Goal: Task Accomplishment & Management: Manage account settings

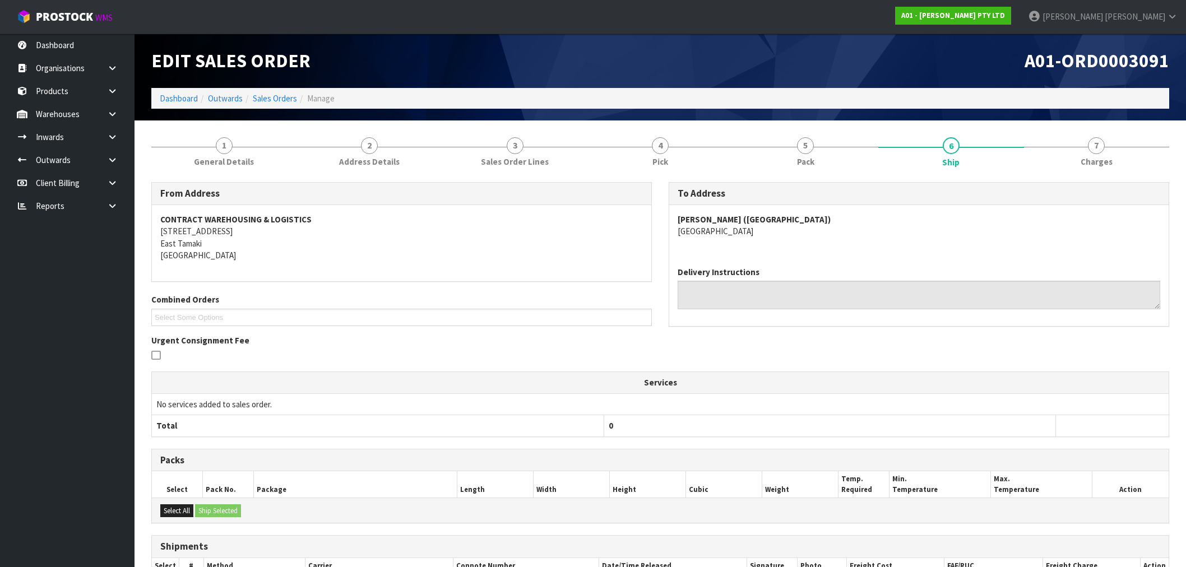
scroll to position [133, 0]
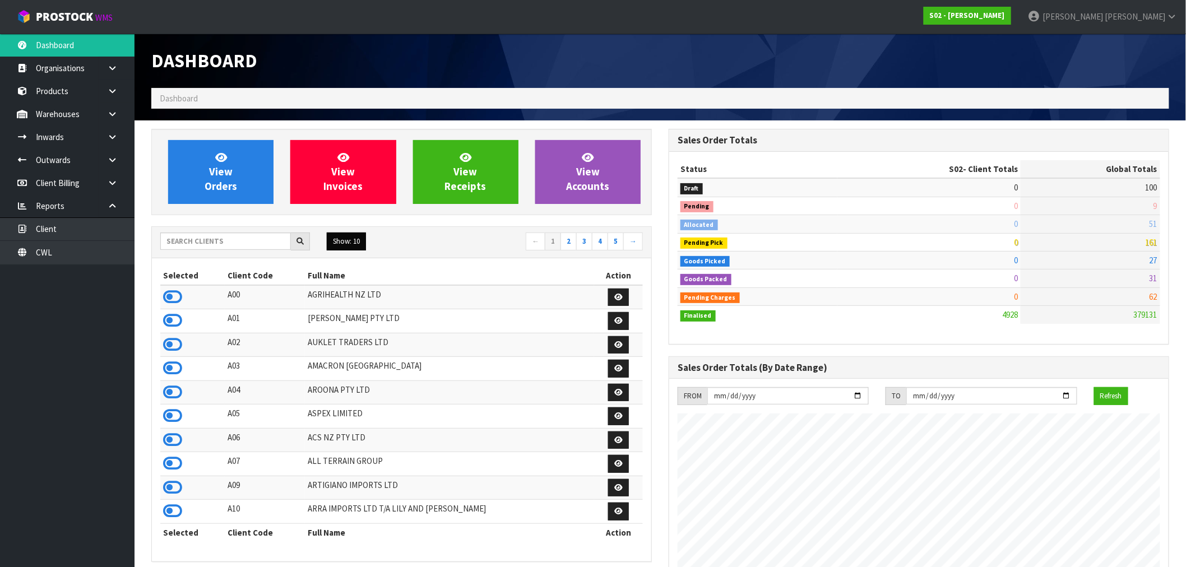
scroll to position [849, 517]
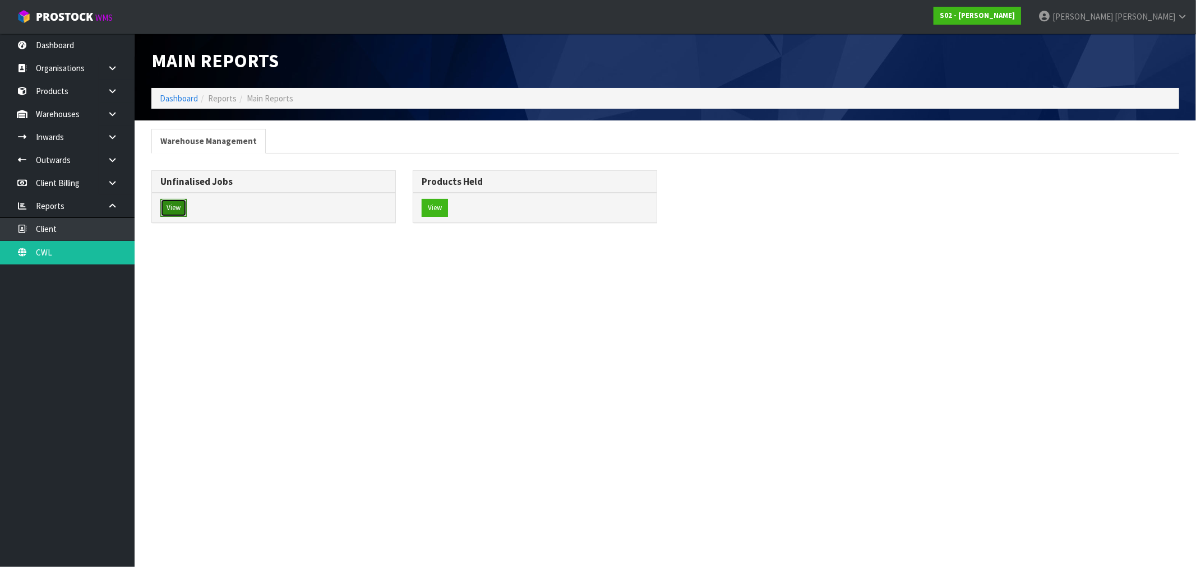
click at [175, 210] on button "View" at bounding box center [173, 208] width 26 height 18
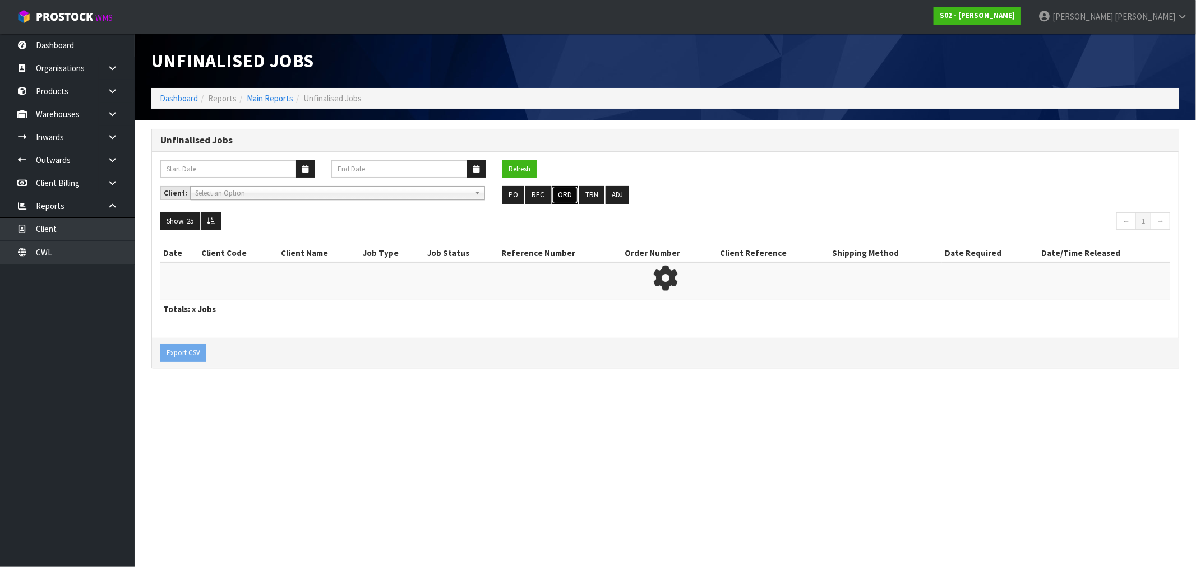
click at [576, 192] on ul "PO REC ORD TRN ADJ" at bounding box center [664, 195] width 325 height 18
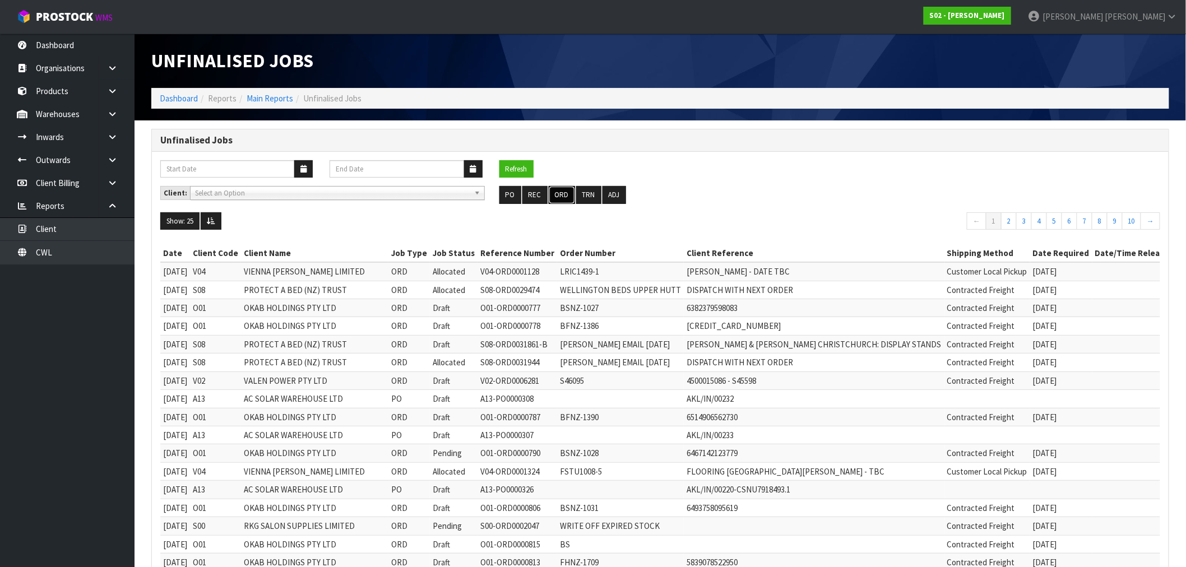
click at [564, 195] on button "ORD" at bounding box center [562, 195] width 26 height 18
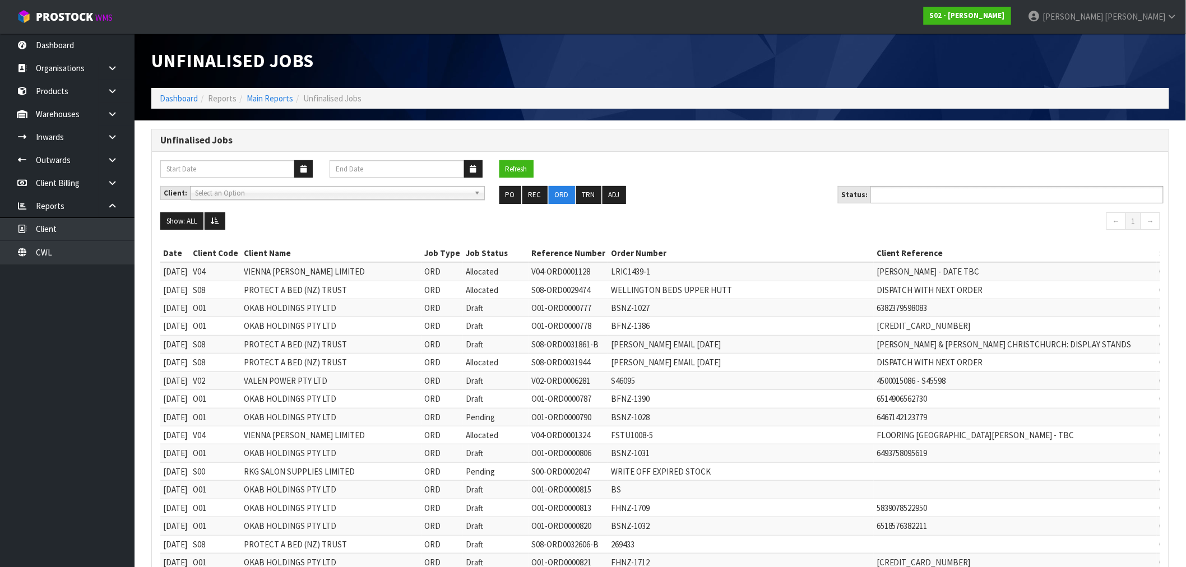
click at [920, 194] on input "text" at bounding box center [915, 195] width 82 height 14
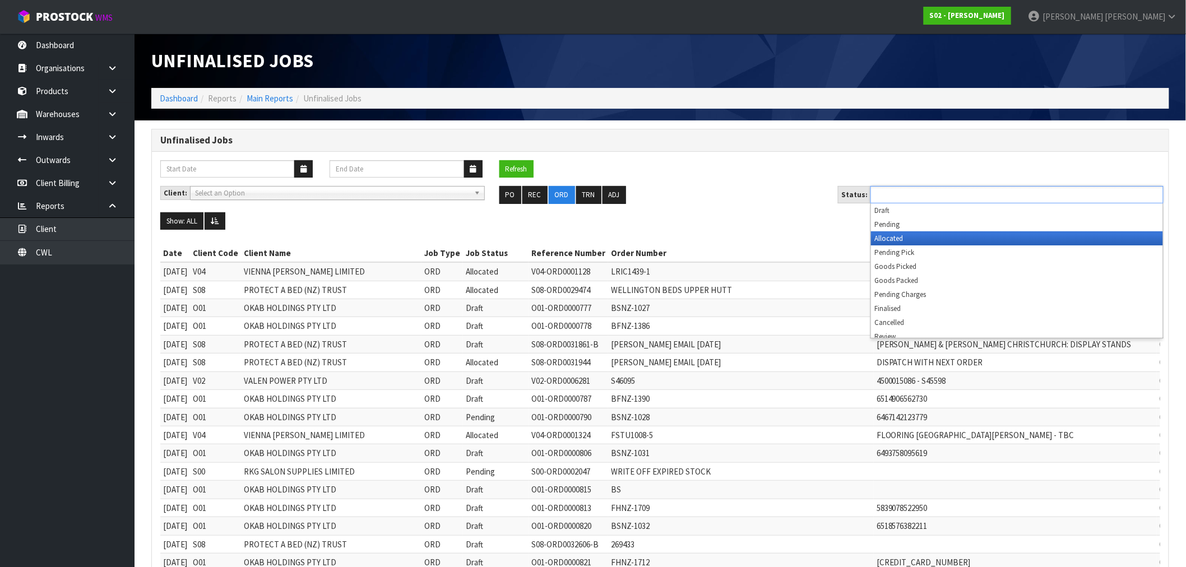
click at [921, 238] on li "Allocated" at bounding box center [1017, 239] width 292 height 14
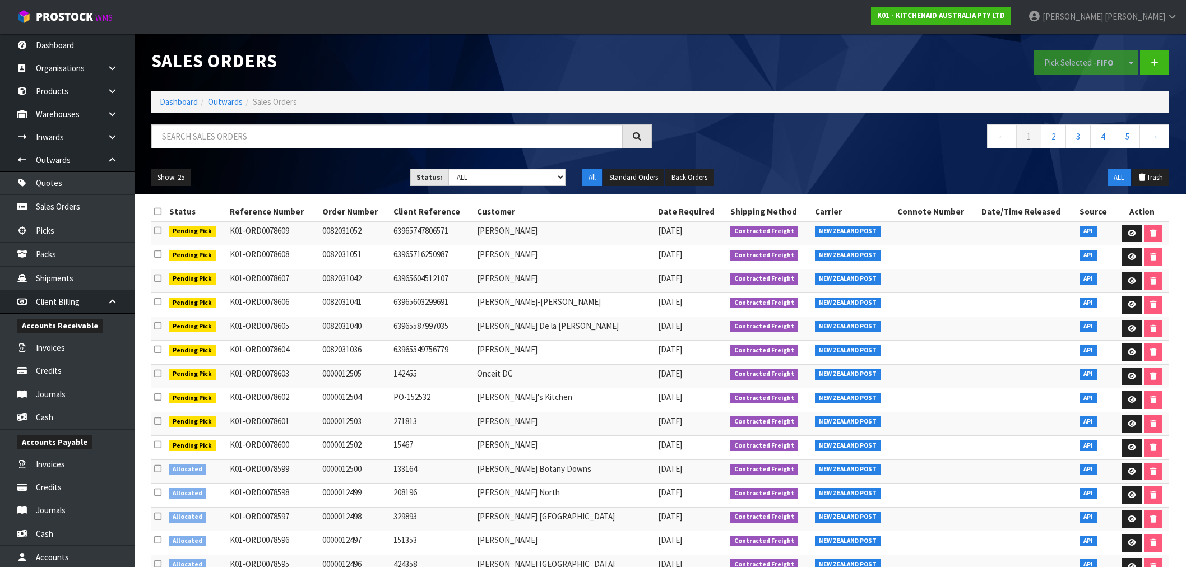
scroll to position [43, 0]
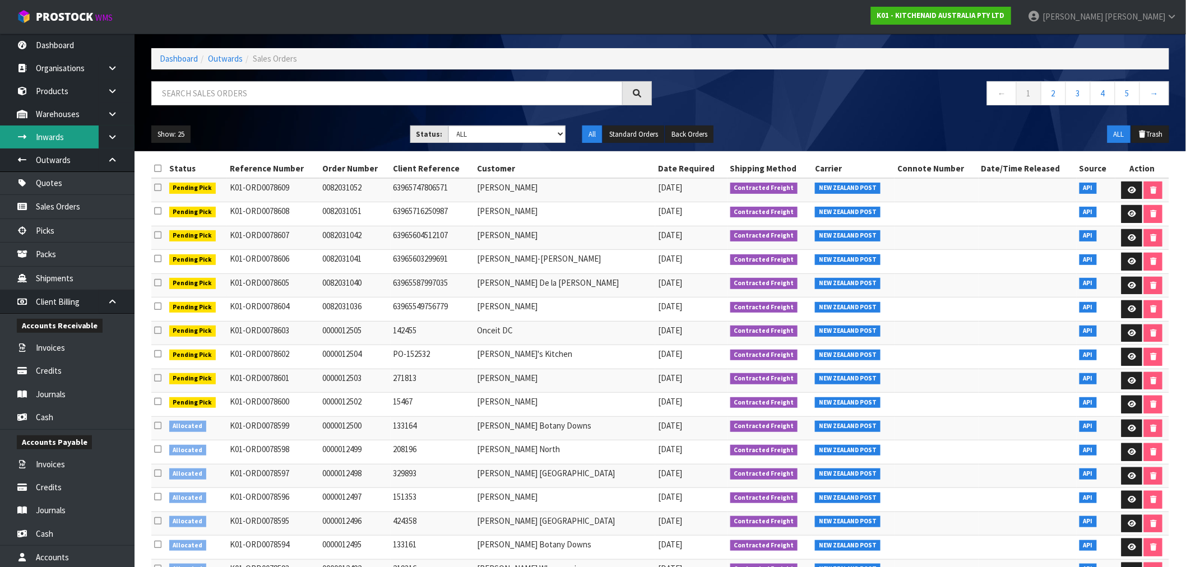
click at [51, 137] on link "Inwards" at bounding box center [67, 137] width 135 height 23
click at [114, 144] on body "Toggle navigation ProStock WMS K01 - KITCHENAID AUSTRALIA PTY LTD Rocio Lopez L…" at bounding box center [593, 240] width 1186 height 567
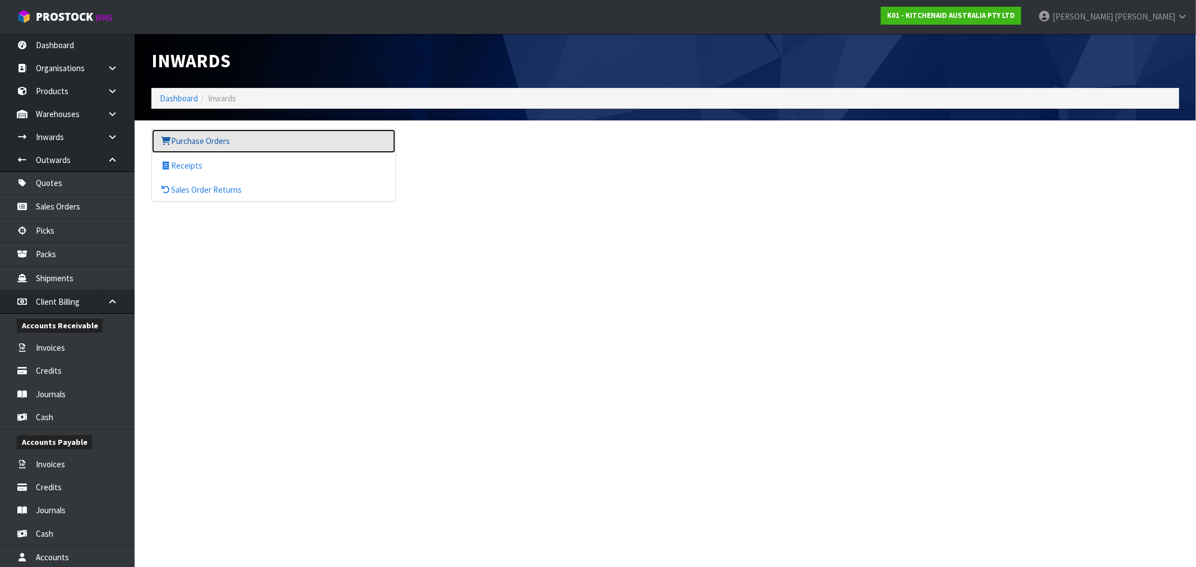
click at [186, 142] on link "Purchase Orders" at bounding box center [273, 141] width 243 height 23
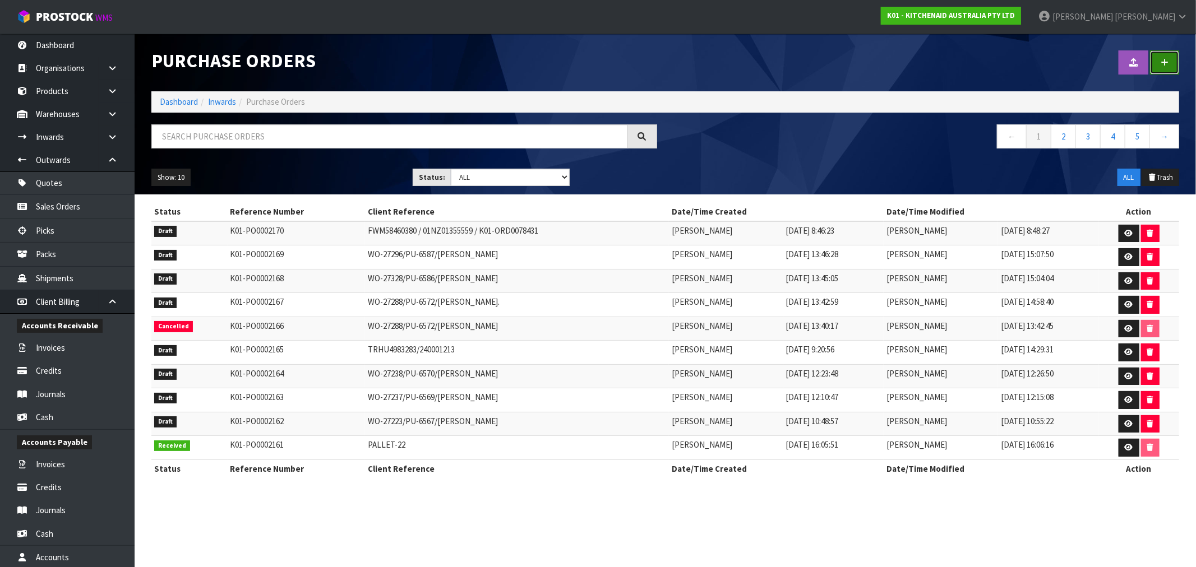
drag, startPoint x: 1166, startPoint y: 56, endPoint x: 984, endPoint y: 76, distance: 182.7
click at [1165, 56] on link at bounding box center [1164, 62] width 29 height 24
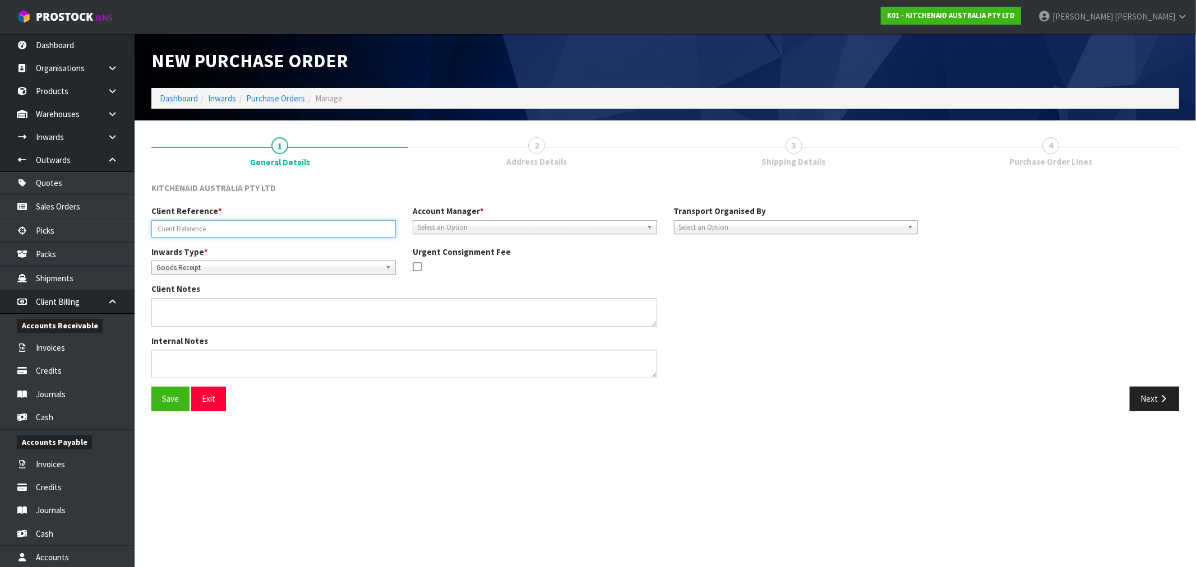
click at [225, 228] on input "text" at bounding box center [273, 228] width 244 height 17
paste input "WO-27371"
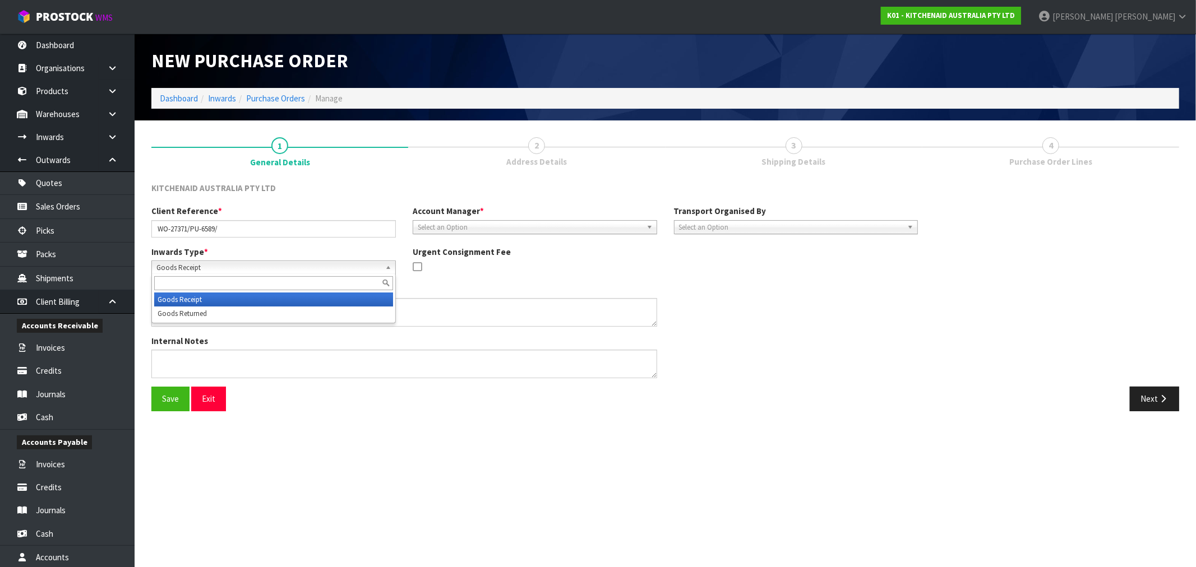
click at [299, 270] on span "Goods Receipt" at bounding box center [268, 267] width 224 height 13
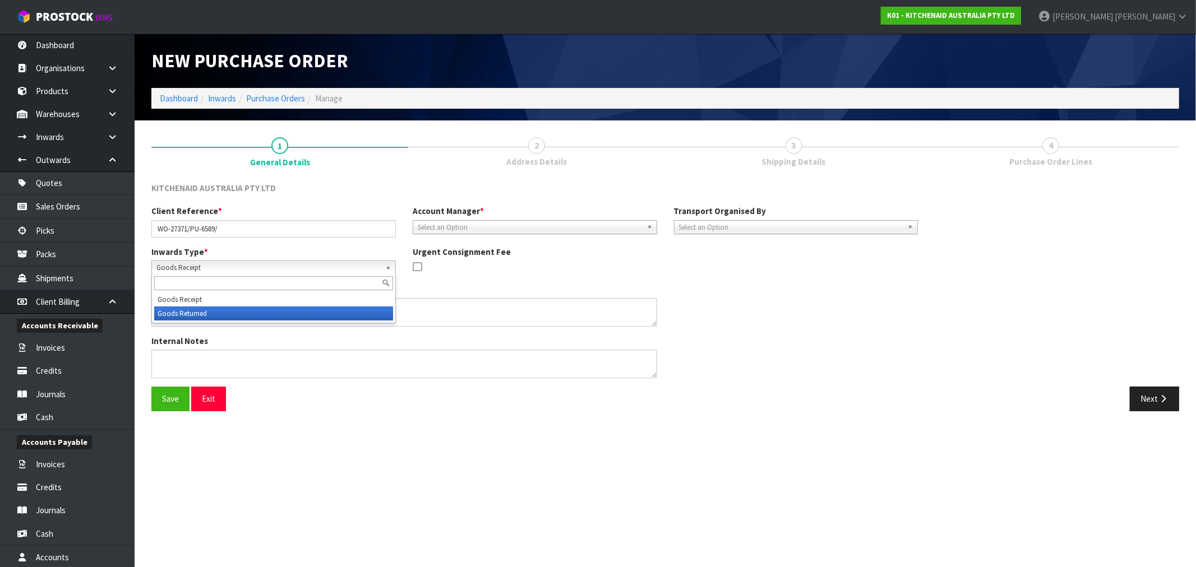
click at [254, 315] on li "Goods Returned" at bounding box center [273, 314] width 239 height 14
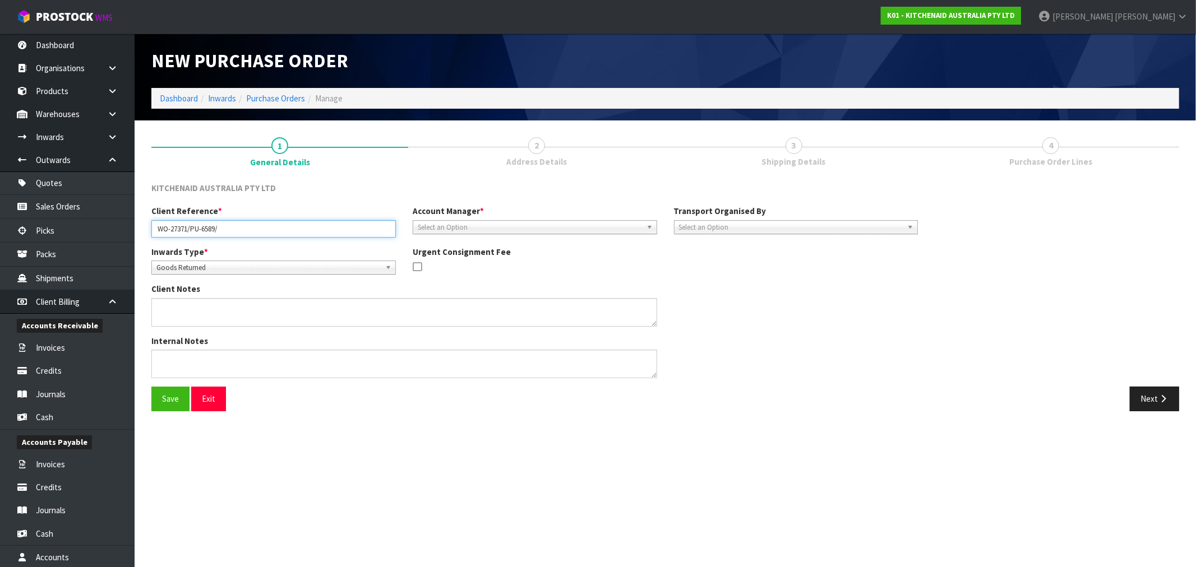
click at [326, 234] on input "WO-27371/PU-6589/" at bounding box center [273, 228] width 244 height 17
paste input "ELEANOR REID"
type input "WO-27371/PU-6589/ELEANOR REID"
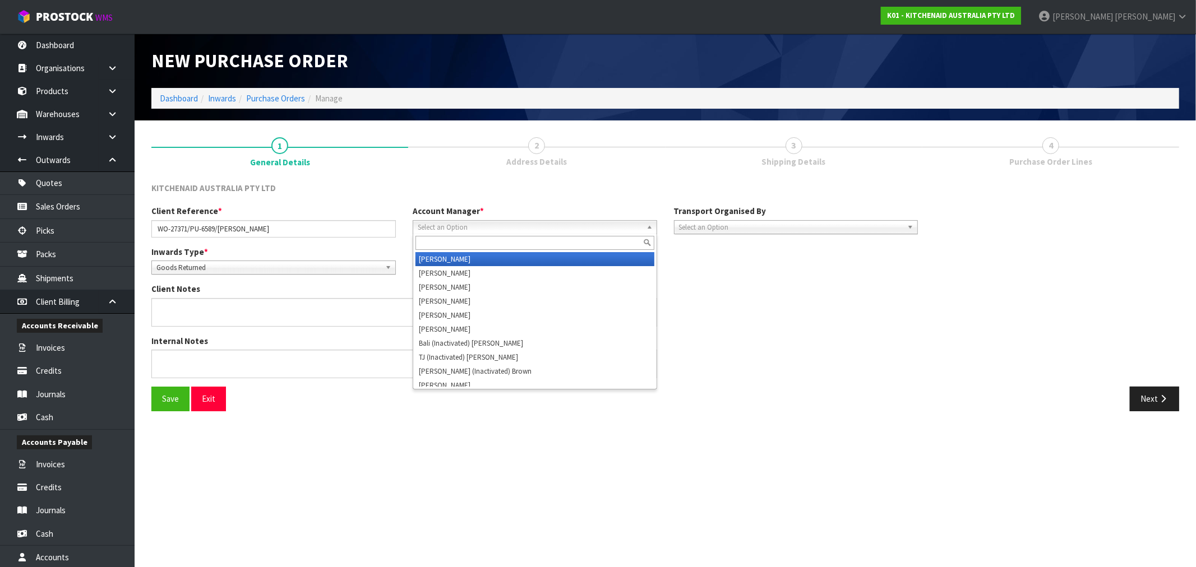
click at [463, 224] on span "Select an Option" at bounding box center [530, 227] width 224 height 13
type input "VIN"
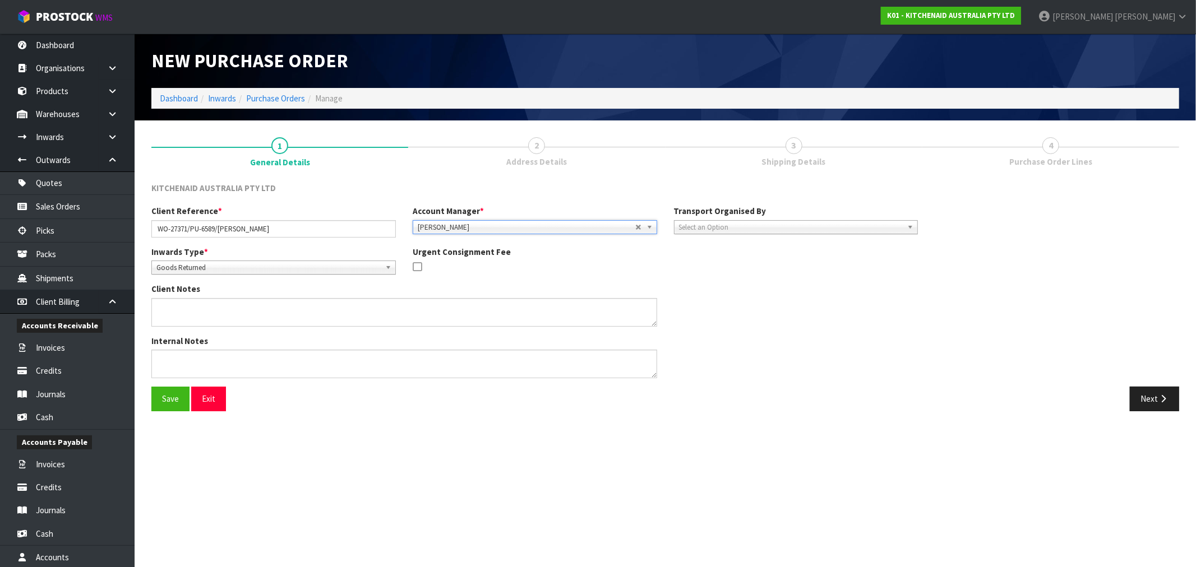
click at [722, 223] on span "Select an Option" at bounding box center [791, 227] width 224 height 13
click at [797, 259] on li "Company" at bounding box center [796, 259] width 239 height 14
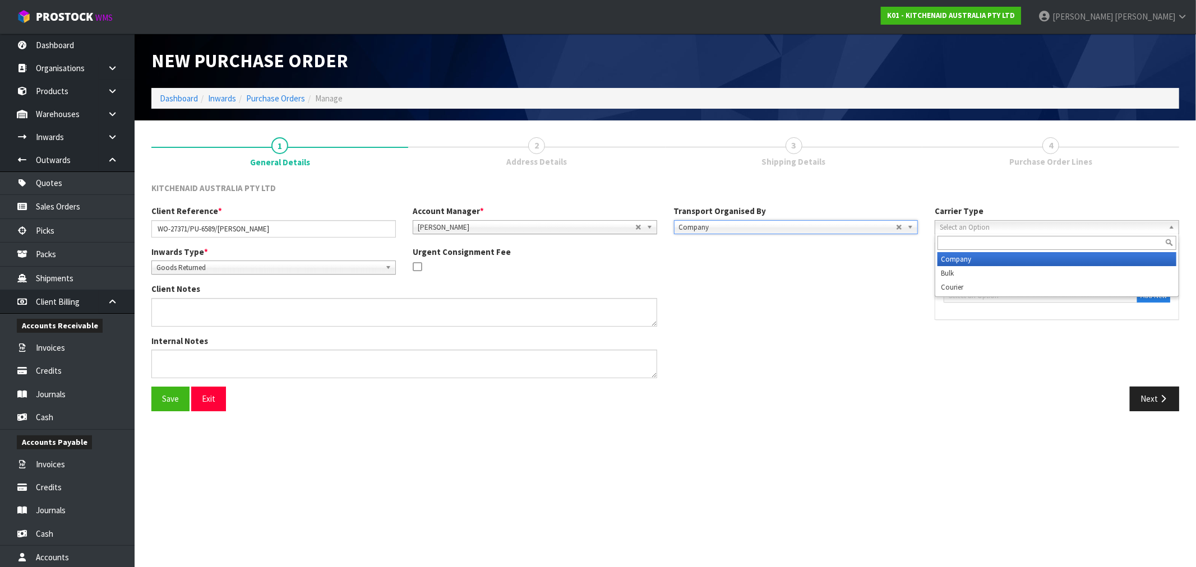
click at [972, 226] on span "Select an Option" at bounding box center [1052, 227] width 224 height 13
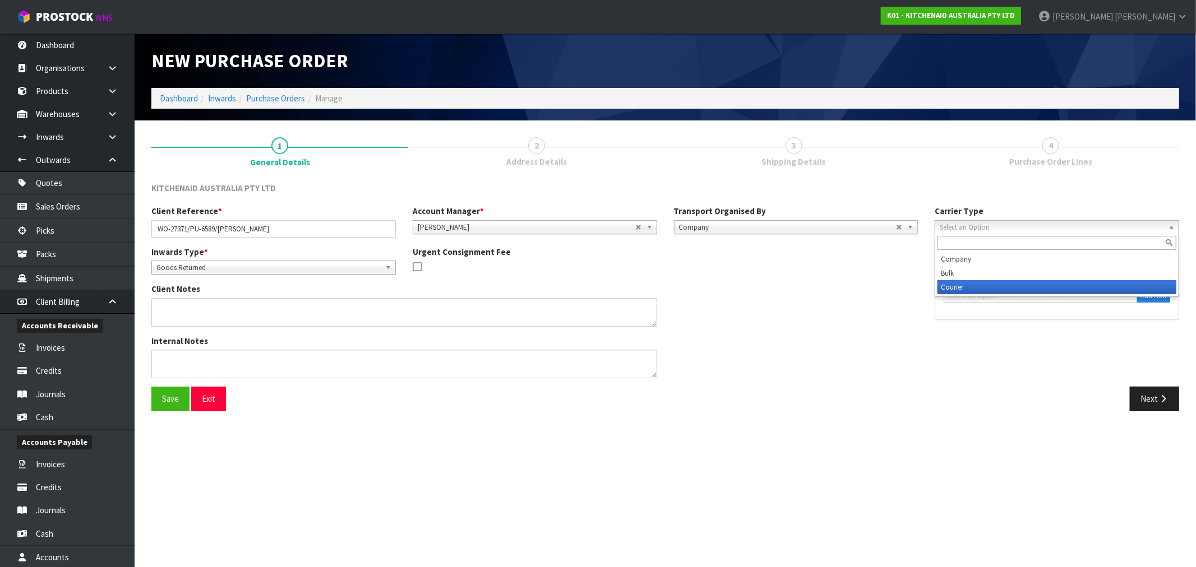
click at [978, 286] on li "Courier" at bounding box center [1056, 287] width 239 height 14
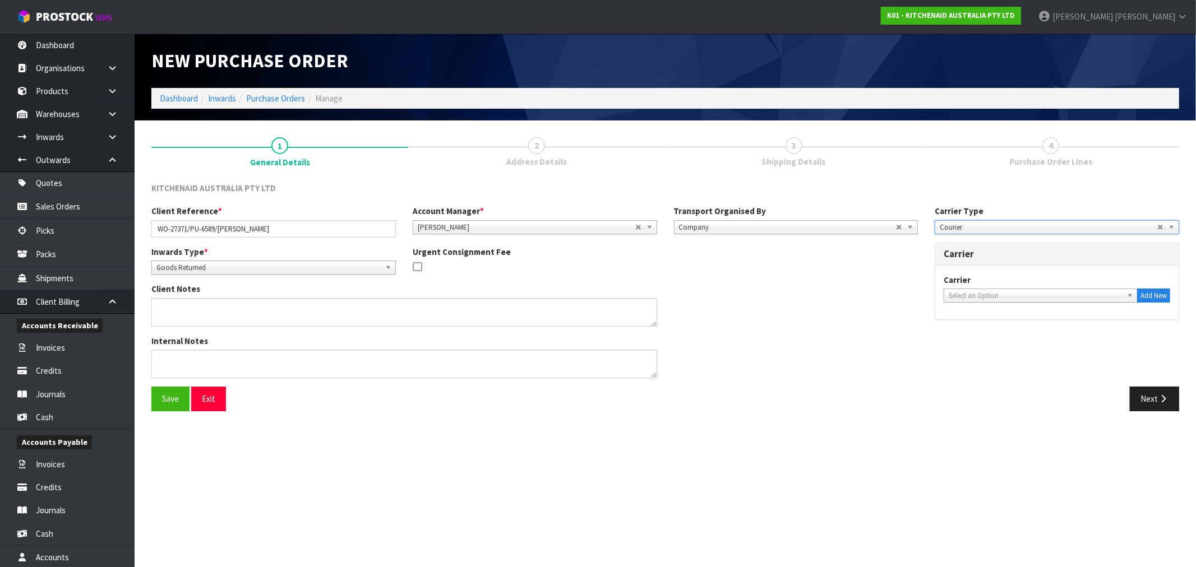
click at [990, 295] on span "Select an Option" at bounding box center [1036, 295] width 174 height 13
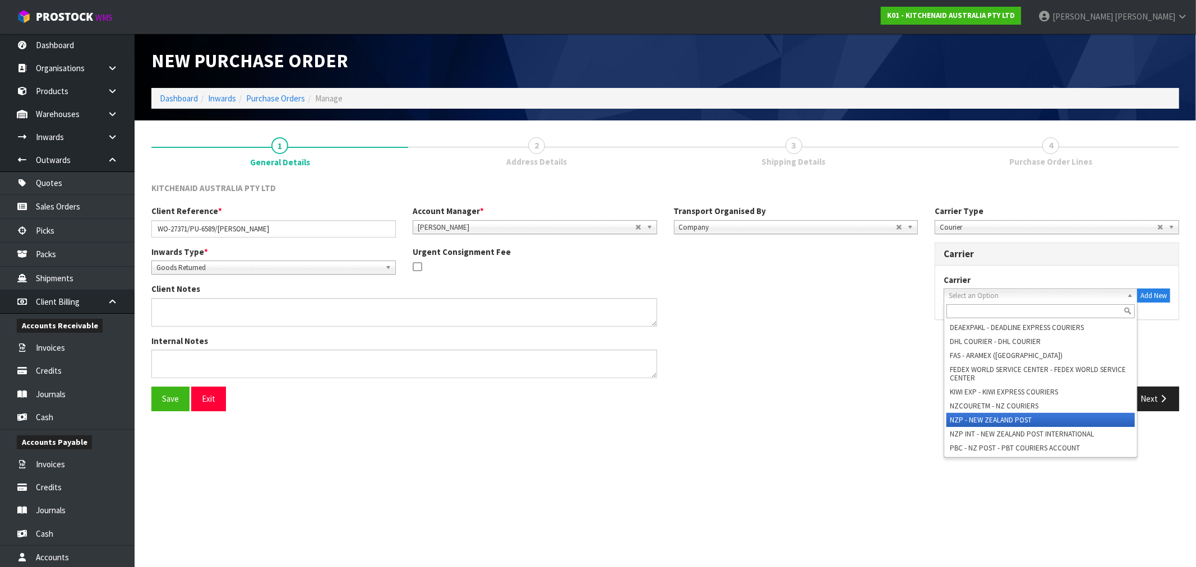
click at [981, 422] on li "NZP - NEW ZEALAND POST" at bounding box center [1040, 420] width 188 height 14
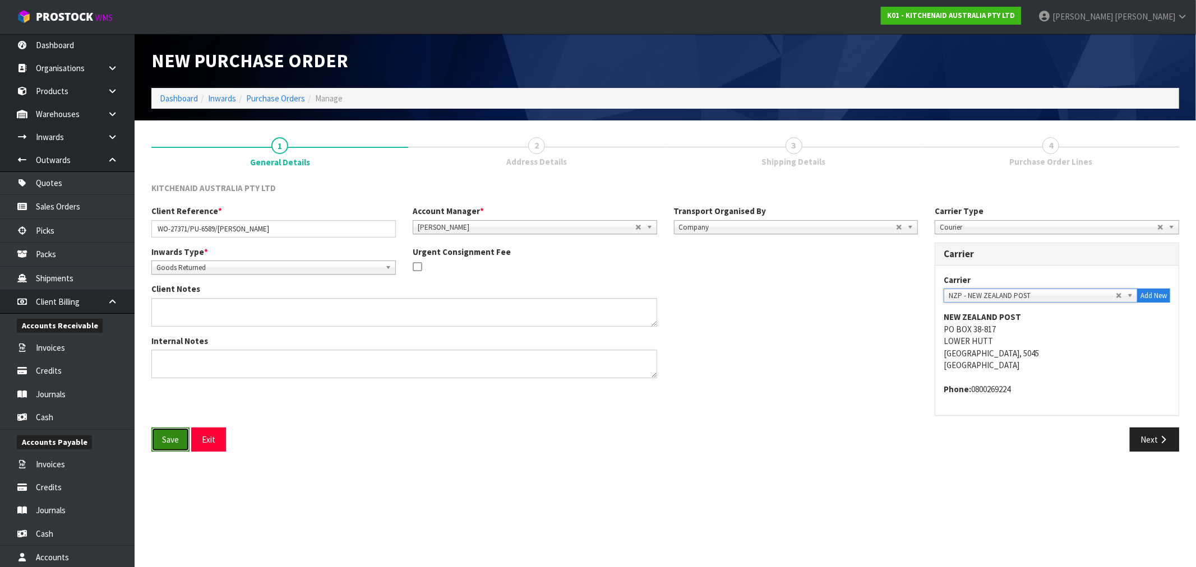
click at [164, 450] on button "Save" at bounding box center [170, 440] width 38 height 24
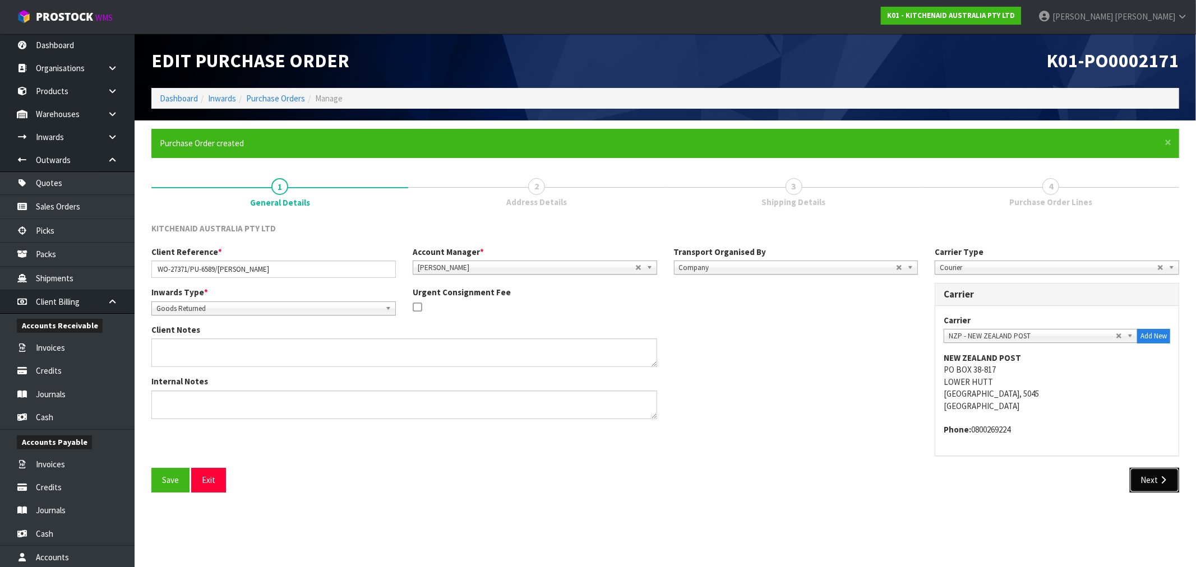
click at [1145, 483] on button "Next" at bounding box center [1154, 480] width 49 height 24
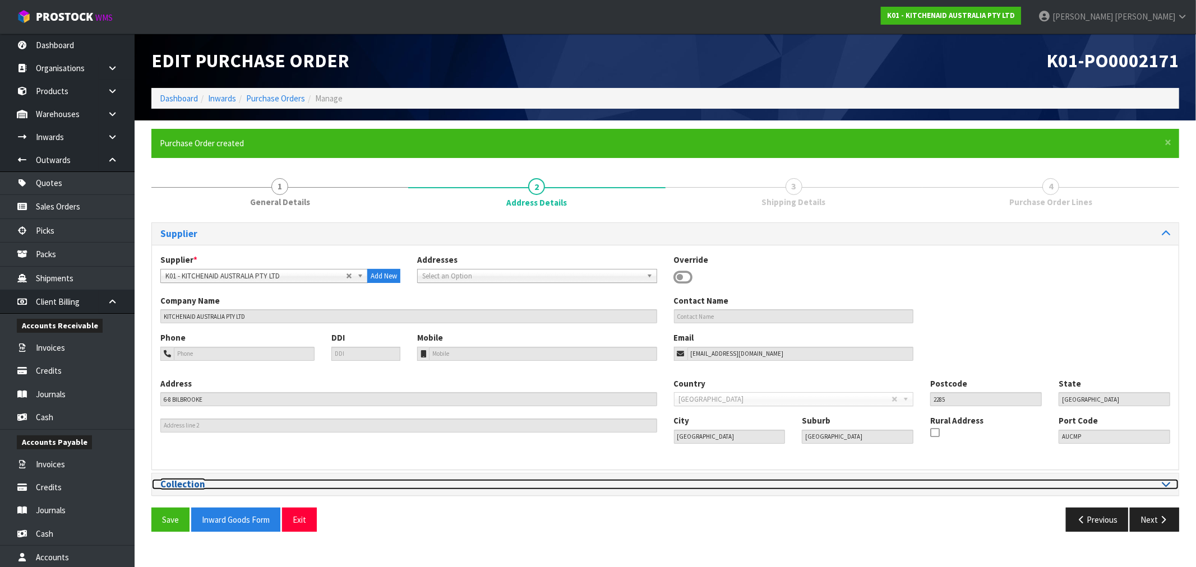
click at [333, 484] on h3 "Collection" at bounding box center [408, 484] width 497 height 11
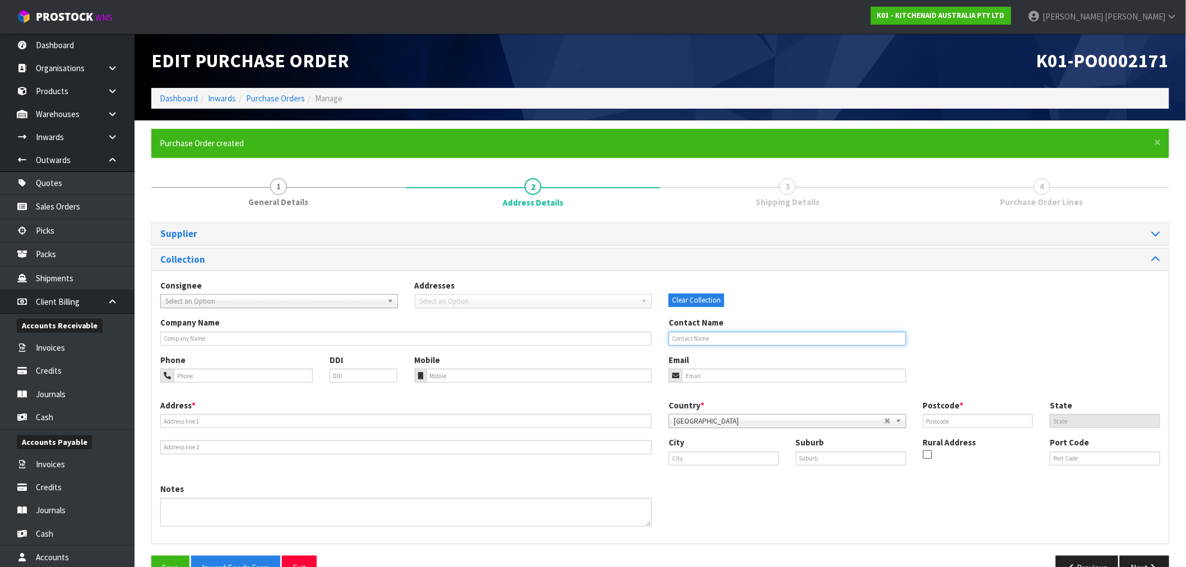
drag, startPoint x: 725, startPoint y: 339, endPoint x: 645, endPoint y: 359, distance: 82.1
click at [724, 339] on input "text" at bounding box center [788, 339] width 238 height 14
paste input "ELEANOR REID"
type input "ELEANOR REID"
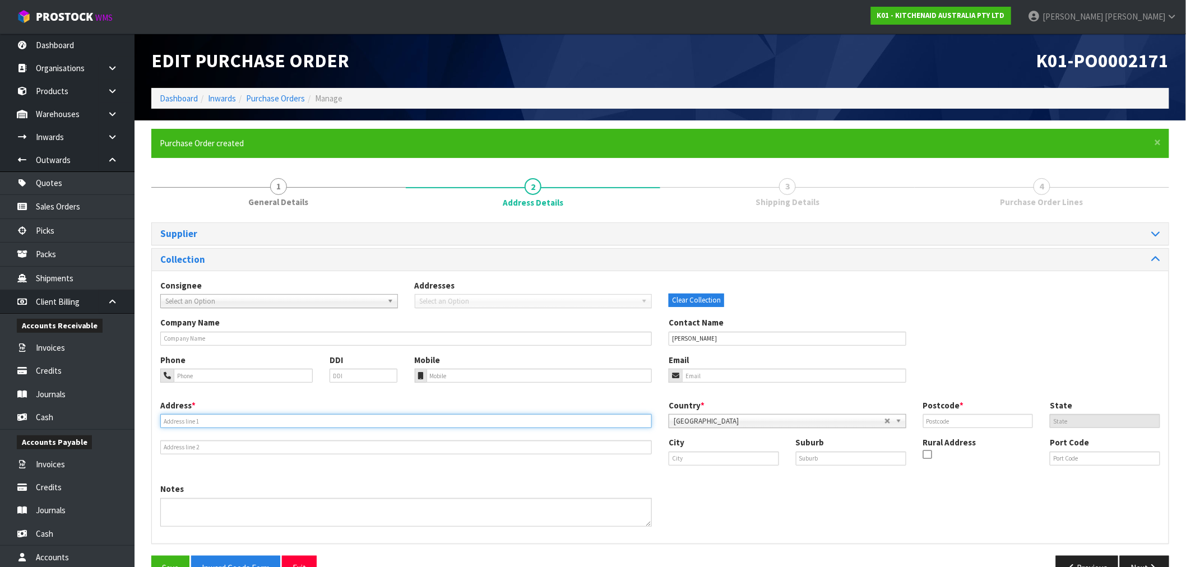
click at [327, 423] on input "text" at bounding box center [406, 421] width 492 height 14
paste input "1231 QUEEN CHARLOTTE DRIVE, LINKWATER, LINKWATER, NZ : SOUTH ISLAND, 7281"
click at [372, 420] on input "1231 QUEEN CHARLOTTE DRIVE, LINKWATER, LINKWATER, NZ : SOUTH ISLAND, 7281" at bounding box center [406, 421] width 492 height 14
type input "1231 QUEEN CHARLOTTE DRIVE, LINKWATER, LINKWATER, NZ : SOUTH ISLAND,"
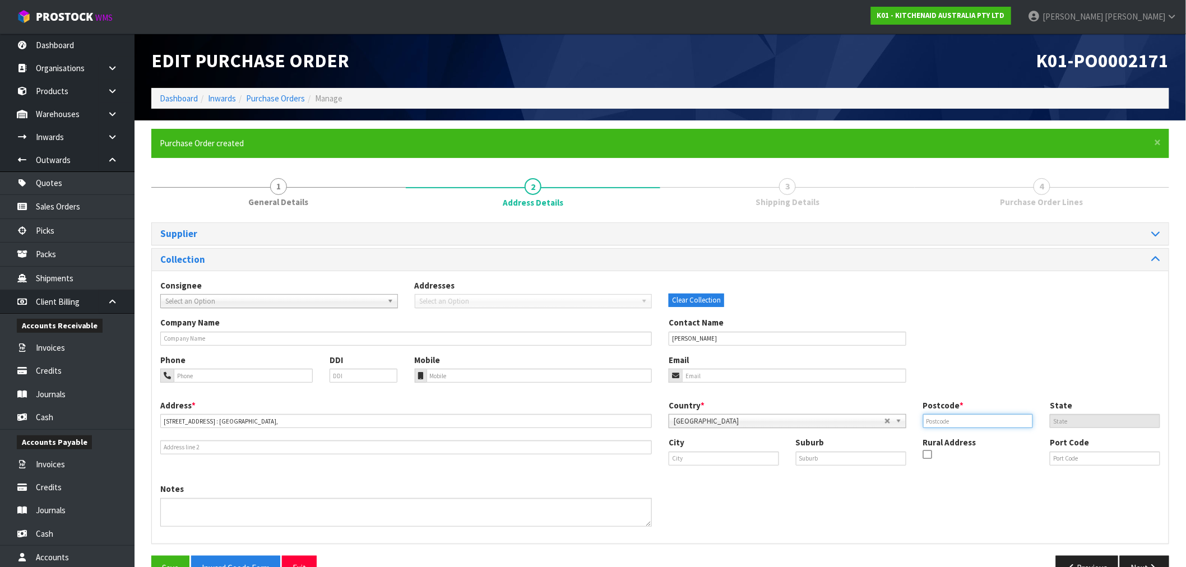
click at [960, 417] on input "text" at bounding box center [978, 421] width 110 height 14
paste input "7281"
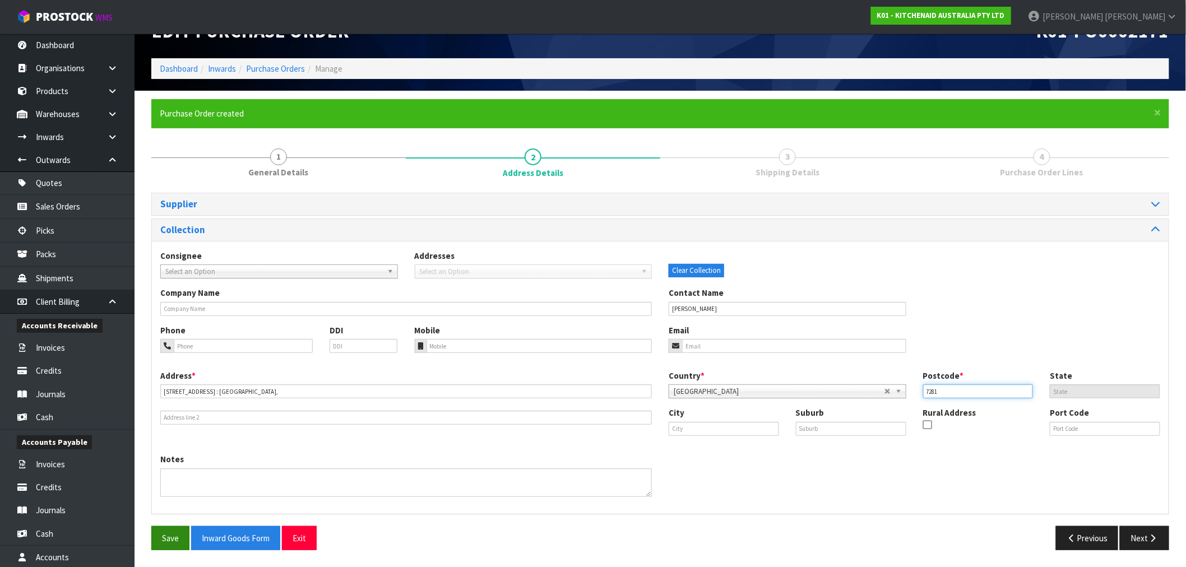
type input "7281"
click at [165, 536] on button "Save" at bounding box center [170, 538] width 38 height 24
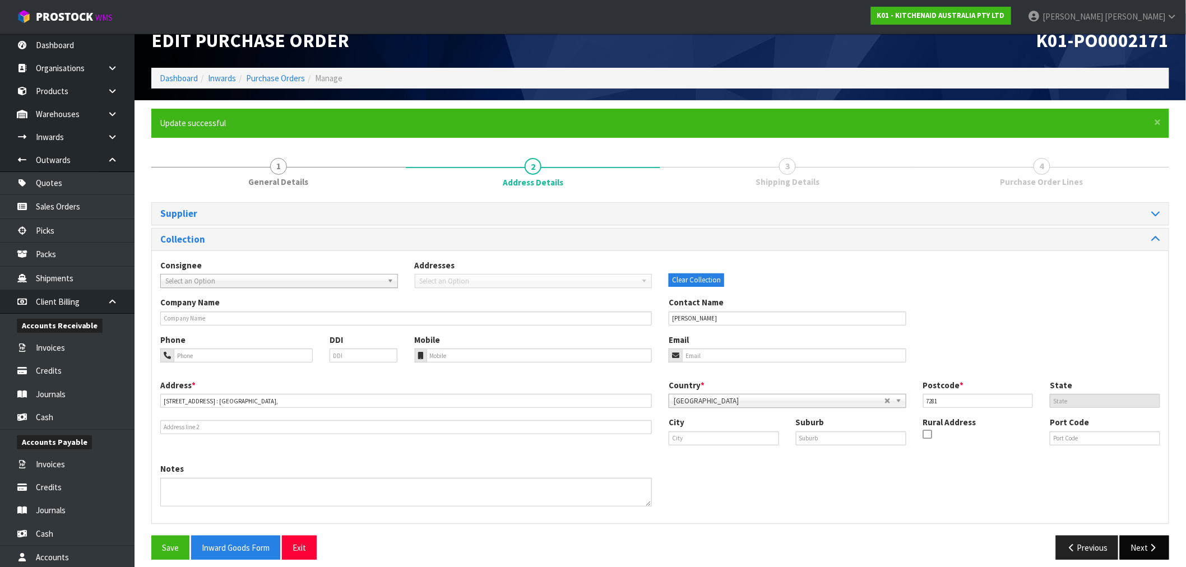
scroll to position [30, 0]
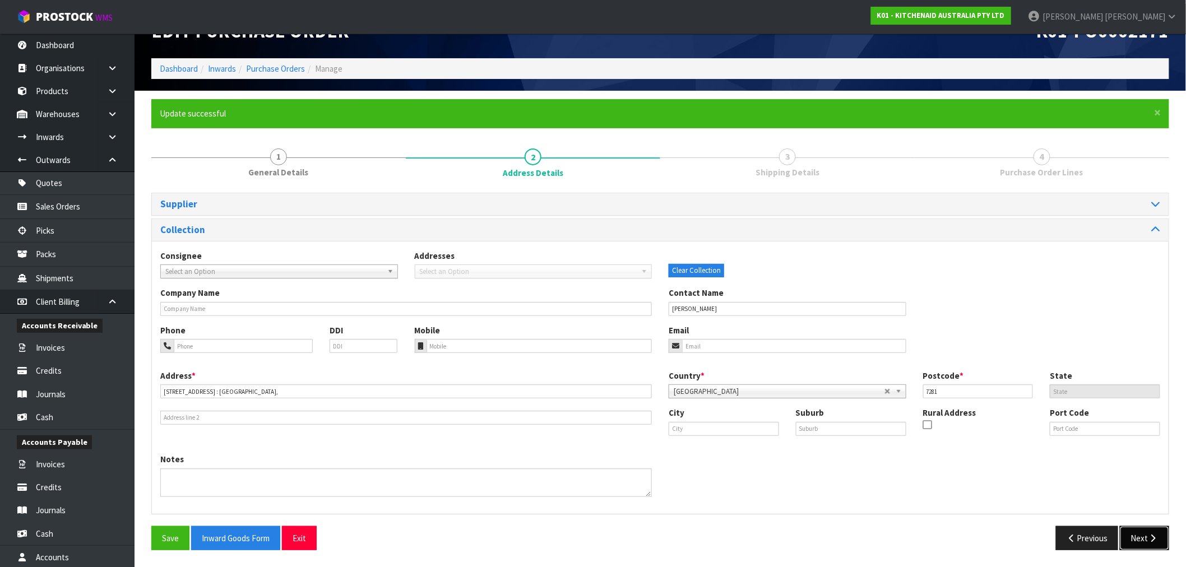
click at [1156, 542] on button "Next" at bounding box center [1144, 538] width 49 height 24
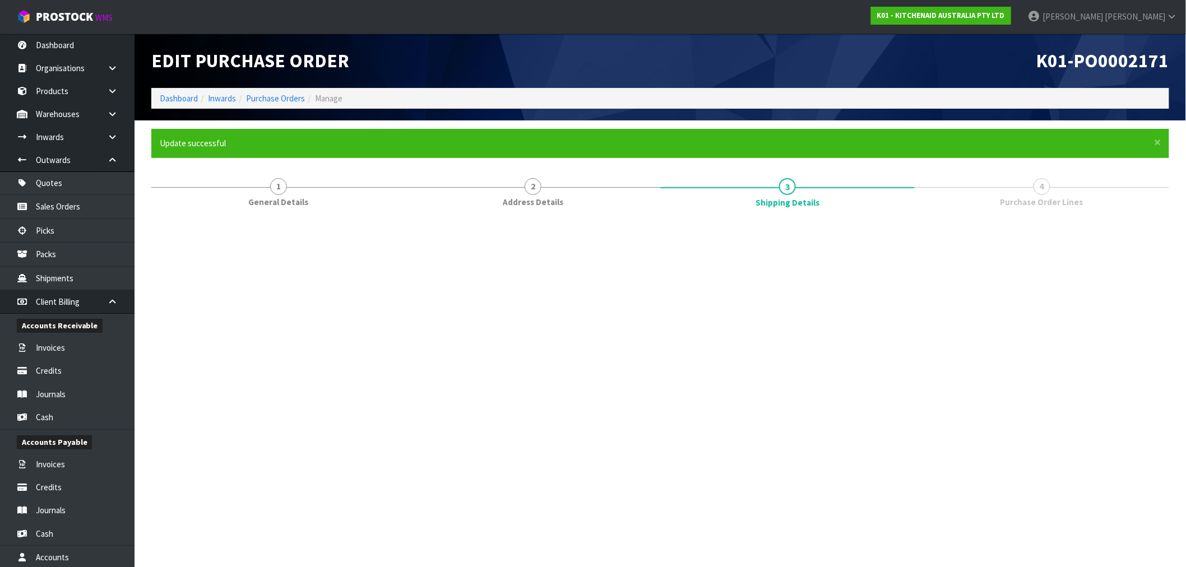
scroll to position [0, 0]
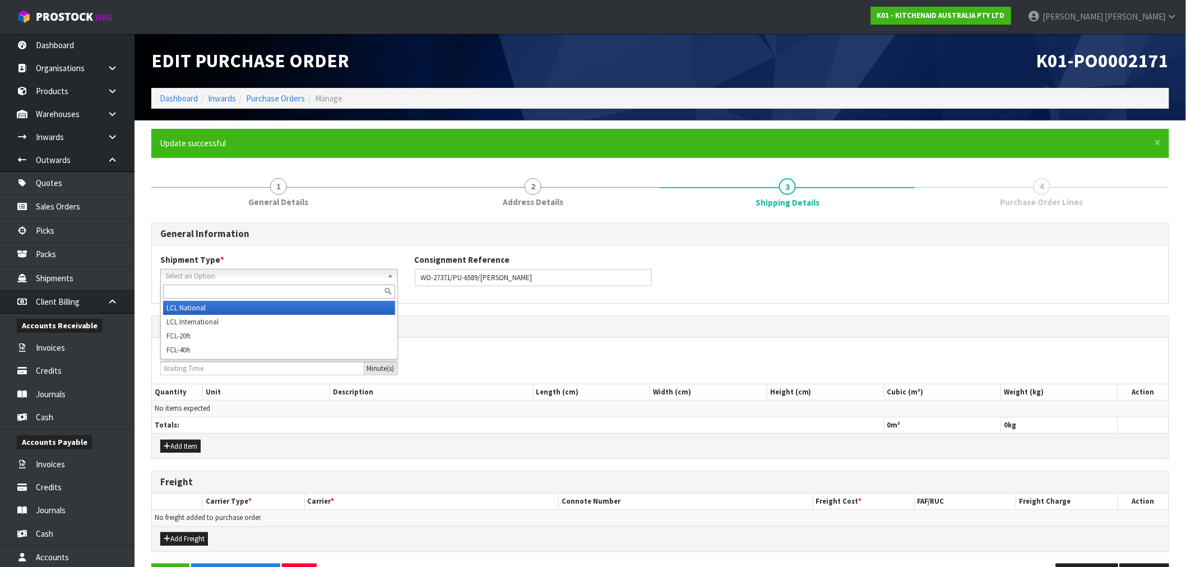
click at [260, 277] on span "Select an Option" at bounding box center [274, 276] width 218 height 13
click at [247, 303] on li "LCL National" at bounding box center [279, 308] width 232 height 14
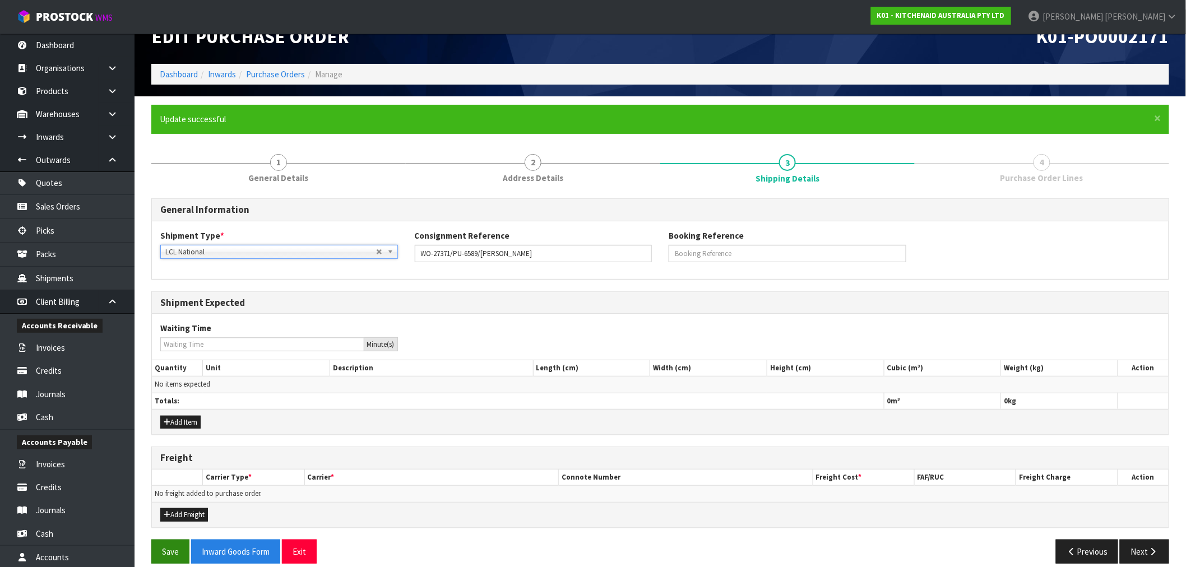
scroll to position [37, 0]
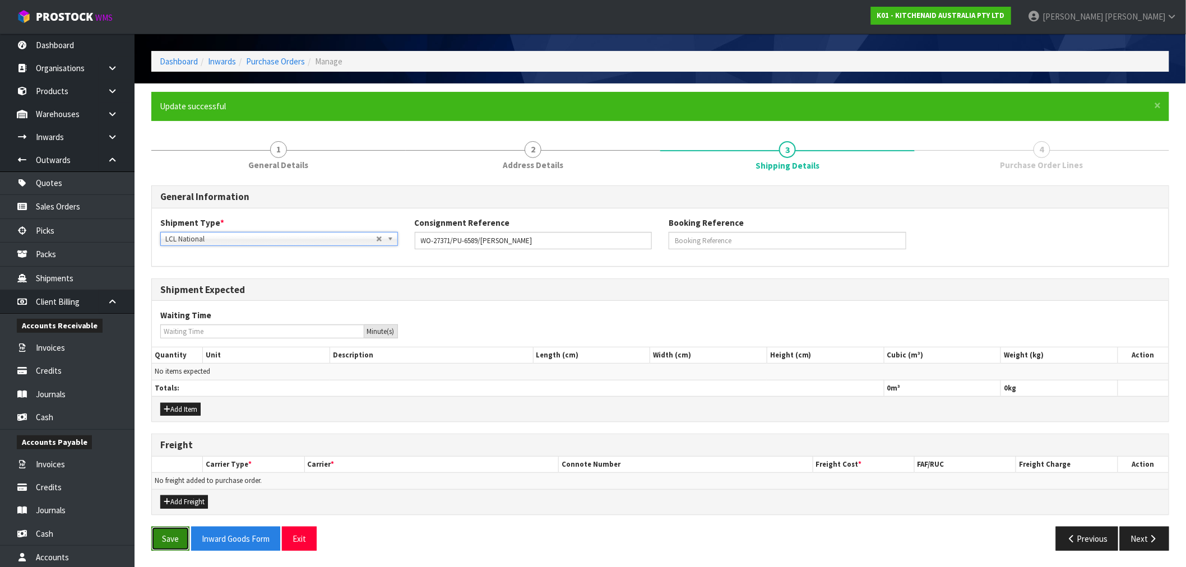
click at [172, 544] on button "Save" at bounding box center [170, 539] width 38 height 24
click at [1159, 545] on button "Next" at bounding box center [1144, 539] width 49 height 24
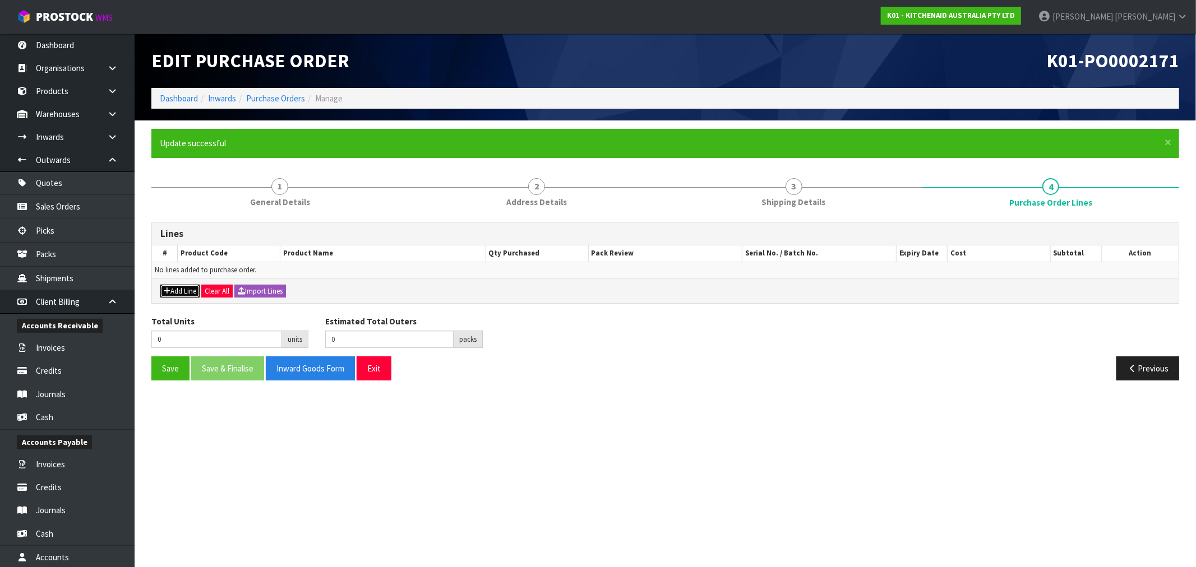
drag, startPoint x: 183, startPoint y: 288, endPoint x: 483, endPoint y: 433, distance: 333.5
click at [183, 288] on button "Add Line" at bounding box center [179, 291] width 39 height 13
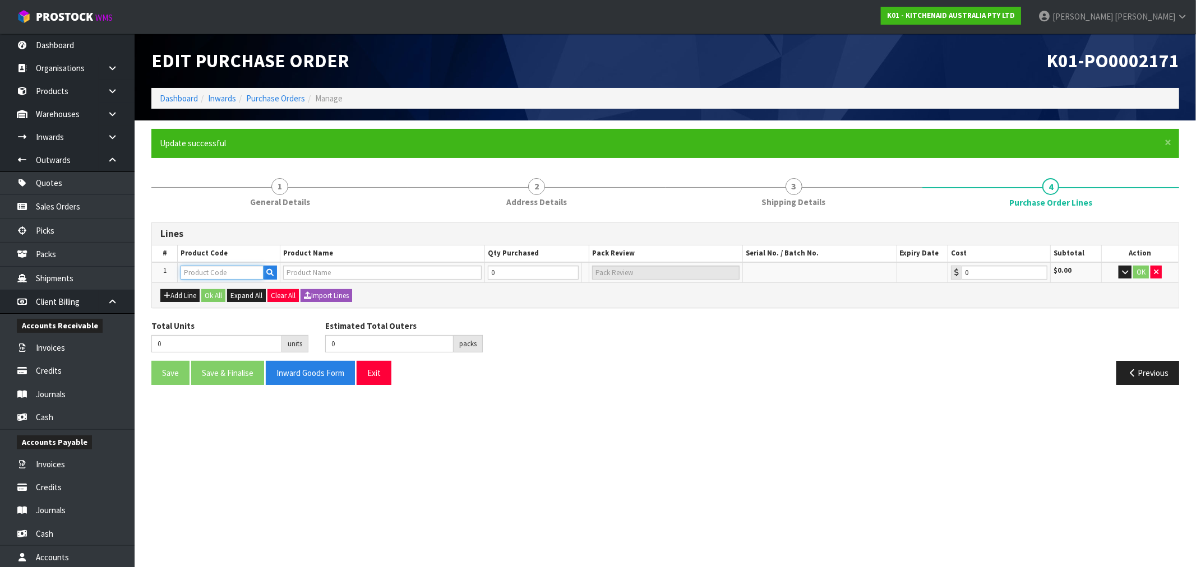
paste input "5KSM70SHXABK"
click at [209, 272] on input "text" at bounding box center [222, 273] width 83 height 14
type input "5KSM70SHXABK"
type input "KSM70 CAST IRON BL MIXER"
type input "0.00"
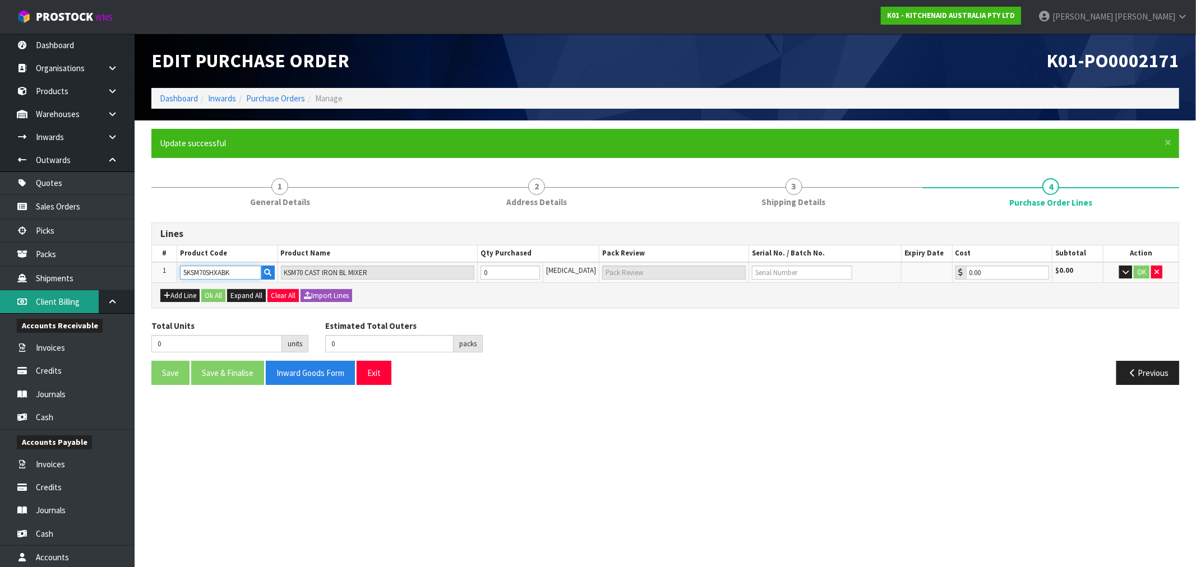
type input "5KSM70SHXABK"
click at [774, 269] on input "text" at bounding box center [802, 273] width 100 height 14
paste input "WD4961538"
type input "WD4961538"
click at [533, 266] on input "0" at bounding box center [509, 273] width 59 height 14
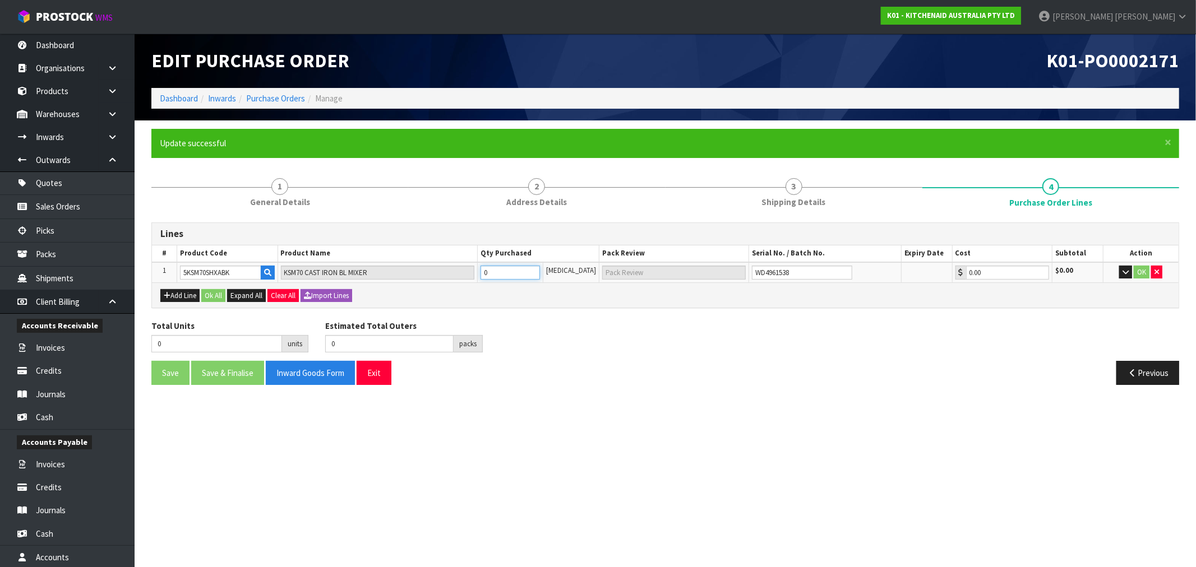
type input "1"
type input "1 CTN"
type input "1"
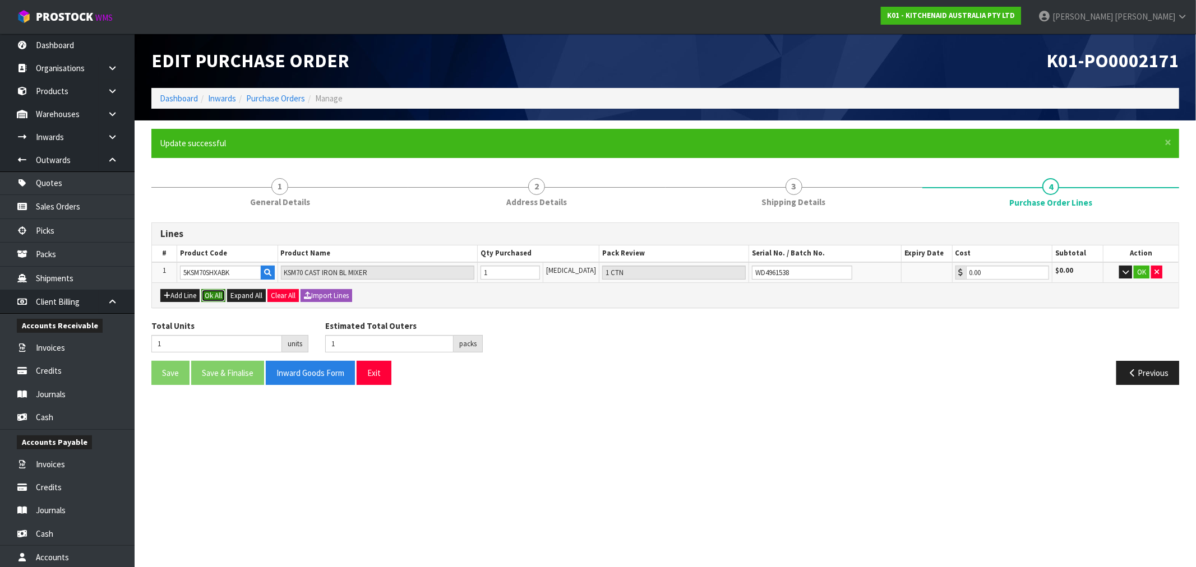
click at [216, 294] on button "Ok All" at bounding box center [213, 295] width 24 height 13
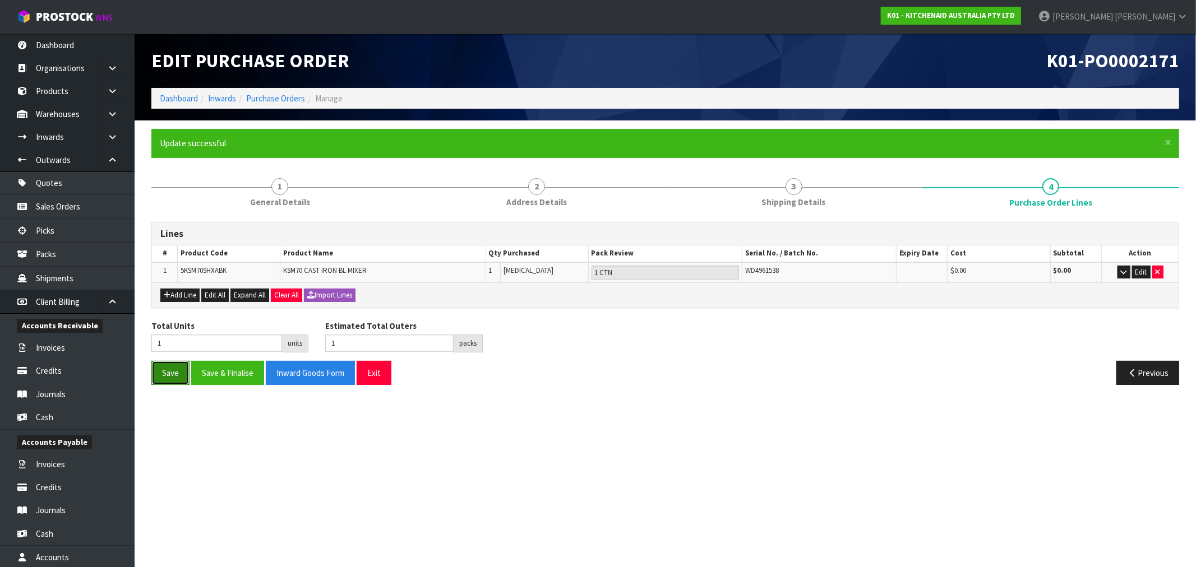
click at [169, 368] on button "Save" at bounding box center [170, 373] width 38 height 24
click at [192, 294] on button "Add Line" at bounding box center [179, 295] width 39 height 13
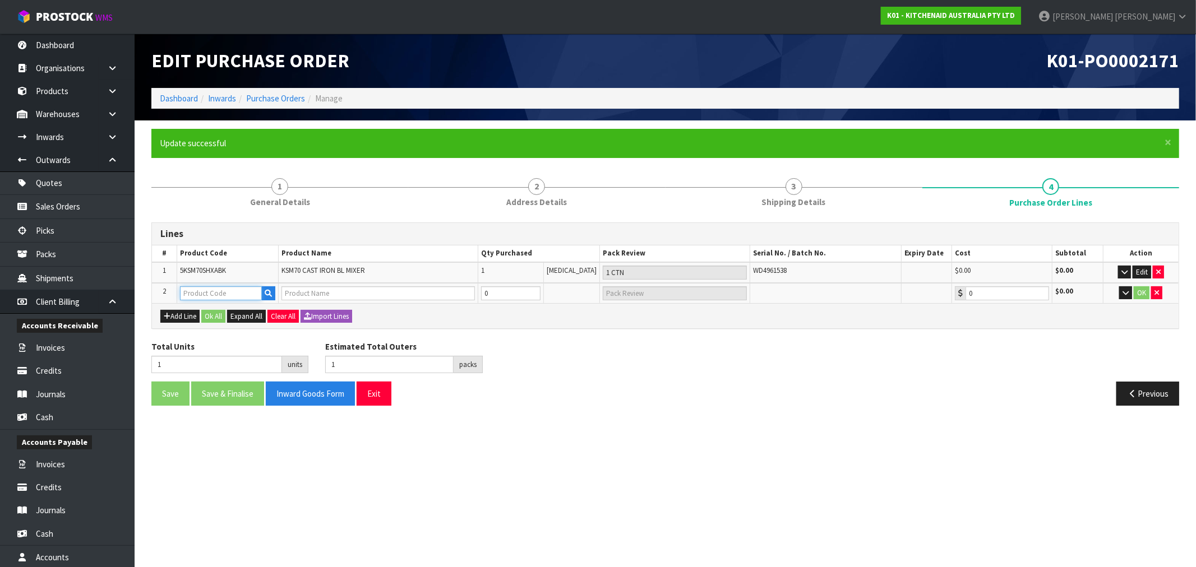
paste input "KSM70"
click at [229, 287] on input "KSM70" at bounding box center [220, 293] width 81 height 14
type input "KSM70"
click at [1155, 293] on icon "button" at bounding box center [1156, 292] width 4 height 7
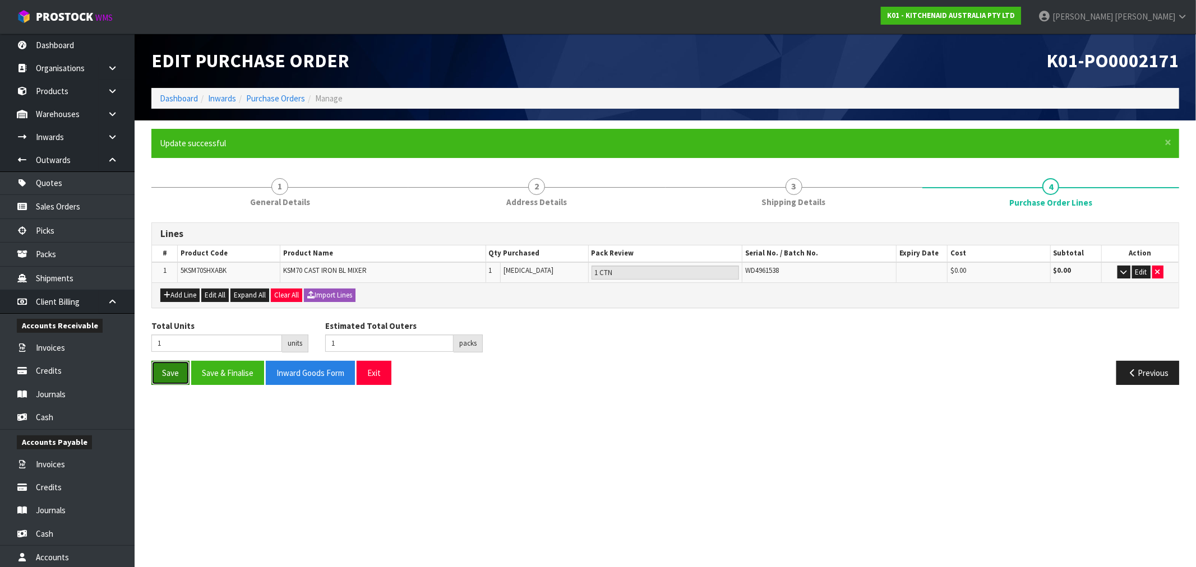
click at [174, 366] on button "Save" at bounding box center [170, 373] width 38 height 24
click at [1153, 372] on button "Previous" at bounding box center [1147, 373] width 63 height 24
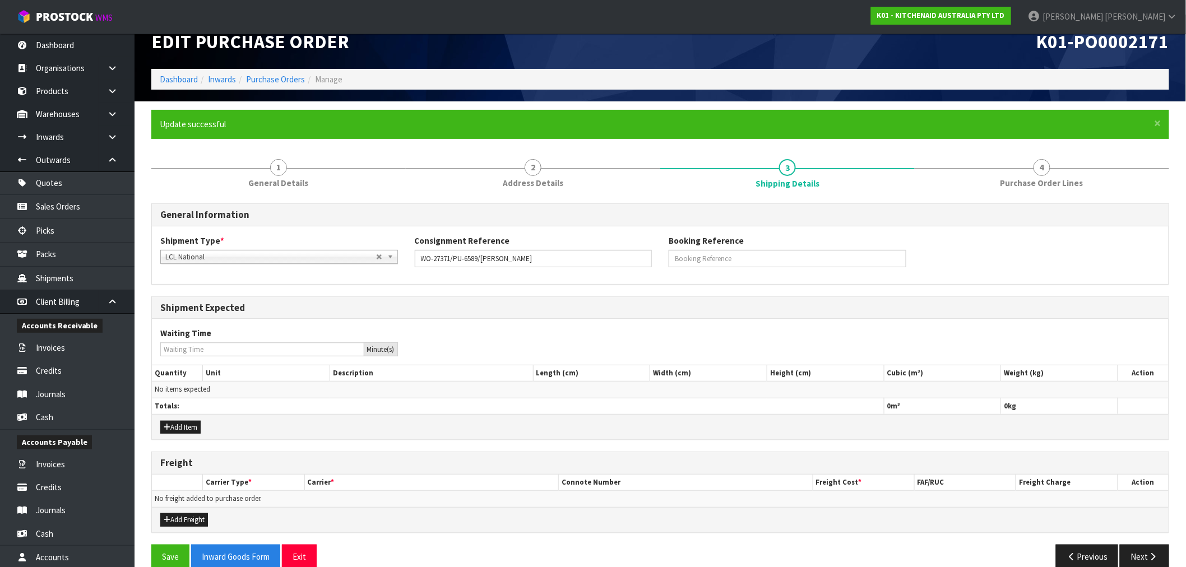
scroll to position [37, 0]
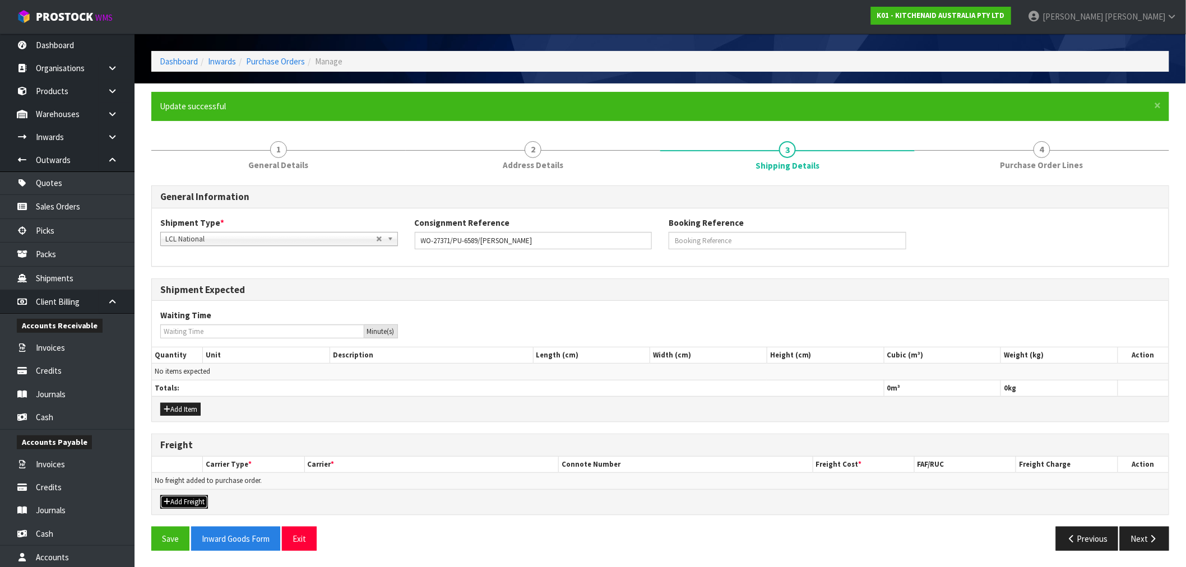
drag, startPoint x: 182, startPoint y: 501, endPoint x: 306, endPoint y: 494, distance: 124.7
click at [182, 501] on button "Add Freight" at bounding box center [184, 502] width 48 height 13
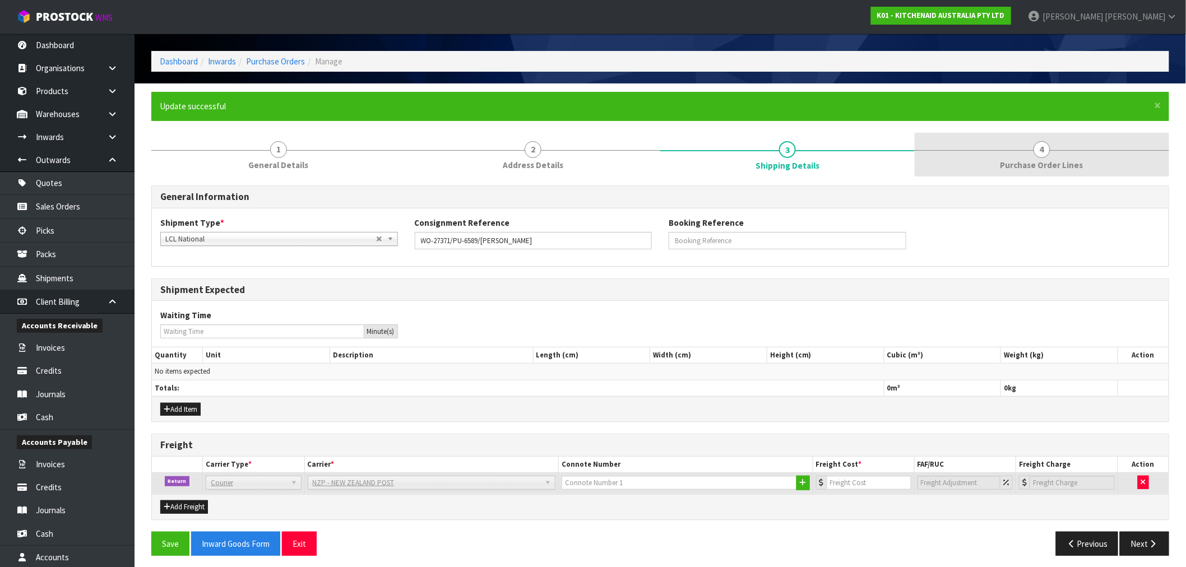
click at [1041, 155] on span "4" at bounding box center [1042, 149] width 17 height 17
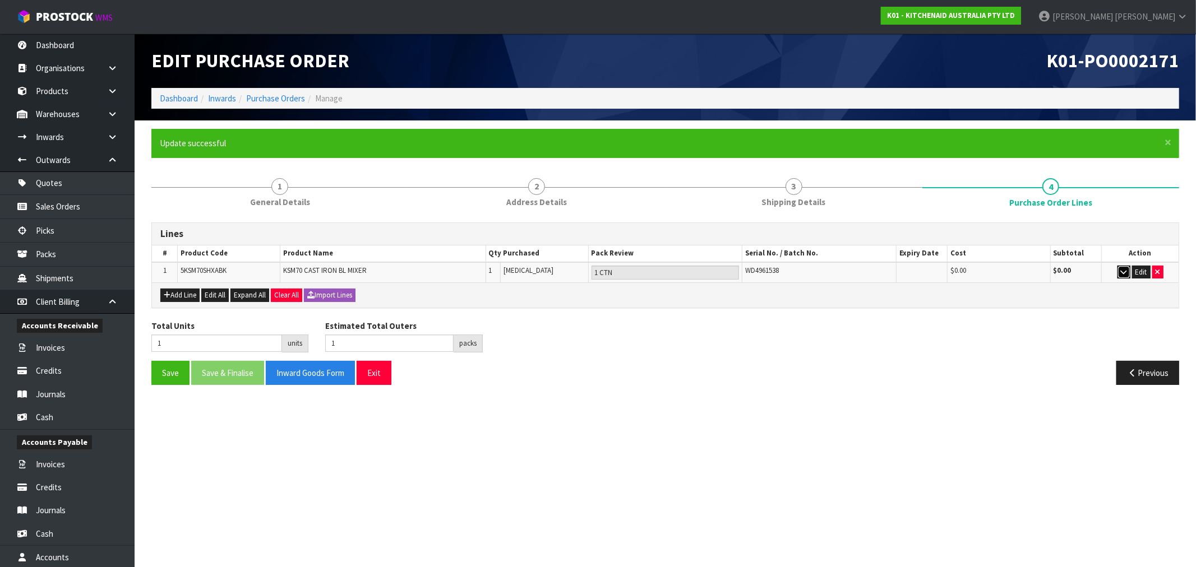
click at [1121, 269] on icon "button" at bounding box center [1124, 272] width 6 height 7
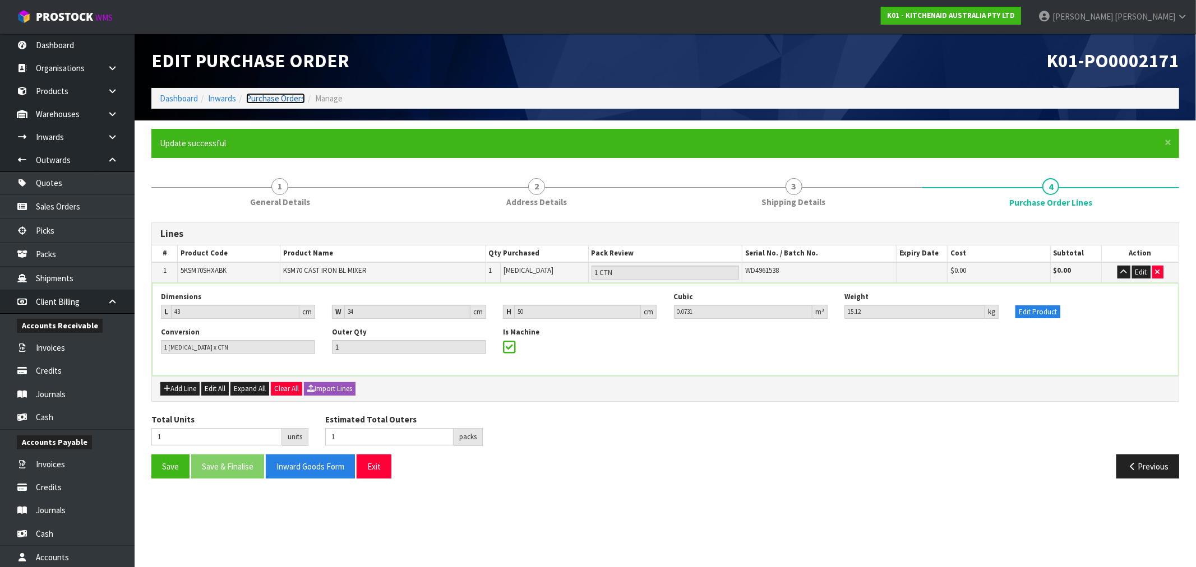
click at [283, 98] on link "Purchase Orders" at bounding box center [275, 98] width 59 height 11
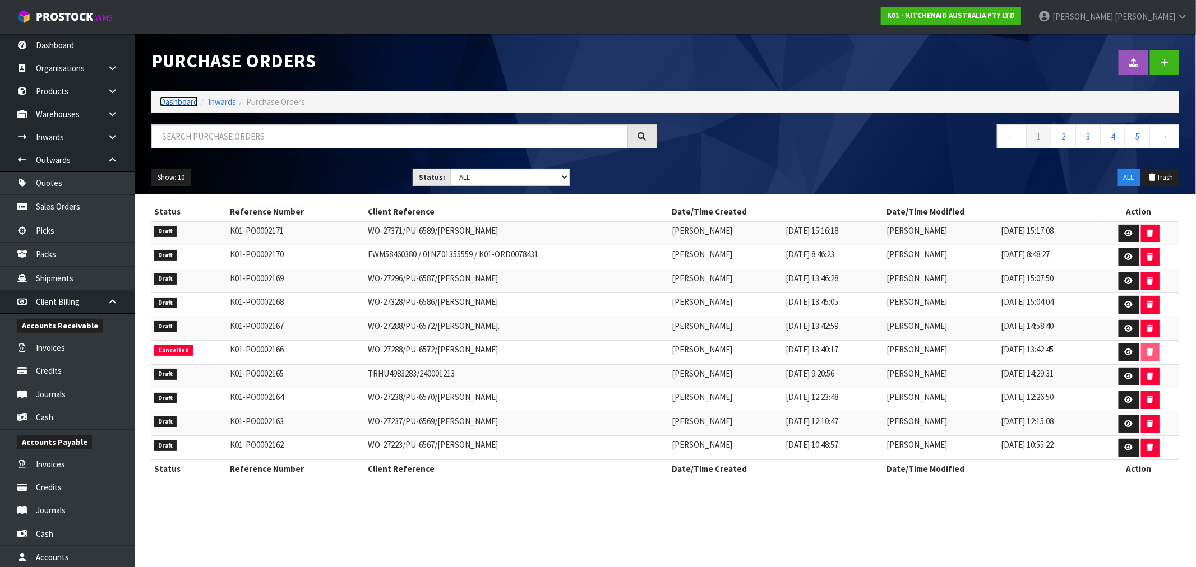
click at [172, 101] on link "Dashboard" at bounding box center [179, 101] width 38 height 11
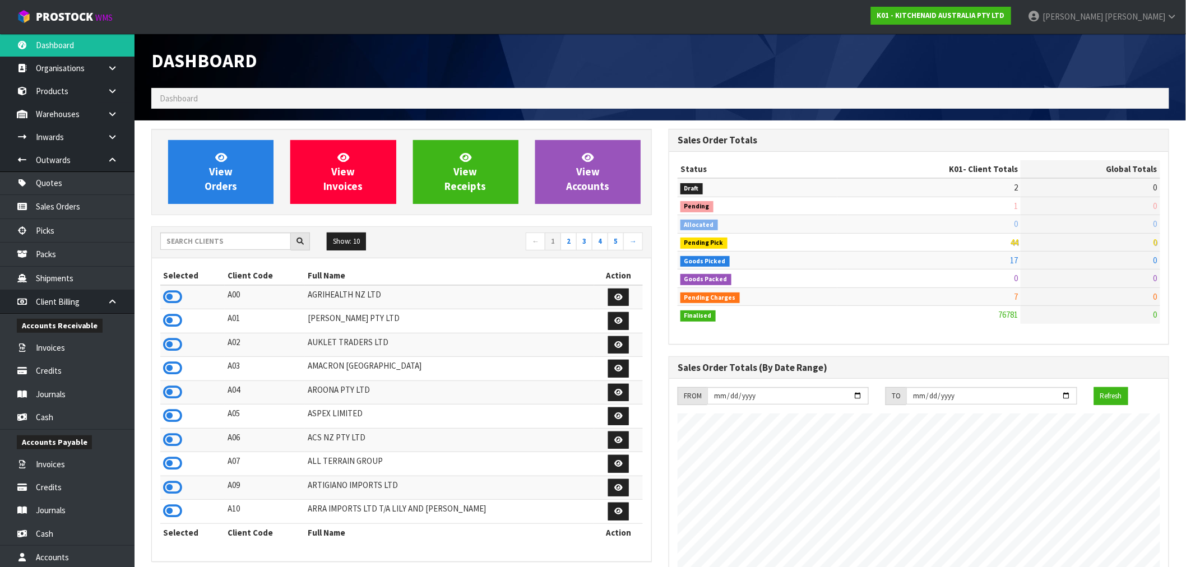
scroll to position [849, 517]
click at [225, 234] on input "text" at bounding box center [225, 241] width 131 height 17
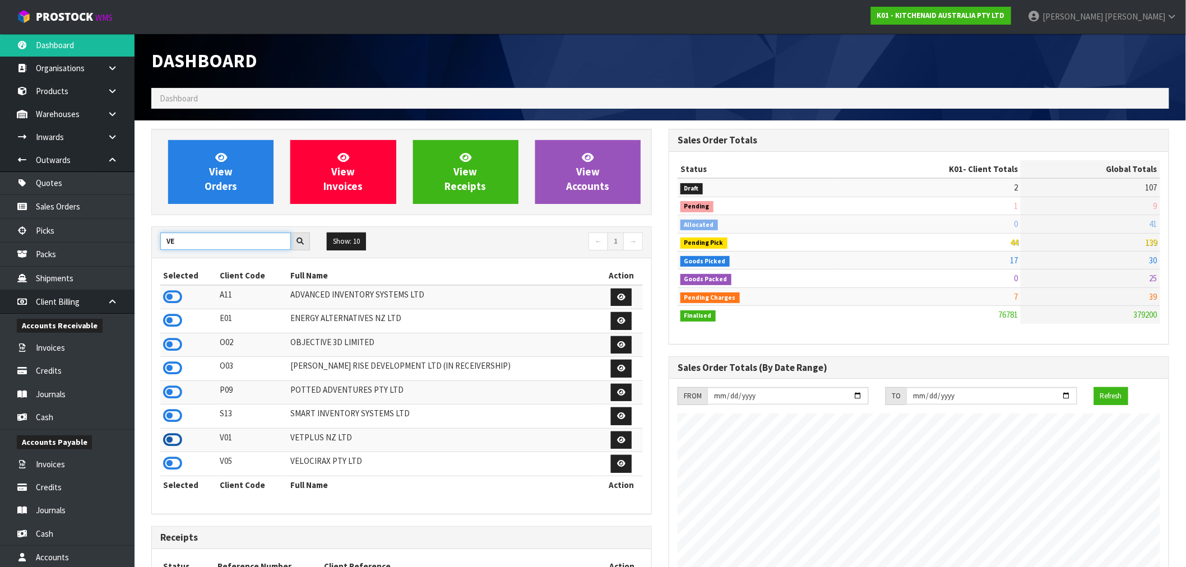
type input "VE"
click at [174, 443] on icon at bounding box center [172, 440] width 19 height 17
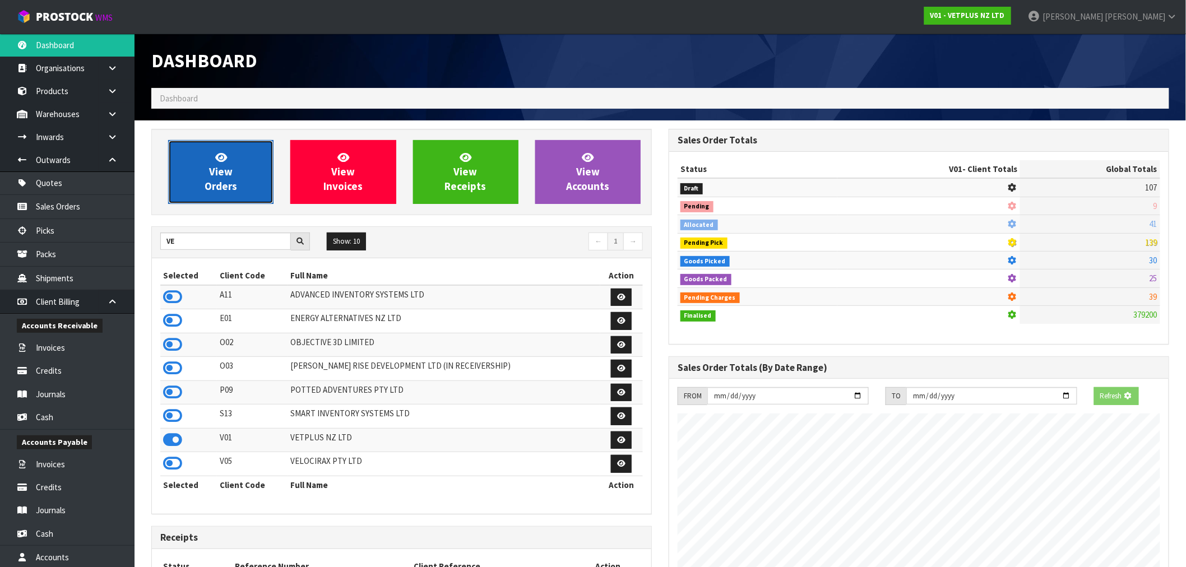
click at [197, 187] on link "View Orders" at bounding box center [220, 172] width 105 height 64
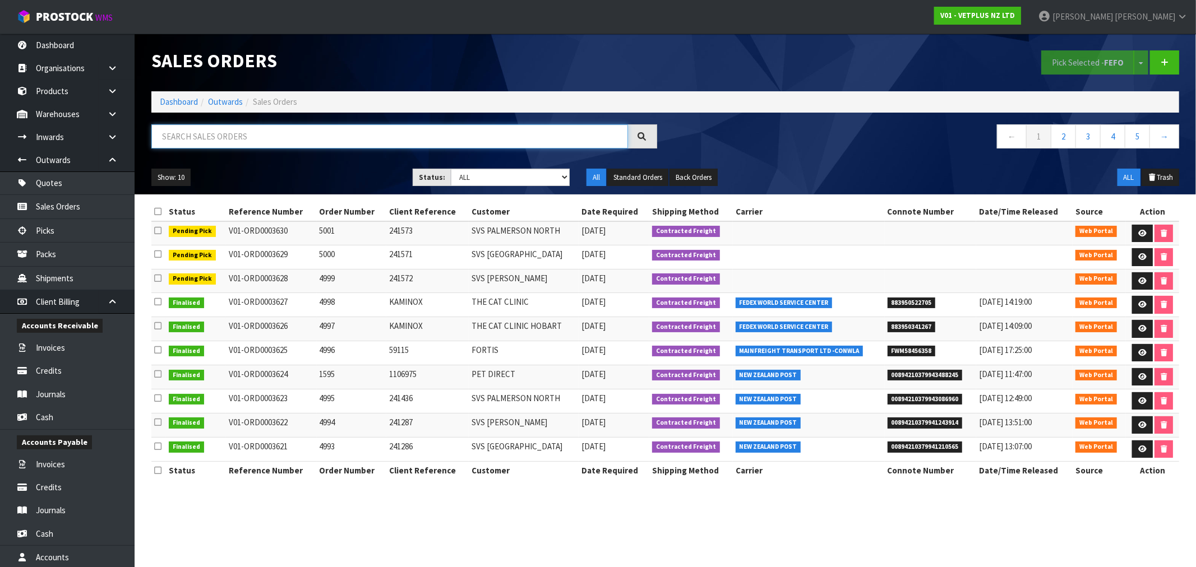
click at [216, 132] on input "text" at bounding box center [389, 136] width 477 height 24
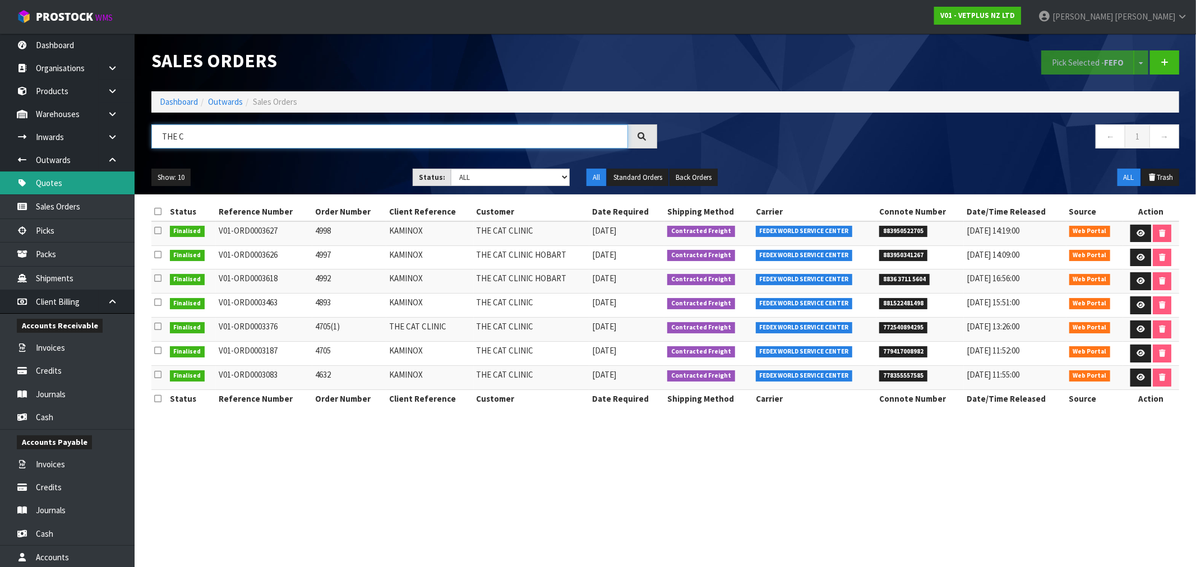
type input "THE C"
click at [177, 98] on link "Dashboard" at bounding box center [179, 101] width 38 height 11
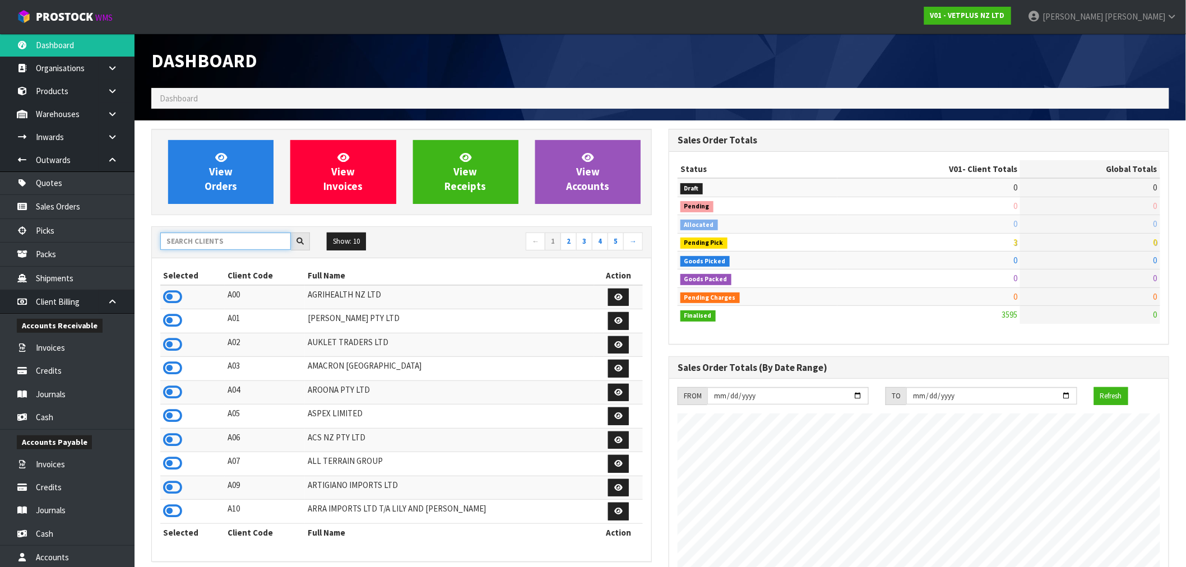
click at [223, 244] on input "text" at bounding box center [225, 241] width 131 height 17
type input "H"
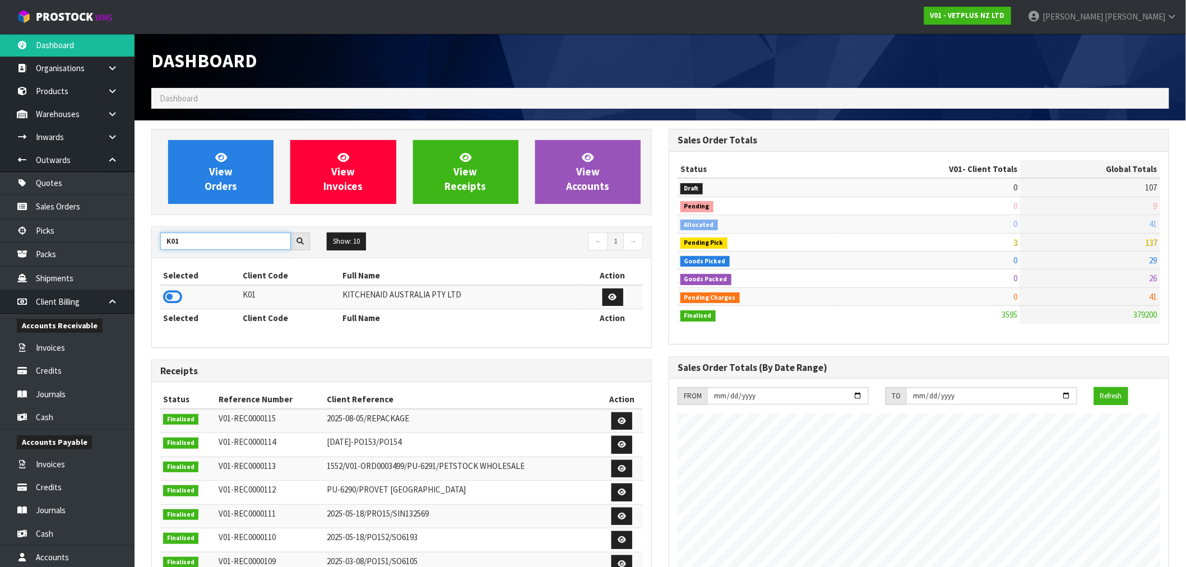
type input "K01"
drag, startPoint x: 182, startPoint y: 287, endPoint x: 178, endPoint y: 293, distance: 6.5
click at [179, 289] on td at bounding box center [200, 297] width 80 height 24
click at [178, 294] on icon at bounding box center [172, 297] width 19 height 17
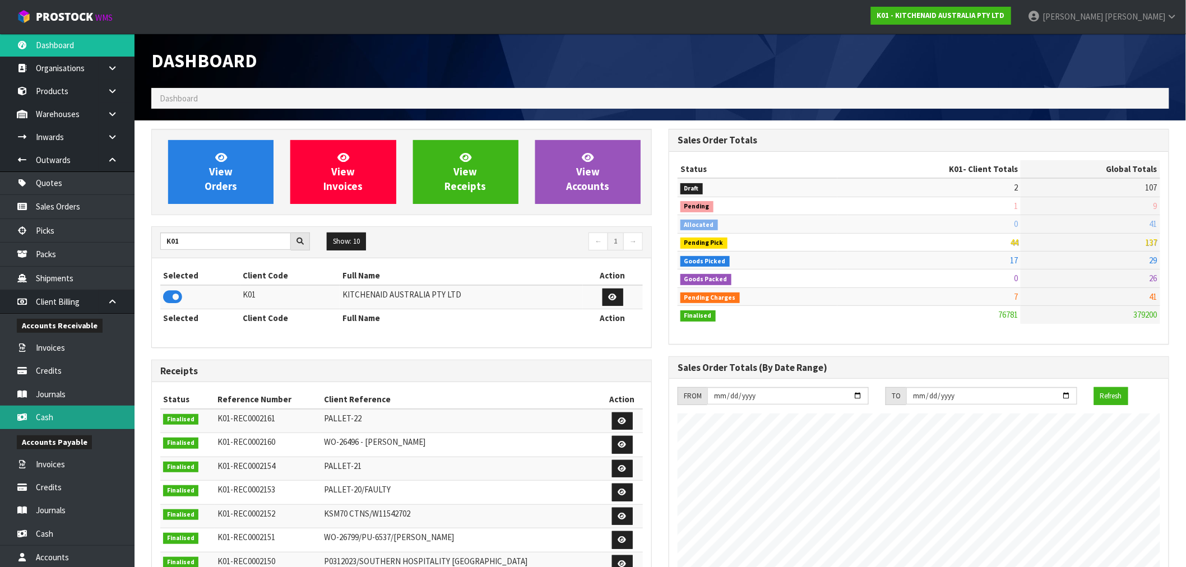
click at [50, 421] on link "Cash" at bounding box center [67, 417] width 135 height 23
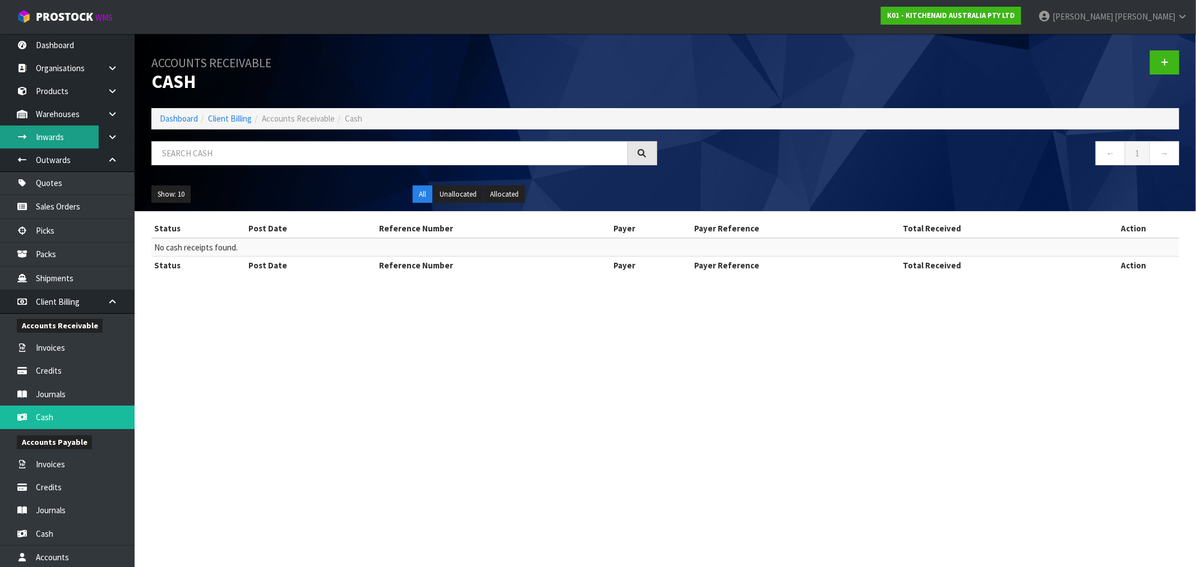
click at [80, 141] on link "Inwards" at bounding box center [67, 137] width 135 height 23
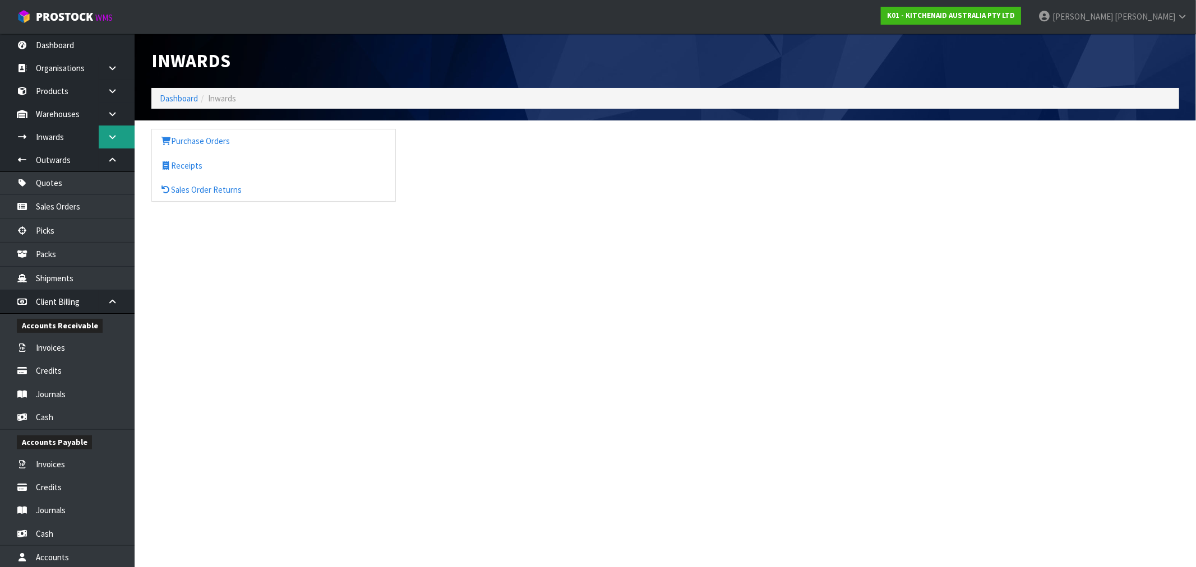
click at [118, 142] on div "Inwards Dashboard Inwards Purchase Orders Receipts Sales Order Returns" at bounding box center [598, 111] width 1196 height 222
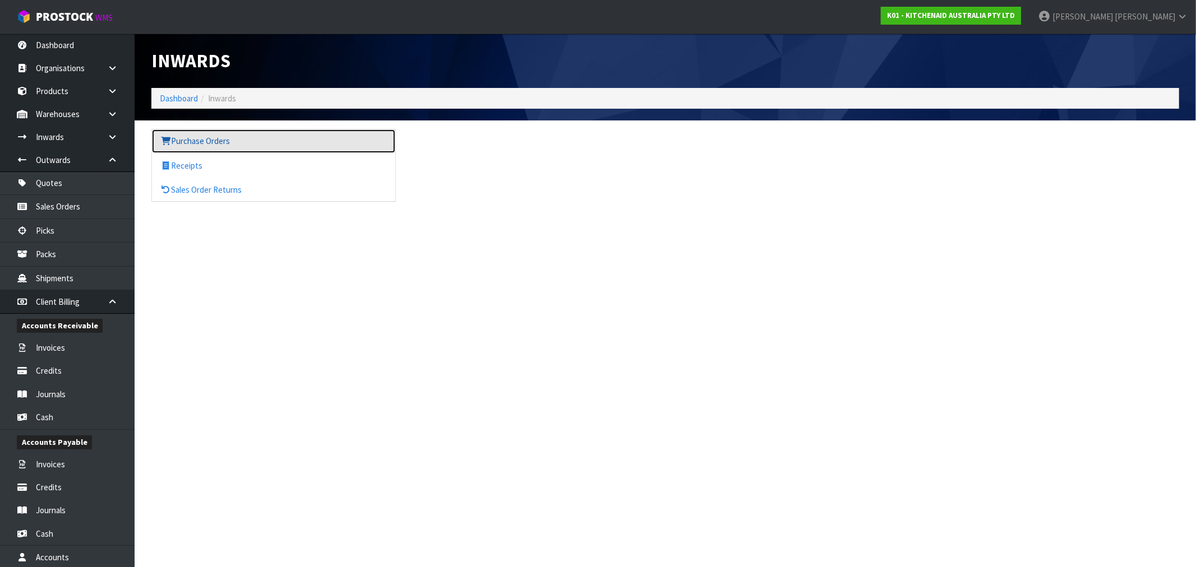
click at [184, 152] on link "Purchase Orders" at bounding box center [273, 141] width 243 height 23
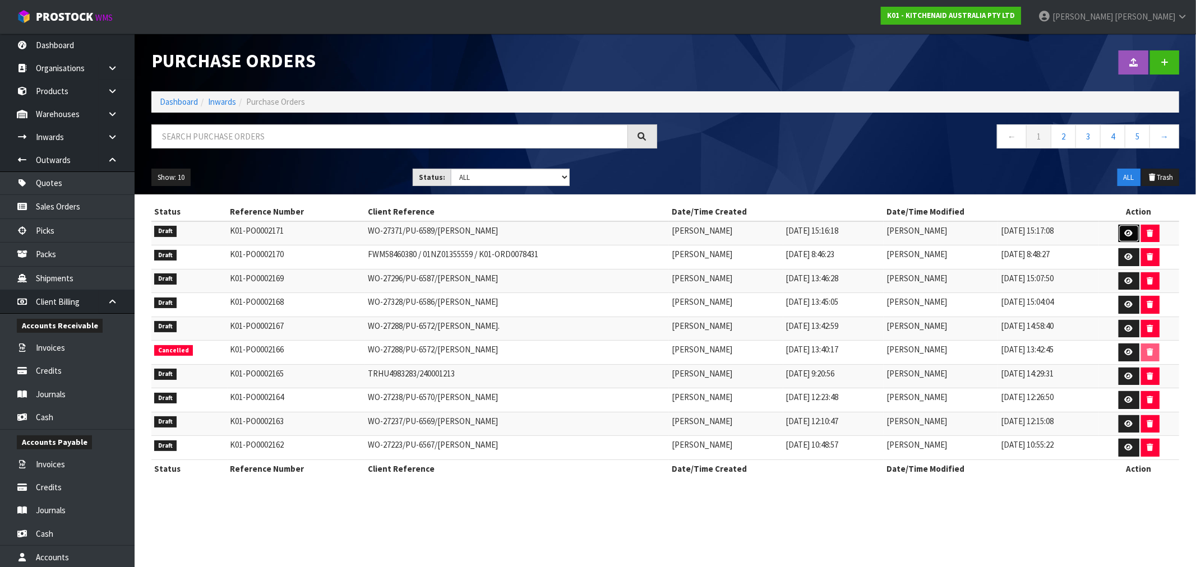
click at [1135, 229] on link at bounding box center [1128, 234] width 21 height 18
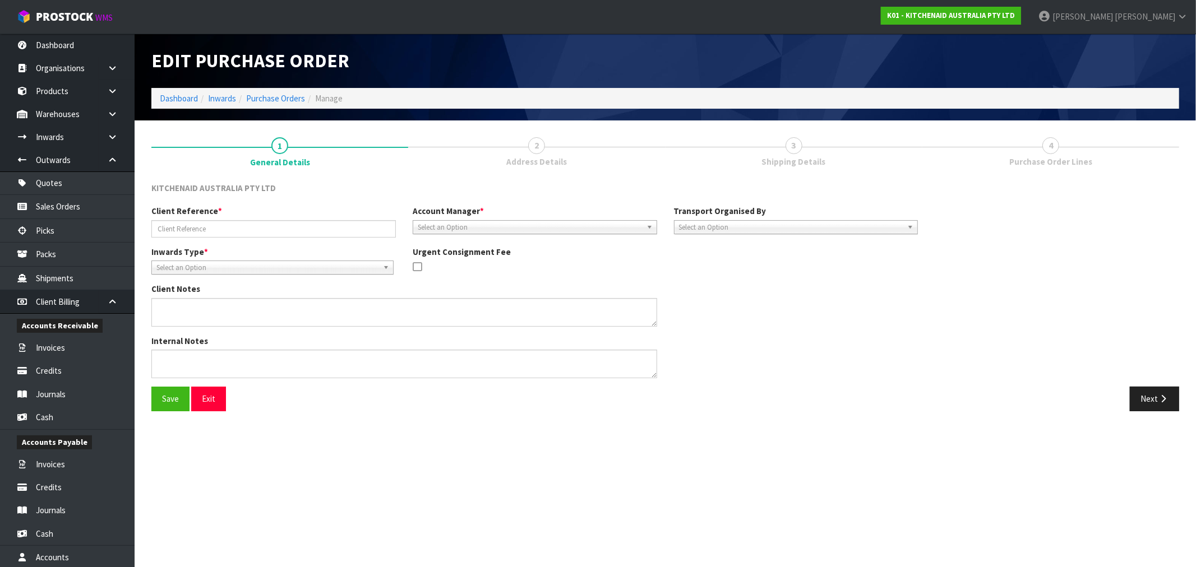
type input "WO-27371/PU-6589/ELEANOR REID"
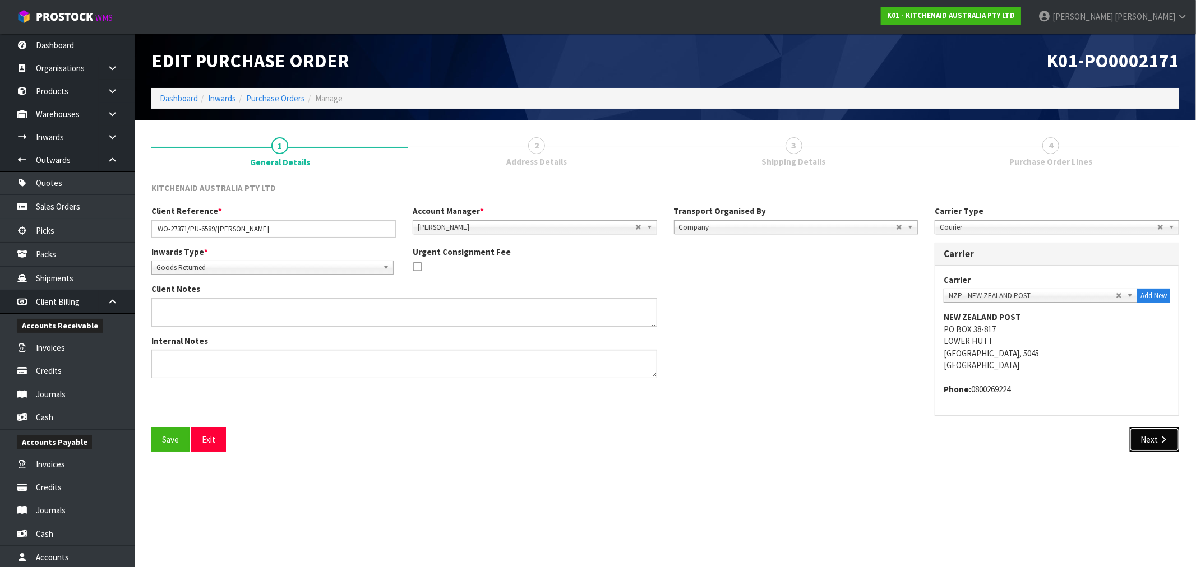
click at [1146, 442] on button "Next" at bounding box center [1154, 440] width 49 height 24
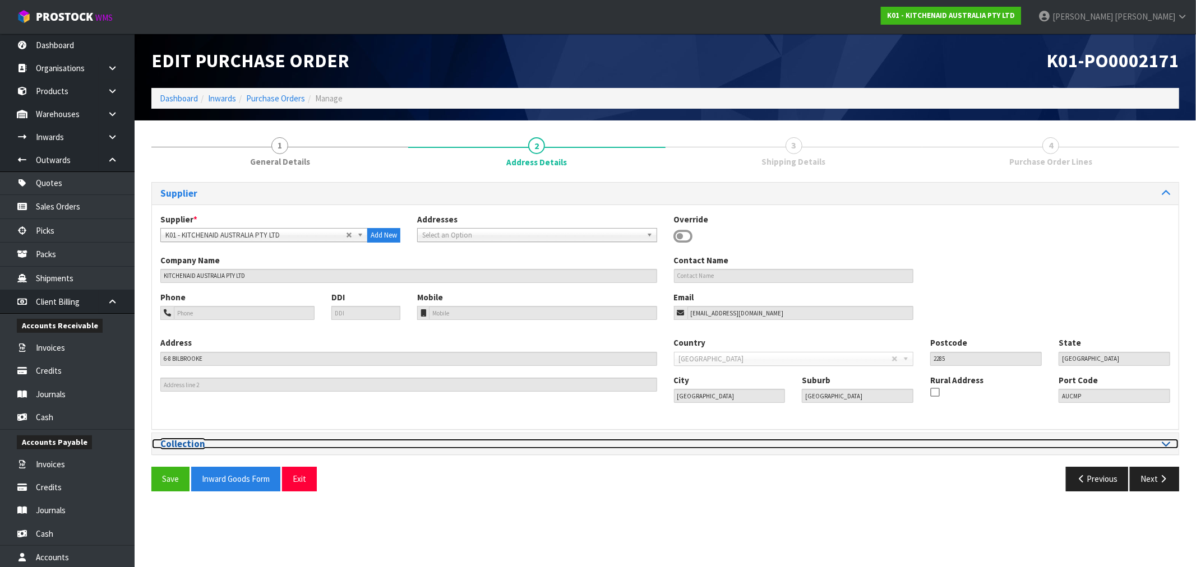
click at [1162, 443] on div at bounding box center [922, 444] width 497 height 11
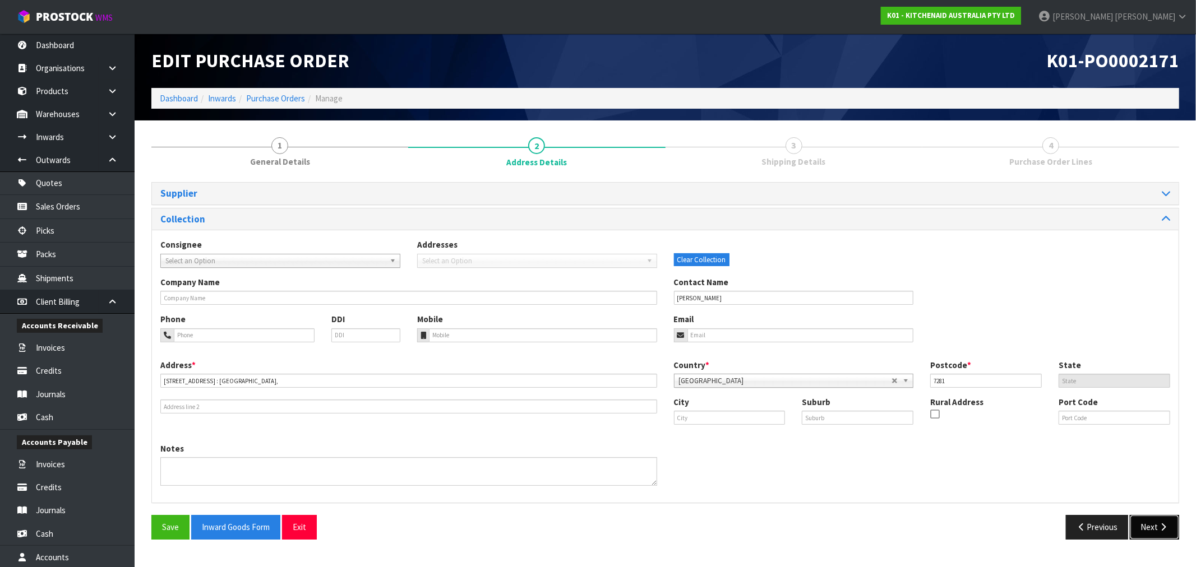
click at [1150, 533] on button "Next" at bounding box center [1154, 527] width 49 height 24
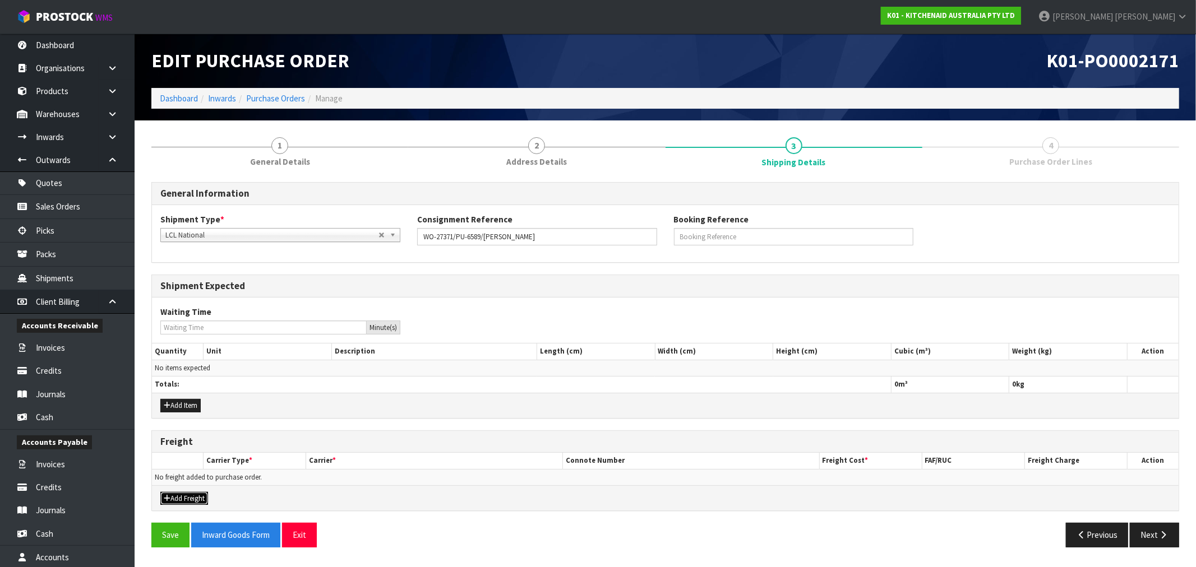
click at [202, 497] on button "Add Freight" at bounding box center [184, 498] width 48 height 13
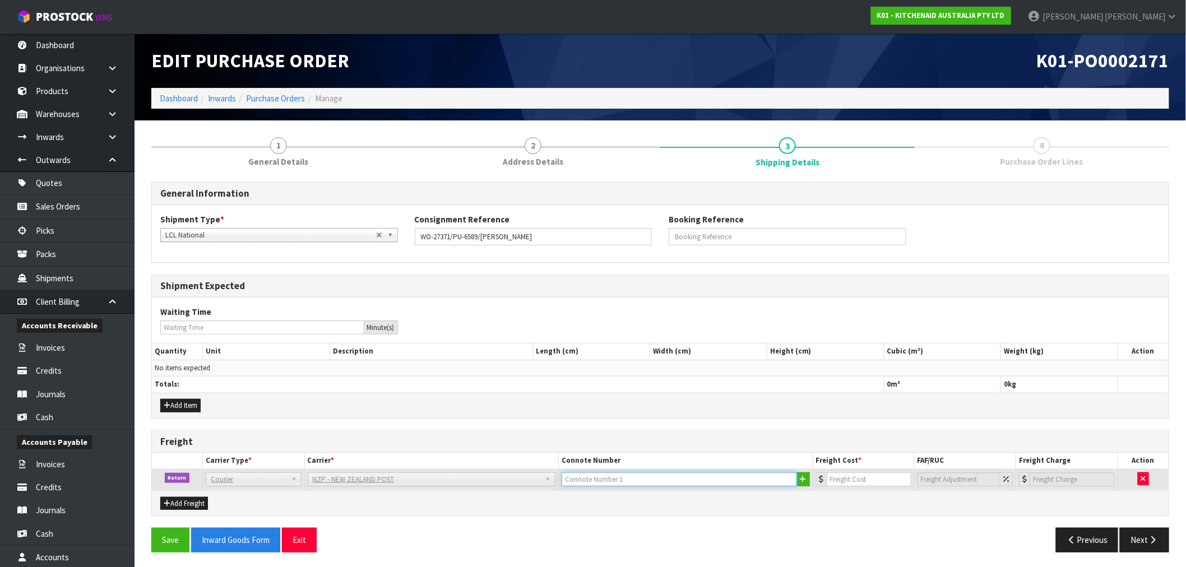
click at [680, 486] on input "text" at bounding box center [679, 480] width 235 height 14
paste input "(00) 89421 03799 45088 153"
type input "(00) 89421 03799 45088 153"
click at [855, 478] on input "number" at bounding box center [869, 480] width 85 height 14
type input "24.53"
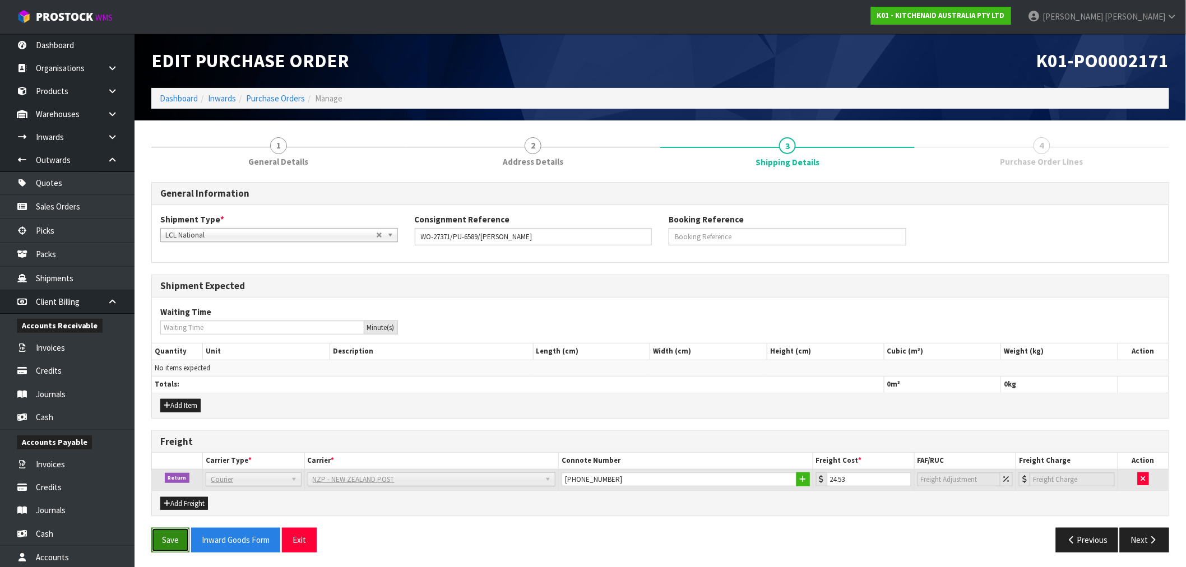
click at [163, 544] on button "Save" at bounding box center [170, 540] width 38 height 24
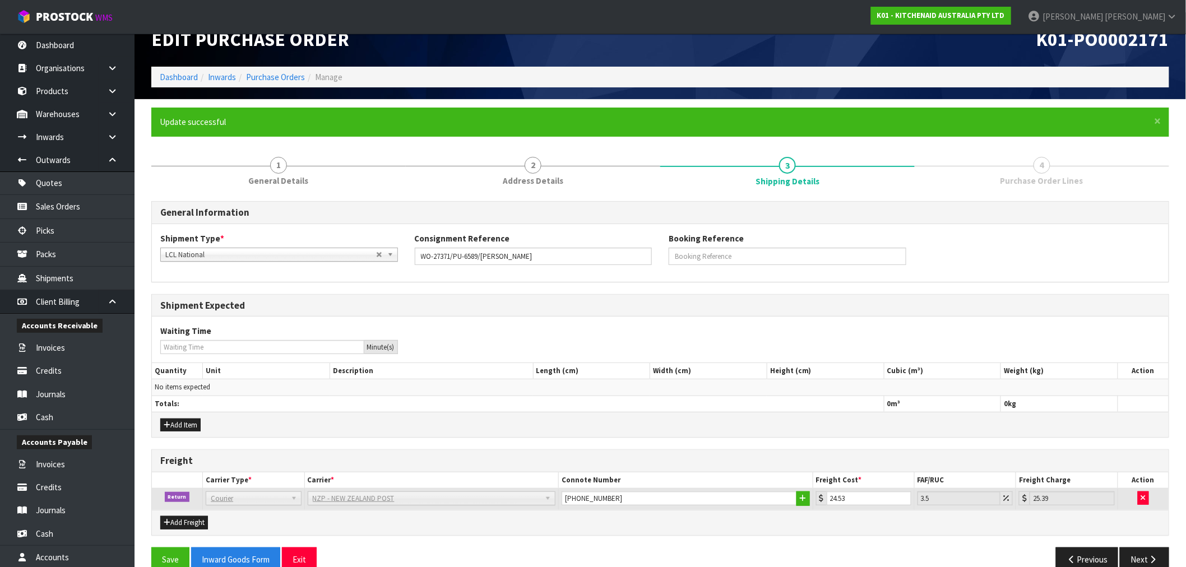
scroll to position [43, 0]
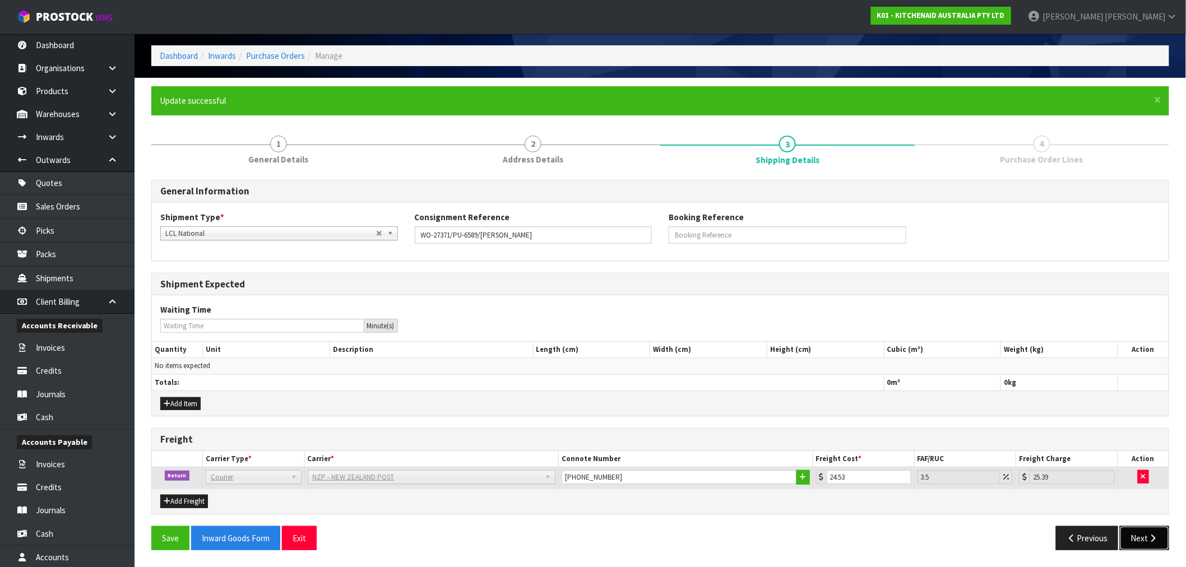
click at [1159, 535] on button "Next" at bounding box center [1144, 538] width 49 height 24
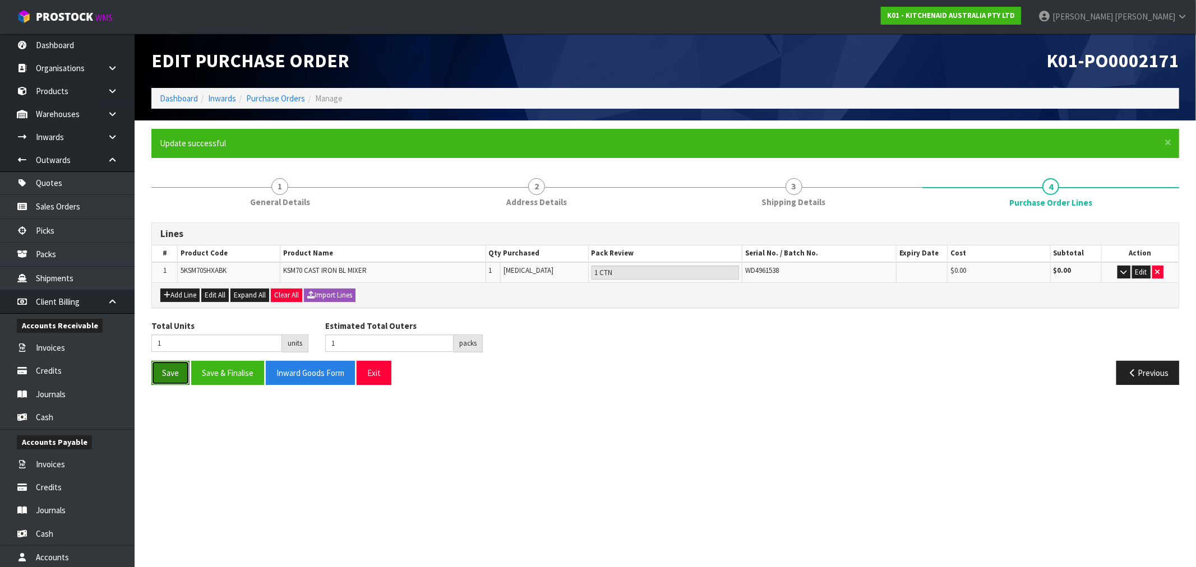
click at [164, 364] on button "Save" at bounding box center [170, 373] width 38 height 24
click at [274, 93] on link "Purchase Orders" at bounding box center [275, 98] width 59 height 11
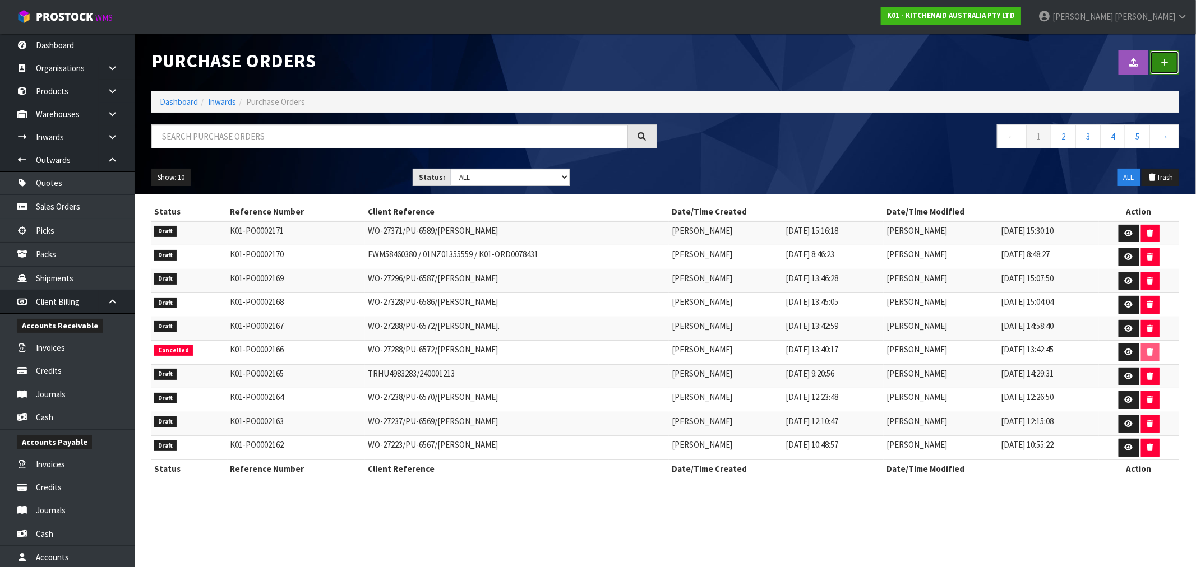
click at [1156, 65] on link at bounding box center [1164, 62] width 29 height 24
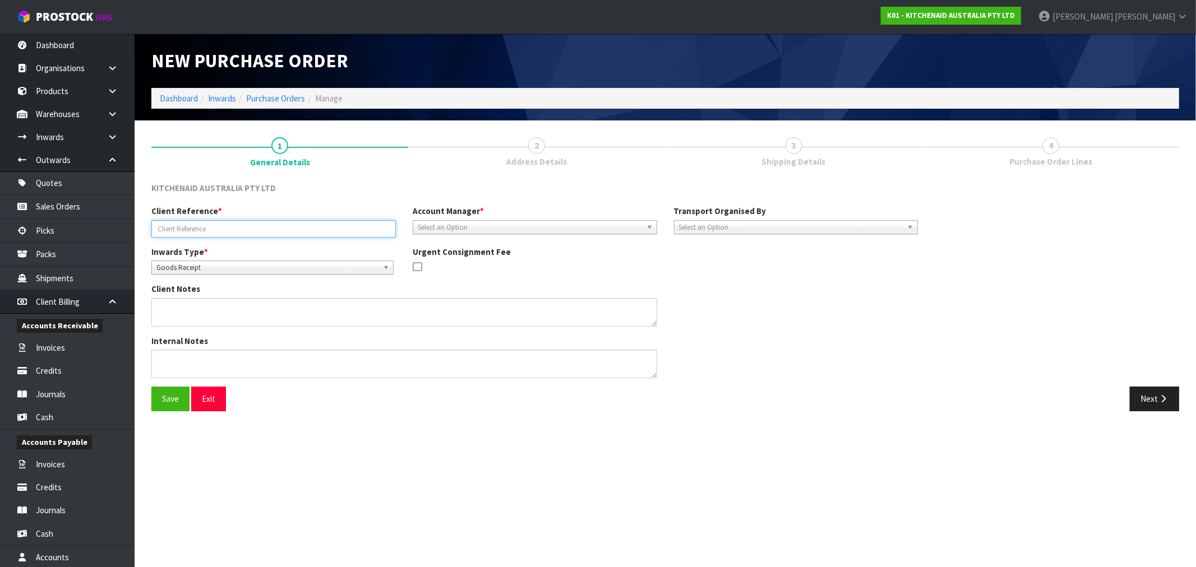
drag, startPoint x: 238, startPoint y: 223, endPoint x: 197, endPoint y: 230, distance: 41.7
click at [238, 223] on input "text" at bounding box center [273, 228] width 244 height 17
click at [249, 223] on input "text" at bounding box center [273, 228] width 244 height 17
paste input "WO-27367"
click at [279, 229] on input "WO-27367/PU-6590/" at bounding box center [273, 228] width 244 height 17
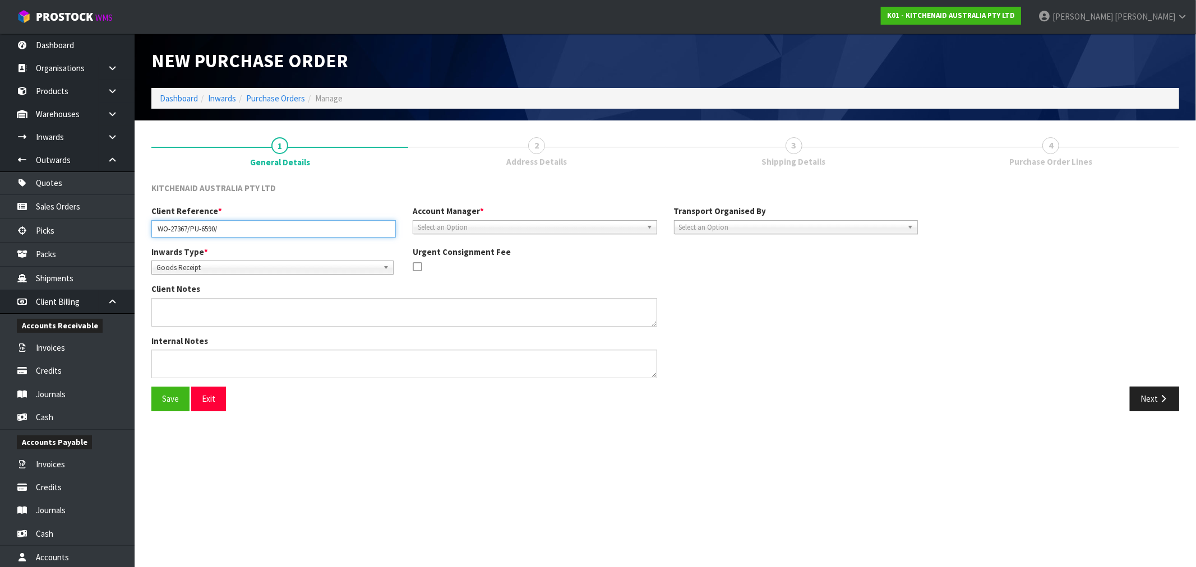
paste input "KARA CHANTHAWAS"
type input "WO-27367/PU-6590/KARA CHANTHAWAS"
click at [270, 261] on span "Goods Receipt" at bounding box center [267, 267] width 222 height 13
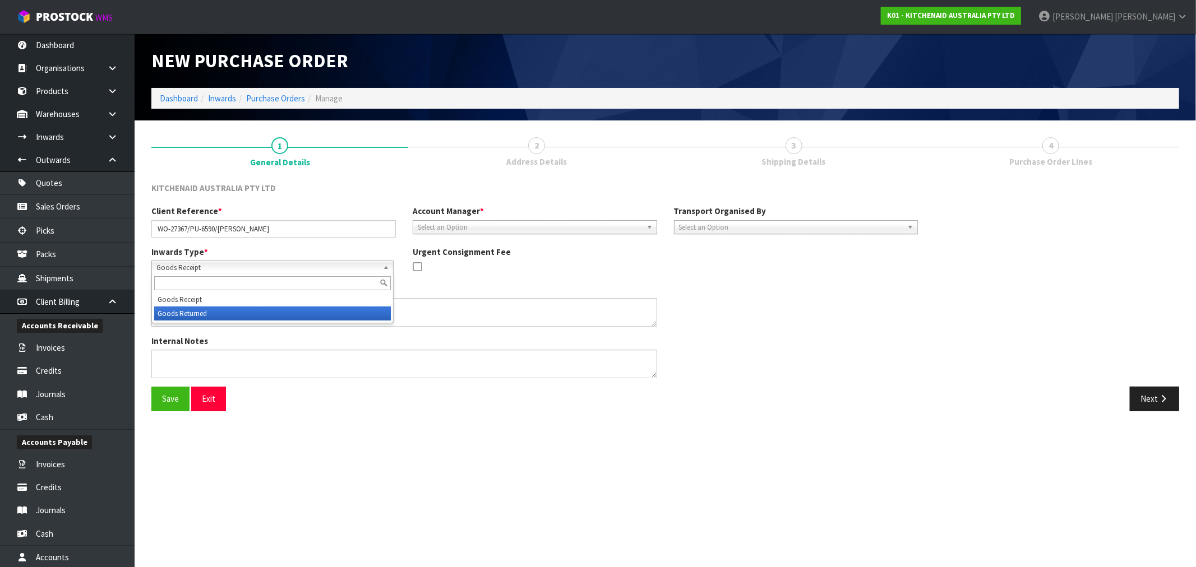
click at [261, 309] on li "Goods Returned" at bounding box center [272, 314] width 237 height 14
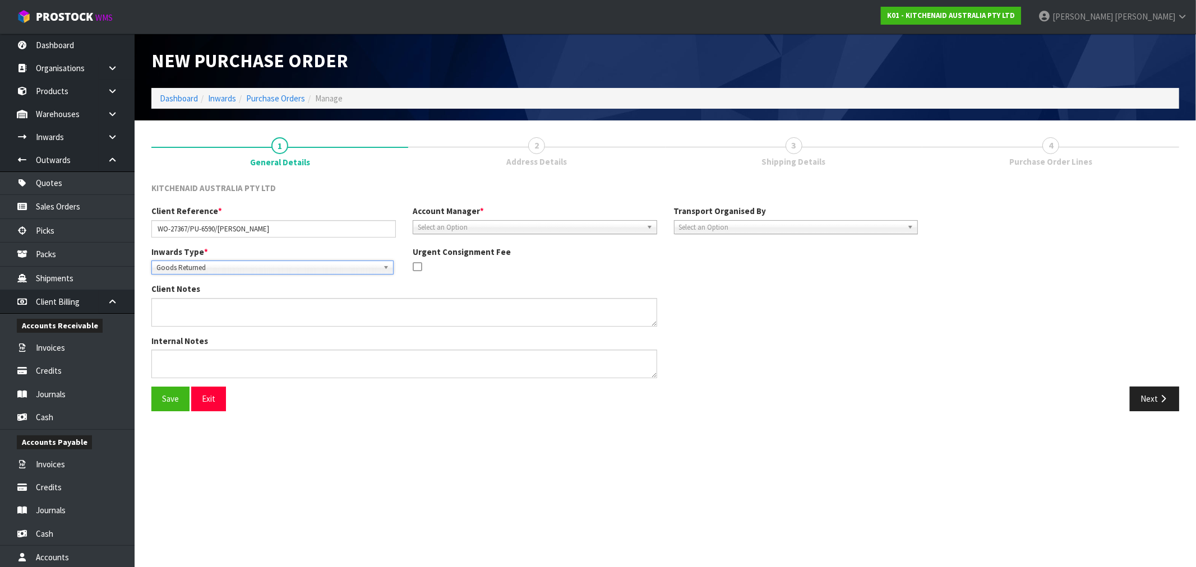
click at [497, 221] on span "Select an Option" at bounding box center [530, 227] width 224 height 13
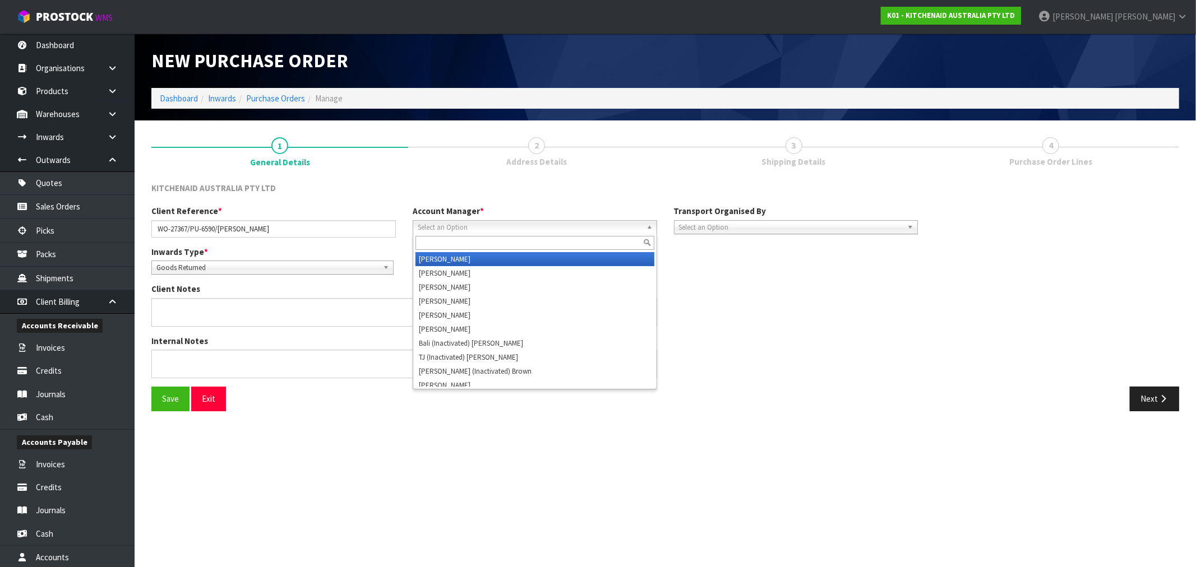
click at [503, 239] on input "text" at bounding box center [534, 243] width 239 height 14
type input "R"
type input "VI"
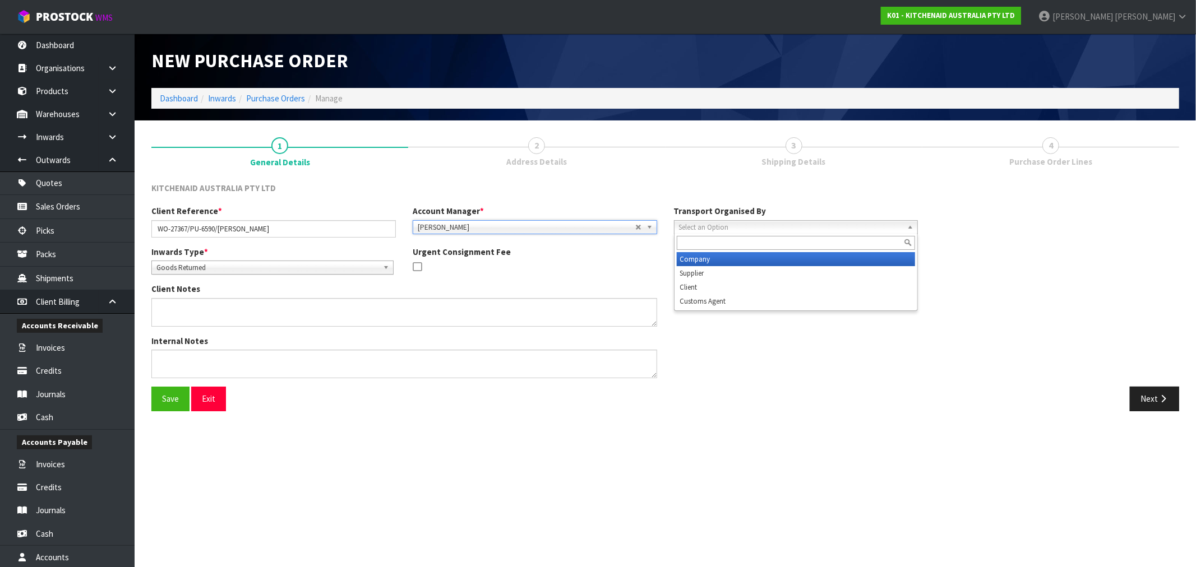
click at [769, 233] on div "Select an Option Company Supplier Client Customs Agent" at bounding box center [796, 227] width 244 height 14
click at [746, 260] on li "Company" at bounding box center [796, 259] width 239 height 14
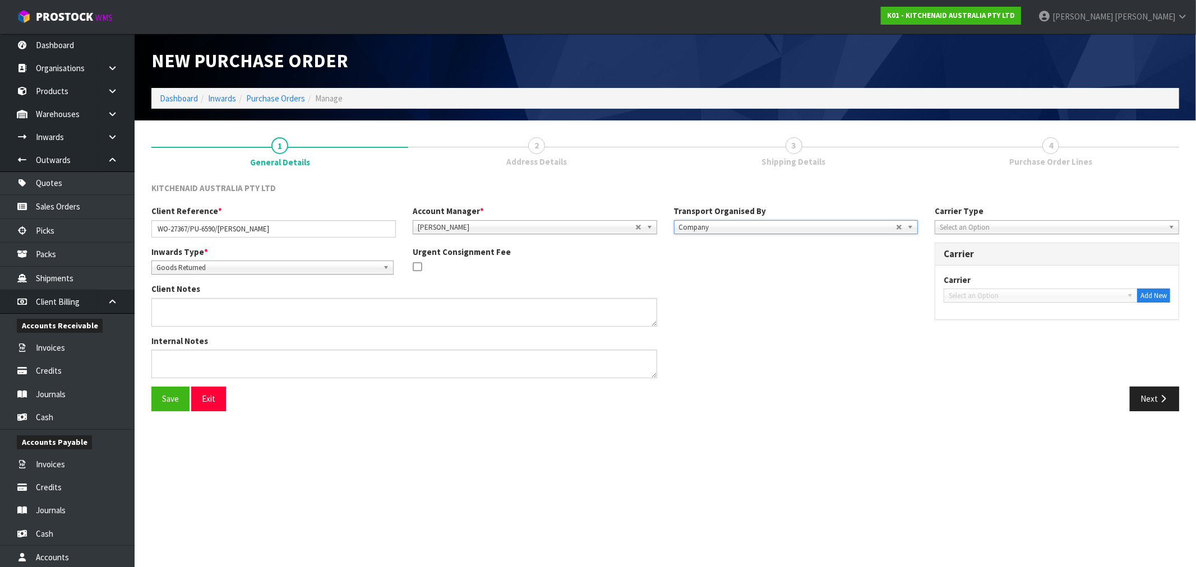
click at [1000, 226] on span "Select an Option" at bounding box center [1052, 227] width 224 height 13
click at [987, 283] on li "Courier" at bounding box center [1056, 287] width 239 height 14
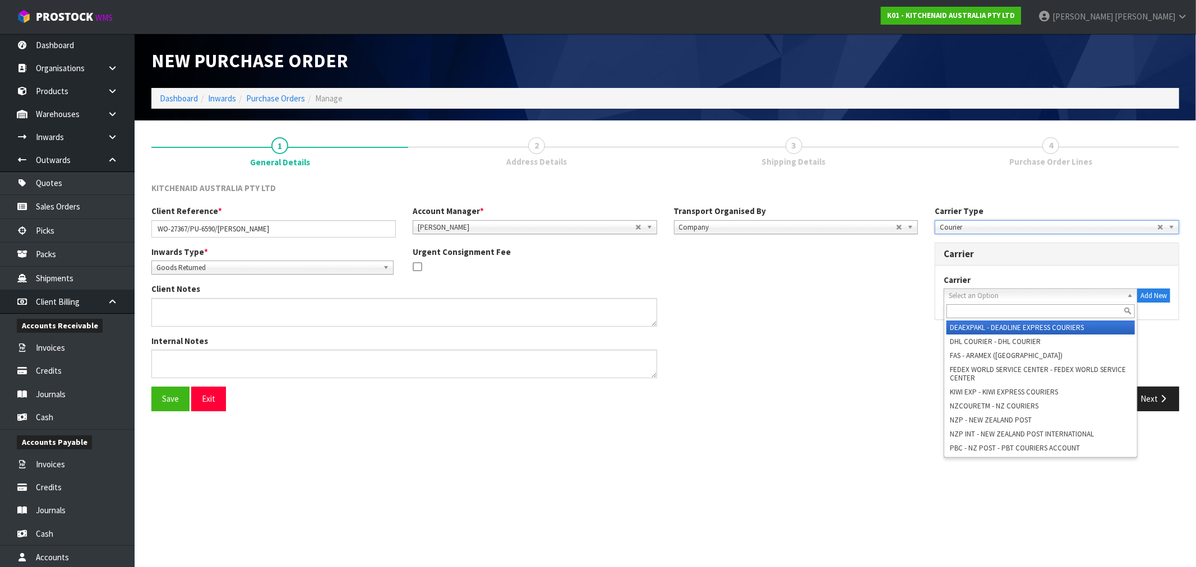
click at [1007, 294] on span "Select an Option" at bounding box center [1036, 295] width 174 height 13
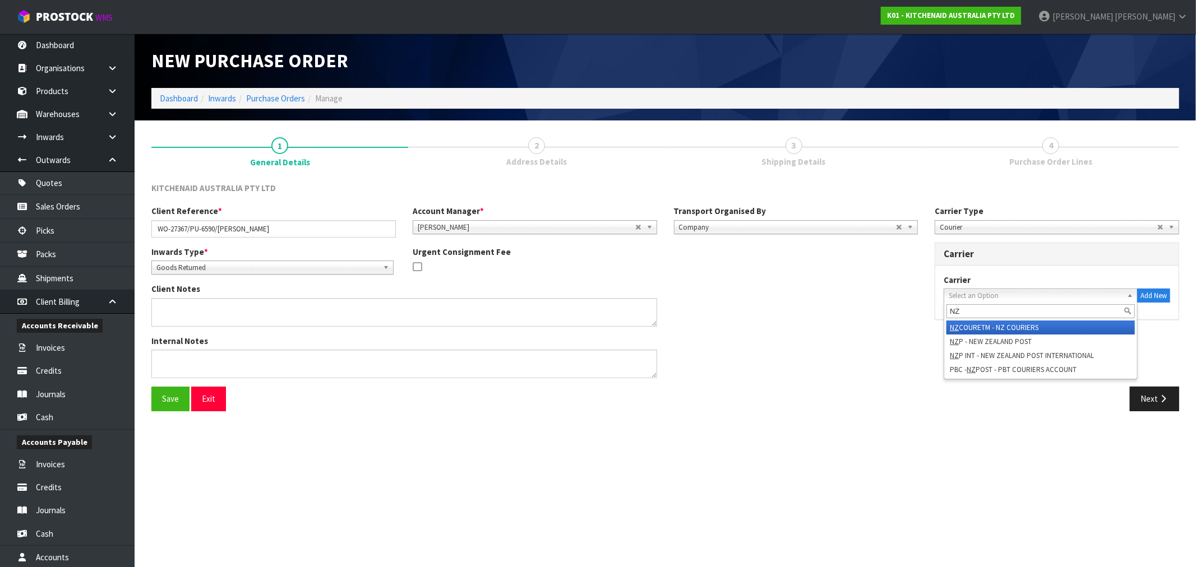
type input "NZP"
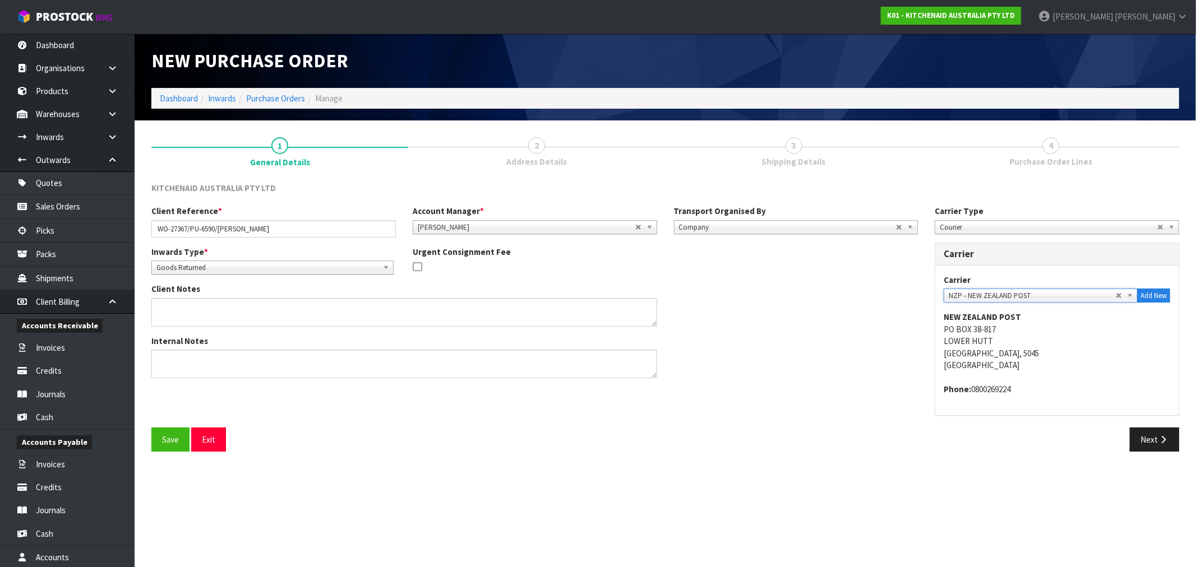
click at [151, 428] on button "Save" at bounding box center [170, 440] width 38 height 24
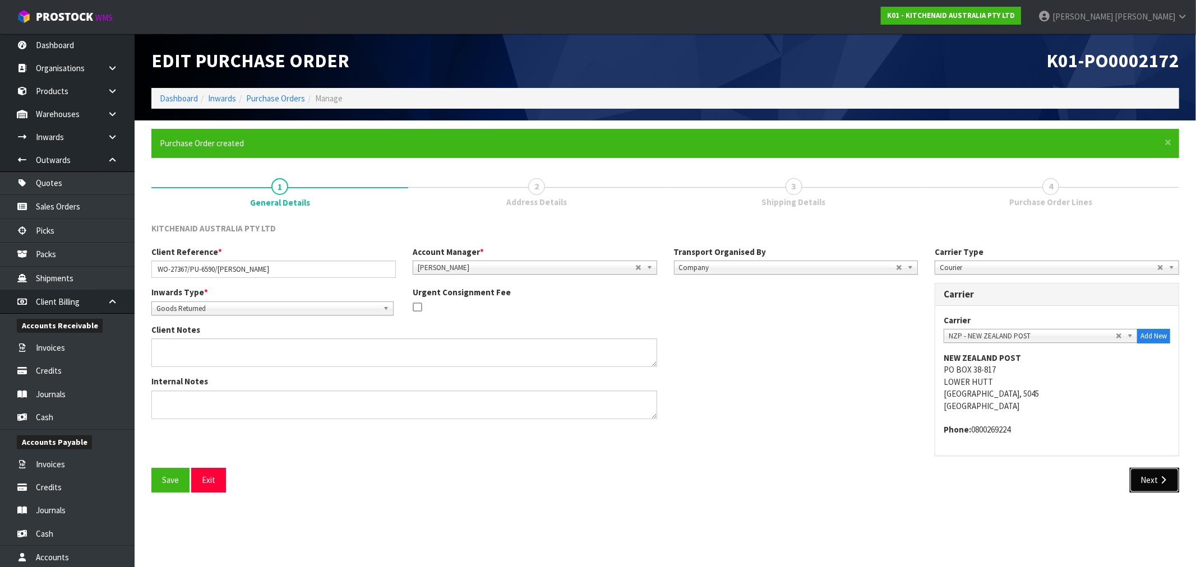
click at [1153, 483] on button "Next" at bounding box center [1154, 480] width 49 height 24
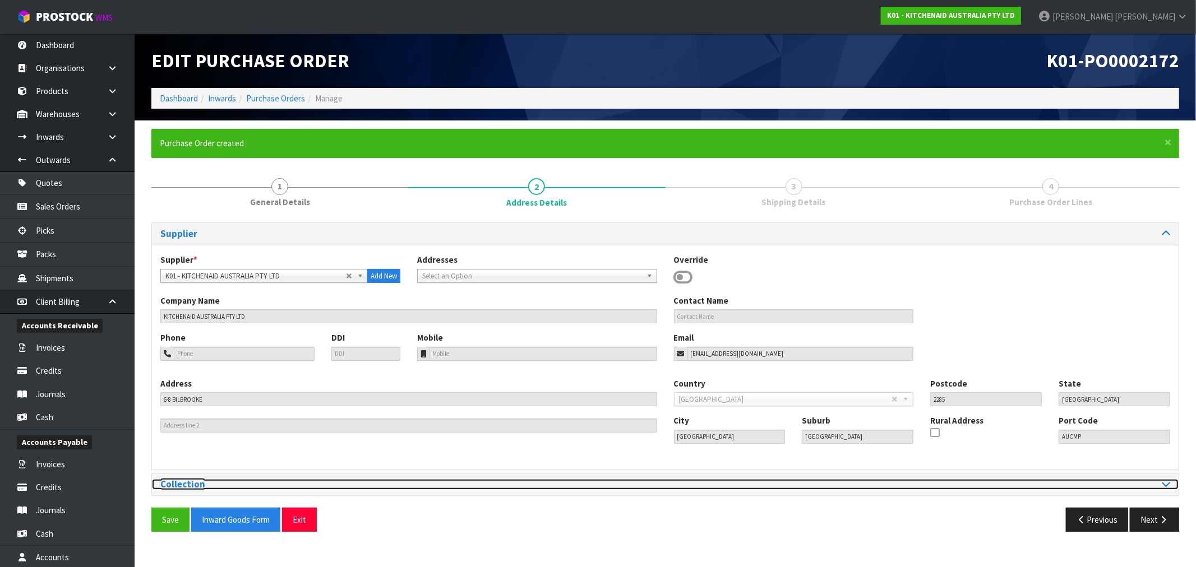
click at [670, 480] on div at bounding box center [922, 484] width 514 height 11
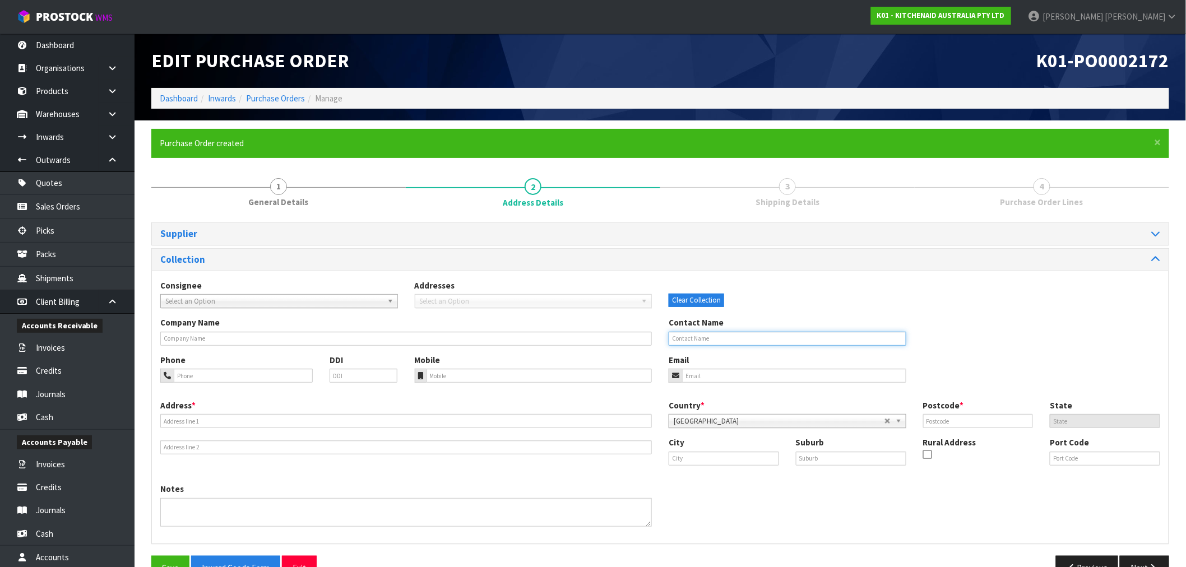
click at [732, 337] on input "text" at bounding box center [788, 339] width 238 height 14
paste input "KARA CHANTHAWAS"
type input "KARA CHANTHAWAS"
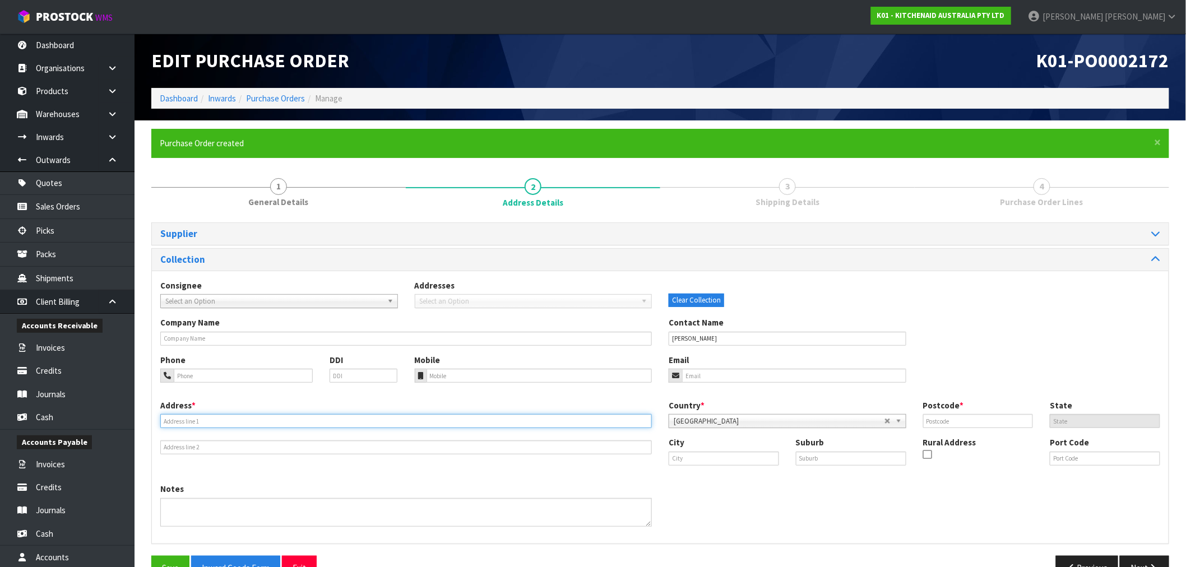
click at [371, 423] on input "text" at bounding box center [406, 421] width 492 height 14
paste input "1A KINGSWAY AVENUE, AUCKLAND, NZ : NORTH ISLAND,"
type input "1A KINGSWAY AVENUE, AUCKLAND, NZ : NORTH ISLAND,"
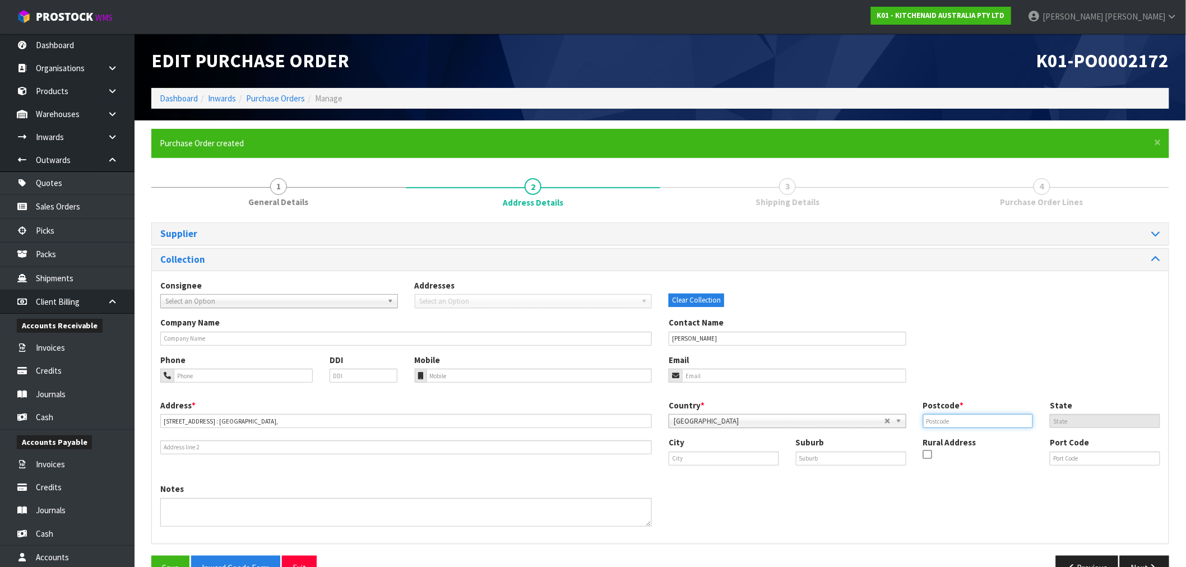
click at [1007, 423] on input "text" at bounding box center [978, 421] width 110 height 14
paste input "1025"
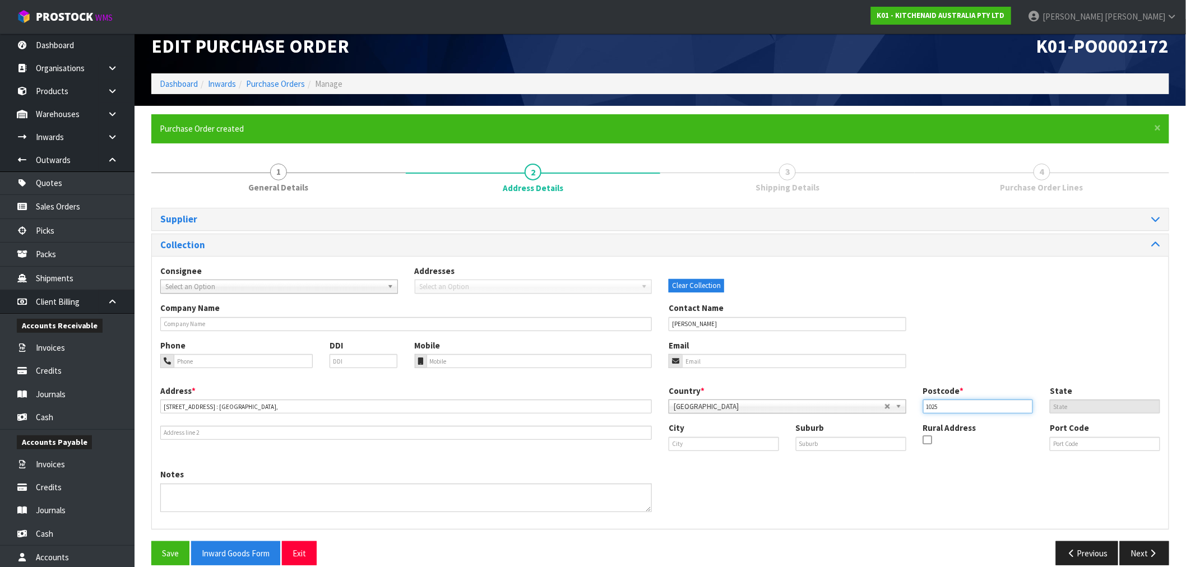
scroll to position [30, 0]
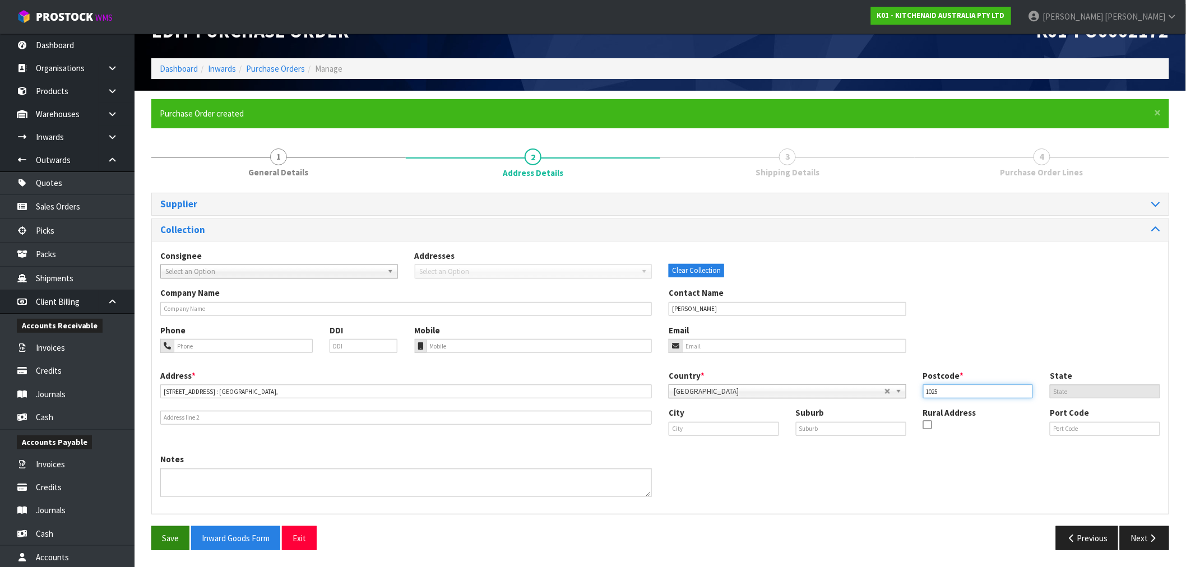
type input "1025"
click at [173, 536] on button "Save" at bounding box center [170, 538] width 38 height 24
click at [1148, 530] on button "Next" at bounding box center [1144, 538] width 49 height 24
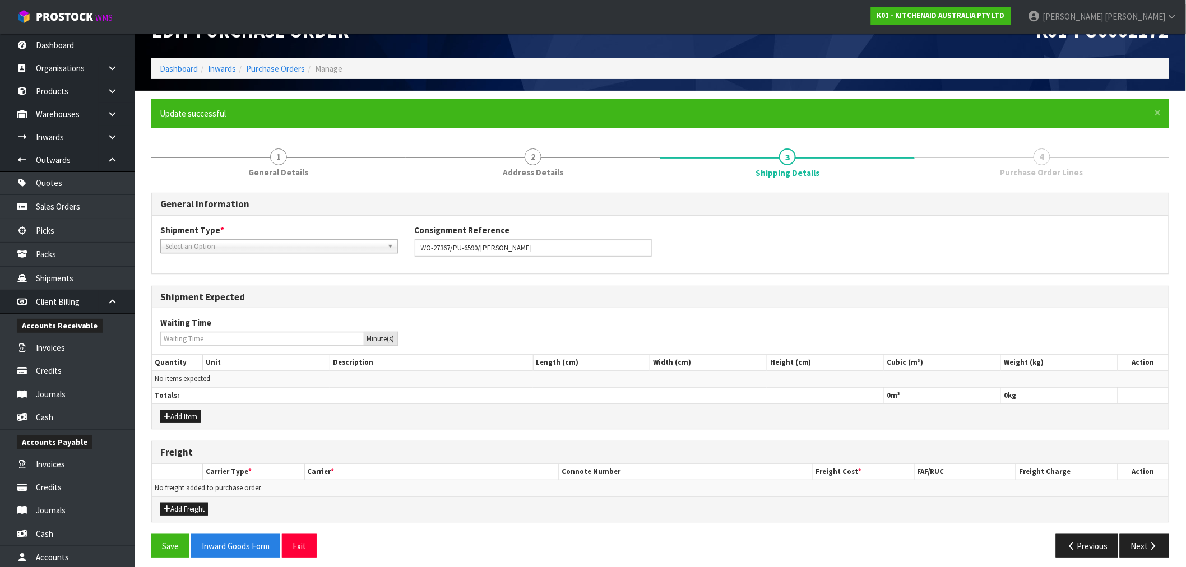
click at [265, 250] on span "Select an Option" at bounding box center [274, 246] width 218 height 13
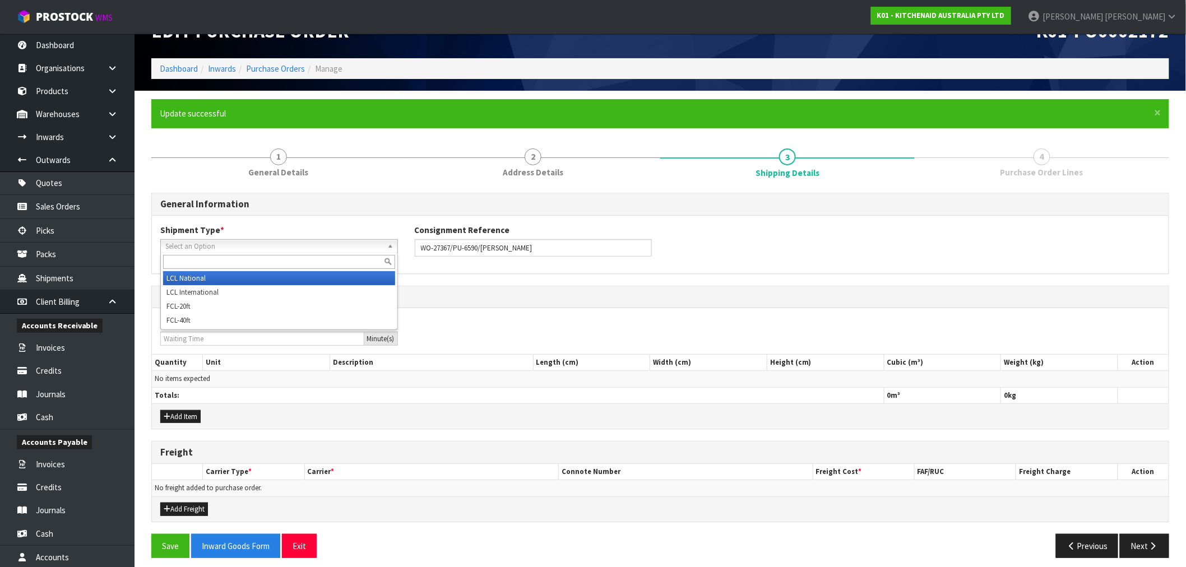
click at [250, 276] on li "LCL National" at bounding box center [279, 278] width 232 height 14
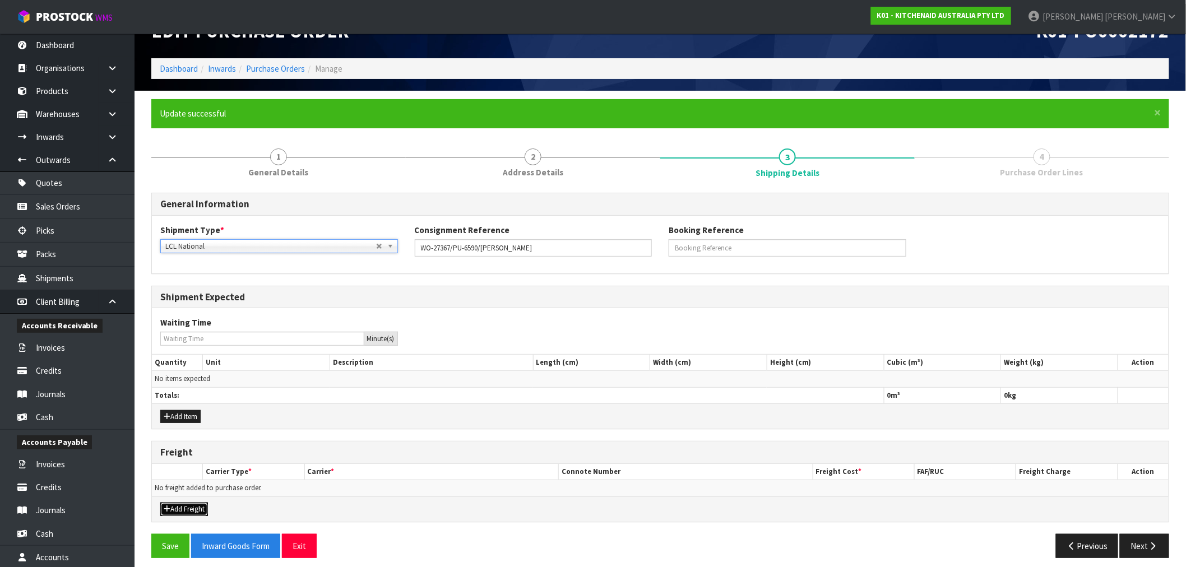
click at [183, 509] on button "Add Freight" at bounding box center [184, 509] width 48 height 13
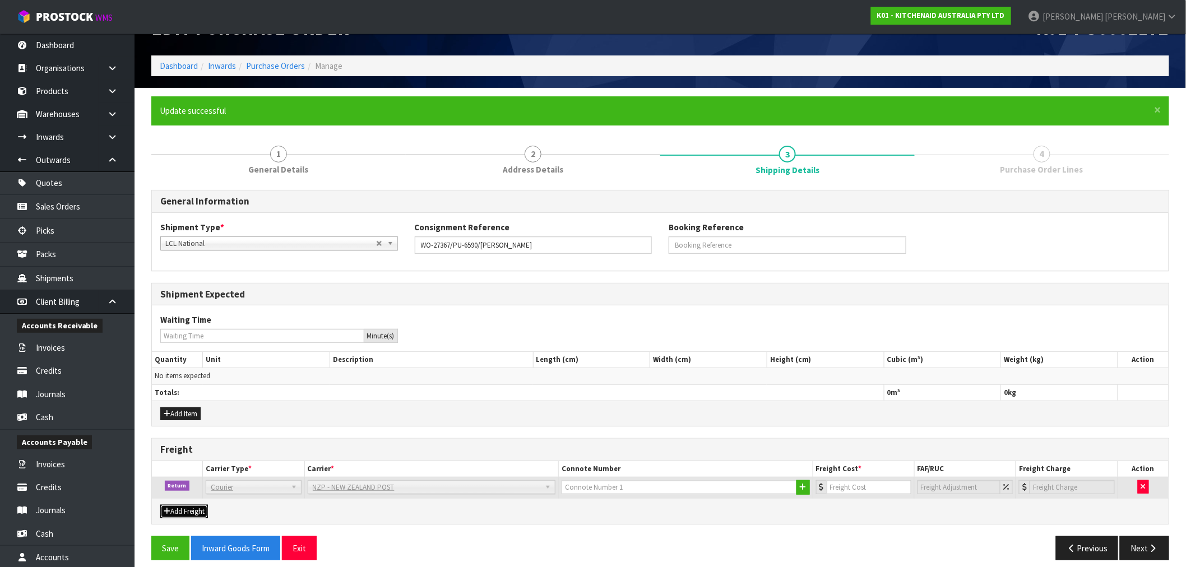
scroll to position [43, 0]
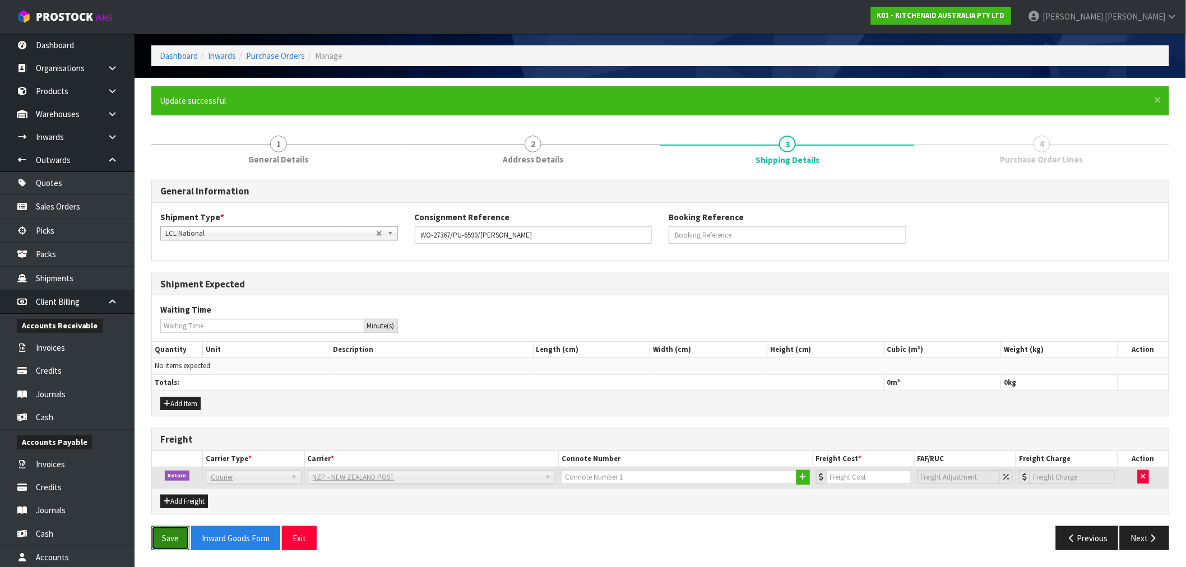
click at [169, 533] on button "Save" at bounding box center [170, 538] width 38 height 24
click at [1150, 548] on button "Next" at bounding box center [1144, 538] width 49 height 24
click at [1148, 473] on button "button" at bounding box center [1143, 476] width 11 height 13
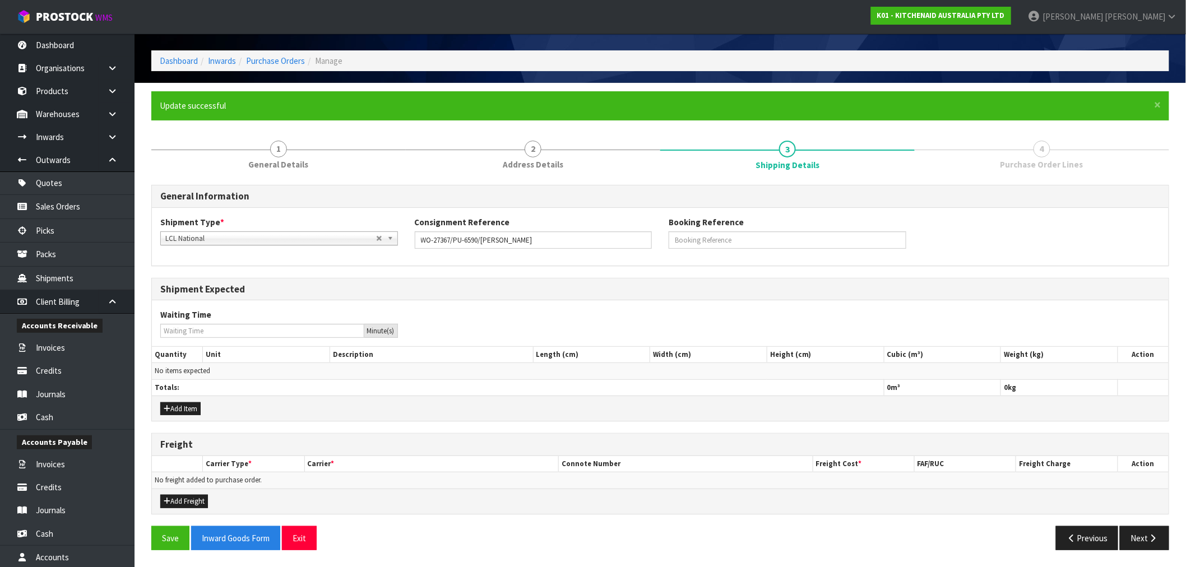
scroll to position [37, 0]
click at [1150, 537] on icon "button" at bounding box center [1153, 539] width 11 height 8
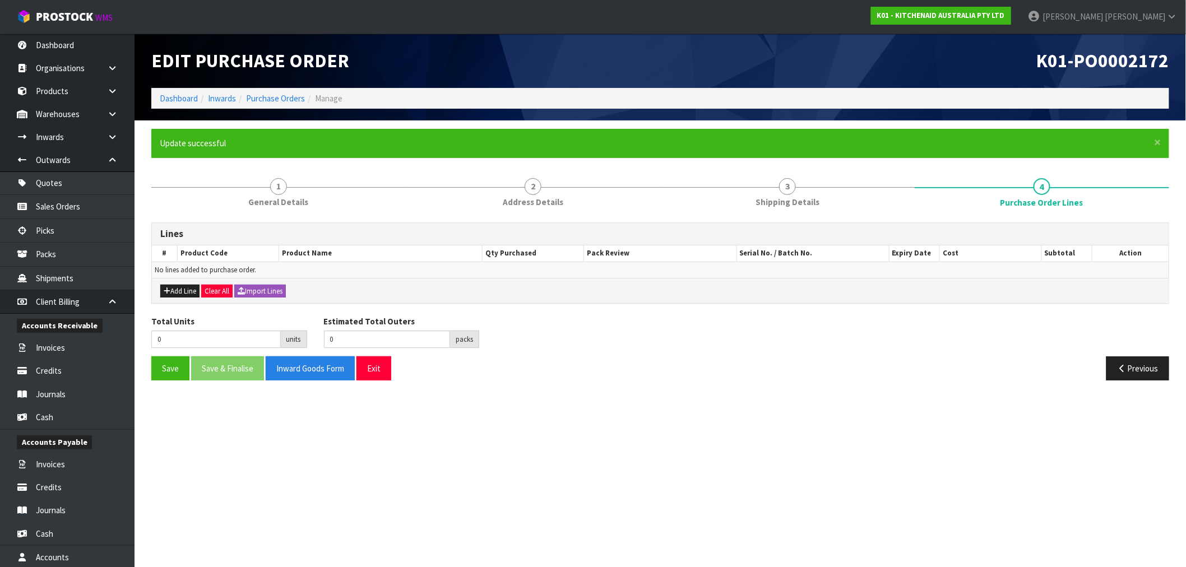
scroll to position [0, 0]
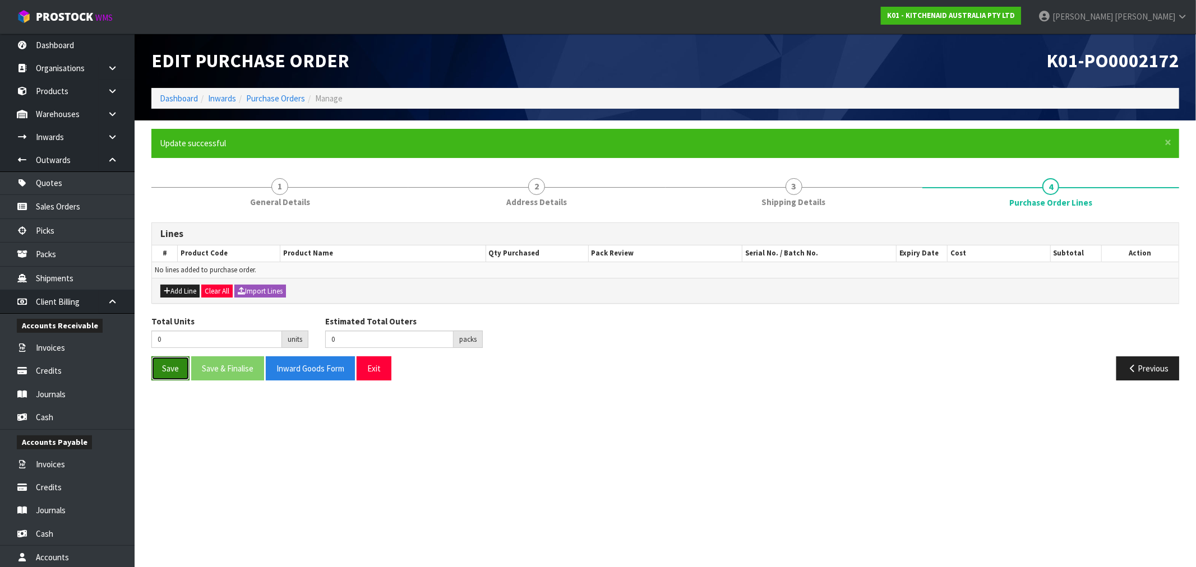
click at [172, 371] on button "Save" at bounding box center [170, 369] width 38 height 24
click at [173, 295] on button "Add Line" at bounding box center [179, 291] width 39 height 13
click at [186, 292] on button "Add Line" at bounding box center [179, 291] width 39 height 13
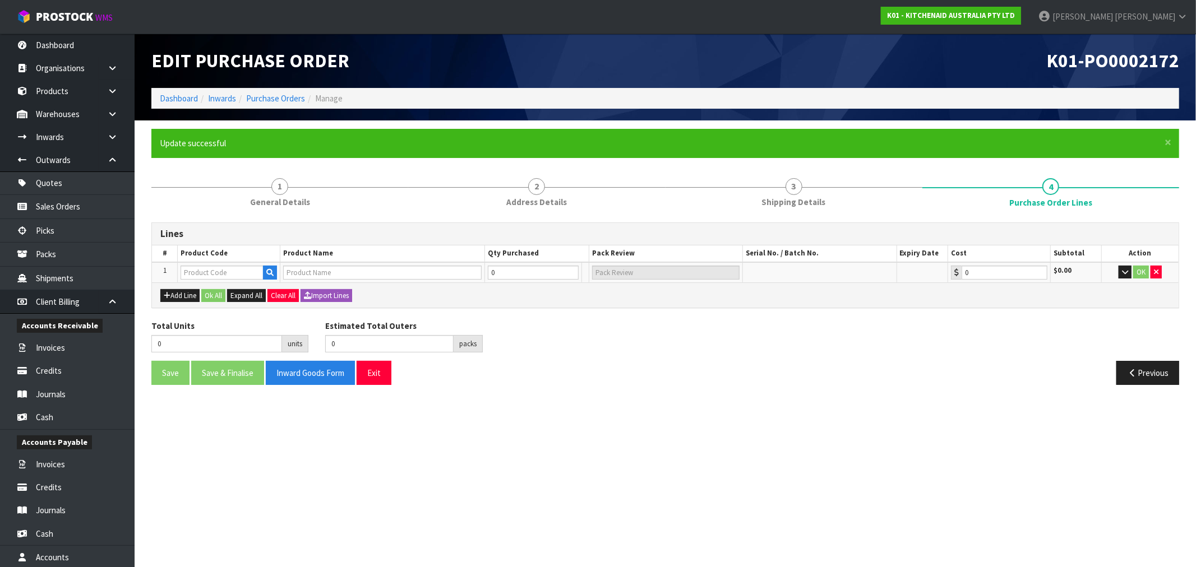
click at [213, 285] on div "Add Line Ok All Expand All Clear All Import Lines" at bounding box center [665, 295] width 1026 height 25
click at [209, 272] on input "text" at bounding box center [222, 273] width 83 height 14
paste input "5KSM3311XABM"
type input "5KSM3311XABM"
type input "ARTISAN MINI MATTE BLACK"
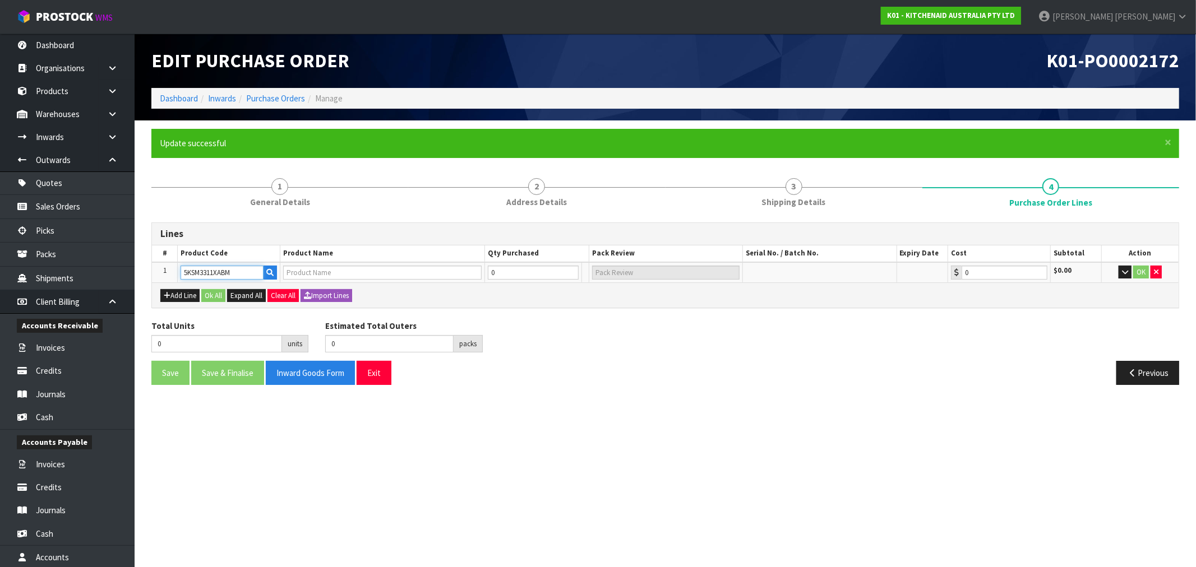
type input "0.00"
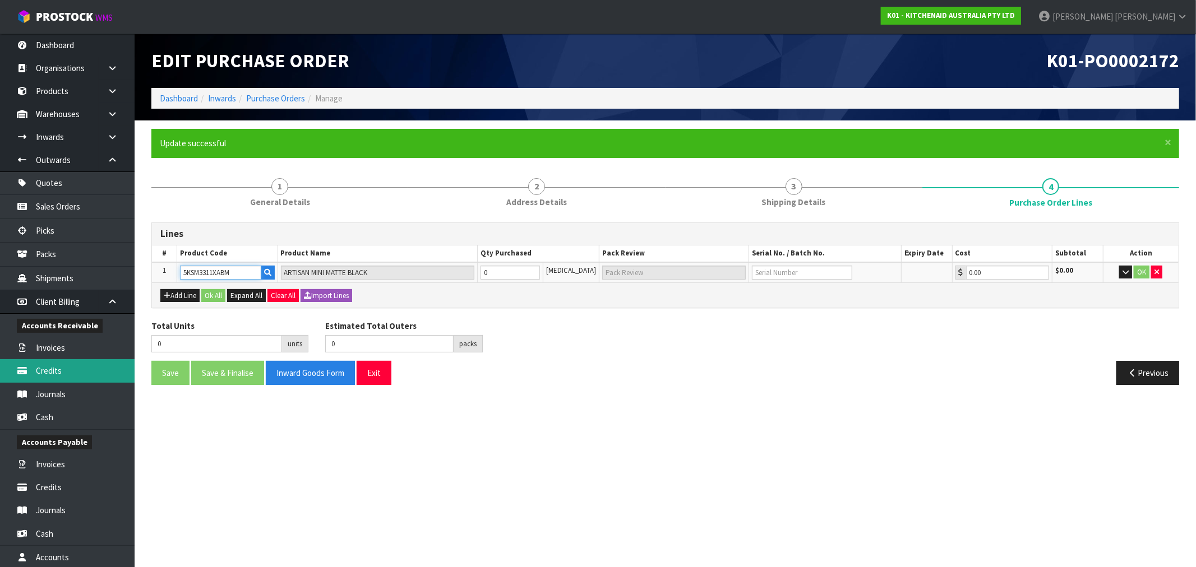
type input "5KSM3311XABM"
click at [762, 276] on input "text" at bounding box center [802, 273] width 100 height 14
paste input "WB1295766"
type input "WB1295766"
click at [462, 278] on tr "1 5KSM3311XABM ARTISAN MINI MATTE BLACK 0 PCE WB1295766 0.00 $0.00 OK" at bounding box center [665, 272] width 1026 height 21
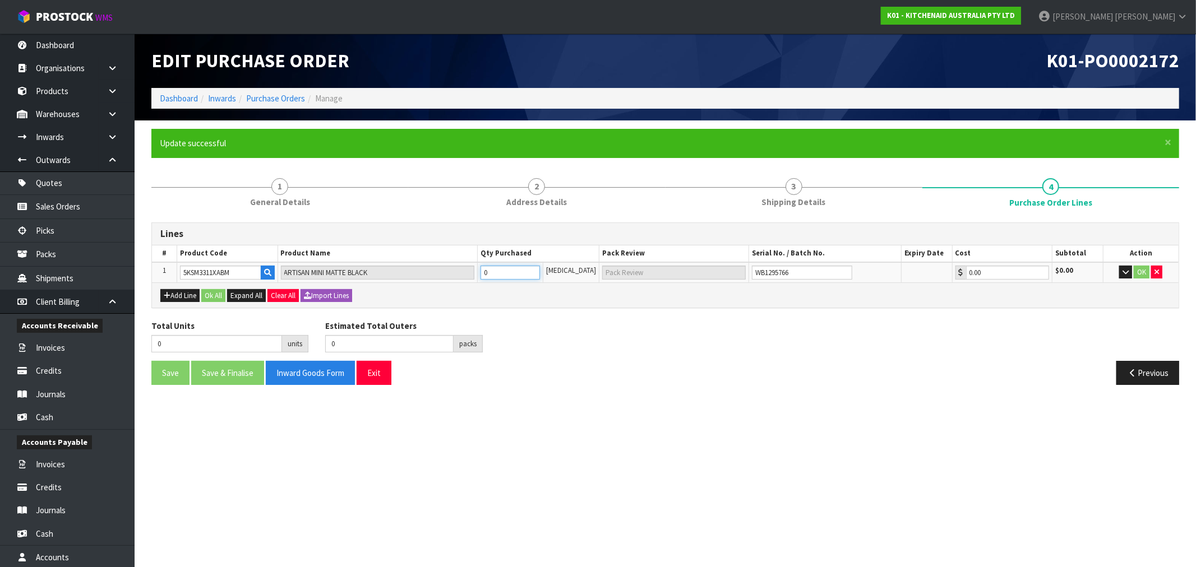
type input "1"
type input "1 CTN"
type input "1"
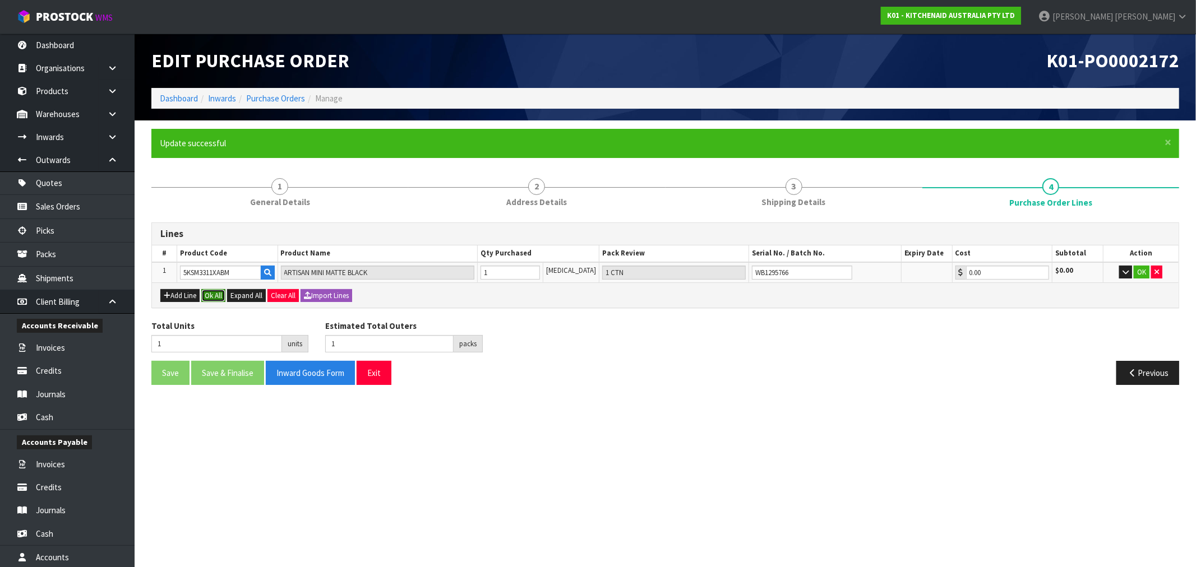
click at [215, 295] on button "Ok All" at bounding box center [213, 295] width 24 height 13
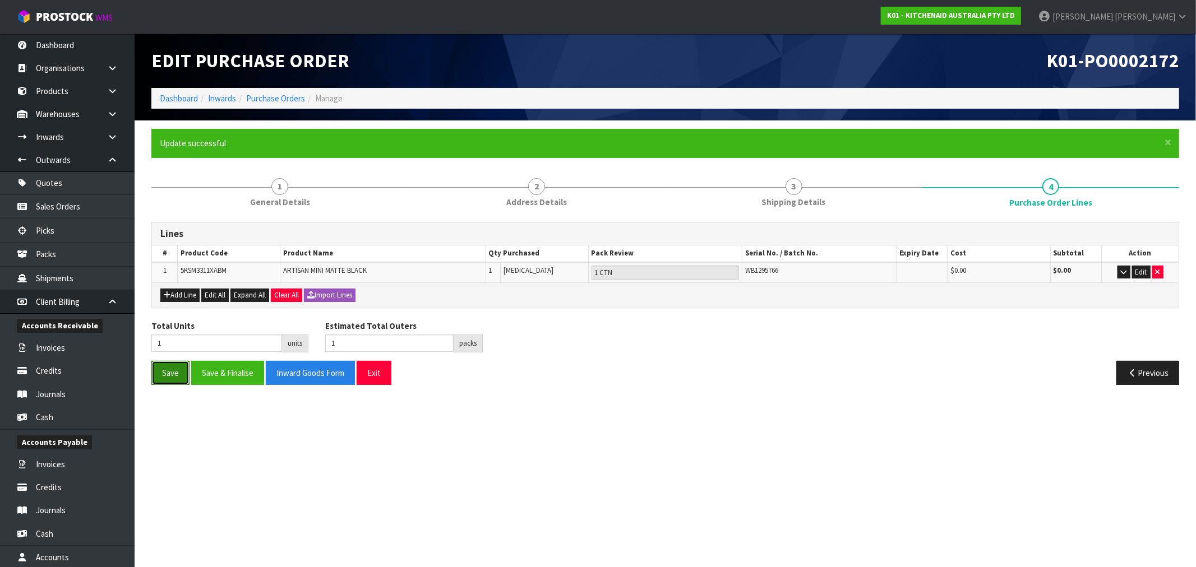
click at [170, 371] on button "Save" at bounding box center [170, 373] width 38 height 24
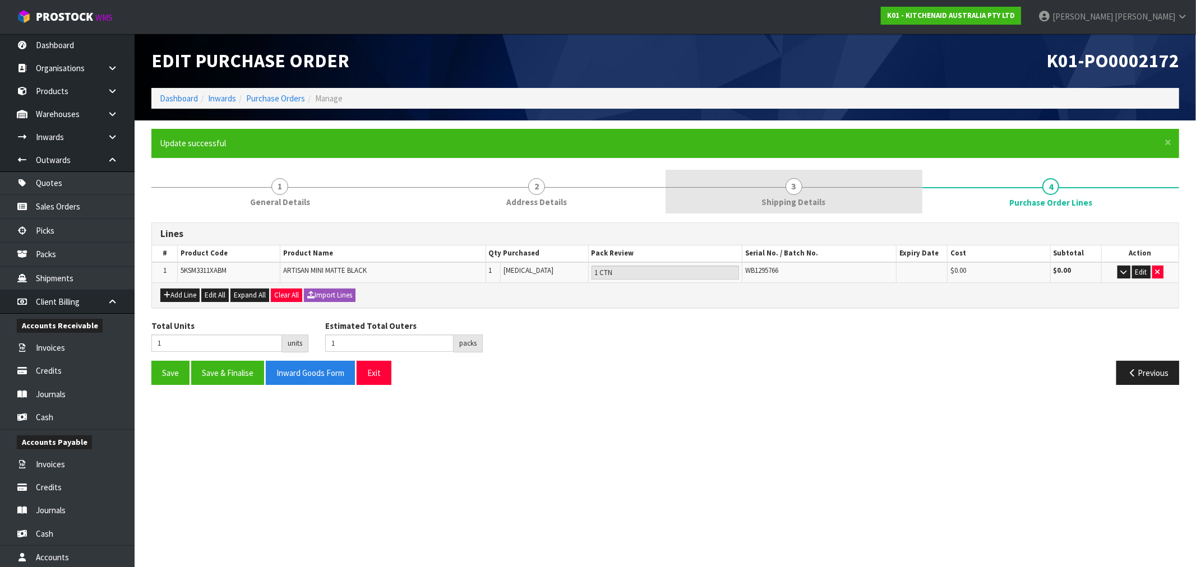
click at [825, 203] on link "3 Shipping Details" at bounding box center [793, 192] width 257 height 44
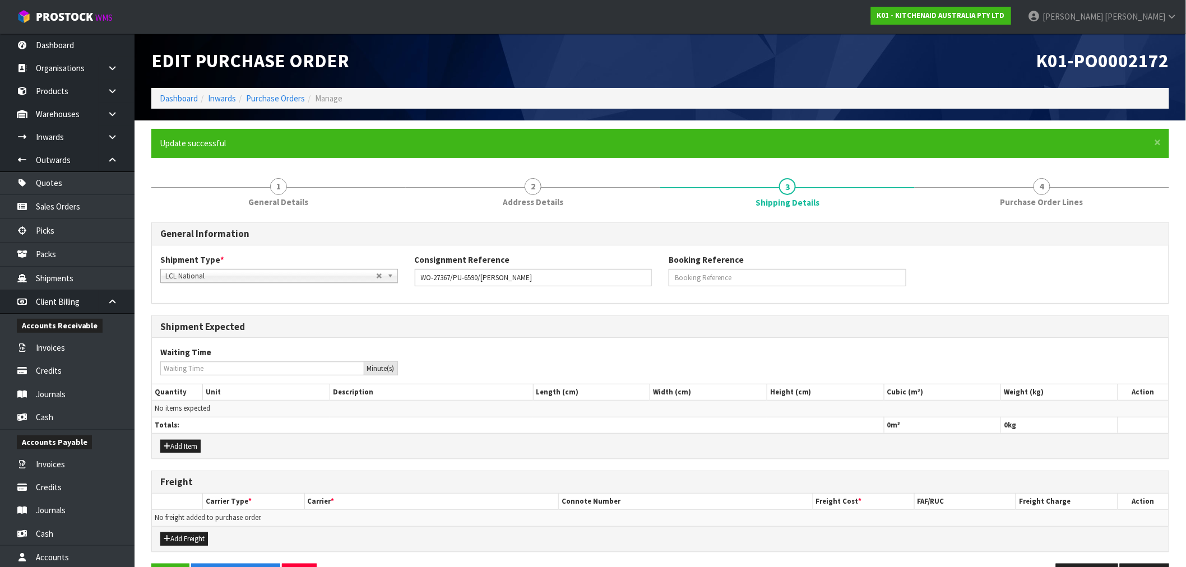
scroll to position [37, 0]
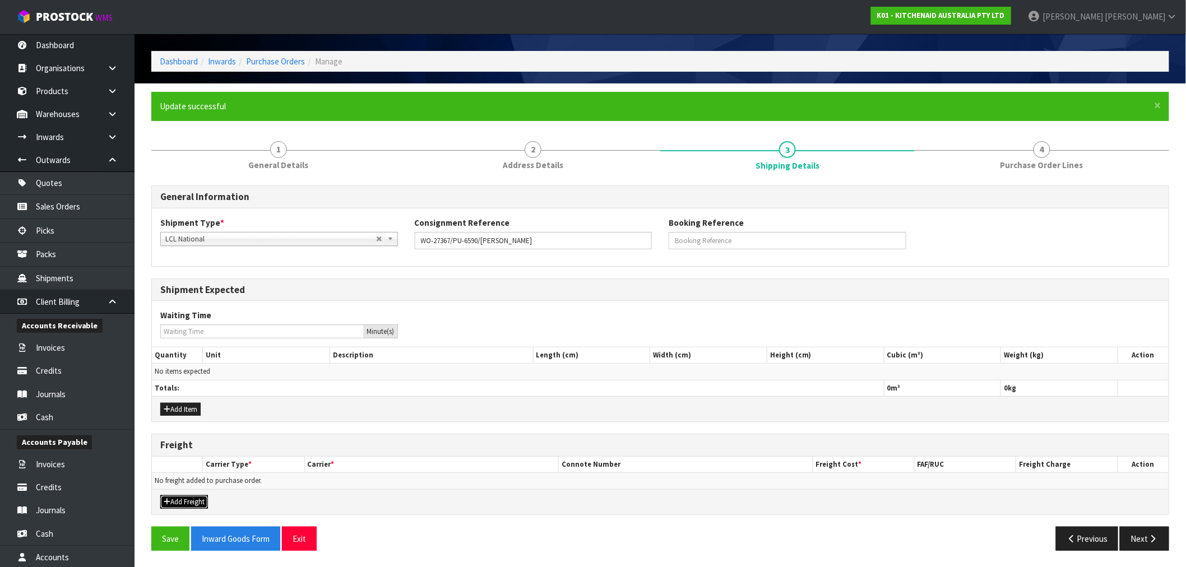
click at [201, 500] on button "Add Freight" at bounding box center [184, 502] width 48 height 13
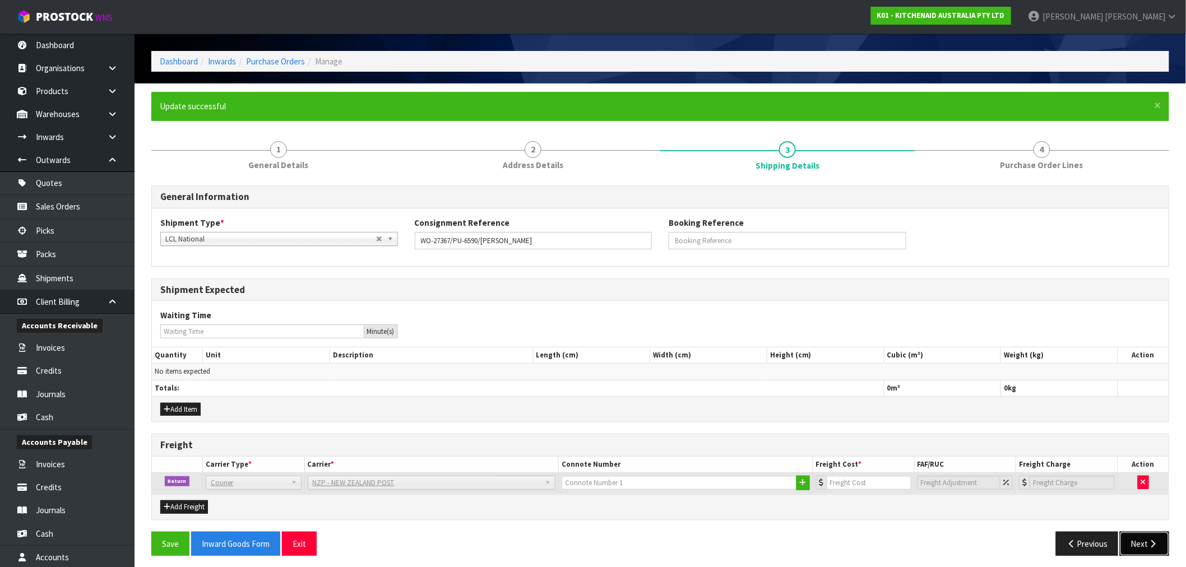
click at [1145, 551] on button "Next" at bounding box center [1144, 544] width 49 height 24
click at [1139, 480] on button "button" at bounding box center [1143, 482] width 11 height 13
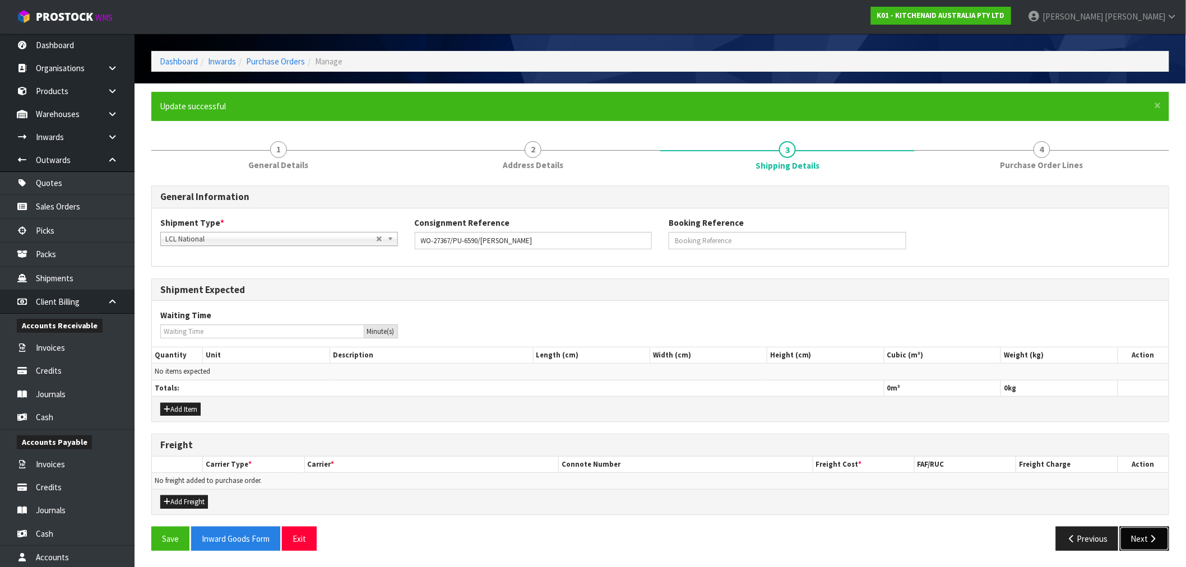
click at [1149, 533] on button "Next" at bounding box center [1144, 539] width 49 height 24
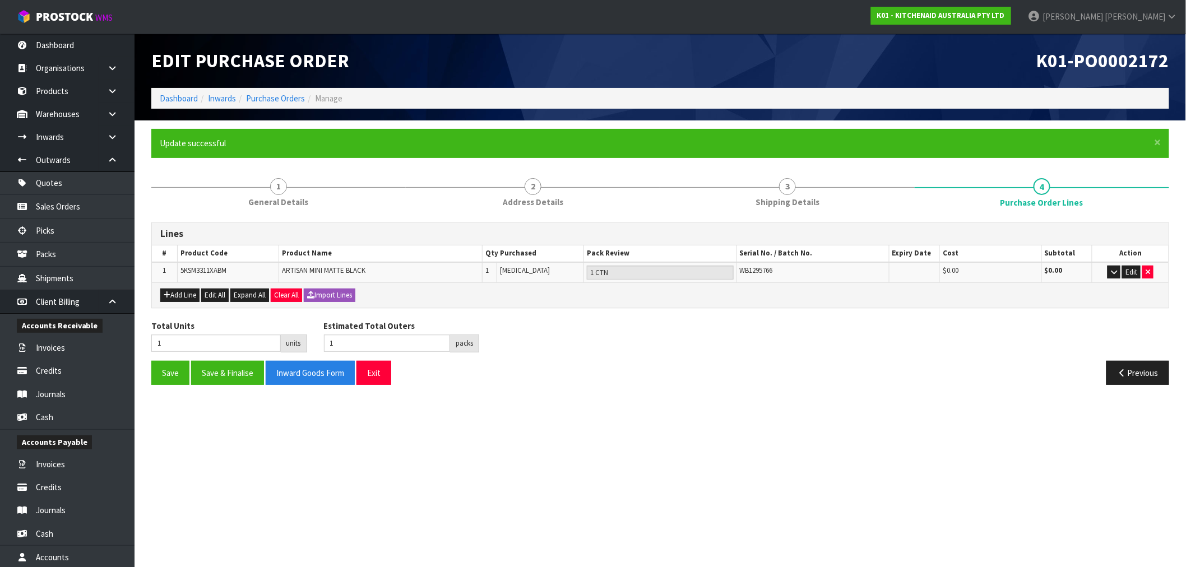
scroll to position [0, 0]
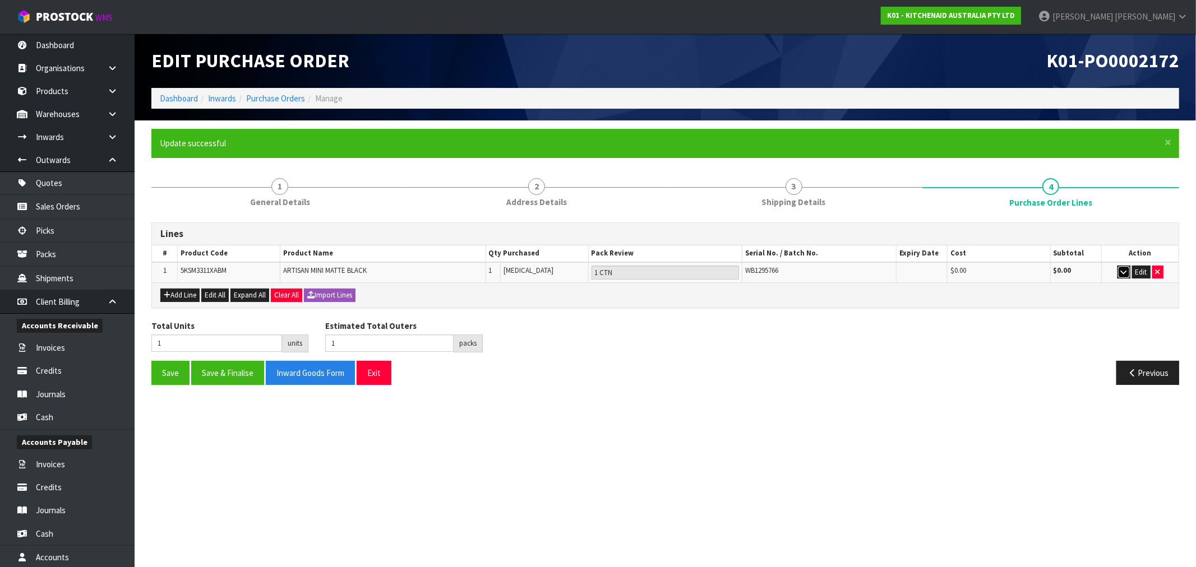
click at [1117, 272] on button "button" at bounding box center [1123, 272] width 13 height 13
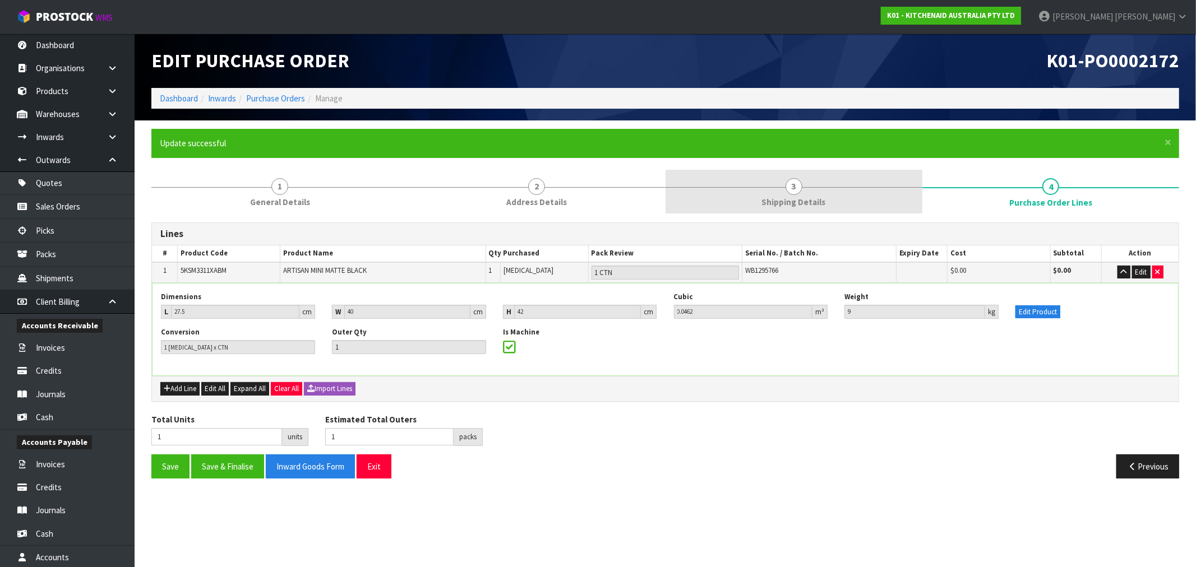
click at [804, 193] on link "3 Shipping Details" at bounding box center [793, 192] width 257 height 44
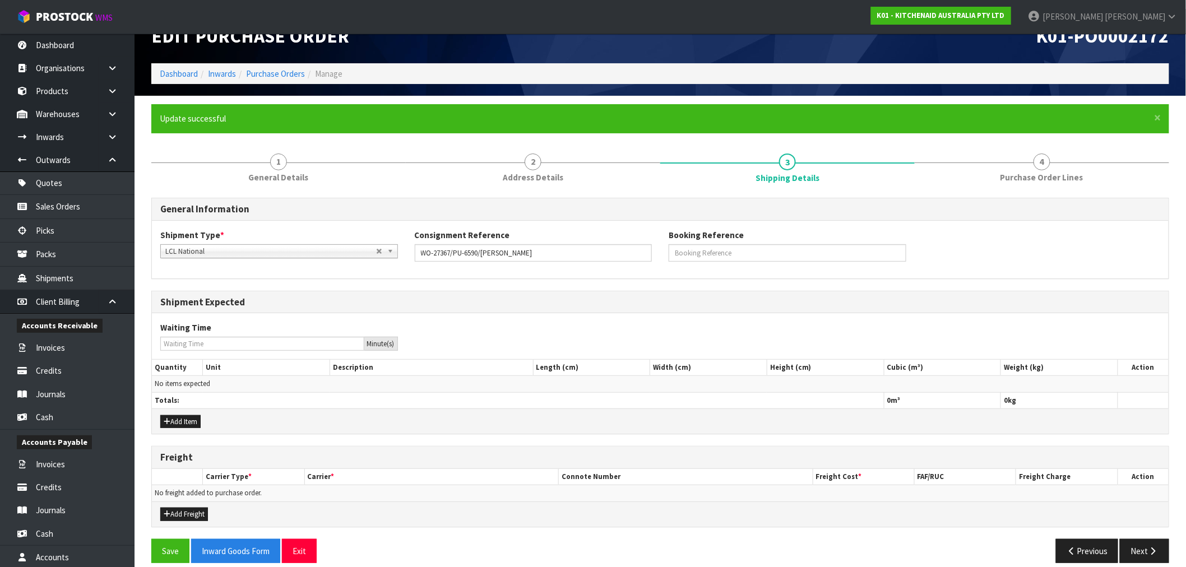
scroll to position [37, 0]
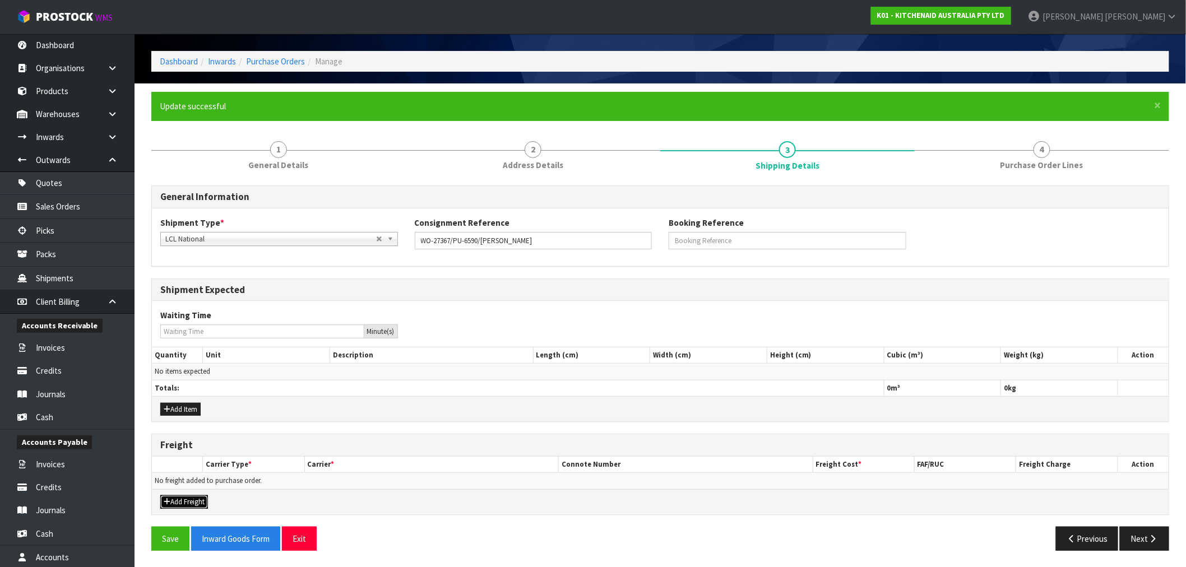
click at [195, 508] on button "Add Freight" at bounding box center [184, 502] width 48 height 13
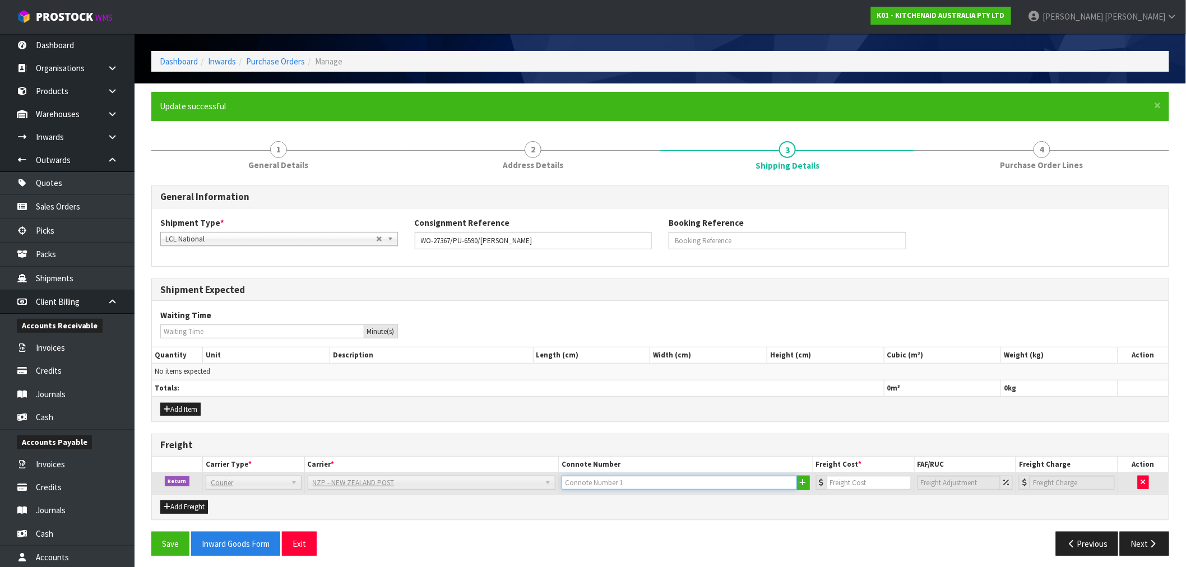
click at [658, 481] on input "text" at bounding box center [679, 483] width 235 height 14
paste input "(00) 89421 03799 45100 800"
type input "(00) 89421 03799 45100 800"
click at [860, 480] on input "number" at bounding box center [869, 483] width 85 height 14
type input "433"
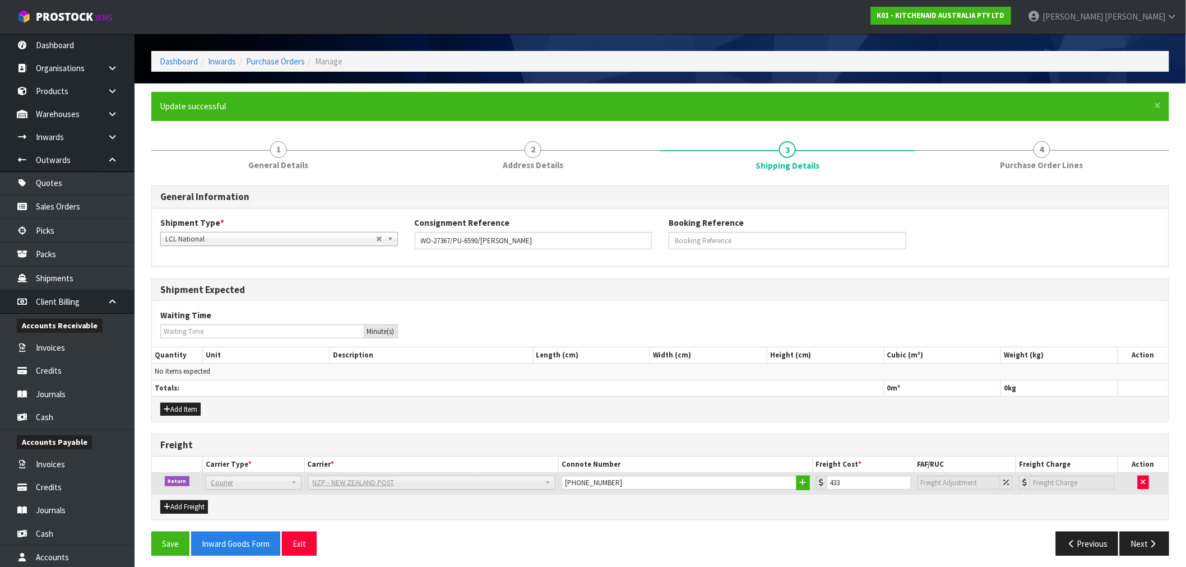
click at [150, 539] on div "Save Inward Goods Form Exit" at bounding box center [401, 544] width 517 height 24
click at [180, 540] on button "Save" at bounding box center [170, 544] width 38 height 24
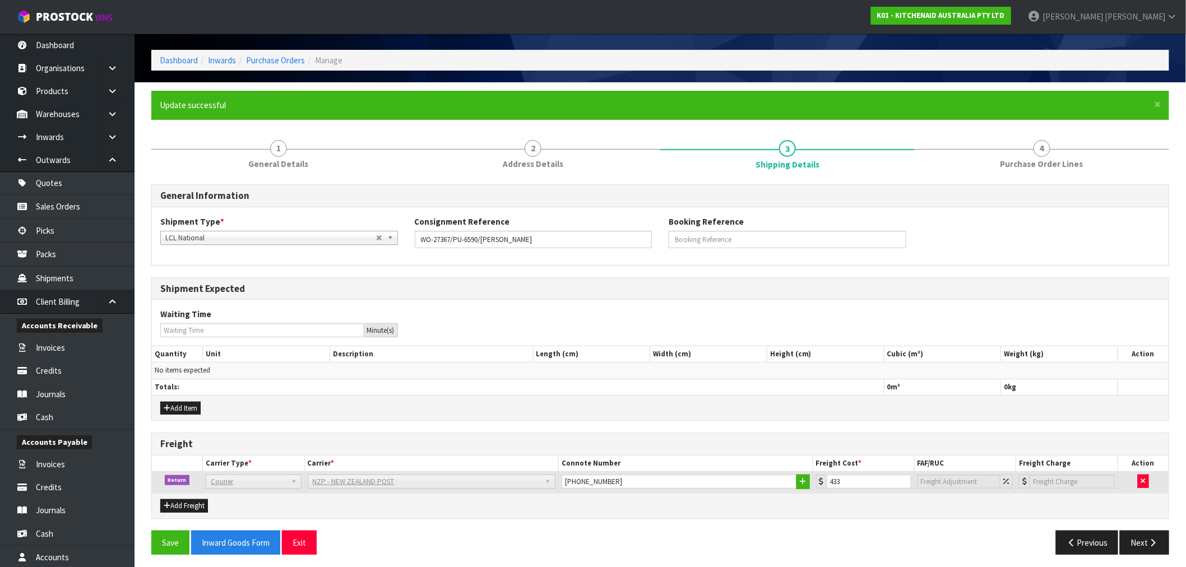
scroll to position [43, 0]
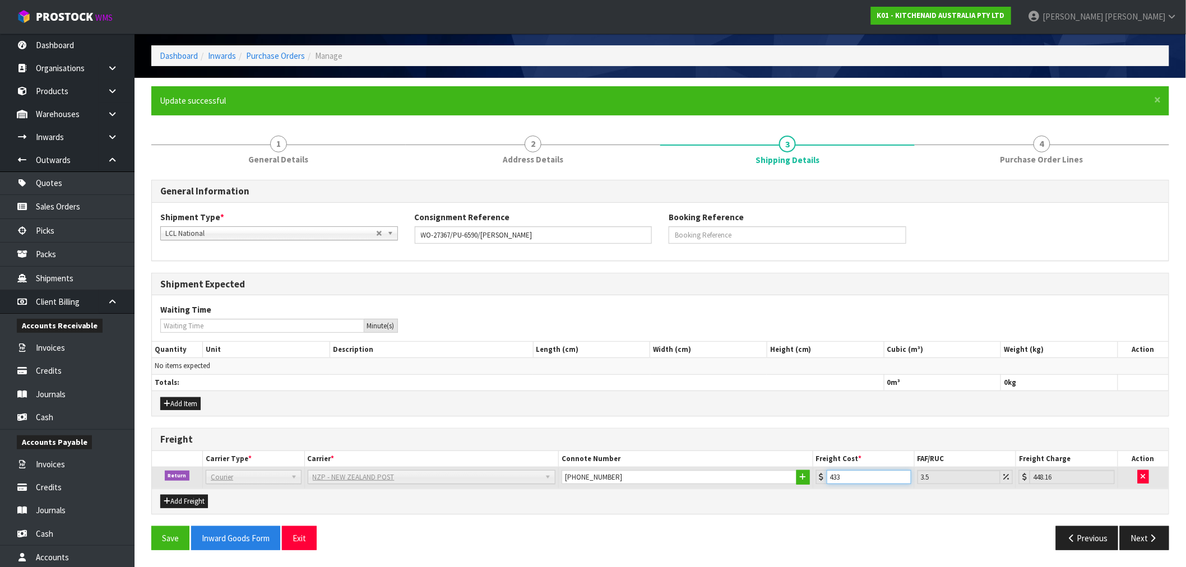
click at [833, 477] on input "433" at bounding box center [869, 477] width 85 height 14
type input "4.33"
type input "4.48"
type input "4.33"
click at [184, 540] on button "Save" at bounding box center [170, 538] width 38 height 24
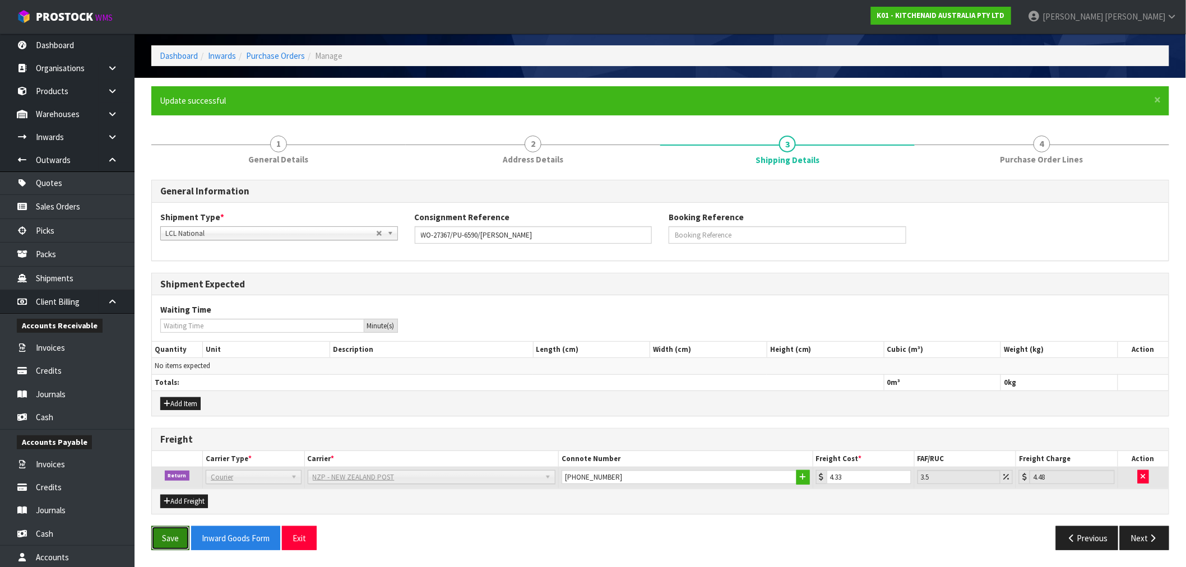
drag, startPoint x: 170, startPoint y: 537, endPoint x: 262, endPoint y: 493, distance: 101.8
click at [170, 537] on button "Save" at bounding box center [170, 538] width 38 height 24
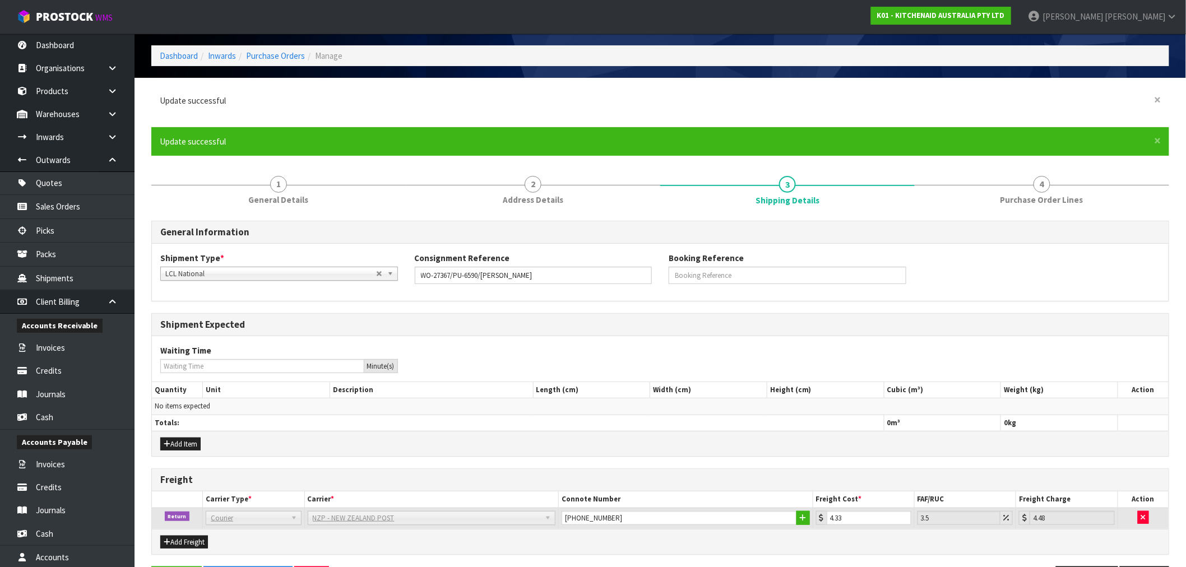
scroll to position [0, 0]
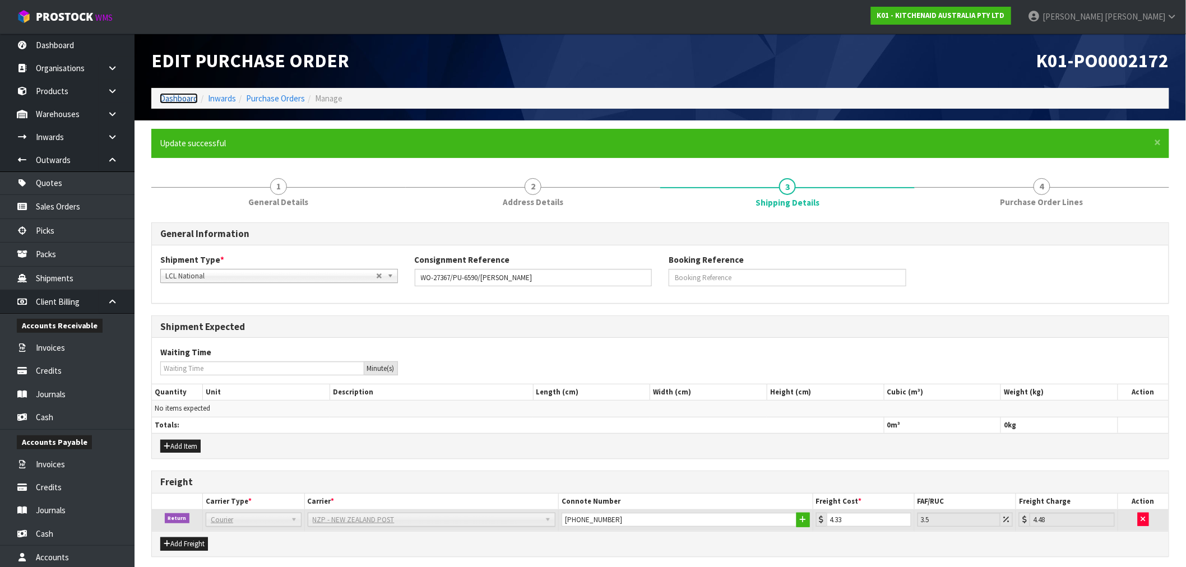
drag, startPoint x: 169, startPoint y: 99, endPoint x: 182, endPoint y: 110, distance: 16.7
click at [169, 99] on link "Dashboard" at bounding box center [179, 98] width 38 height 11
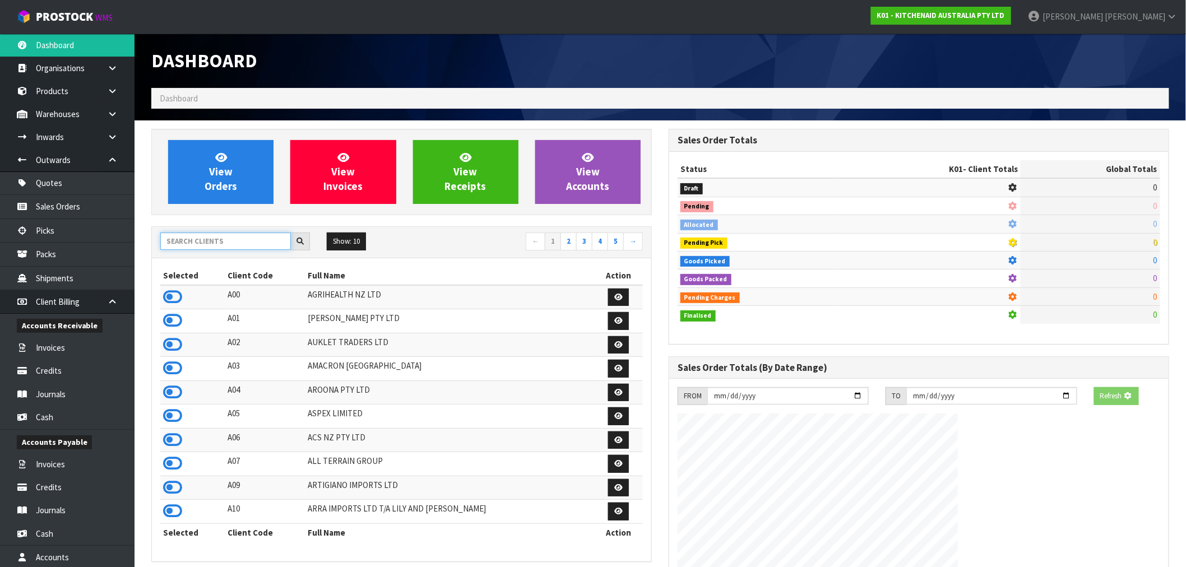
click at [205, 244] on input "text" at bounding box center [225, 241] width 131 height 17
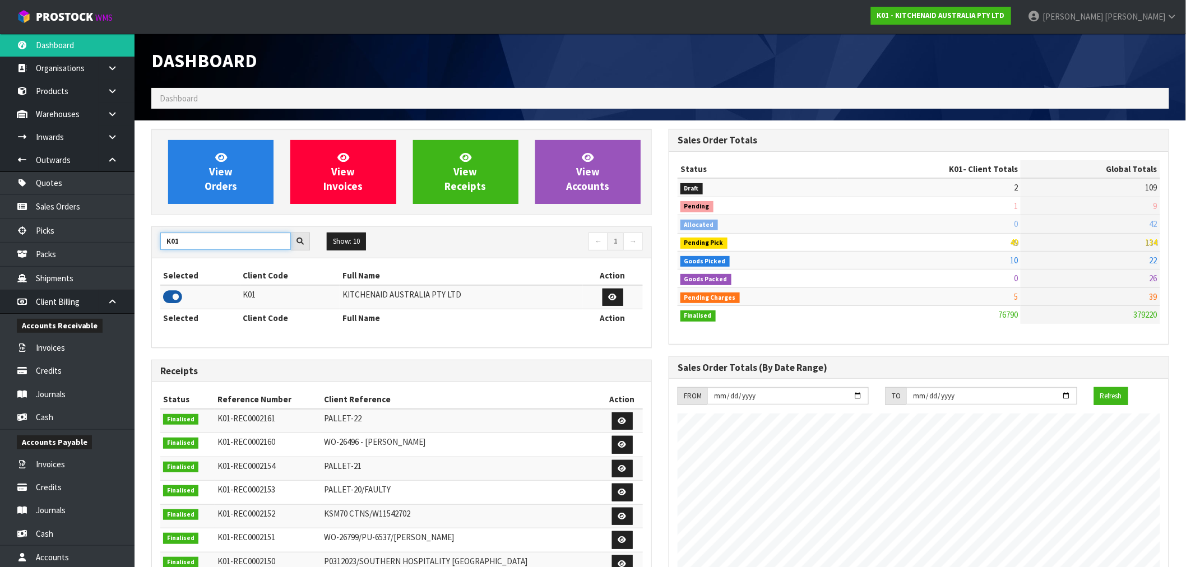
type input "K01"
click at [170, 299] on icon at bounding box center [172, 297] width 19 height 17
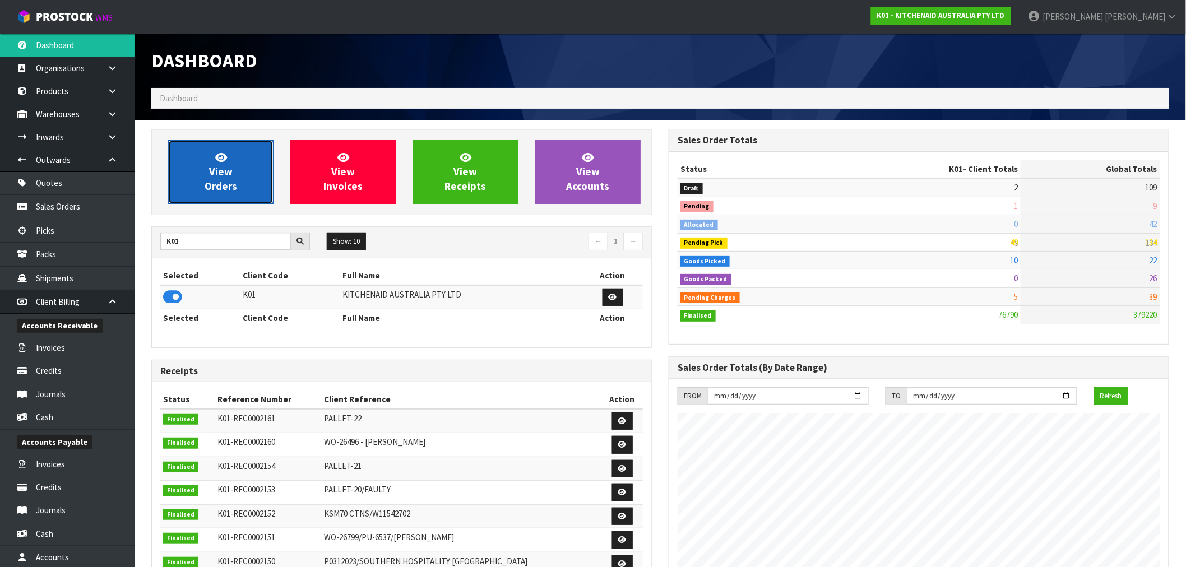
click at [228, 176] on span "View Orders" at bounding box center [221, 172] width 33 height 42
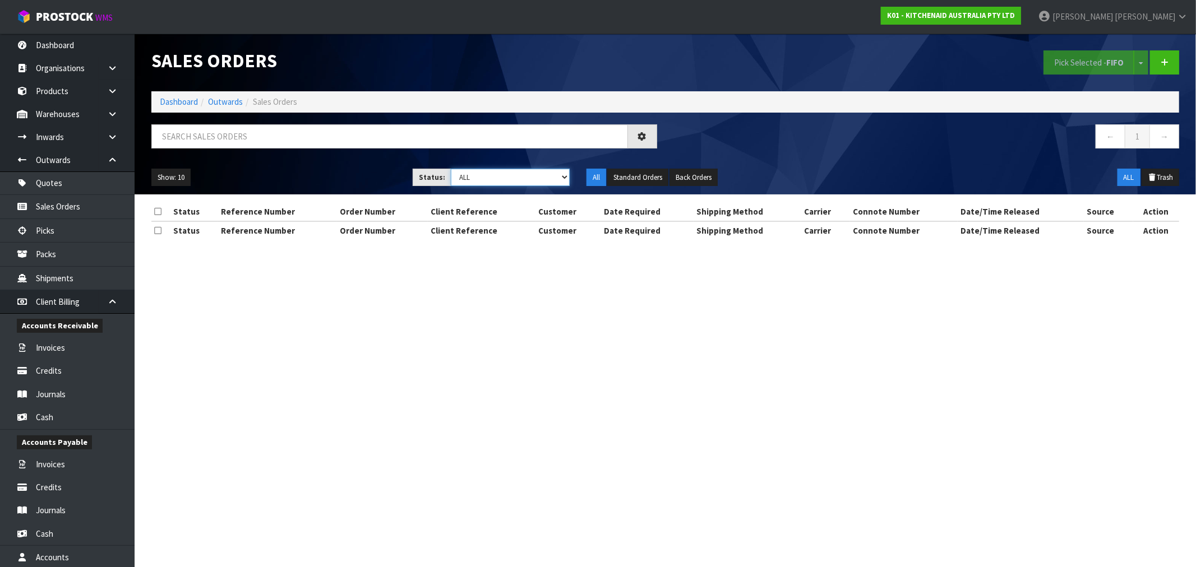
drag, startPoint x: 506, startPoint y: 171, endPoint x: 514, endPoint y: 183, distance: 14.6
click at [506, 171] on select "Draft Pending Allocated Pending Pick Goods Picked Goods Packed Pending Charges …" at bounding box center [510, 177] width 119 height 17
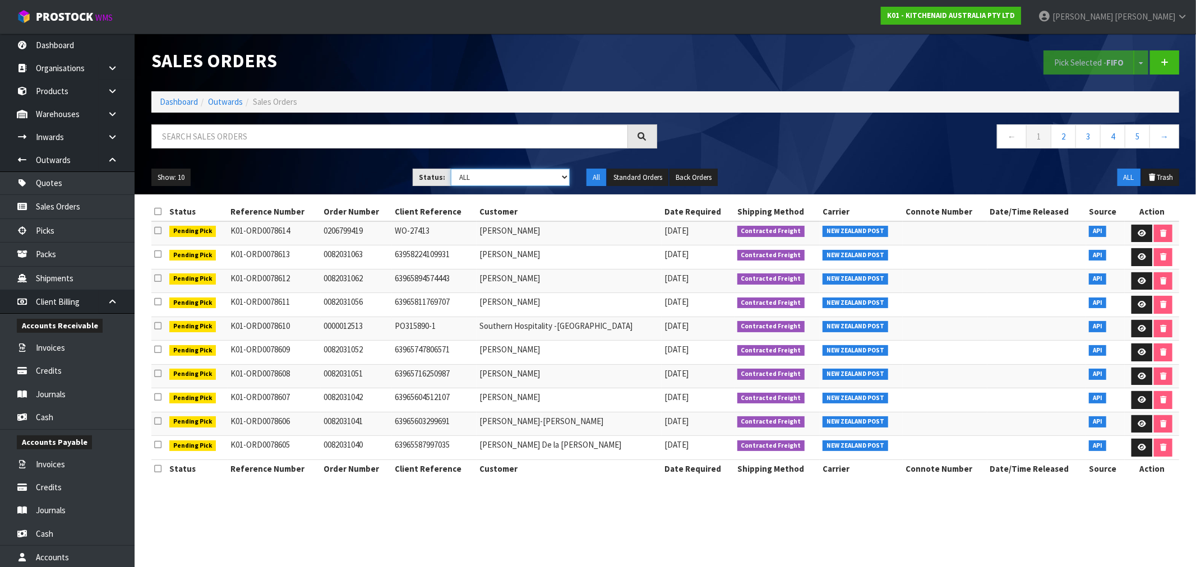
select select "string:6"
click at [451, 169] on select "Draft Pending Allocated Pending Pick Goods Picked Goods Packed Pending Charges …" at bounding box center [510, 177] width 119 height 17
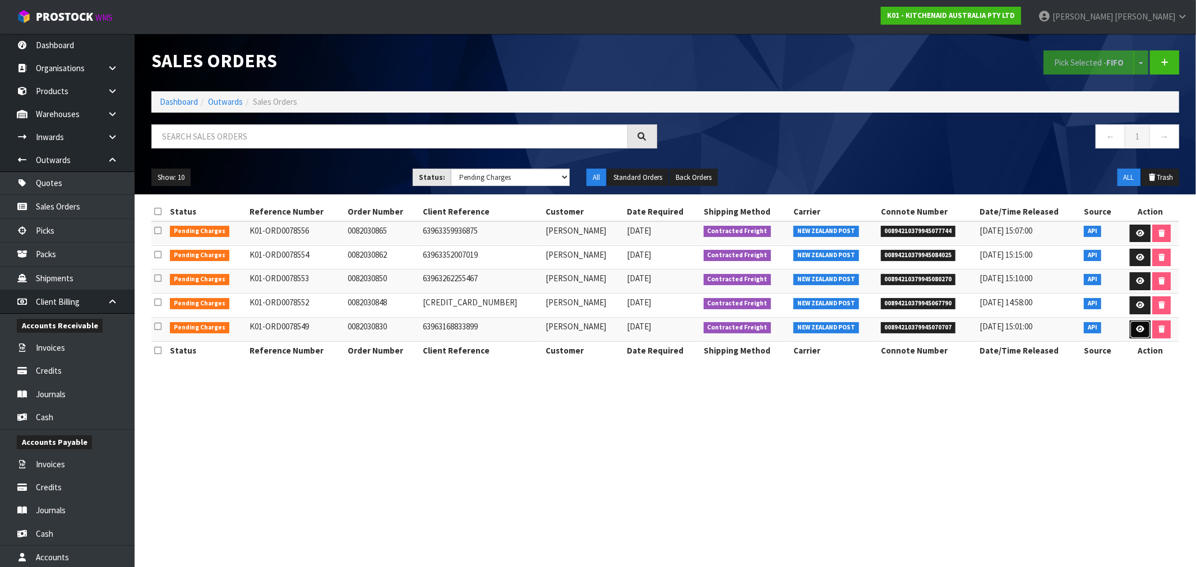
click at [1138, 334] on link at bounding box center [1140, 330] width 21 height 18
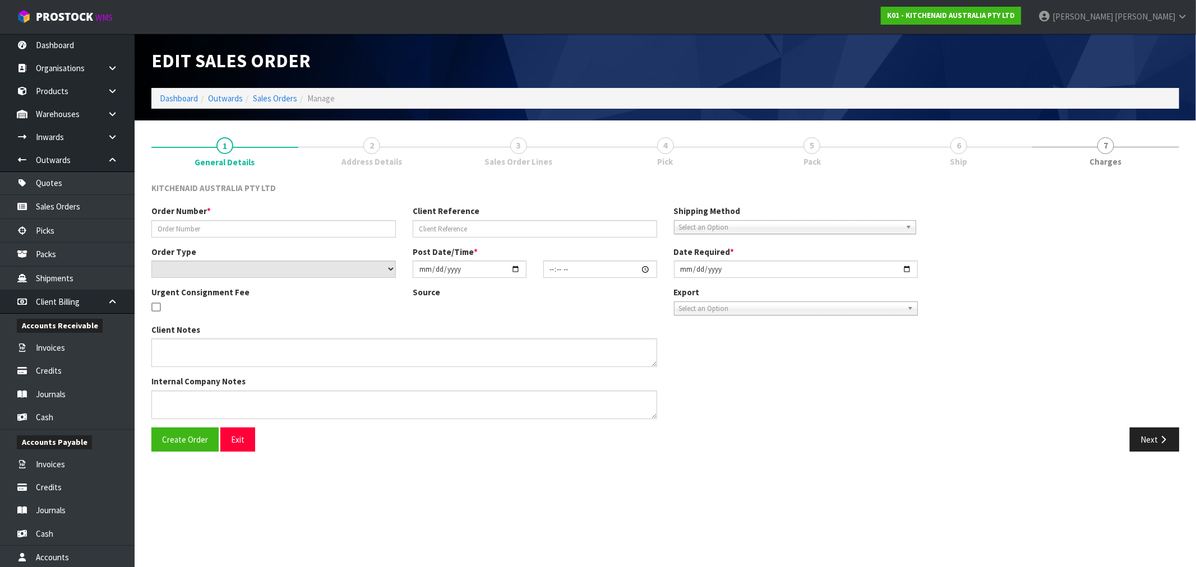
type input "0082030830"
type input "63963168833899"
select select "number:0"
type input "2025-08-31"
type input "15:35:39.000"
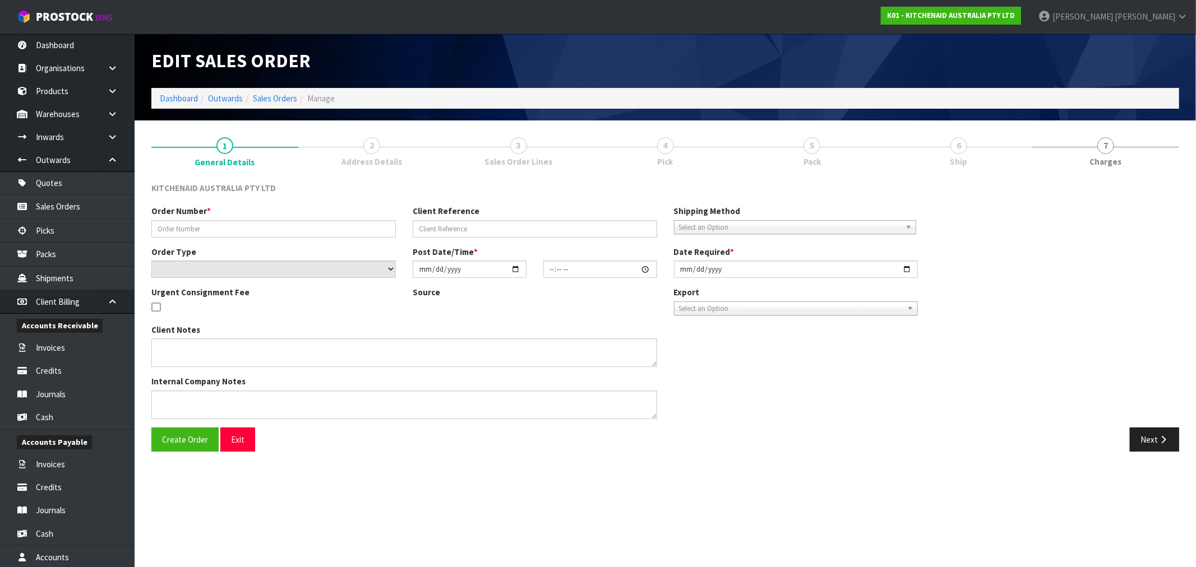
type input "2025-08-31"
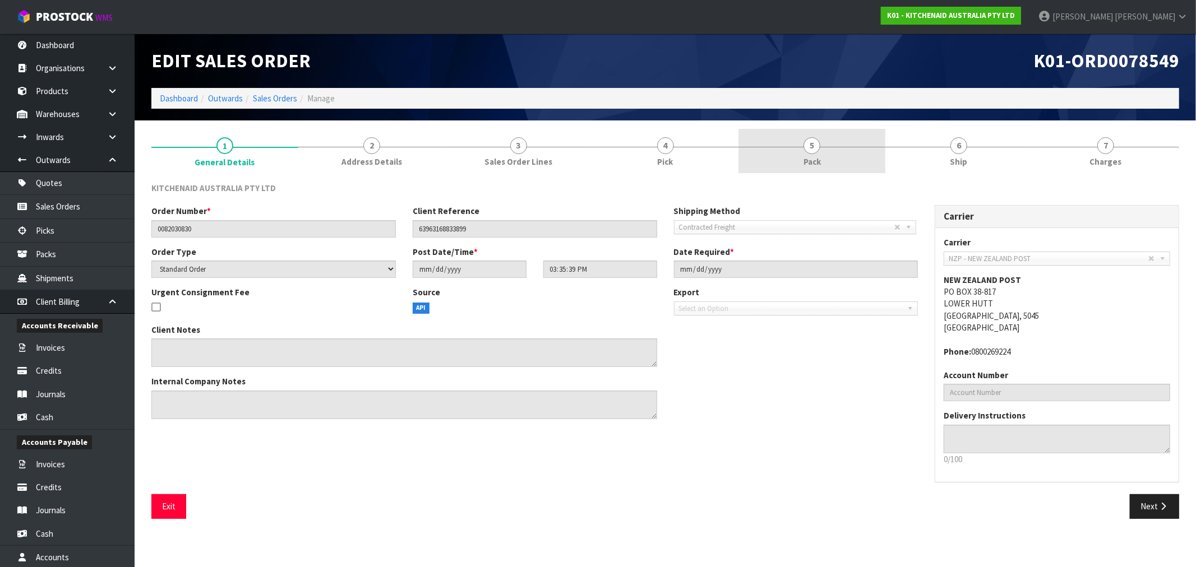
click at [809, 156] on span "Pack" at bounding box center [811, 162] width 17 height 12
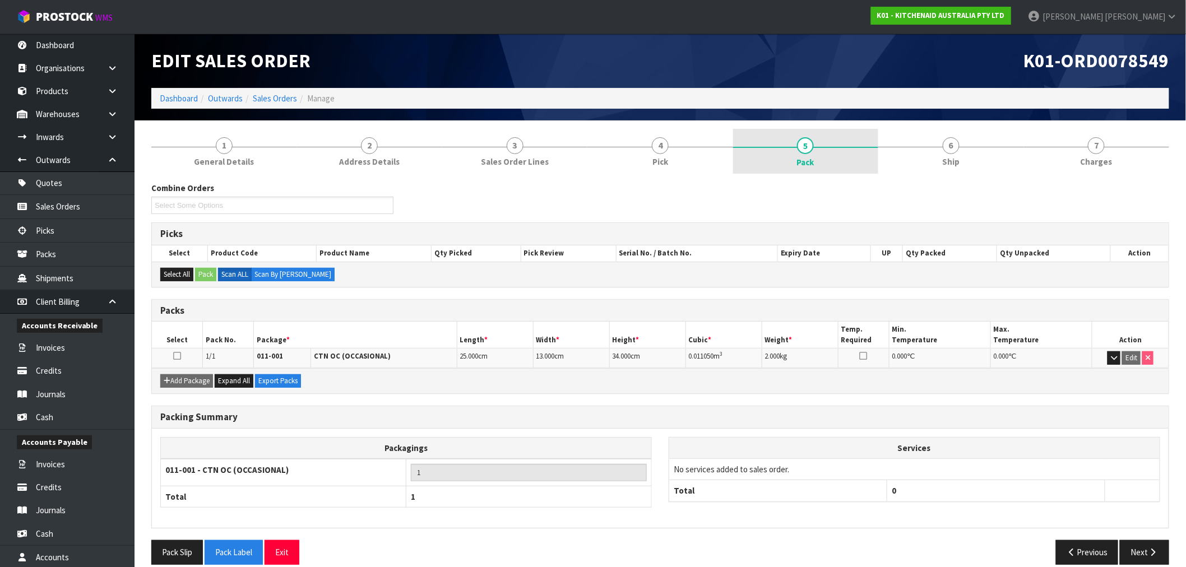
click at [792, 154] on link "5 Pack" at bounding box center [805, 151] width 145 height 45
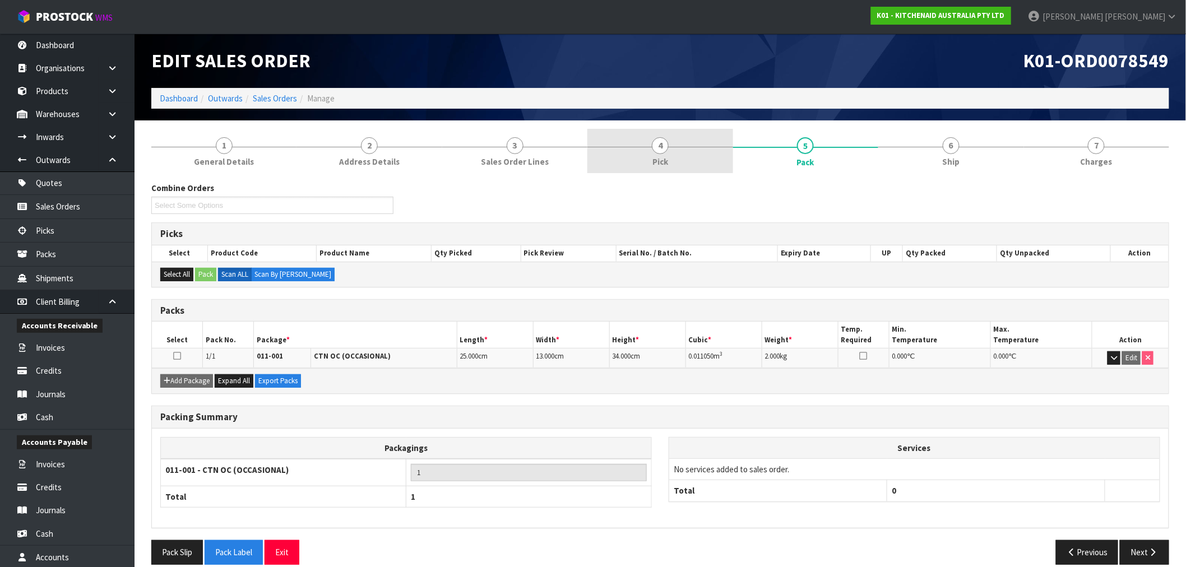
click at [692, 163] on link "4 Pick" at bounding box center [660, 151] width 145 height 44
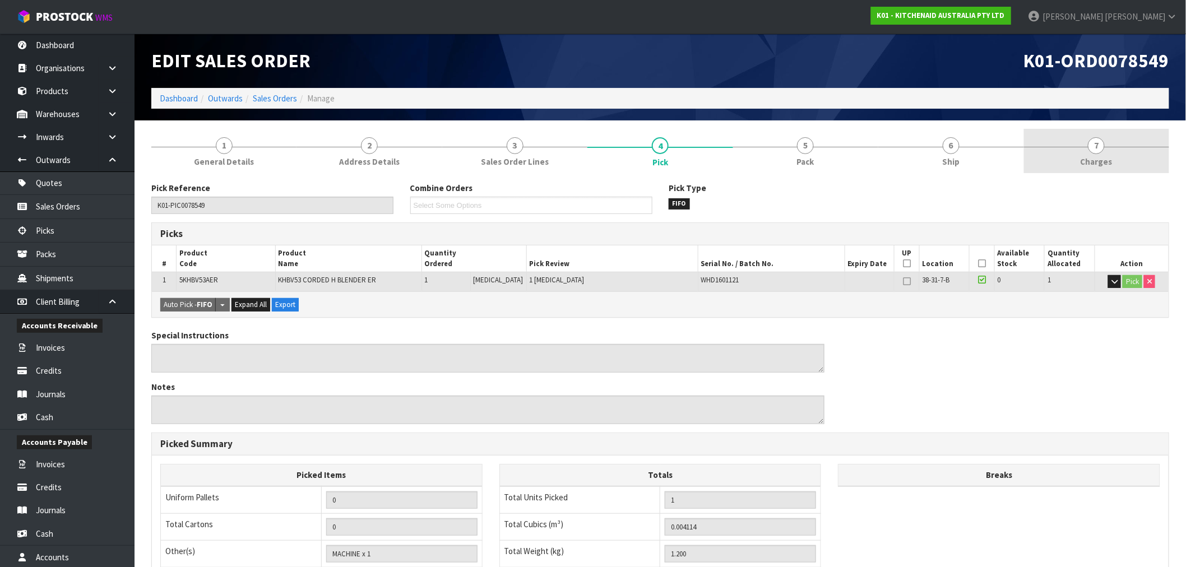
drag, startPoint x: 1121, startPoint y: 146, endPoint x: 1103, endPoint y: 154, distance: 19.6
click at [1120, 147] on link "7 Charges" at bounding box center [1096, 151] width 145 height 44
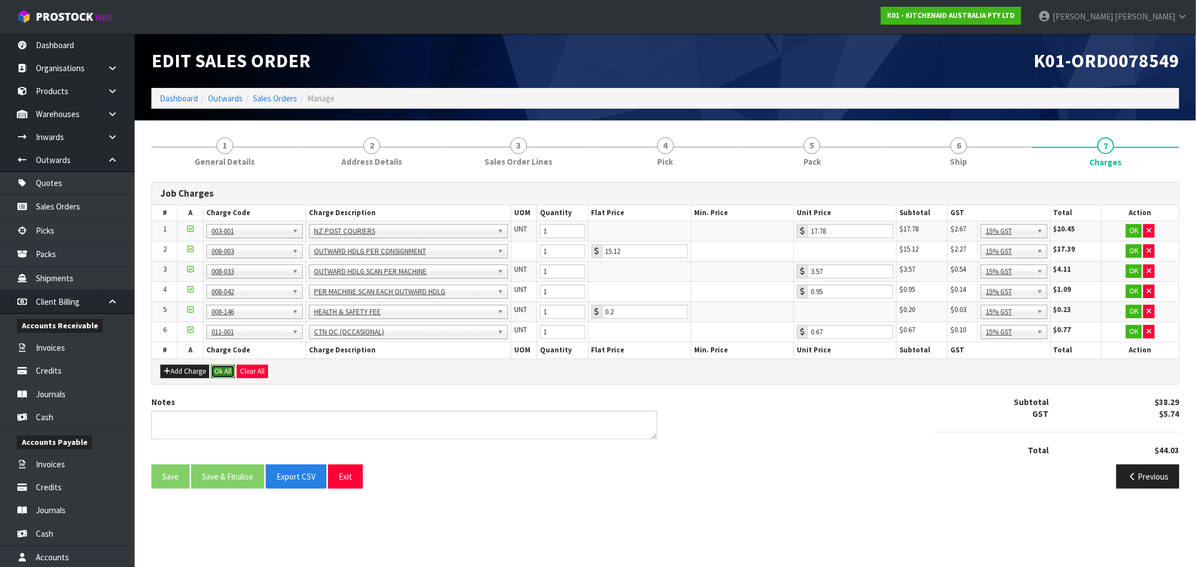
click at [230, 365] on button "Ok All" at bounding box center [223, 371] width 24 height 13
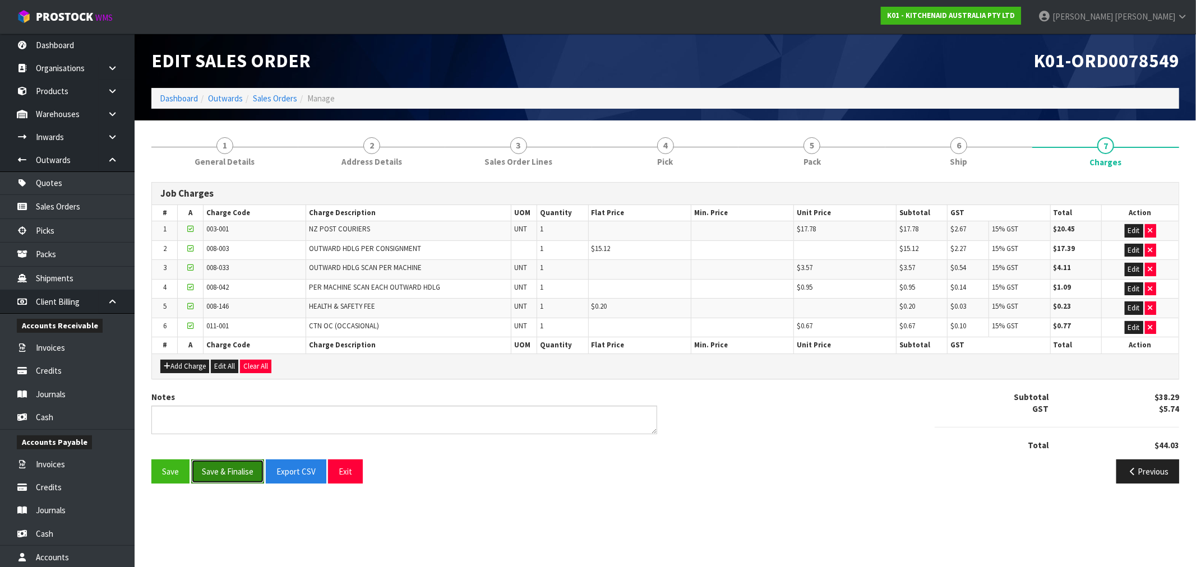
click at [223, 478] on button "Save & Finalise" at bounding box center [227, 472] width 73 height 24
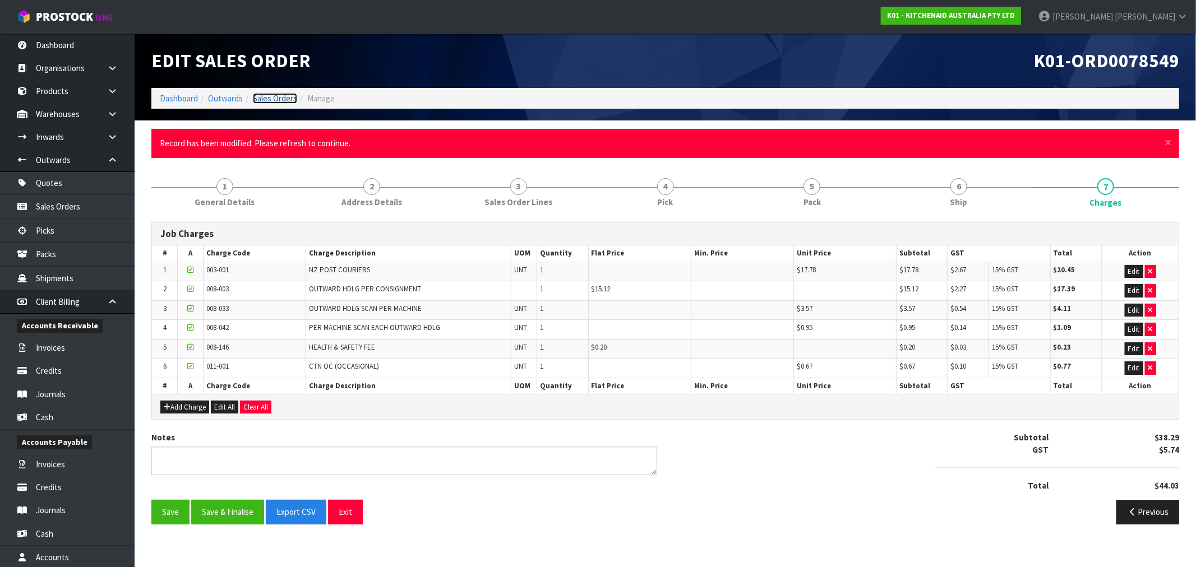
click at [264, 96] on link "Sales Orders" at bounding box center [275, 98] width 44 height 11
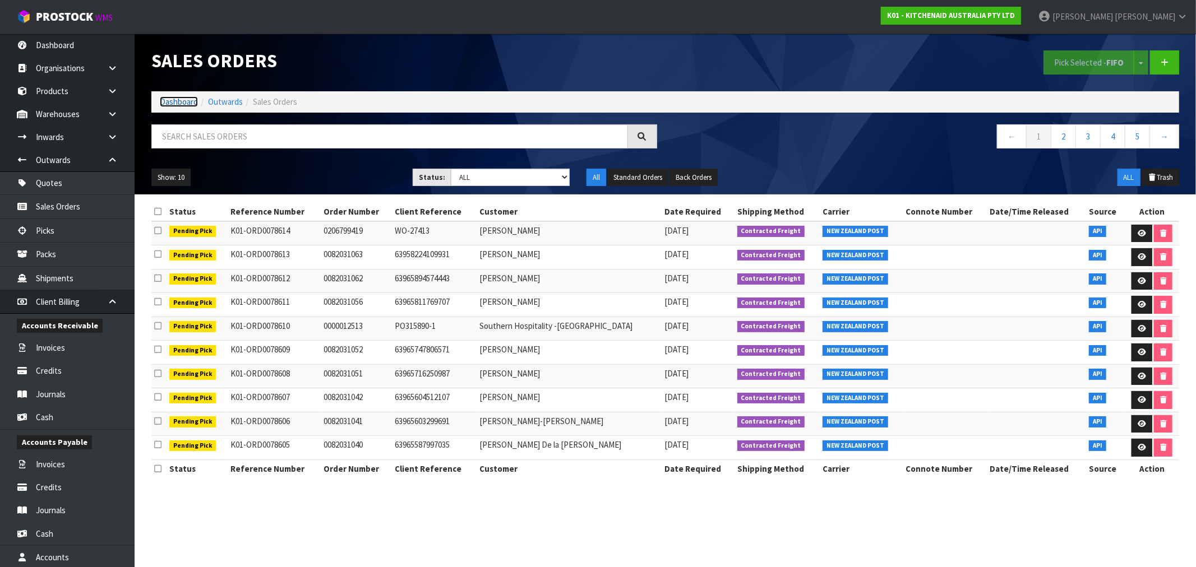
click at [161, 101] on link "Dashboard" at bounding box center [179, 101] width 38 height 11
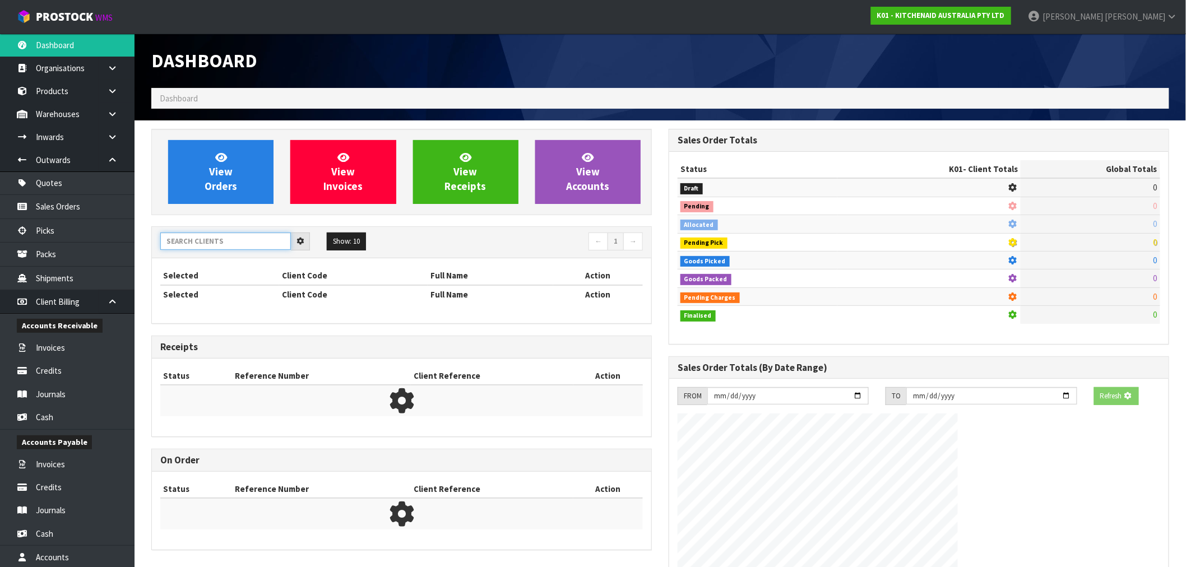
click at [206, 242] on input "text" at bounding box center [225, 241] width 131 height 17
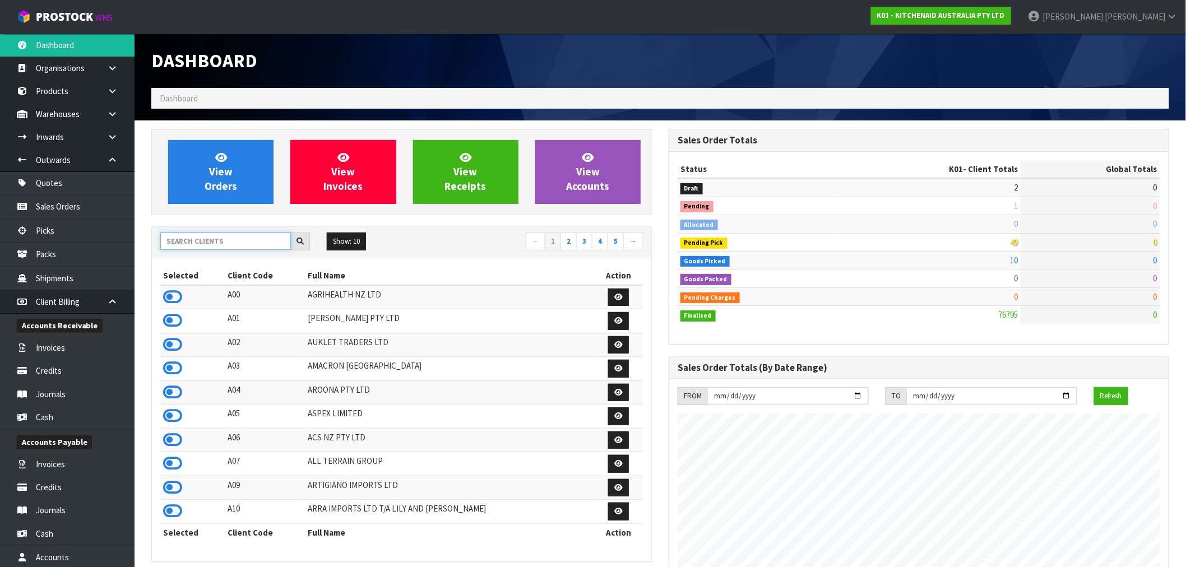
scroll to position [849, 517]
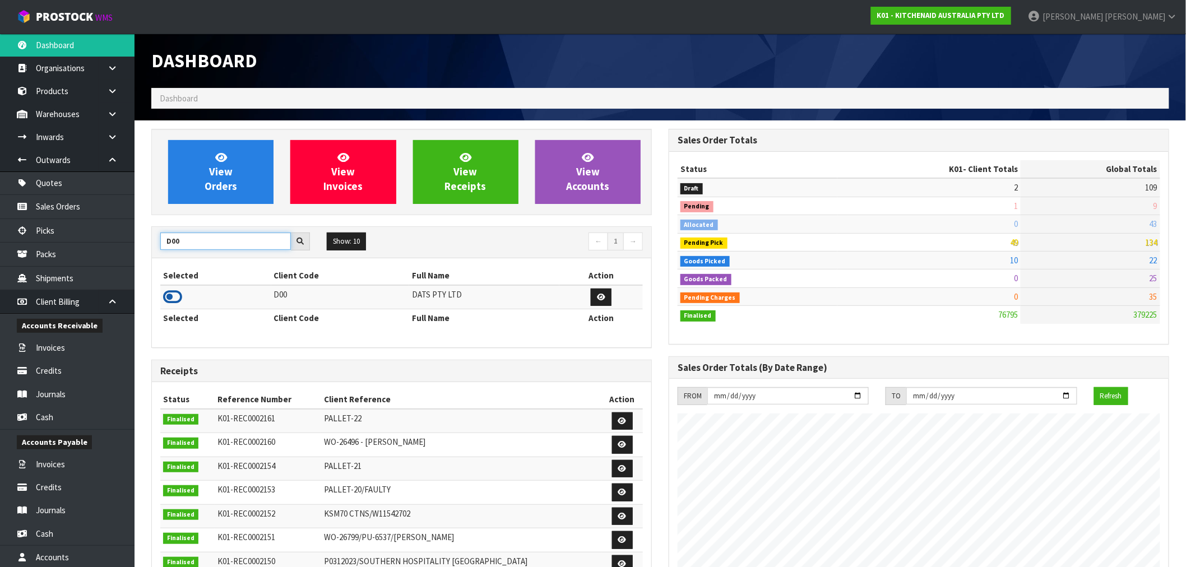
type input "D00"
click at [169, 298] on icon at bounding box center [172, 297] width 19 height 17
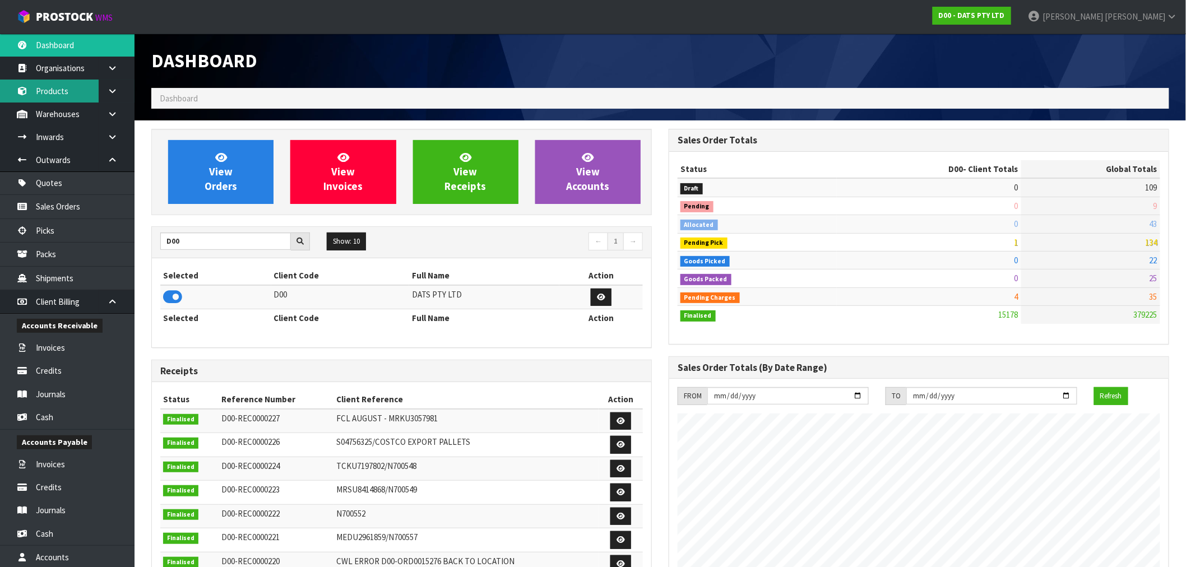
click at [66, 89] on link "Products" at bounding box center [67, 91] width 135 height 23
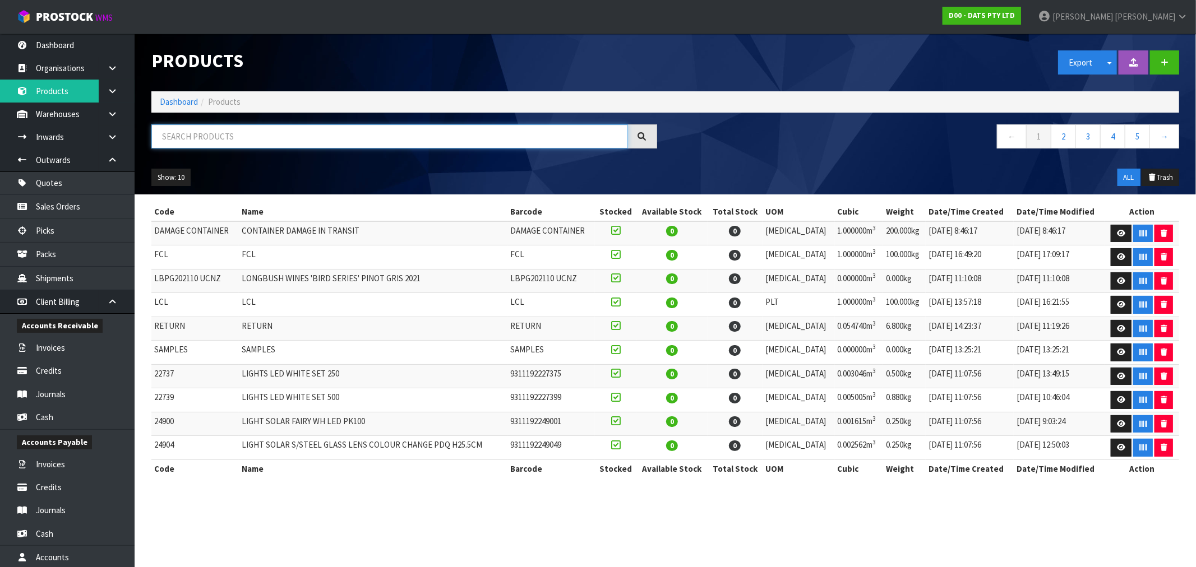
click at [213, 131] on input "text" at bounding box center [389, 136] width 477 height 24
paste input "68233"
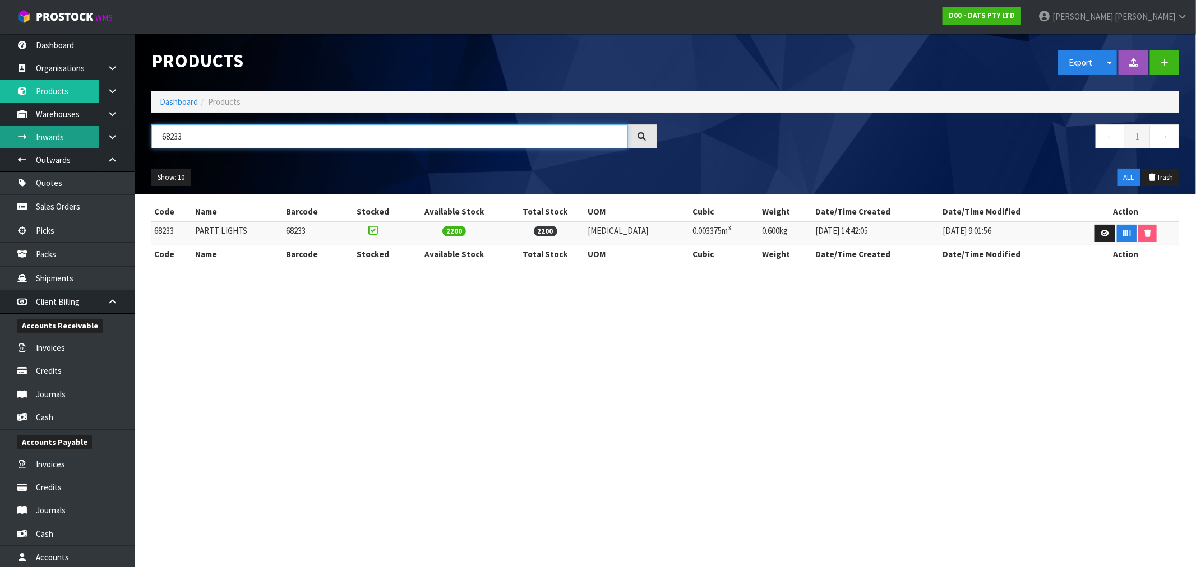
drag, startPoint x: 195, startPoint y: 135, endPoint x: 94, endPoint y: 146, distance: 102.0
click at [94, 145] on body "Toggle navigation ProStock WMS D00 - DATS PTY LTD Rocio Lopez Logout Dashboard …" at bounding box center [598, 283] width 1196 height 567
paste input "70382"
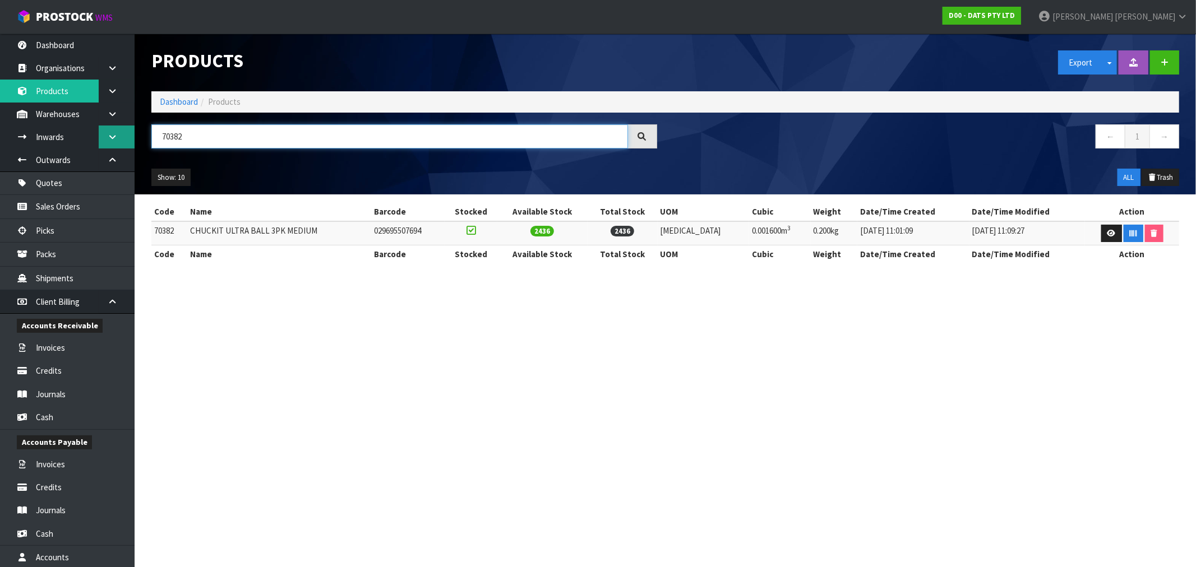
drag, startPoint x: 218, startPoint y: 137, endPoint x: 124, endPoint y: 141, distance: 93.1
click at [126, 140] on body "Toggle navigation ProStock WMS D00 - DATS PTY LTD Rocio Lopez Logout Dashboard …" at bounding box center [598, 283] width 1196 height 567
paste input "74"
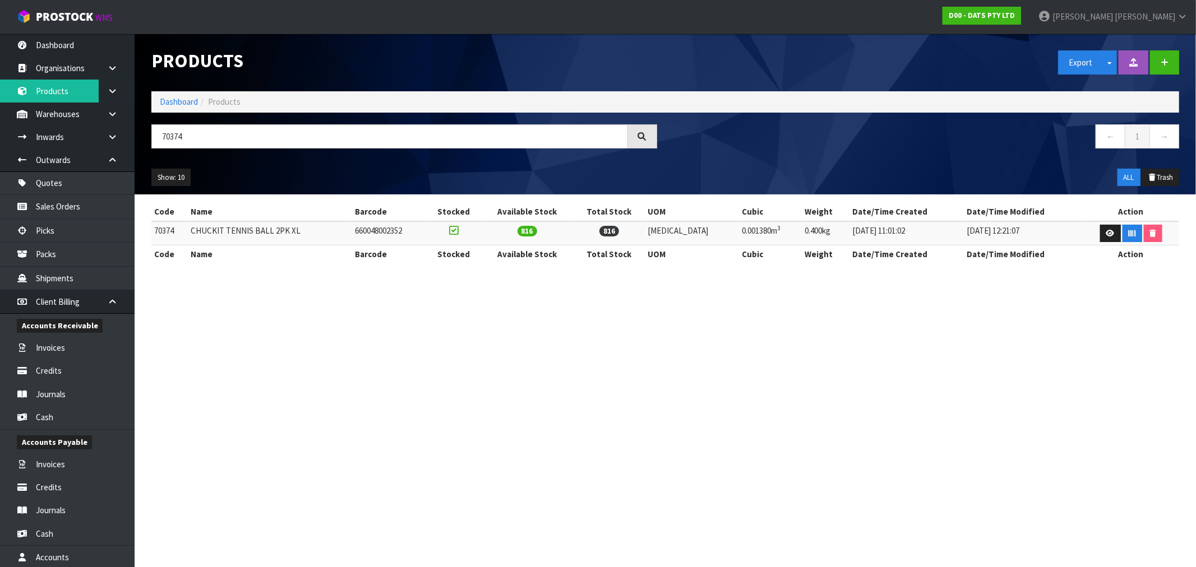
drag, startPoint x: 223, startPoint y: 154, endPoint x: 205, endPoint y: 144, distance: 20.9
click at [211, 150] on div "70374" at bounding box center [404, 140] width 522 height 33
drag, startPoint x: 199, startPoint y: 142, endPoint x: 110, endPoint y: 152, distance: 89.2
click at [110, 152] on body "Toggle navigation ProStock WMS D00 - DATS PTY LTD Rocio Lopez Logout Dashboard …" at bounding box center [598, 283] width 1196 height 567
paste input "81"
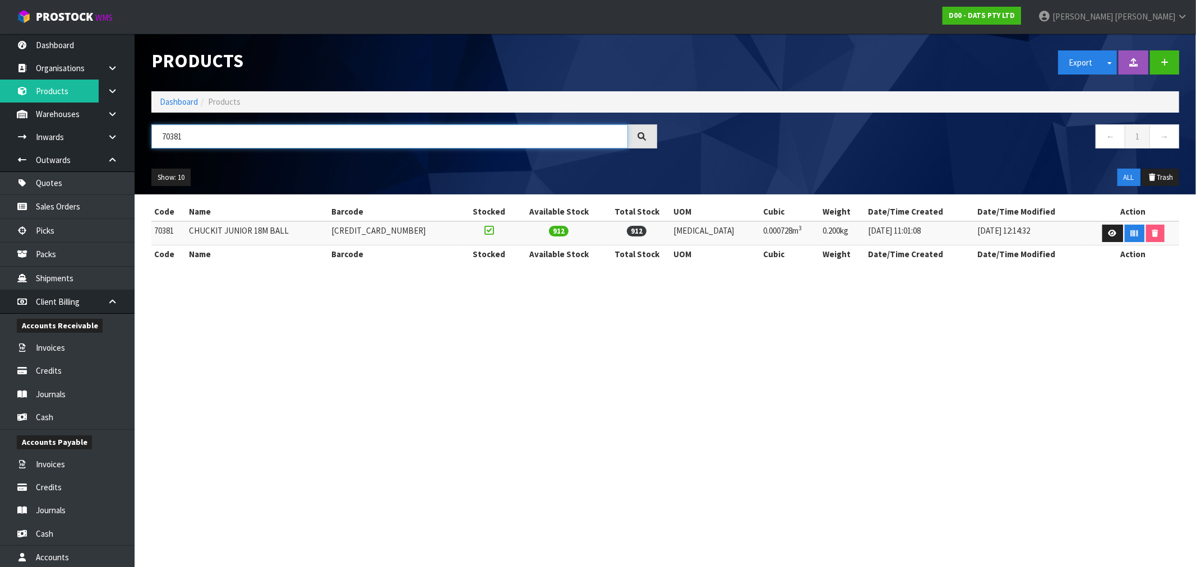
drag, startPoint x: 188, startPoint y: 137, endPoint x: 151, endPoint y: 136, distance: 36.4
click at [151, 136] on input "70381" at bounding box center [389, 136] width 477 height 24
click at [173, 133] on input "70381" at bounding box center [389, 136] width 477 height 24
drag, startPoint x: 170, startPoint y: 132, endPoint x: 161, endPoint y: 133, distance: 9.0
click at [161, 133] on input "70381" at bounding box center [389, 136] width 477 height 24
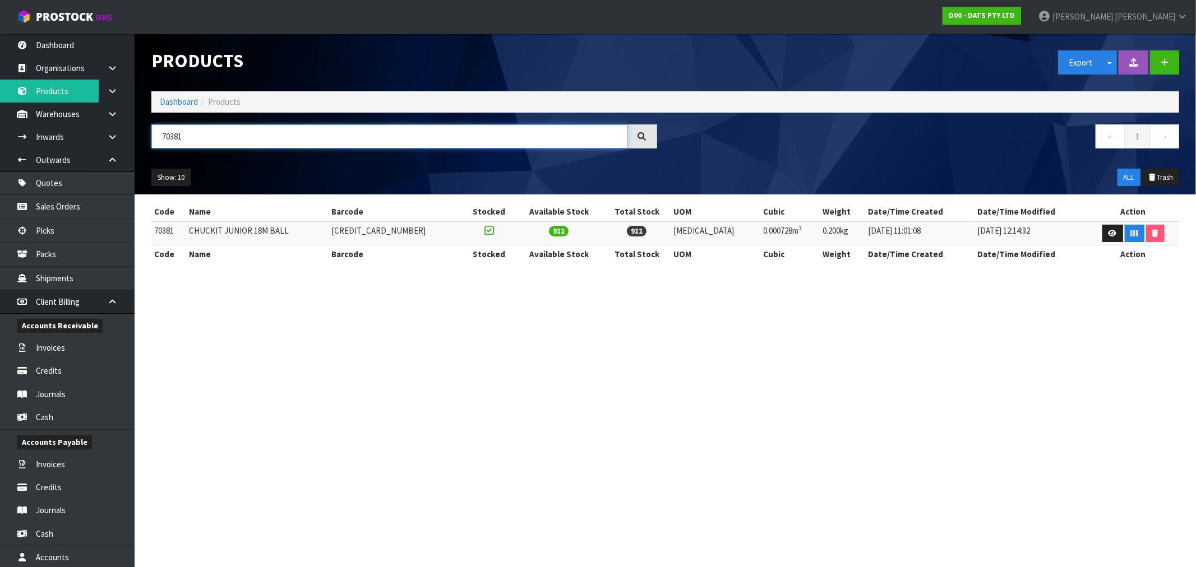
click at [161, 133] on input "70381" at bounding box center [389, 136] width 477 height 24
paste input "68233"
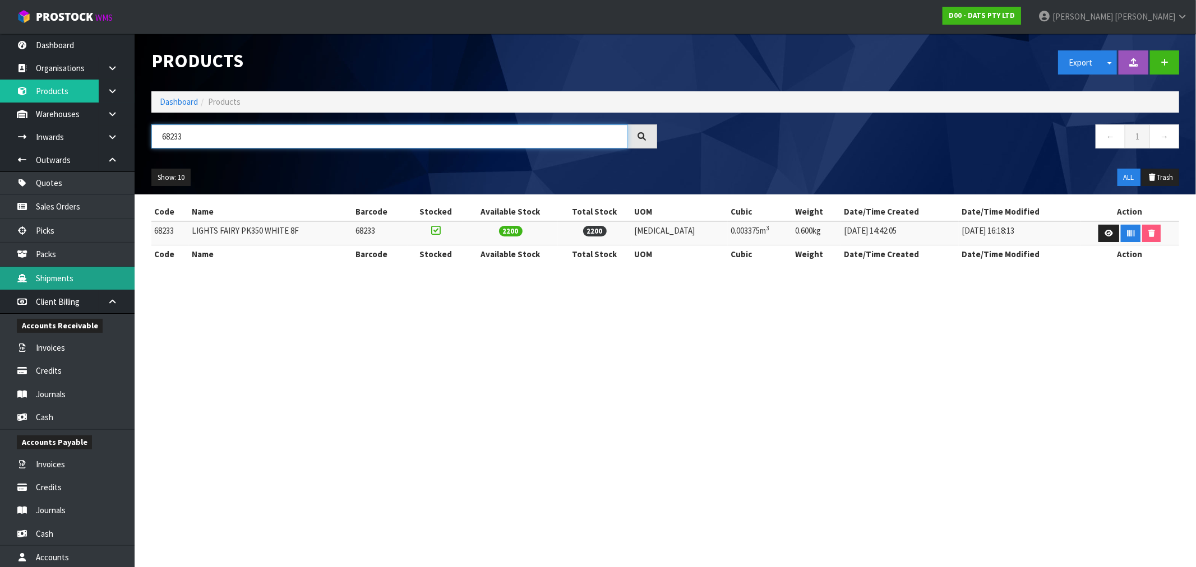
type input "68233"
drag, startPoint x: 322, startPoint y: 230, endPoint x: 155, endPoint y: 230, distance: 167.1
click at [155, 230] on tr "68233 LIGHTS FAIRY PK350 WHITE 8F 68233 2200 2200 PCE 0.003375m 3 0.600kg 15/01…" at bounding box center [665, 233] width 1028 height 24
click at [163, 232] on td "68233" at bounding box center [170, 233] width 38 height 24
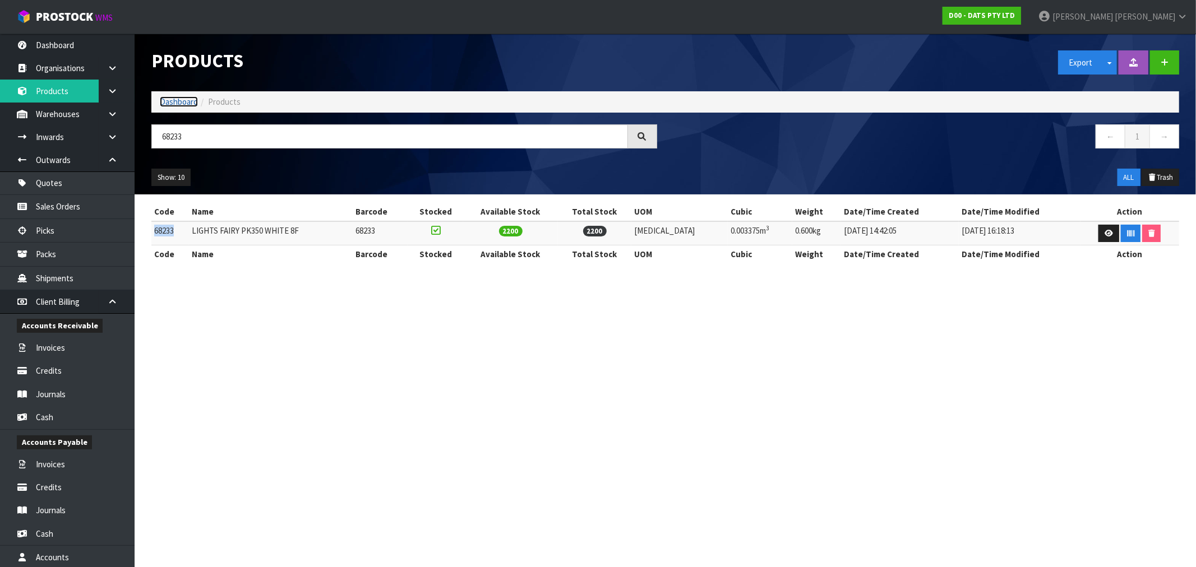
click at [179, 99] on link "Dashboard" at bounding box center [179, 101] width 38 height 11
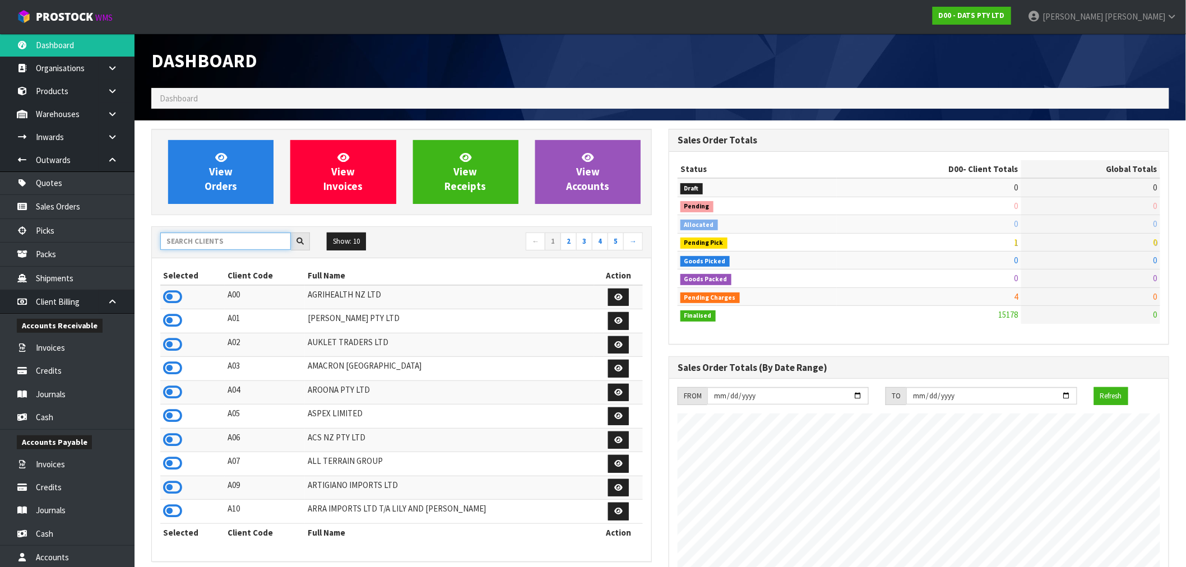
scroll to position [849, 517]
click at [220, 243] on input "text" at bounding box center [225, 241] width 131 height 17
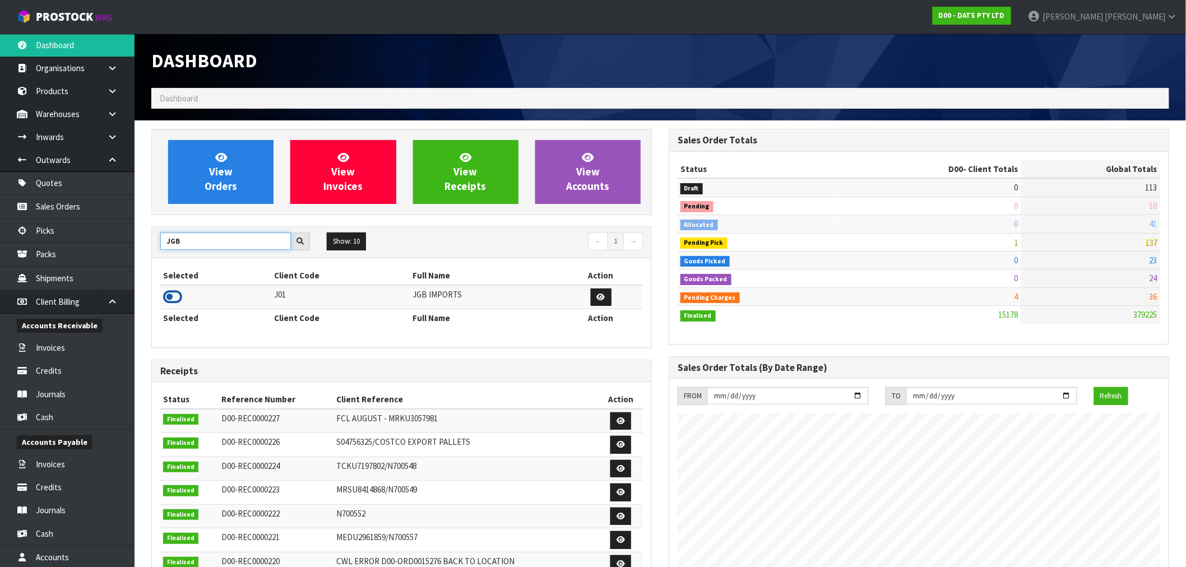
type input "JGB"
click at [172, 299] on icon at bounding box center [172, 297] width 19 height 17
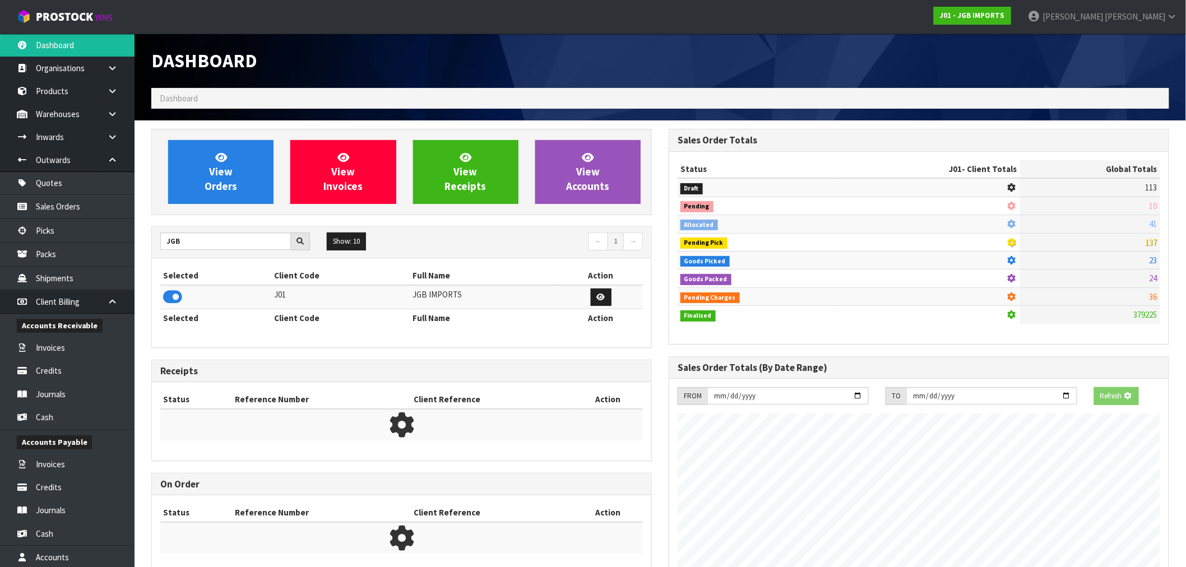
click at [225, 206] on div "View Orders View Invoices View Receipts View Accounts" at bounding box center [401, 172] width 501 height 86
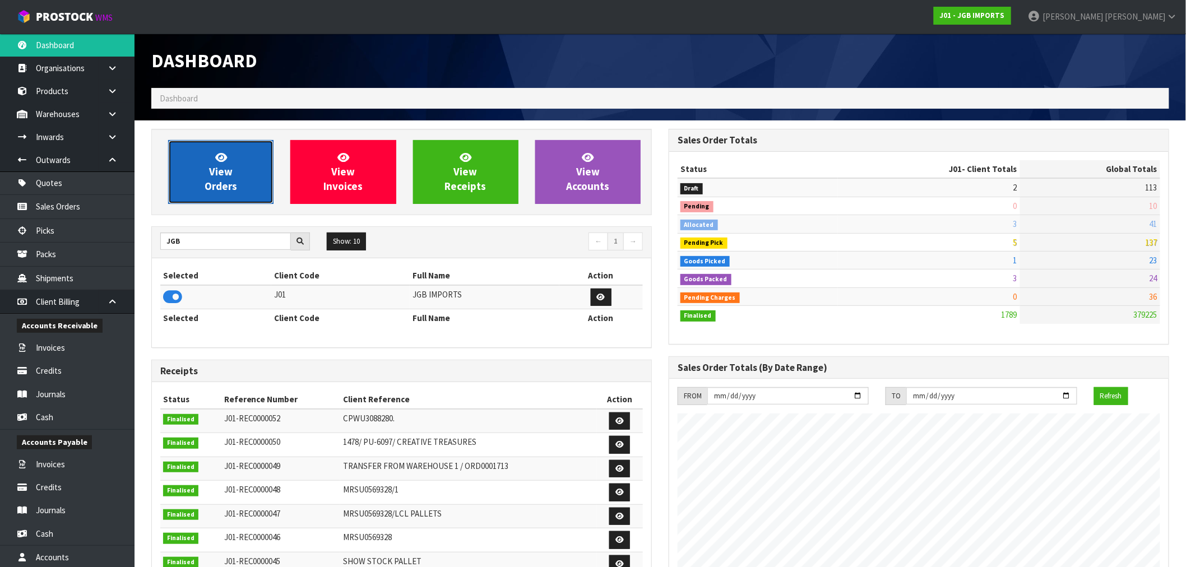
click at [251, 167] on link "View Orders" at bounding box center [220, 172] width 105 height 64
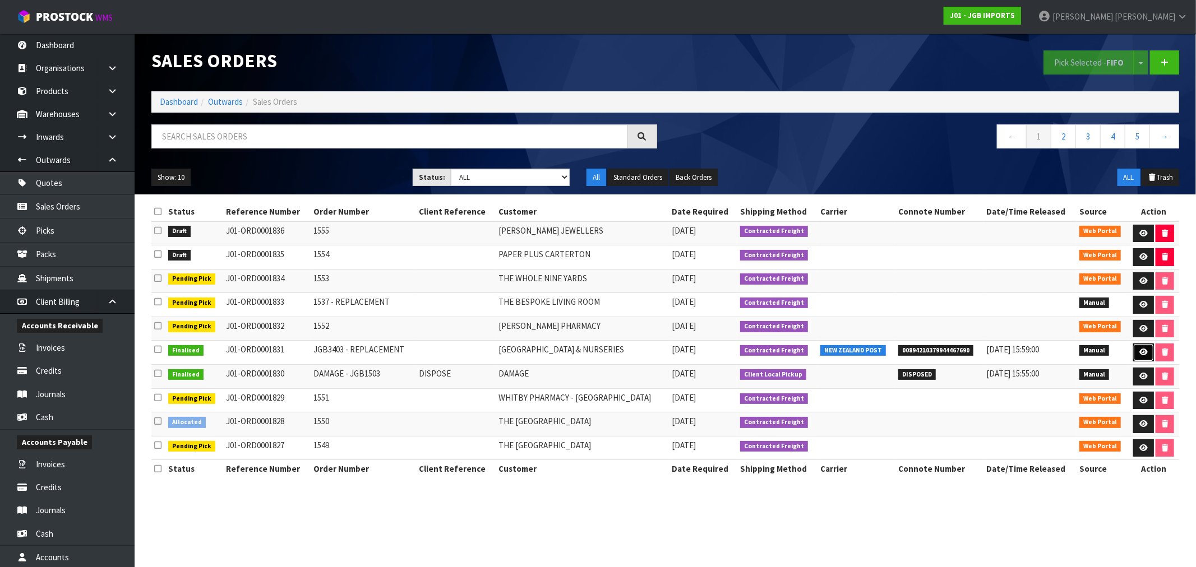
click at [1141, 356] on icon at bounding box center [1143, 352] width 8 height 7
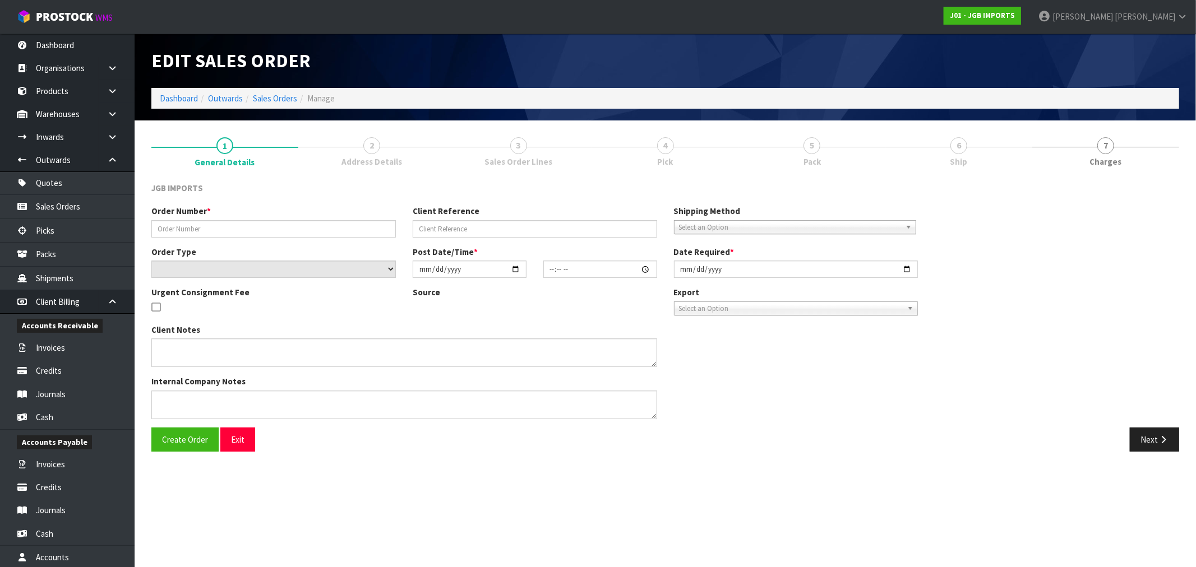
type input "JGB3403 - REPLACEMENT"
select select "number:0"
type input "2025-08-29"
type input "15:39:00.000"
type input "[DATE]"
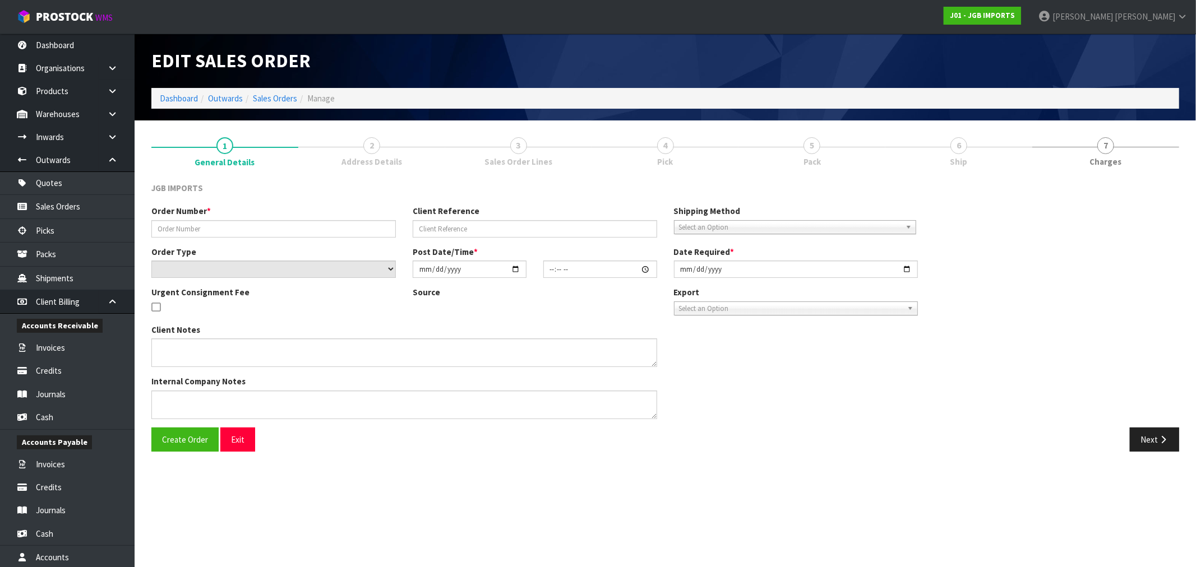
type textarea "THE ATTACHED JGB3403 ARRIVED DAMAGED. CAN YOU PLEASE REPLACE FOC."
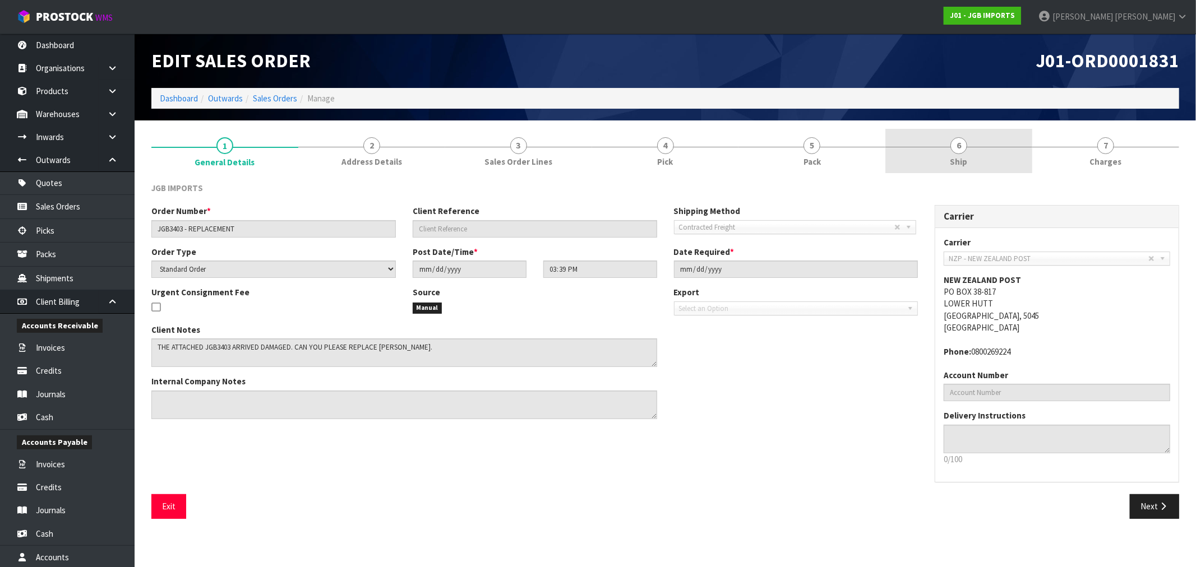
click at [960, 154] on link "6 Ship" at bounding box center [958, 151] width 147 height 44
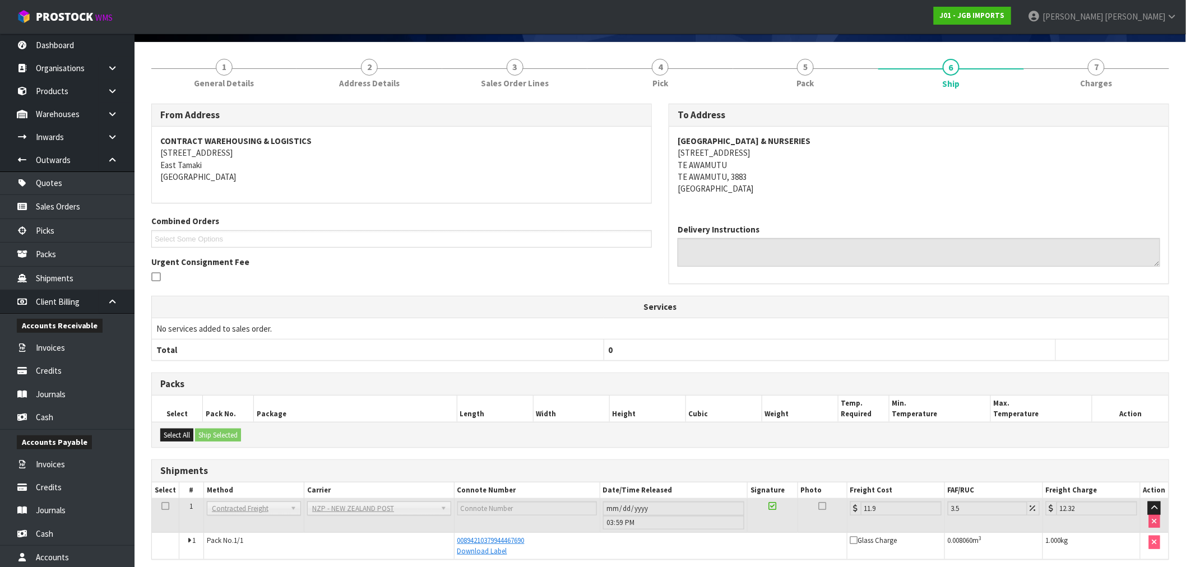
scroll to position [124, 0]
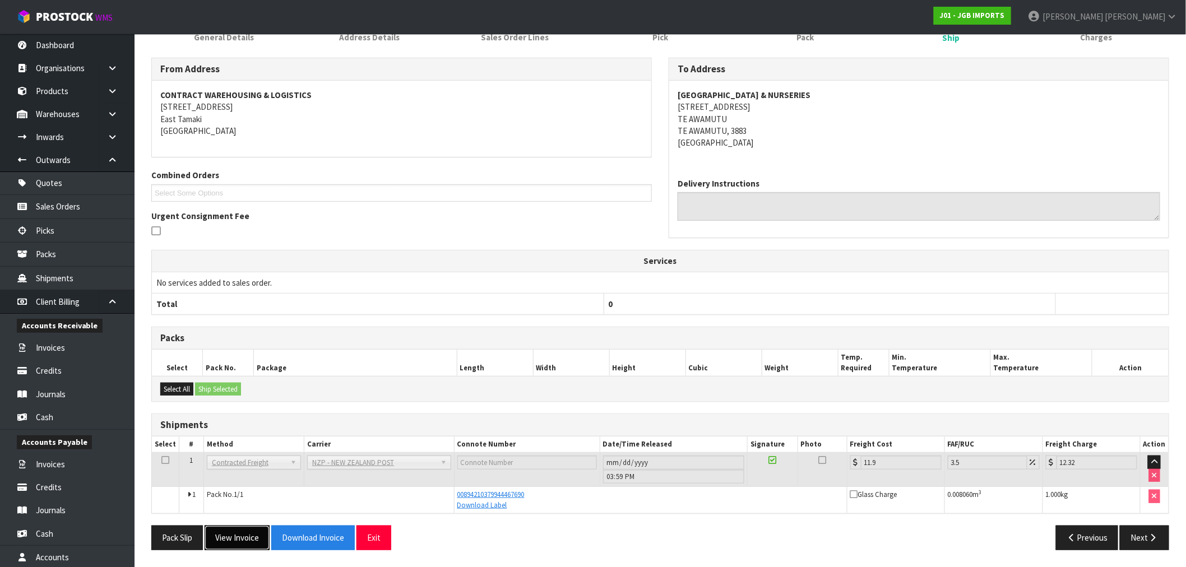
click at [233, 535] on button "View Invoice" at bounding box center [237, 538] width 65 height 24
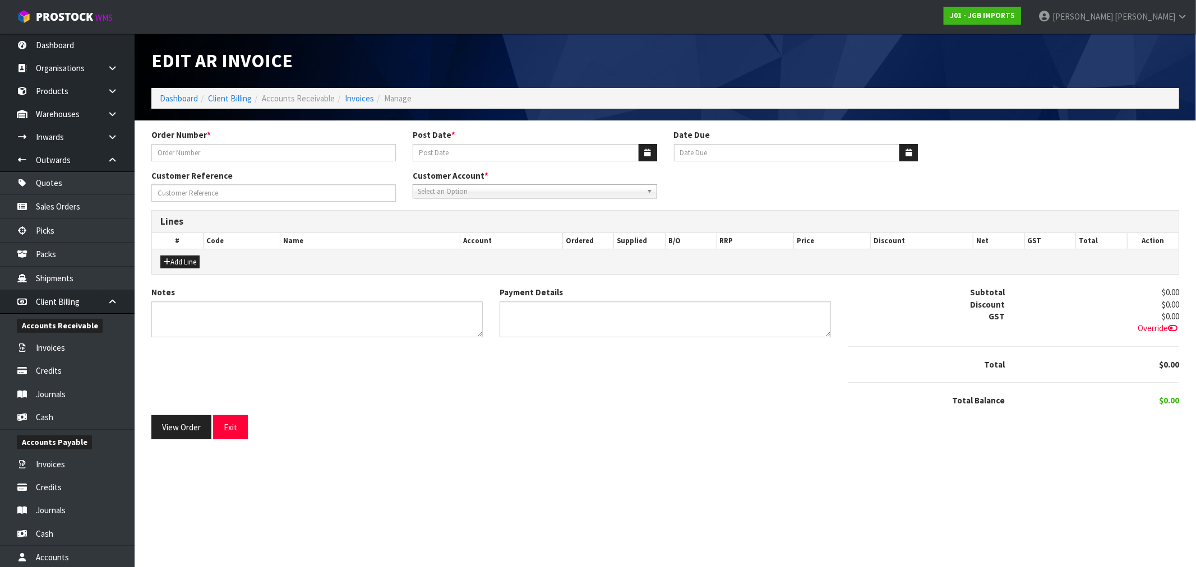
type input "JGB3403 - REPLACEMENT"
type input "29/08/2025"
type input "20/09/2025"
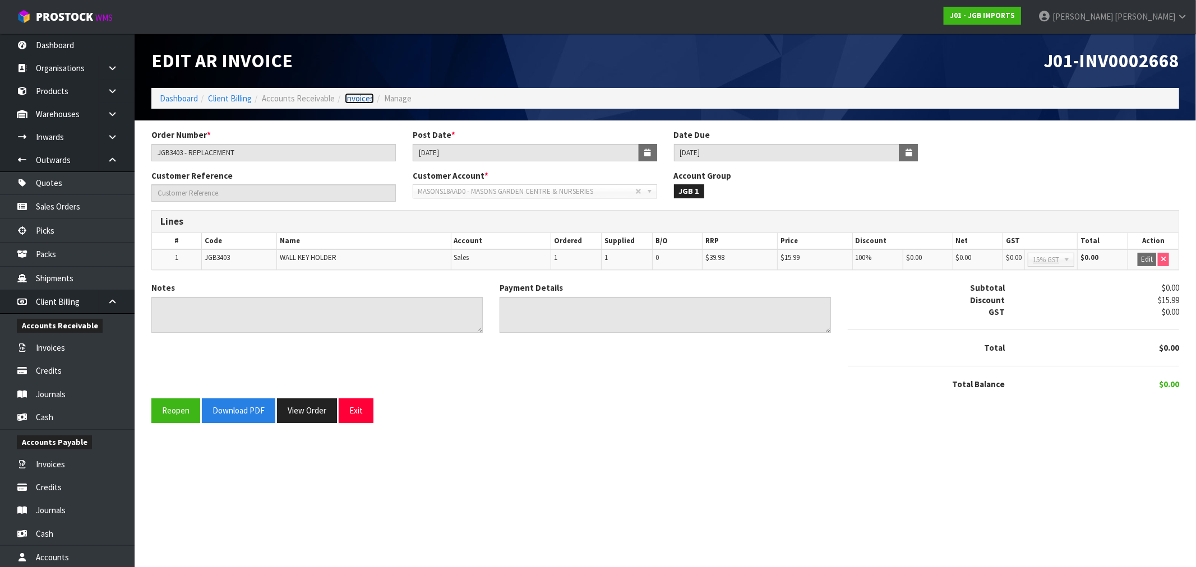
click at [359, 96] on link "Invoices" at bounding box center [359, 98] width 29 height 11
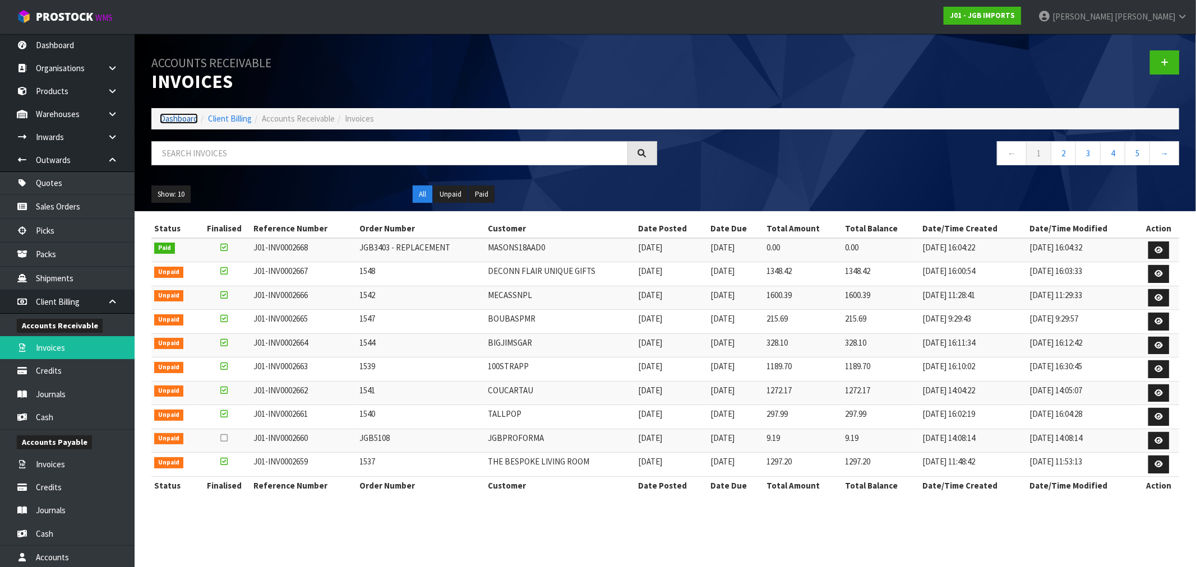
click at [174, 119] on link "Dashboard" at bounding box center [179, 118] width 38 height 11
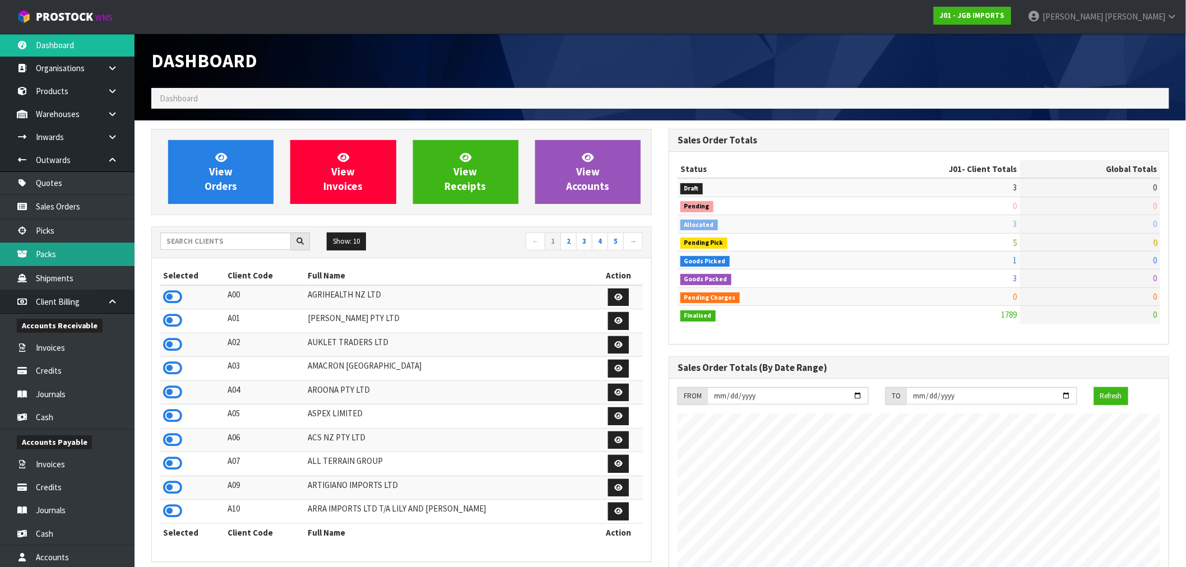
scroll to position [849, 517]
click at [214, 247] on input "text" at bounding box center [225, 241] width 131 height 17
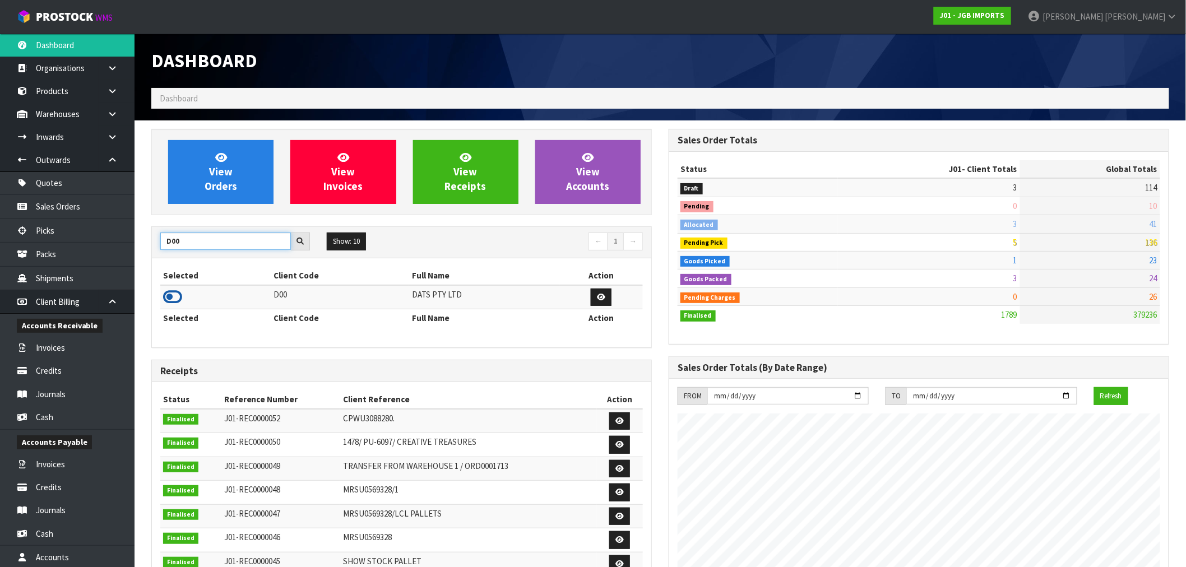
type input "D00"
drag, startPoint x: 170, startPoint y: 299, endPoint x: 202, endPoint y: 265, distance: 46.4
click at [171, 299] on icon at bounding box center [172, 297] width 19 height 17
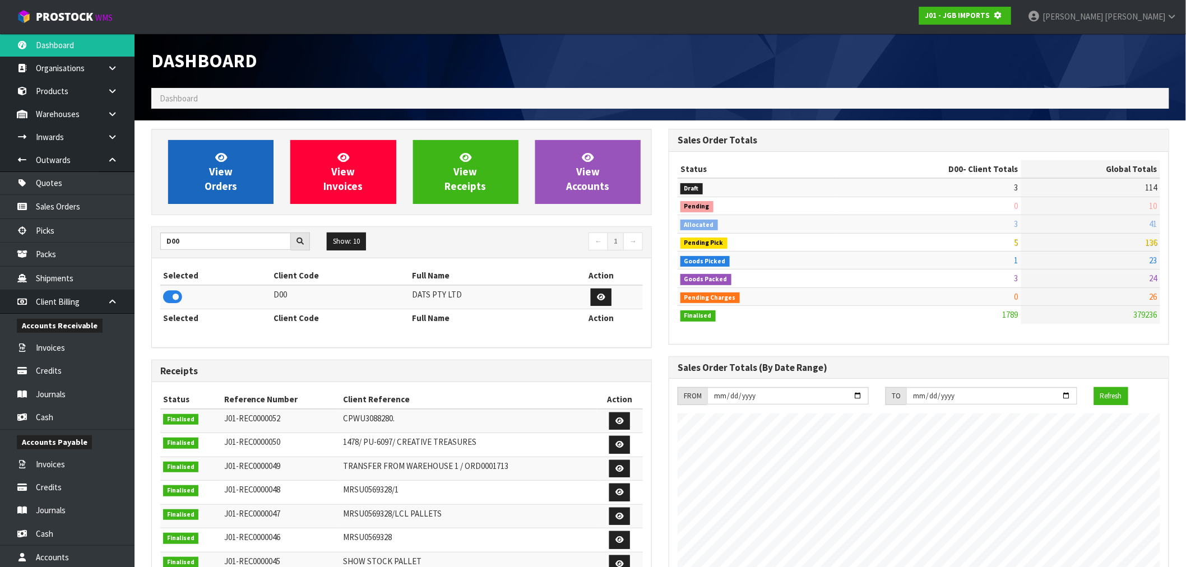
scroll to position [559918, 560099]
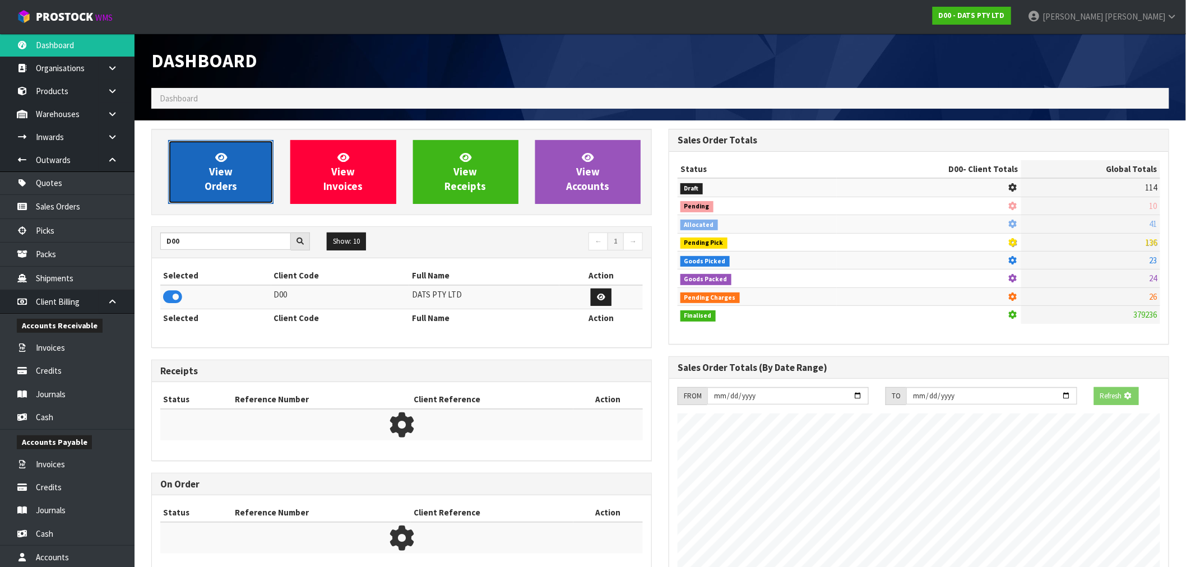
click at [230, 158] on link "View Orders" at bounding box center [220, 172] width 105 height 64
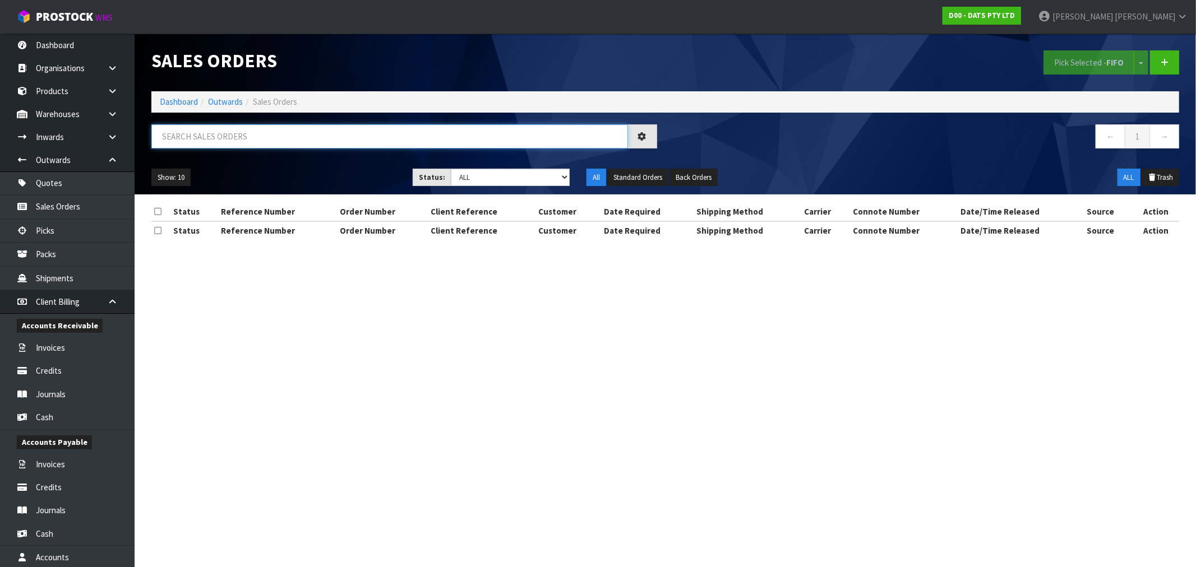
click at [237, 129] on input "text" at bounding box center [389, 136] width 477 height 24
type input "15675"
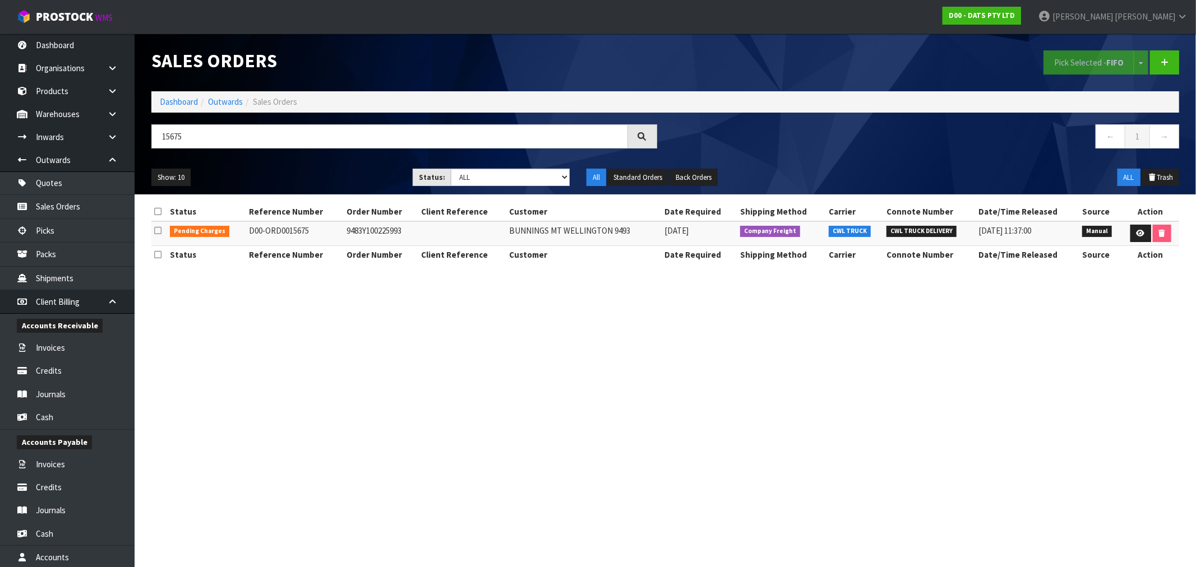
click at [371, 233] on td "9483Y100225993" at bounding box center [381, 233] width 75 height 24
copy td "9483Y100225993"
click at [381, 228] on td "9483Y100225993" at bounding box center [381, 233] width 75 height 24
click at [382, 232] on td "9483Y100225993" at bounding box center [381, 233] width 75 height 24
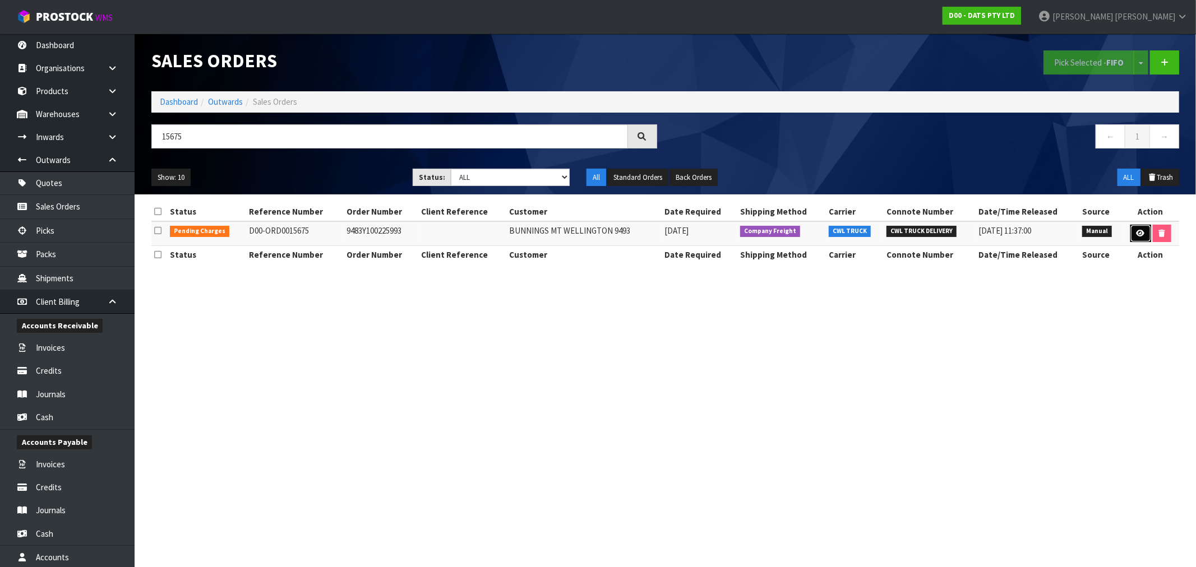
click at [1138, 231] on icon at bounding box center [1140, 233] width 8 height 7
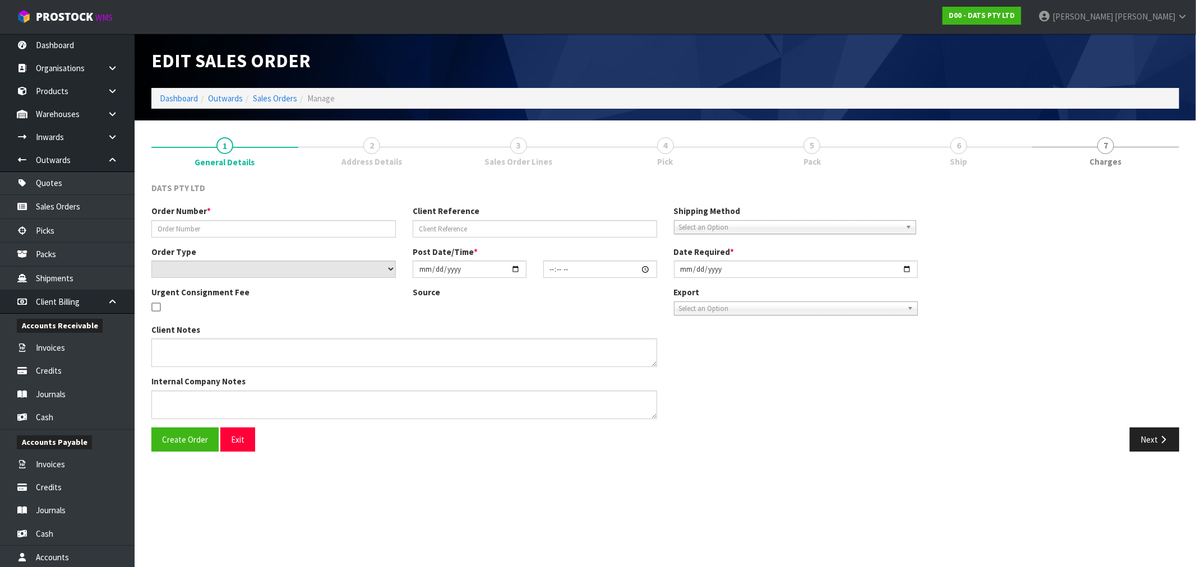
type input "9483Y100225993"
select select "number:0"
type input "2025-08-29"
type input "08:58:00.000"
type input "2025-08-29"
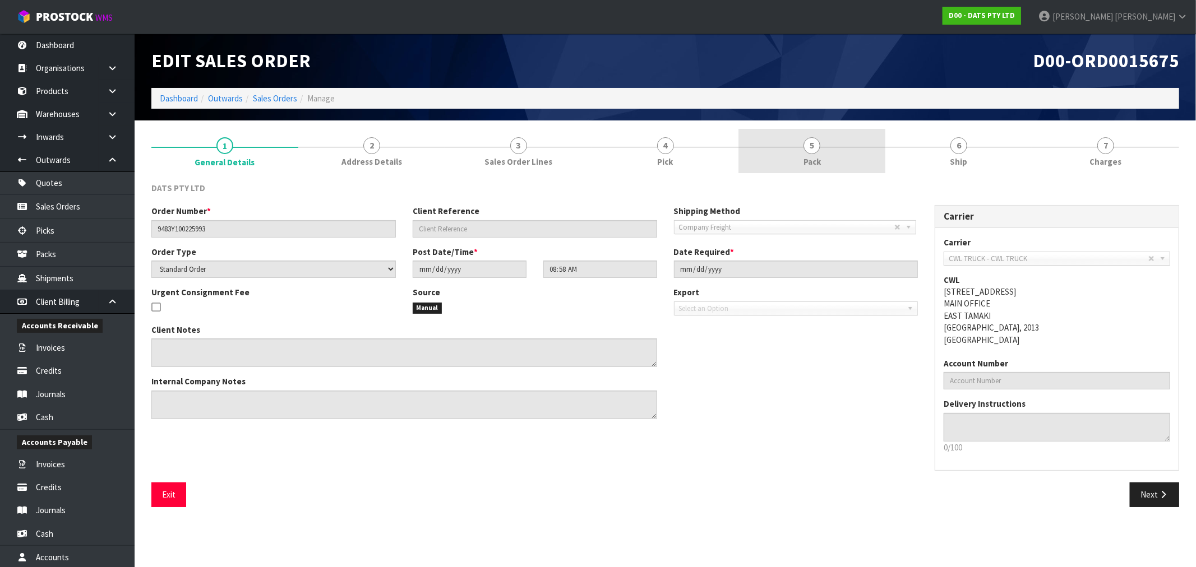
drag, startPoint x: 819, startPoint y: 146, endPoint x: 797, endPoint y: 163, distance: 27.7
click at [819, 146] on span "5" at bounding box center [811, 145] width 17 height 17
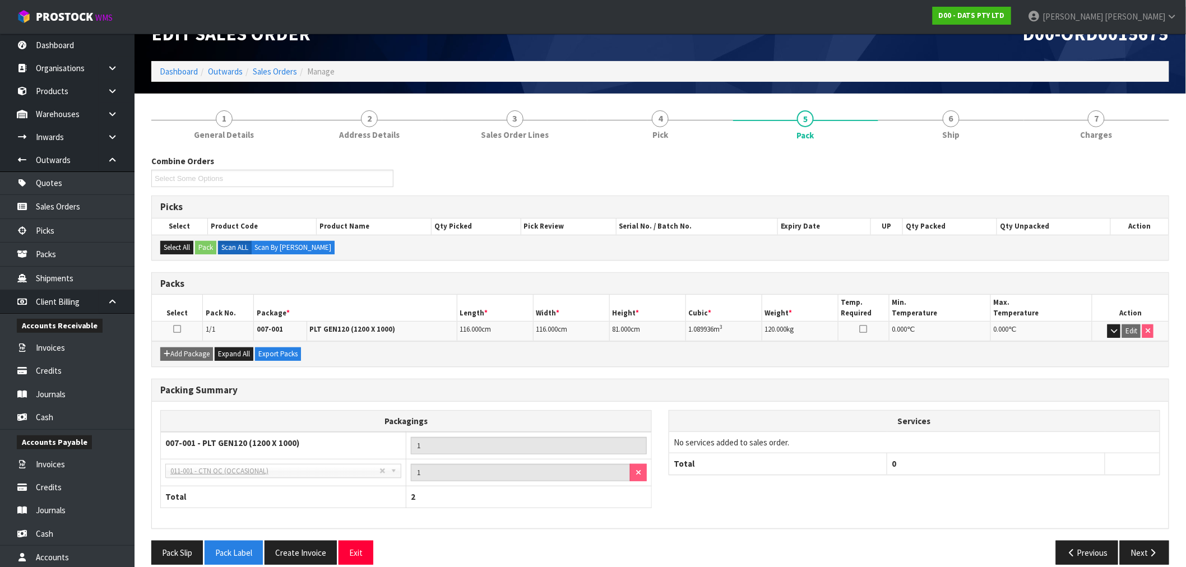
scroll to position [41, 0]
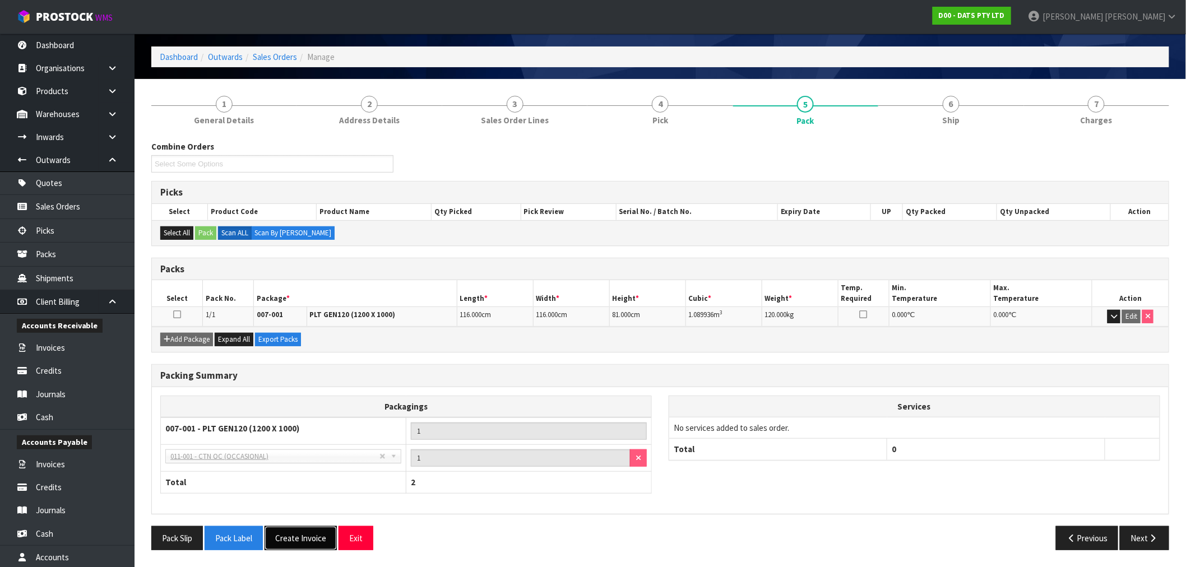
click at [310, 535] on button "Create Invoice" at bounding box center [301, 538] width 72 height 24
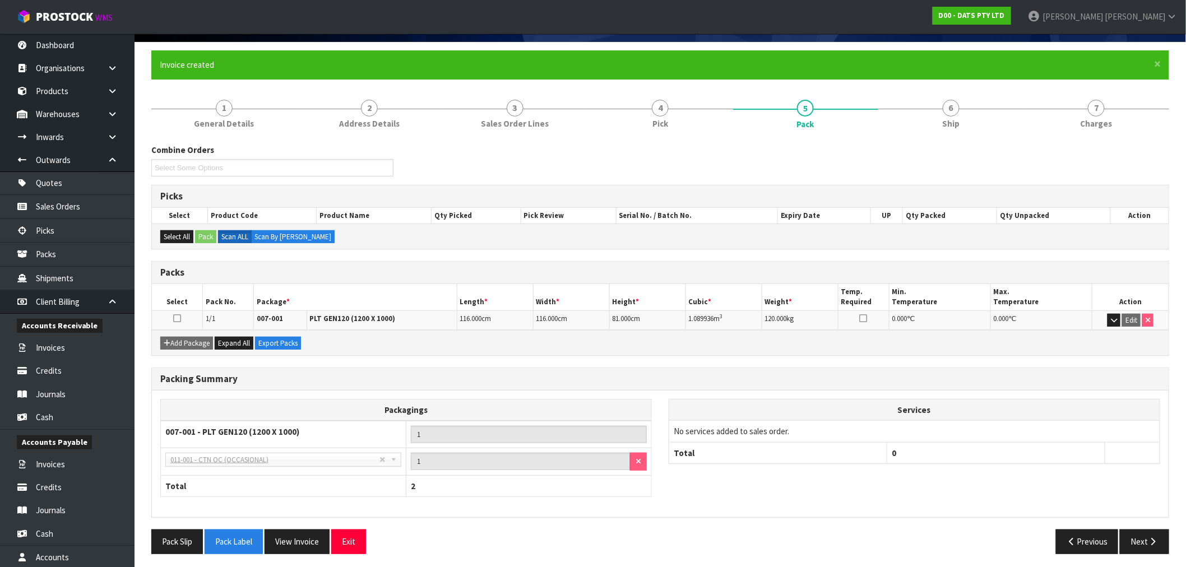
scroll to position [82, 0]
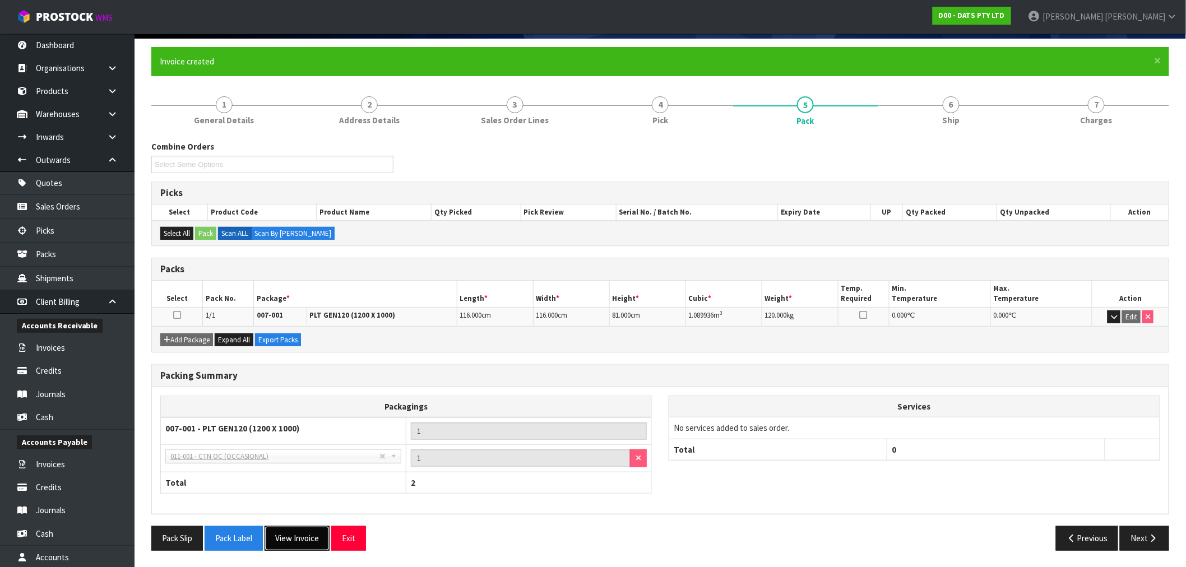
click at [316, 539] on button "View Invoice" at bounding box center [297, 538] width 65 height 24
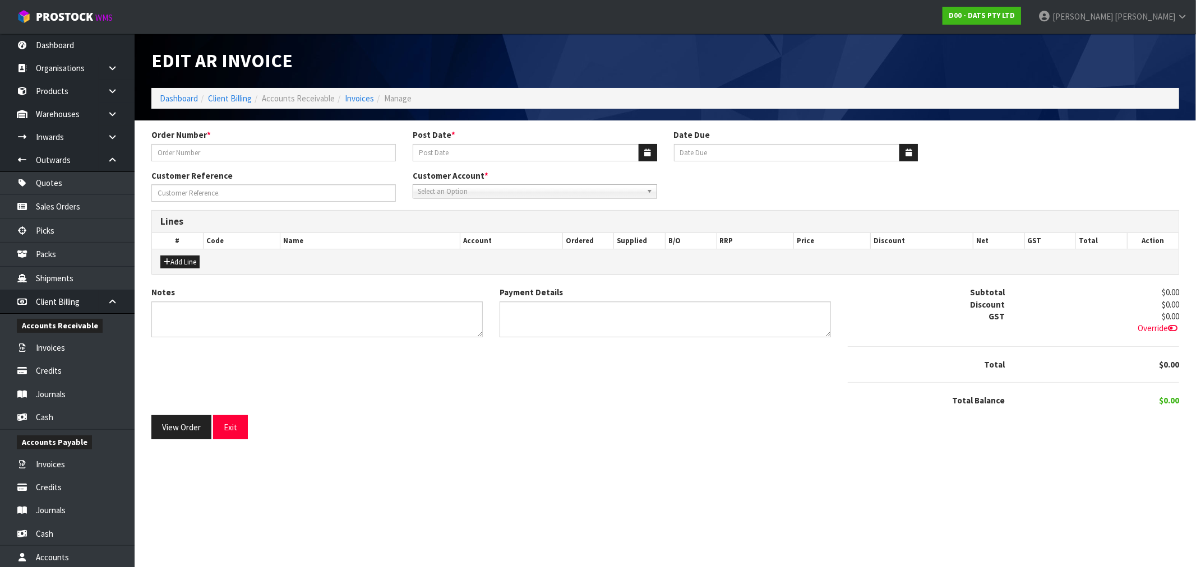
type input "9483Y100225993"
type input "[DATE]"
type input "20/10/2025"
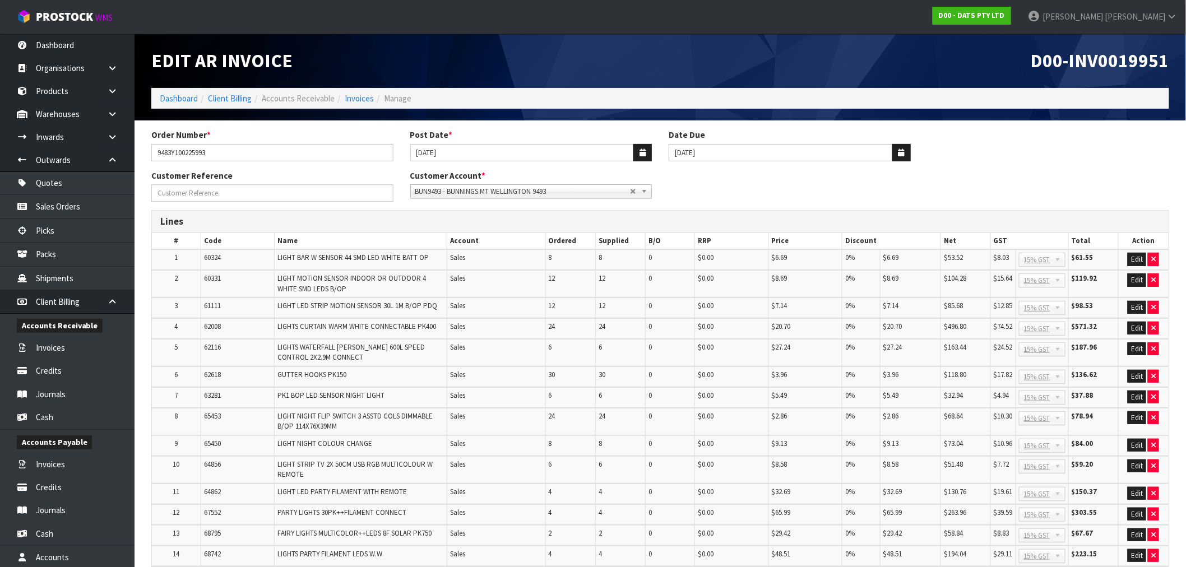
click at [1125, 64] on span "D00-INV0019951" at bounding box center [1100, 61] width 138 height 24
copy span "INV0019951"
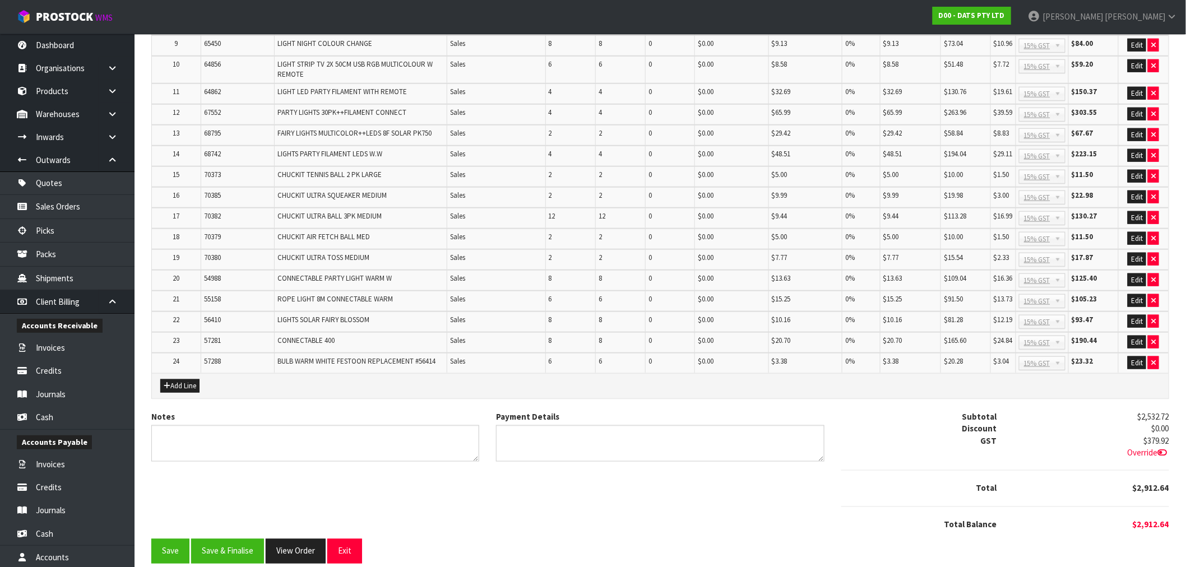
scroll to position [401, 0]
click at [240, 541] on button "Save & Finalise" at bounding box center [227, 550] width 73 height 24
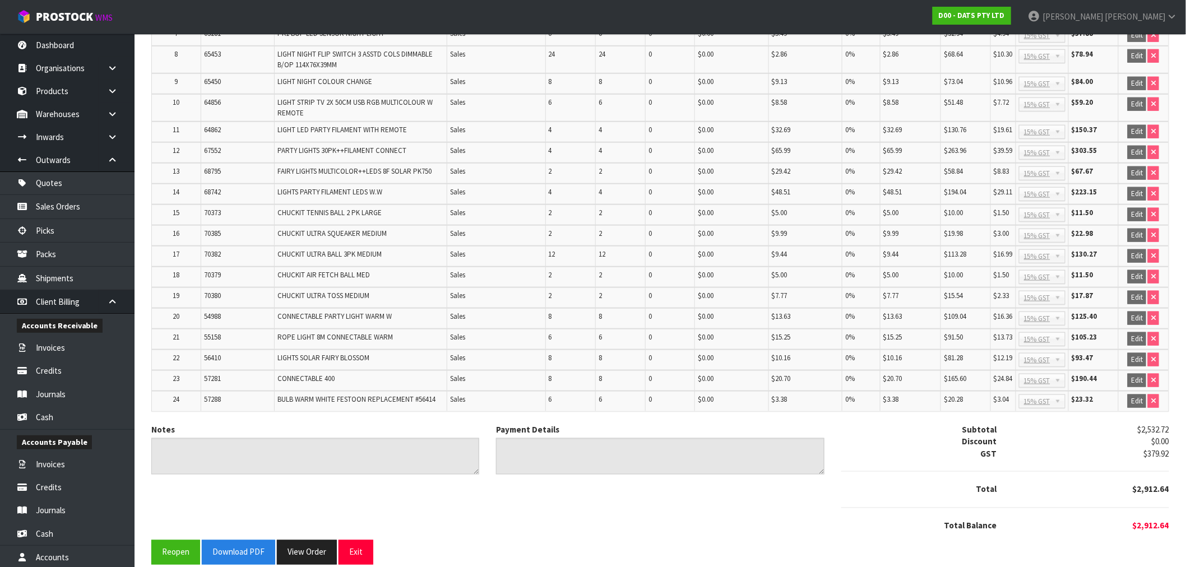
scroll to position [405, 0]
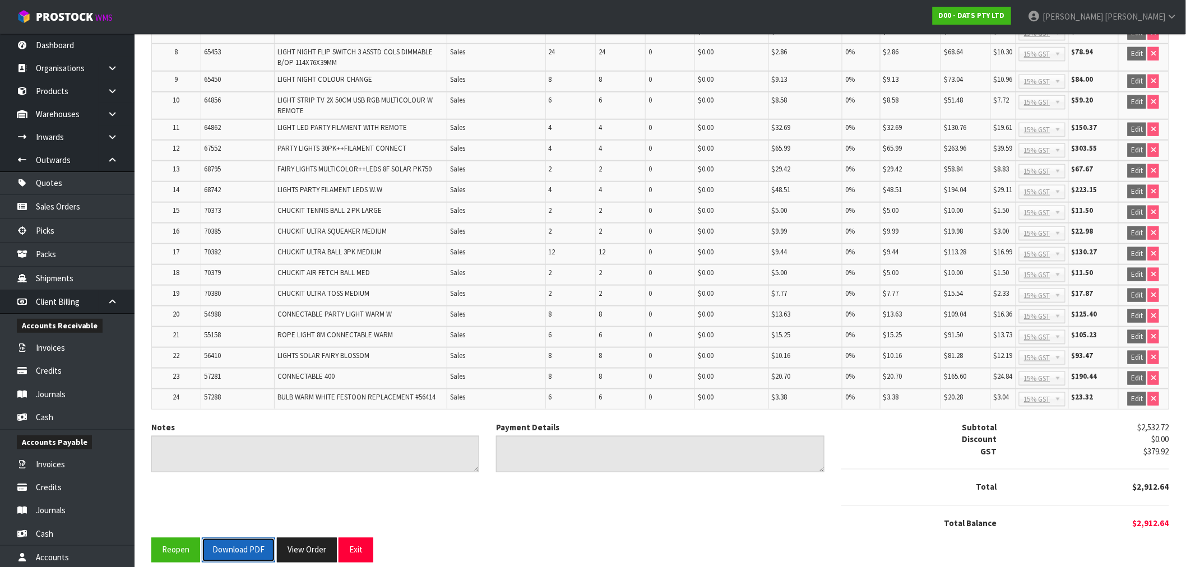
click at [260, 544] on button "Download PDF" at bounding box center [238, 550] width 73 height 24
click at [313, 540] on button "View Order" at bounding box center [307, 550] width 60 height 24
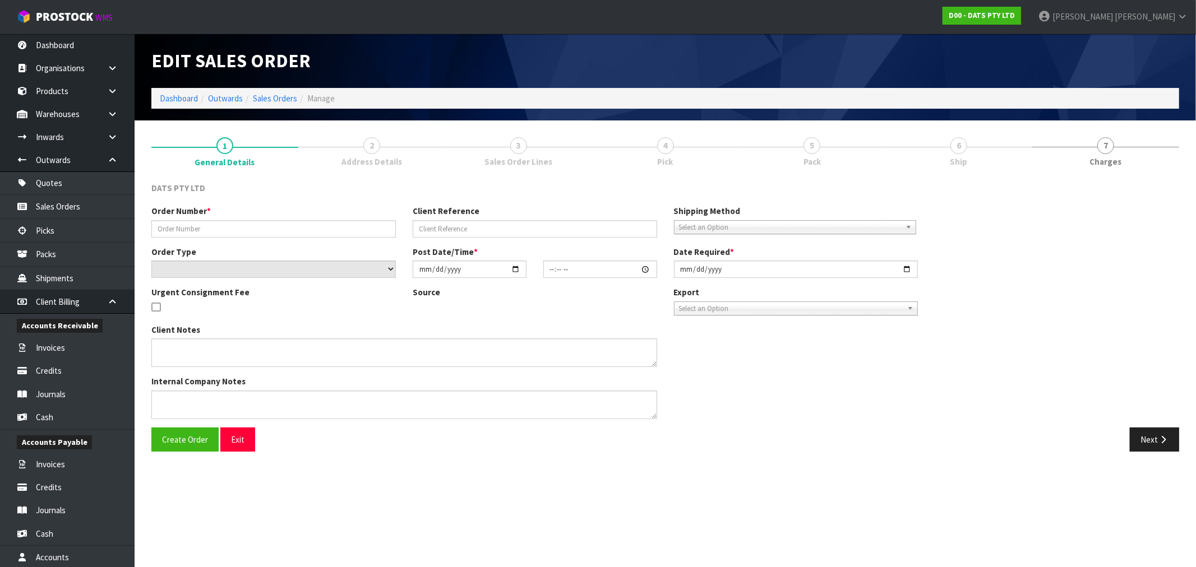
type input "9483Y100225993"
select select "number:0"
type input "2025-08-29"
type input "08:58:00.000"
type input "2025-08-29"
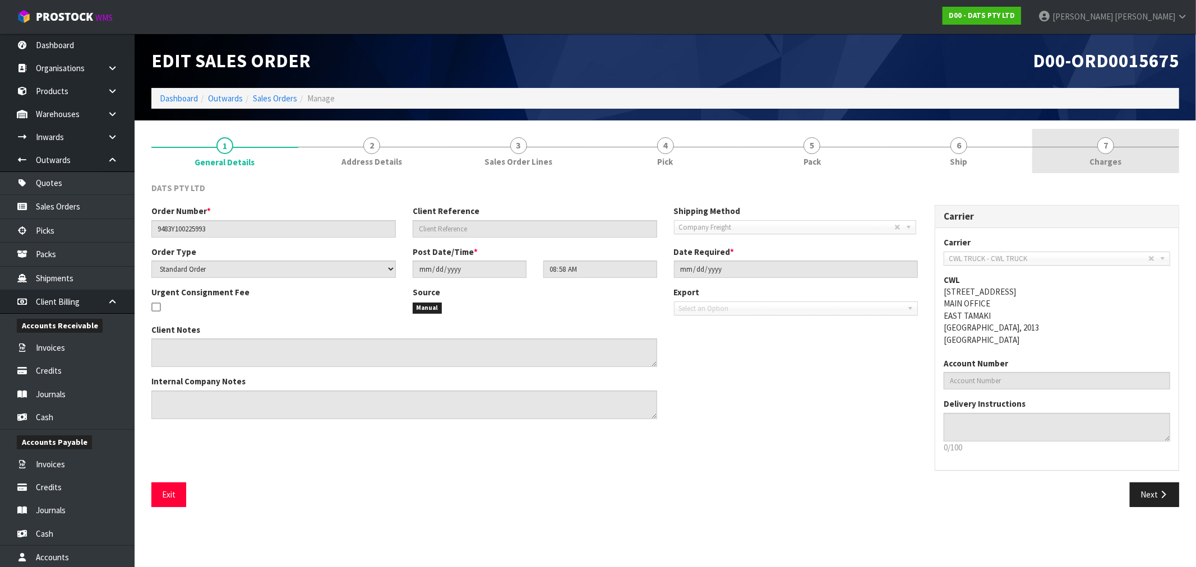
click at [1140, 138] on link "7 Charges" at bounding box center [1105, 151] width 147 height 44
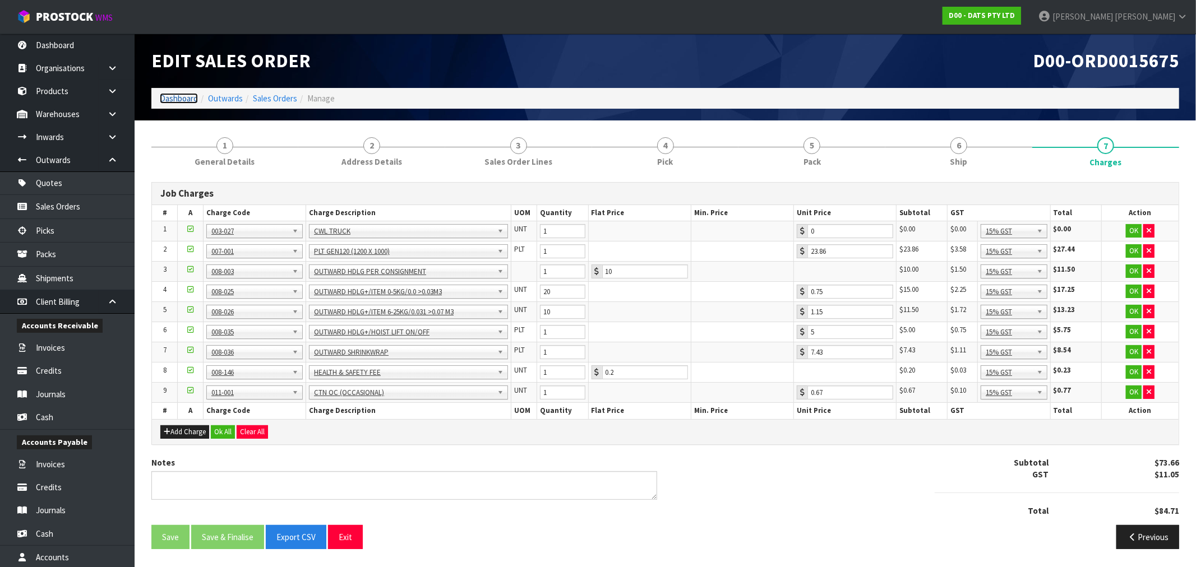
click at [169, 100] on link "Dashboard" at bounding box center [179, 98] width 38 height 11
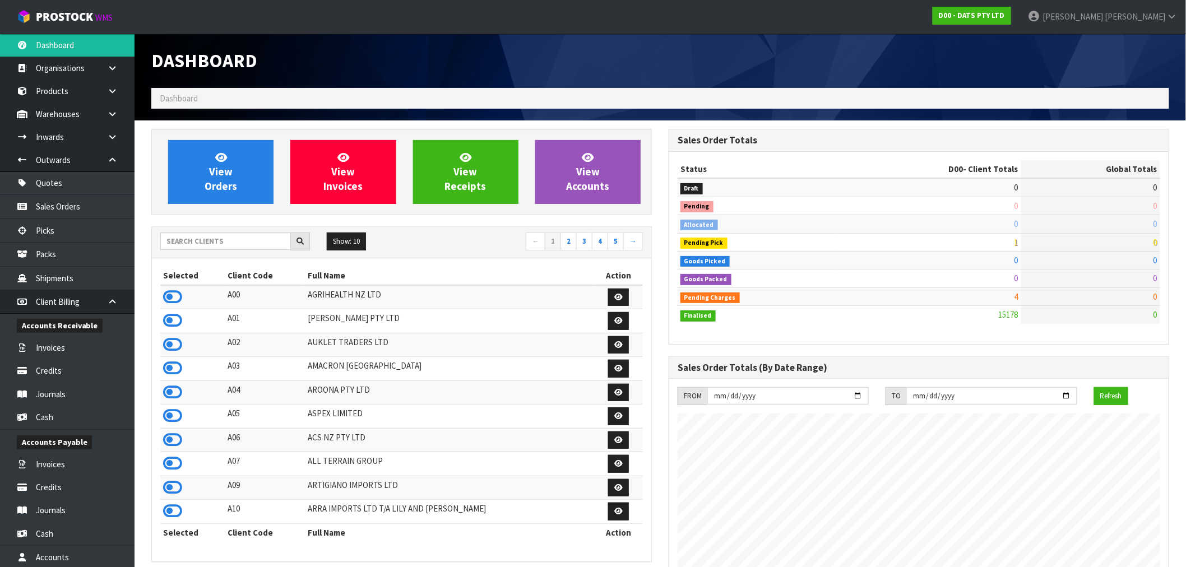
scroll to position [849, 517]
click at [225, 238] on input "text" at bounding box center [225, 241] width 131 height 17
type input "V04"
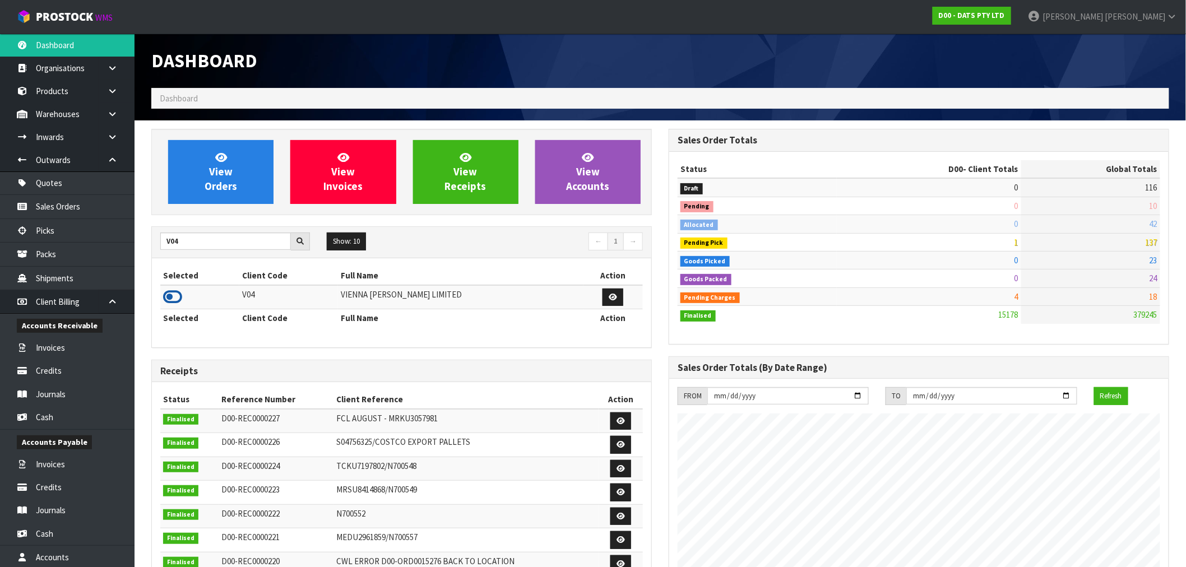
click at [176, 290] on td at bounding box center [199, 297] width 79 height 24
click at [175, 295] on icon at bounding box center [172, 297] width 19 height 17
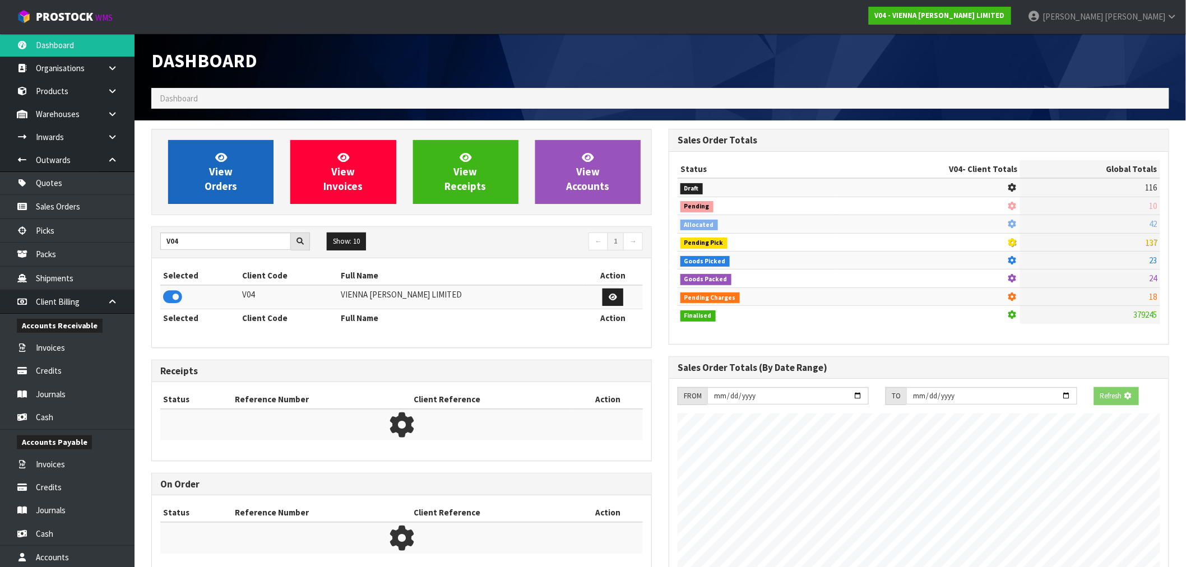
scroll to position [699, 517]
click at [220, 181] on span "View Orders" at bounding box center [221, 172] width 33 height 42
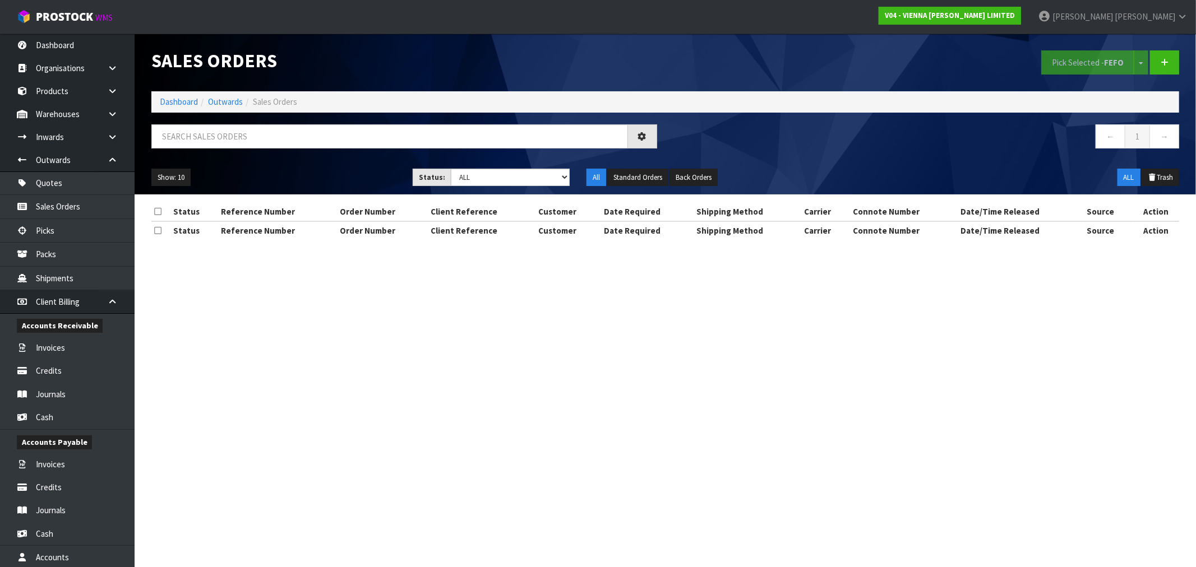
drag, startPoint x: 257, startPoint y: 122, endPoint x: 257, endPoint y: 128, distance: 6.2
click at [257, 122] on div "Sales Orders Pick Selected - FEFO Split button! FIFO - First In First Out FEFO …" at bounding box center [665, 114] width 1044 height 161
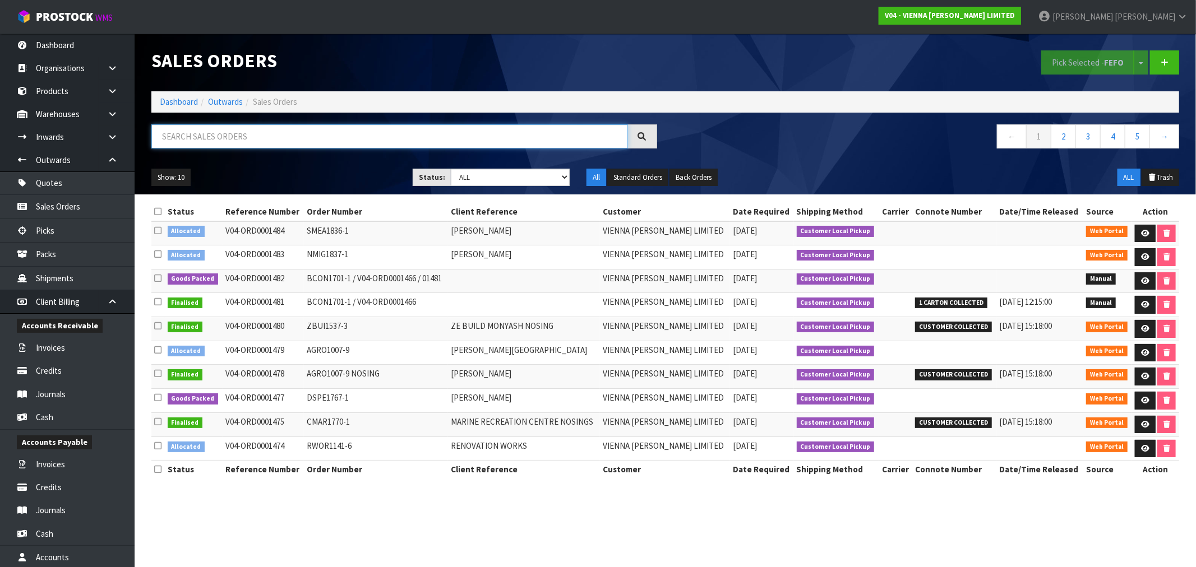
click at [261, 136] on input "text" at bounding box center [389, 136] width 477 height 24
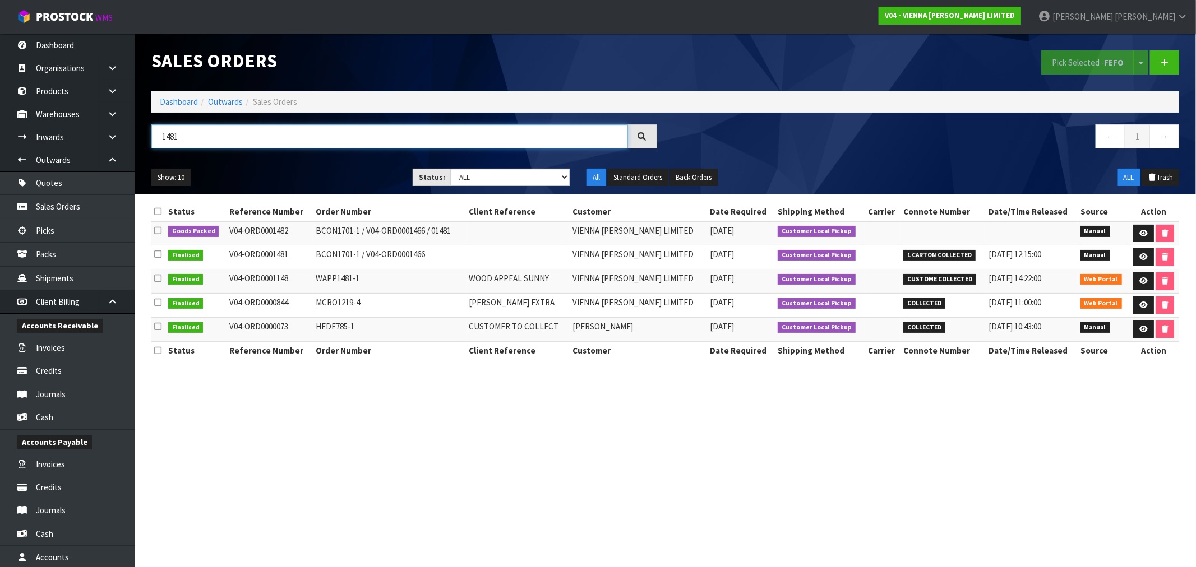
click at [377, 130] on input "1481" at bounding box center [389, 136] width 477 height 24
type input "1427"
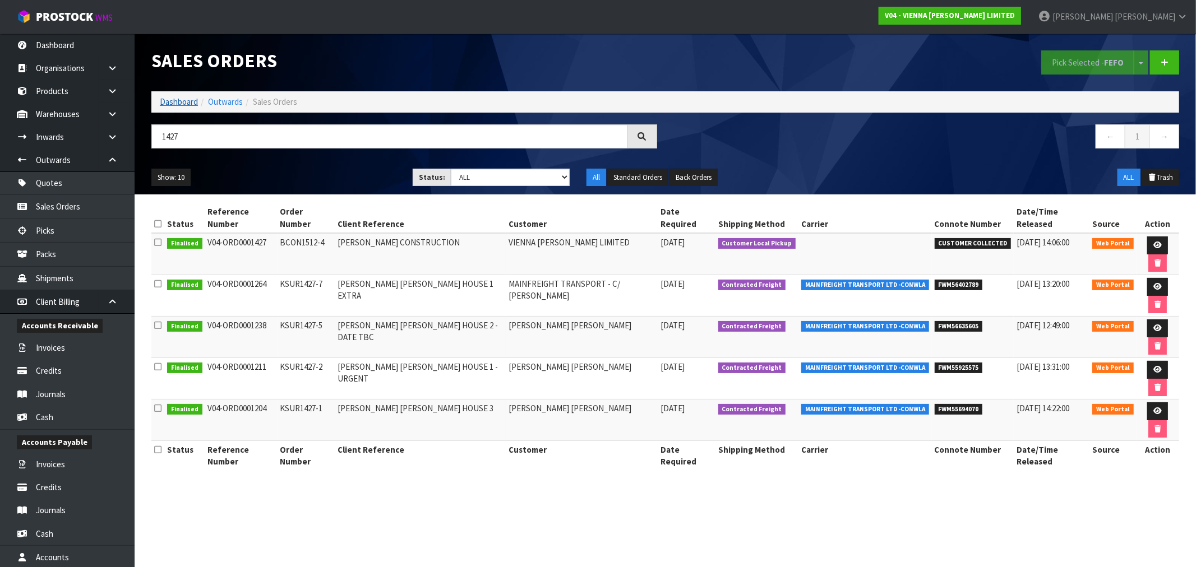
click at [166, 94] on ol "Dashboard Outwards Sales Orders" at bounding box center [665, 101] width 1028 height 21
click at [167, 103] on link "Dashboard" at bounding box center [179, 101] width 38 height 11
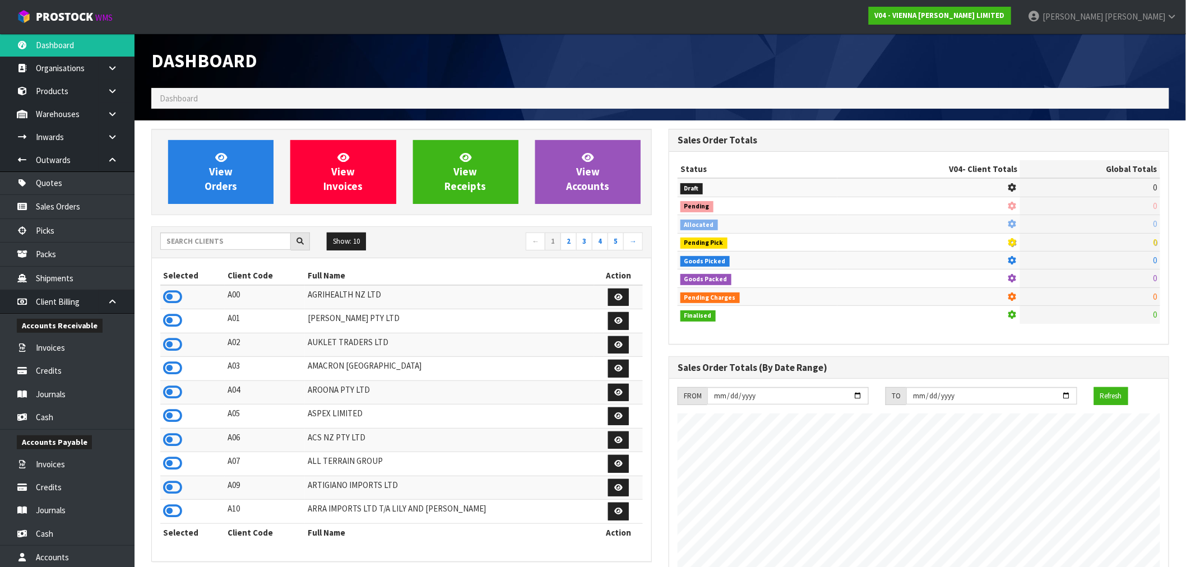
scroll to position [849, 517]
click at [199, 242] on input "text" at bounding box center [225, 241] width 131 height 17
type input "B"
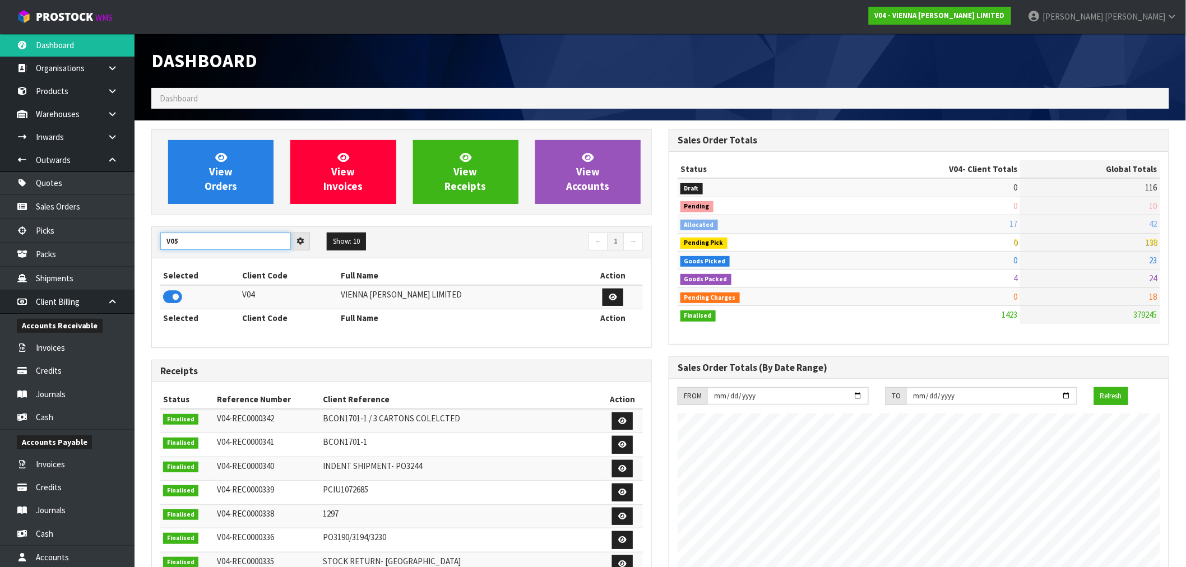
type input "V05"
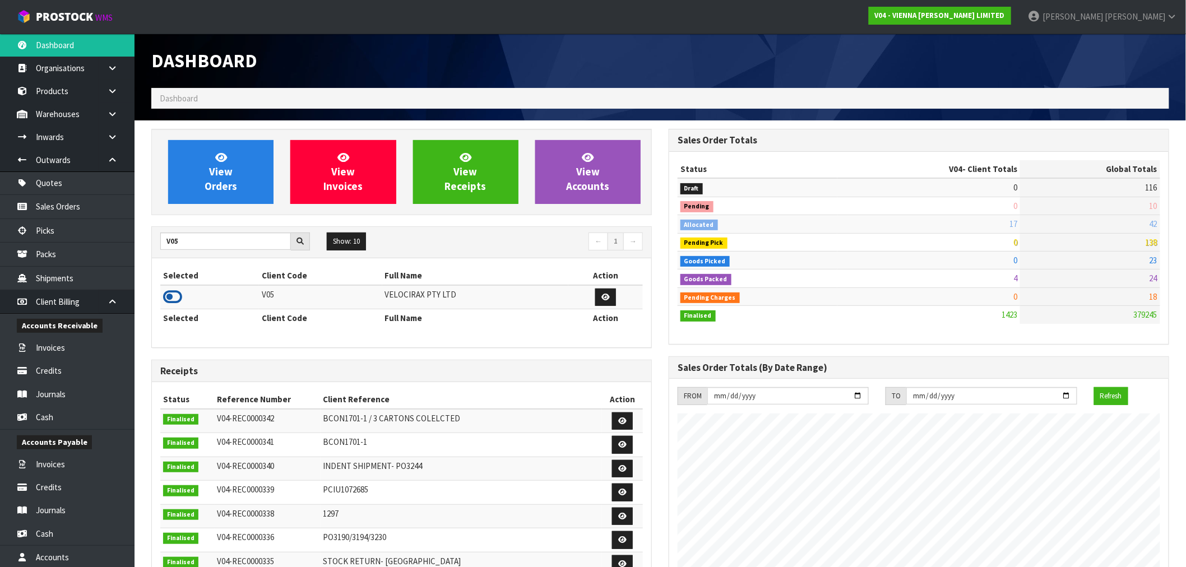
click at [175, 302] on icon at bounding box center [172, 297] width 19 height 17
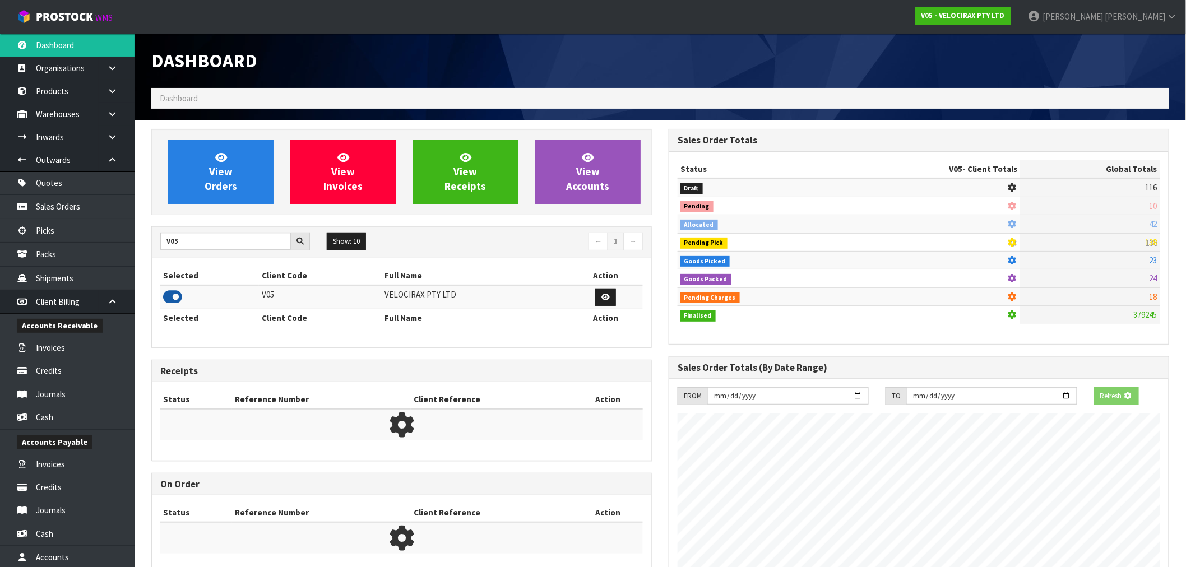
scroll to position [559918, 560099]
click at [205, 191] on span "View Orders" at bounding box center [221, 172] width 33 height 42
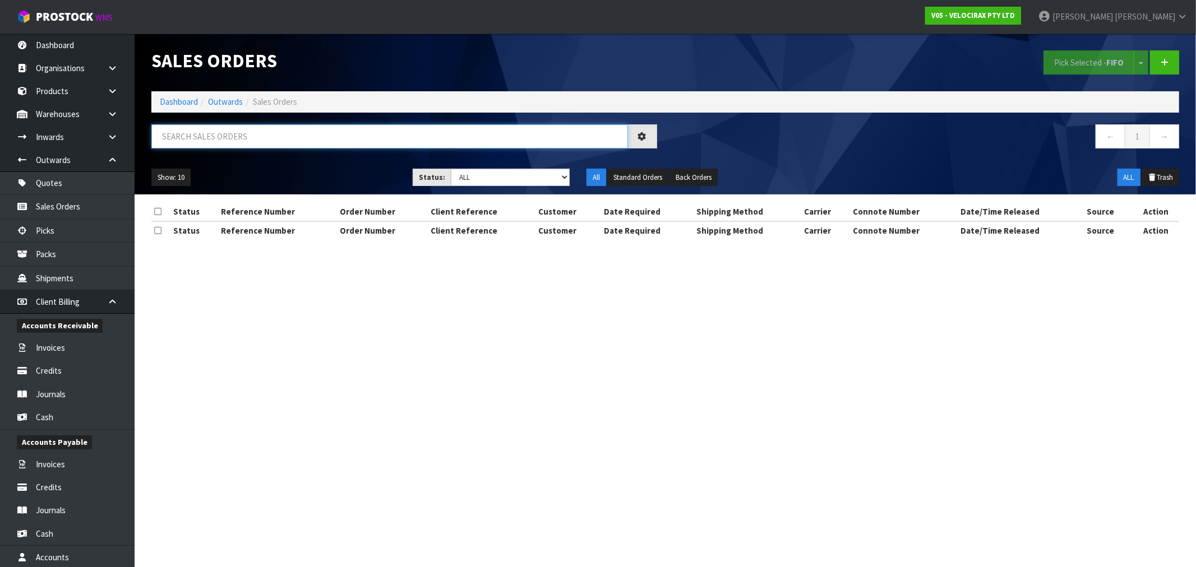
click at [241, 131] on input "text" at bounding box center [389, 136] width 477 height 24
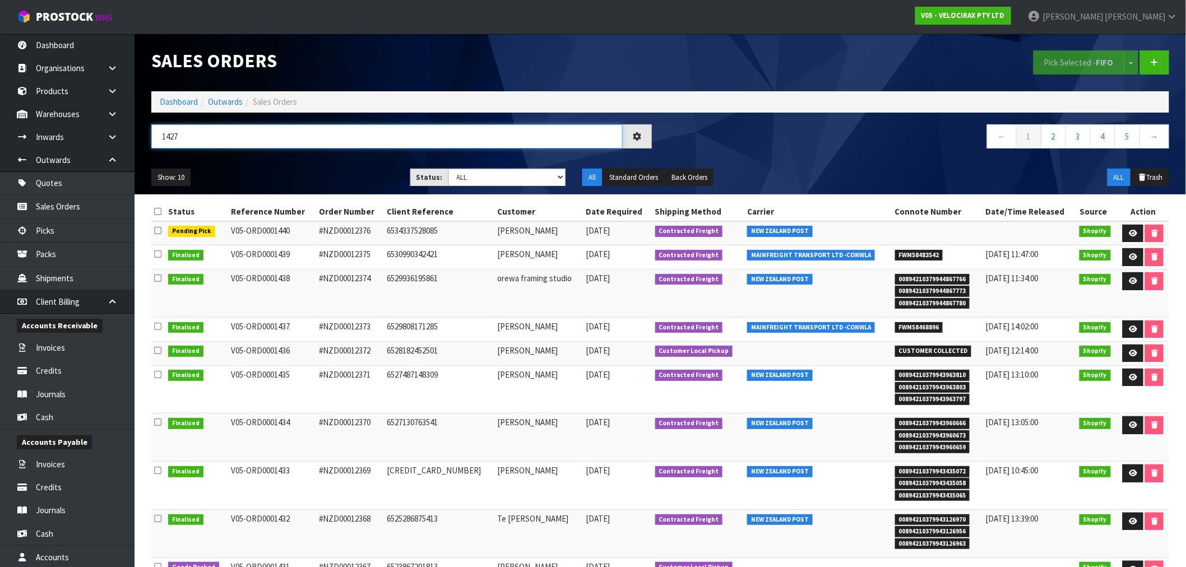
type input "1427"
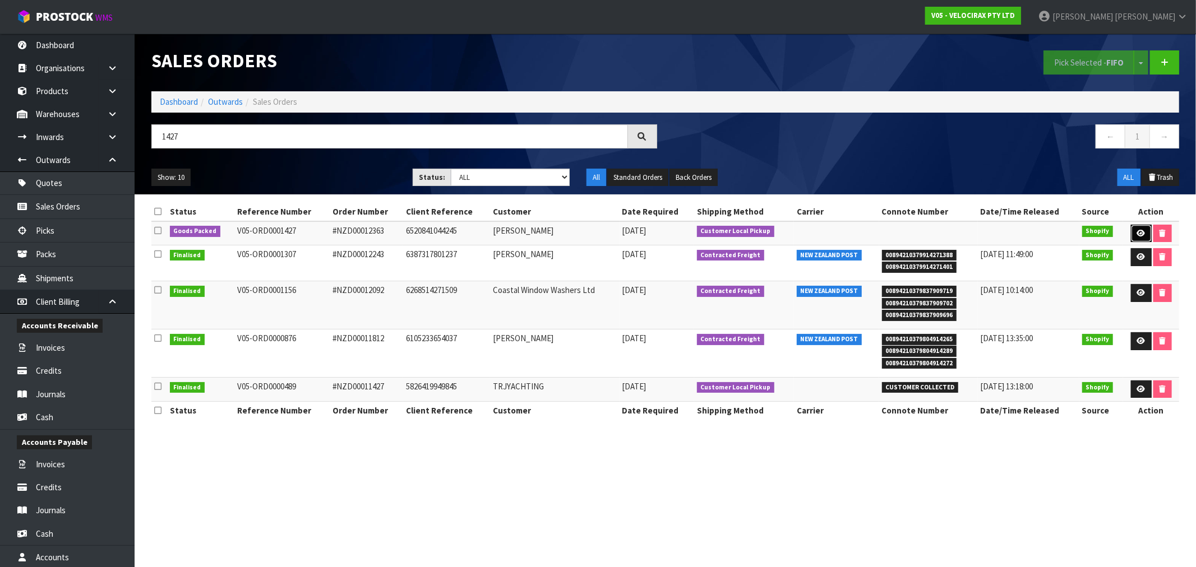
click at [1139, 236] on icon at bounding box center [1141, 233] width 8 height 7
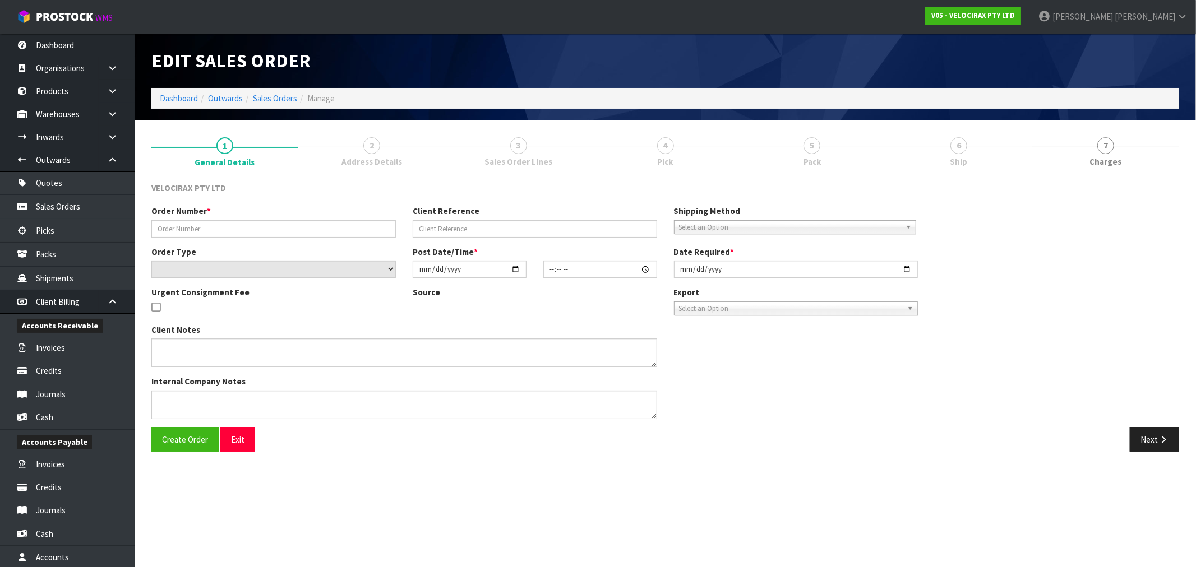
type input "#NZD00012363"
type input "6520841044245"
select select "number:0"
type input "2025-08-23"
type input "15:34:46.000"
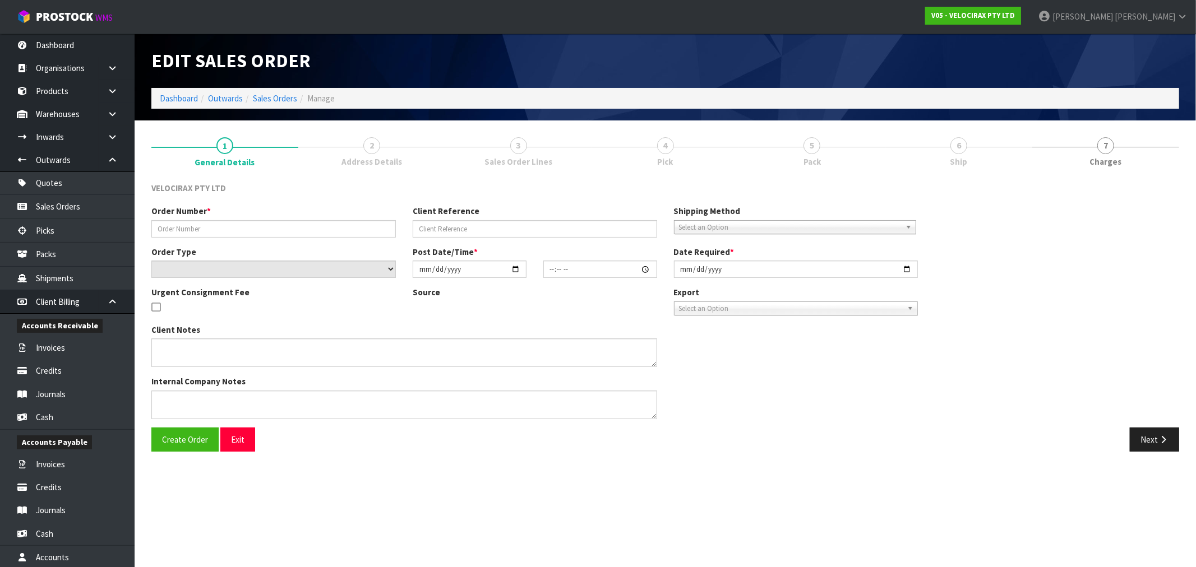
type input "2025-08-25"
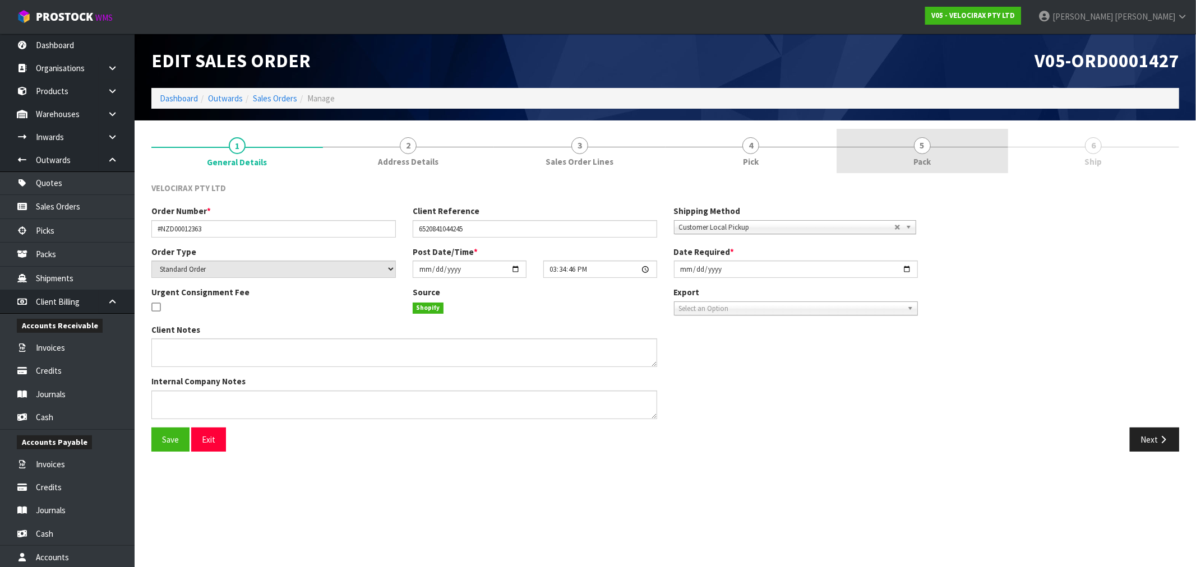
click at [927, 142] on span "5" at bounding box center [922, 145] width 17 height 17
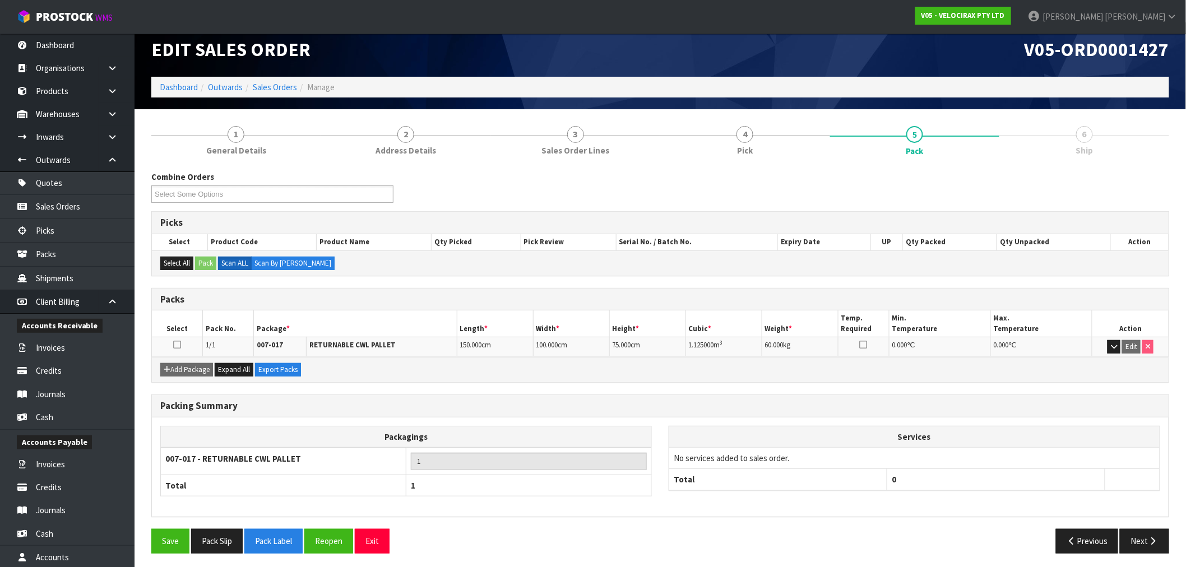
scroll to position [14, 0]
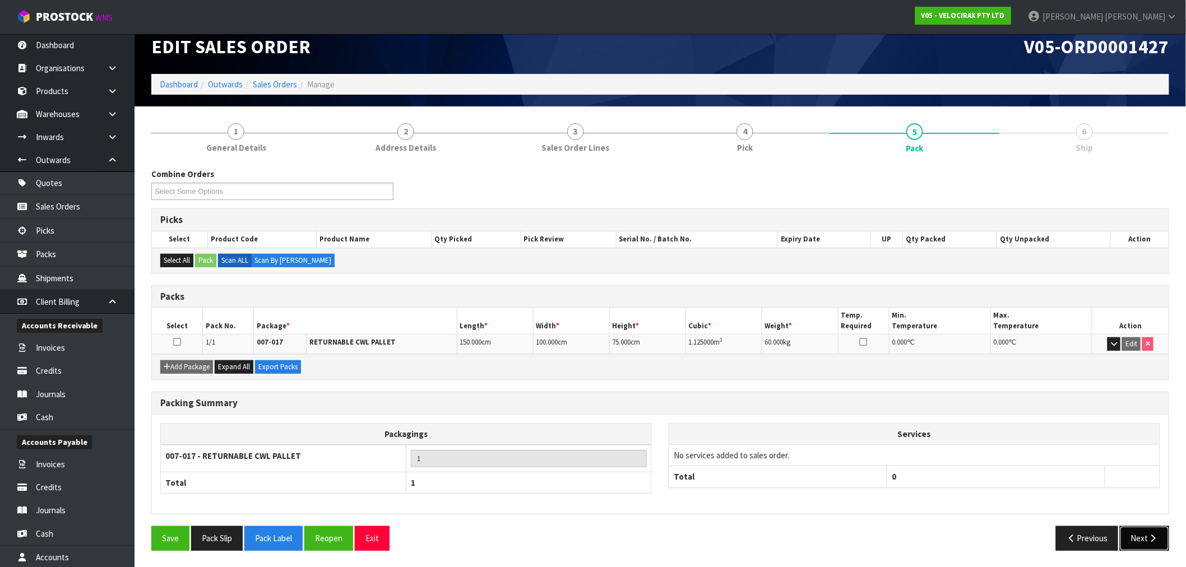
click at [1148, 531] on button "Next" at bounding box center [1144, 538] width 49 height 24
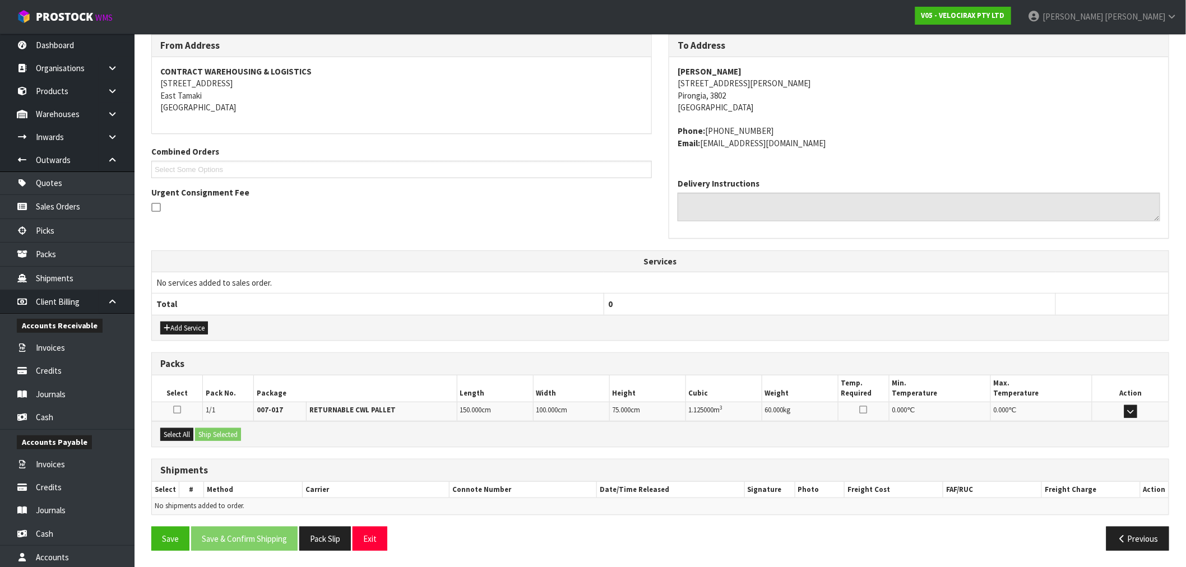
scroll to position [149, 0]
click at [179, 434] on button "Select All" at bounding box center [176, 434] width 33 height 13
drag, startPoint x: 218, startPoint y: 433, endPoint x: 294, endPoint y: 434, distance: 76.3
click at [219, 433] on button "Ship Selected" at bounding box center [218, 434] width 46 height 13
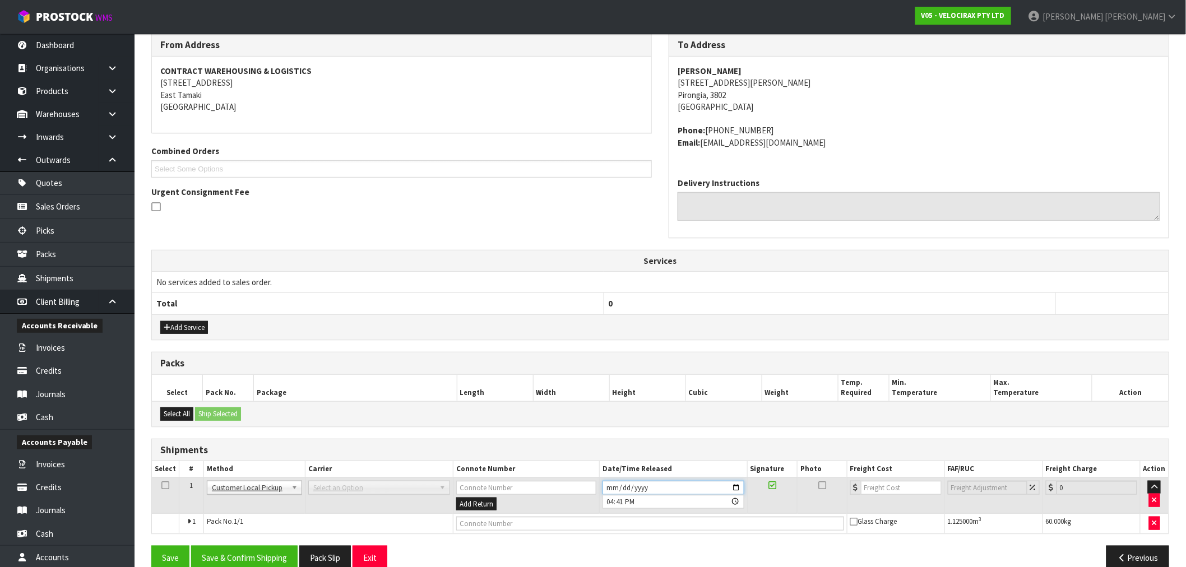
click at [608, 490] on input "[DATE]" at bounding box center [674, 488] width 142 height 14
type input "2025-09-28"
type input "2025-08-28"
click at [621, 490] on input "2025-08-28" at bounding box center [674, 488] width 142 height 14
click at [239, 557] on button "Save & Confirm Shipping" at bounding box center [244, 558] width 107 height 24
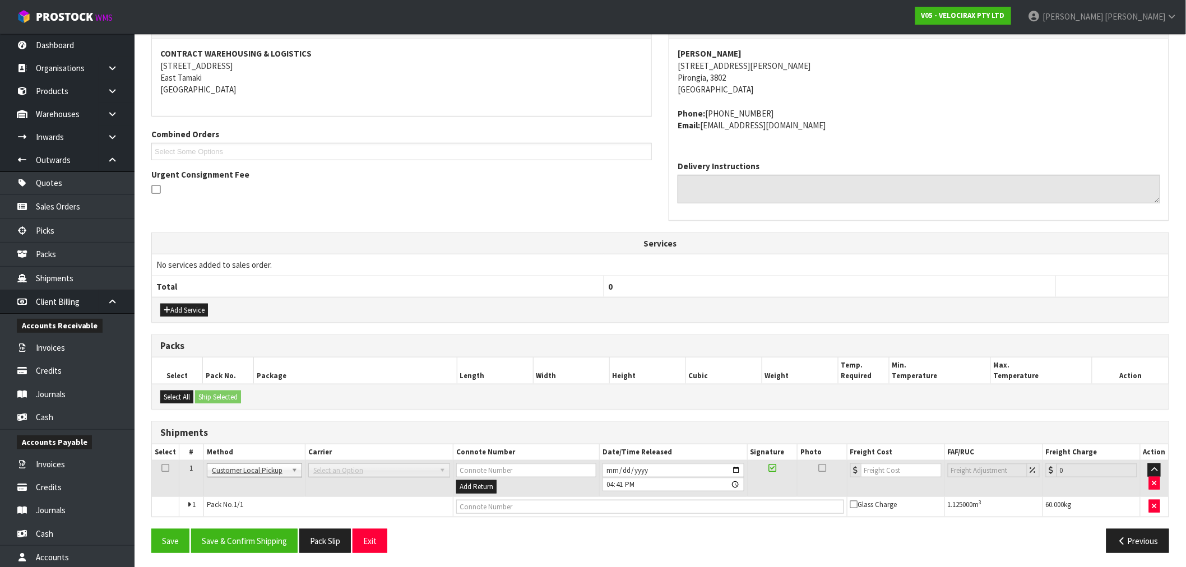
scroll to position [209, 0]
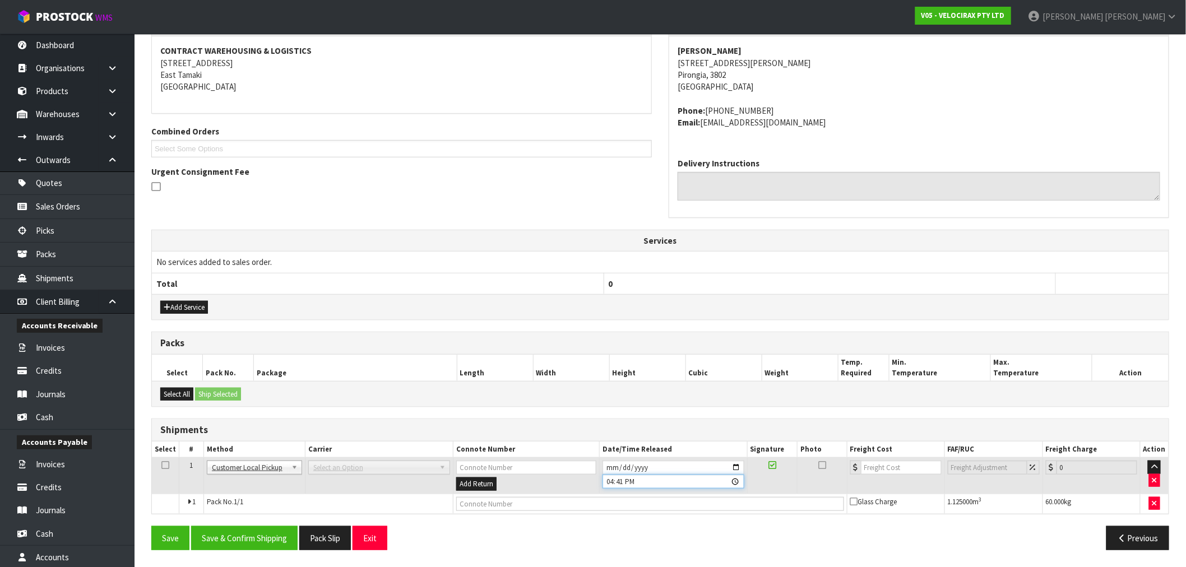
drag, startPoint x: 612, startPoint y: 479, endPoint x: 617, endPoint y: 483, distance: 6.0
click at [613, 479] on input "16:41:00.000" at bounding box center [674, 482] width 142 height 14
click at [617, 482] on input "16:41:00.000" at bounding box center [674, 482] width 142 height 14
click at [609, 485] on input "16:00" at bounding box center [674, 482] width 142 height 14
type input "22:00"
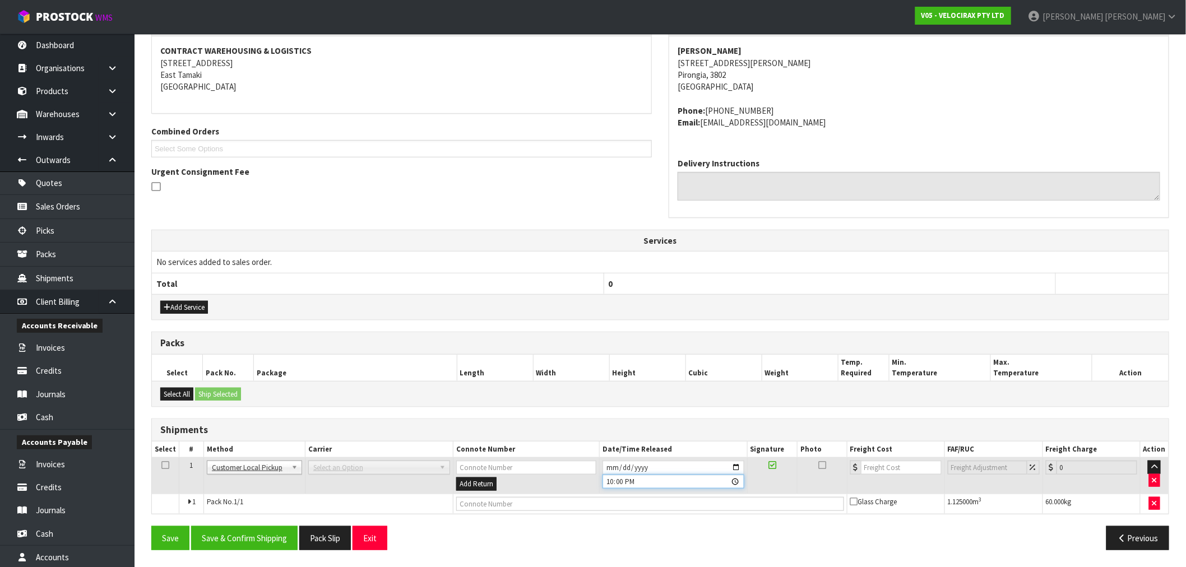
click at [151, 526] on button "Save" at bounding box center [170, 538] width 38 height 24
click at [632, 485] on input "22:00:00.000" at bounding box center [674, 482] width 142 height 14
click at [632, 482] on input "22:00:00.000" at bounding box center [674, 482] width 142 height 14
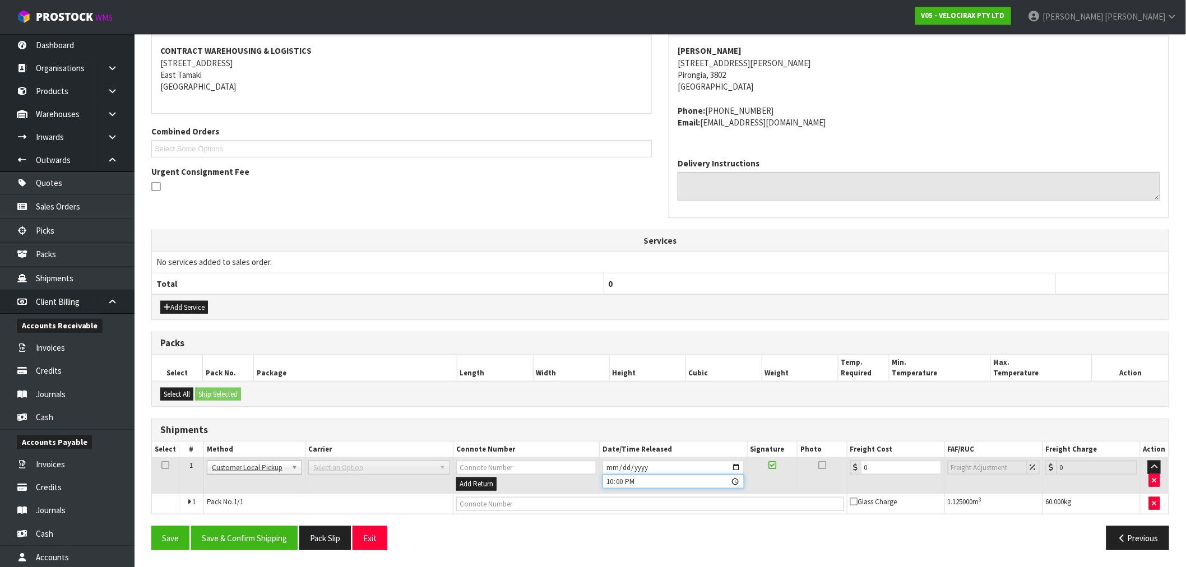
click at [733, 478] on input "22:00:00.000" at bounding box center [674, 482] width 142 height 14
type input "16:00"
click at [639, 488] on input "16:00" at bounding box center [674, 482] width 142 height 14
click at [256, 537] on button "Save & Confirm Shipping" at bounding box center [244, 538] width 107 height 24
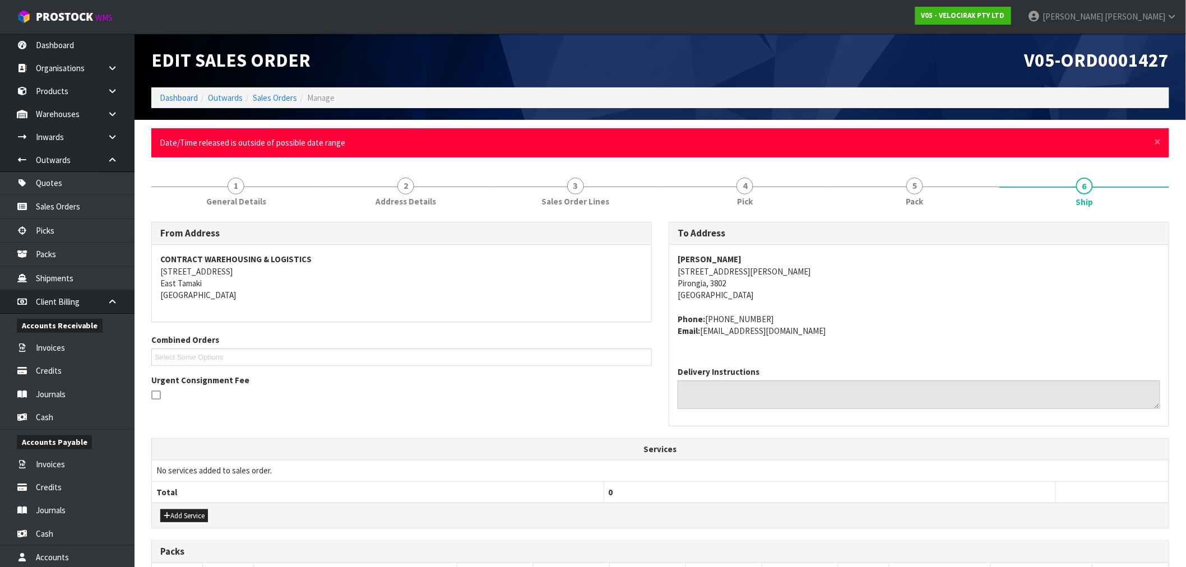
scroll to position [0, 0]
click at [283, 98] on link "Sales Orders" at bounding box center [275, 98] width 44 height 11
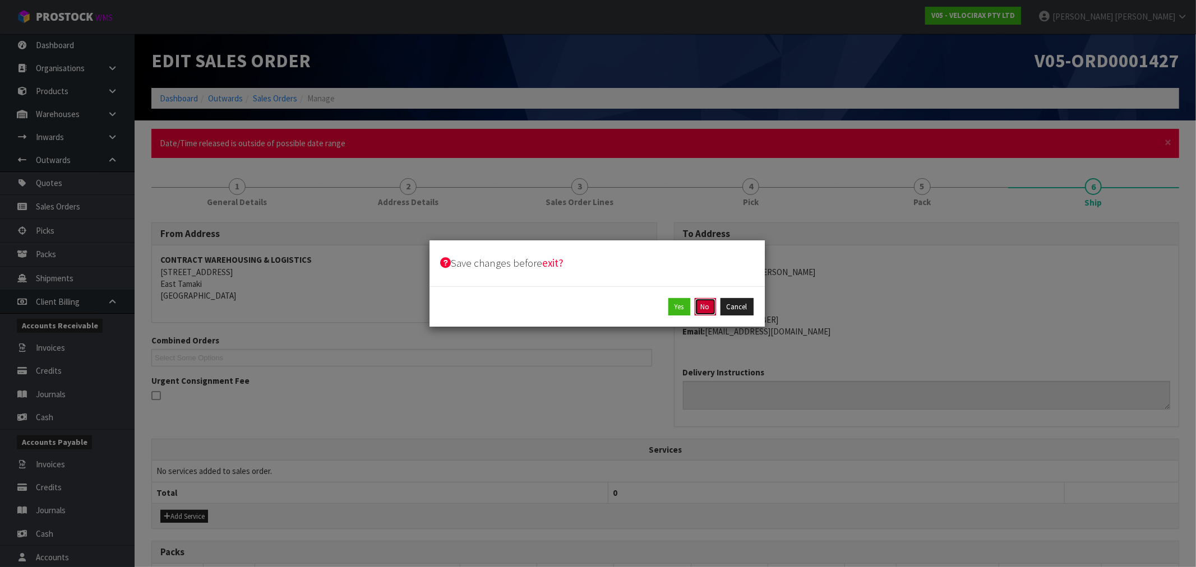
click at [702, 306] on button "No" at bounding box center [705, 307] width 21 height 18
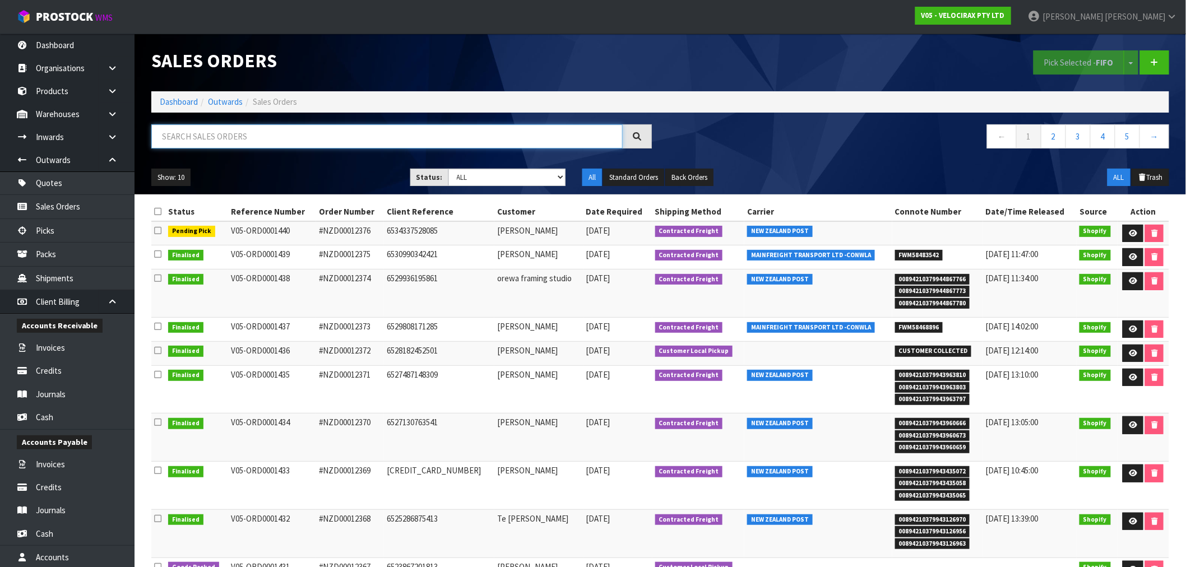
click at [377, 135] on input "text" at bounding box center [386, 136] width 471 height 24
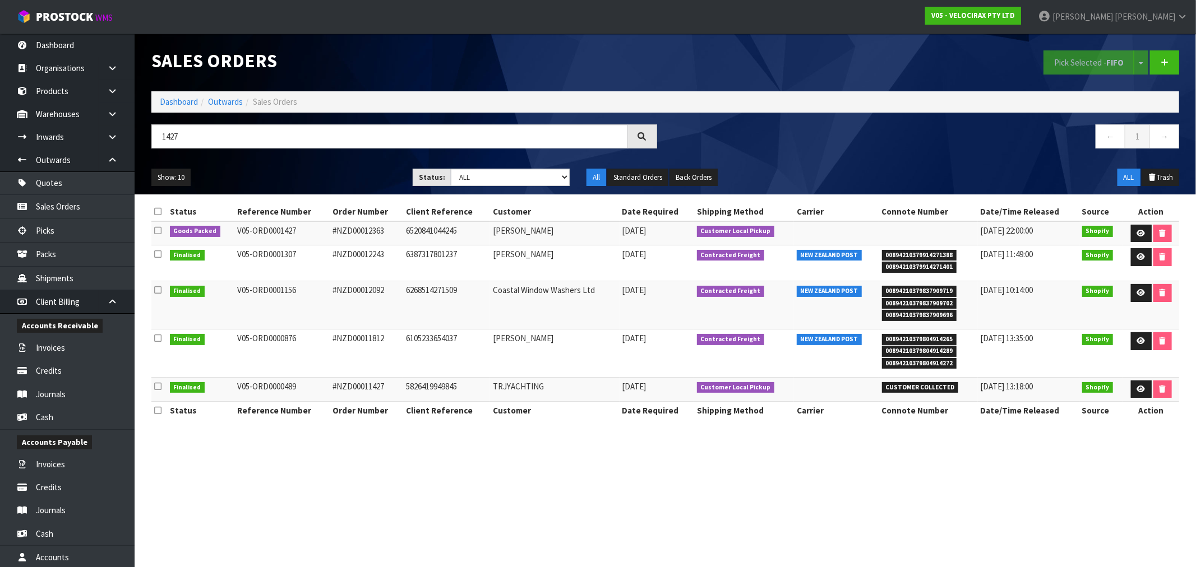
drag, startPoint x: 328, startPoint y: 234, endPoint x: 384, endPoint y: 233, distance: 56.1
click at [330, 234] on td "#NZD00012363" at bounding box center [366, 233] width 73 height 24
click at [380, 230] on td "#NZD00012363" at bounding box center [366, 233] width 73 height 24
click at [408, 230] on td "6520841044245" at bounding box center [446, 233] width 87 height 24
drag, startPoint x: 295, startPoint y: 233, endPoint x: 218, endPoint y: 233, distance: 77.9
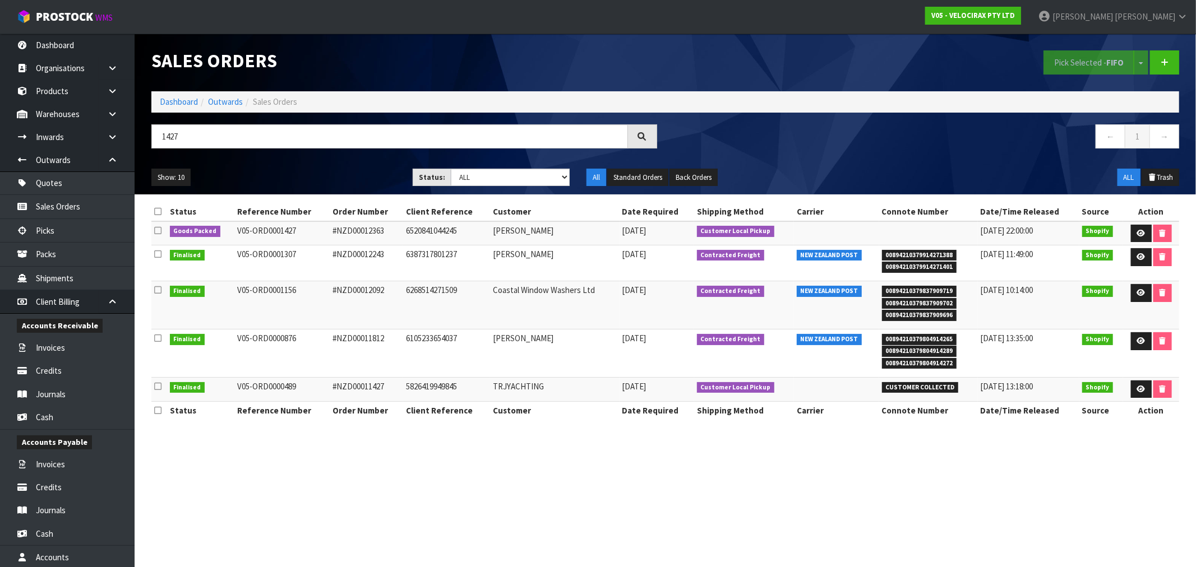
click at [218, 233] on tr "Goods Packed V05-ORD0001427 #NZD00012363 6520841044245 Hamish Whistler 25/08/20…" at bounding box center [665, 233] width 1028 height 24
drag, startPoint x: 284, startPoint y: 238, endPoint x: 293, endPoint y: 238, distance: 8.4
click at [284, 238] on td "V05-ORD0001427" at bounding box center [281, 233] width 95 height 24
drag, startPoint x: 303, startPoint y: 233, endPoint x: 233, endPoint y: 231, distance: 70.7
click at [234, 231] on td "V05-ORD0001427" at bounding box center [281, 233] width 95 height 24
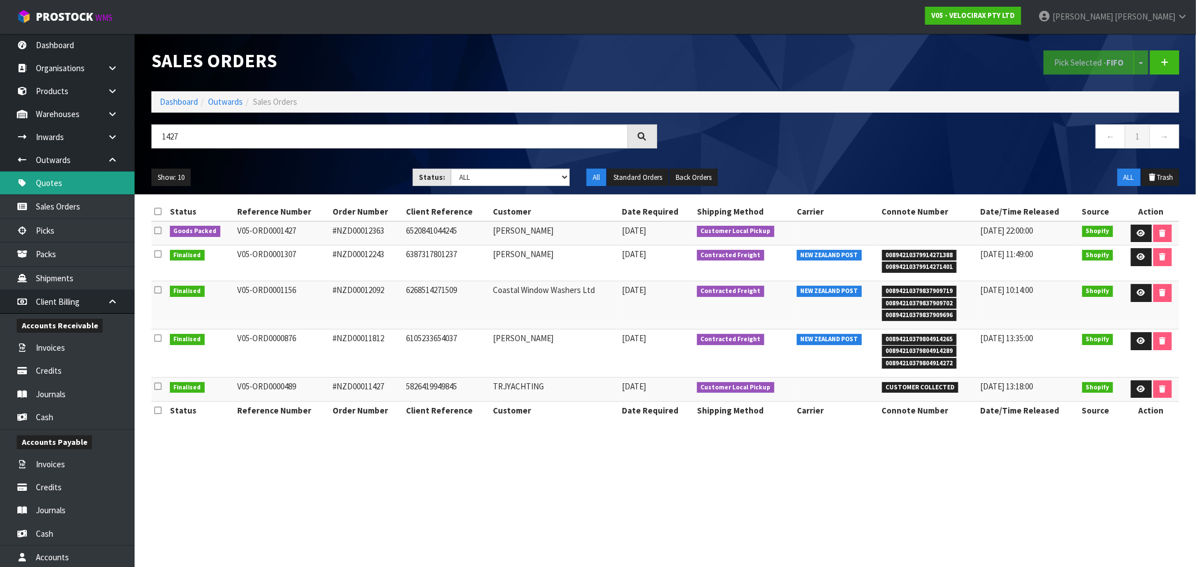
copy td "V05-ORD0001427"
click at [356, 238] on td "#NZD00012363" at bounding box center [366, 233] width 73 height 24
drag, startPoint x: 386, startPoint y: 236, endPoint x: 226, endPoint y: 217, distance: 160.4
click at [326, 233] on tr "Goods Packed V05-ORD0001427 #NZD00012363 6520841044245 Hamish Whistler 25/08/20…" at bounding box center [665, 233] width 1028 height 24
copy tr "#NZD00012363"
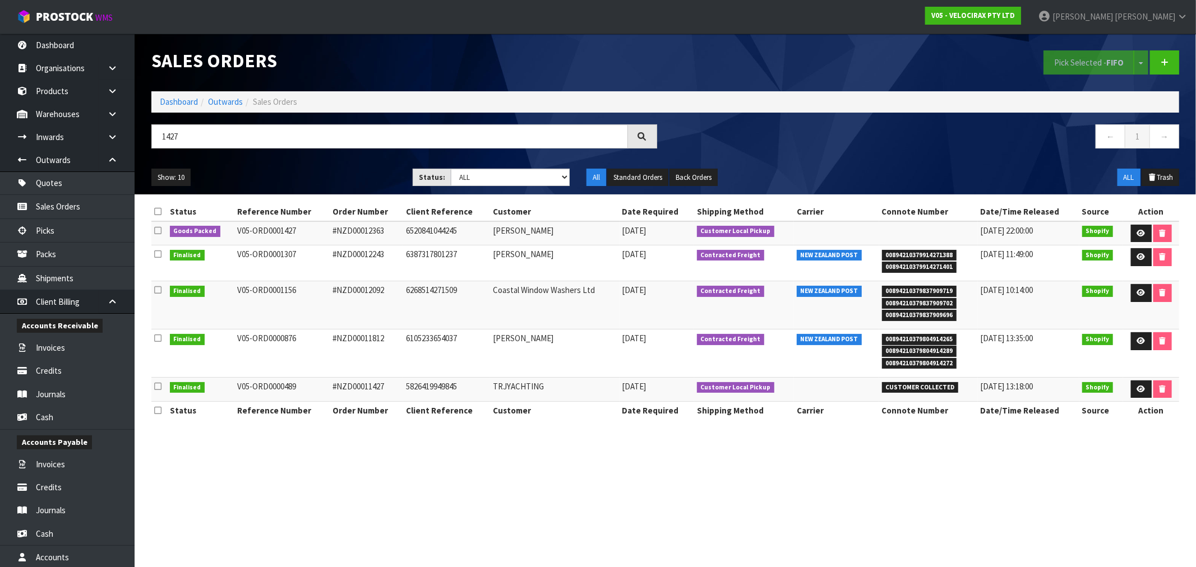
click at [312, 265] on td "V05-ORD0001307" at bounding box center [281, 264] width 95 height 36
click at [379, 232] on td "#NZD00012363" at bounding box center [366, 233] width 73 height 24
drag, startPoint x: 387, startPoint y: 233, endPoint x: 300, endPoint y: 226, distance: 87.2
click at [330, 234] on td "#NZD00012363" at bounding box center [366, 233] width 73 height 24
copy td "#NZD00012363"
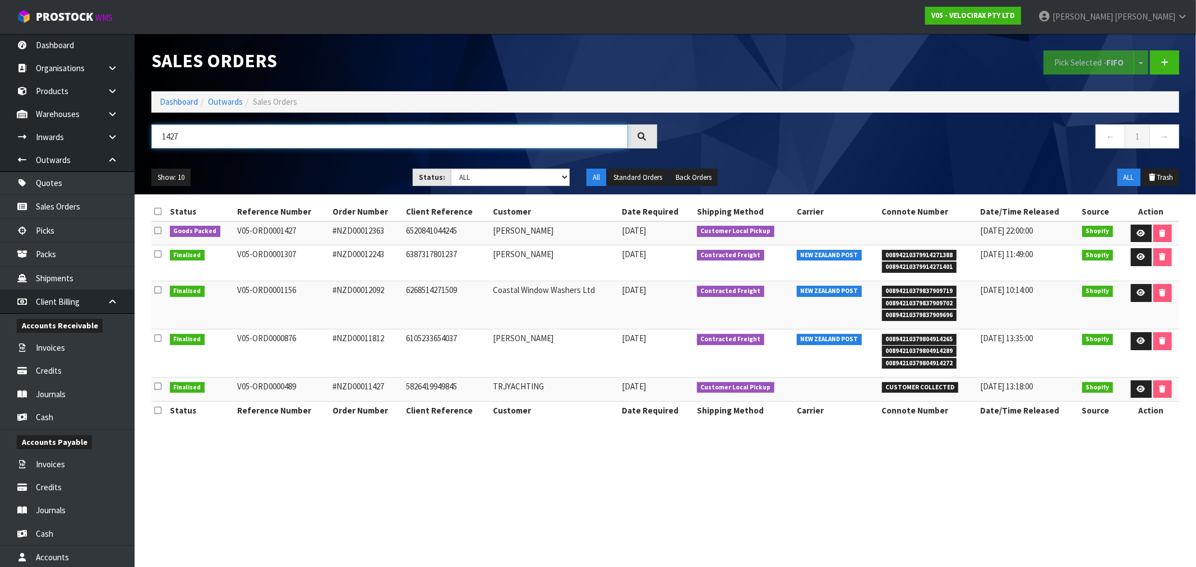
drag, startPoint x: 185, startPoint y: 136, endPoint x: 170, endPoint y: 136, distance: 15.1
click at [170, 136] on input "1427" at bounding box center [389, 136] width 477 height 24
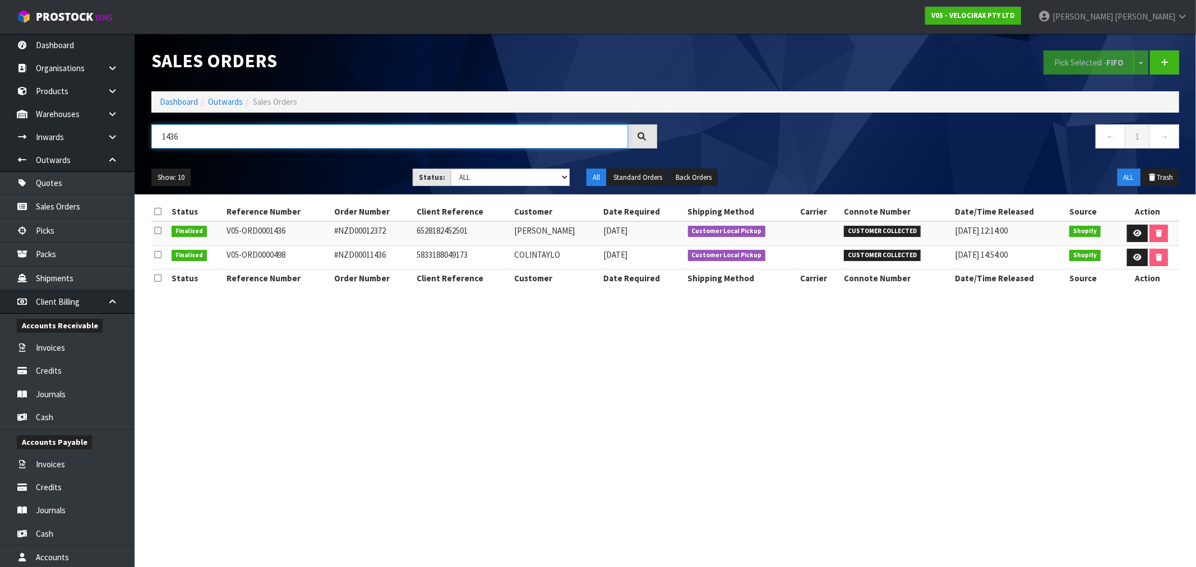
click at [243, 136] on input "1436" at bounding box center [389, 136] width 477 height 24
type input "1431"
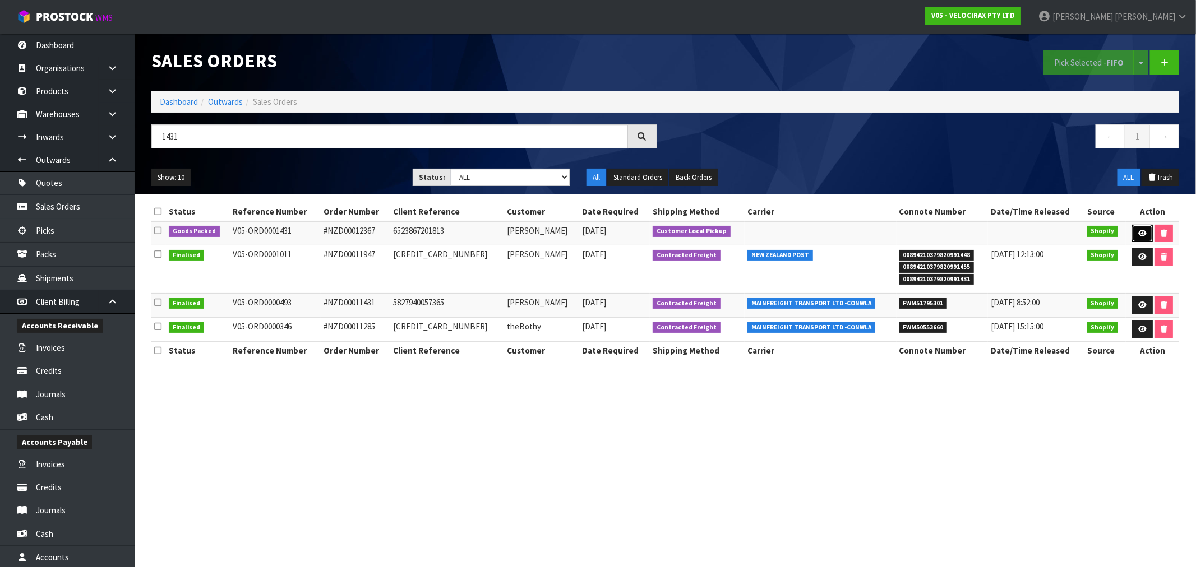
click at [1141, 228] on link at bounding box center [1142, 234] width 21 height 18
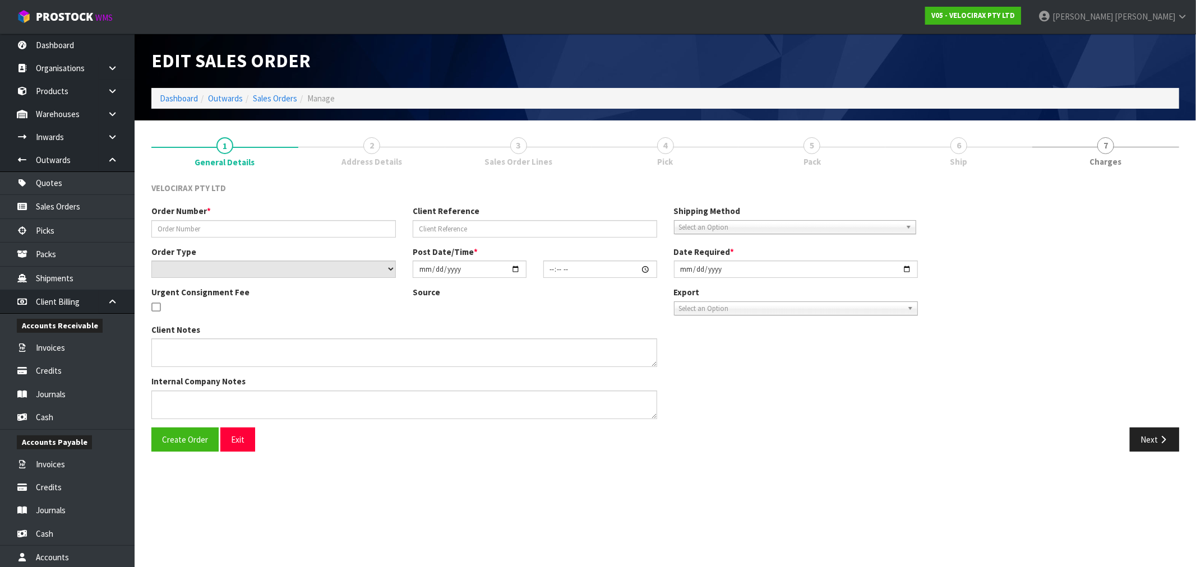
type input "#NZD00012367"
type input "6523867201813"
select select "number:0"
type input "2025-08-25"
type input "13:05:48.000"
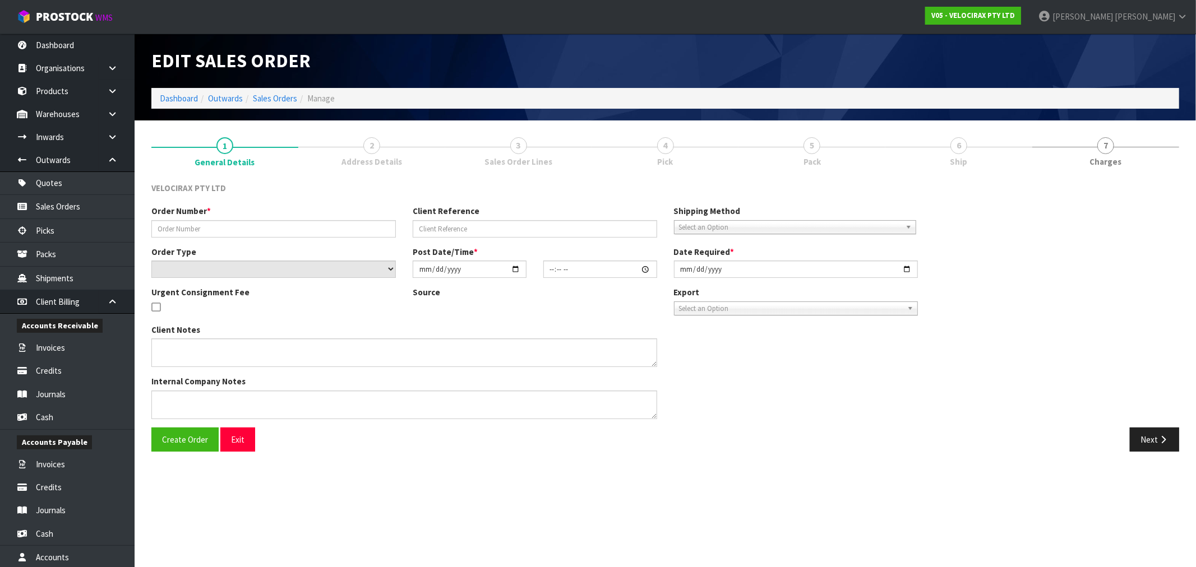
type input "2025-08-26"
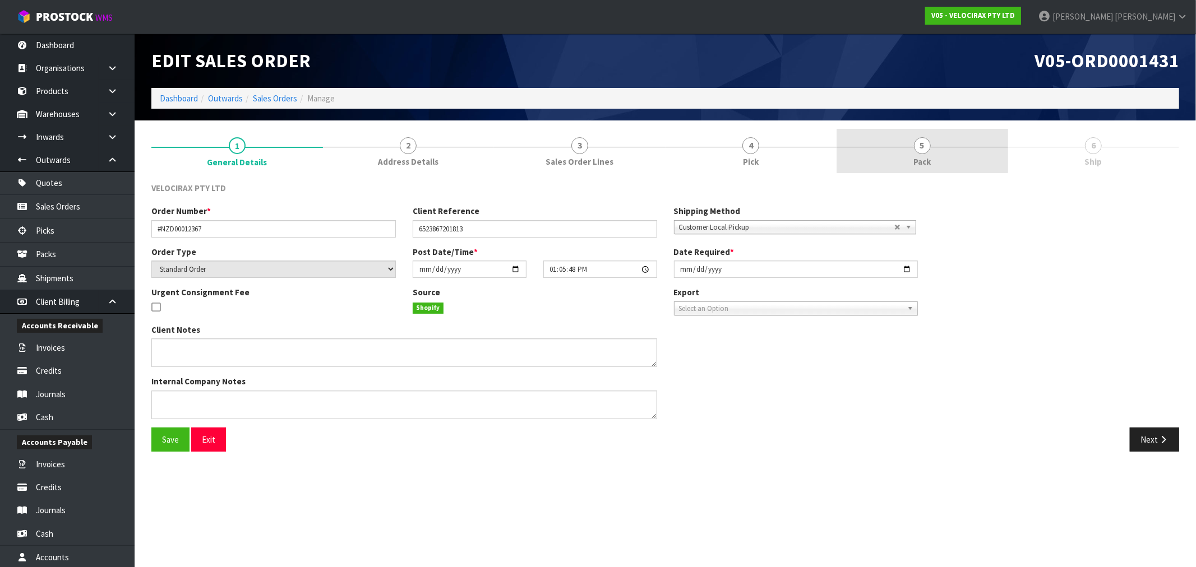
click at [954, 163] on link "5 Pack" at bounding box center [922, 151] width 172 height 44
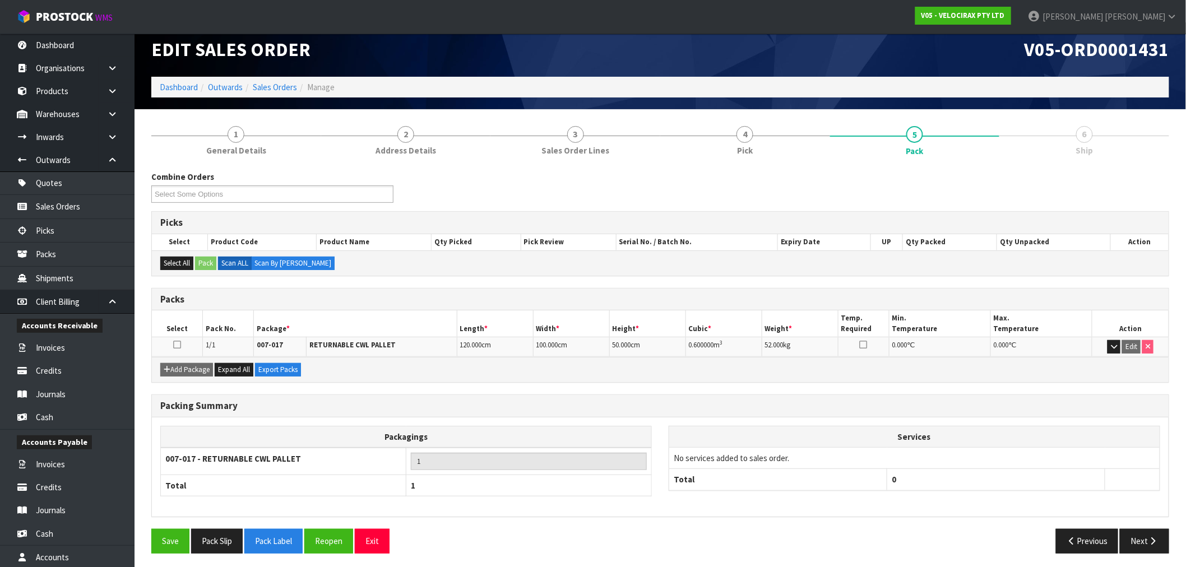
scroll to position [14, 0]
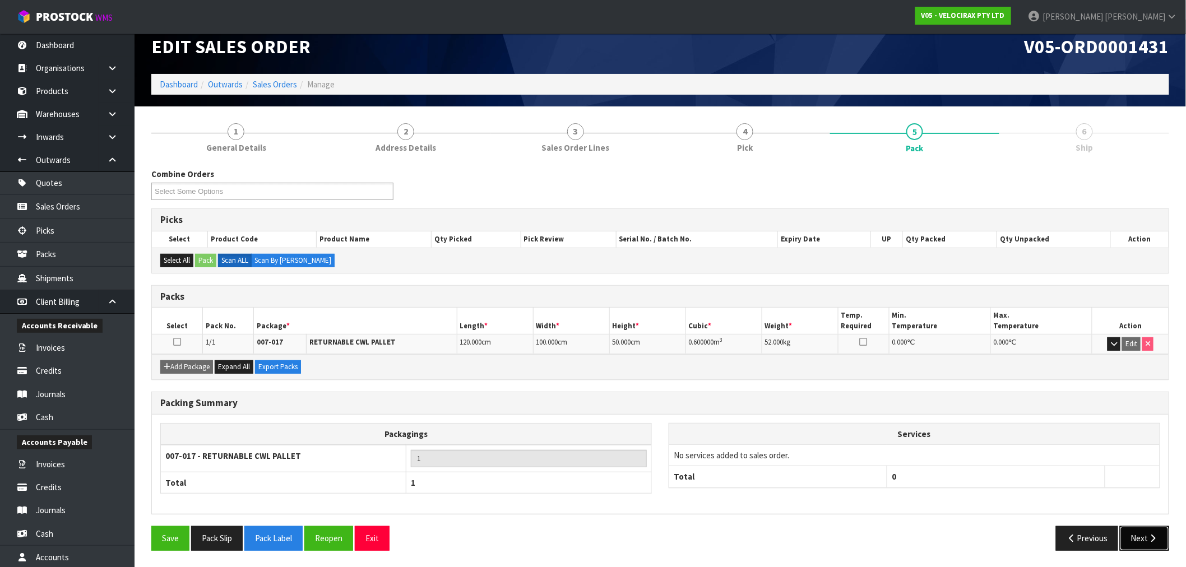
click at [1124, 537] on button "Next" at bounding box center [1144, 538] width 49 height 24
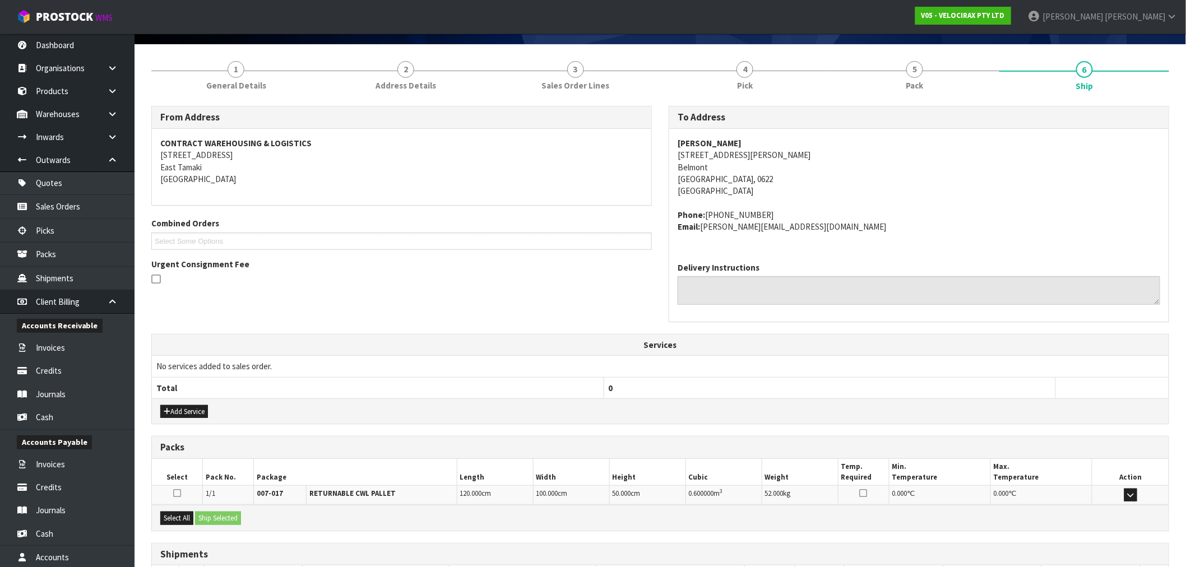
scroll to position [160, 0]
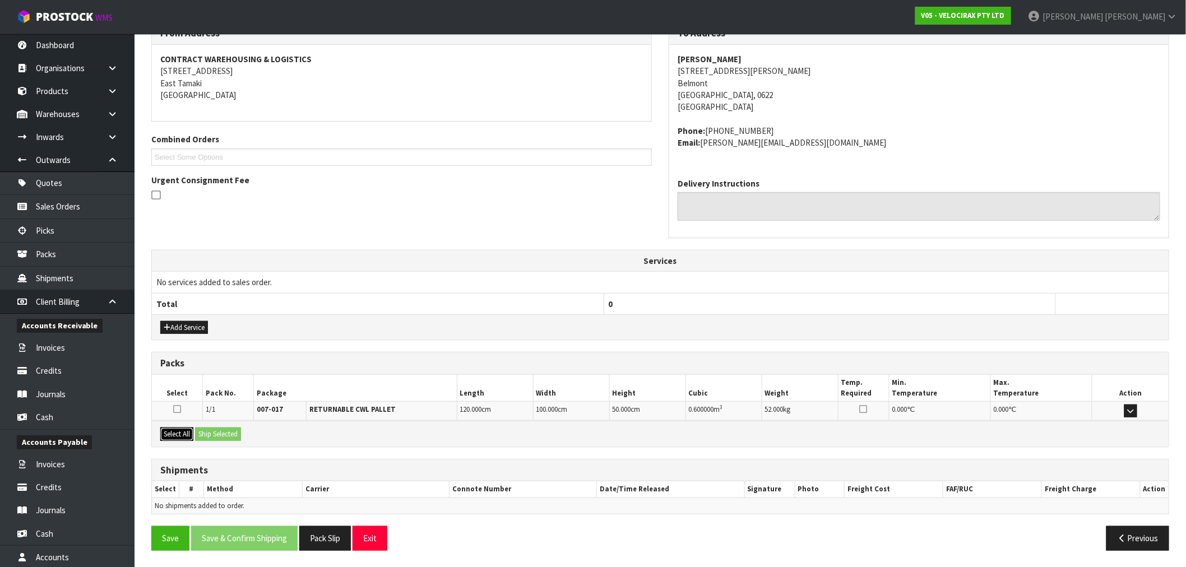
click at [181, 437] on button "Select All" at bounding box center [176, 434] width 33 height 13
click at [226, 431] on button "Ship Selected" at bounding box center [218, 434] width 46 height 13
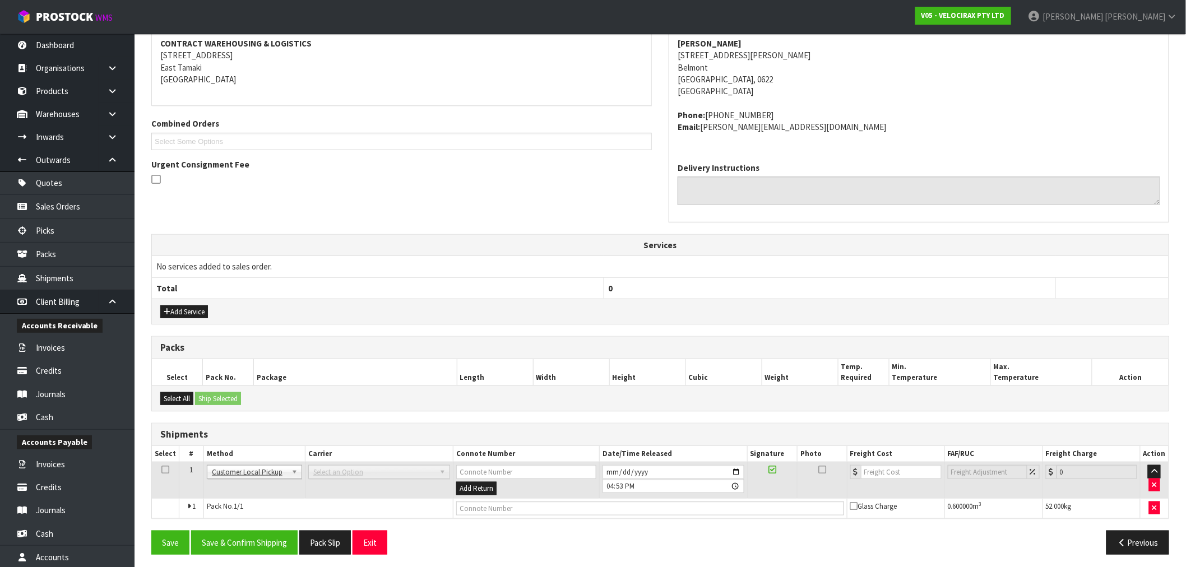
scroll to position [181, 0]
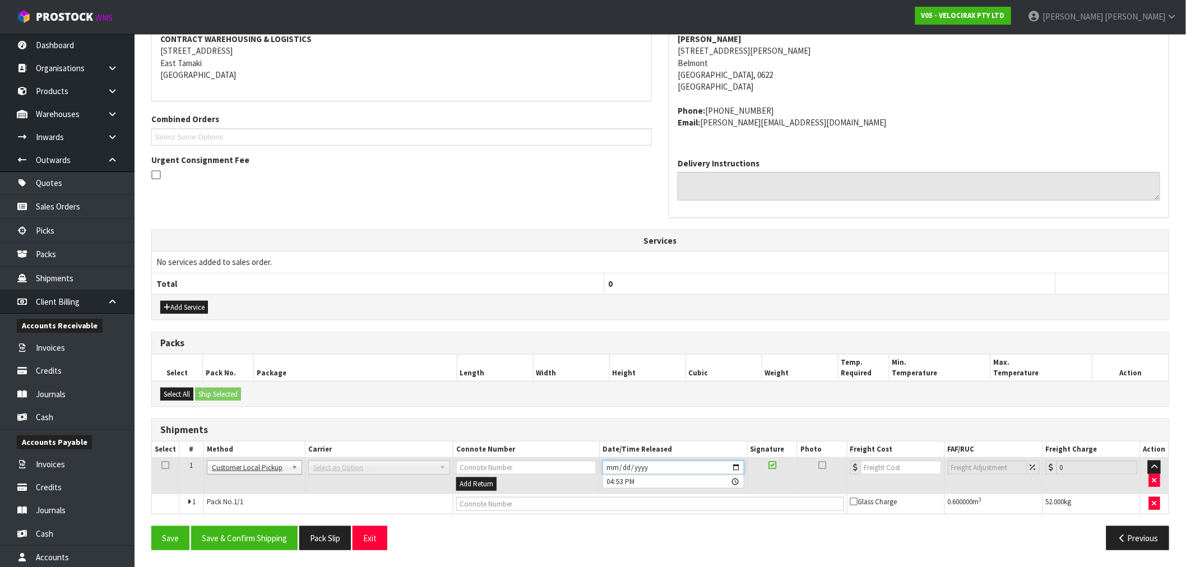
click at [616, 462] on input "[DATE]" at bounding box center [674, 468] width 142 height 14
type input "2025-09-28"
type input "2025-08-28"
type input "16:53:00.000"
click at [151, 526] on button "Save" at bounding box center [170, 538] width 38 height 24
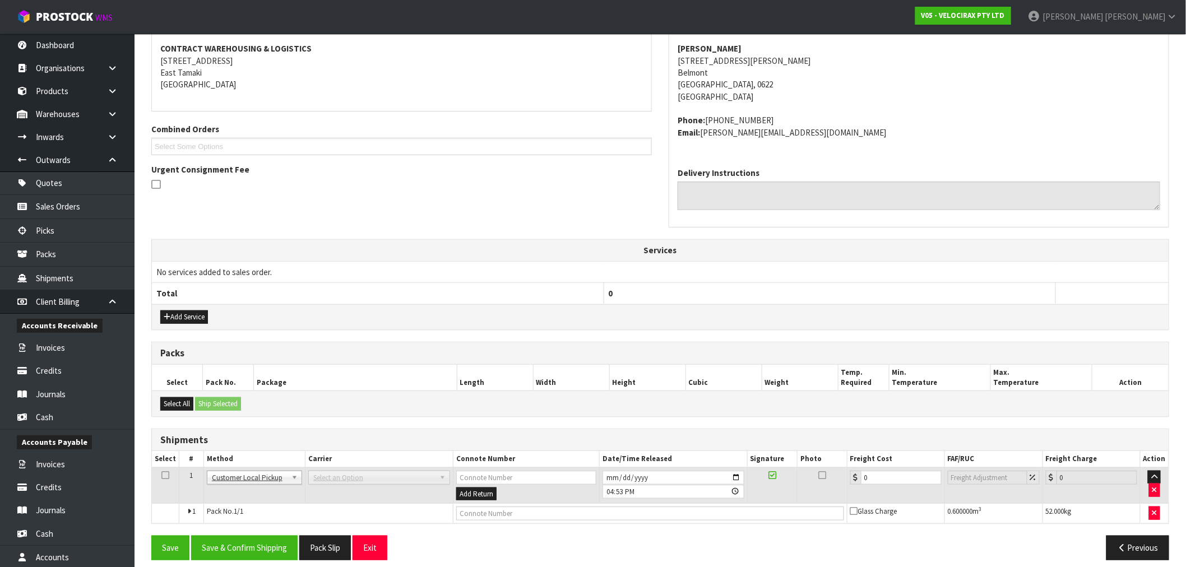
scroll to position [221, 0]
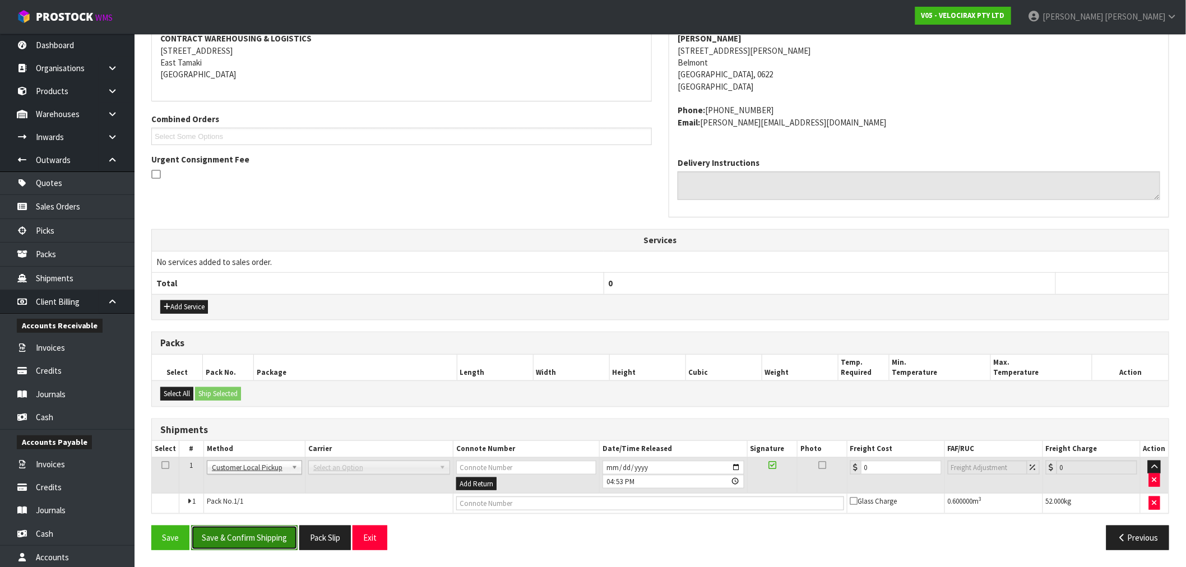
click at [266, 537] on button "Save & Confirm Shipping" at bounding box center [244, 538] width 107 height 24
click at [411, 481] on td "Select an Option" at bounding box center [379, 475] width 148 height 36
click at [487, 507] on input "text" at bounding box center [650, 504] width 388 height 14
type input "CUSTOMER COLLECTED"
click at [278, 544] on button "Save & Confirm Shipping" at bounding box center [244, 538] width 107 height 24
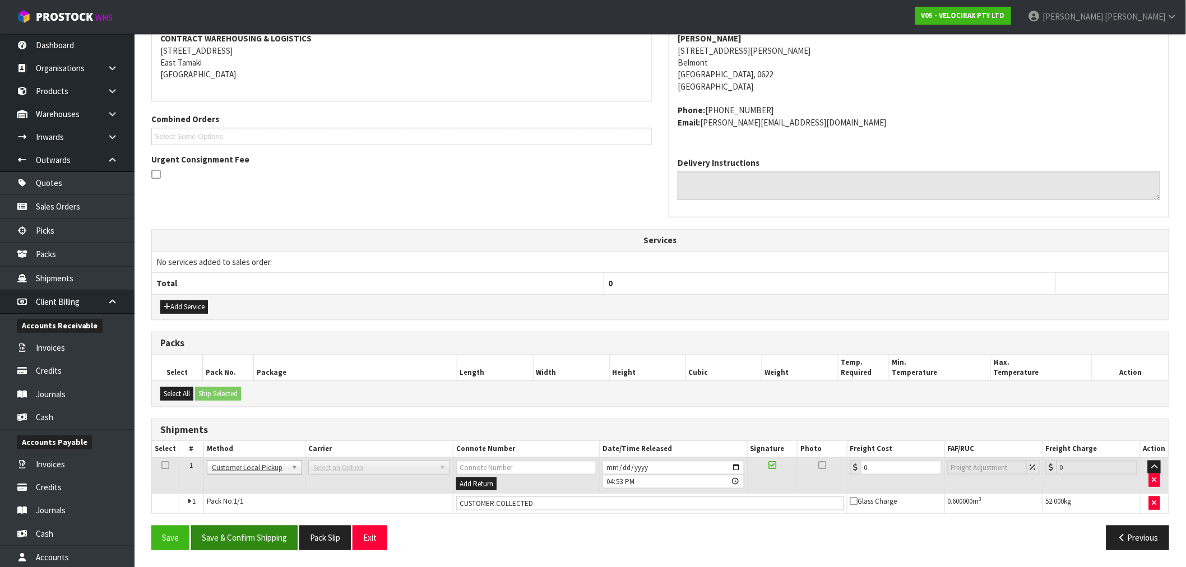
scroll to position [0, 0]
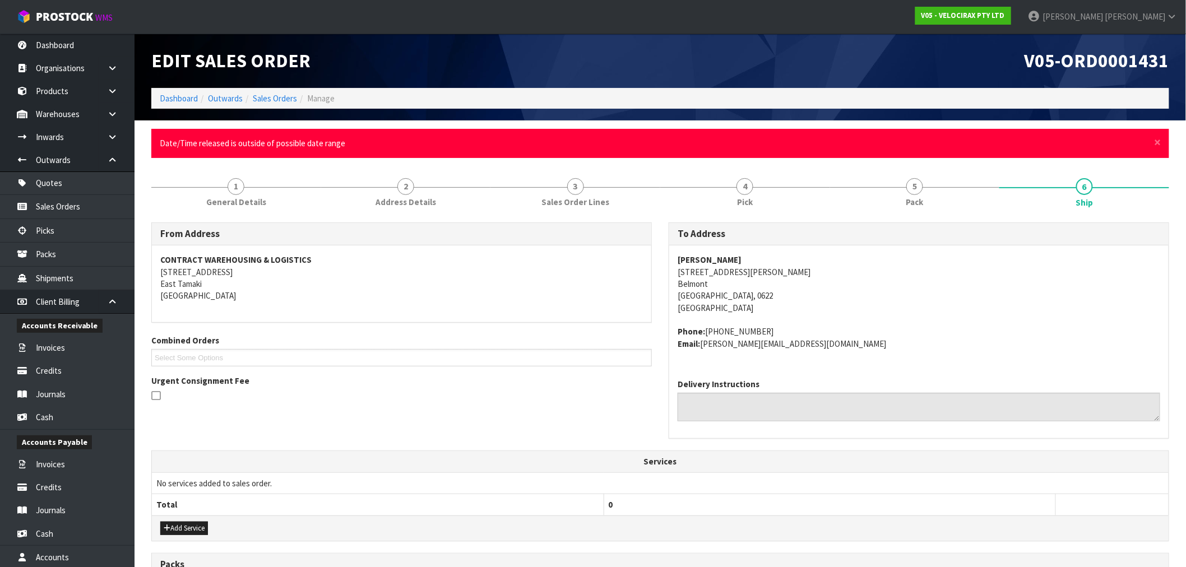
click at [266, 87] on div "Edit Sales Order" at bounding box center [401, 61] width 517 height 54
click at [273, 101] on link "Sales Orders" at bounding box center [275, 98] width 44 height 11
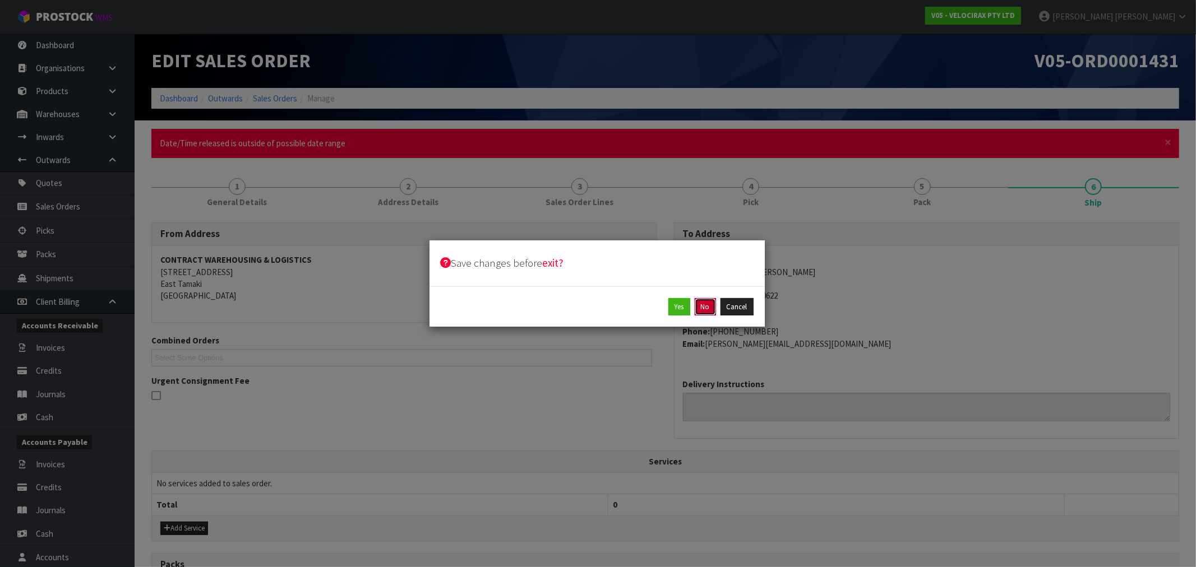
click at [708, 312] on button "No" at bounding box center [705, 307] width 21 height 18
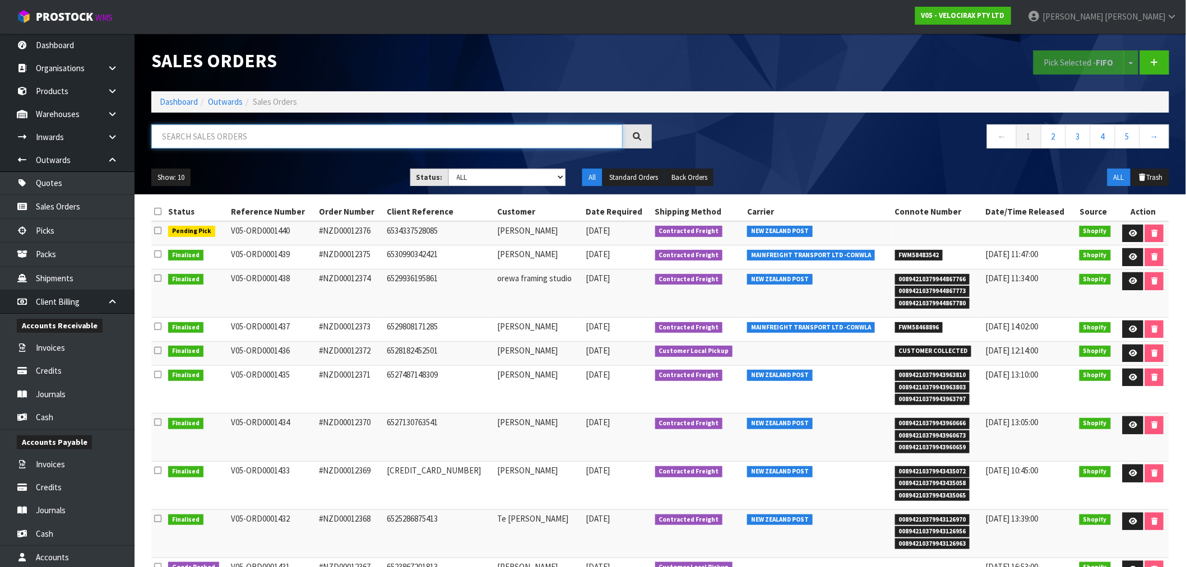
click at [327, 141] on input "text" at bounding box center [386, 136] width 471 height 24
type input "1431"
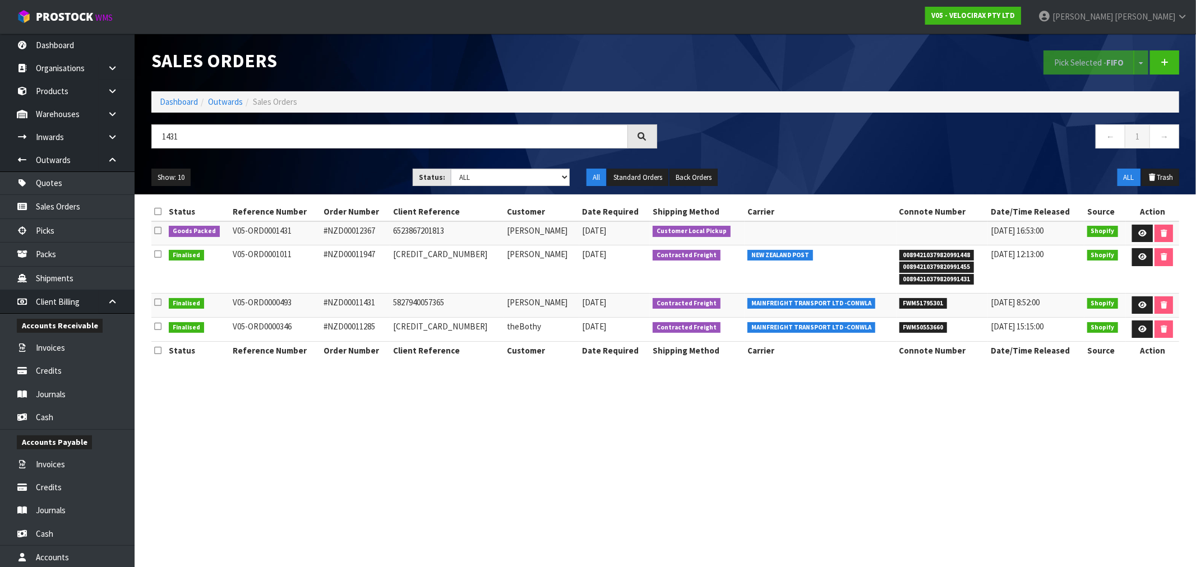
click at [354, 228] on td "#NZD00012367" at bounding box center [356, 233] width 70 height 24
copy td "NZD00012367"
click at [177, 109] on ol "Dashboard Outwards Sales Orders" at bounding box center [665, 101] width 1028 height 21
click at [181, 104] on link "Dashboard" at bounding box center [179, 101] width 38 height 11
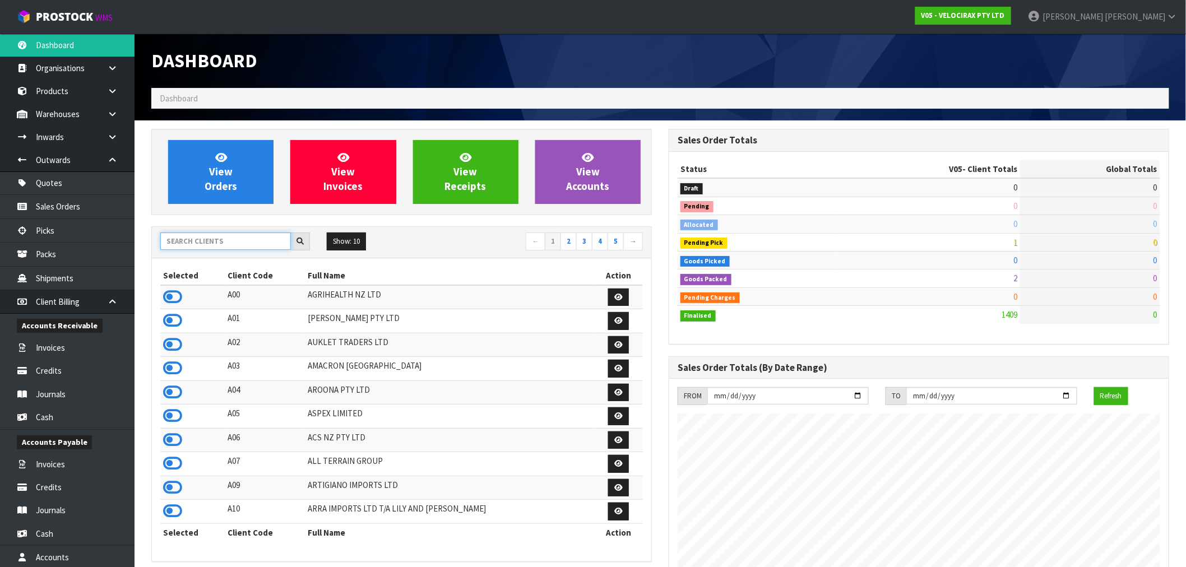
scroll to position [849, 517]
click at [215, 237] on input "text" at bounding box center [225, 241] width 131 height 17
type input "C10"
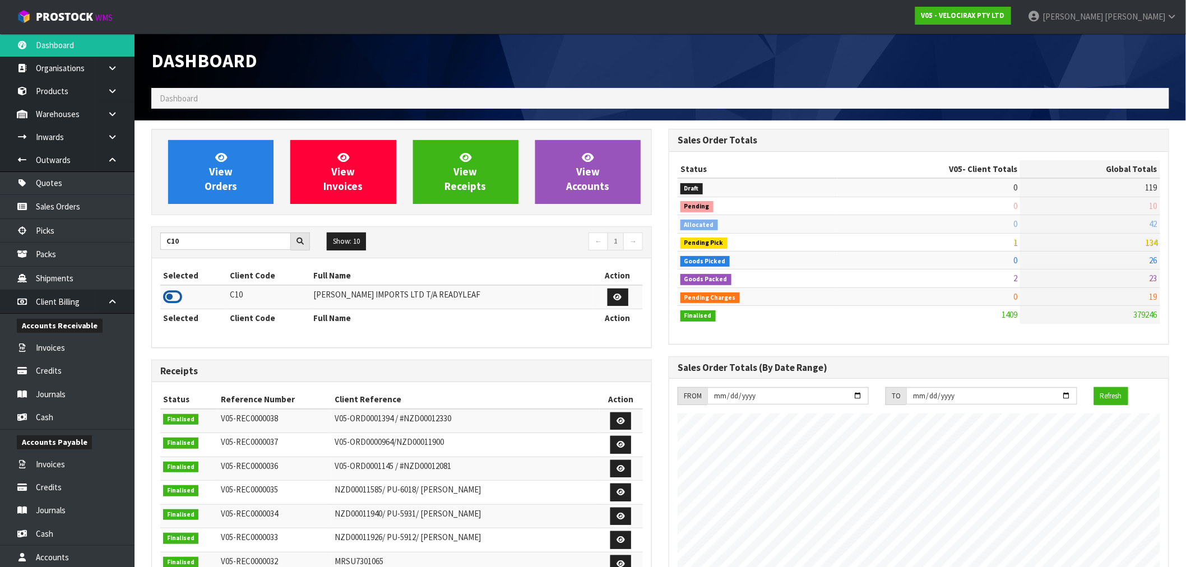
click at [182, 295] on td at bounding box center [193, 297] width 67 height 24
click at [177, 296] on icon at bounding box center [172, 297] width 19 height 17
click at [208, 206] on div "View Orders View Invoices View Receipts View Accounts" at bounding box center [401, 172] width 501 height 86
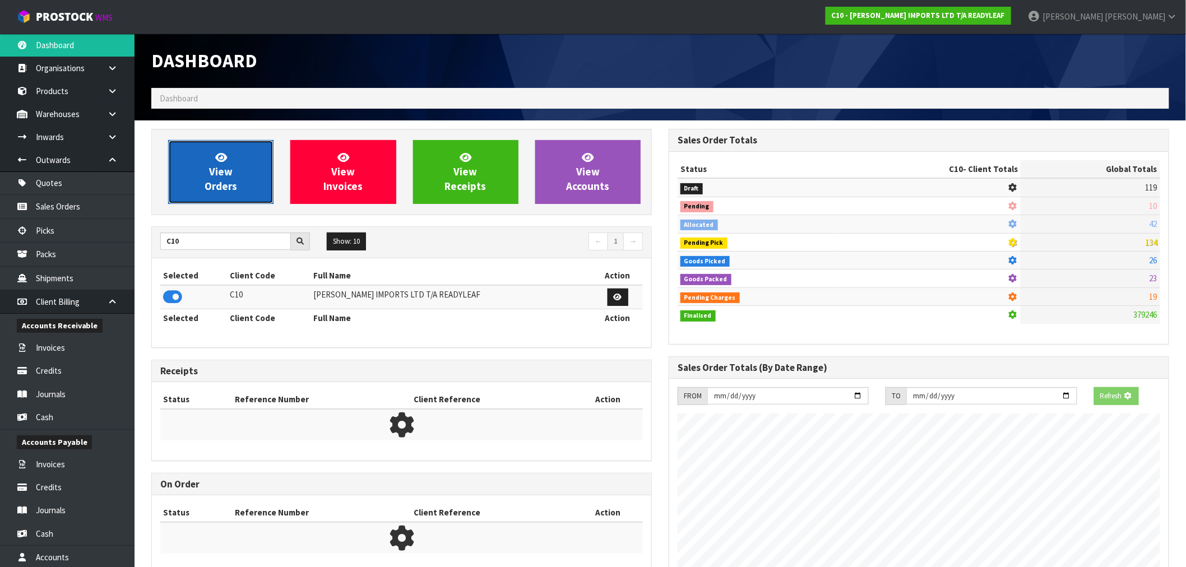
scroll to position [0, 0]
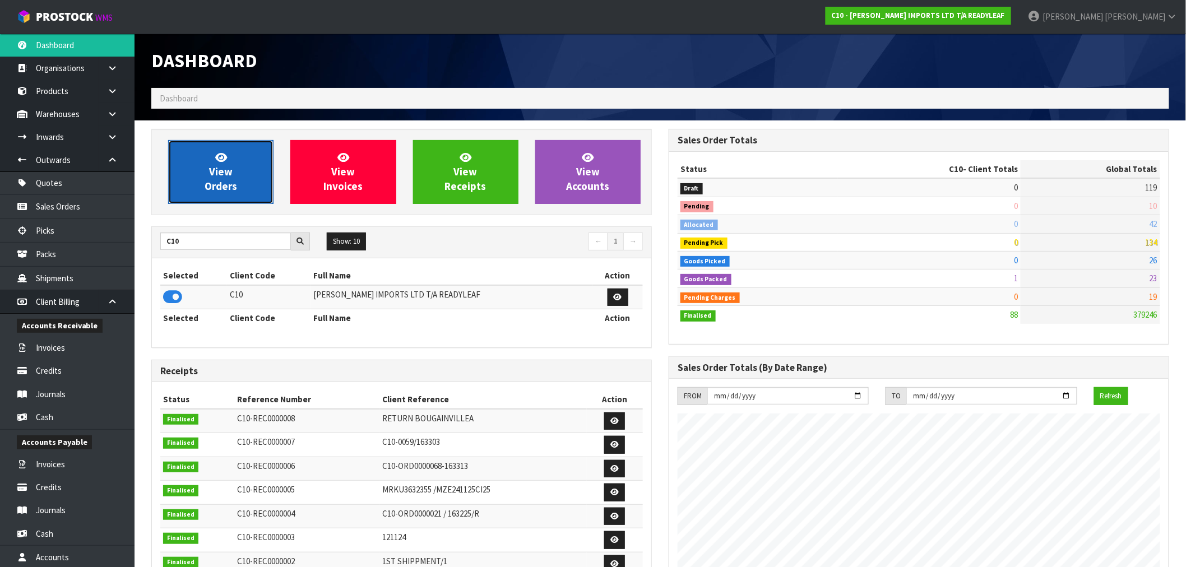
click at [220, 177] on span "View Orders" at bounding box center [221, 172] width 33 height 42
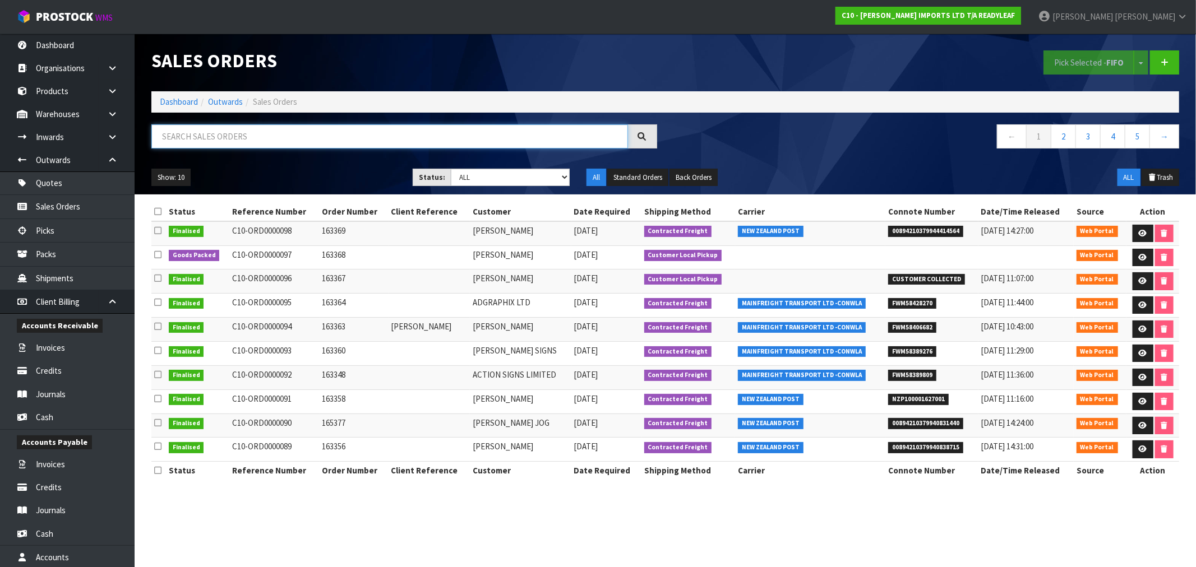
click at [270, 135] on input "text" at bounding box center [389, 136] width 477 height 24
type input "096"
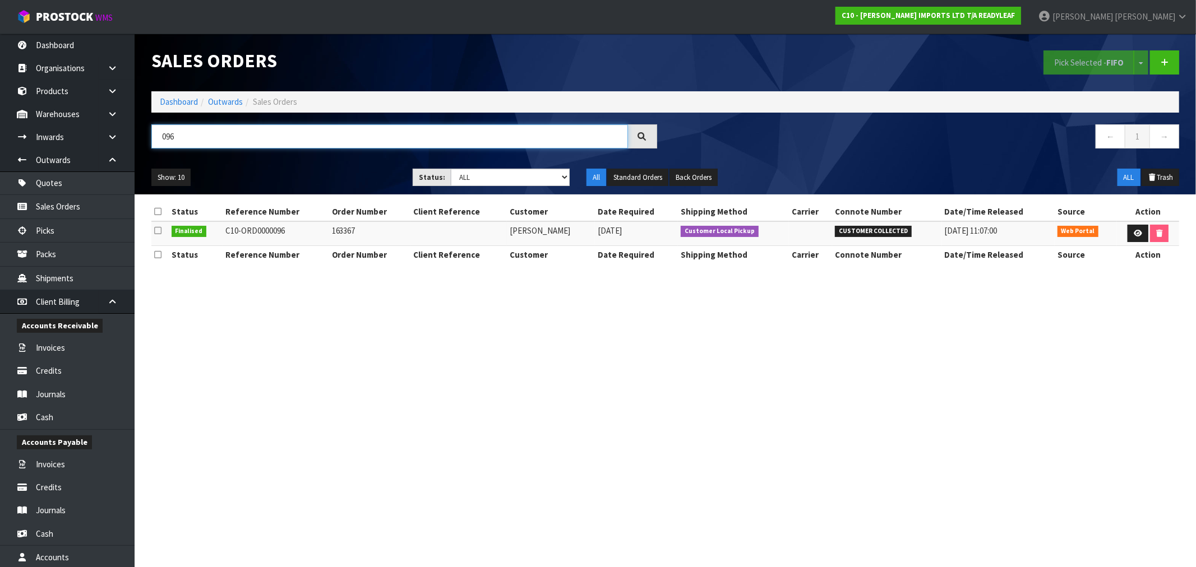
click at [270, 135] on input "096" at bounding box center [389, 136] width 477 height 24
click at [158, 103] on ol "Dashboard Outwards Sales Orders" at bounding box center [665, 101] width 1028 height 21
click at [177, 99] on link "Dashboard" at bounding box center [179, 101] width 38 height 11
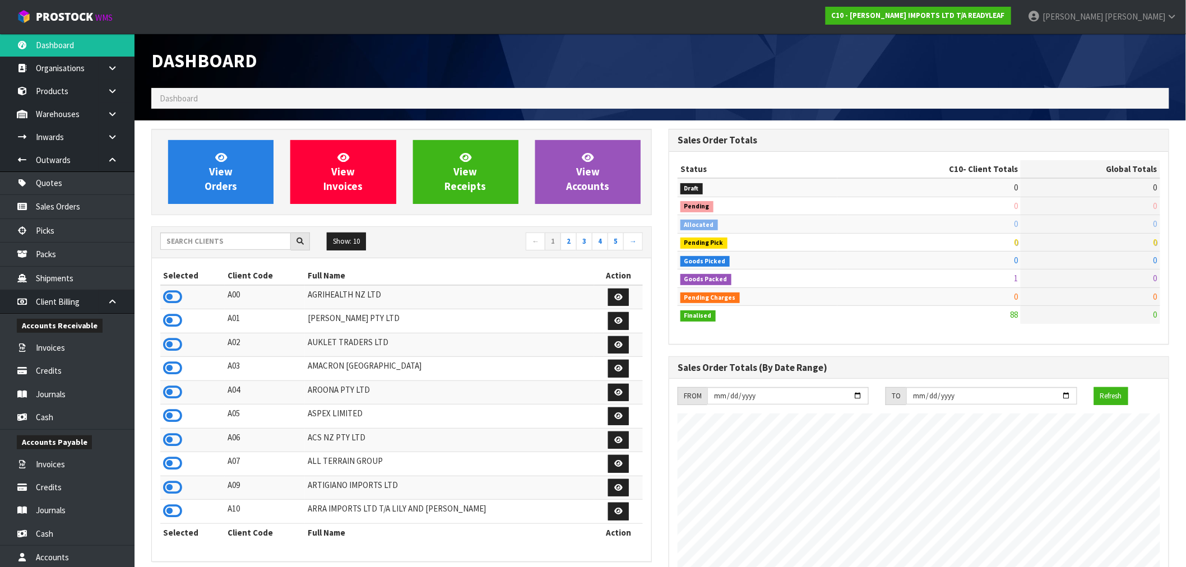
scroll to position [741, 517]
click at [186, 233] on input "text" at bounding box center [225, 241] width 131 height 17
type input "E04"
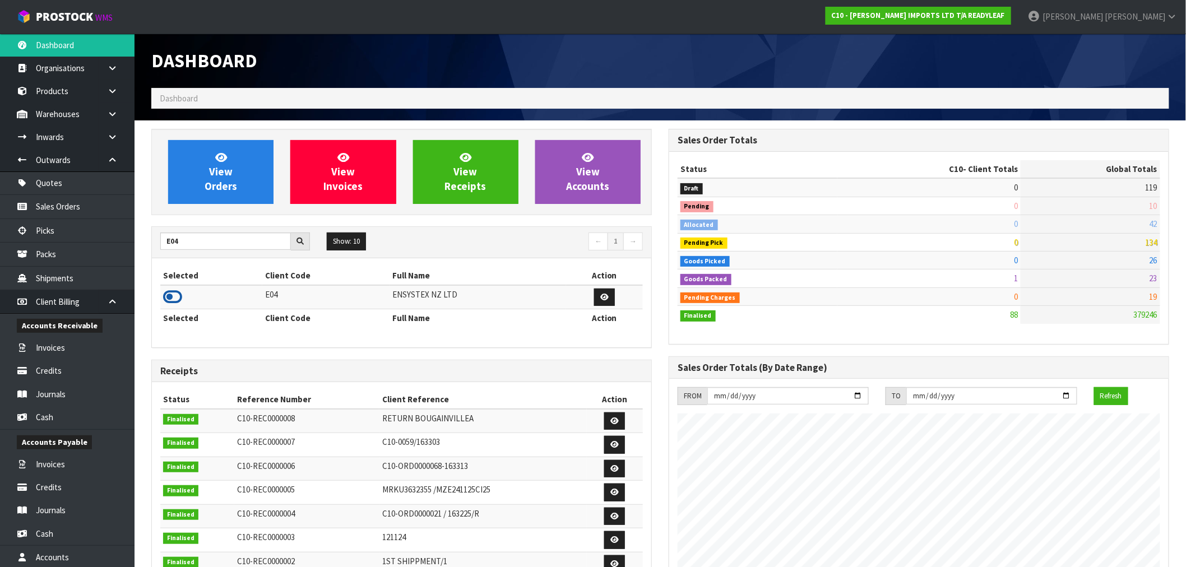
click at [166, 297] on icon at bounding box center [172, 297] width 19 height 17
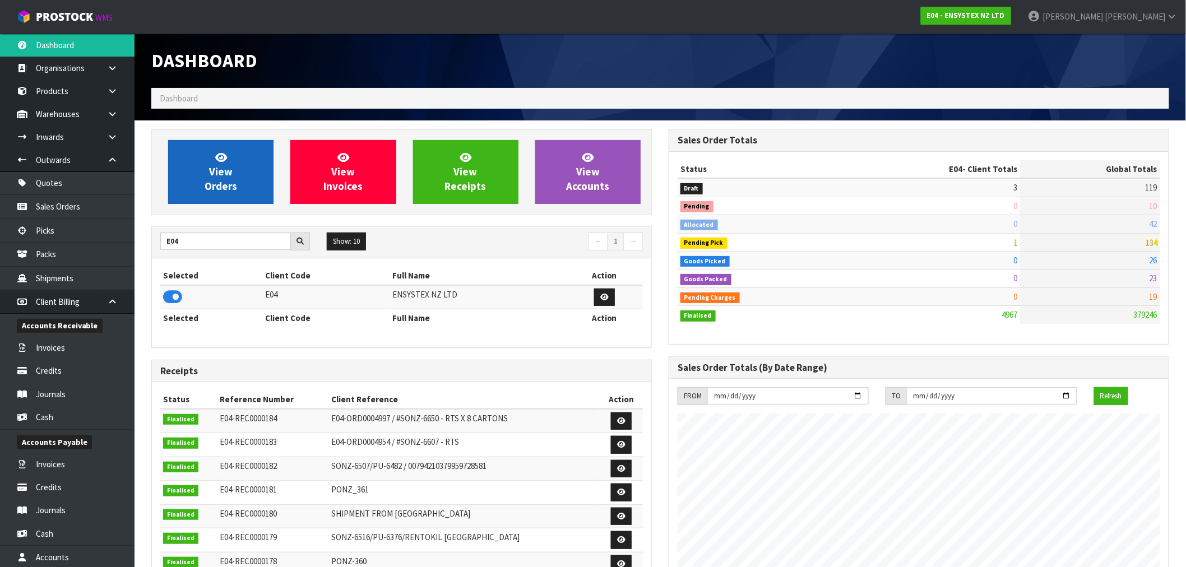
scroll to position [849, 517]
click at [215, 171] on span "View Orders" at bounding box center [221, 172] width 33 height 42
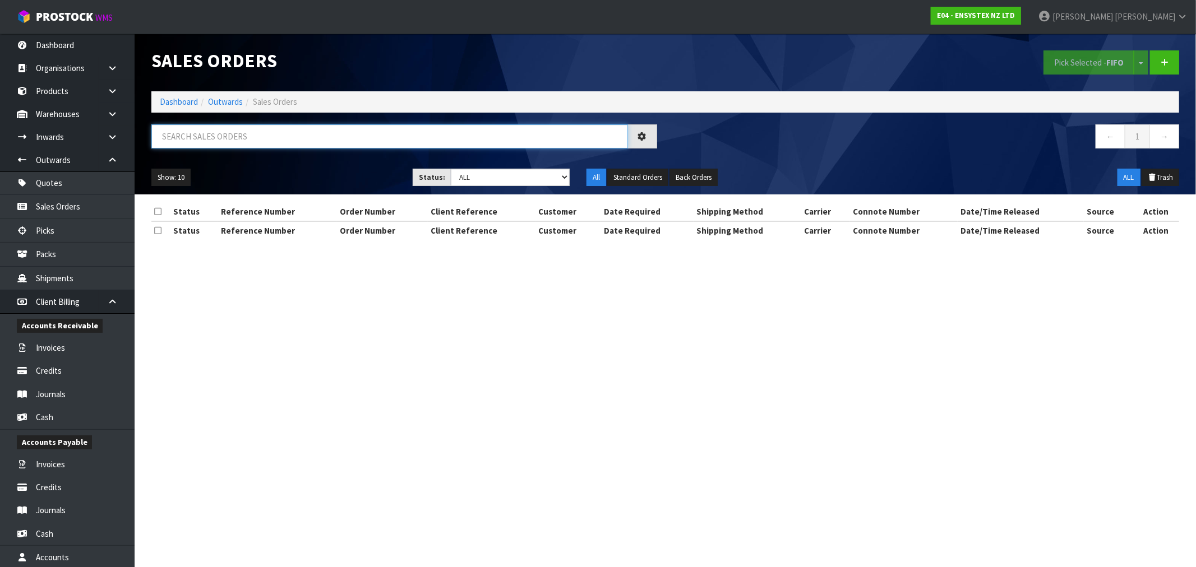
click at [254, 143] on input "text" at bounding box center [389, 136] width 477 height 24
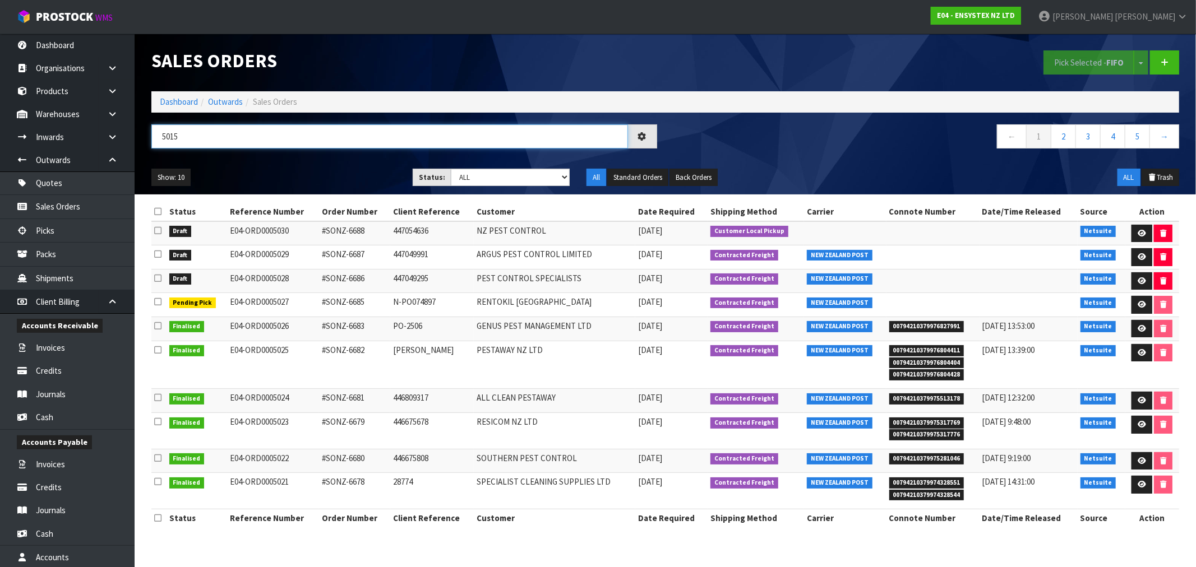
type input "5015"
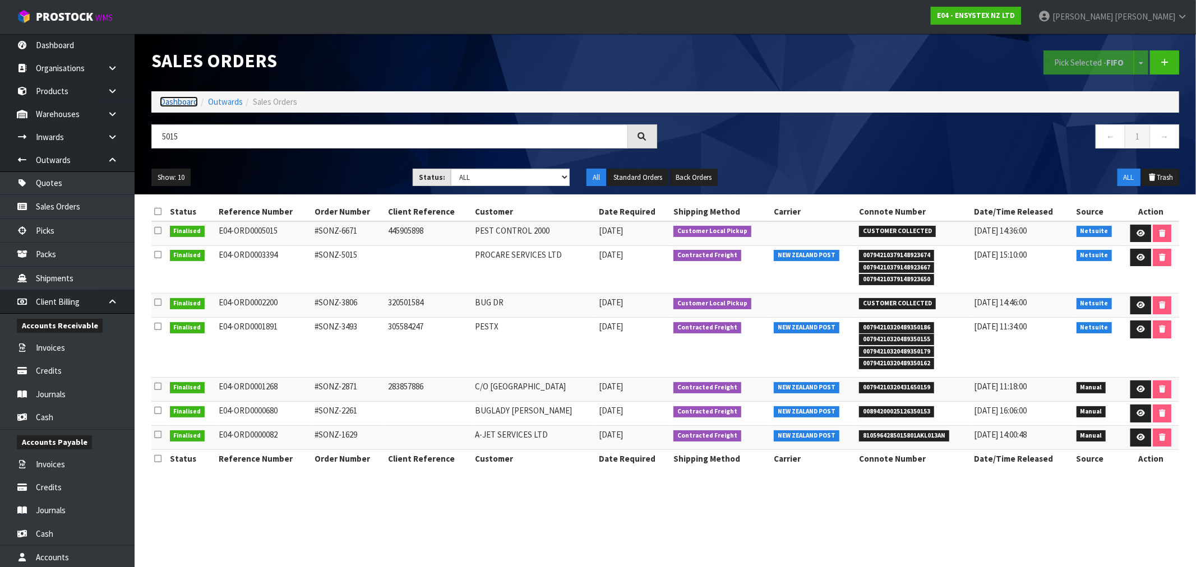
click at [178, 99] on link "Dashboard" at bounding box center [179, 101] width 38 height 11
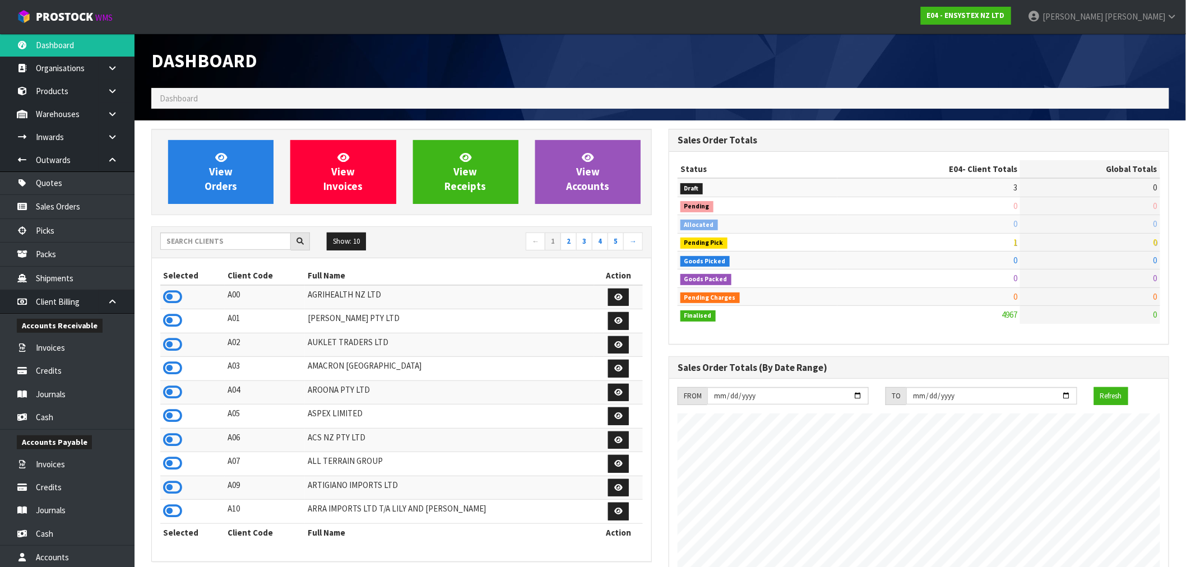
scroll to position [849, 517]
click at [213, 247] on input "text" at bounding box center [225, 241] width 131 height 17
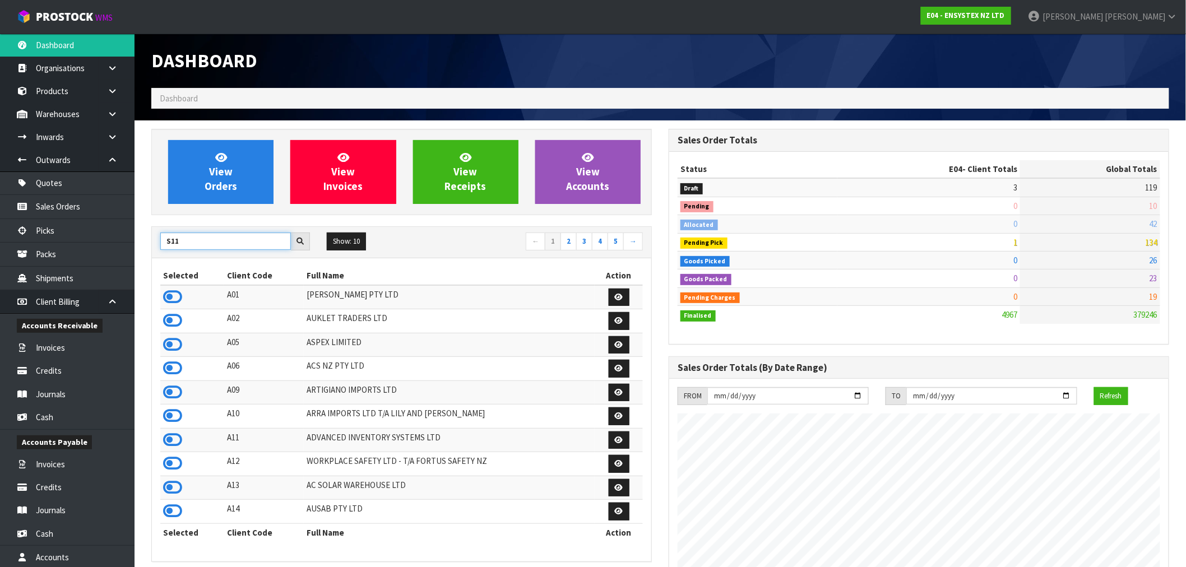
type input "S11"
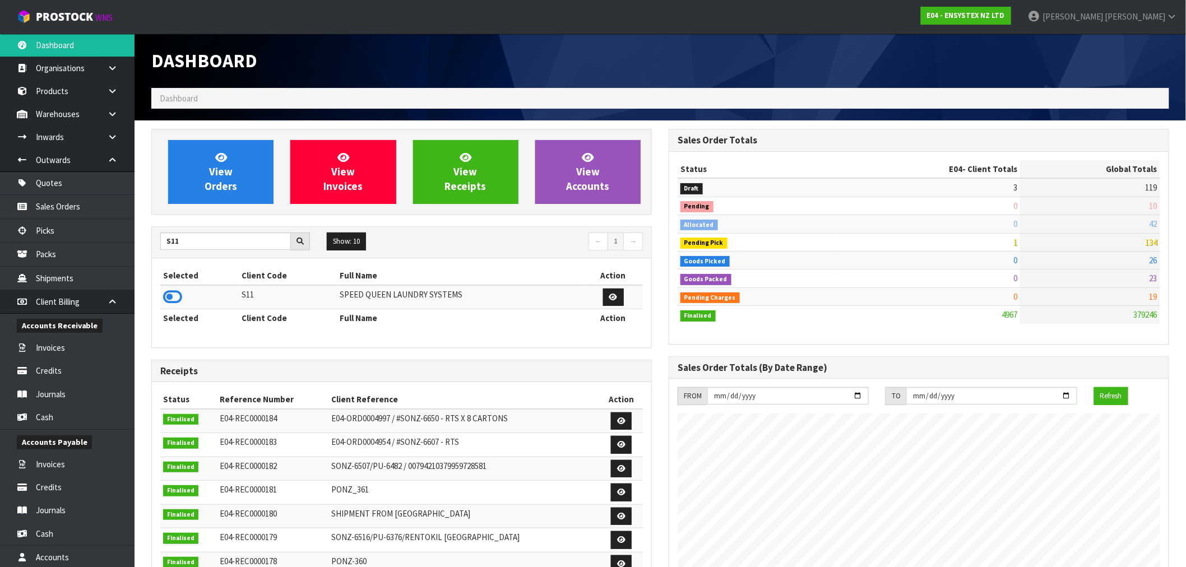
drag, startPoint x: 182, startPoint y: 303, endPoint x: 177, endPoint y: 286, distance: 18.3
click at [182, 303] on td at bounding box center [199, 297] width 78 height 24
click at [174, 293] on icon at bounding box center [172, 297] width 19 height 17
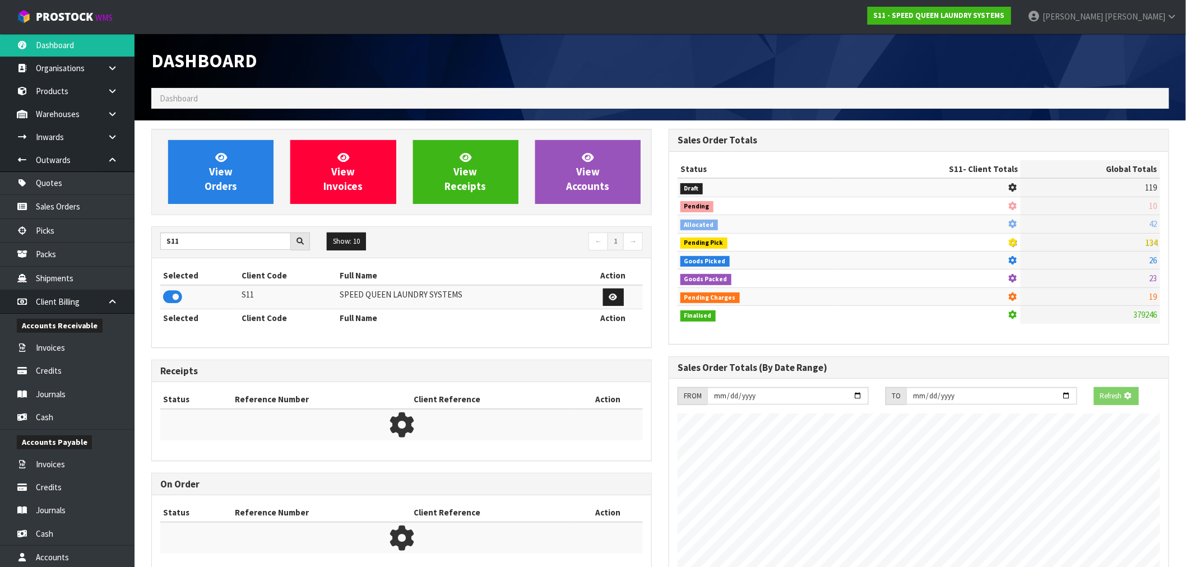
click at [243, 136] on div "View Orders View Invoices View Receipts View Accounts" at bounding box center [401, 172] width 501 height 86
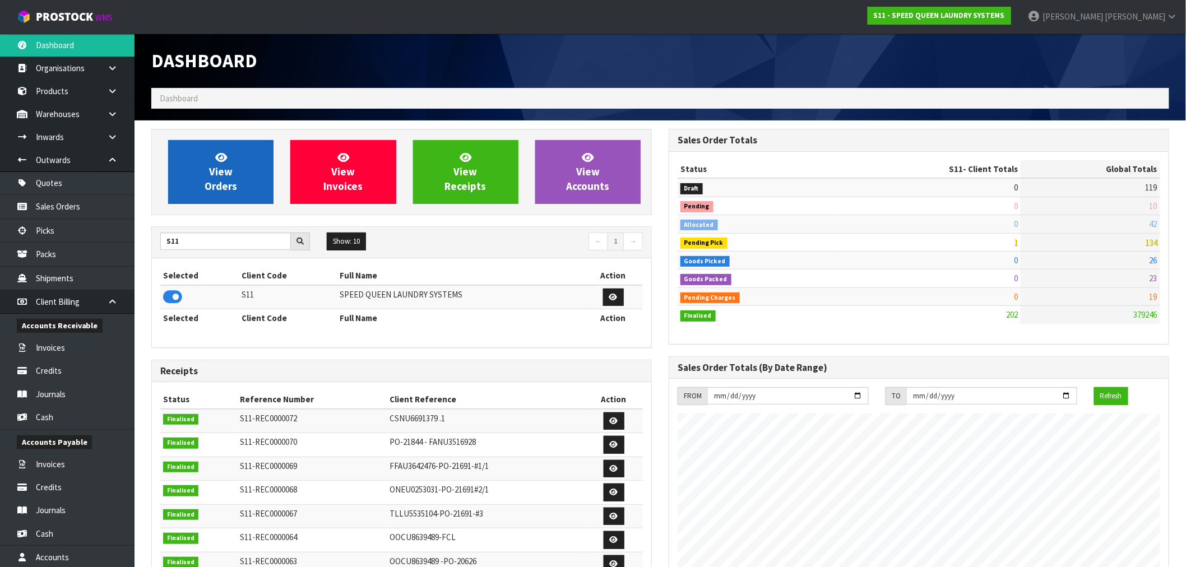
scroll to position [741, 517]
click at [234, 174] on link "View Orders" at bounding box center [220, 172] width 105 height 64
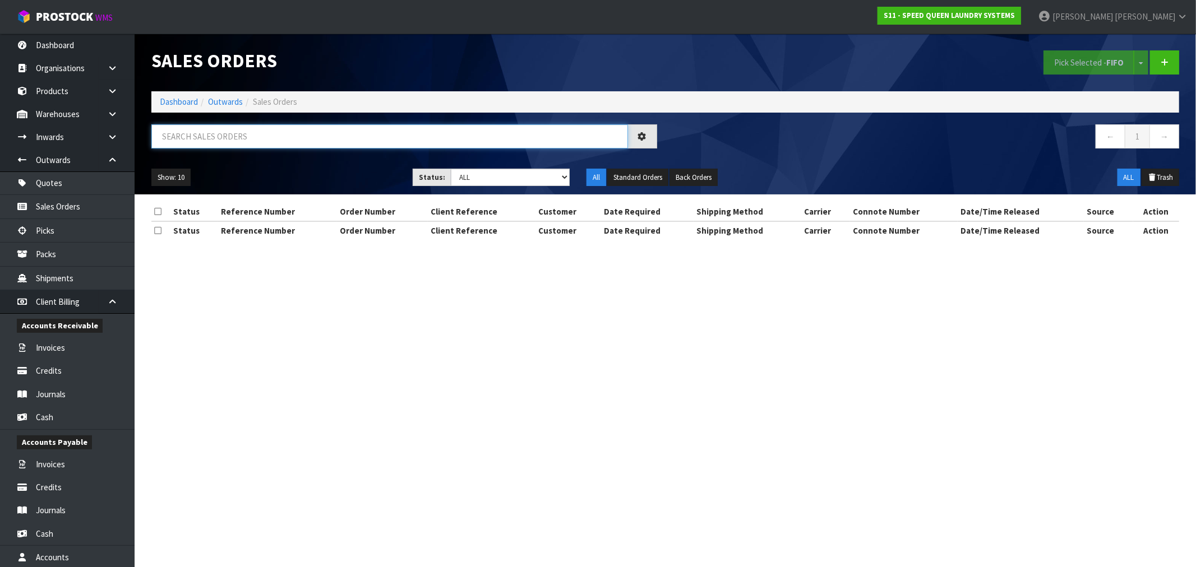
click at [256, 137] on input "text" at bounding box center [389, 136] width 477 height 24
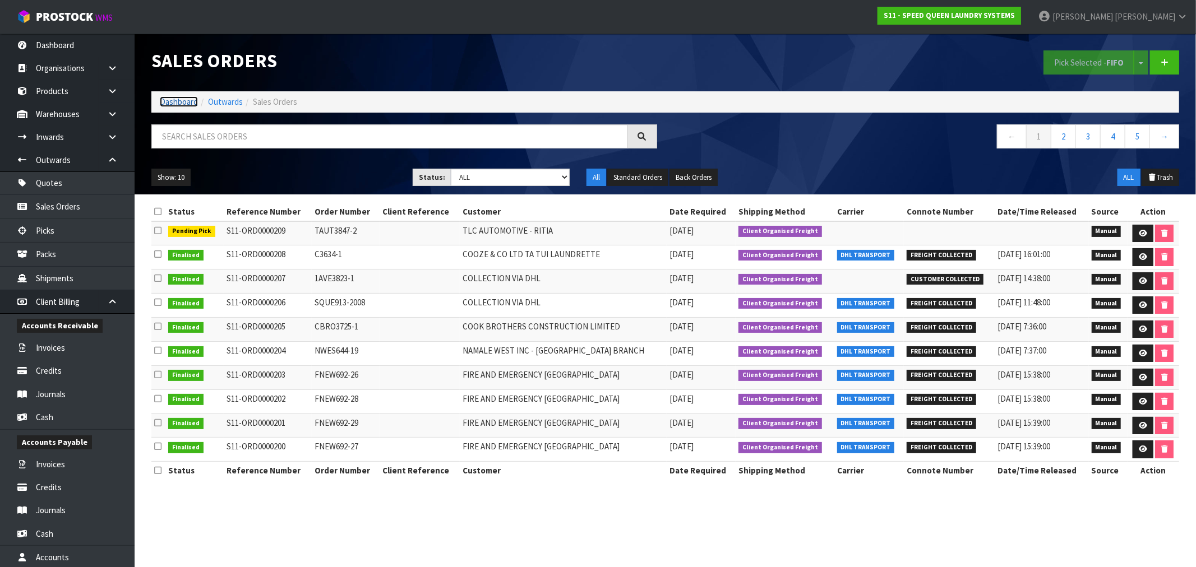
click at [168, 98] on link "Dashboard" at bounding box center [179, 101] width 38 height 11
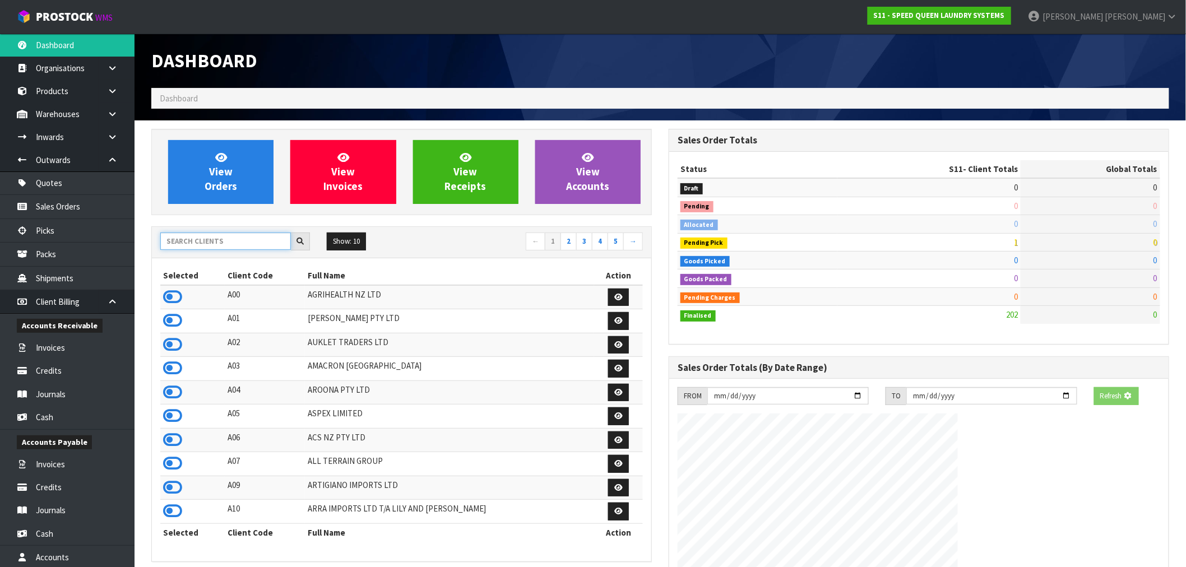
click at [225, 244] on input "text" at bounding box center [225, 241] width 131 height 17
type input "D04"
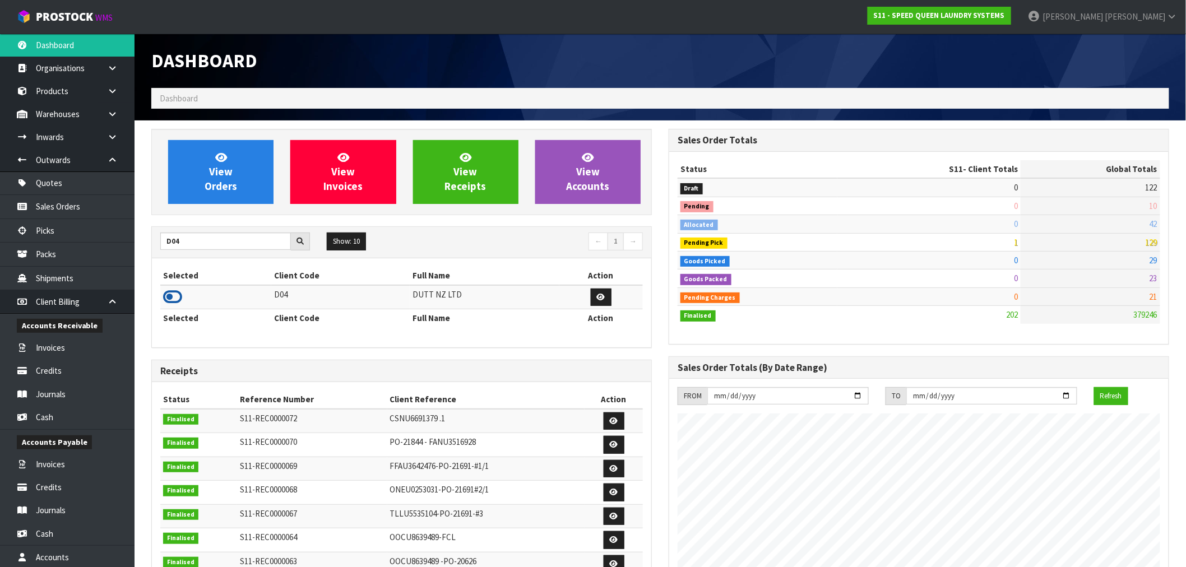
click at [178, 295] on icon at bounding box center [172, 297] width 19 height 17
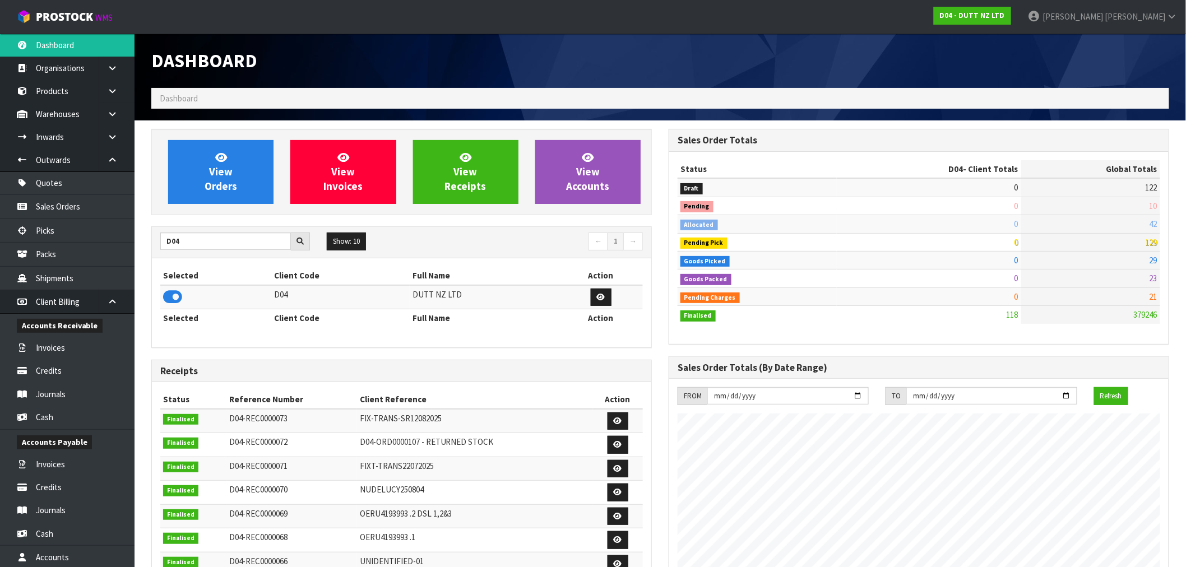
scroll to position [832, 517]
click at [214, 186] on span "View Orders" at bounding box center [221, 172] width 33 height 42
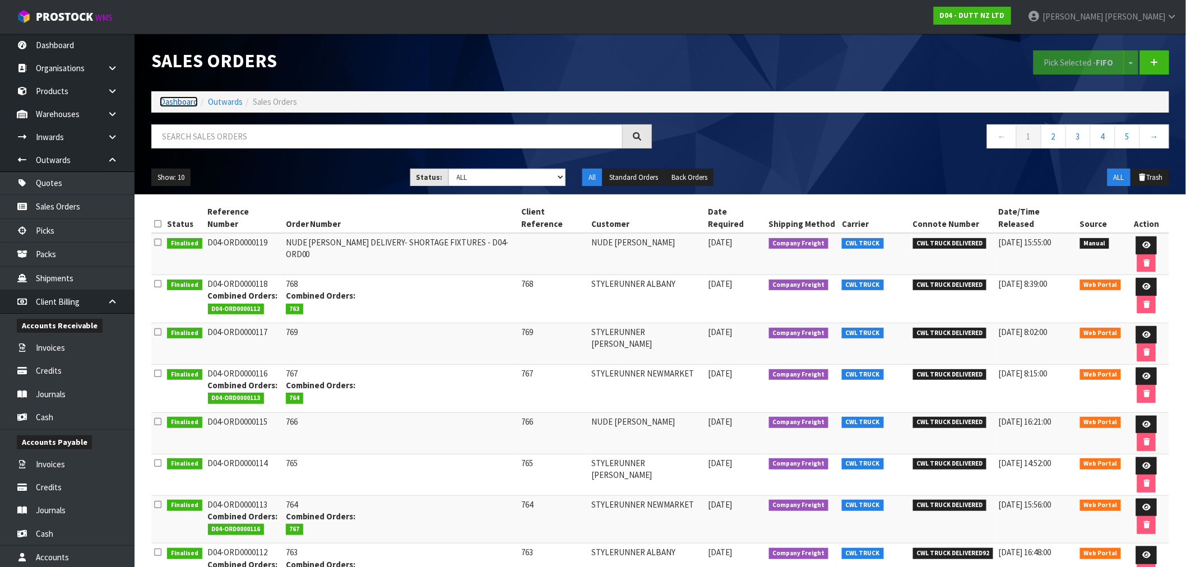
click at [163, 107] on link "Dashboard" at bounding box center [179, 101] width 38 height 11
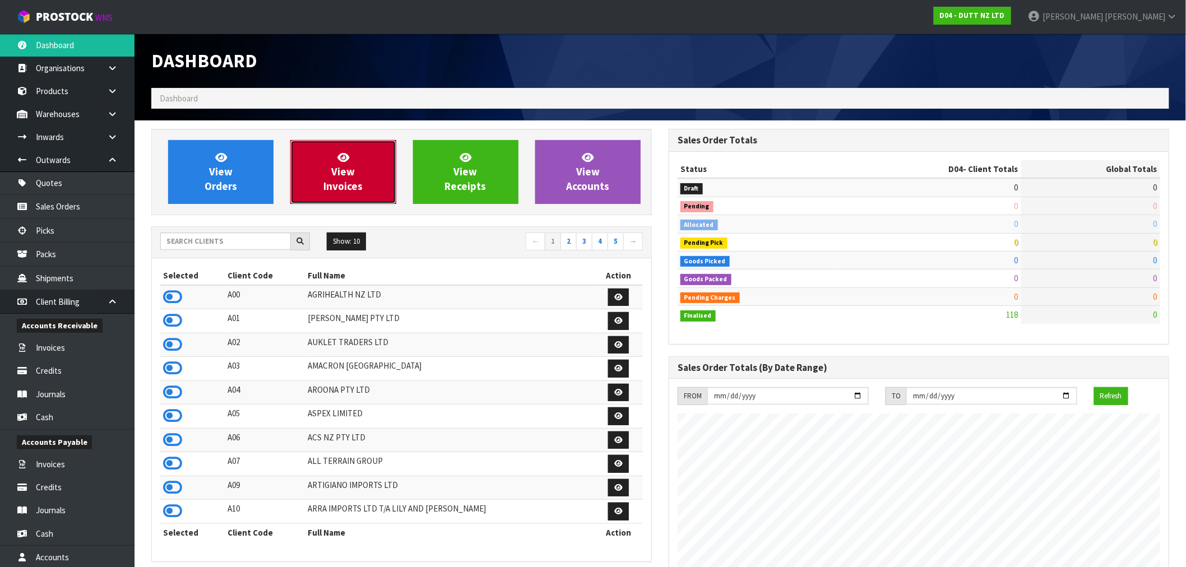
scroll to position [832, 517]
click at [326, 160] on link "View Invoices" at bounding box center [342, 172] width 105 height 64
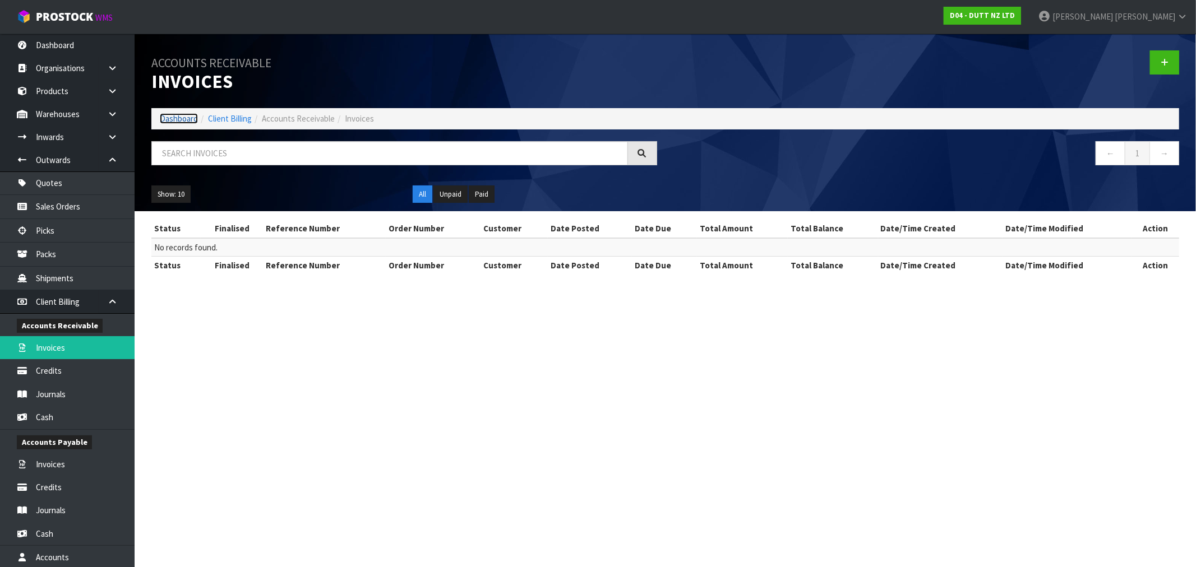
click at [178, 119] on link "Dashboard" at bounding box center [179, 118] width 38 height 11
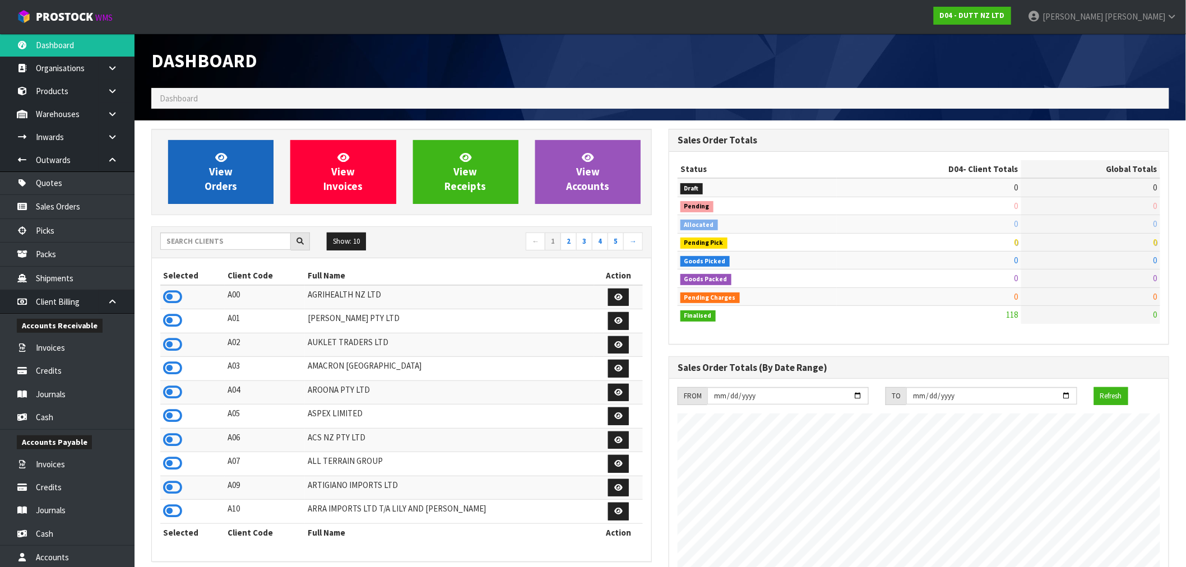
scroll to position [832, 517]
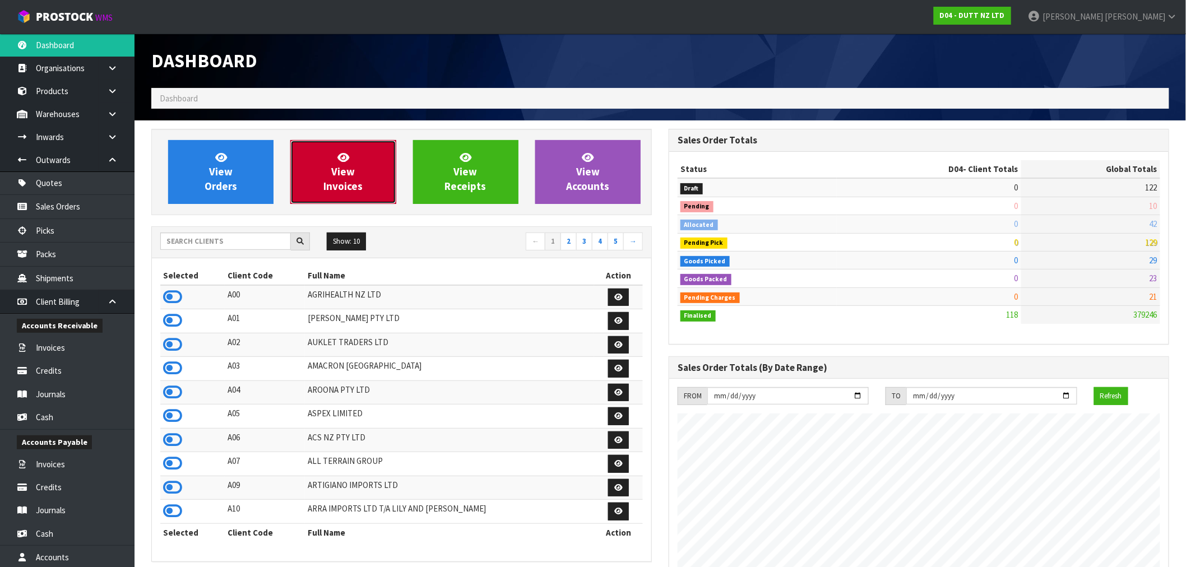
click at [309, 183] on link "View Invoices" at bounding box center [342, 172] width 105 height 64
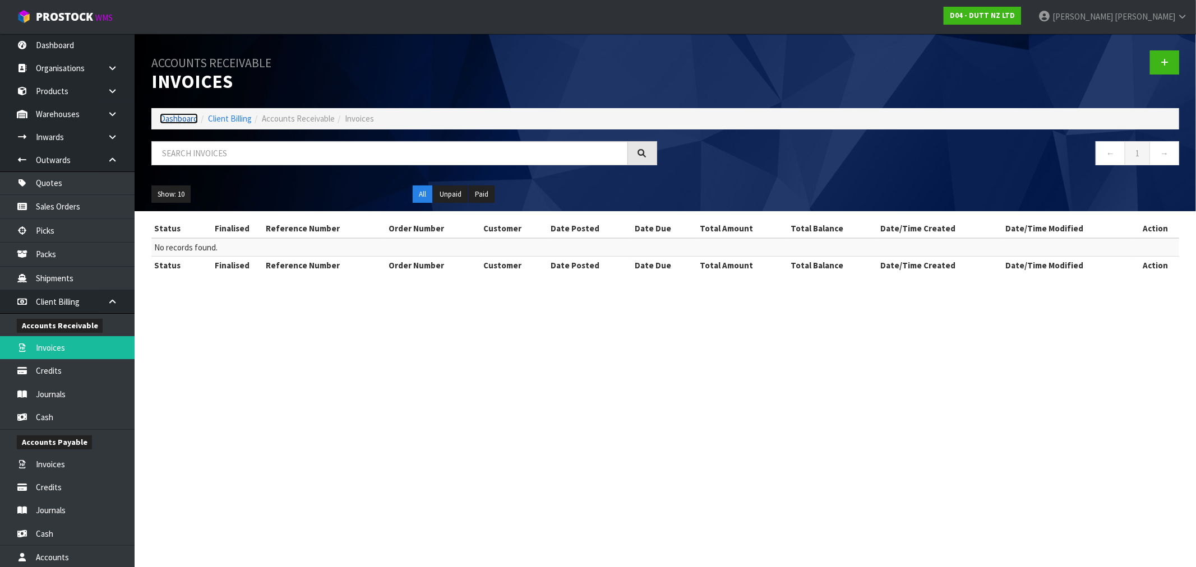
click at [177, 121] on link "Dashboard" at bounding box center [179, 118] width 38 height 11
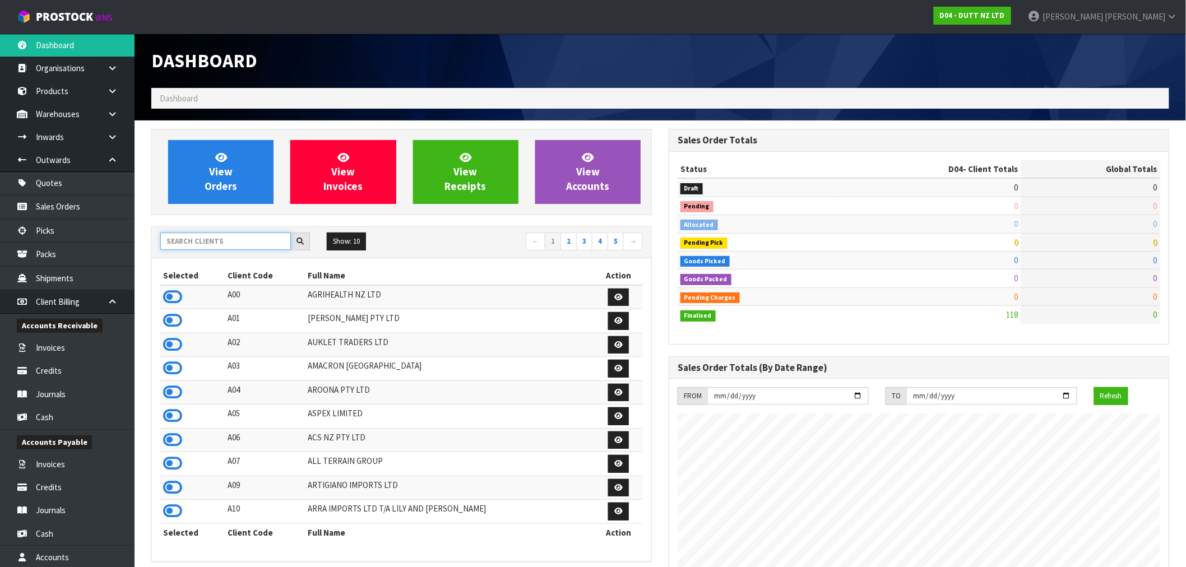
click at [209, 234] on input "text" at bounding box center [225, 241] width 131 height 17
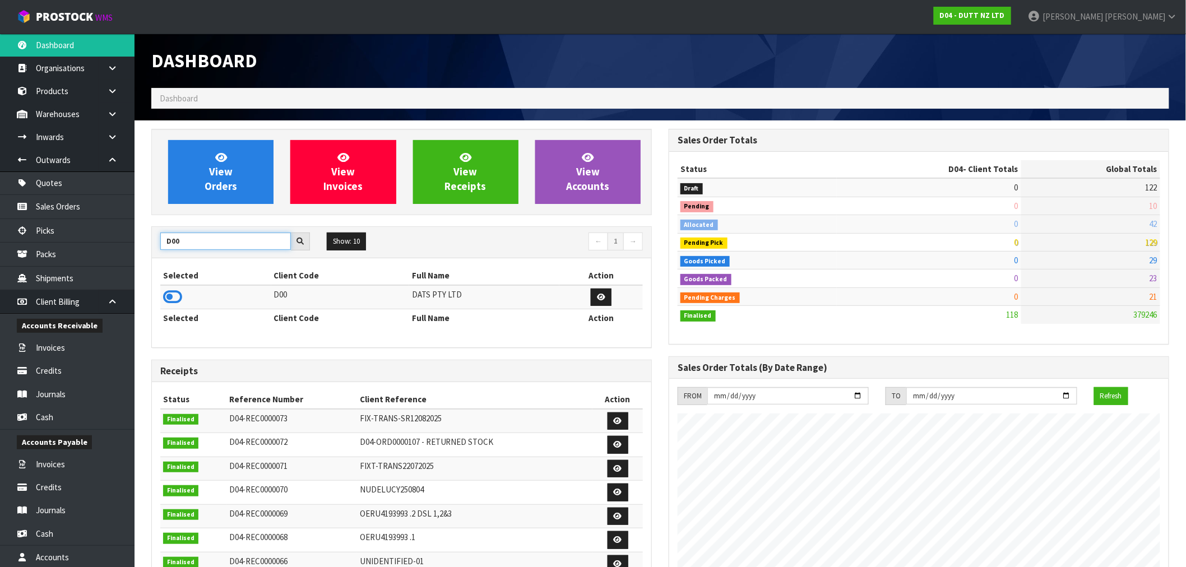
type input "D00"
click at [160, 298] on td at bounding box center [215, 297] width 111 height 24
click at [170, 299] on icon at bounding box center [172, 297] width 19 height 17
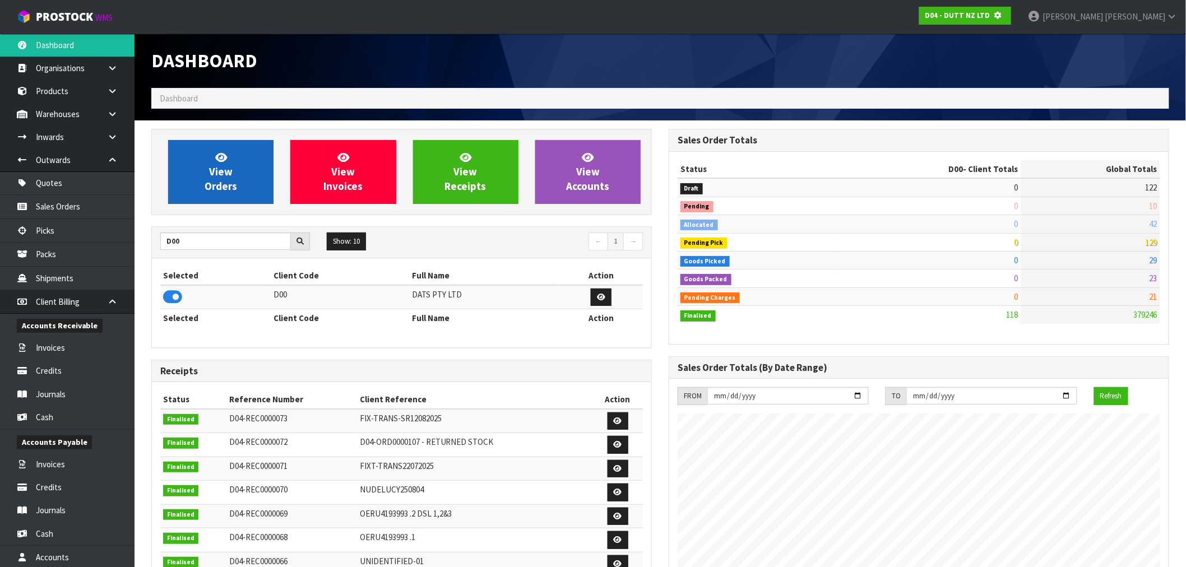
scroll to position [559918, 560099]
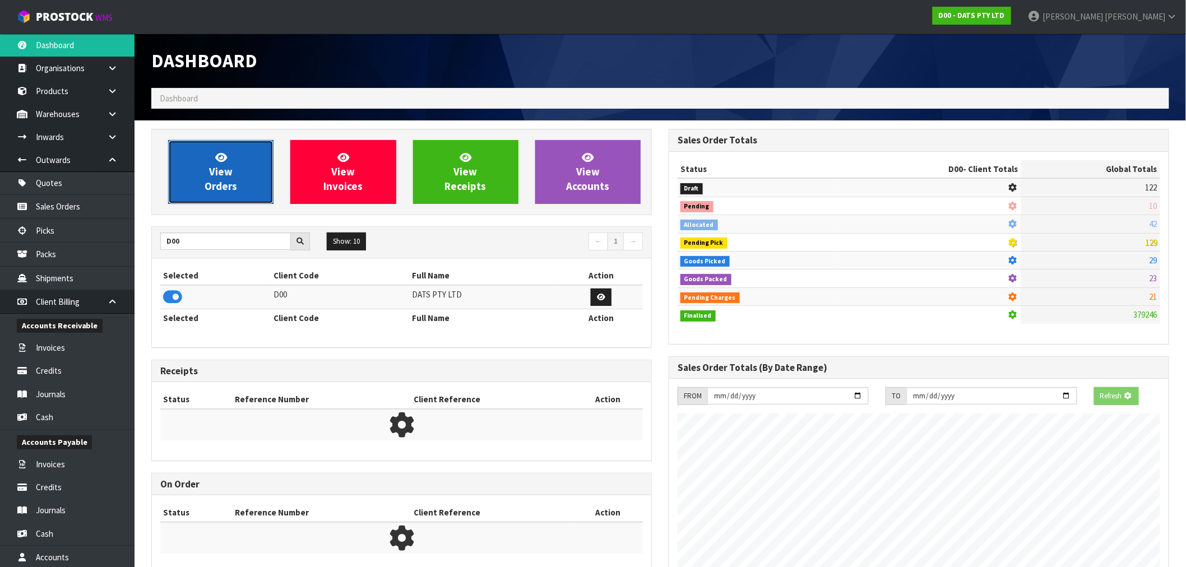
click at [206, 197] on link "View Orders" at bounding box center [220, 172] width 105 height 64
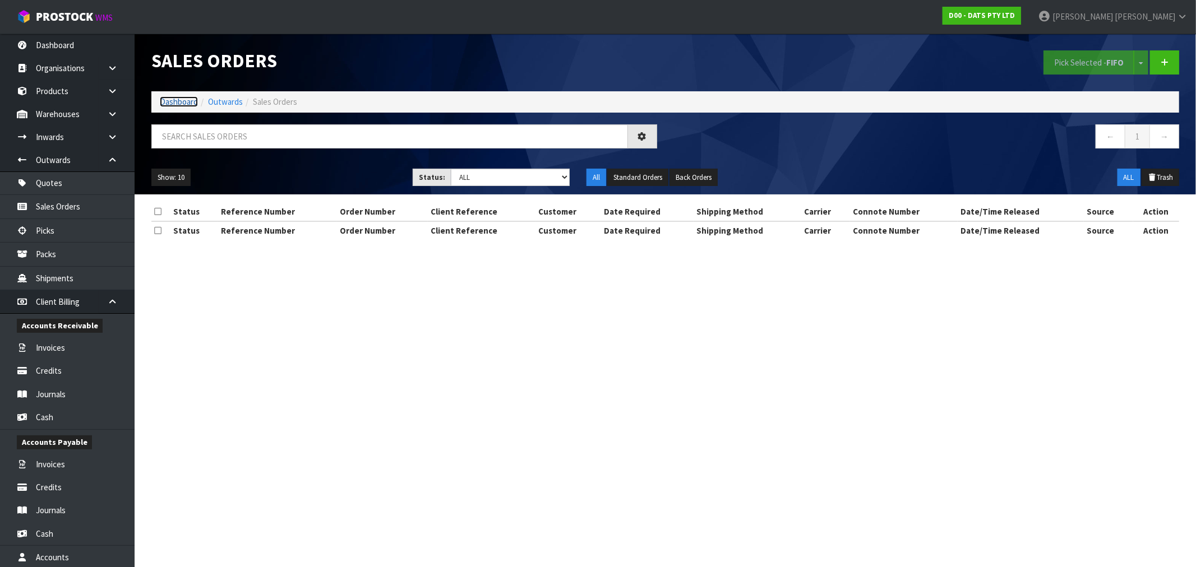
click at [189, 104] on link "Dashboard" at bounding box center [179, 101] width 38 height 11
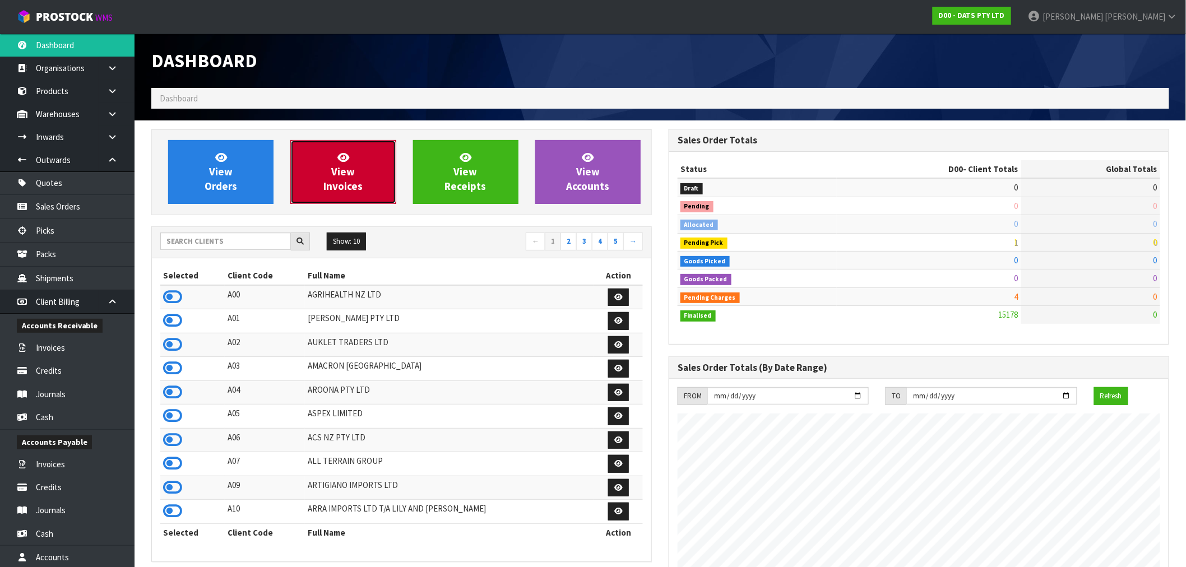
scroll to position [699, 517]
click at [313, 188] on link "View Invoices" at bounding box center [342, 172] width 105 height 64
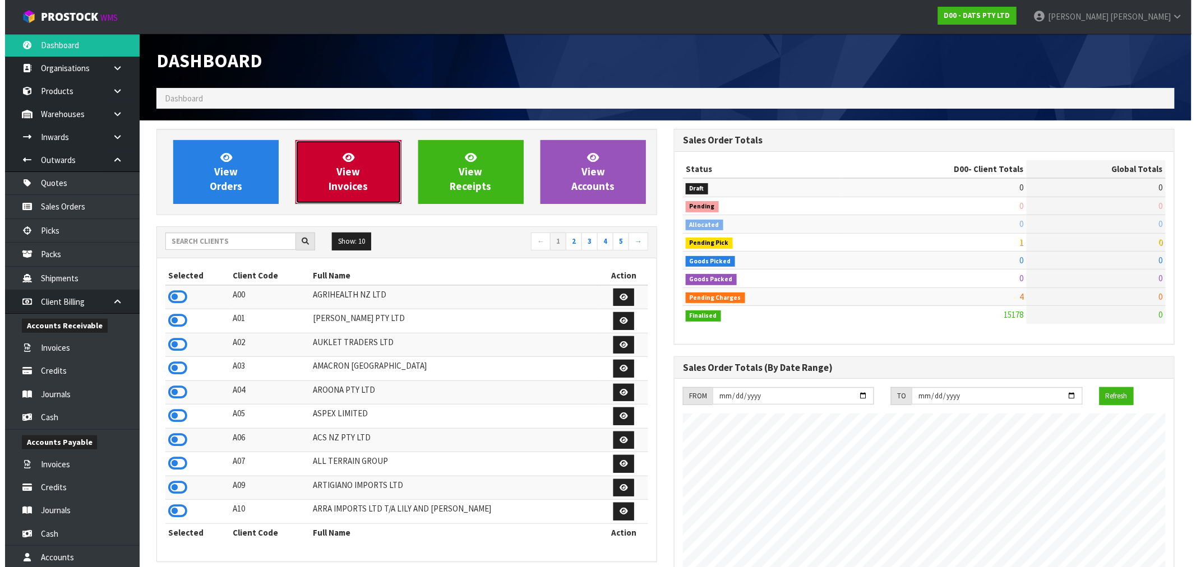
scroll to position [849, 517]
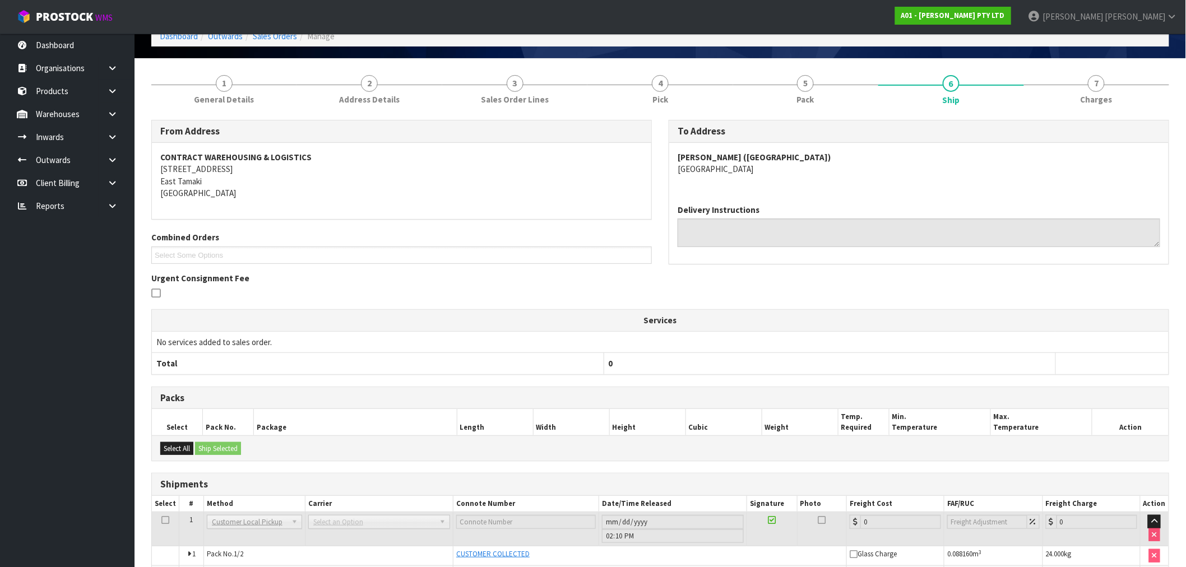
scroll to position [133, 0]
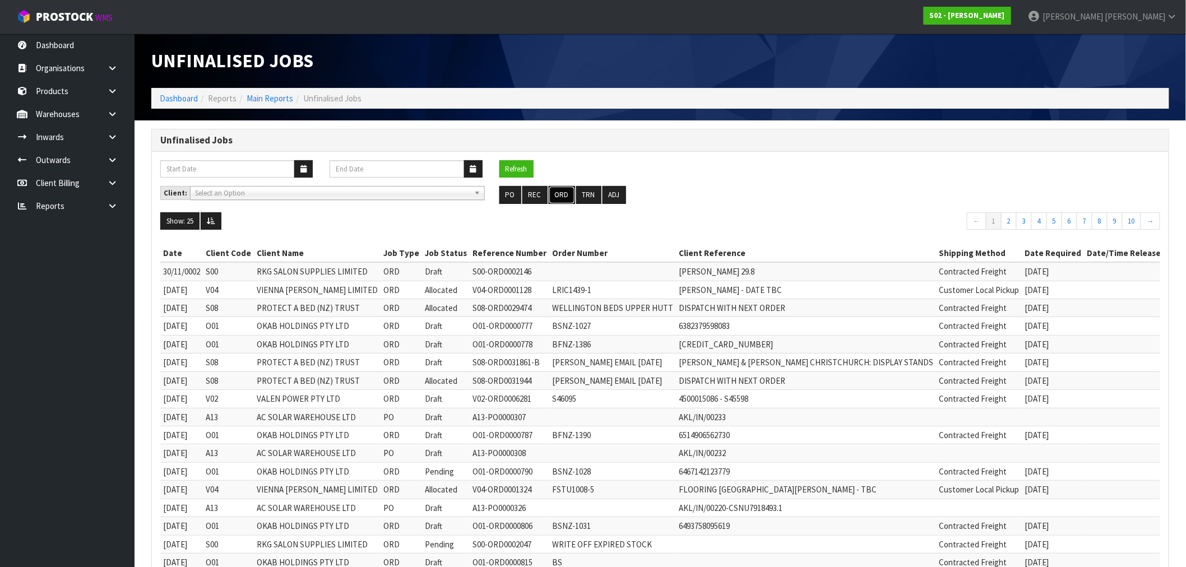
drag, startPoint x: 562, startPoint y: 198, endPoint x: 1010, endPoint y: 238, distance: 449.1
click at [562, 198] on button "ORD" at bounding box center [562, 195] width 26 height 18
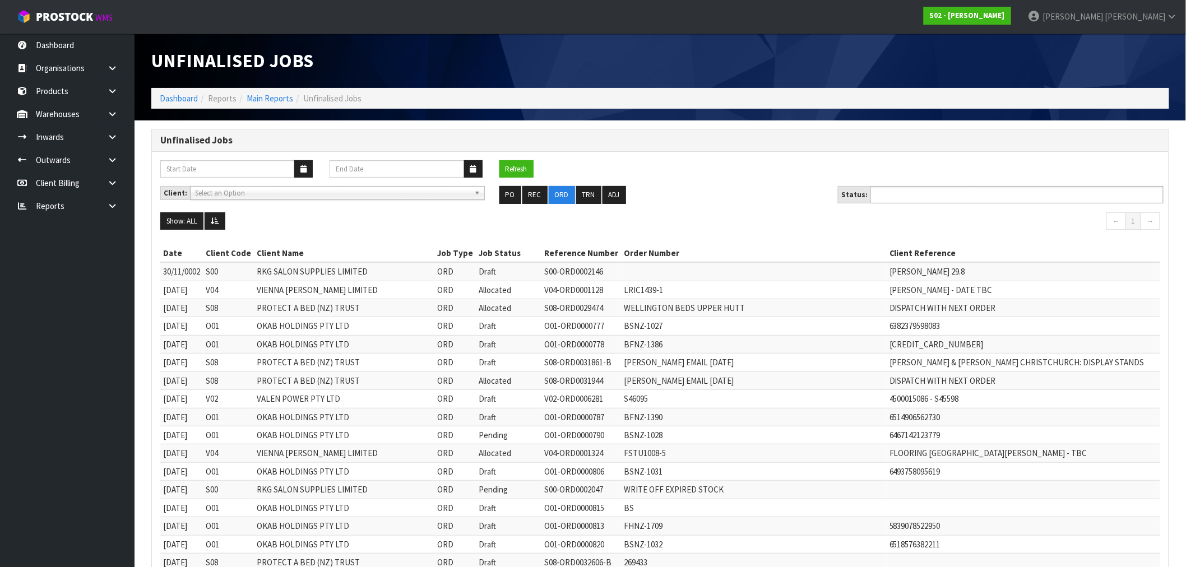
click at [979, 199] on ul at bounding box center [1017, 194] width 293 height 17
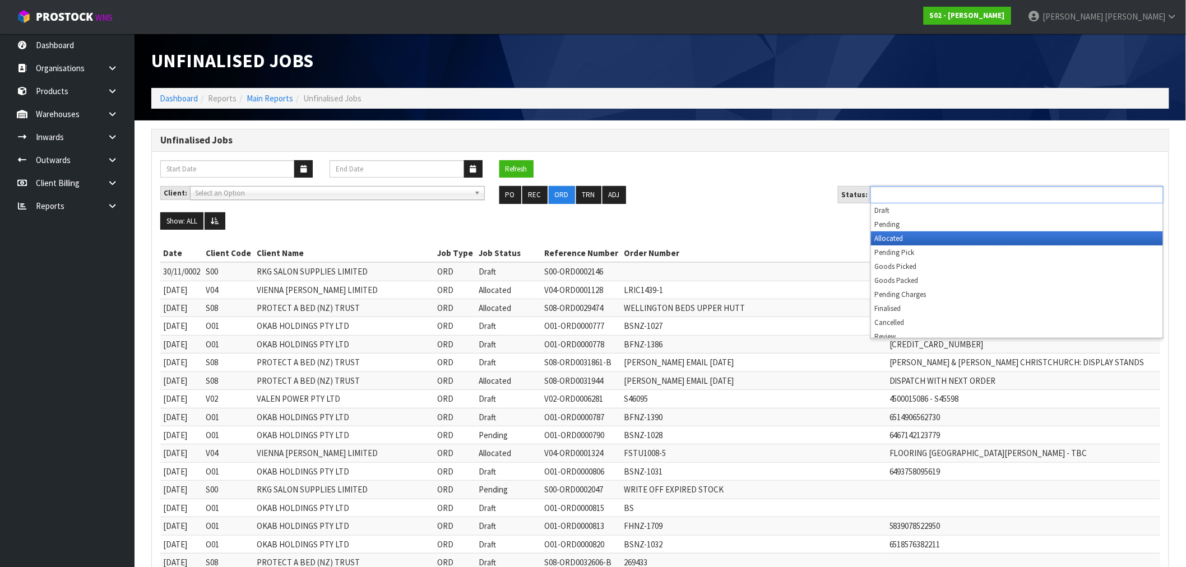
click at [950, 239] on li "Allocated" at bounding box center [1017, 239] width 292 height 14
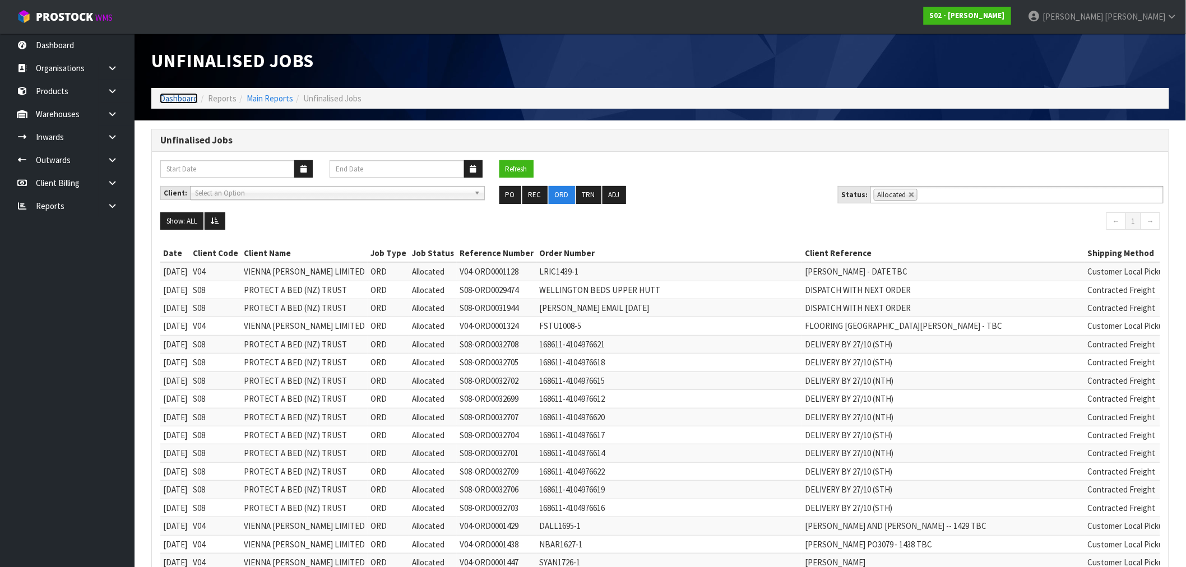
click at [180, 98] on link "Dashboard" at bounding box center [179, 98] width 38 height 11
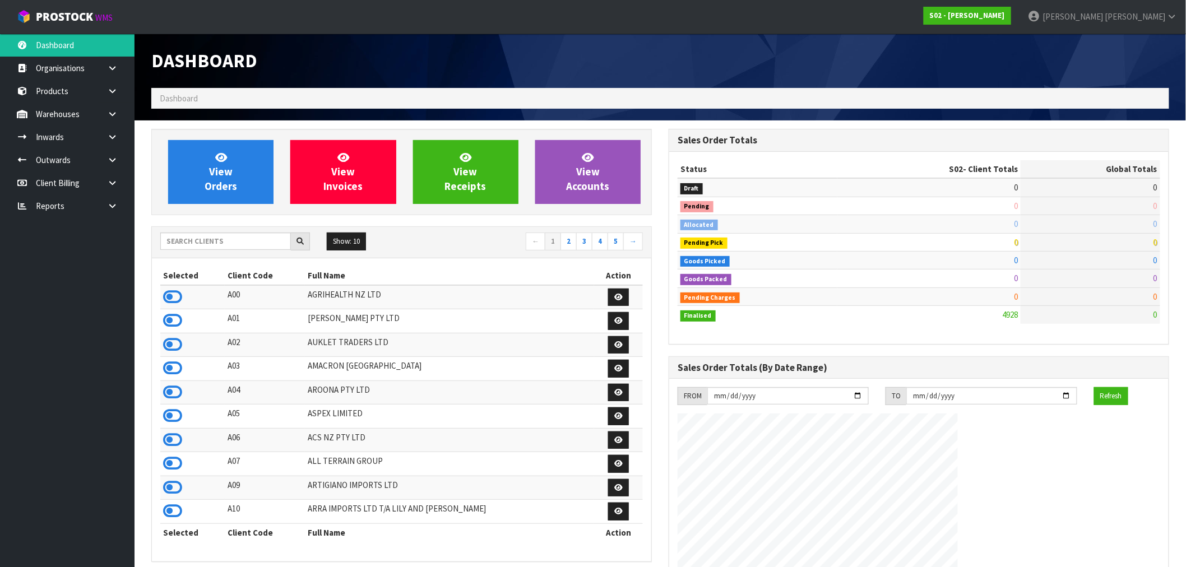
scroll to position [849, 517]
click at [202, 239] on input "text" at bounding box center [225, 241] width 131 height 17
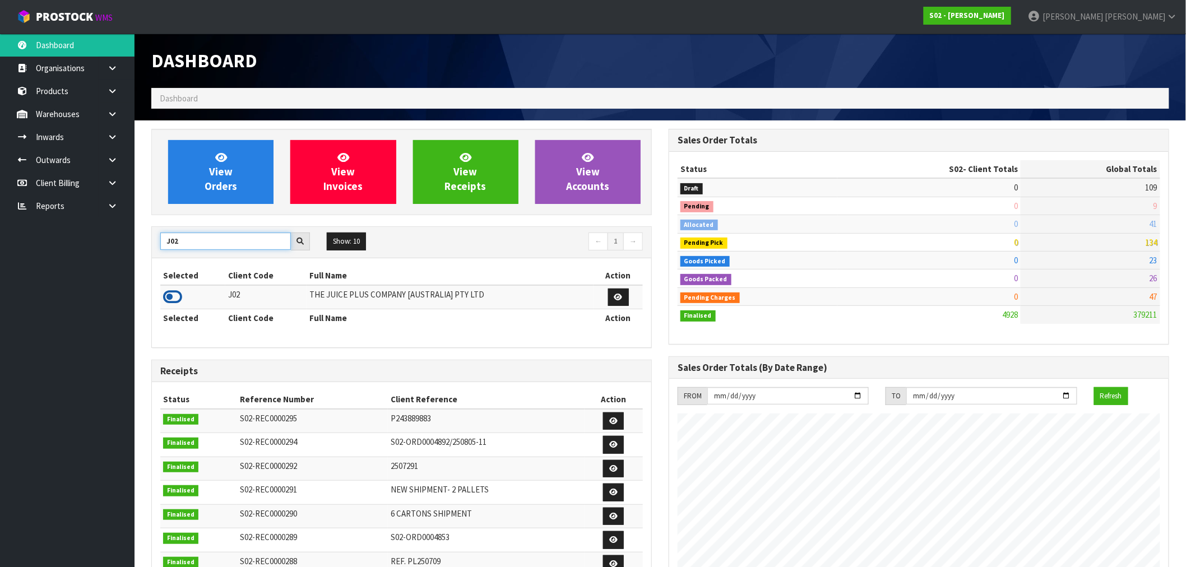
type input "J02"
click at [180, 289] on td at bounding box center [192, 297] width 65 height 24
click at [177, 292] on icon at bounding box center [172, 297] width 19 height 17
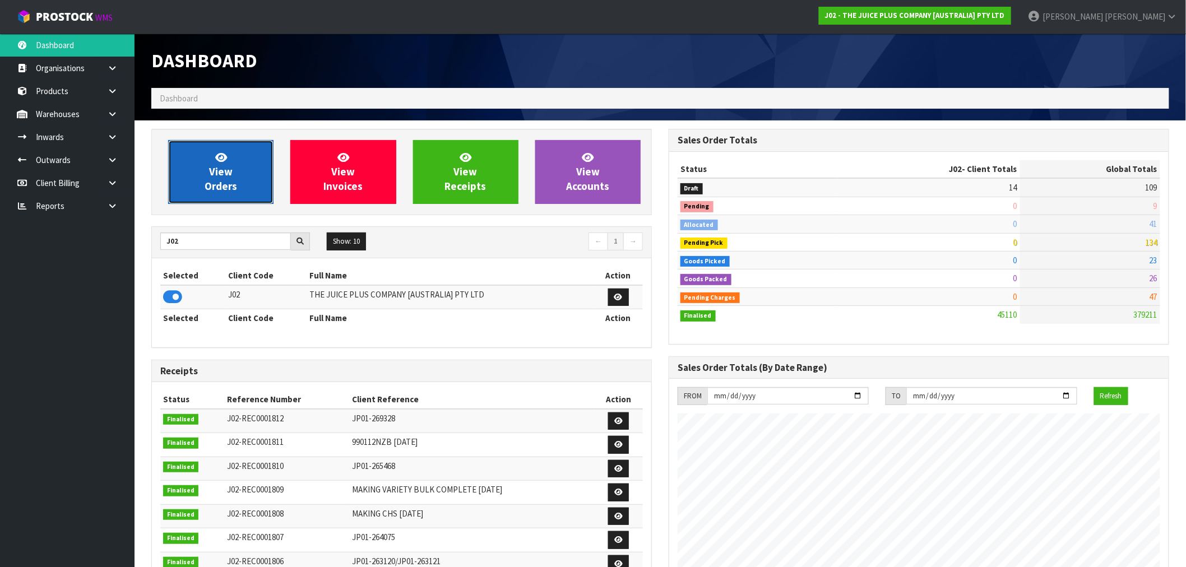
click at [222, 173] on span "View Orders" at bounding box center [221, 172] width 33 height 42
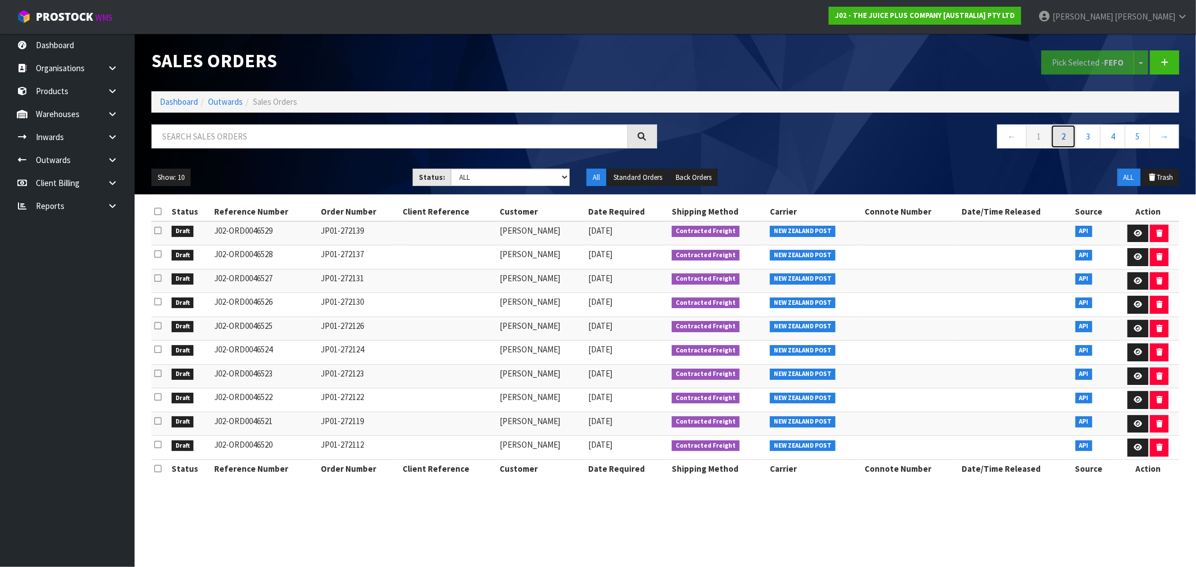
click at [1061, 138] on link "2" at bounding box center [1063, 136] width 25 height 24
click at [1089, 144] on link "3" at bounding box center [1087, 136] width 25 height 24
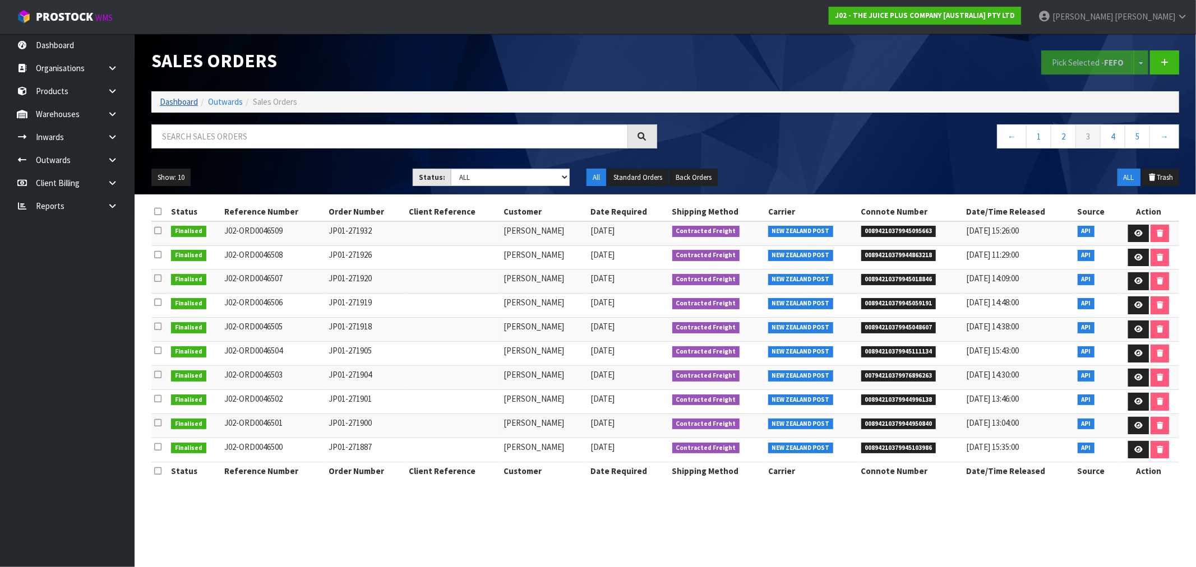
click at [178, 108] on li "Dashboard" at bounding box center [179, 102] width 38 height 12
click at [176, 95] on ol "Dashboard Outwards Sales Orders" at bounding box center [665, 101] width 1028 height 21
click at [183, 98] on link "Dashboard" at bounding box center [179, 101] width 38 height 11
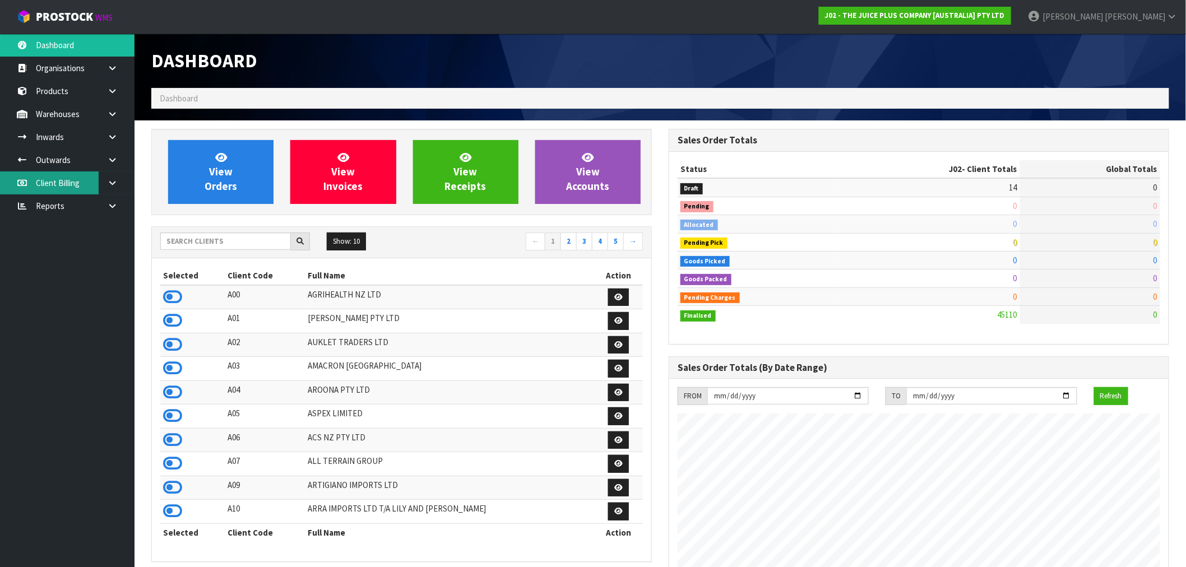
scroll to position [849, 517]
click at [93, 192] on link "Client Billing" at bounding box center [67, 183] width 135 height 23
click at [105, 197] on body "Toggle navigation ProStock WMS J02 - THE JUICE PLUS COMPANY [AUSTRALIA] PTY LTD…" at bounding box center [593, 283] width 1186 height 567
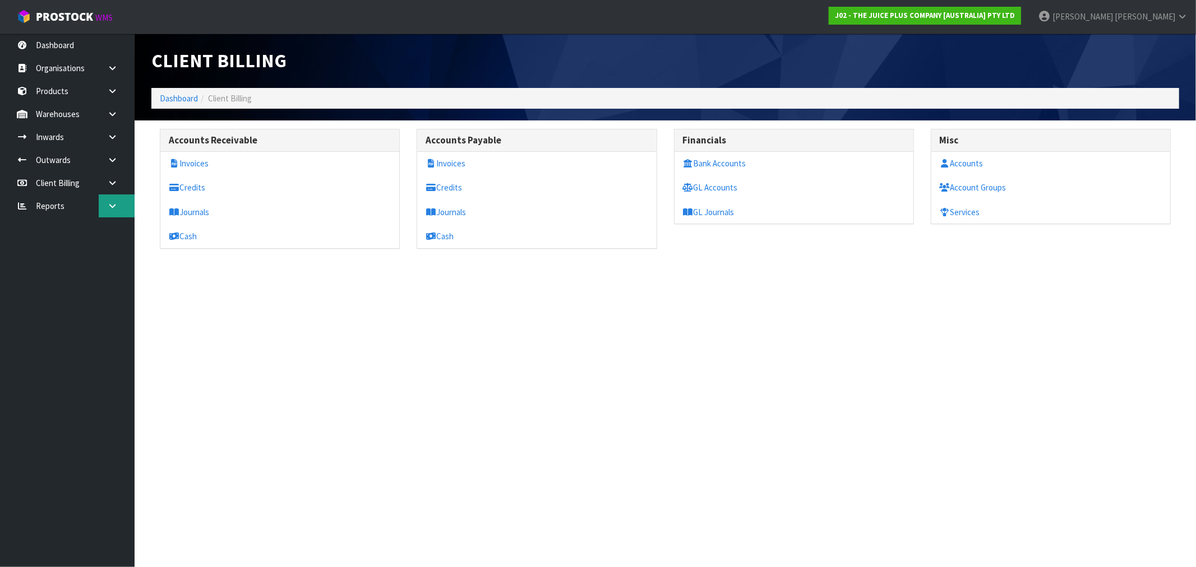
click at [120, 208] on link at bounding box center [117, 206] width 36 height 23
click at [113, 189] on link at bounding box center [117, 183] width 36 height 23
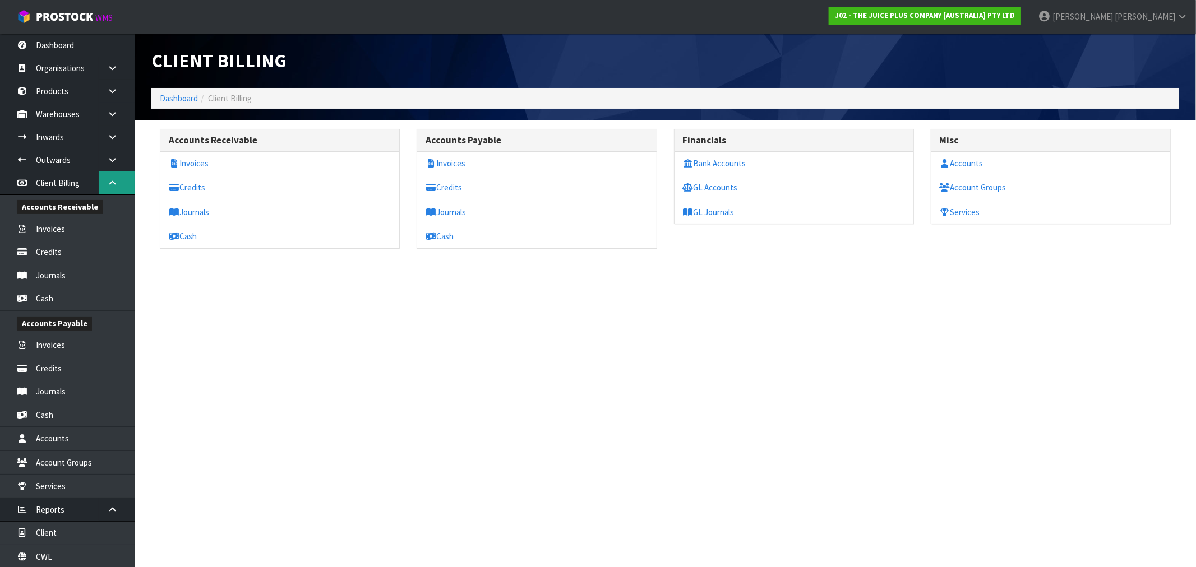
click at [115, 187] on link at bounding box center [117, 183] width 36 height 23
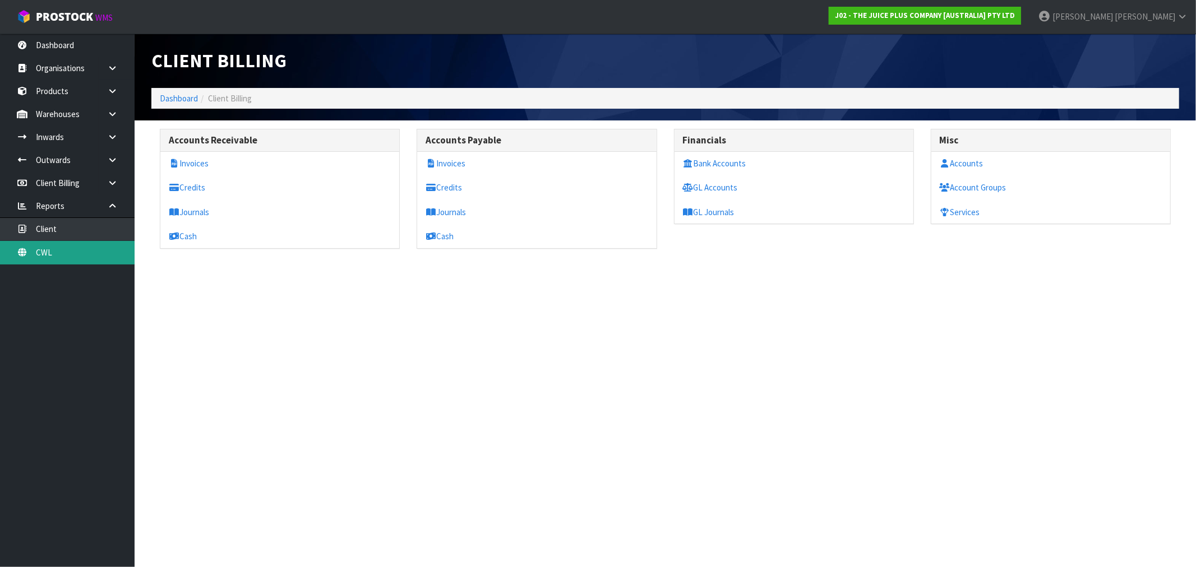
click at [49, 256] on link "CWL" at bounding box center [67, 252] width 135 height 23
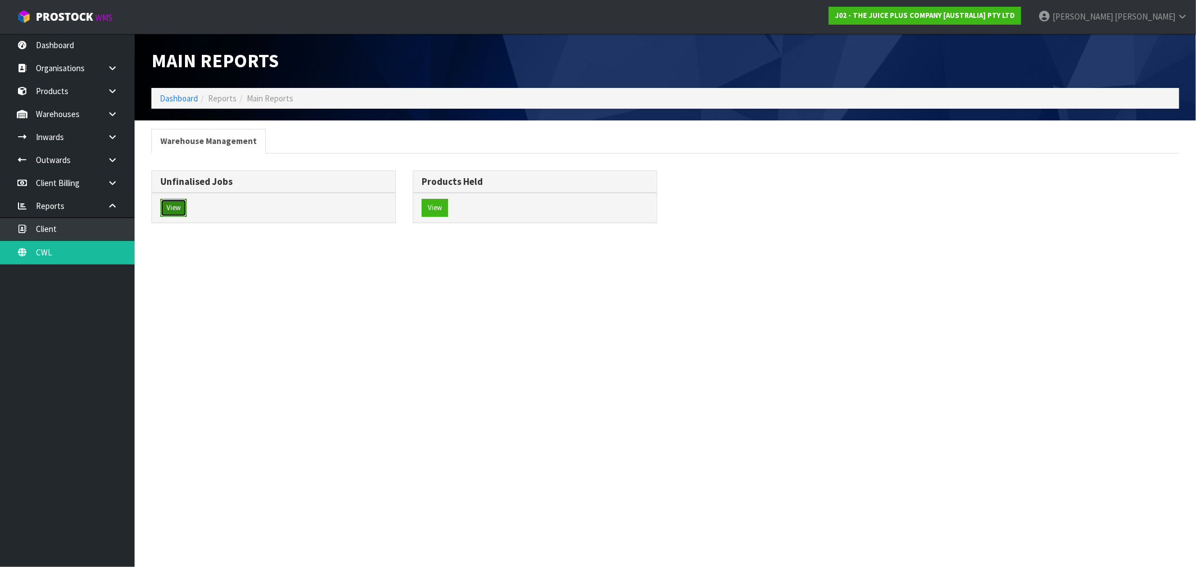
click at [185, 211] on button "View" at bounding box center [173, 208] width 26 height 18
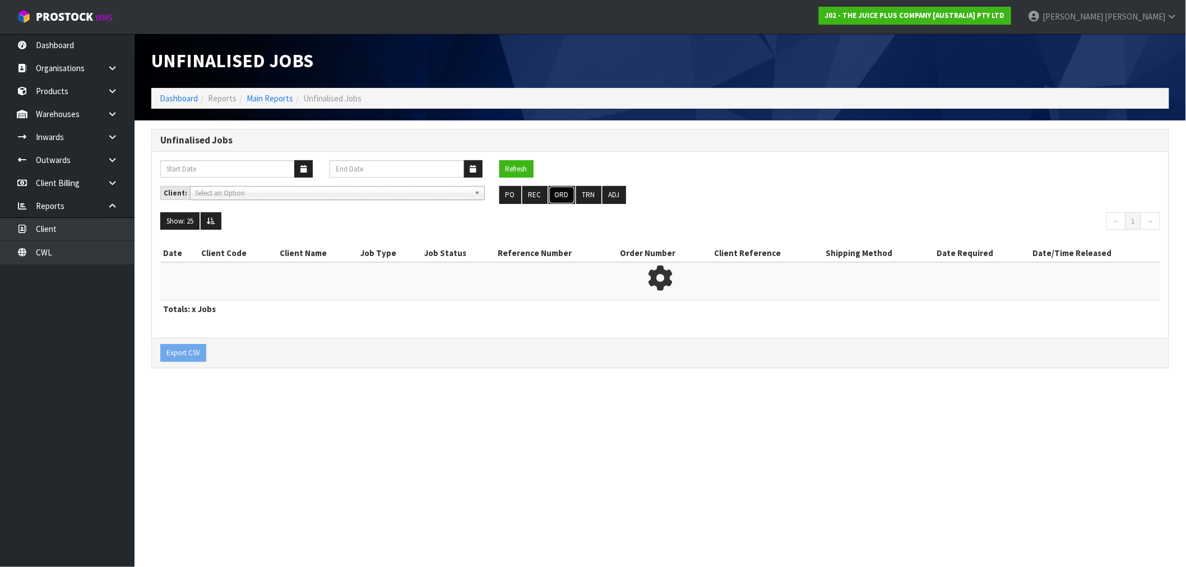
click at [570, 197] on button "ORD" at bounding box center [562, 195] width 26 height 18
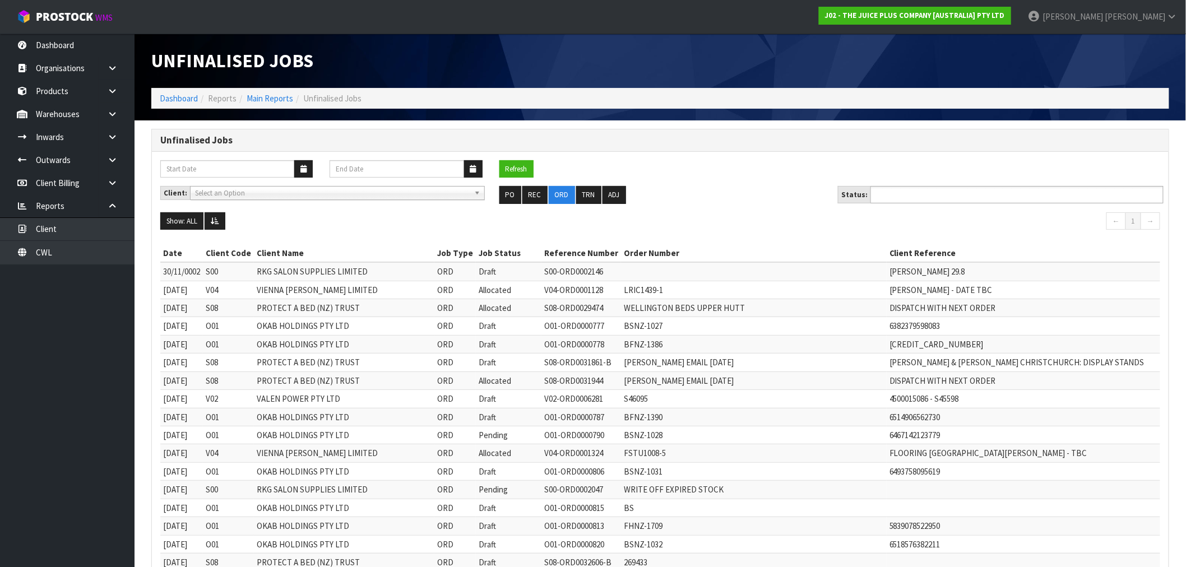
click at [949, 192] on input "text" at bounding box center [915, 195] width 82 height 14
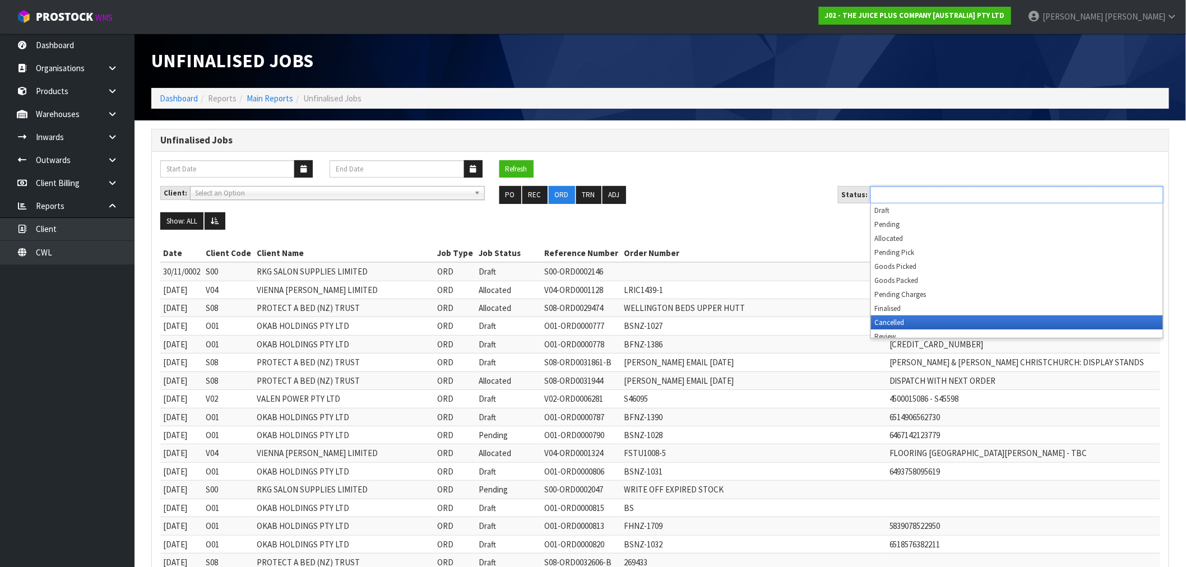
scroll to position [6, 0]
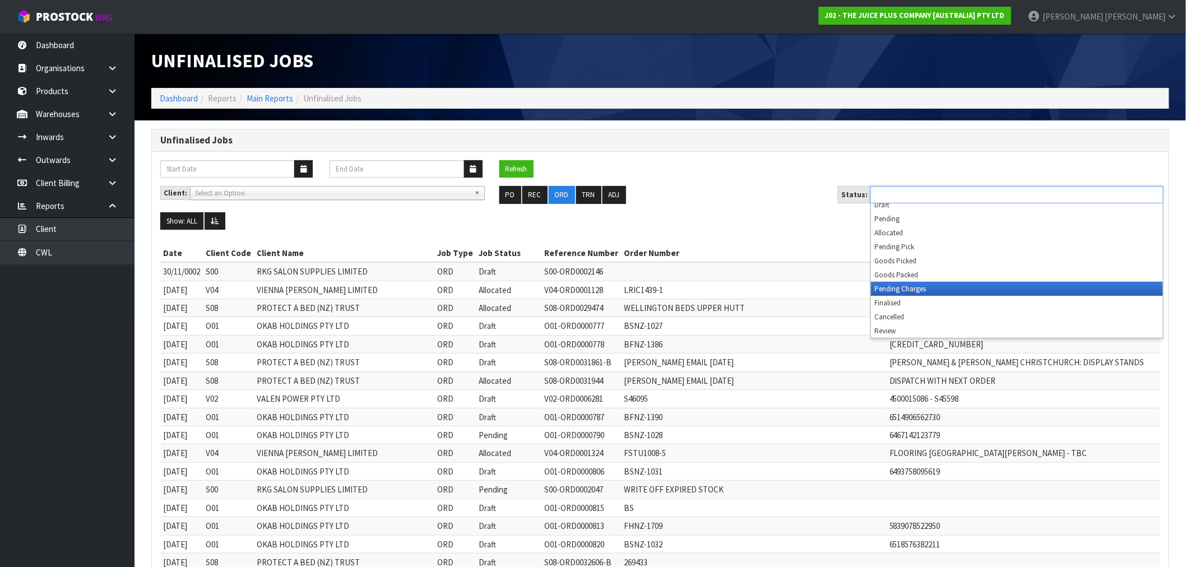
click at [910, 295] on li "Pending Charges" at bounding box center [1017, 289] width 292 height 14
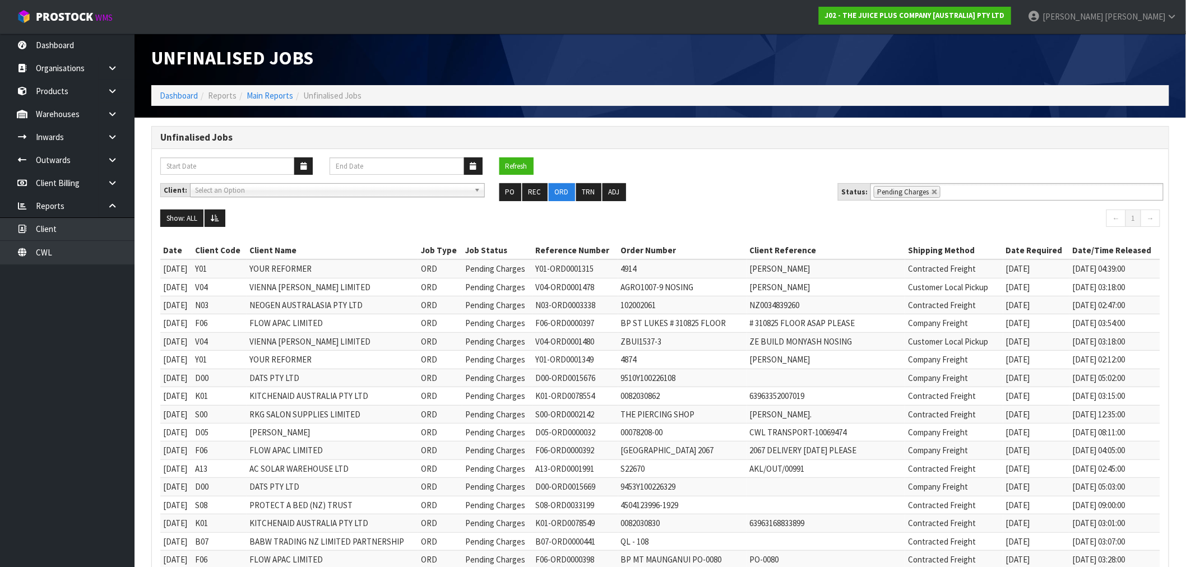
scroll to position [0, 0]
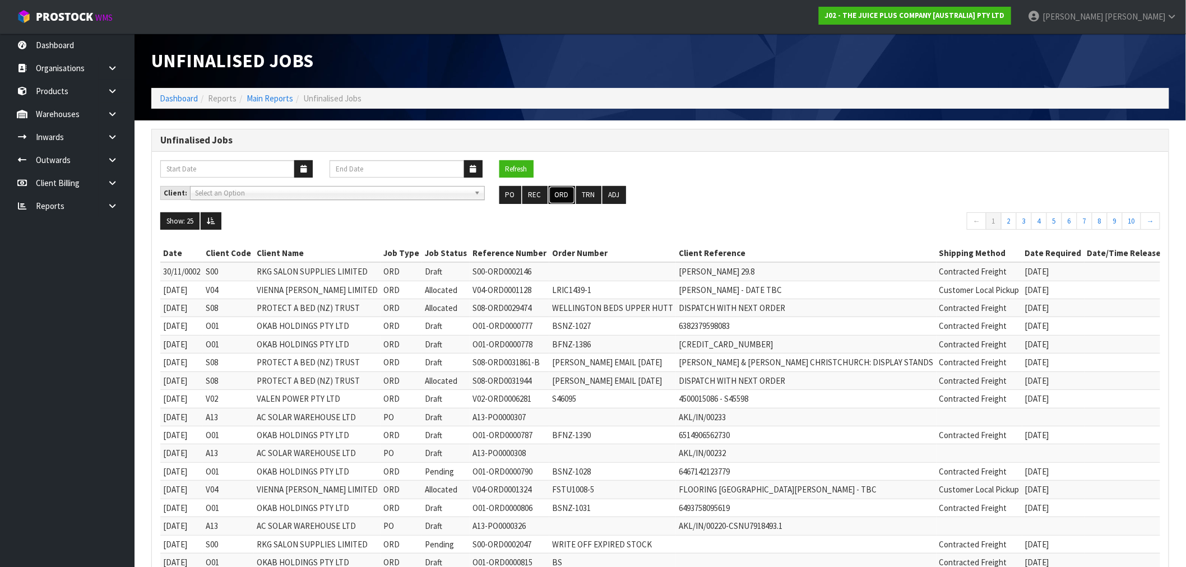
click at [556, 195] on button "ORD" at bounding box center [562, 195] width 26 height 18
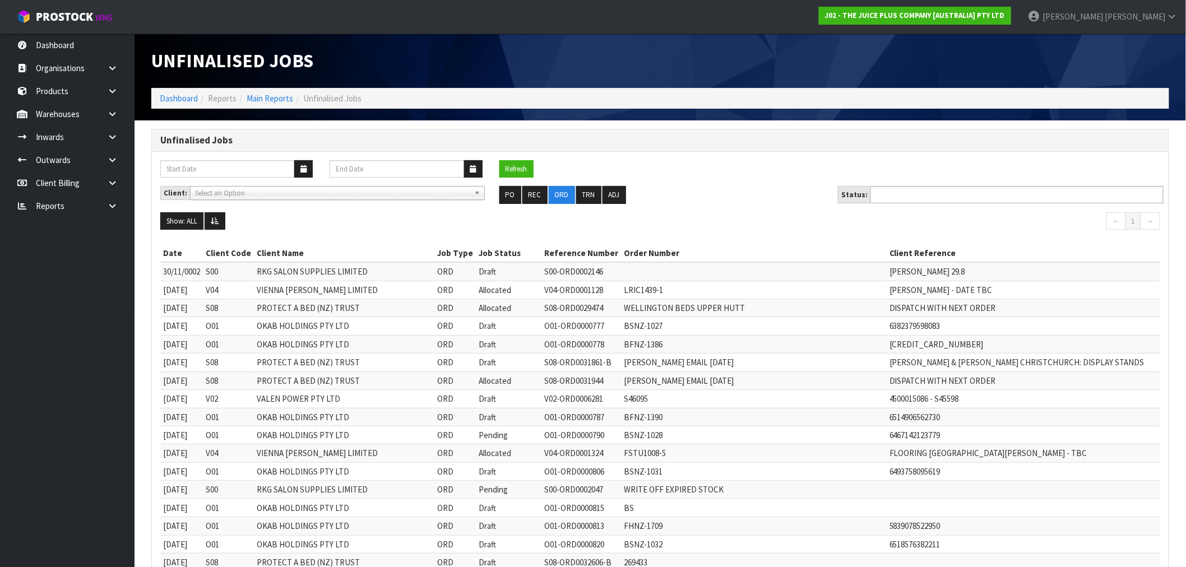
click at [978, 202] on ul at bounding box center [1017, 194] width 293 height 17
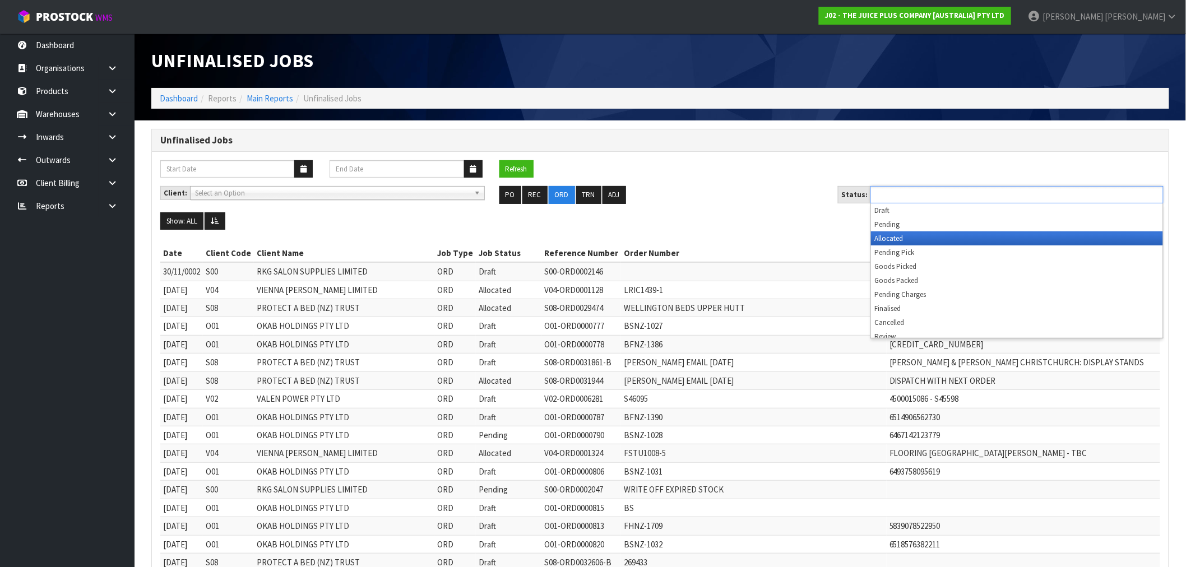
click at [961, 235] on li "Allocated" at bounding box center [1017, 239] width 292 height 14
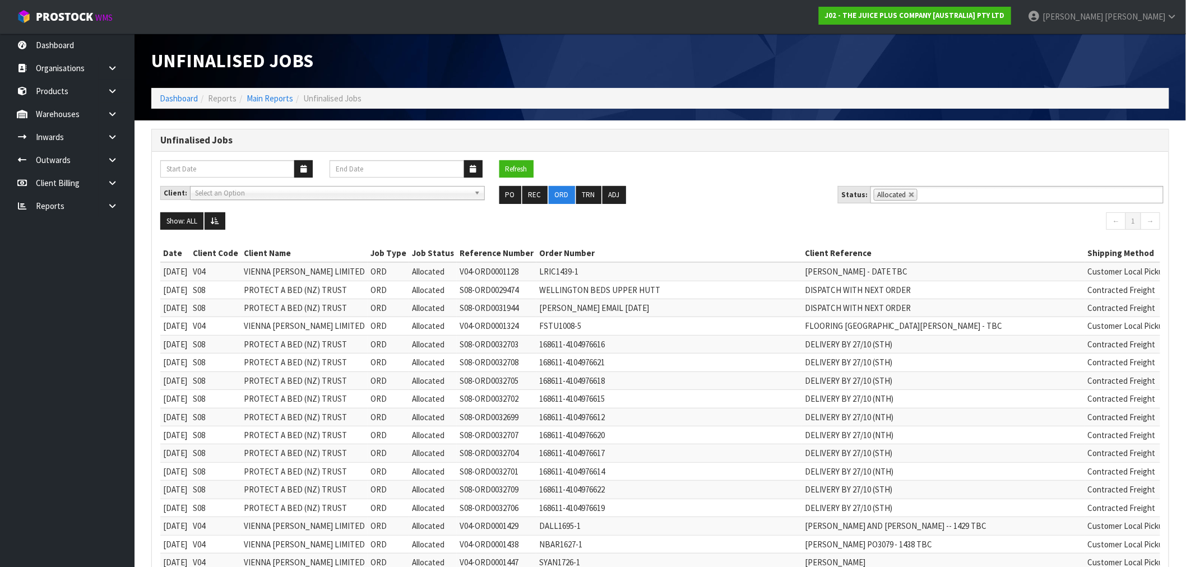
click at [181, 91] on ol "Dashboard Reports Main Reports Unfinalised Jobs" at bounding box center [660, 98] width 1018 height 21
click at [171, 101] on link "Dashboard" at bounding box center [179, 98] width 38 height 11
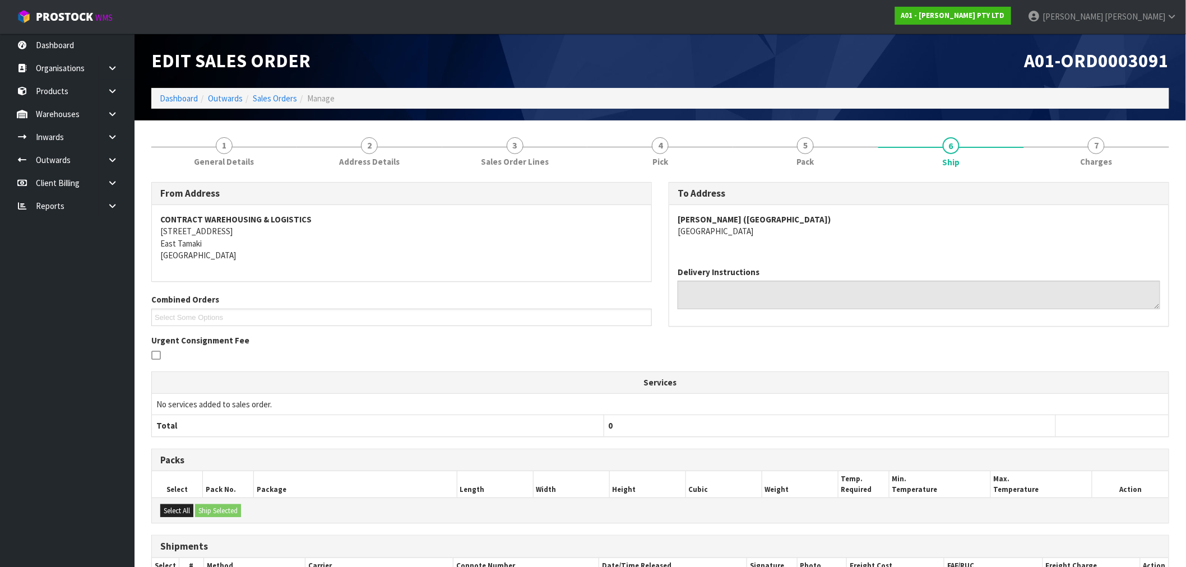
click at [173, 87] on div "Edit Sales Order" at bounding box center [401, 61] width 517 height 54
click at [177, 96] on link "Dashboard" at bounding box center [179, 98] width 38 height 11
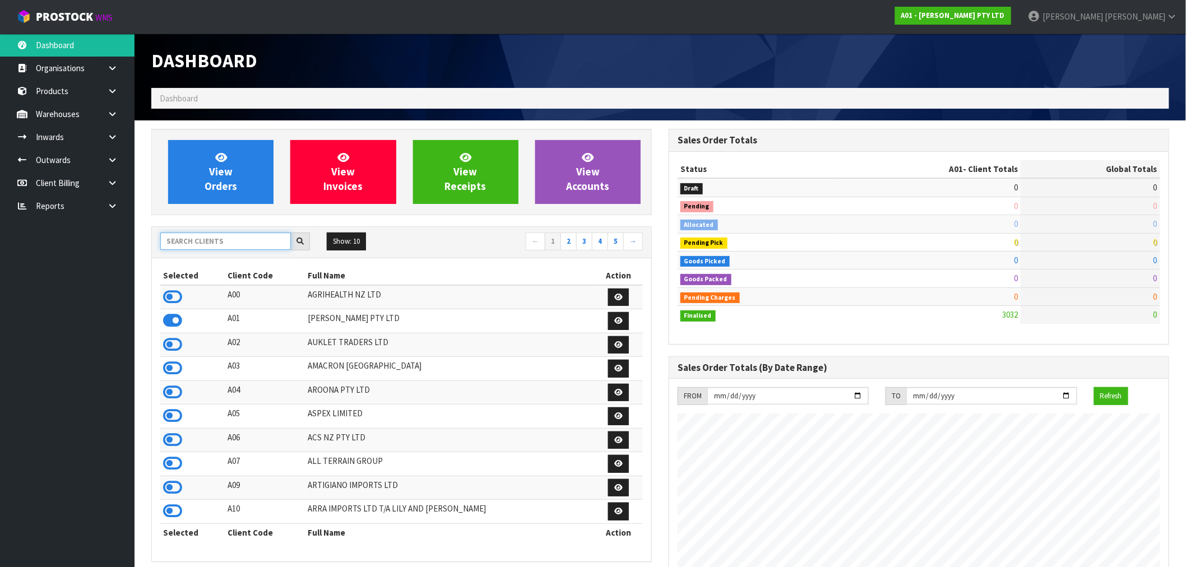
click at [216, 246] on input "text" at bounding box center [225, 241] width 131 height 17
type input "J01"
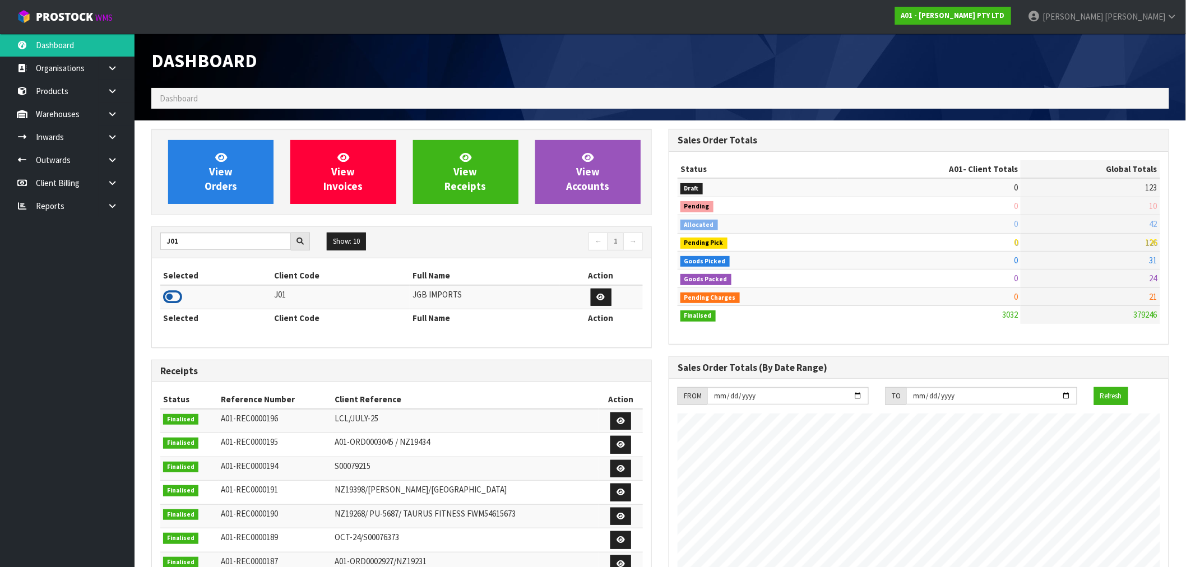
click at [170, 289] on icon at bounding box center [172, 297] width 19 height 17
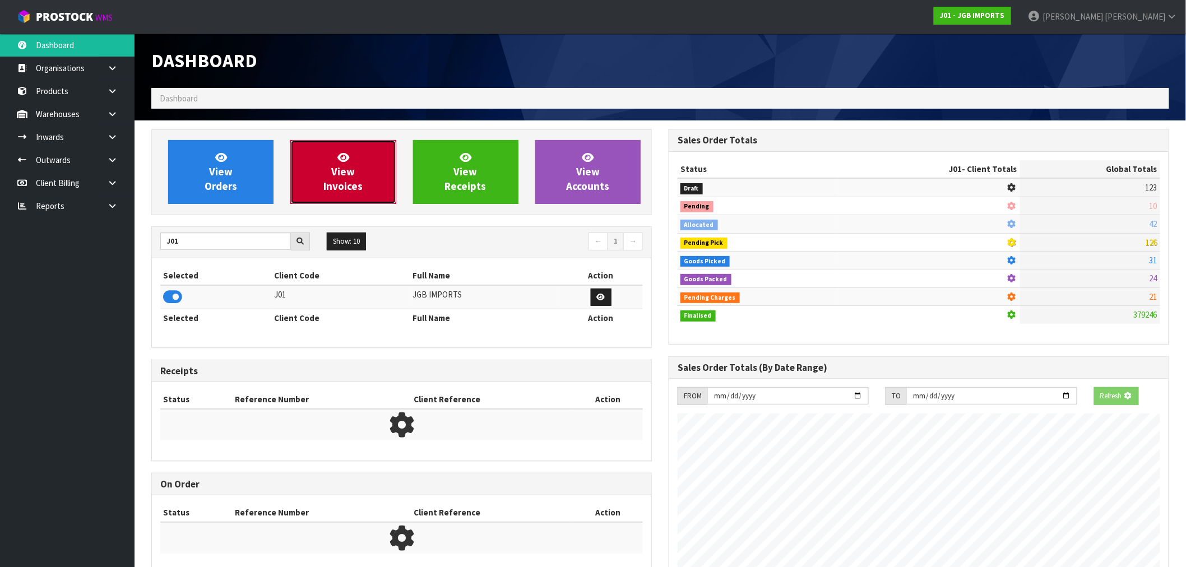
scroll to position [559918, 560099]
click at [329, 186] on span "View Invoices" at bounding box center [342, 172] width 39 height 42
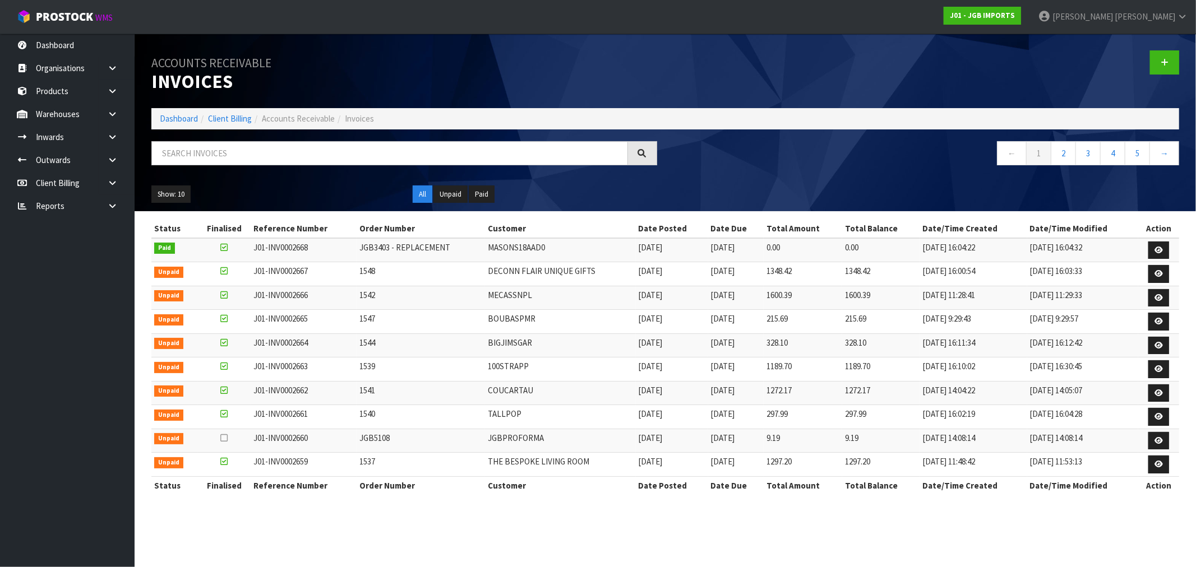
drag, startPoint x: 656, startPoint y: 251, endPoint x: 674, endPoint y: 317, distance: 68.5
click at [674, 317] on tbody "Paid J01-INV0002668 JGB3403 - REPLACEMENT MASONS18AAD0 29/08/2025 20/09/2025 0.…" at bounding box center [665, 357] width 1028 height 239
click at [642, 352] on td "28/08/2025" at bounding box center [672, 346] width 72 height 24
drag, startPoint x: 681, startPoint y: 399, endPoint x: 600, endPoint y: 251, distance: 168.6
click at [600, 251] on tbody "Paid J01-INV0002668 JGB3403 - REPLACEMENT MASONS18AAD0 29/08/2025 20/09/2025 0.…" at bounding box center [665, 357] width 1028 height 239
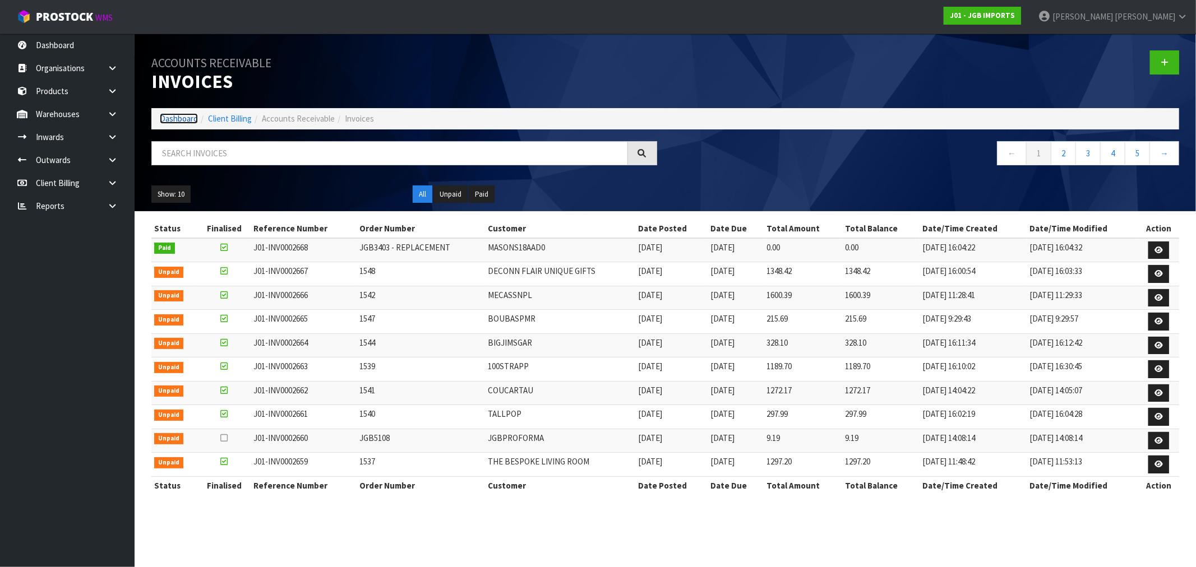
click at [167, 119] on link "Dashboard" at bounding box center [179, 118] width 38 height 11
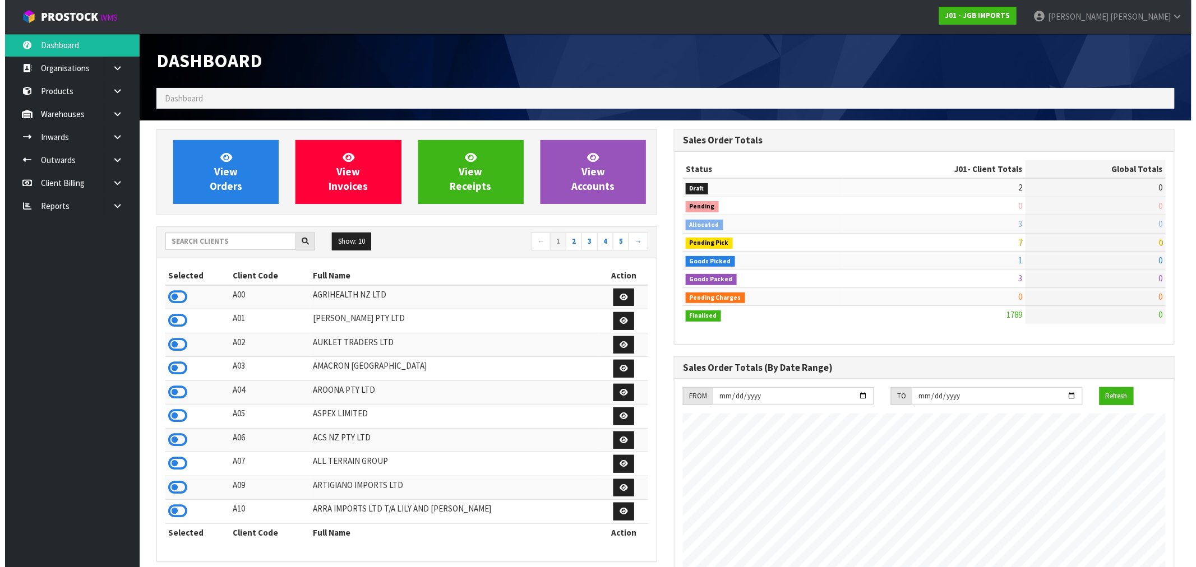
scroll to position [849, 517]
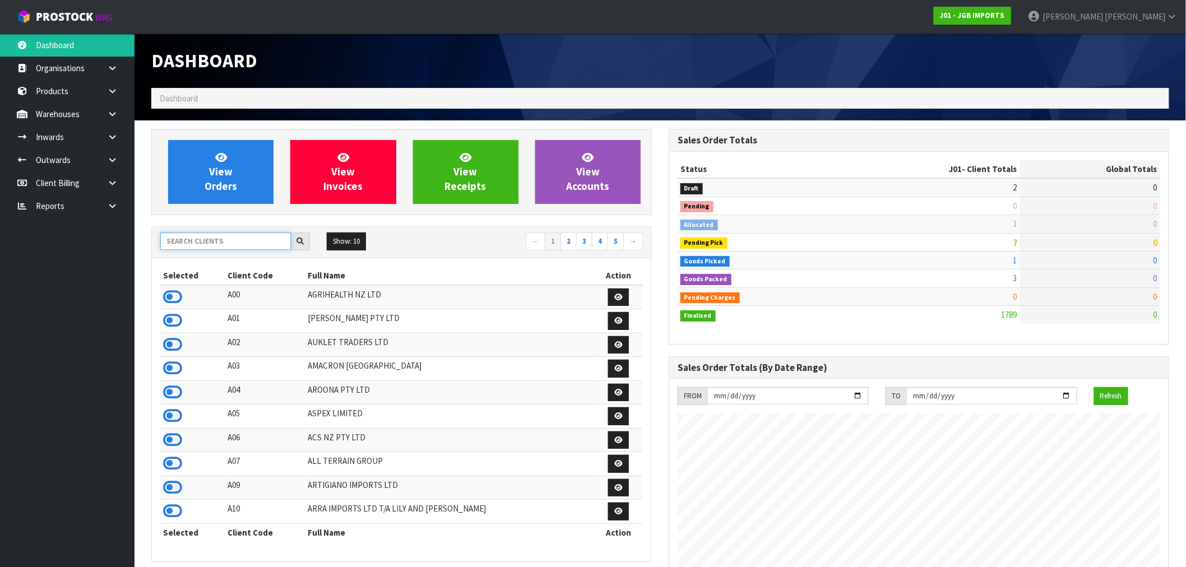
click at [205, 237] on input "text" at bounding box center [225, 241] width 131 height 17
click at [193, 249] on input "text" at bounding box center [225, 241] width 131 height 17
type input "J0"
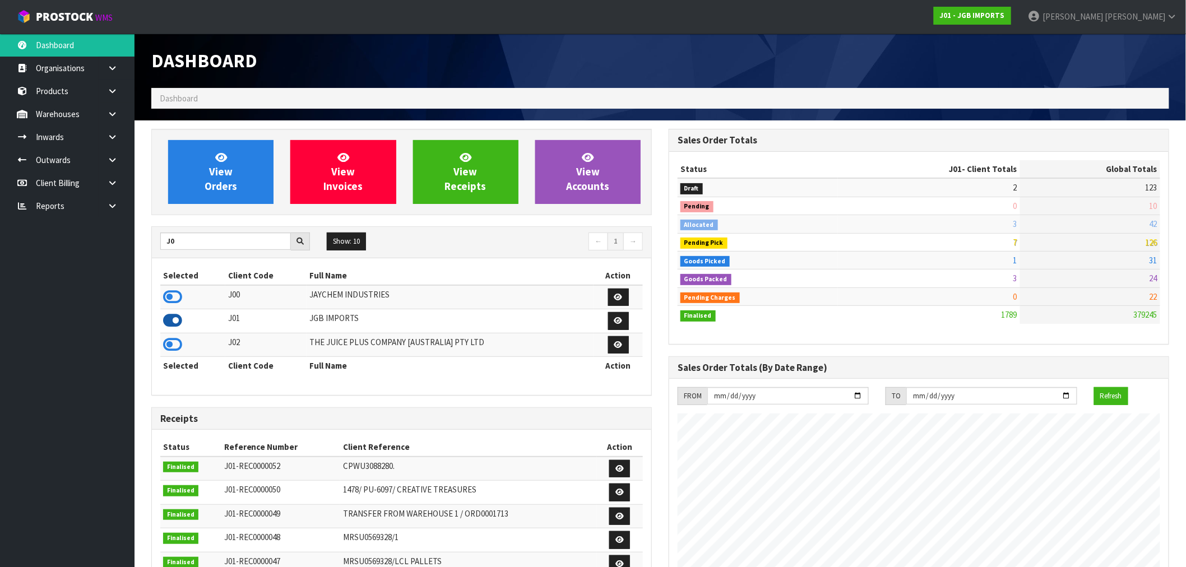
click at [176, 316] on icon at bounding box center [172, 320] width 19 height 17
click at [207, 170] on link "View Orders" at bounding box center [220, 172] width 105 height 64
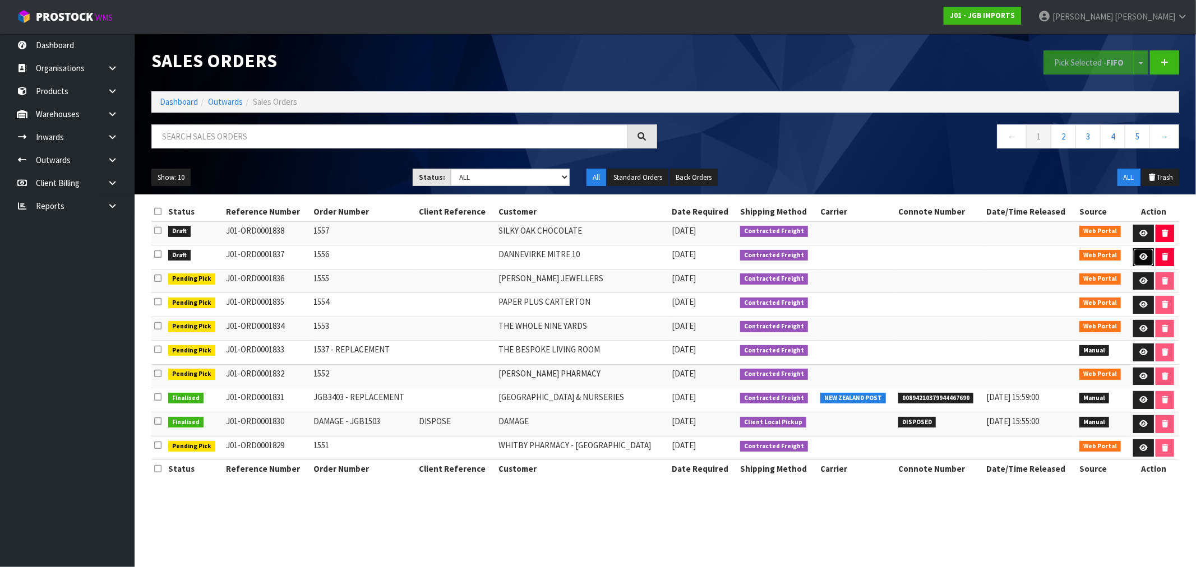
click at [1133, 256] on link at bounding box center [1143, 257] width 21 height 18
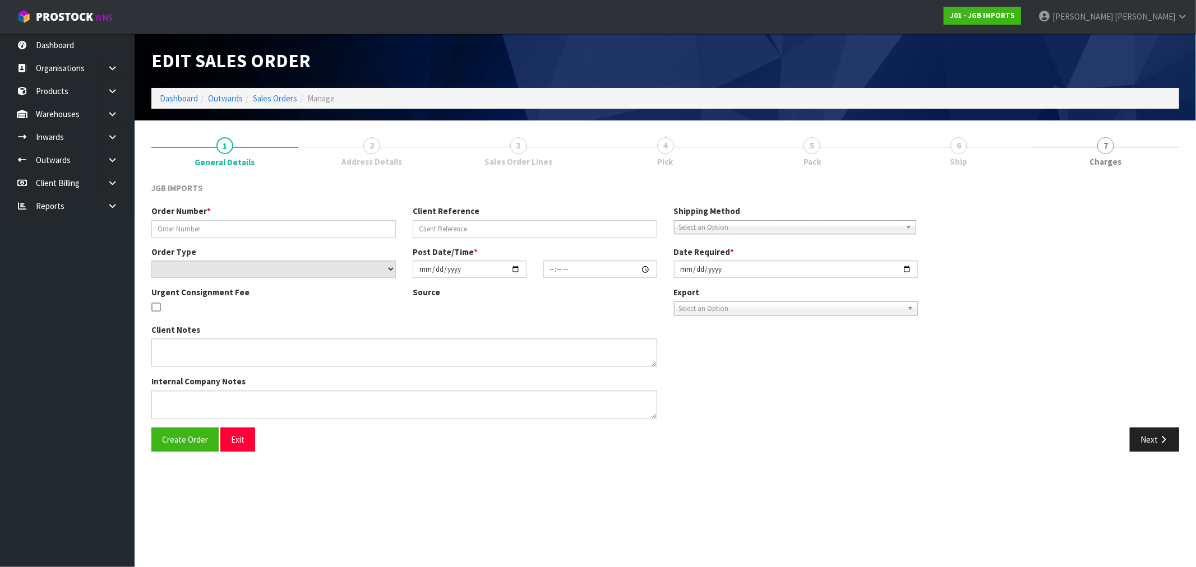
type input "1556"
select select "number:0"
type input "[DATE]"
type input "16:26:00.000"
type input "[DATE]"
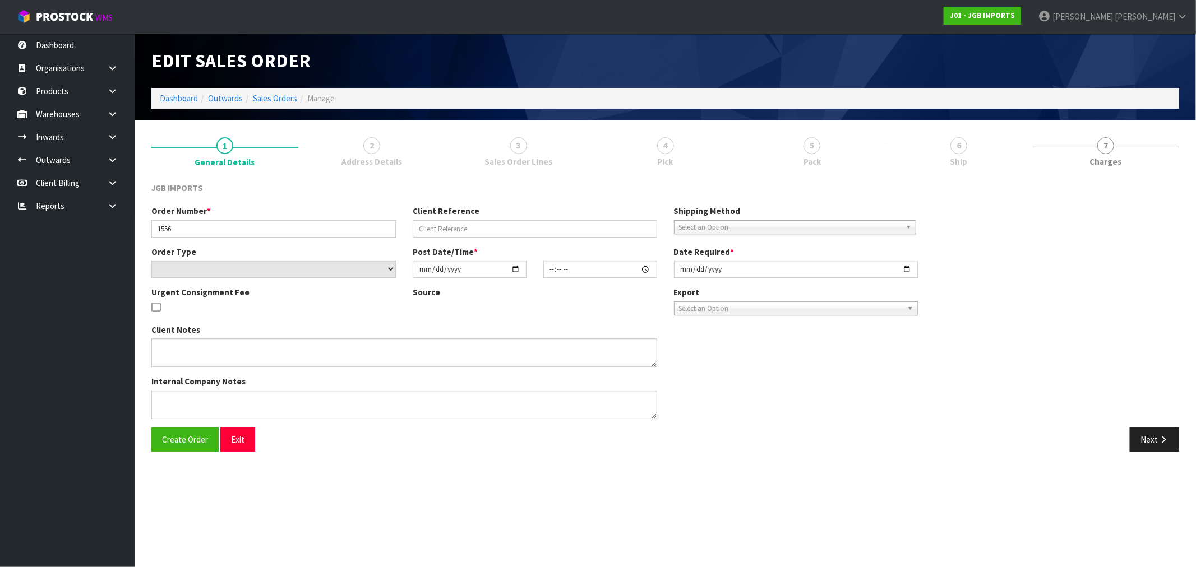
type textarea "NEW CUSTOMER"
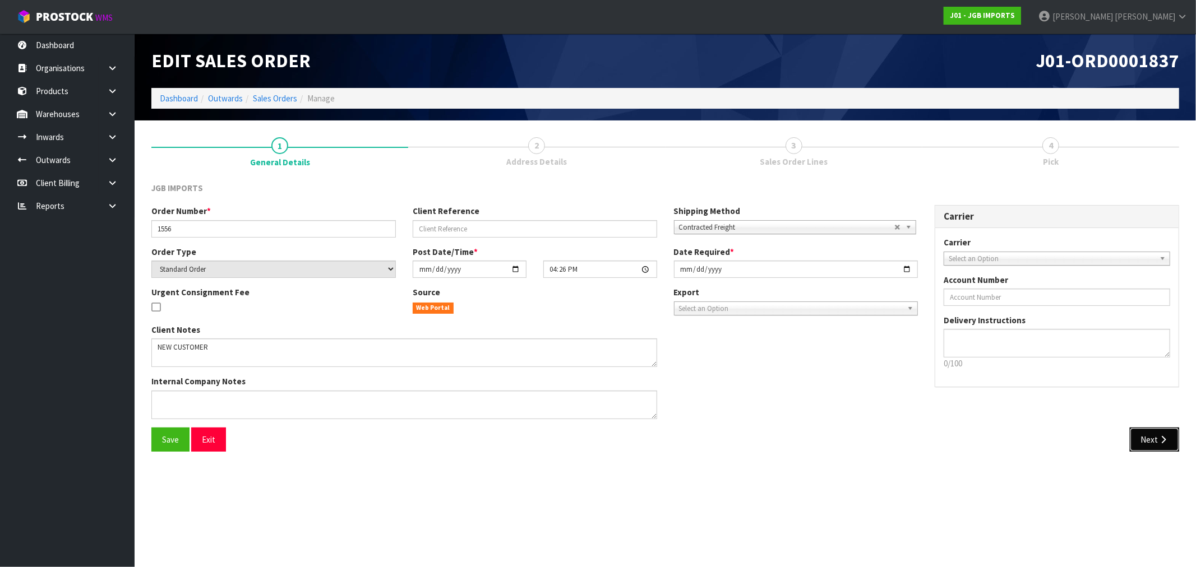
click at [1150, 440] on button "Next" at bounding box center [1154, 440] width 49 height 24
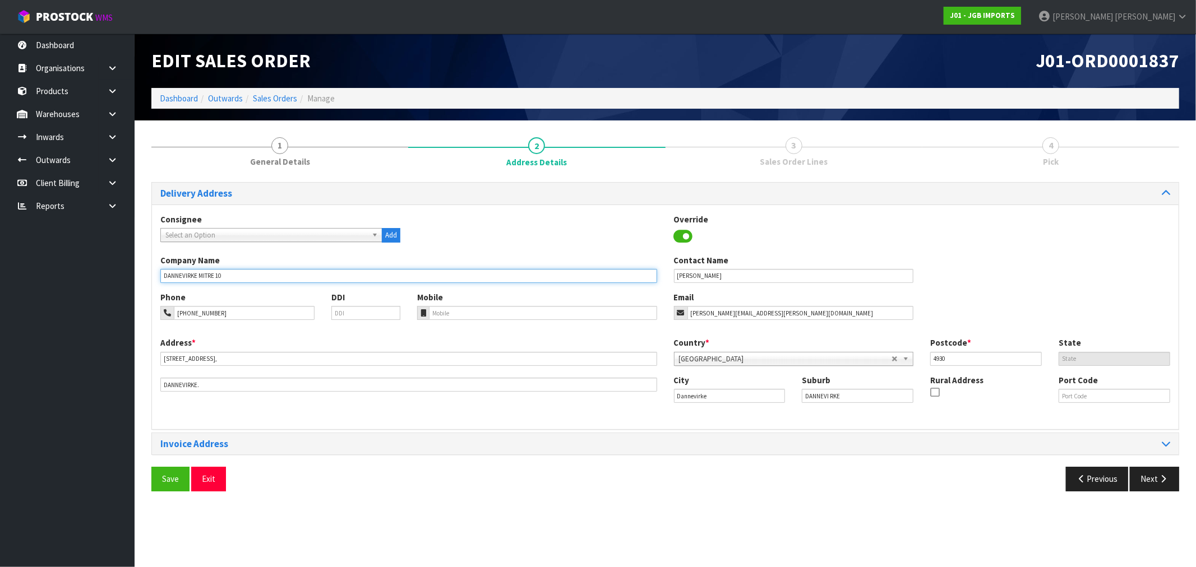
drag, startPoint x: 189, startPoint y: 276, endPoint x: 147, endPoint y: 276, distance: 42.0
click at [147, 276] on div "1 General Details 2 Address Details 3 Sales Order Lines 4 Pick Delivery Address…" at bounding box center [665, 314] width 1044 height 371
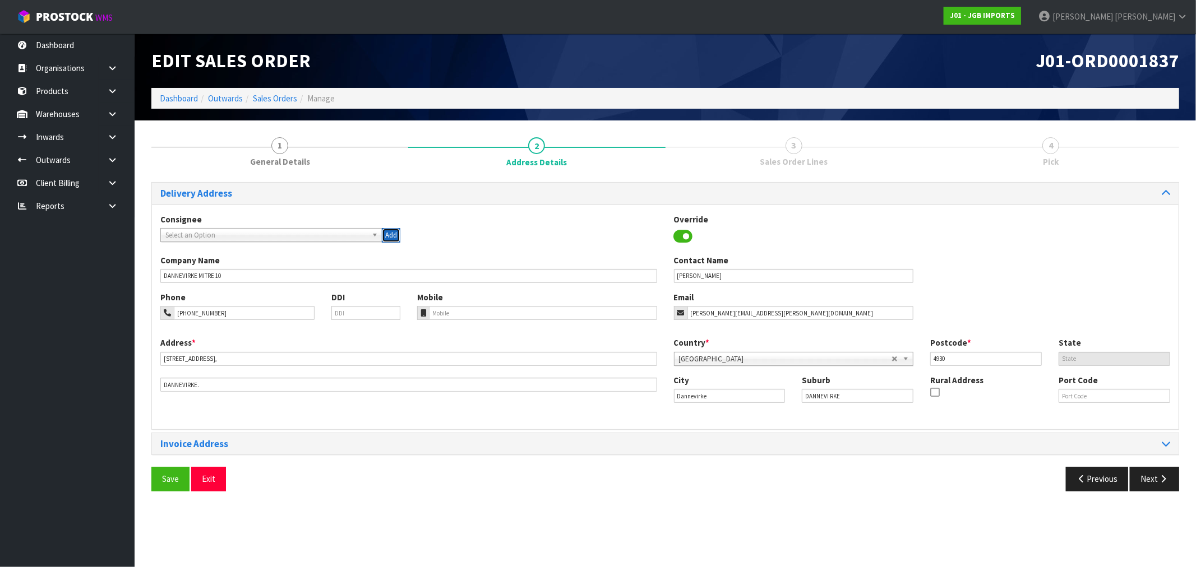
click at [392, 232] on button "Add" at bounding box center [391, 235] width 19 height 15
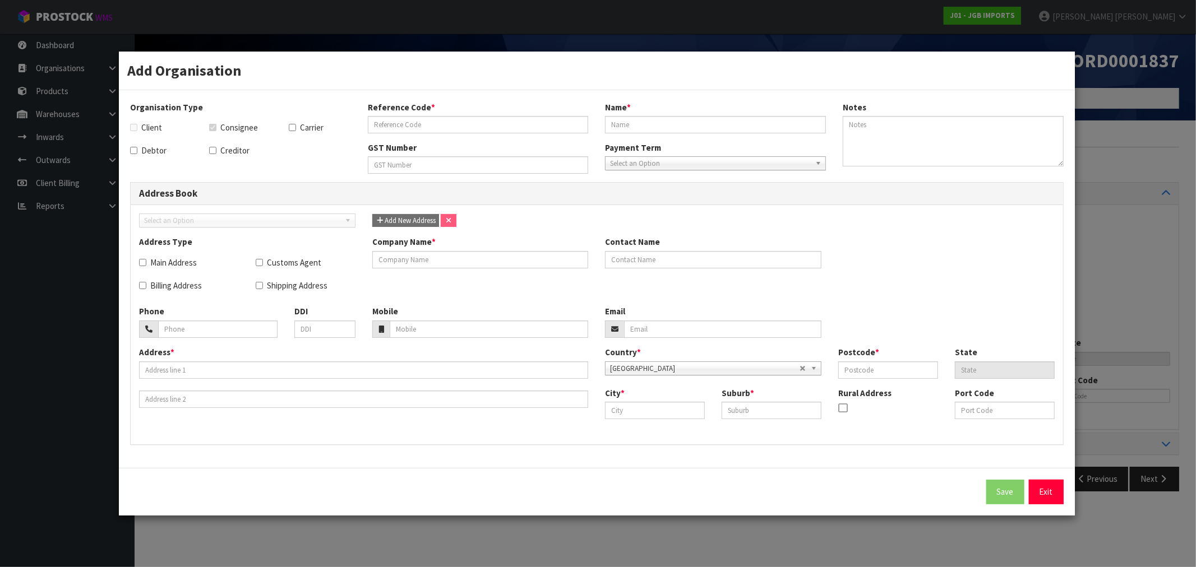
drag, startPoint x: 750, startPoint y: 79, endPoint x: 625, endPoint y: 89, distance: 124.8
click at [625, 89] on div "Add Organisation" at bounding box center [596, 71] width 955 height 38
click at [1041, 495] on link "Exit" at bounding box center [1046, 492] width 35 height 24
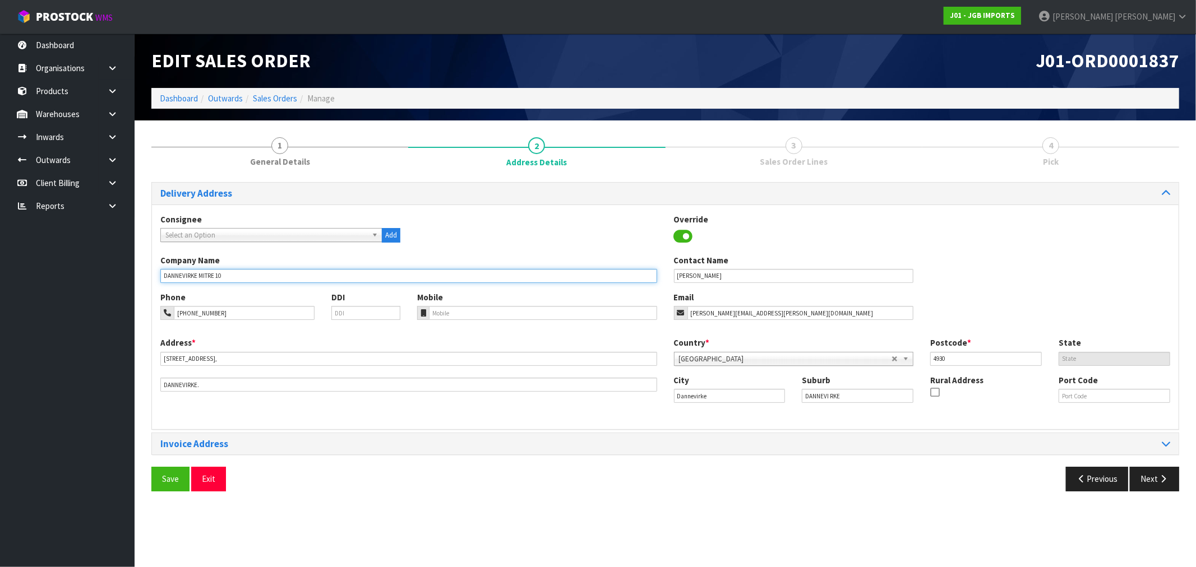
drag, startPoint x: 242, startPoint y: 275, endPoint x: 197, endPoint y: 281, distance: 44.7
click at [197, 281] on input "DANNEVIRKE MITRE 10" at bounding box center [408, 276] width 497 height 14
click at [188, 277] on input "MITRE 10DANNEVIRKE" at bounding box center [408, 276] width 497 height 14
drag, startPoint x: 265, startPoint y: 276, endPoint x: 142, endPoint y: 278, distance: 122.8
click at [143, 278] on div "1 General Details 2 Address Details 3 Sales Order Lines 4 Pick Delivery Address…" at bounding box center [665, 314] width 1044 height 371
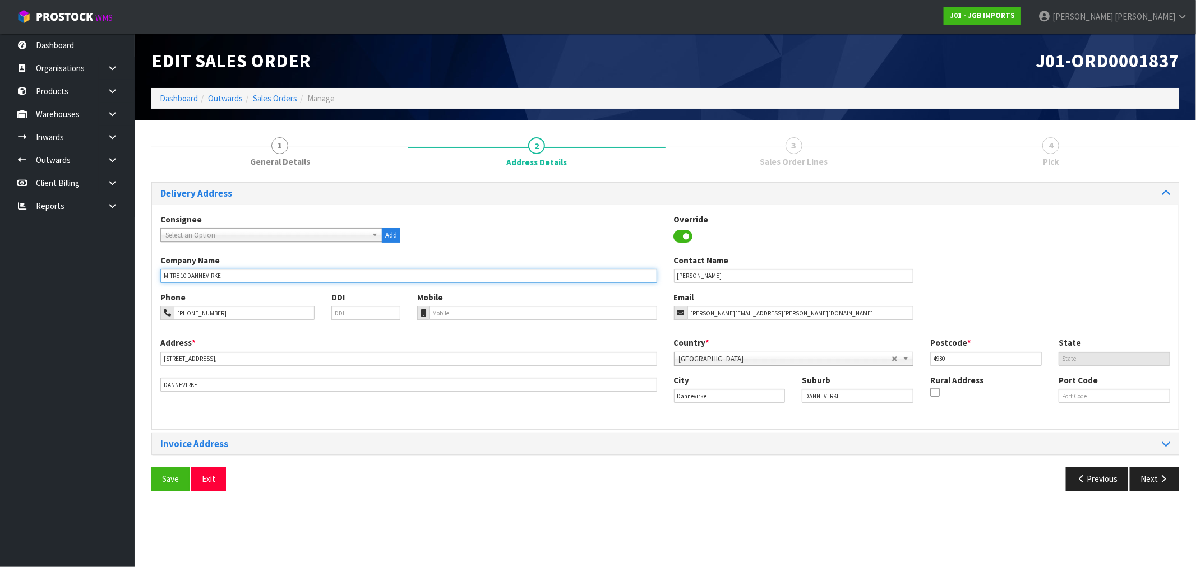
paste input "text"
type input "MITRE 10 DANNEVIRKE"
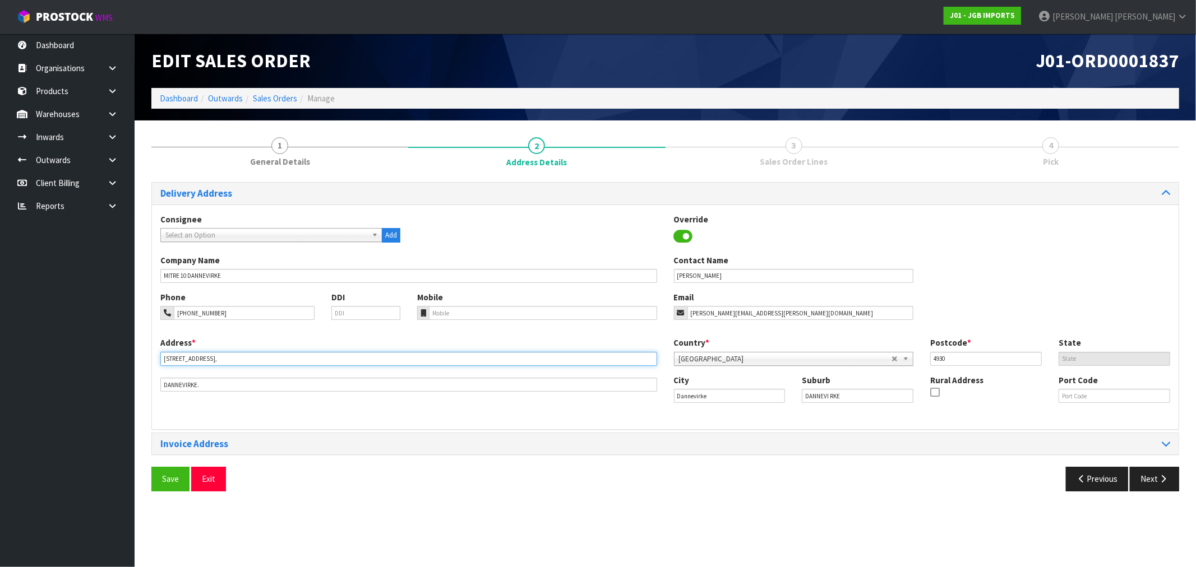
click at [204, 361] on input "[STREET_ADDRESS]," at bounding box center [408, 359] width 497 height 14
drag, startPoint x: 206, startPoint y: 361, endPoint x: 107, endPoint y: 363, distance: 98.7
click at [114, 363] on body "Toggle navigation ProStock WMS J01 - JGB IMPORTS Rocio Lopez Logout Dashboard O…" at bounding box center [598, 283] width 1196 height 567
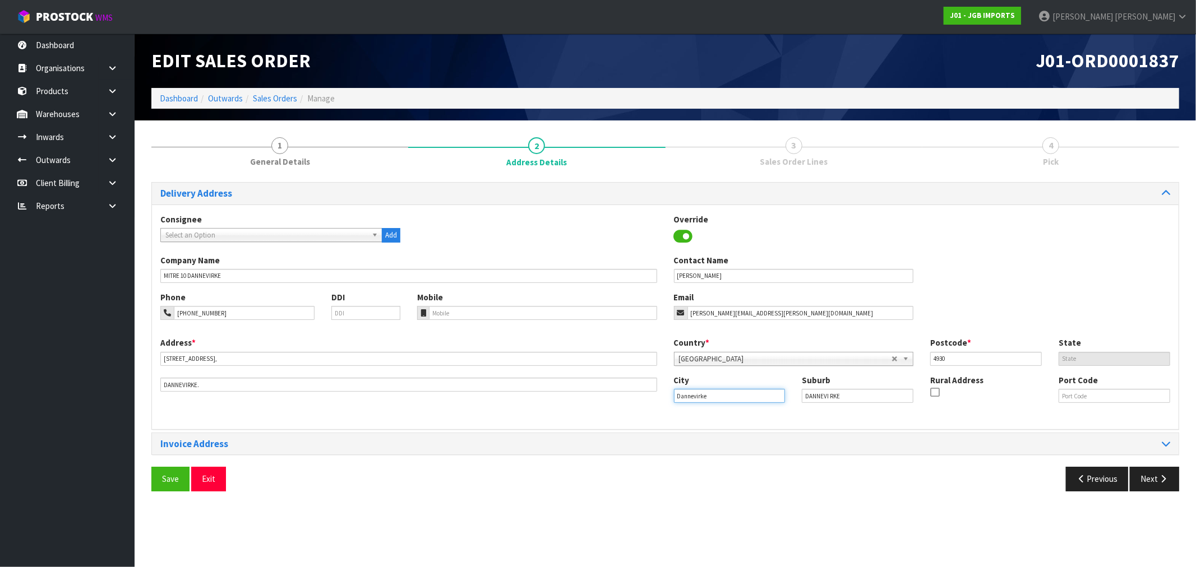
drag, startPoint x: 714, startPoint y: 395, endPoint x: 598, endPoint y: 404, distance: 115.8
click at [605, 404] on div "Address * 155-163 HIGH STREET, This address line exceeds the recommended limit …" at bounding box center [665, 379] width 1026 height 84
drag, startPoint x: 687, startPoint y: 281, endPoint x: 621, endPoint y: 287, distance: 66.4
click at [643, 284] on div "Company Name MITRE 10 DANNEVIRKE Contact Name REBECCA MACKAY" at bounding box center [665, 273] width 1026 height 37
drag, startPoint x: 781, startPoint y: 313, endPoint x: 586, endPoint y: 328, distance: 195.7
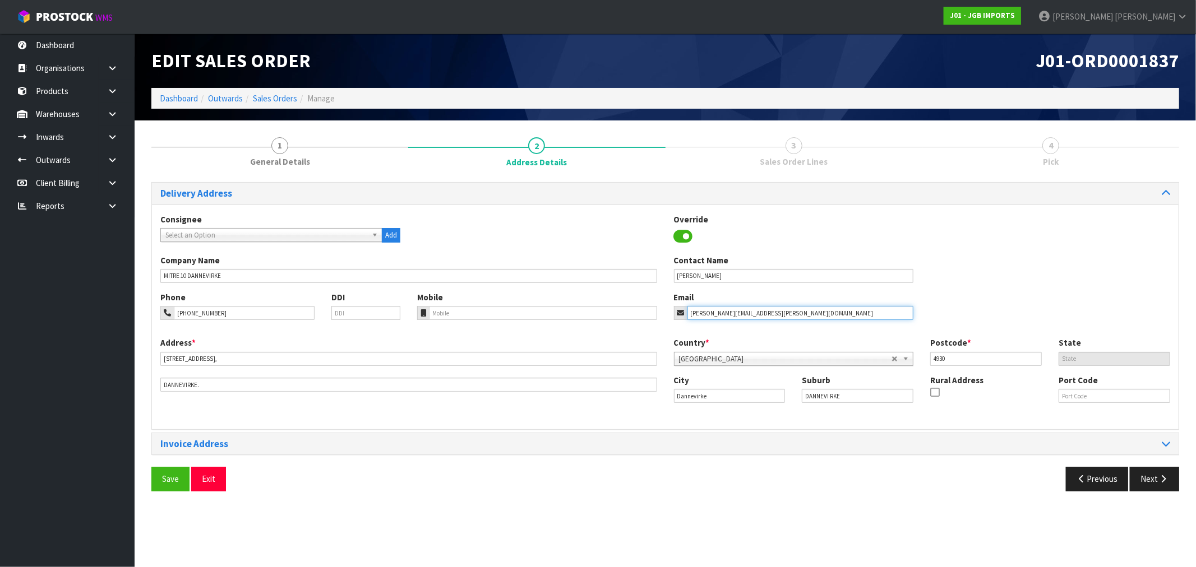
click at [633, 323] on div "Phone 06-374-6045 DDI Mobile Email rebecca.mackay@mitre10.co.nz" at bounding box center [665, 314] width 1026 height 45
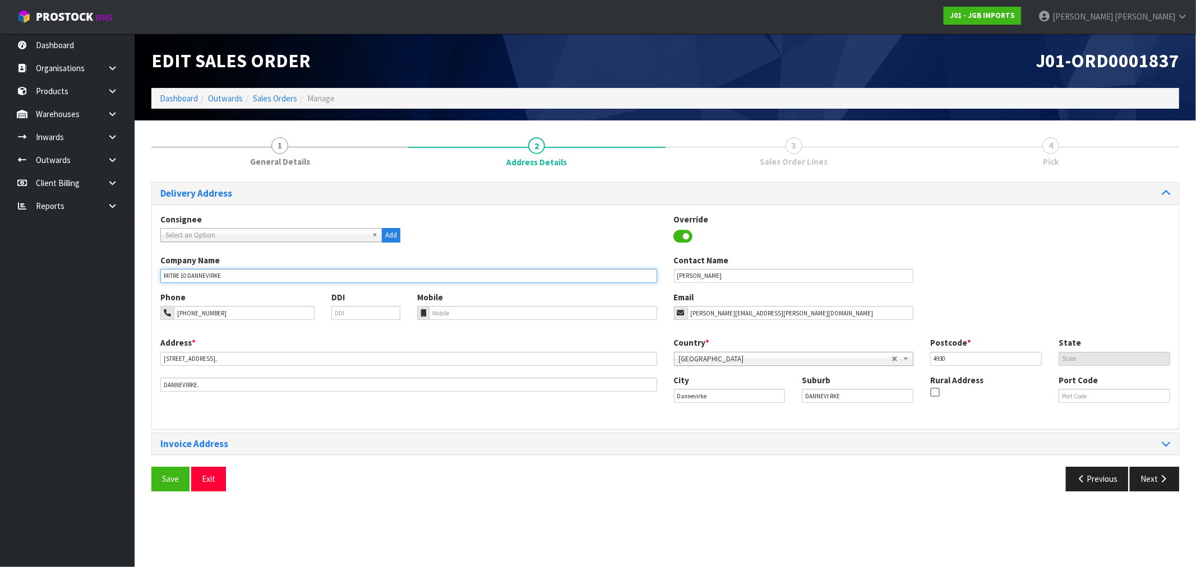
drag, startPoint x: 181, startPoint y: 280, endPoint x: 30, endPoint y: 287, distance: 151.5
click at [72, 281] on body "Toggle navigation ProStock WMS J01 - JGB IMPORTS Rocio Lopez Logout Dashboard O…" at bounding box center [598, 283] width 1196 height 567
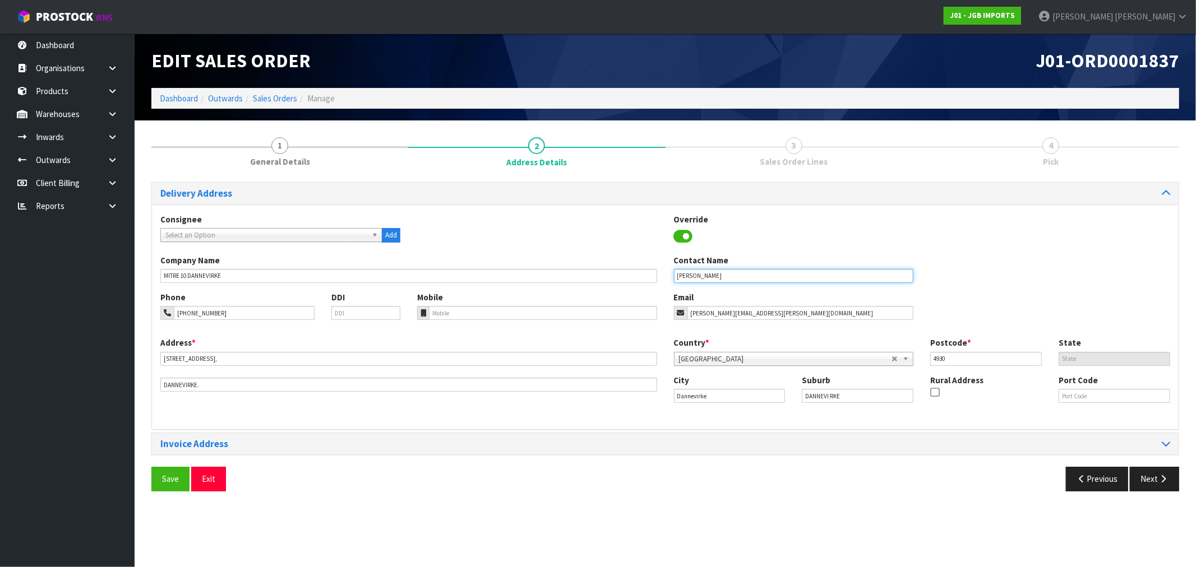
drag, startPoint x: 719, startPoint y: 281, endPoint x: 699, endPoint y: 278, distance: 19.9
click at [699, 278] on input "[PERSON_NAME]" at bounding box center [794, 276] width 240 height 14
drag, startPoint x: 736, startPoint y: 277, endPoint x: 168, endPoint y: 312, distance: 569.0
click at [395, 293] on div "Consignee 000001.BAY MECHANICS - BAY MECHANICS 000001A - BRAKE & TRANSMISSION N…" at bounding box center [665, 317] width 1026 height 225
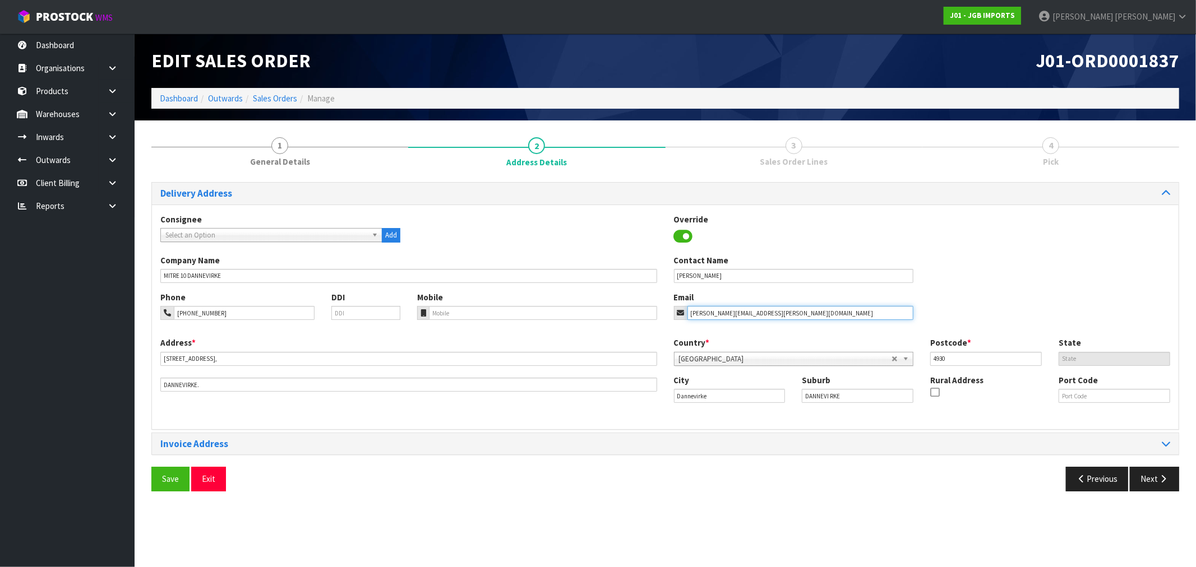
drag, startPoint x: 782, startPoint y: 310, endPoint x: 563, endPoint y: 332, distance: 220.3
click at [570, 331] on div "Phone 06-374-6045 DDI Mobile Email rebecca.mackay@mitre10.co.nz" at bounding box center [665, 314] width 1026 height 45
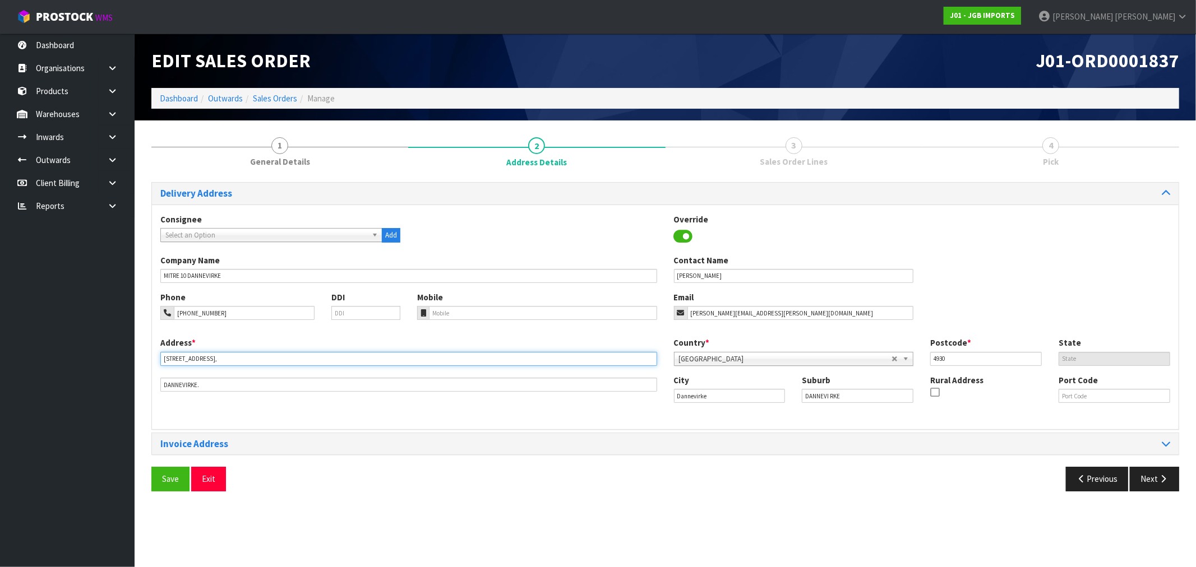
drag, startPoint x: 174, startPoint y: 360, endPoint x: -84, endPoint y: 391, distance: 260.2
click at [0, 391] on html "Toggle navigation ProStock WMS J01 - JGB IMPORTS Rocio Lopez Logout Dashboard O…" at bounding box center [598, 283] width 1196 height 567
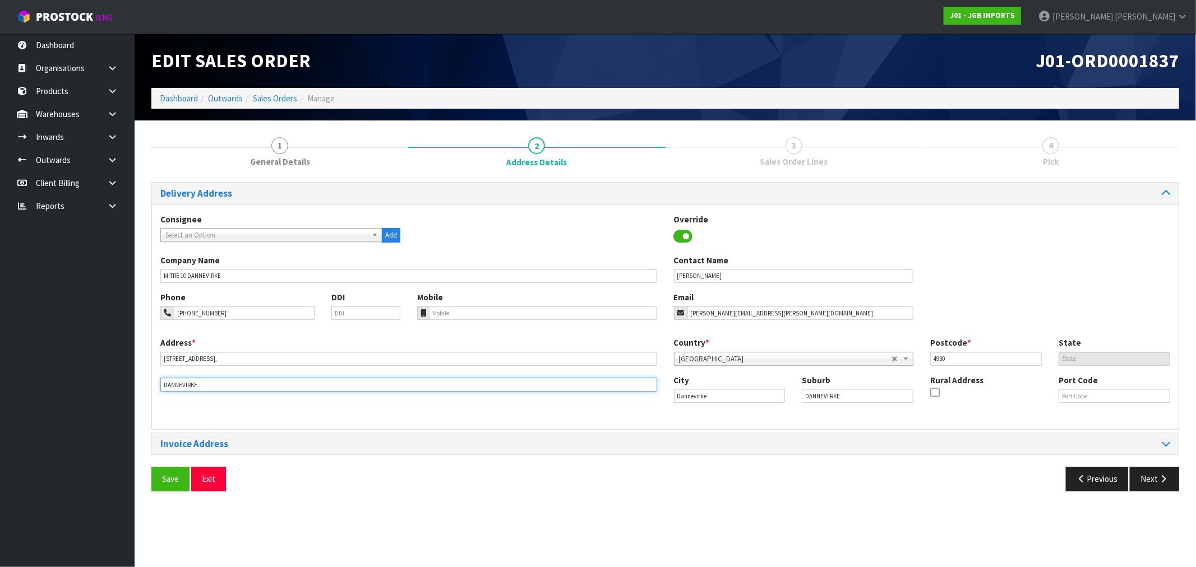
click at [180, 389] on input "DANNEVIRKE." at bounding box center [408, 385] width 497 height 14
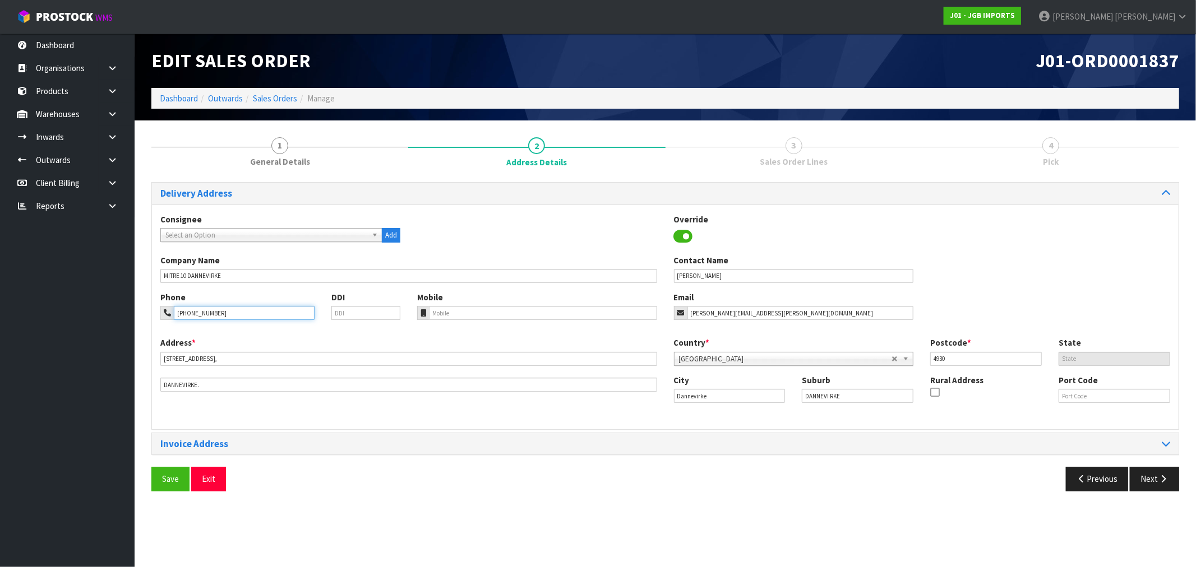
drag, startPoint x: 241, startPoint y: 311, endPoint x: 55, endPoint y: 321, distance: 186.4
click at [108, 317] on body "Toggle navigation ProStock WMS J01 - JGB IMPORTS Rocio Lopez Logout Dashboard O…" at bounding box center [598, 283] width 1196 height 567
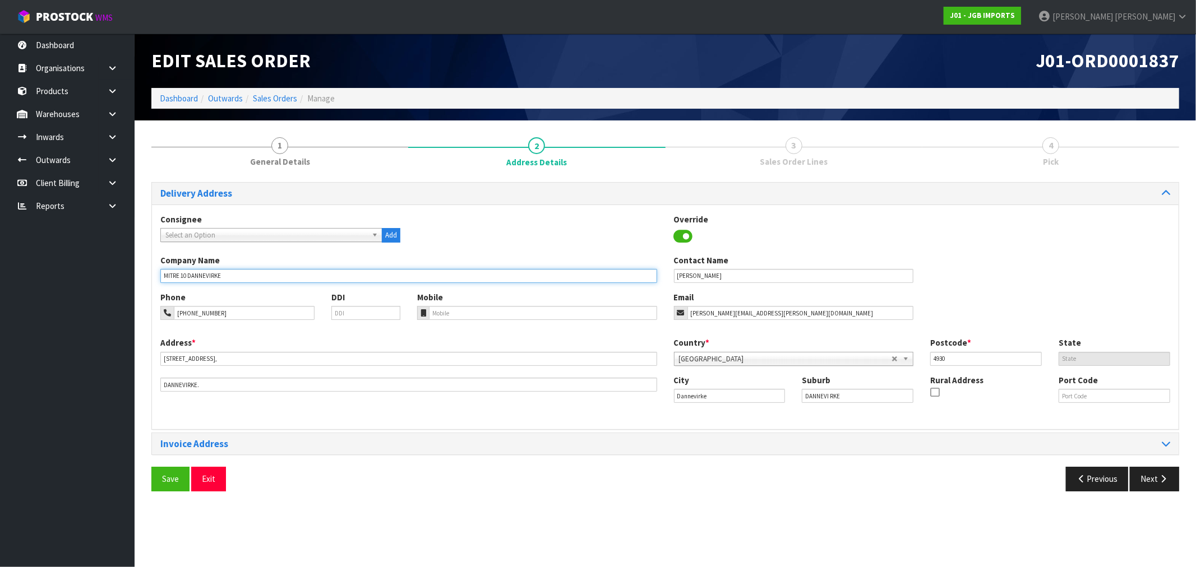
drag, startPoint x: 201, startPoint y: 278, endPoint x: 119, endPoint y: 276, distance: 81.3
click at [119, 276] on body "Toggle navigation ProStock WMS J01 - JGB IMPORTS Rocio Lopez Logout Dashboard O…" at bounding box center [598, 283] width 1196 height 567
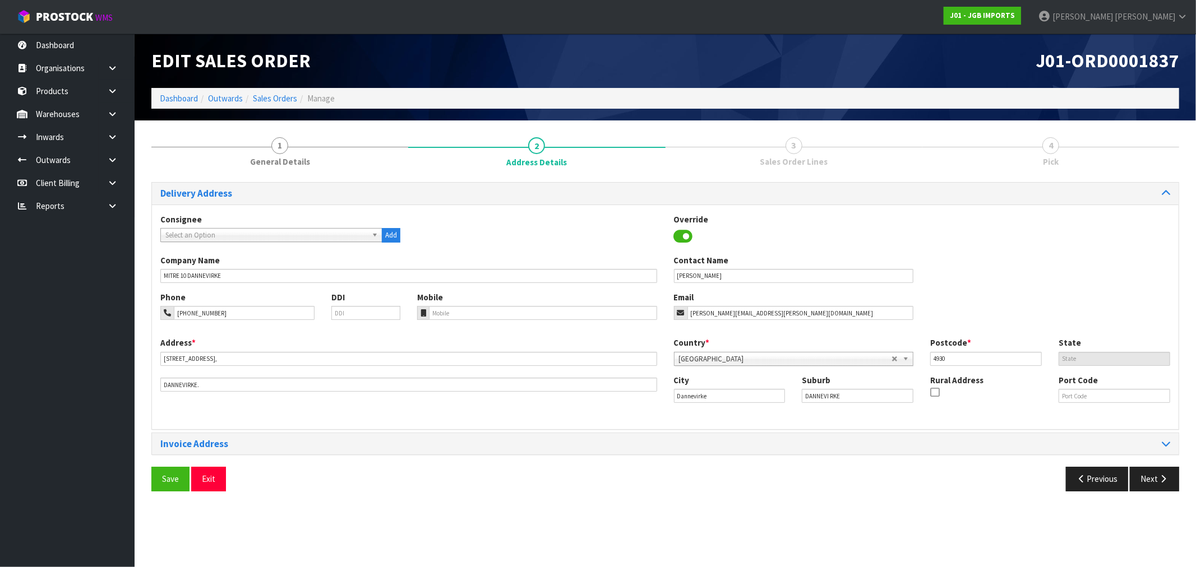
click at [286, 234] on span "Select an Option" at bounding box center [266, 235] width 202 height 13
paste input "MITRE 10 DANNEVIRKE"
type input "MITRE 10 DANNEVIRKE"
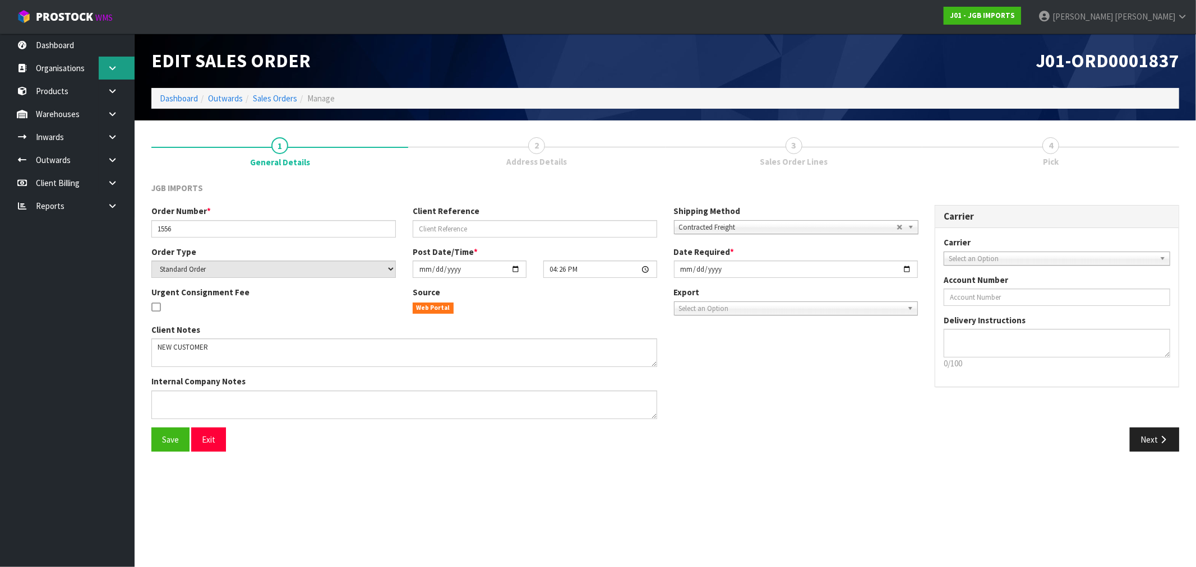
click at [116, 65] on icon at bounding box center [112, 68] width 11 height 8
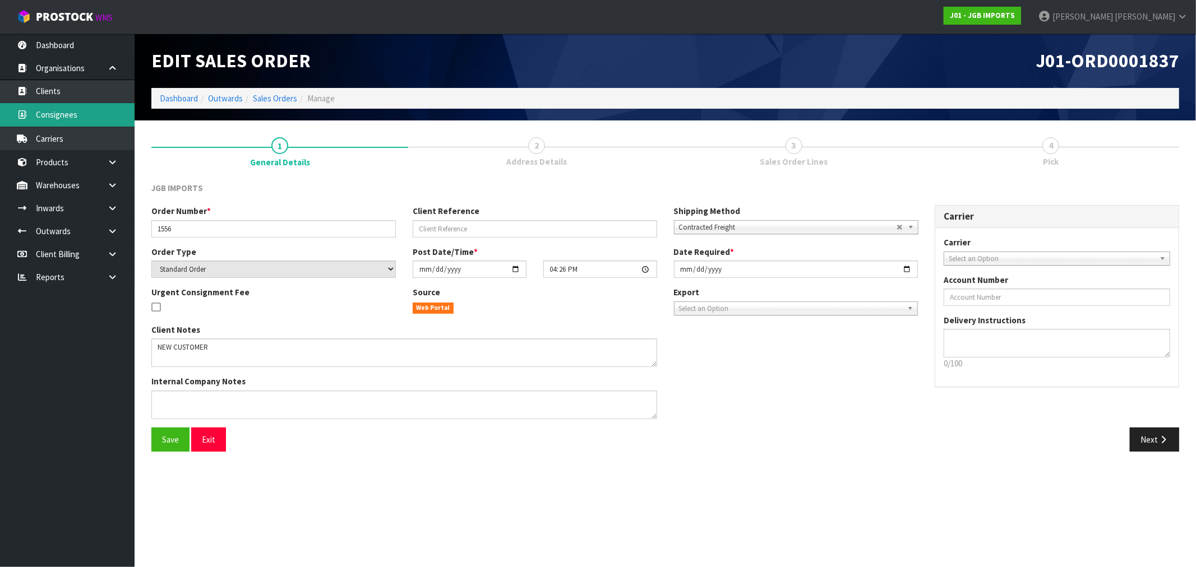
click at [85, 119] on link "Consignees" at bounding box center [67, 114] width 135 height 23
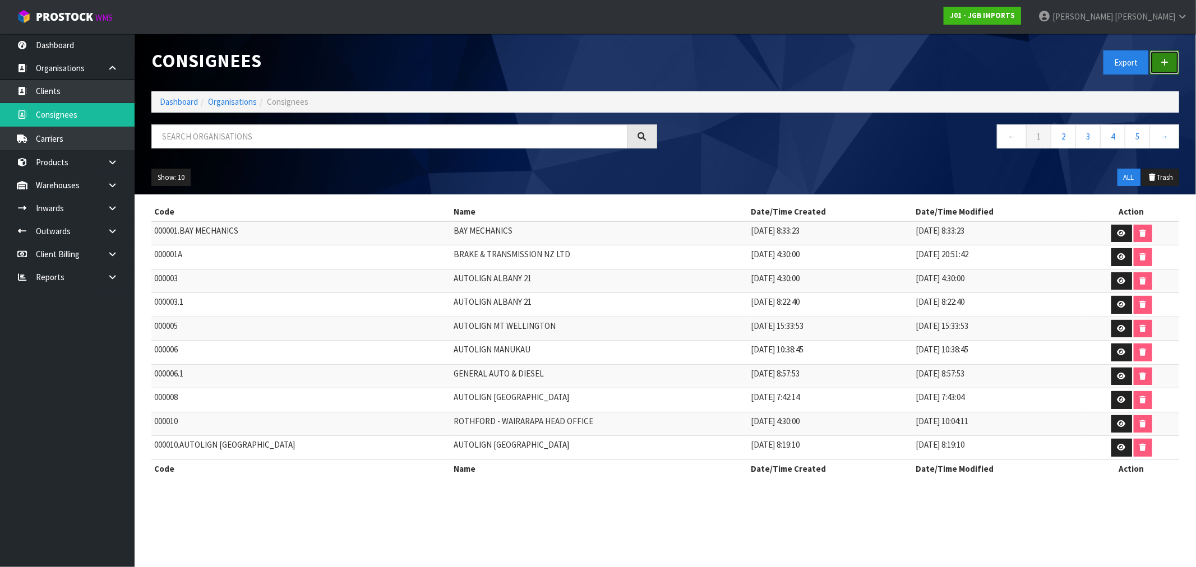
click at [1159, 64] on link at bounding box center [1164, 62] width 29 height 24
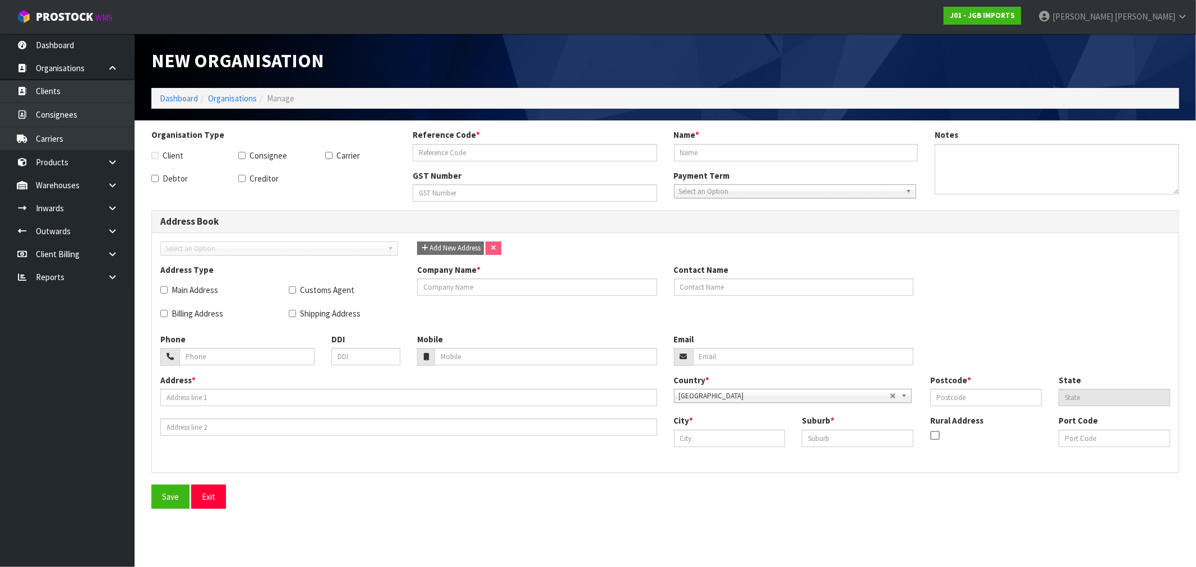
click at [266, 151] on label "Consignee" at bounding box center [262, 156] width 49 height 12
click at [246, 152] on input "Consignee" at bounding box center [241, 155] width 7 height 7
checkbox input "true"
click at [200, 288] on label "Main Address" at bounding box center [189, 290] width 58 height 12
click at [168, 288] on input "Main Address" at bounding box center [163, 289] width 7 height 7
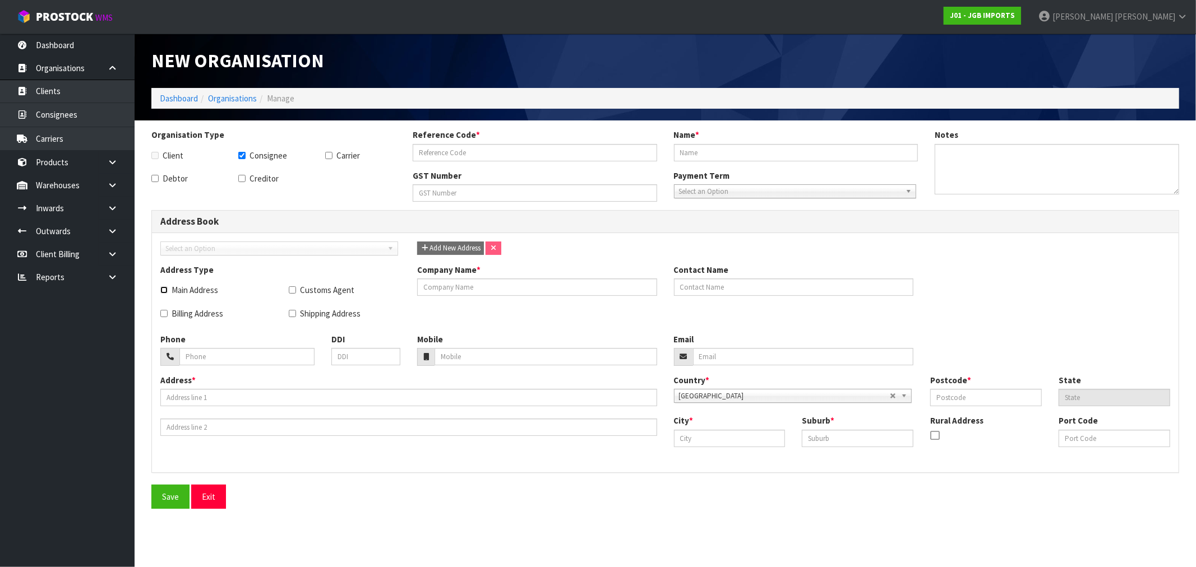
checkbox input "true"
click at [211, 306] on div "Billing Address" at bounding box center [216, 313] width 128 height 23
click at [211, 317] on label "Billing Address" at bounding box center [191, 314] width 63 height 12
click at [168, 317] on input "Billing Address" at bounding box center [163, 313] width 7 height 7
checkbox input "true"
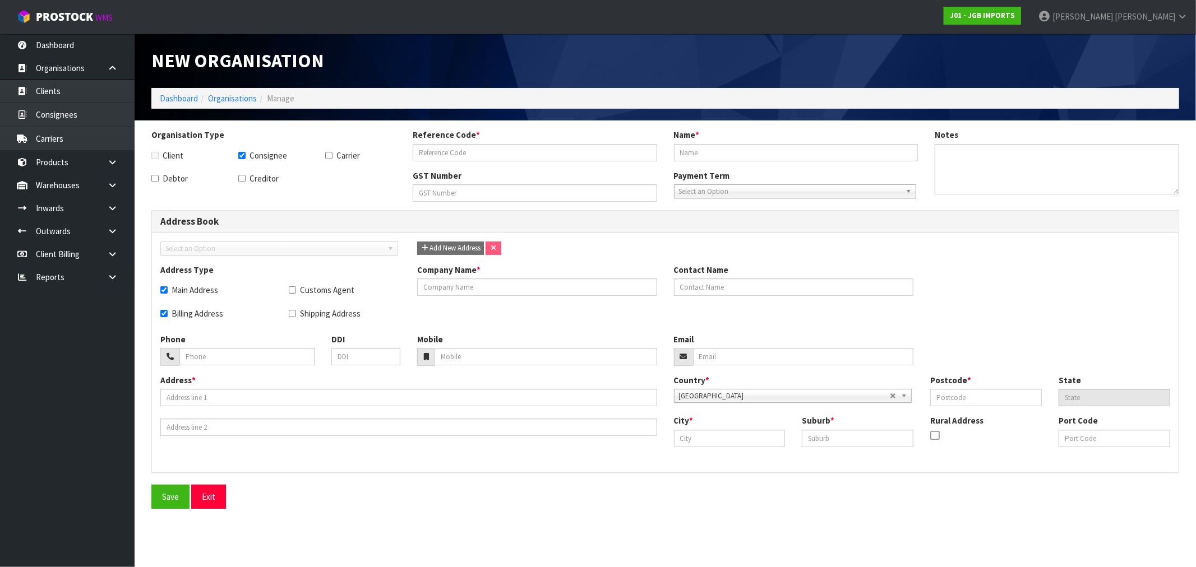
drag, startPoint x: 273, startPoint y: 315, endPoint x: 293, endPoint y: 315, distance: 20.2
click at [285, 315] on div "Main Address Customs Agent Billing Address Shipping Address" at bounding box center [280, 302] width 257 height 47
click at [310, 315] on label "Shipping Address" at bounding box center [325, 314] width 72 height 12
click at [296, 315] on input "Shipping Address" at bounding box center [292, 313] width 7 height 7
checkbox input "true"
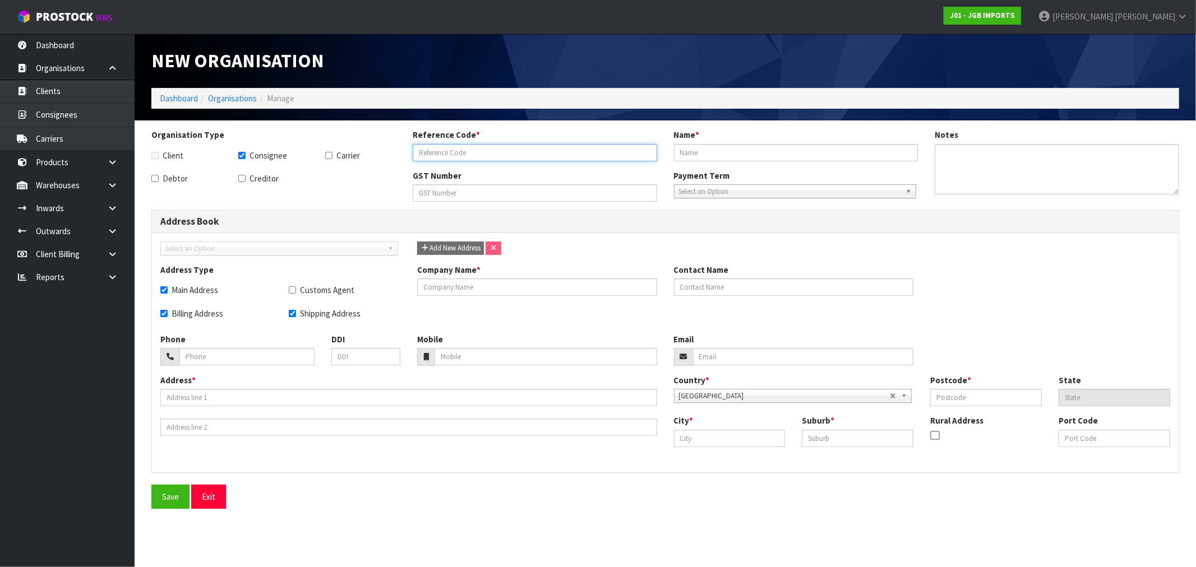
click at [446, 154] on input "text" at bounding box center [535, 152] width 244 height 17
paste input "MITRE 10"
drag, startPoint x: 440, startPoint y: 154, endPoint x: 482, endPoint y: 146, distance: 42.8
click at [450, 153] on input "MITRE 10" at bounding box center [535, 152] width 244 height 17
type input "MITRE10DAN"
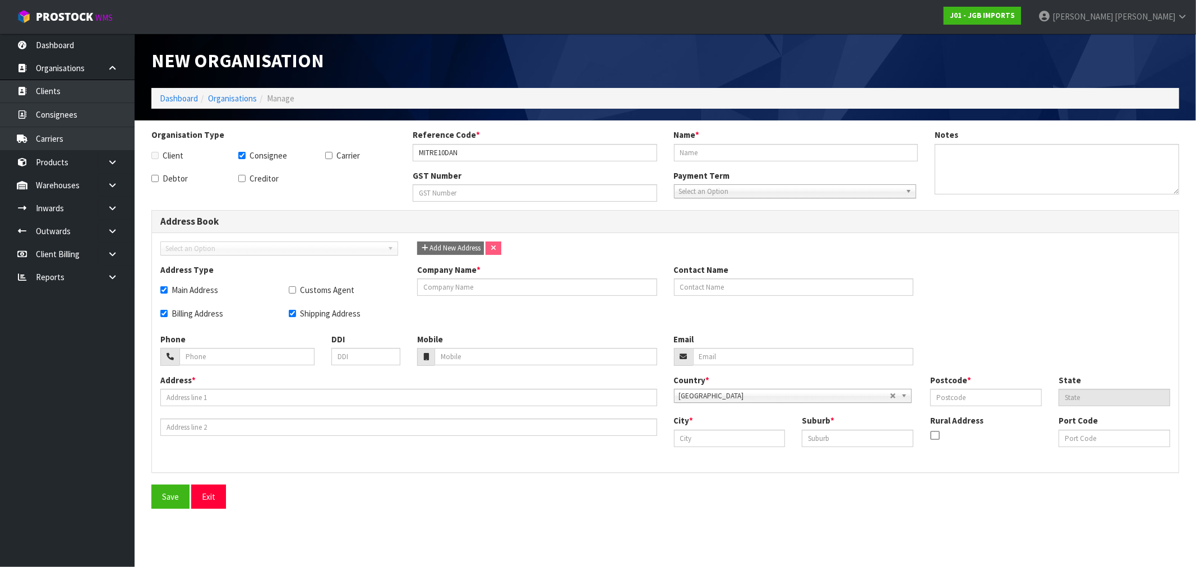
click at [725, 142] on div "Name *" at bounding box center [795, 145] width 261 height 32
click at [730, 148] on input "text" at bounding box center [796, 152] width 244 height 17
paste input "MITRE 10 DANNEVIRKE"
type input "MITRE 10 DANNEVIRKE"
click at [266, 405] on input "text" at bounding box center [408, 397] width 497 height 17
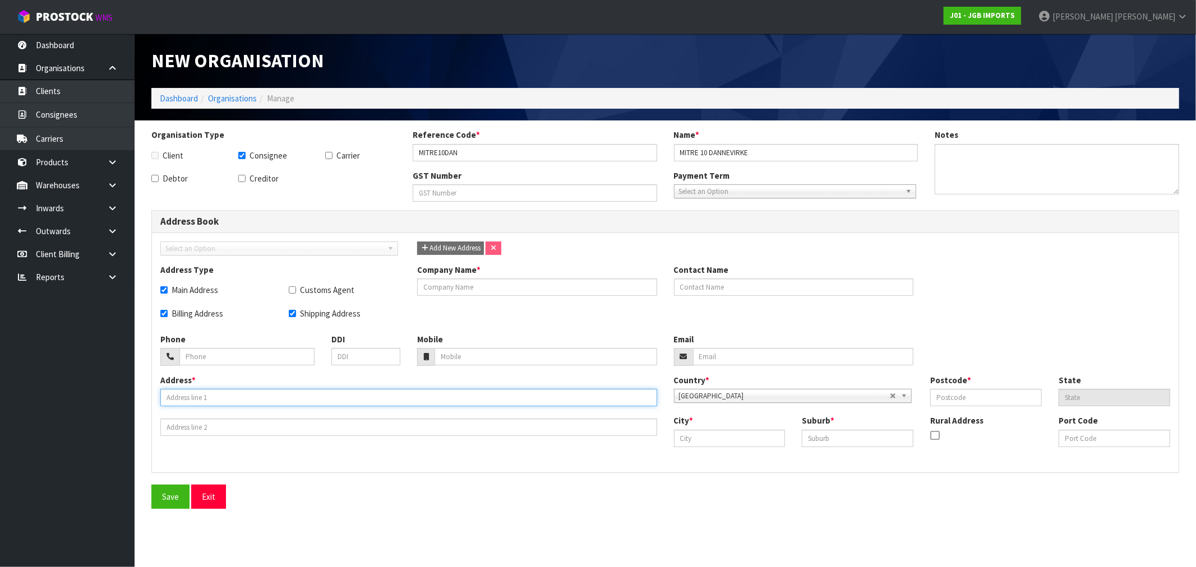
paste input "[STREET_ADDRESS],"
type input "155-163 HIGH STREET,"
click at [742, 441] on input "text" at bounding box center [730, 438] width 112 height 17
paste input "Dannevirke"
type input "Dannevirke"
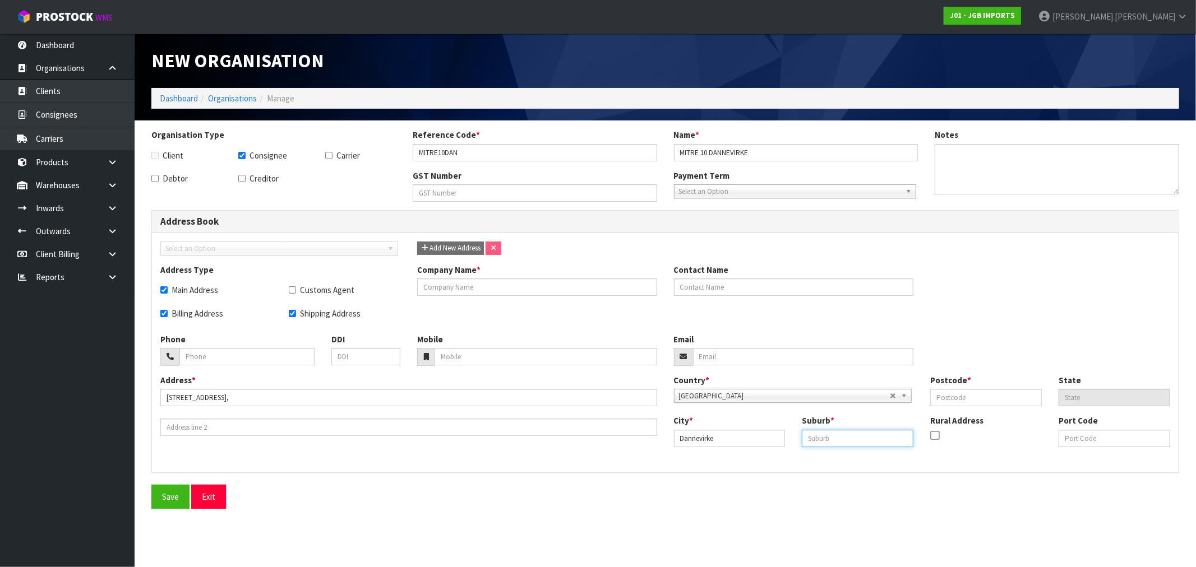
drag, startPoint x: 856, startPoint y: 440, endPoint x: 957, endPoint y: 427, distance: 102.2
click at [856, 440] on input "text" at bounding box center [858, 438] width 112 height 17
paste input "DANNEVIRKE"
type input "DANNEVIRKE"
click at [764, 287] on input "text" at bounding box center [794, 287] width 240 height 17
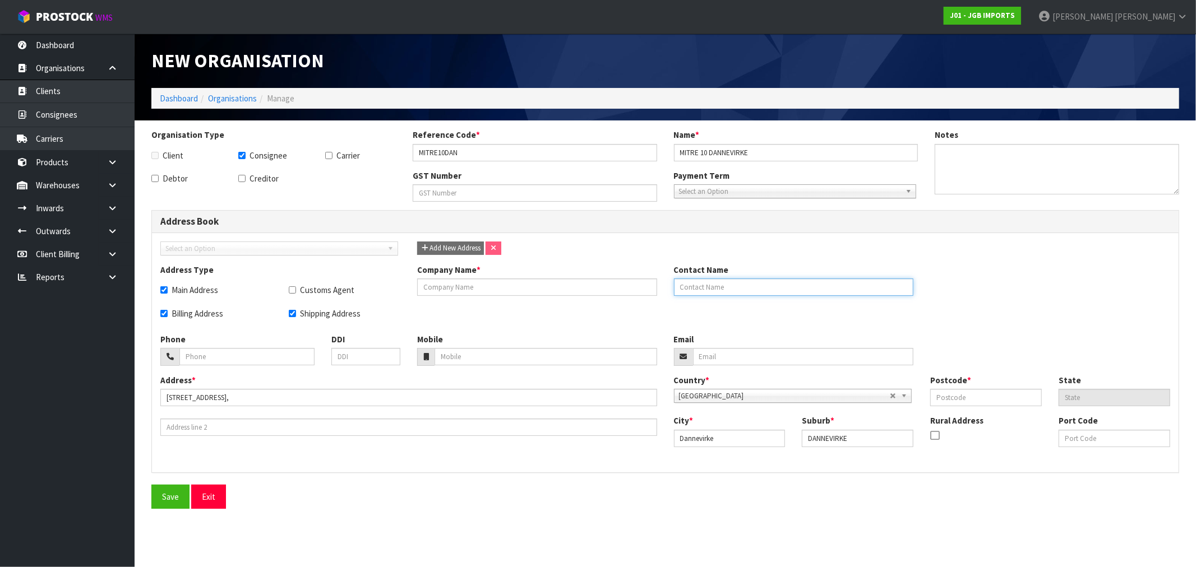
paste input "REBECCA MACKAY"
type input "REBECCA MACKAY"
click at [738, 359] on input "email" at bounding box center [803, 356] width 221 height 17
paste input "rebecca.mackay@mitre10.co.nz"
type input "rebecca.mackay@mitre10.co.nz"
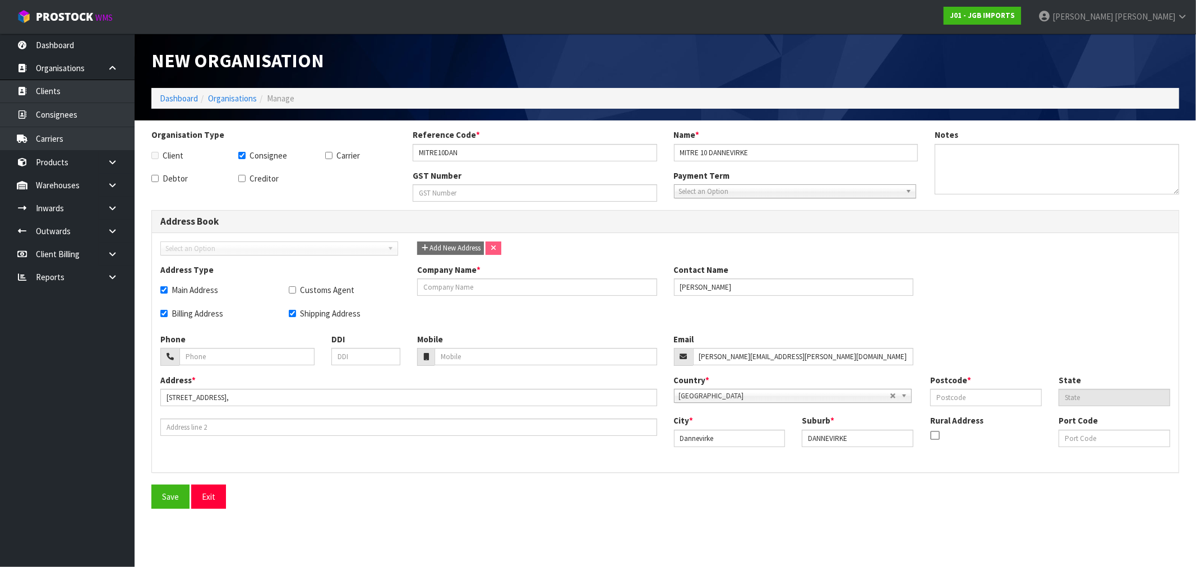
click at [630, 183] on div "GST Number" at bounding box center [534, 186] width 261 height 32
click at [593, 194] on input "text" at bounding box center [535, 192] width 244 height 17
click at [161, 500] on button "Save" at bounding box center [170, 497] width 38 height 24
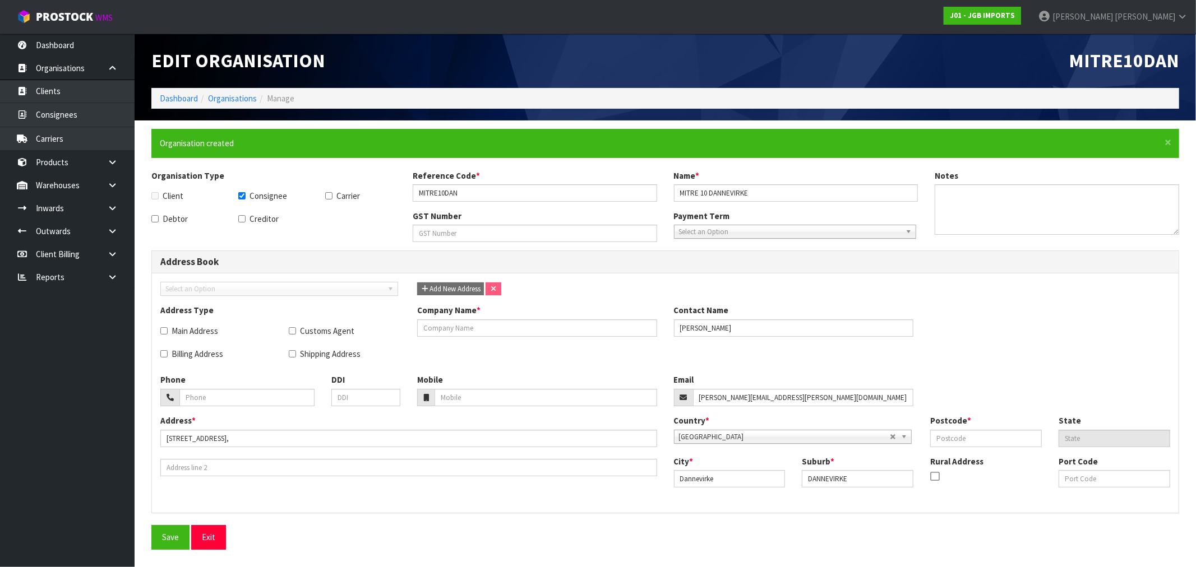
checkbox input "false"
click at [220, 329] on div "Main Address" at bounding box center [216, 331] width 112 height 12
click at [210, 334] on label "Main Address" at bounding box center [189, 331] width 58 height 12
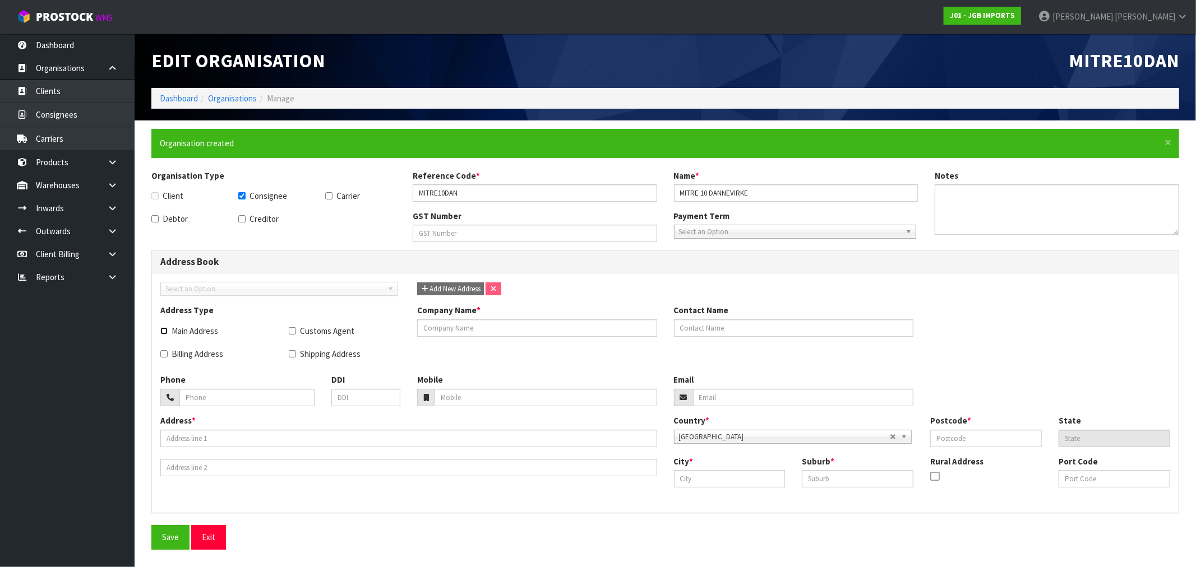
click at [168, 334] on input "Main Address" at bounding box center [163, 330] width 7 height 7
checkbox input "true"
click at [221, 357] on label "Billing Address" at bounding box center [191, 354] width 63 height 12
click at [202, 350] on label "Billing Address" at bounding box center [191, 354] width 63 height 12
click at [168, 350] on input "Billing Address" at bounding box center [163, 353] width 7 height 7
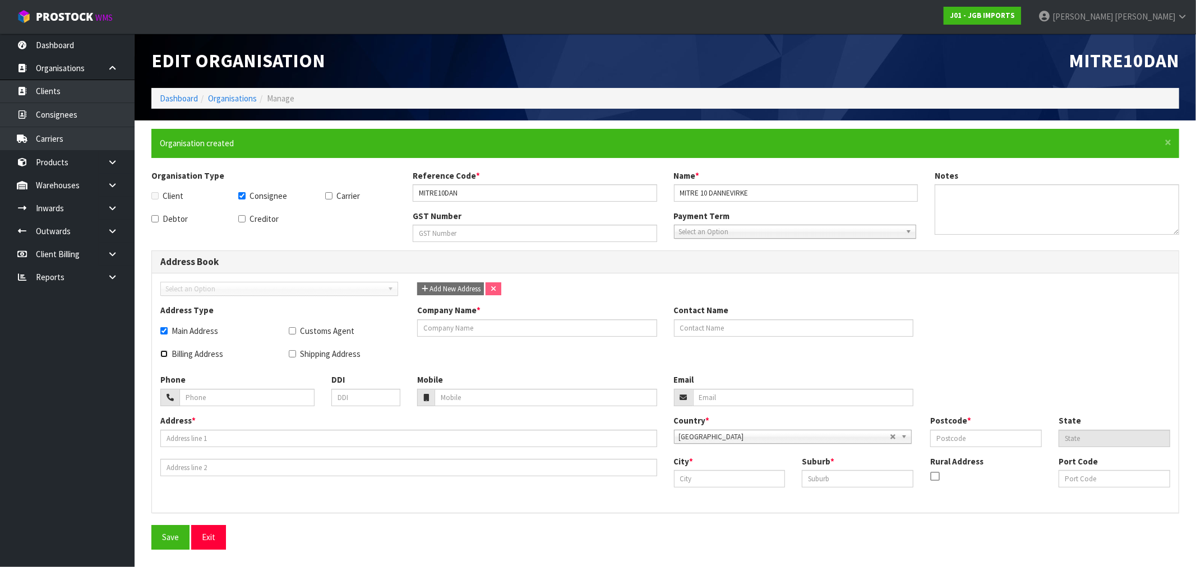
checkbox input "true"
drag, startPoint x: 266, startPoint y: 360, endPoint x: 310, endPoint y: 352, distance: 44.5
click at [290, 356] on div "Main Address Customs Agent Billing Address Shipping Address" at bounding box center [280, 343] width 257 height 47
drag, startPoint x: 310, startPoint y: 352, endPoint x: 327, endPoint y: 351, distance: 16.8
click at [311, 352] on label "Shipping Address" at bounding box center [325, 354] width 72 height 12
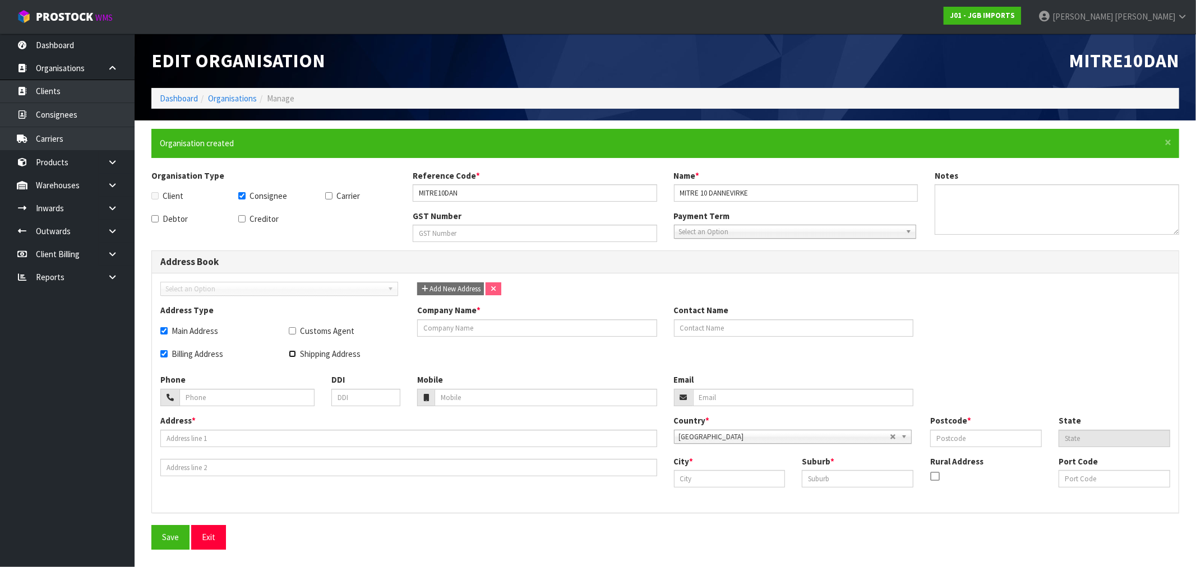
click at [296, 352] on input "Shipping Address" at bounding box center [292, 353] width 7 height 7
checkbox input "true"
click at [641, 336] on input "text" at bounding box center [537, 328] width 240 height 17
click at [640, 329] on input "text" at bounding box center [537, 328] width 240 height 17
paste input "MITRE 10 DANNEVIRKE"
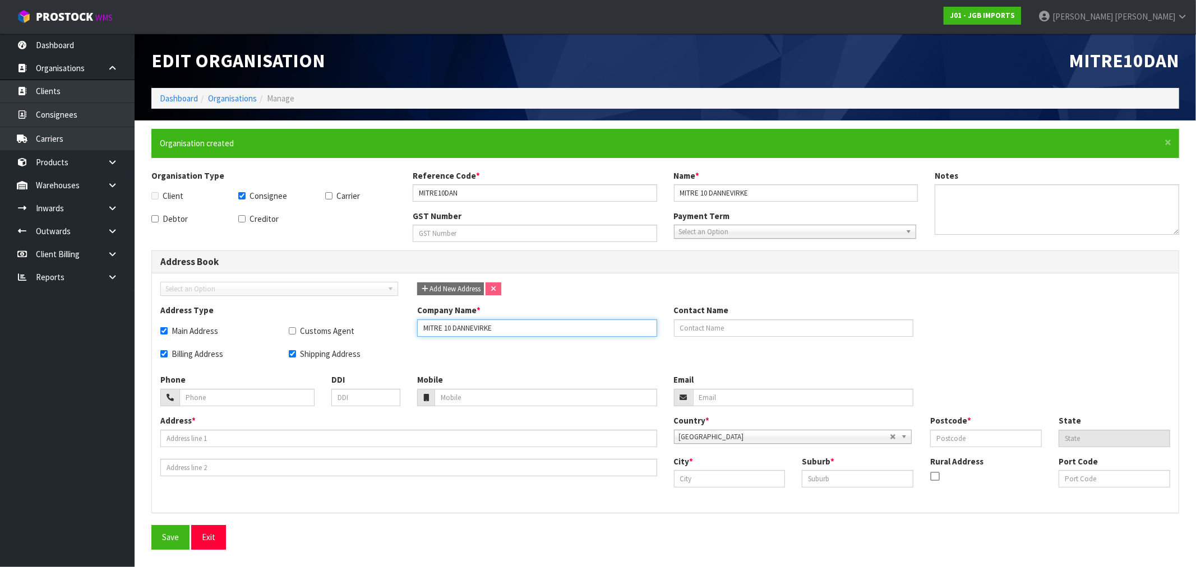
type input "MITRE 10 DANNEVIRKE"
click at [742, 329] on input "text" at bounding box center [794, 328] width 240 height 17
paste input "REBECCA MACKAY"
type input "REBECCA MACKAY"
click at [774, 400] on input "email" at bounding box center [803, 397] width 221 height 17
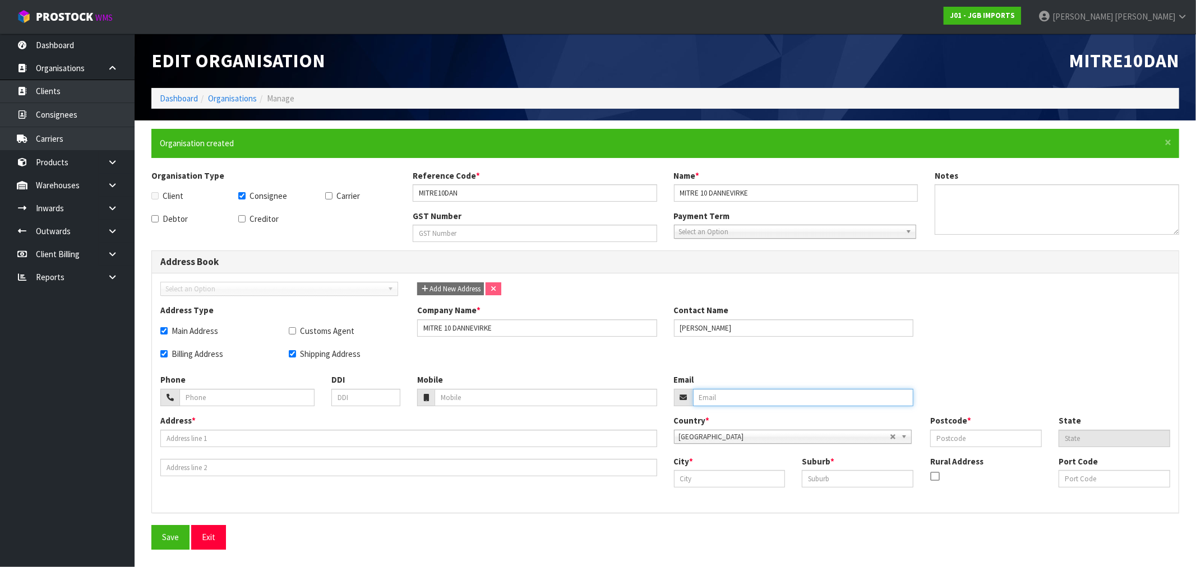
paste input "[PERSON_NAME][EMAIL_ADDRESS][PERSON_NAME][DOMAIN_NAME]"
type input "[PERSON_NAME][EMAIL_ADDRESS][PERSON_NAME][DOMAIN_NAME]"
click at [297, 438] on input "text" at bounding box center [408, 438] width 497 height 17
paste input "[STREET_ADDRESS],"
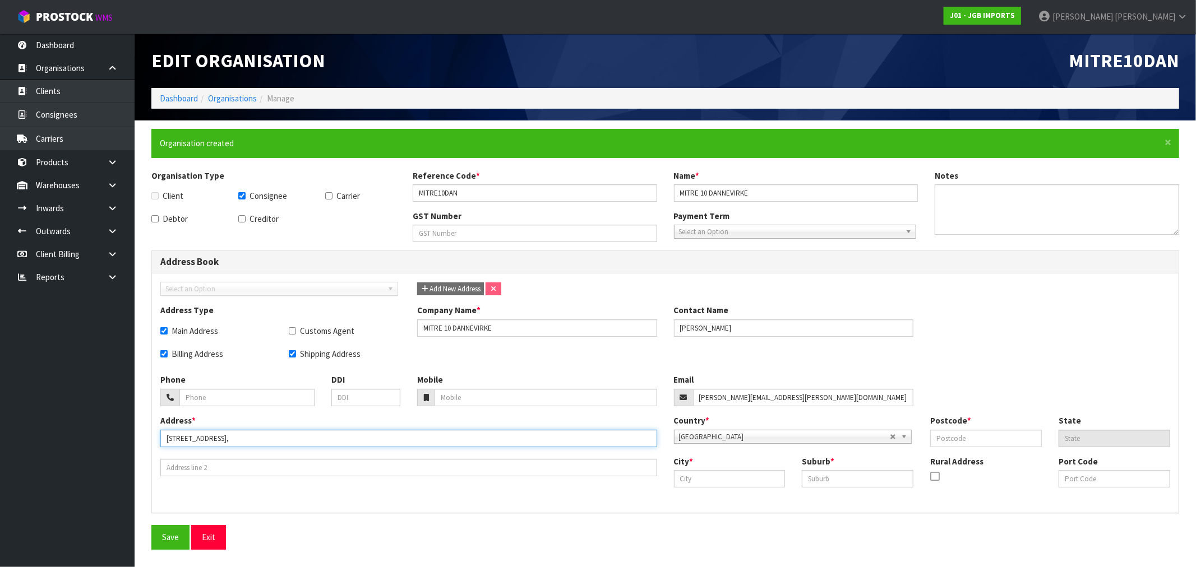
type input "[STREET_ADDRESS],"
click at [773, 480] on input "text" at bounding box center [730, 478] width 112 height 17
paste input "DANNEVIRKE"
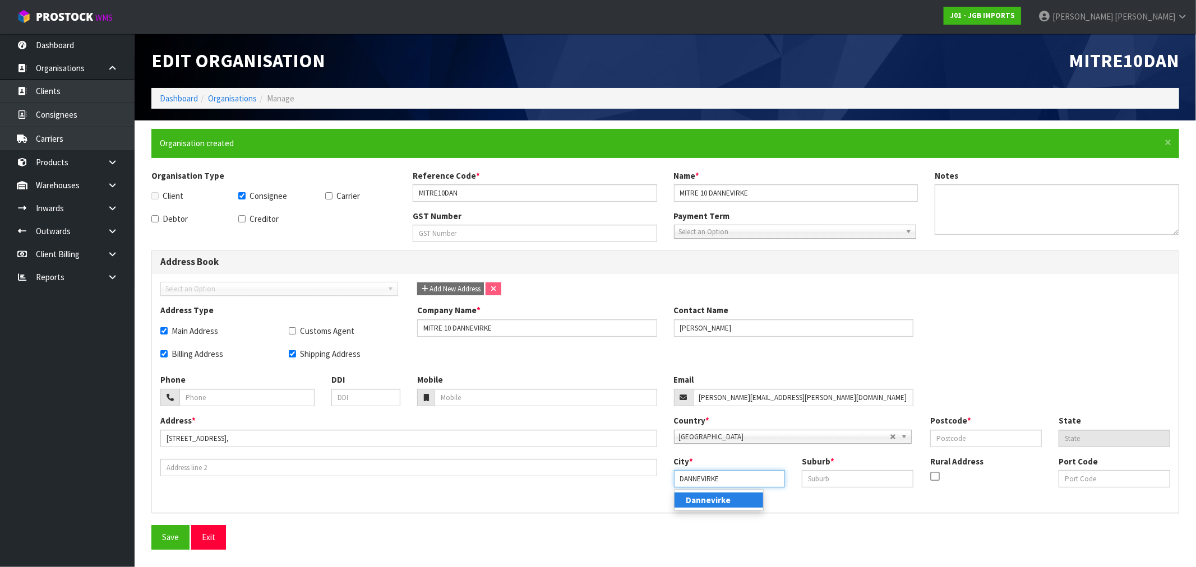
type input "DANNEVIRKE"
click at [840, 483] on input "text" at bounding box center [858, 478] width 112 height 17
paste input "DANNEVIRKE"
type input "DANNEVIRKE"
click at [1002, 434] on input "text" at bounding box center [986, 438] width 112 height 17
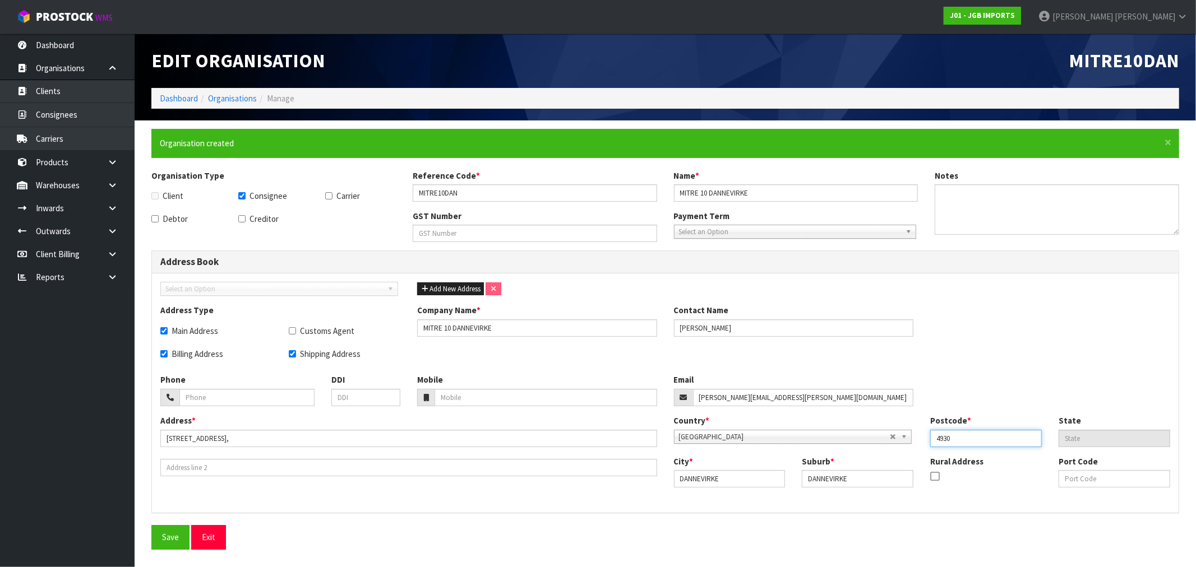
type input "4930"
drag, startPoint x: 268, startPoint y: 396, endPoint x: 273, endPoint y: 392, distance: 6.4
click at [268, 396] on input "tel" at bounding box center [246, 397] width 135 height 17
paste input "[PHONE_NUMBER]"
type input "[PHONE_NUMBER]"
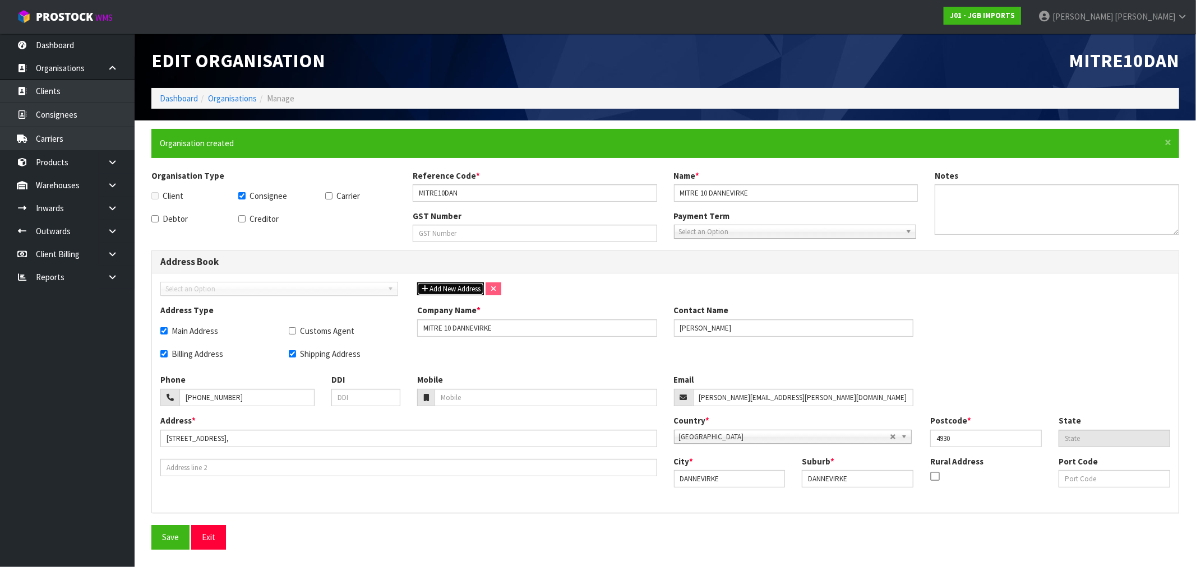
click at [455, 283] on button "Add New Address" at bounding box center [450, 289] width 67 height 13
checkbox input "false"
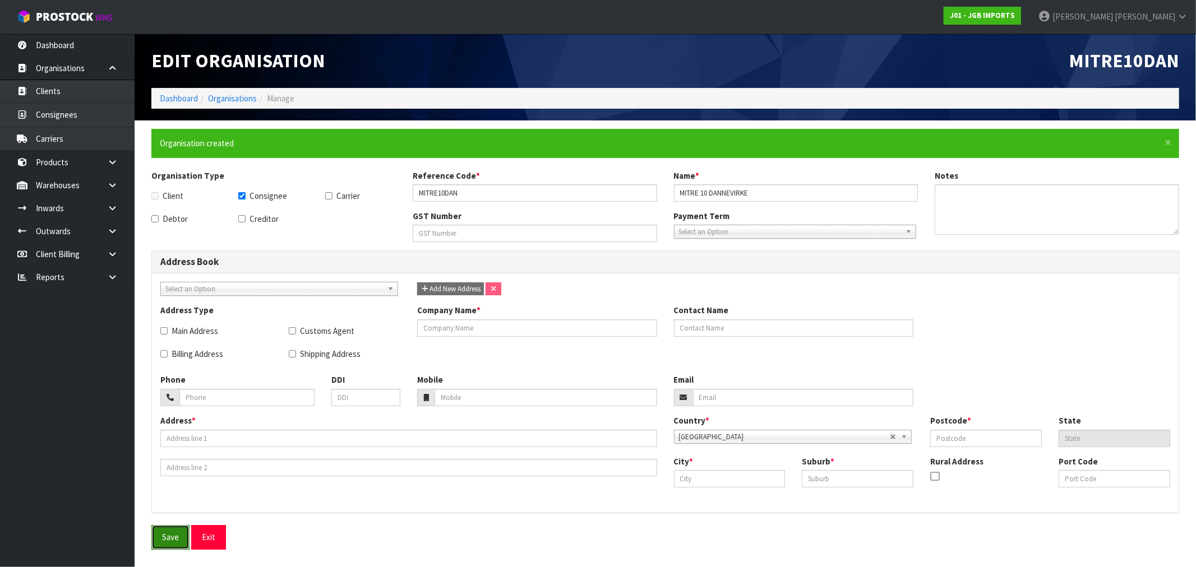
click at [153, 543] on button "Save" at bounding box center [170, 537] width 38 height 24
checkbox input "true"
type input "MITRE 10 DANNEVIRKE"
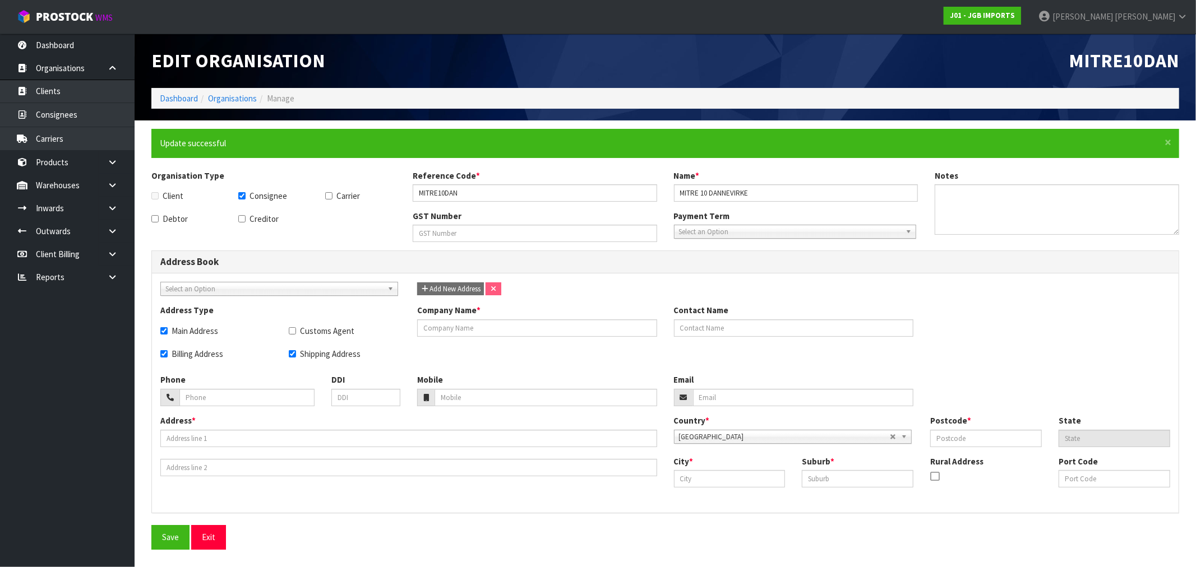
type input "[PERSON_NAME]"
type input "[PHONE_NUMBER]"
type input "[PERSON_NAME][EMAIL_ADDRESS][PERSON_NAME][DOMAIN_NAME]"
type input "[STREET_ADDRESS],"
type input "4930"
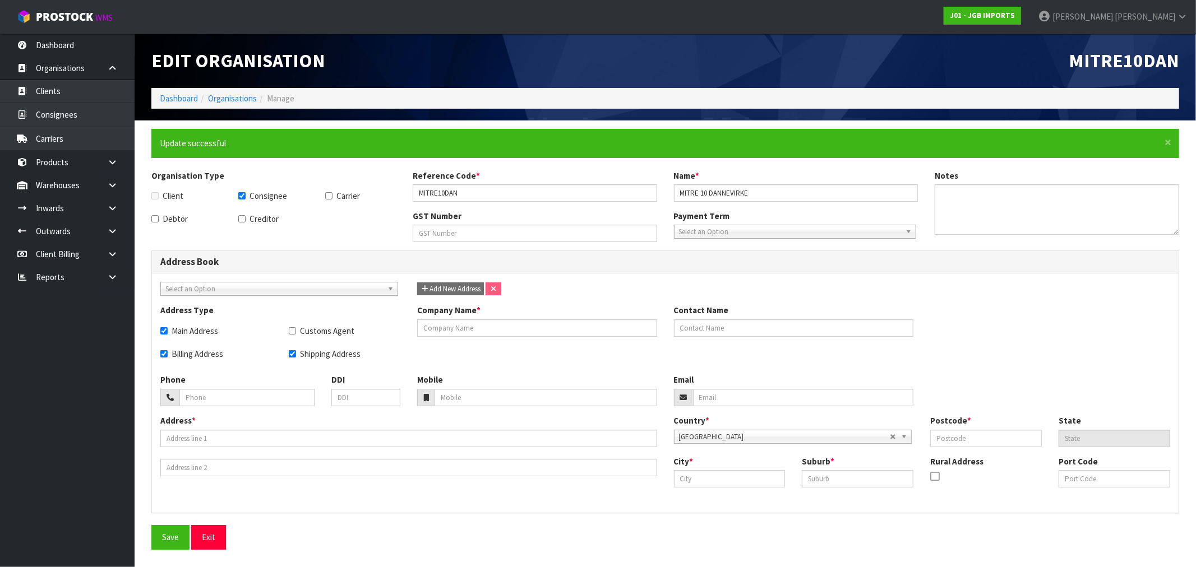
type input "DANNEVIRKE"
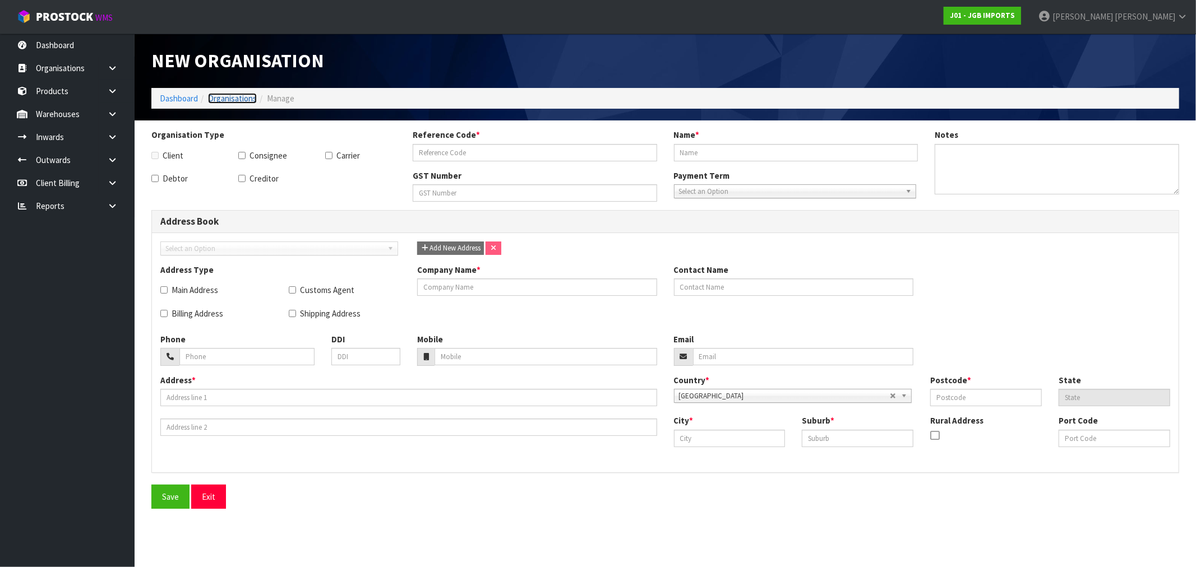
click at [228, 97] on link "Organisations" at bounding box center [232, 98] width 49 height 11
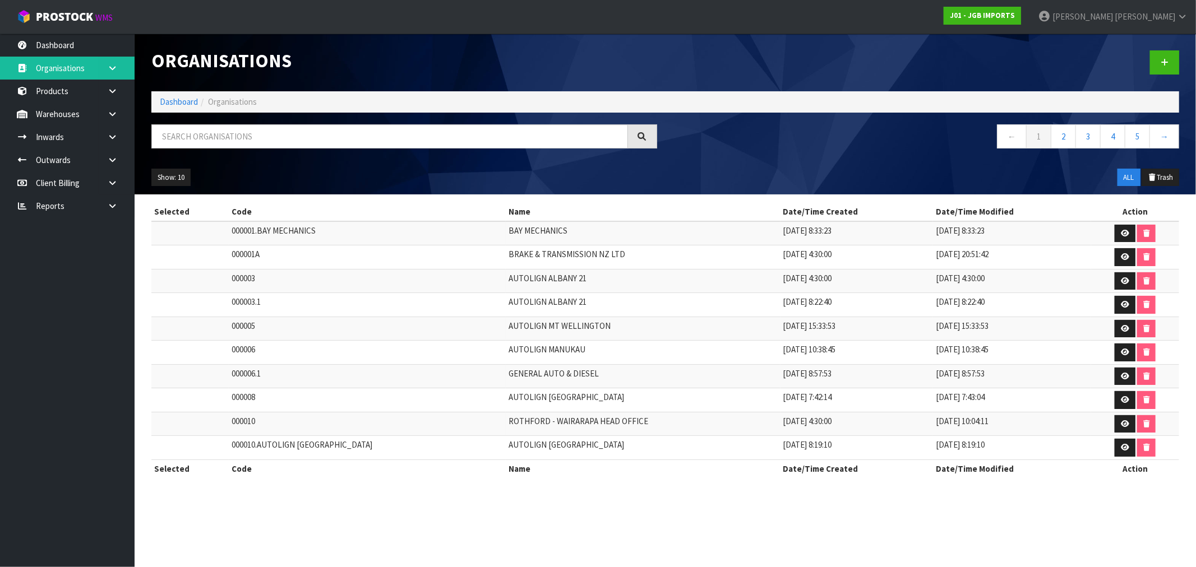
click at [115, 76] on link at bounding box center [117, 68] width 36 height 23
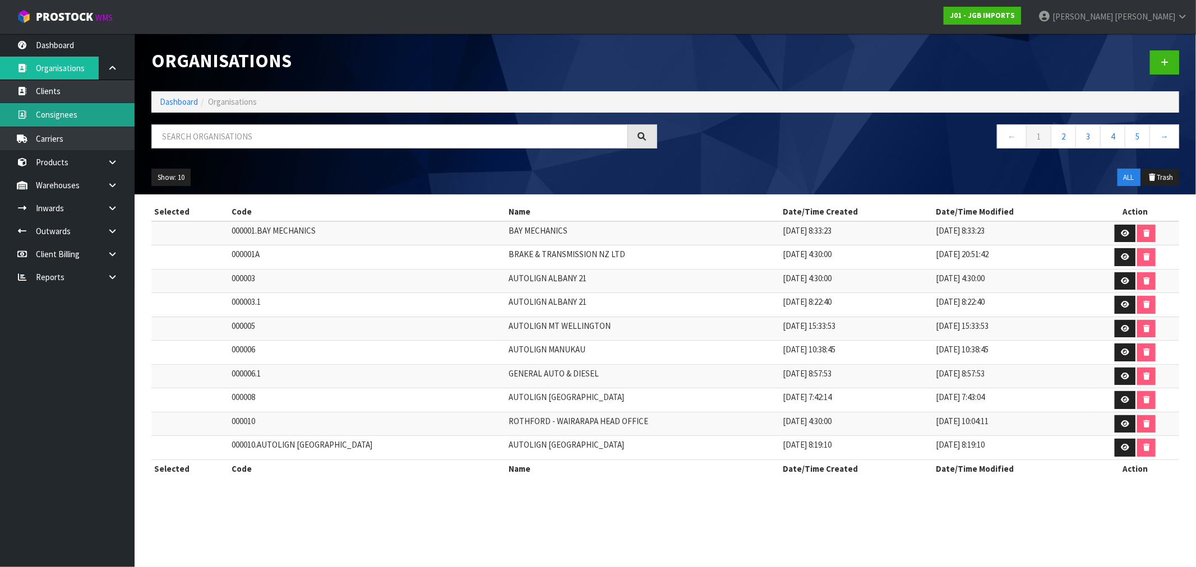
click at [88, 121] on link "Consignees" at bounding box center [67, 114] width 135 height 23
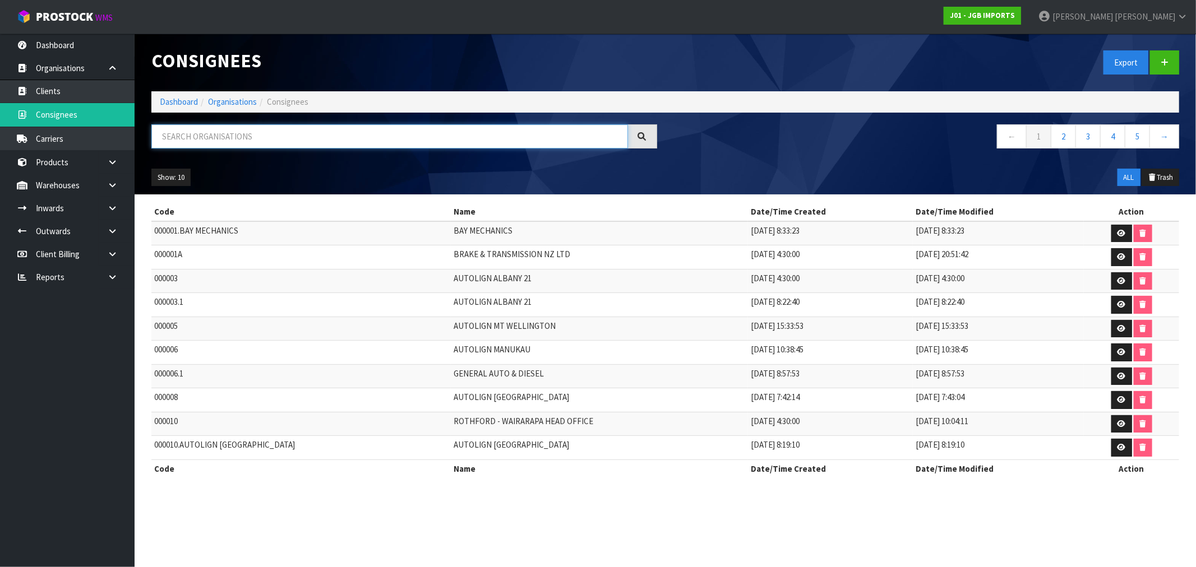
click at [244, 138] on input "text" at bounding box center [389, 136] width 477 height 24
paste input "MITRE 10"
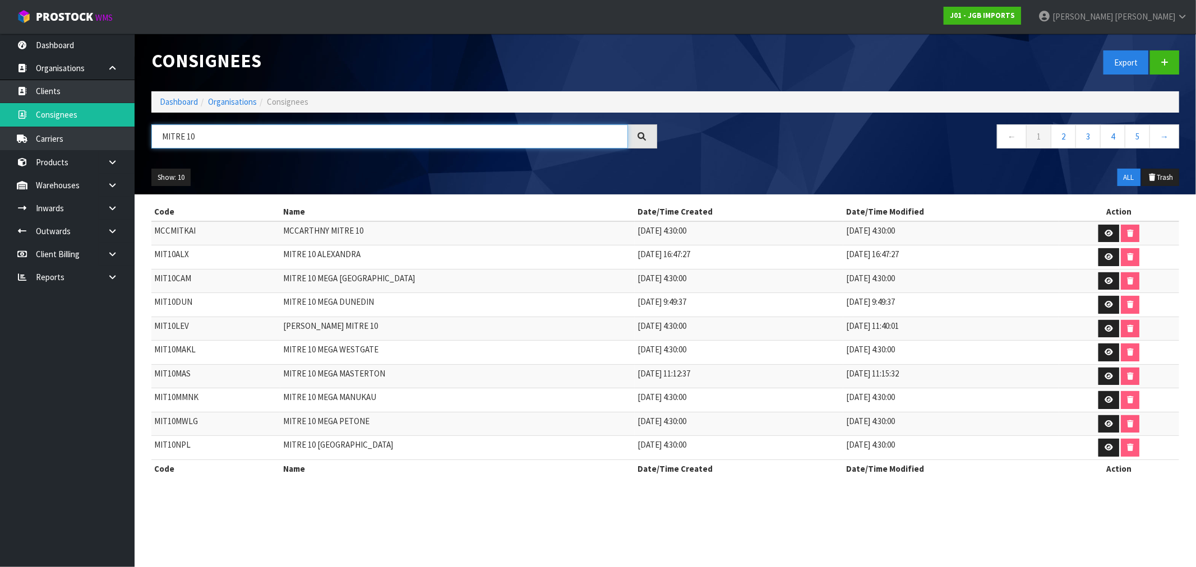
type input "MITRE 10"
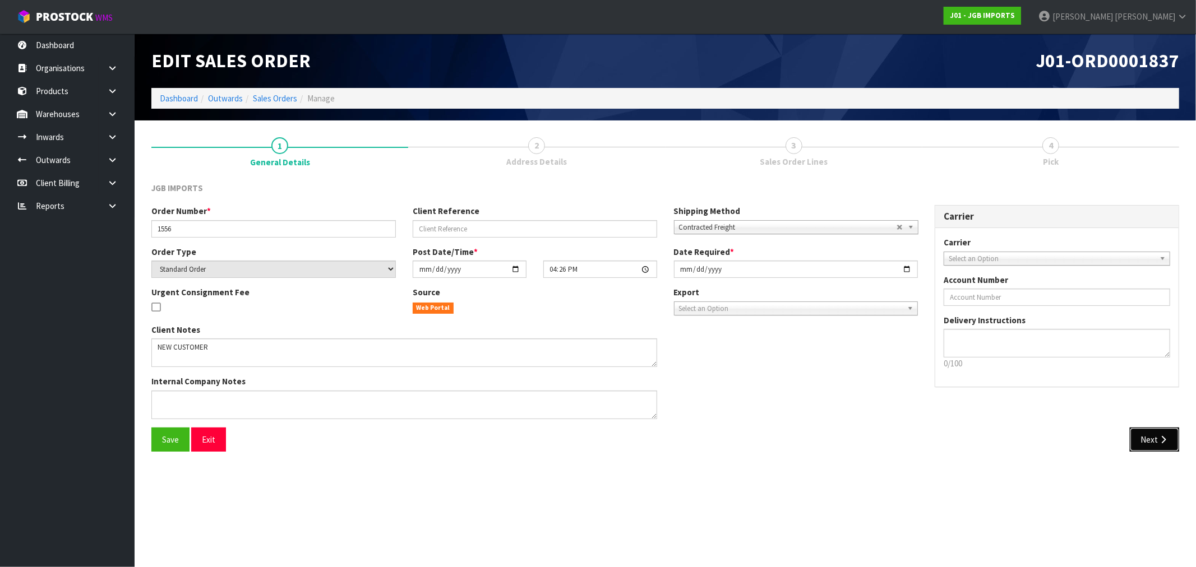
click at [1163, 432] on button "Next" at bounding box center [1154, 440] width 49 height 24
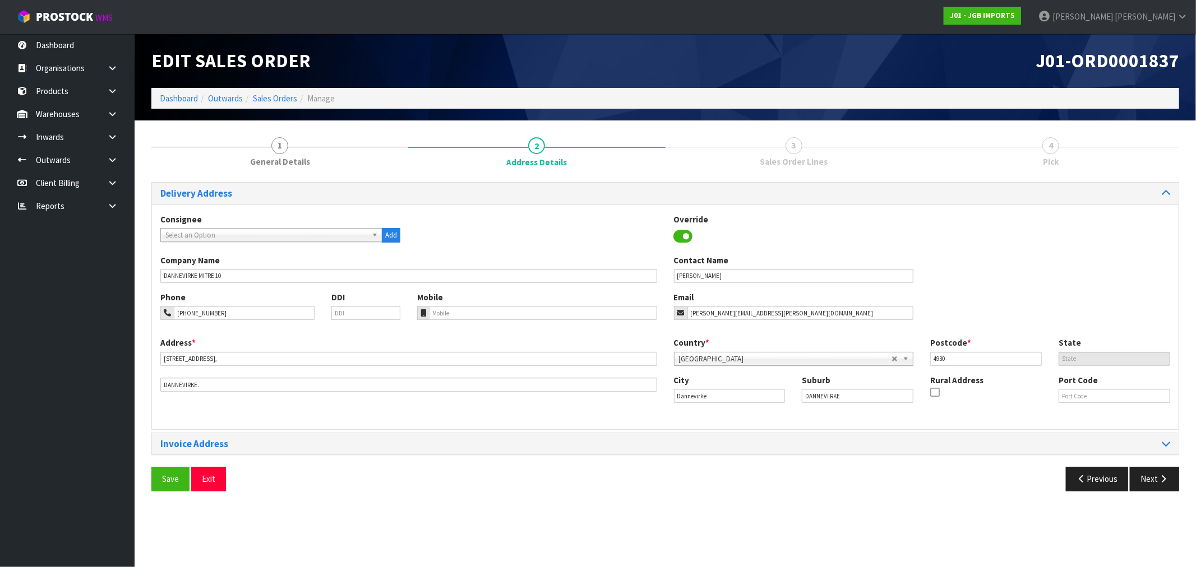
click at [314, 234] on span "Select an Option" at bounding box center [266, 235] width 202 height 13
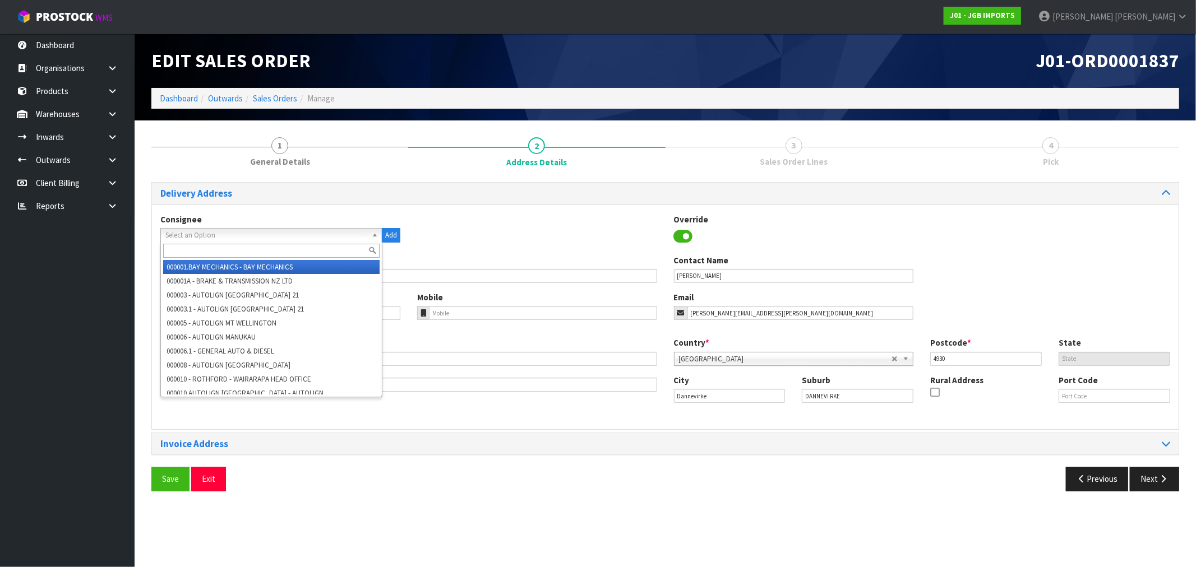
paste input "MITRE 10 DANNEVIRKE"
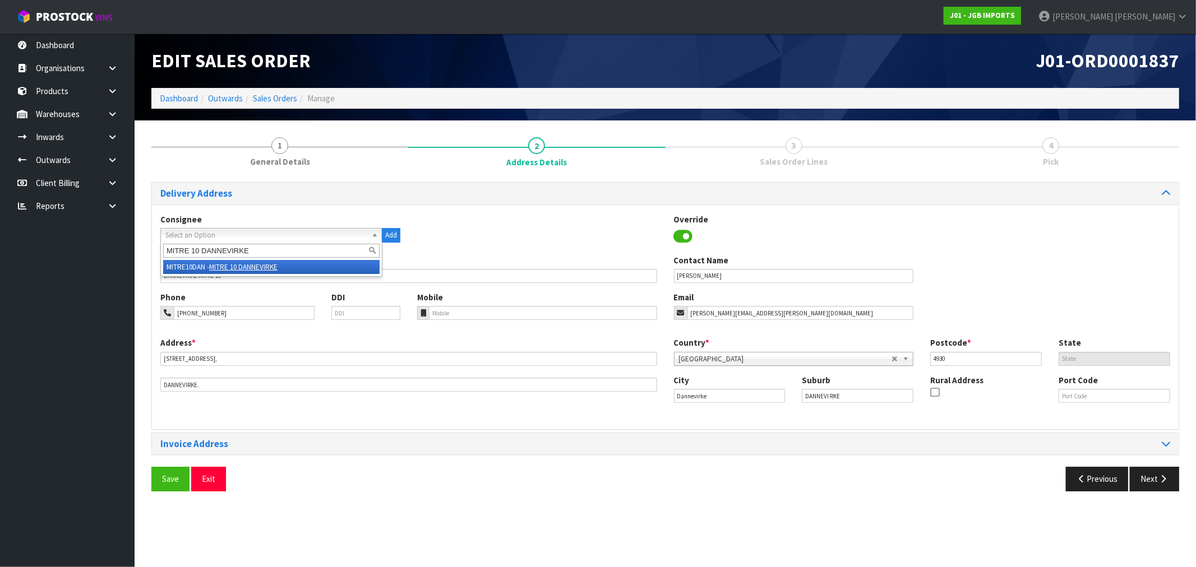
type input "MITRE 10 DANNEVIRKE"
click at [286, 263] on li "MITRE10DAN - MITRE 10 DANNEVIRKE" at bounding box center [271, 267] width 216 height 14
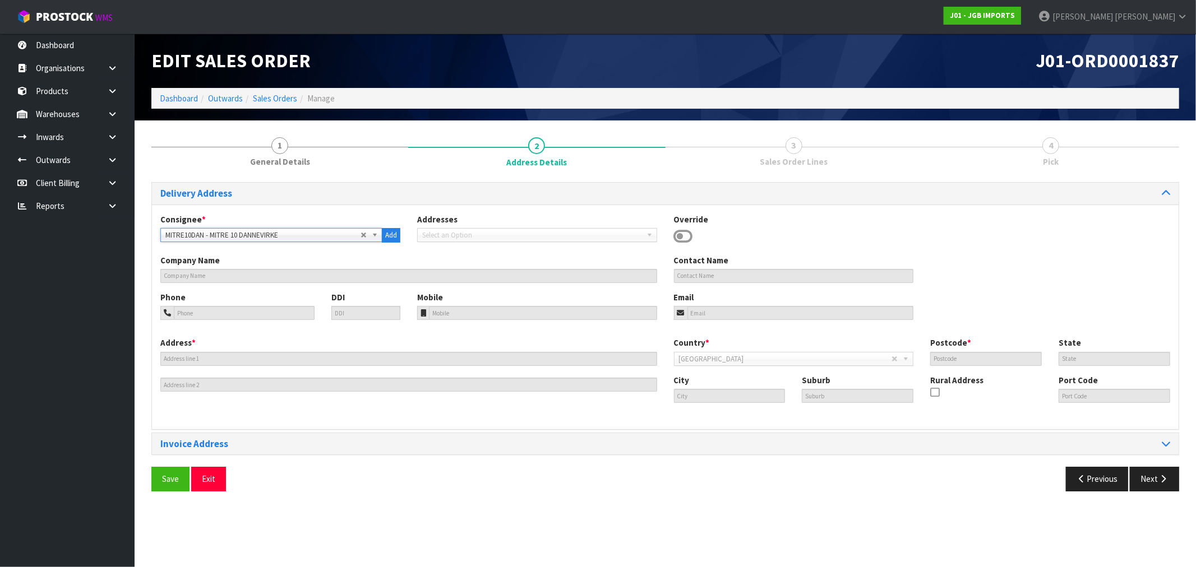
type input "MITRE 10 DANNEVIRKE"
type input "[PERSON_NAME]"
type input "[PHONE_NUMBER]"
type input "[PERSON_NAME][EMAIL_ADDRESS][PERSON_NAME][DOMAIN_NAME]"
type input "[STREET_ADDRESS],"
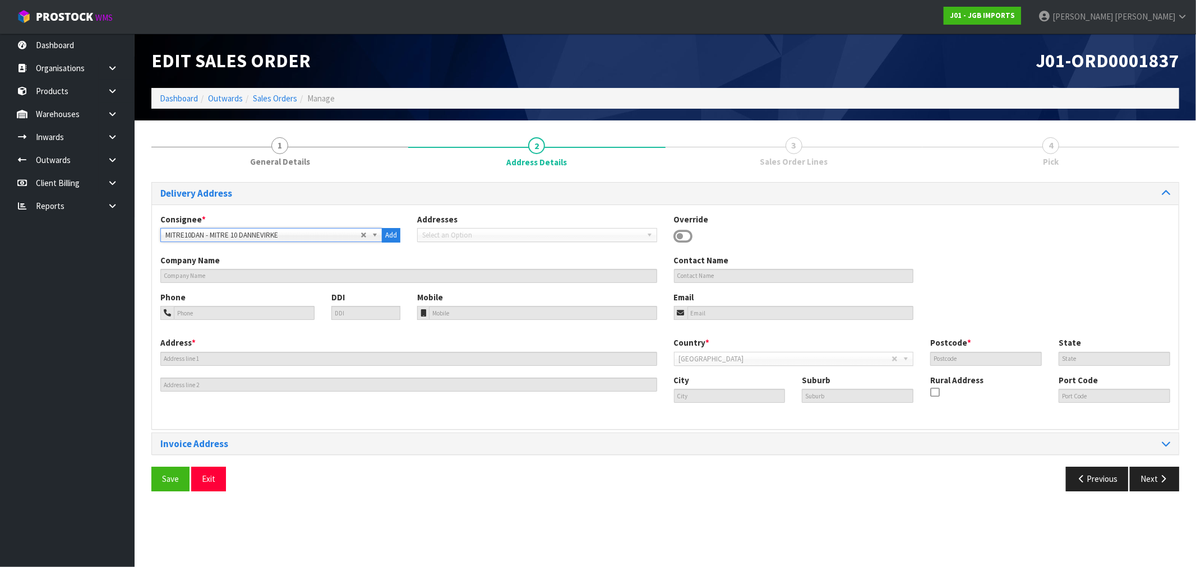
type input "4930"
type input "DANNEVIRKE"
click at [175, 485] on button "Save" at bounding box center [170, 479] width 38 height 24
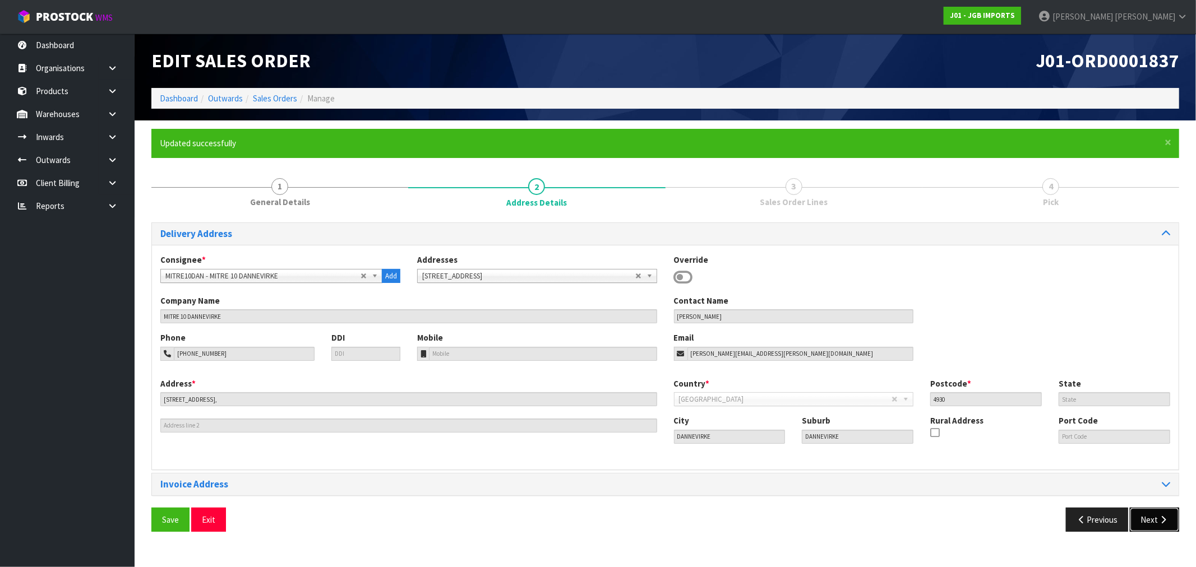
click at [1155, 512] on button "Next" at bounding box center [1154, 520] width 49 height 24
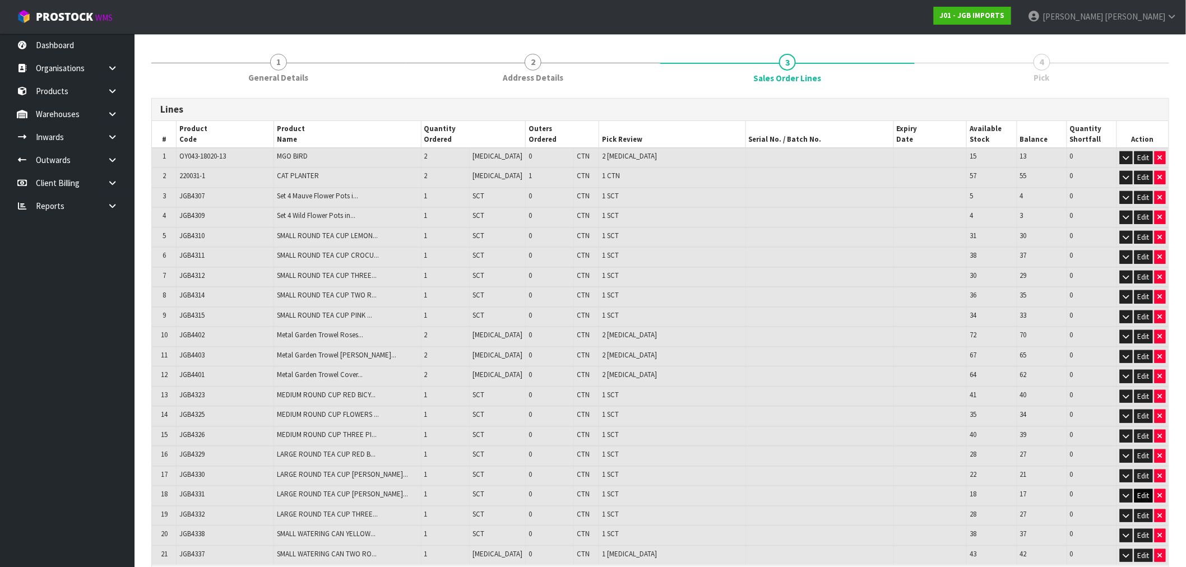
scroll to position [233, 0]
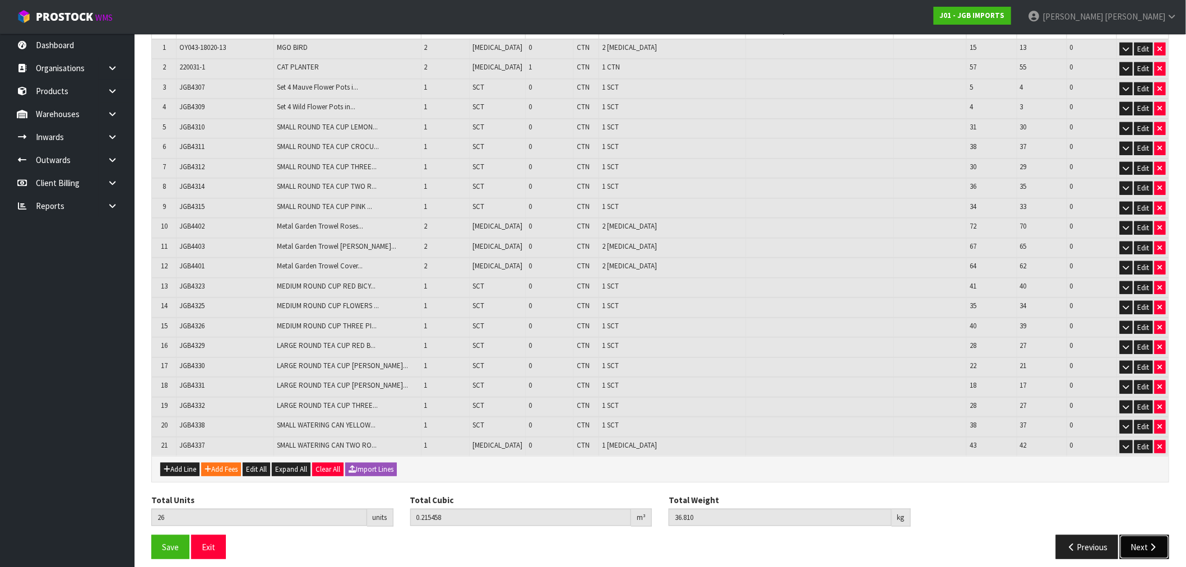
click at [1140, 540] on button "Next" at bounding box center [1144, 547] width 49 height 24
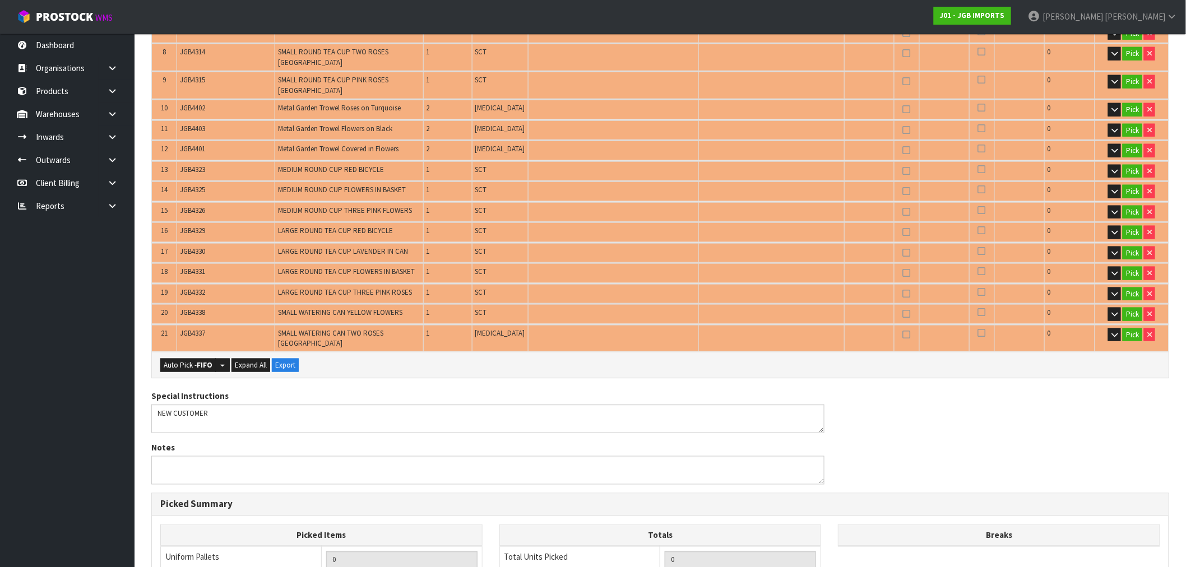
scroll to position [436, 0]
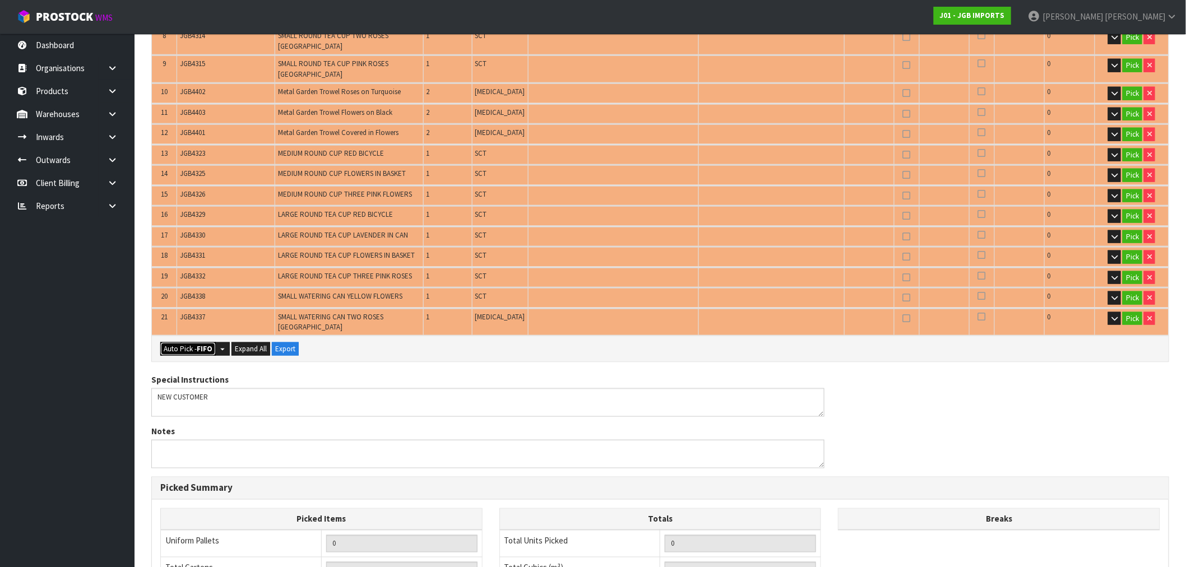
click at [188, 343] on button "Auto Pick - FIFO" at bounding box center [188, 349] width 56 height 13
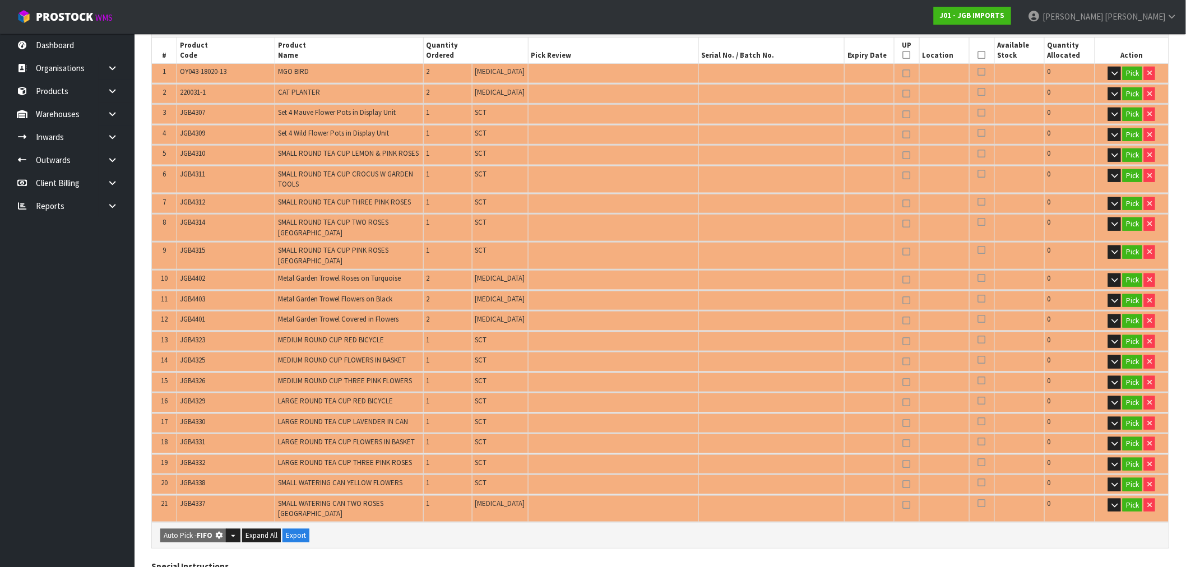
scroll to position [0, 0]
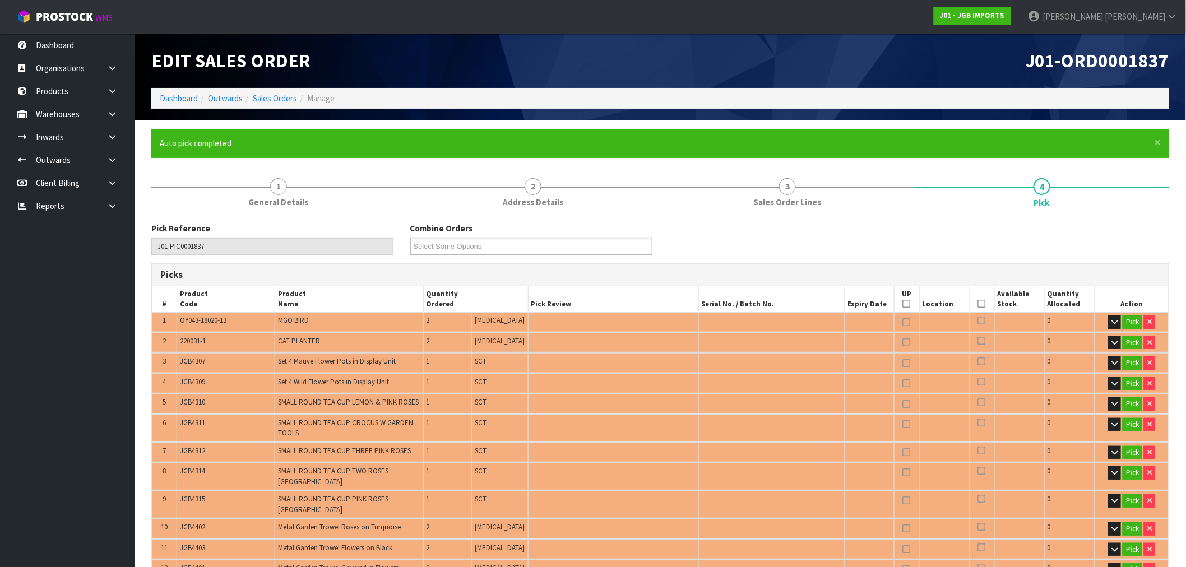
type input "1"
type input "Piece x 9"
type input "Sub-carton x 15"
type input "26"
type input "0.215458"
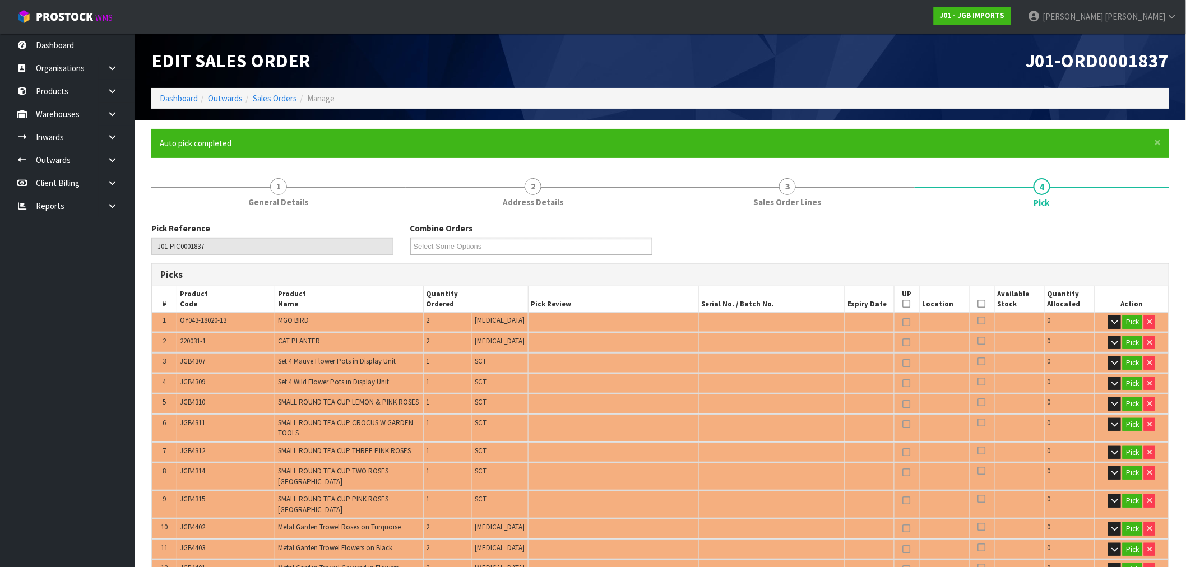
type input "36.810"
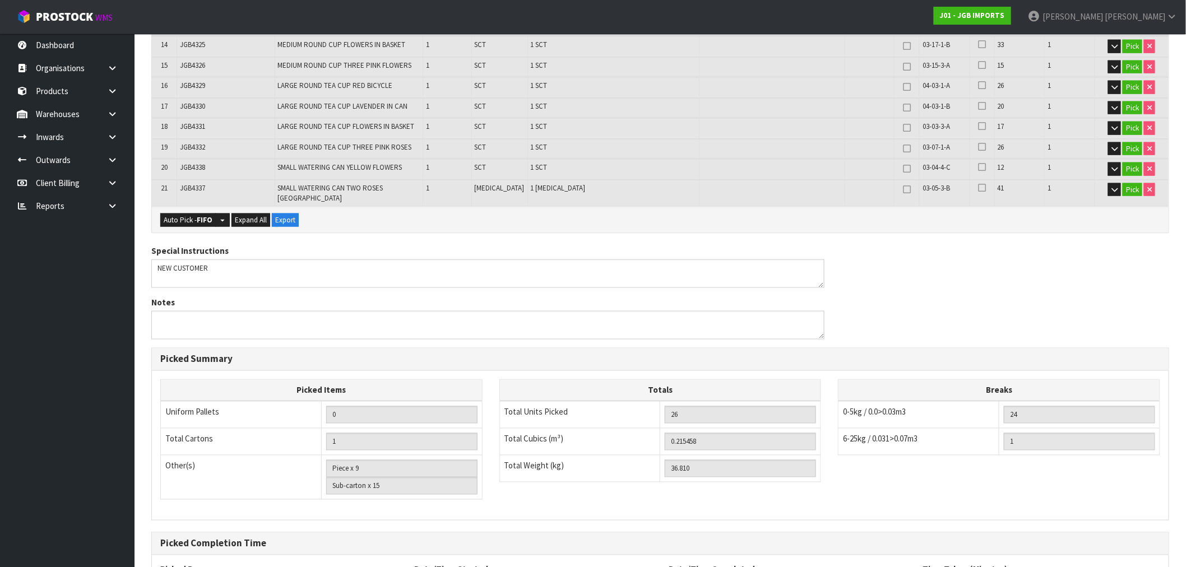
scroll to position [642, 0]
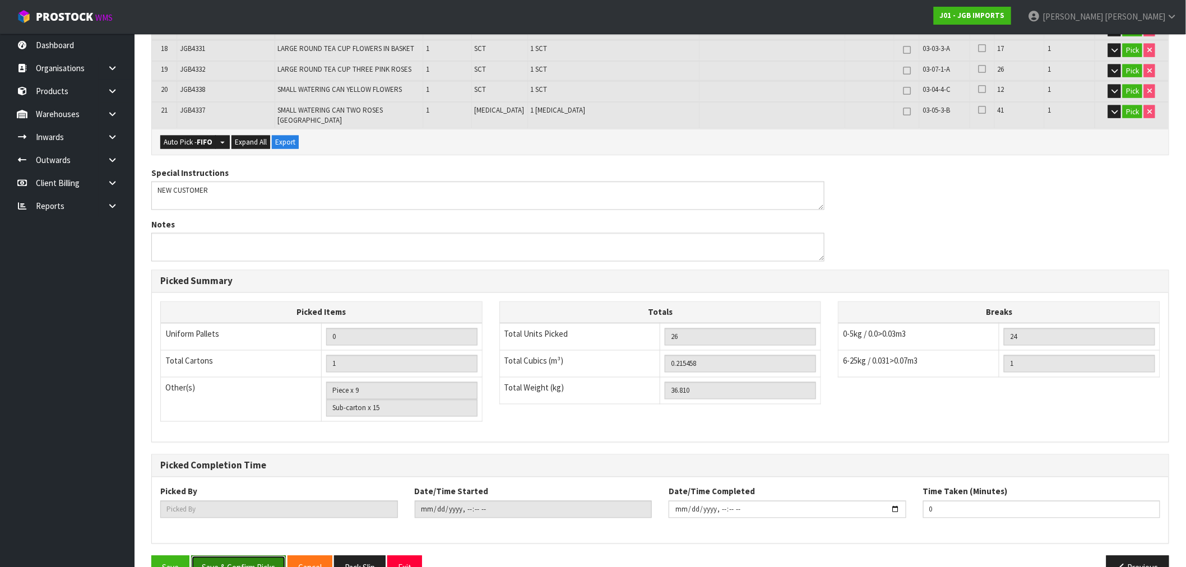
click at [227, 556] on button "Save & Confirm Picks" at bounding box center [238, 568] width 95 height 24
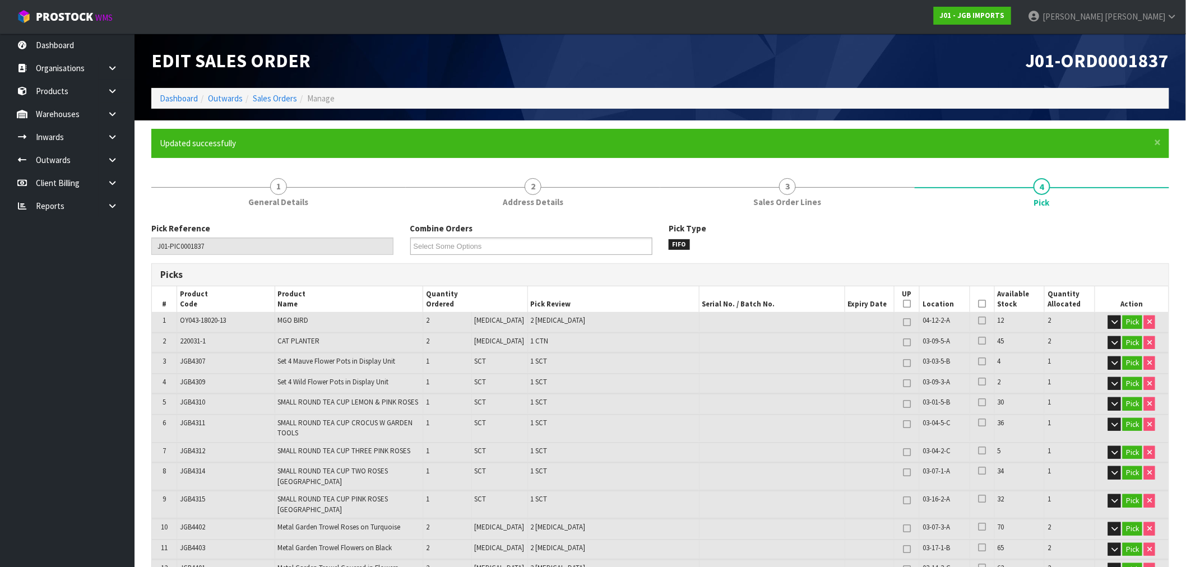
type input "[PERSON_NAME]"
type input "[DATE]T17:15:53"
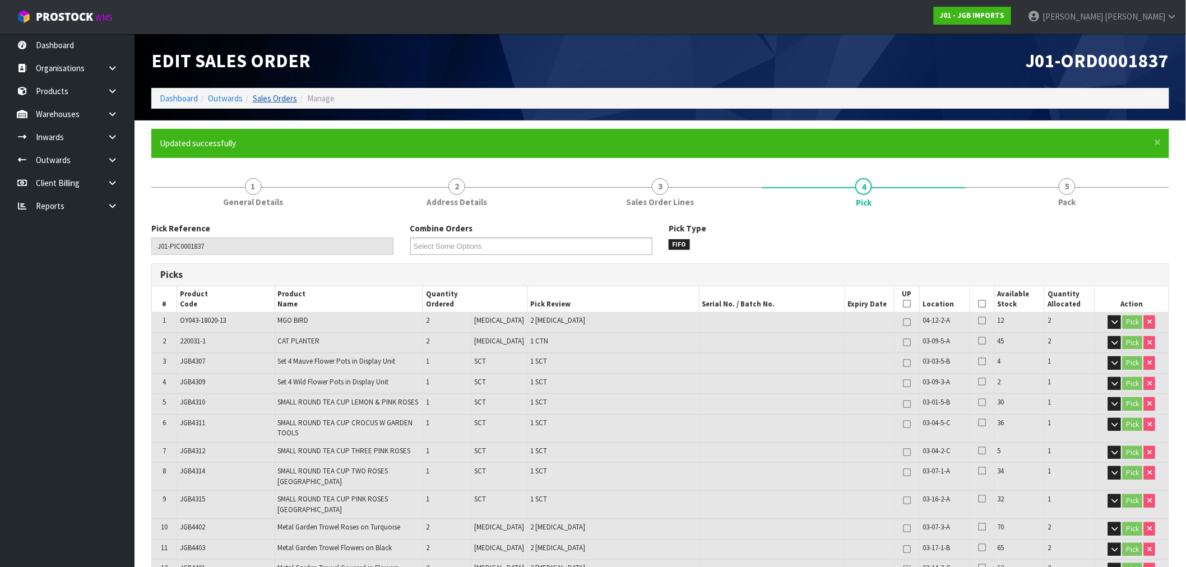
click at [266, 101] on link "Sales Orders" at bounding box center [275, 98] width 44 height 11
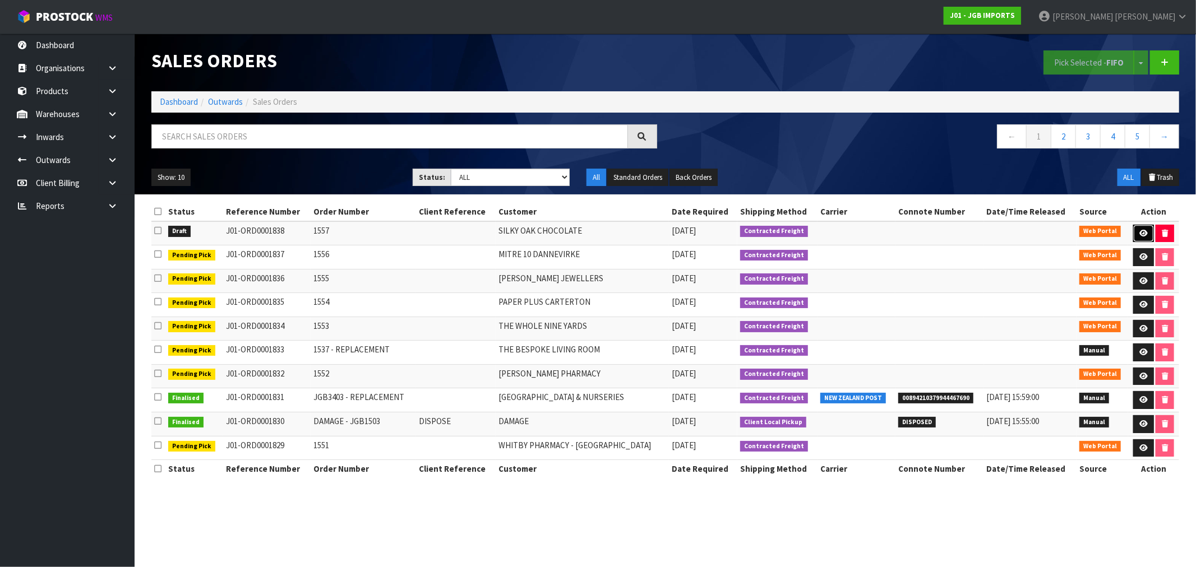
click at [1141, 232] on icon at bounding box center [1143, 233] width 8 height 7
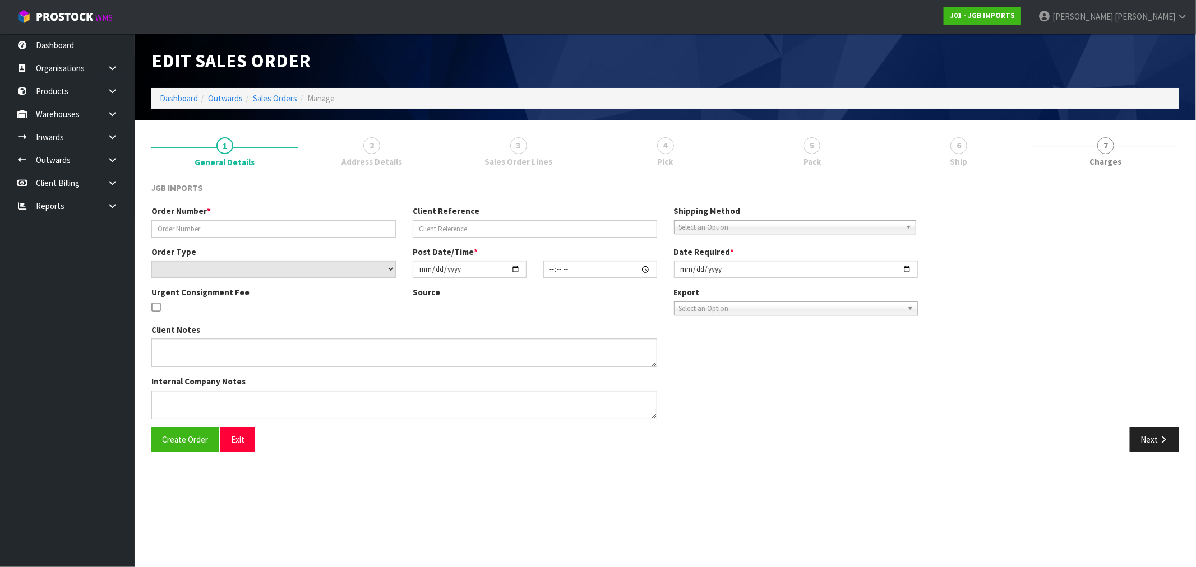
type input "1557"
select select "number:0"
type input "[DATE]"
type input "16:36:00.000"
type input "[DATE]"
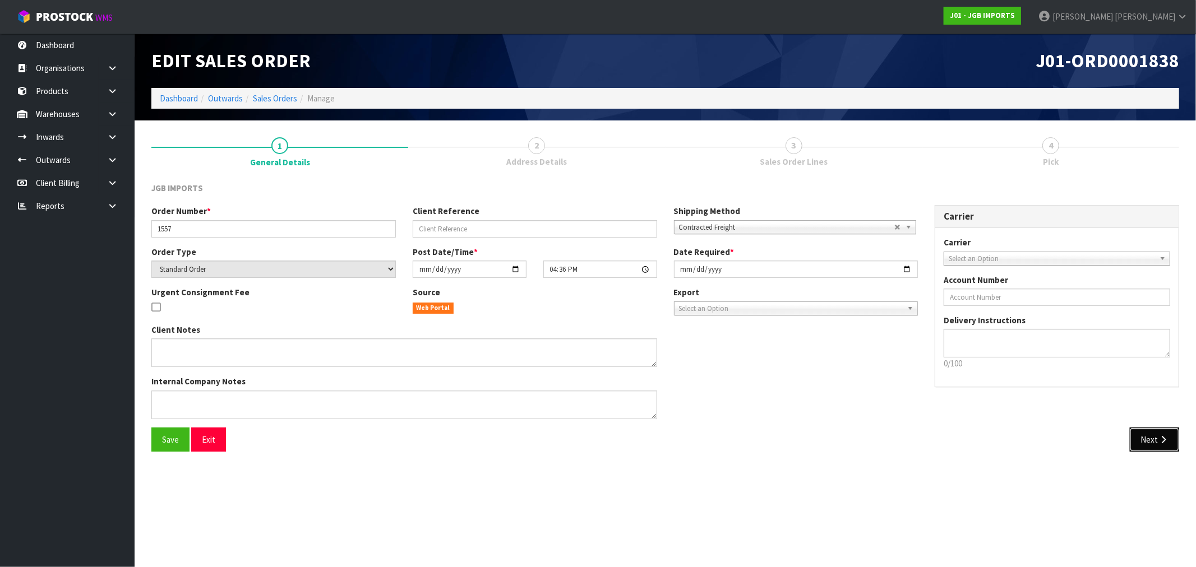
click at [1156, 439] on button "Next" at bounding box center [1154, 440] width 49 height 24
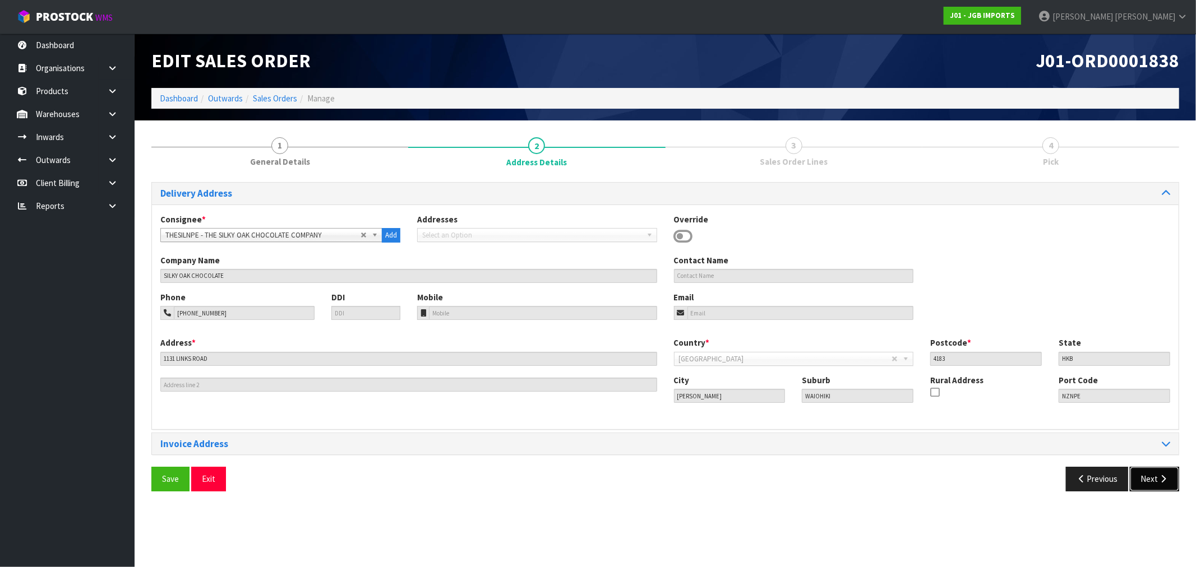
click at [1167, 477] on icon "button" at bounding box center [1163, 479] width 11 height 8
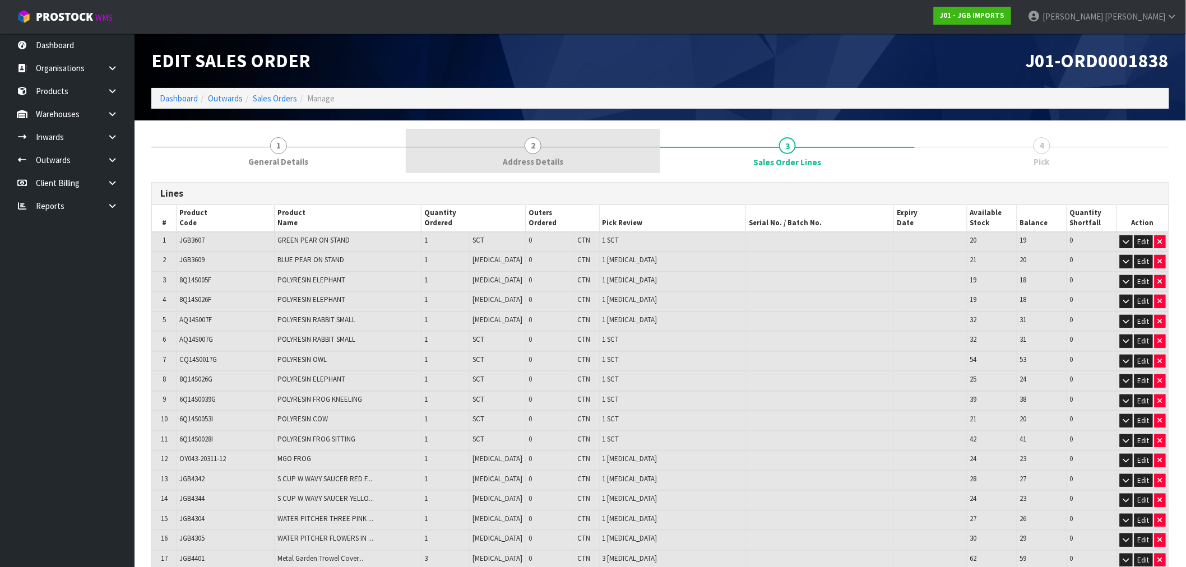
click at [492, 158] on link "2 Address Details" at bounding box center [533, 151] width 255 height 44
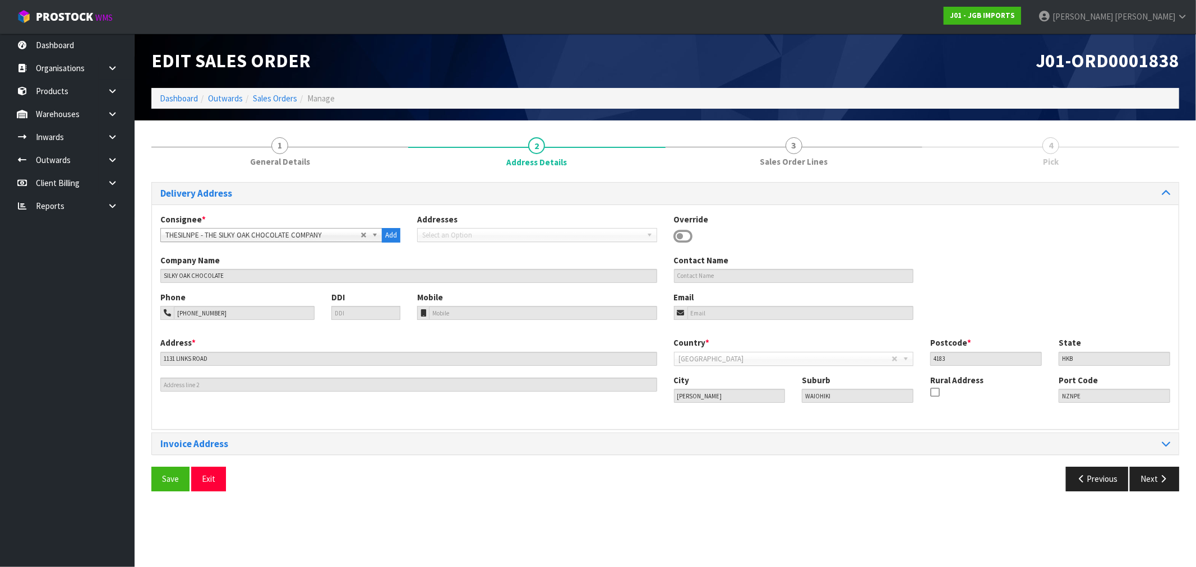
click at [1170, 493] on div "Save Exit Previous Next" at bounding box center [665, 483] width 1044 height 33
click at [1164, 488] on button "Next" at bounding box center [1154, 479] width 49 height 24
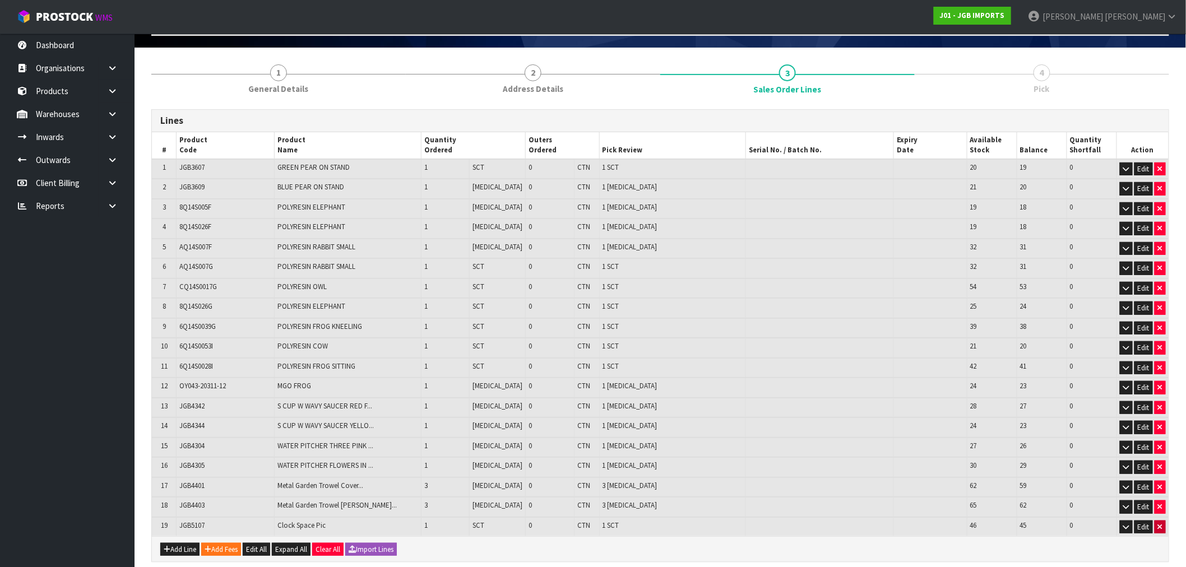
scroll to position [154, 0]
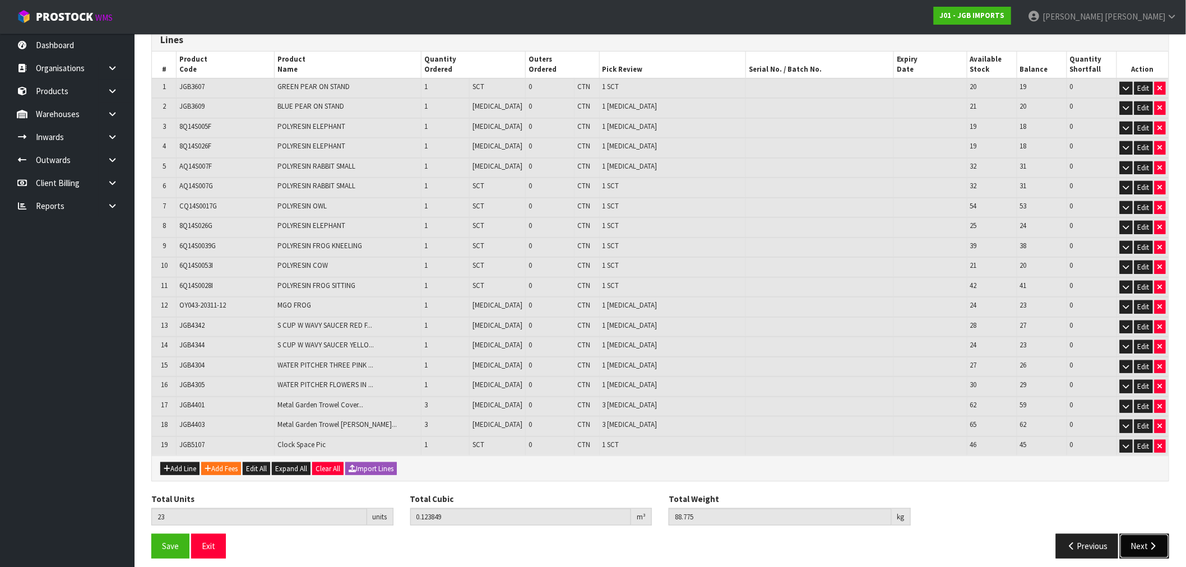
drag, startPoint x: 1159, startPoint y: 537, endPoint x: 690, endPoint y: 457, distance: 476.5
click at [1159, 537] on button "Next" at bounding box center [1144, 546] width 49 height 24
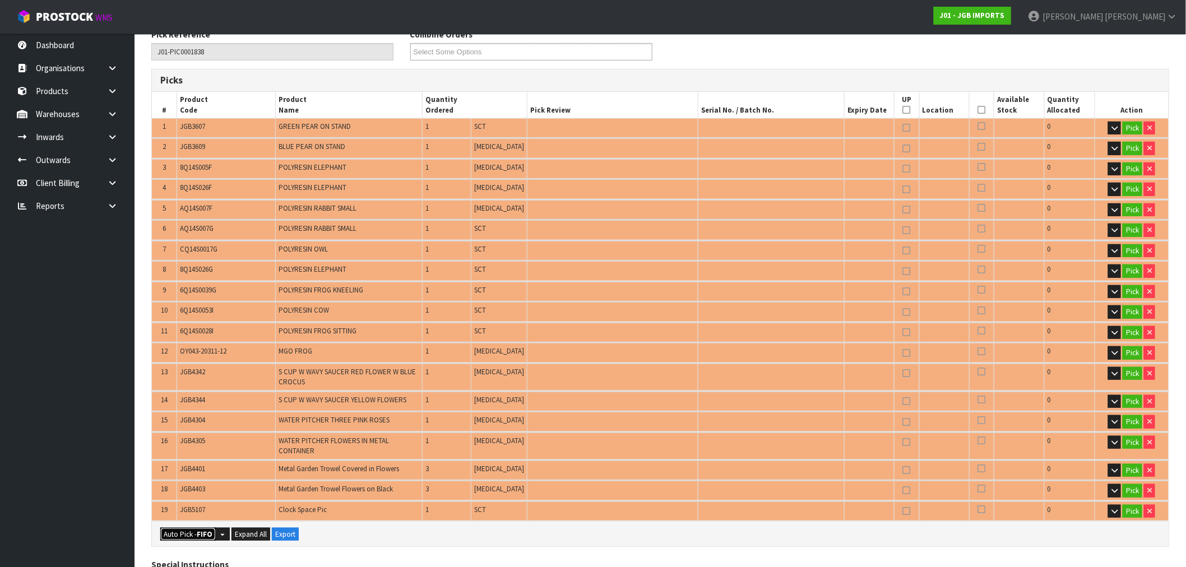
click at [188, 528] on button "Auto Pick - FIFO" at bounding box center [188, 534] width 56 height 13
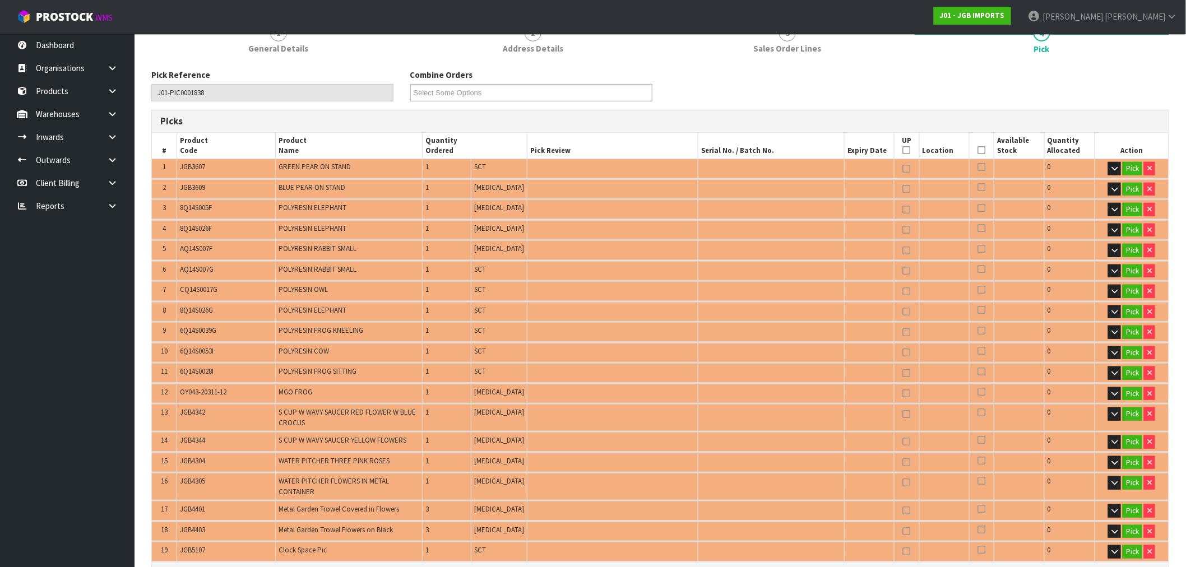
scroll to position [54, 0]
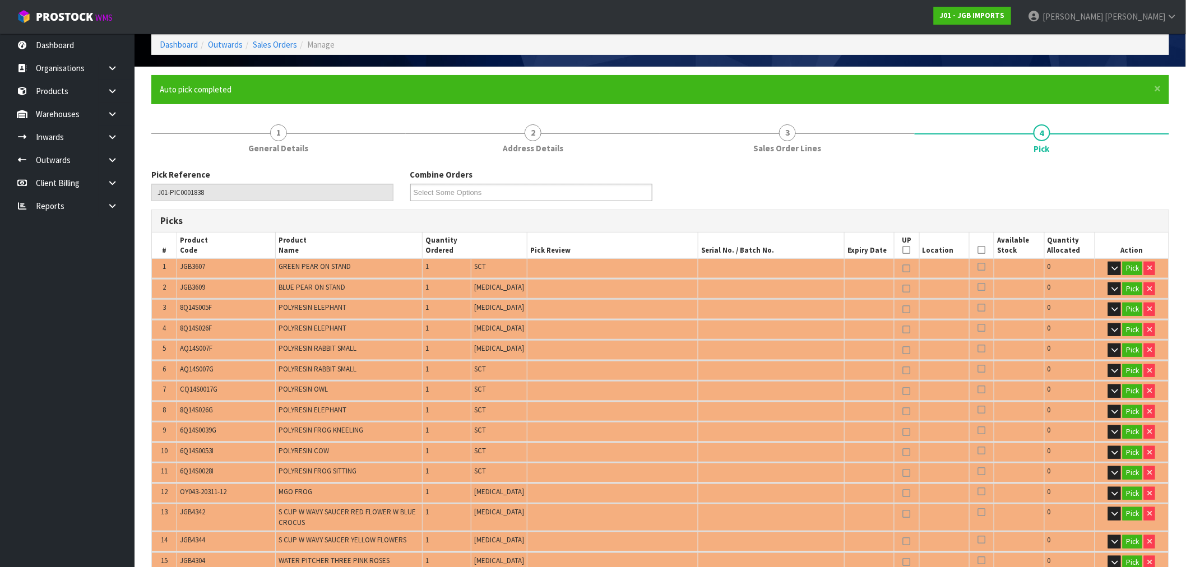
type input "Piece x 15"
type input "Sub-carton x 8"
type input "23"
type input "0.123849"
type input "88.775"
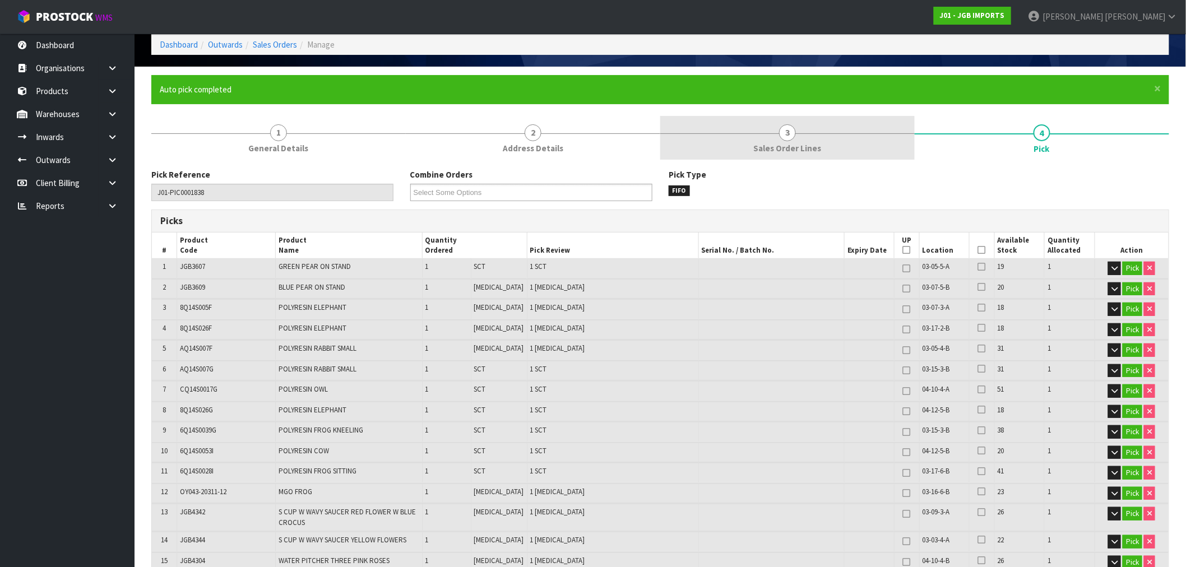
click at [806, 129] on link "3 Sales Order Lines" at bounding box center [787, 138] width 255 height 44
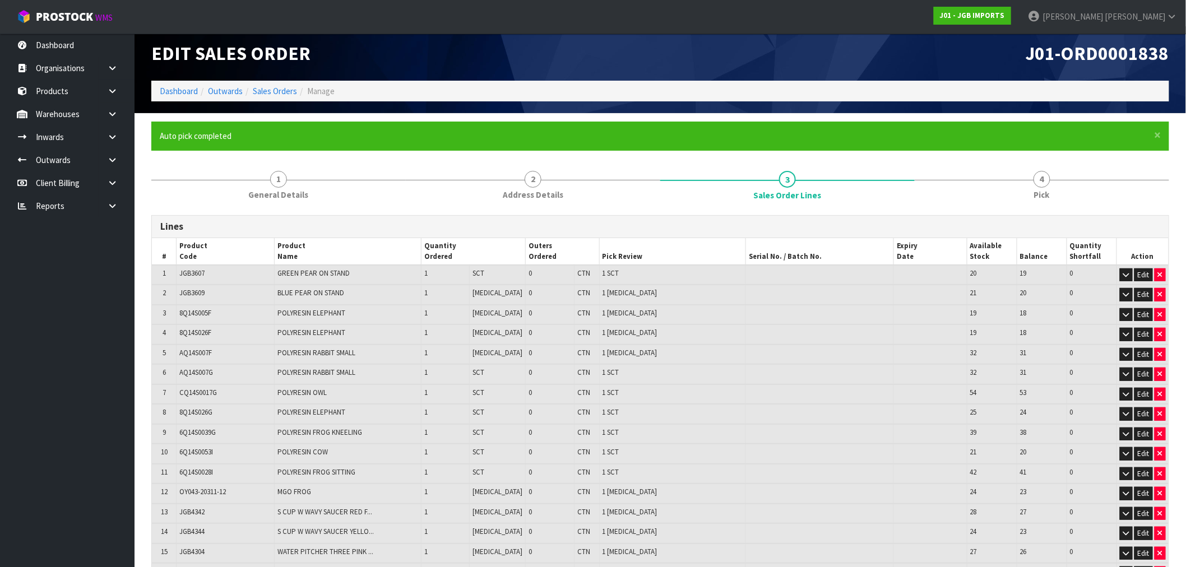
scroll to position [194, 0]
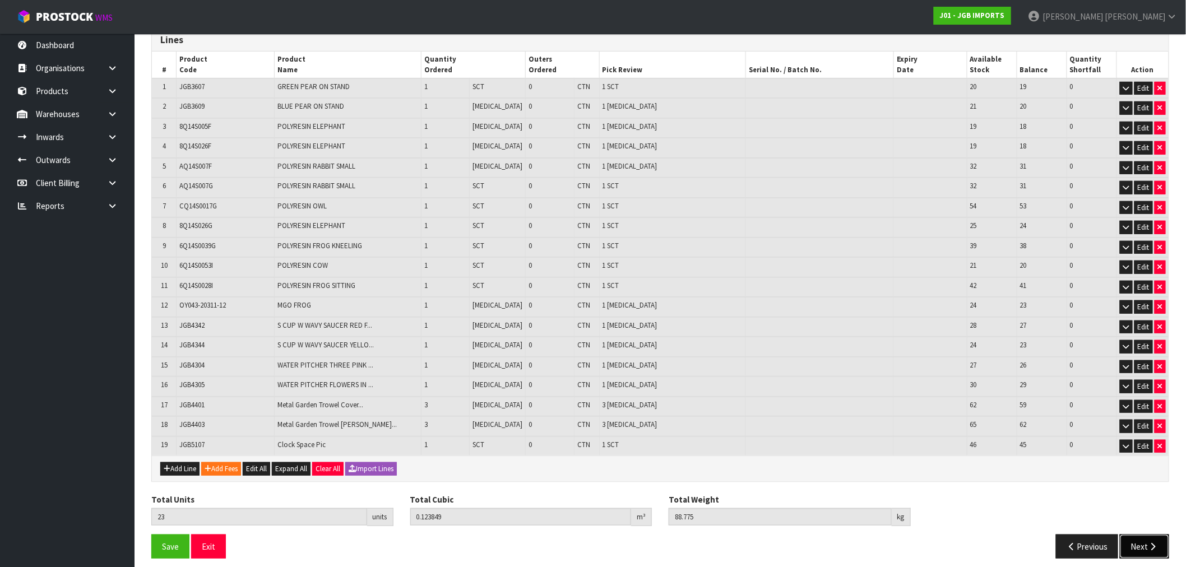
click at [1140, 535] on button "Next" at bounding box center [1144, 547] width 49 height 24
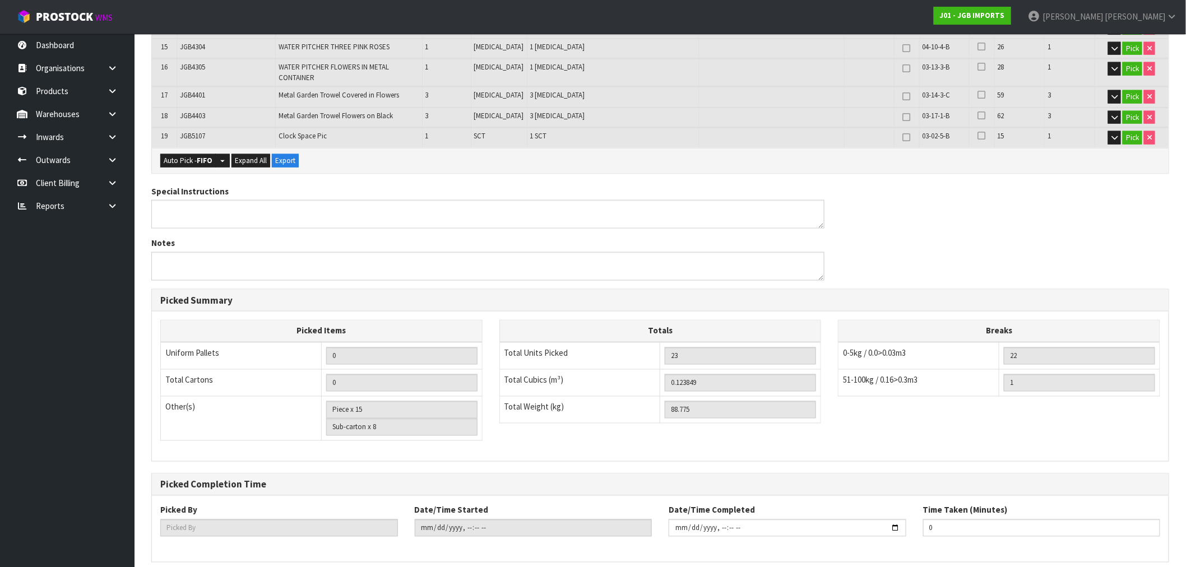
scroll to position [603, 0]
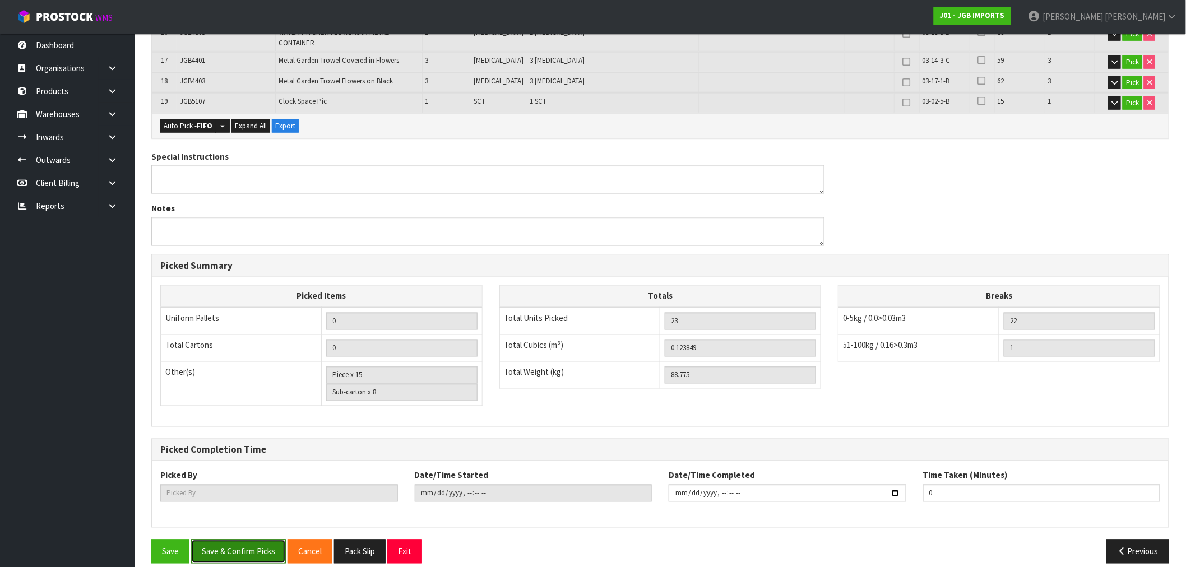
click at [239, 543] on button "Save & Confirm Picks" at bounding box center [238, 552] width 95 height 24
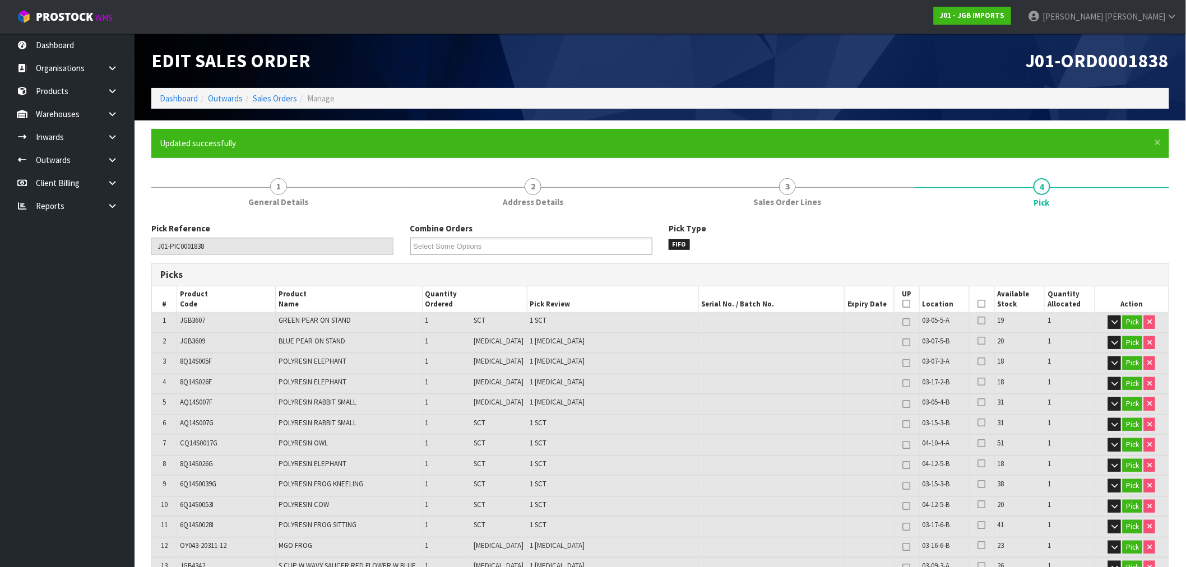
type input "[PERSON_NAME]"
type input "[DATE]T17:16:59"
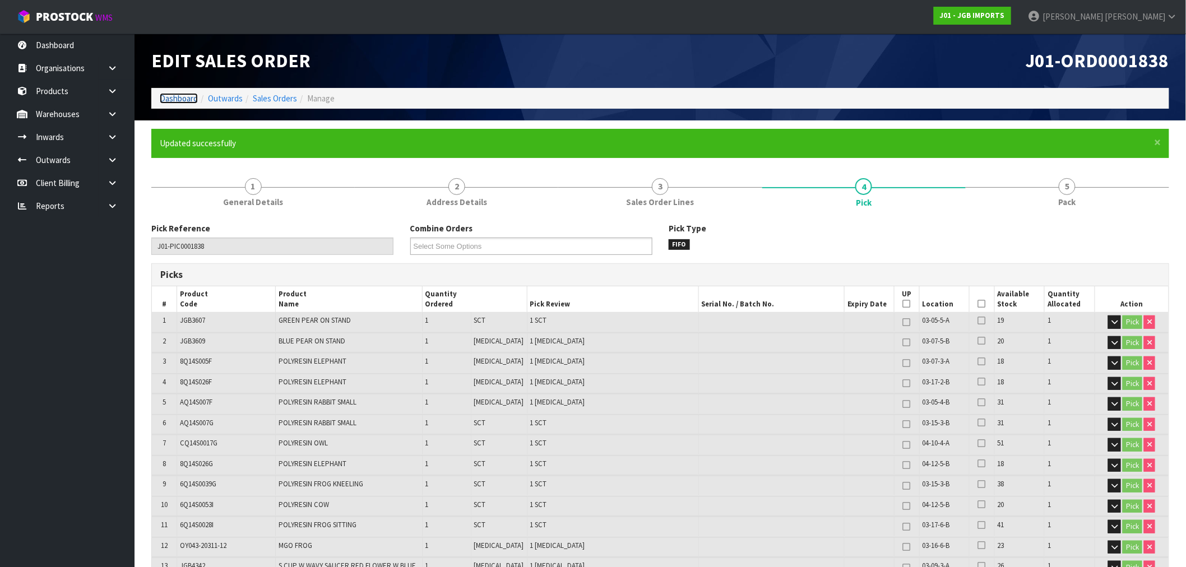
click at [188, 102] on link "Dashboard" at bounding box center [179, 98] width 38 height 11
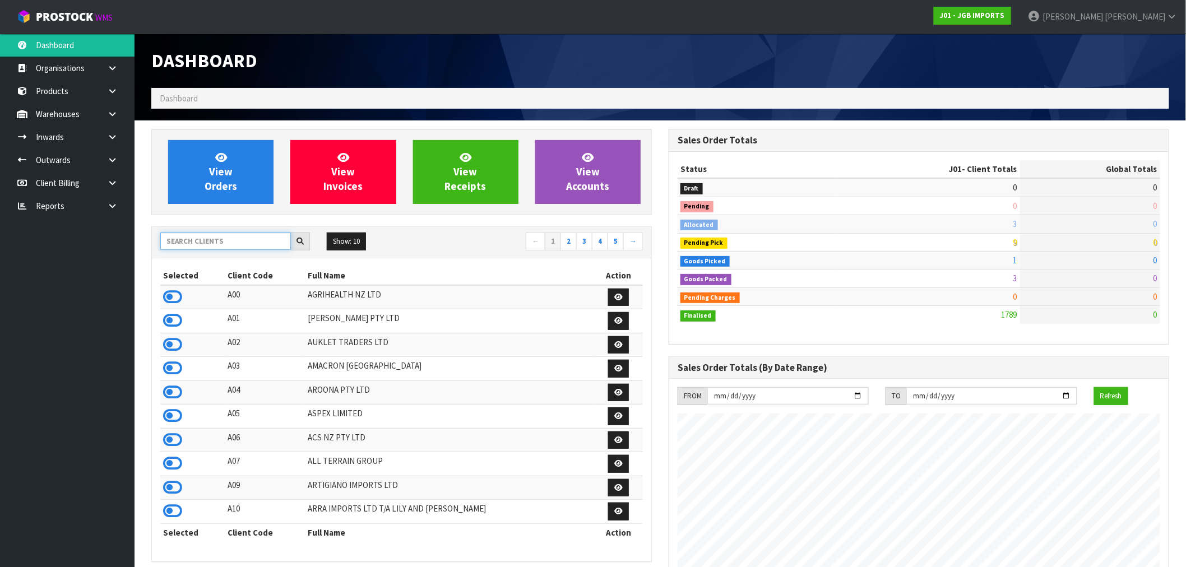
click at [209, 242] on input "text" at bounding box center [225, 241] width 131 height 17
type input "N03"
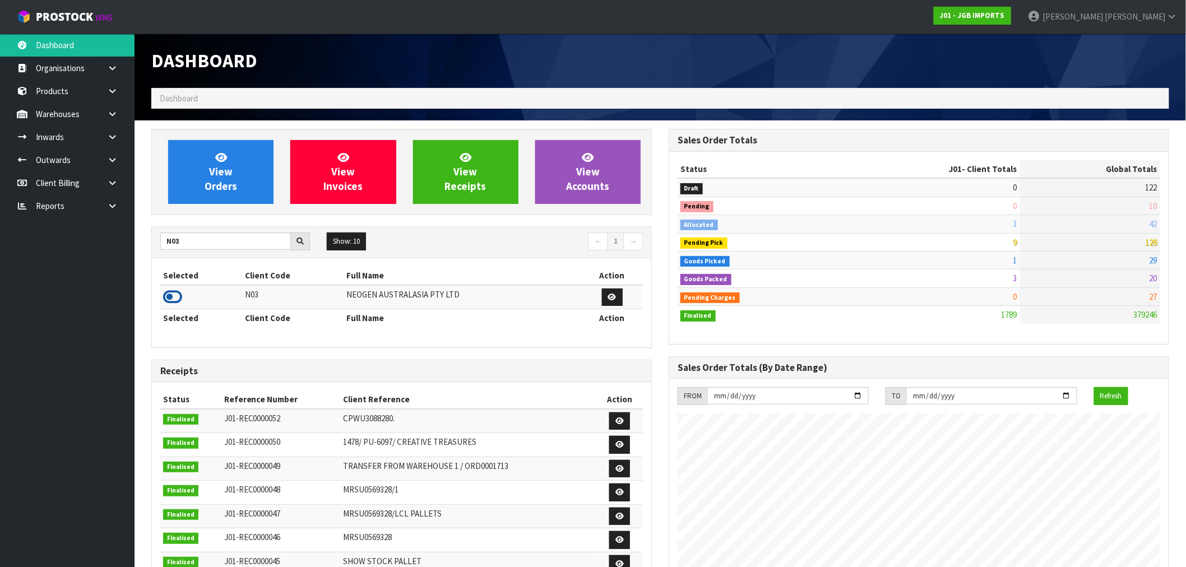
click at [168, 300] on icon at bounding box center [172, 297] width 19 height 17
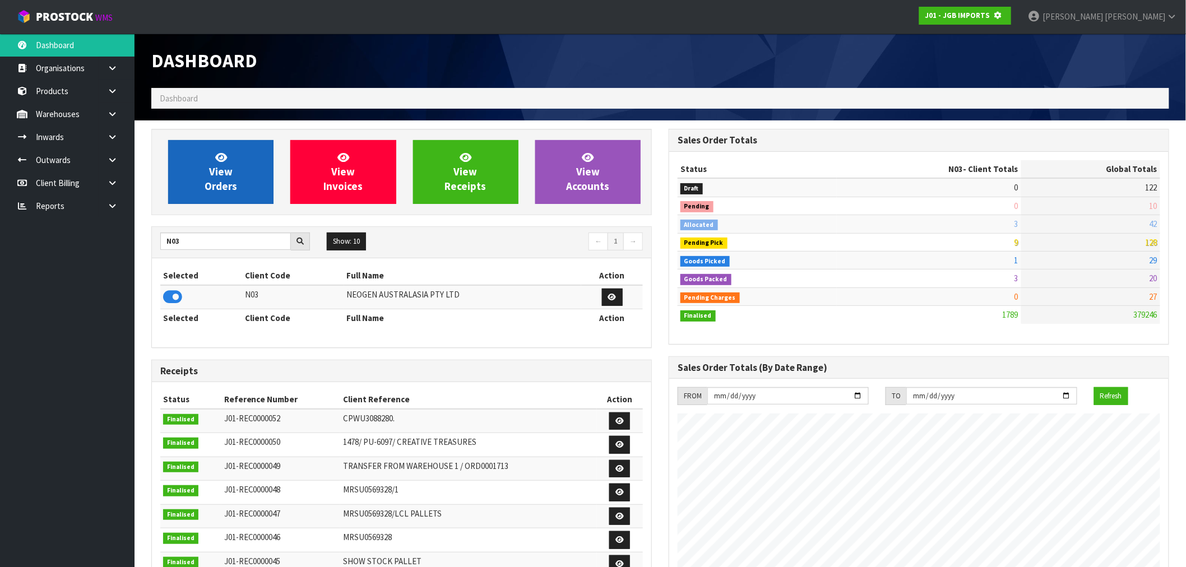
scroll to position [559918, 560099]
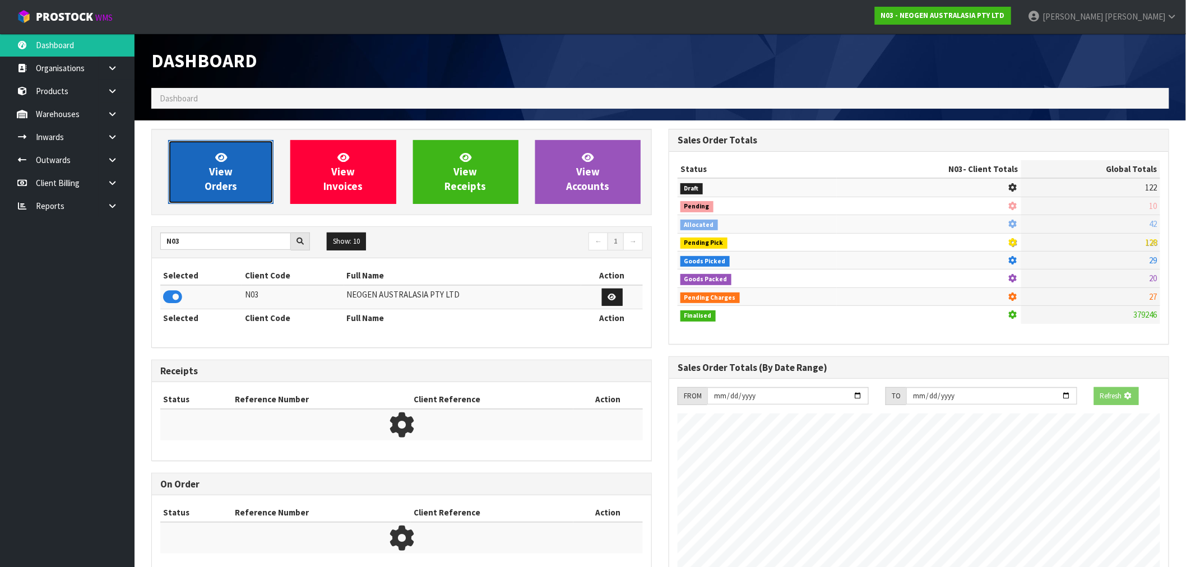
click at [205, 188] on span "View Orders" at bounding box center [221, 172] width 33 height 42
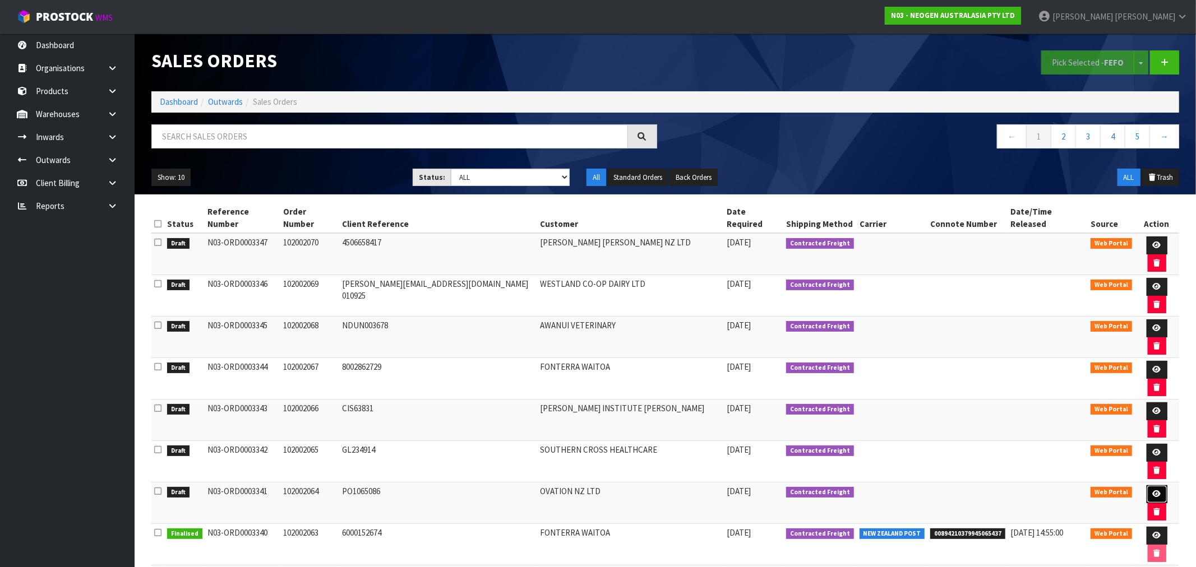
click at [1153, 491] on icon at bounding box center [1157, 494] width 8 height 7
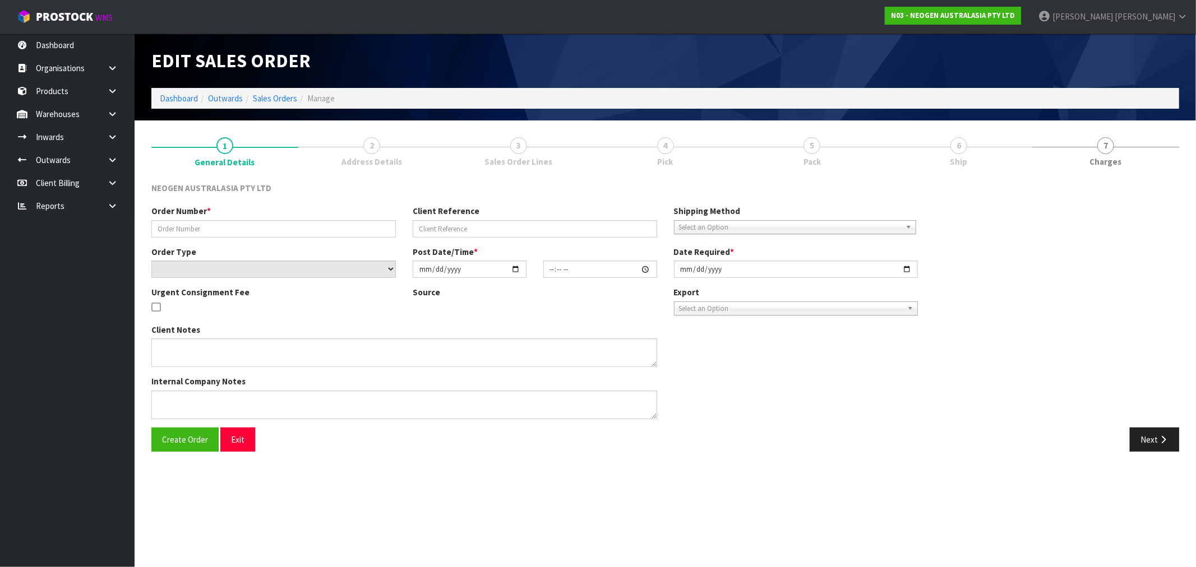
type input "102002064"
type input "PO1065086"
select select "number:0"
type input "[DATE]"
type input "16:26:00.000"
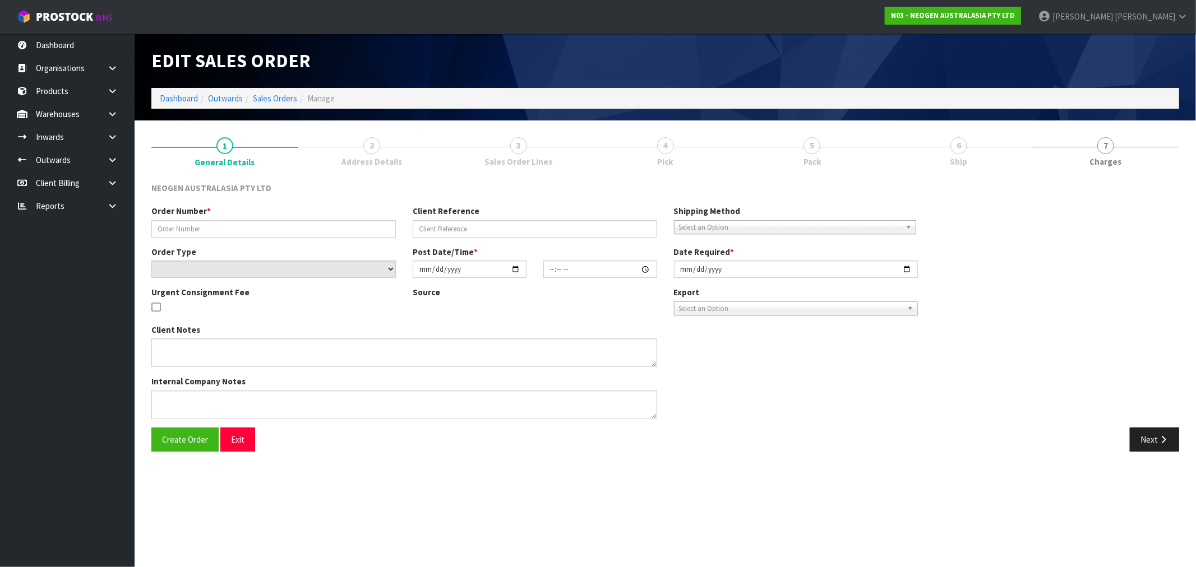
type input "[DATE]"
type textarea "ATTN: [PERSON_NAME]"
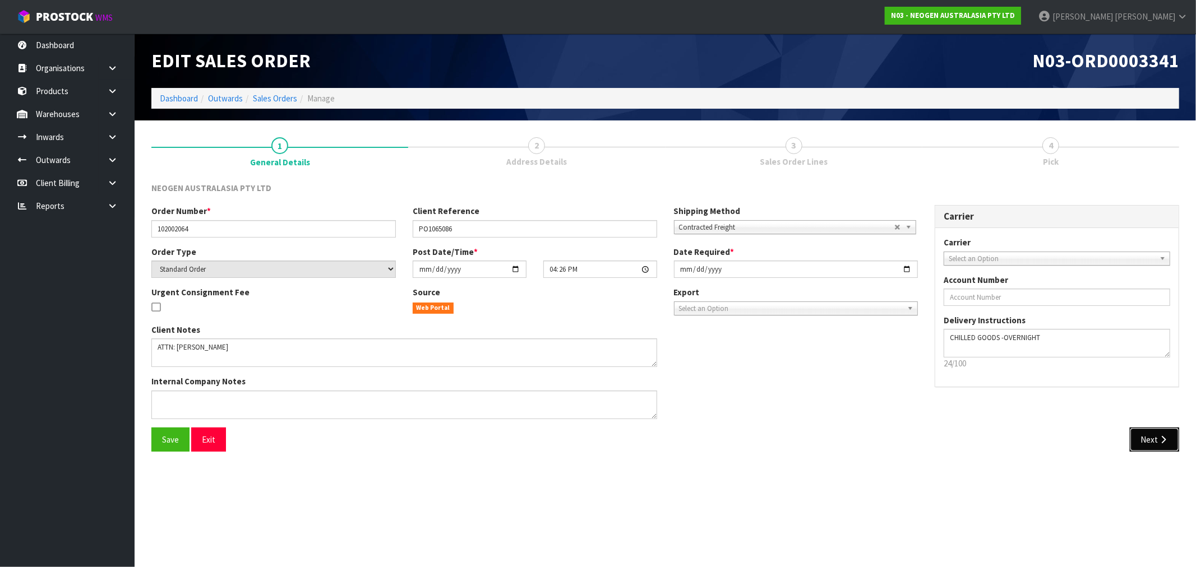
click at [1167, 432] on button "Next" at bounding box center [1154, 440] width 49 height 24
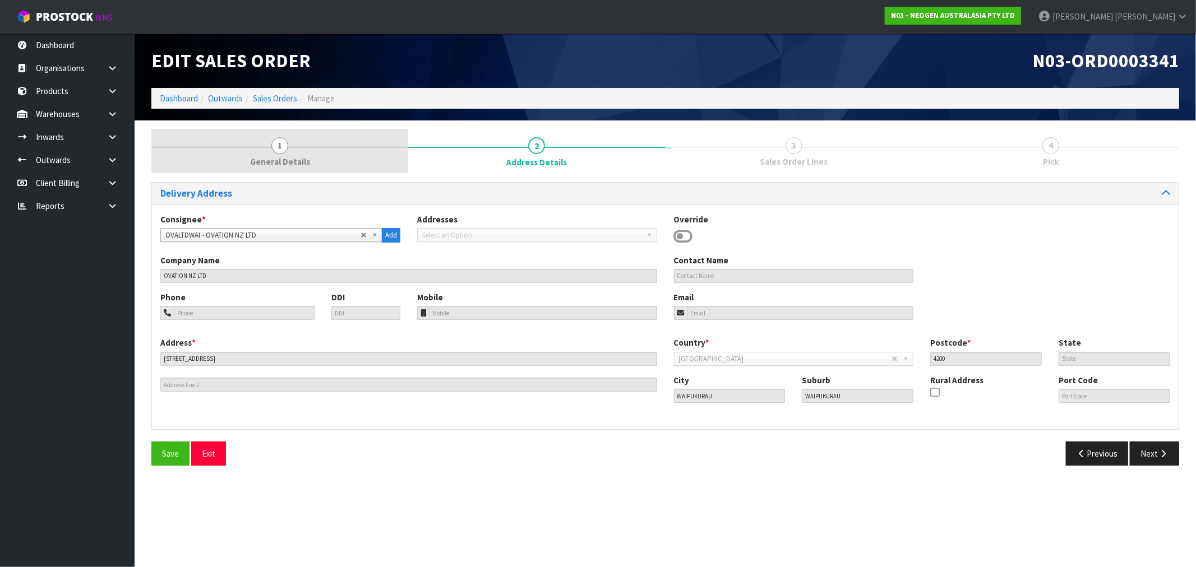
click at [383, 153] on link "1 General Details" at bounding box center [279, 151] width 257 height 44
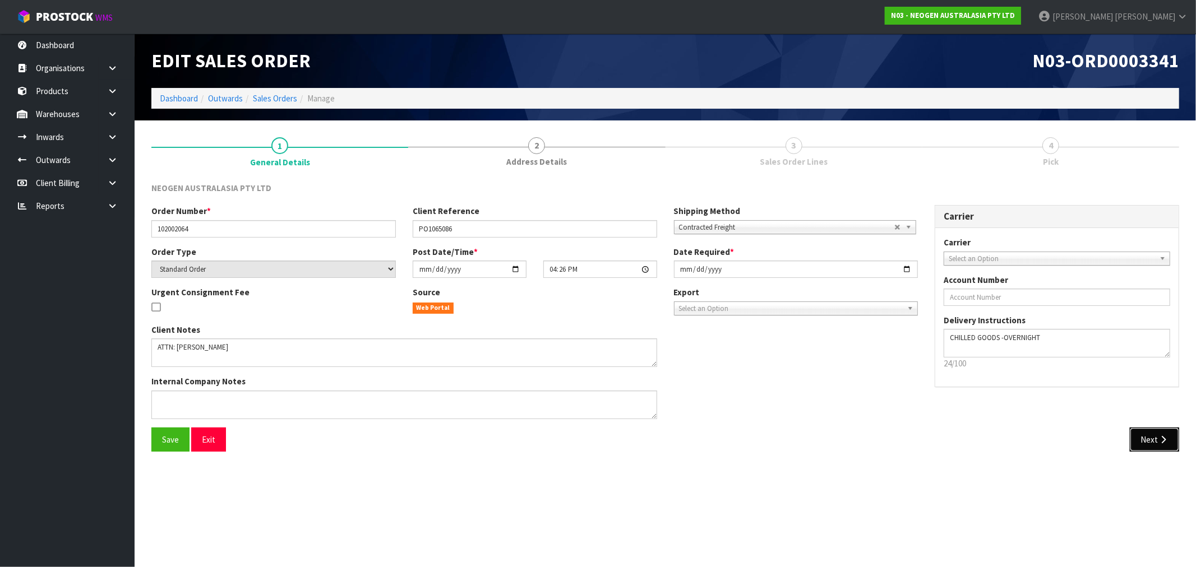
click at [1161, 442] on icon "button" at bounding box center [1163, 440] width 11 height 8
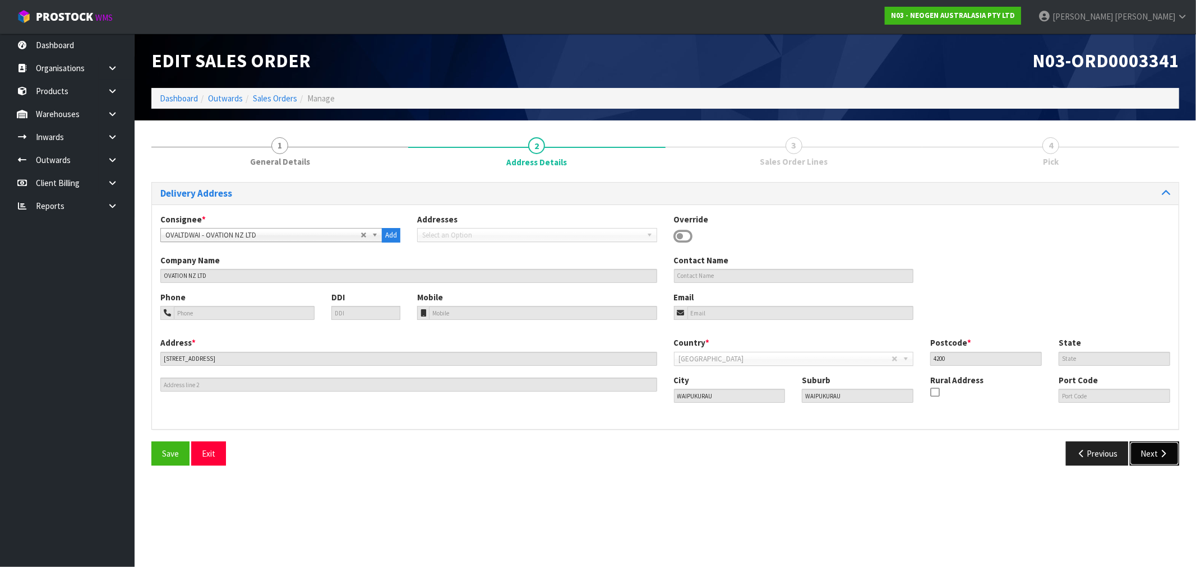
click at [1162, 450] on icon "button" at bounding box center [1163, 454] width 11 height 8
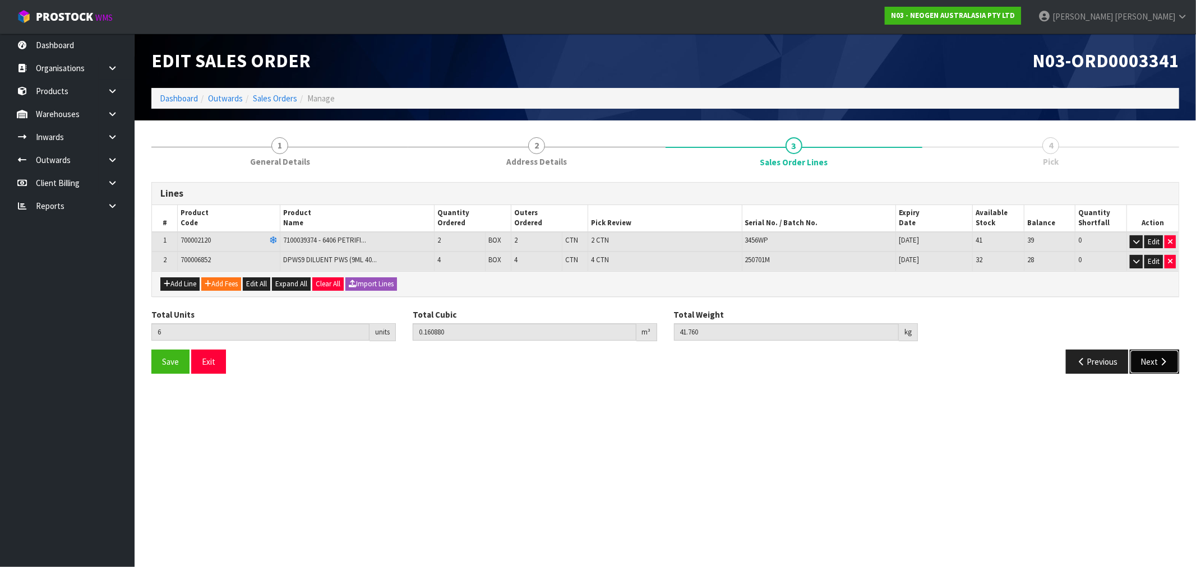
drag, startPoint x: 1153, startPoint y: 357, endPoint x: 1062, endPoint y: 361, distance: 91.5
click at [1153, 357] on button "Next" at bounding box center [1154, 362] width 49 height 24
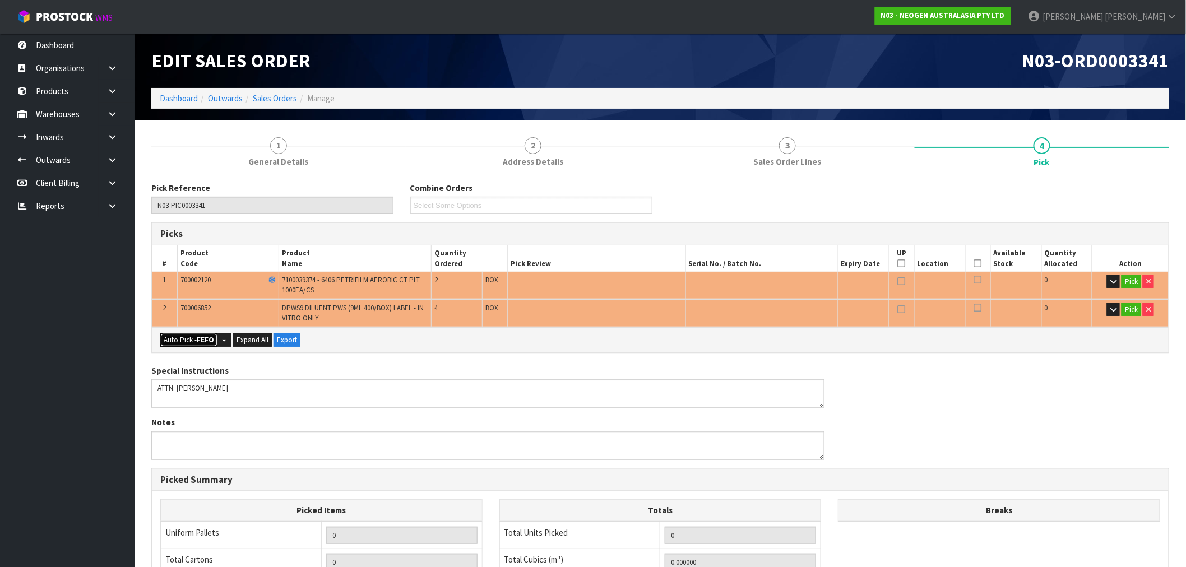
click at [177, 345] on button "Auto Pick - FEFO" at bounding box center [188, 340] width 57 height 13
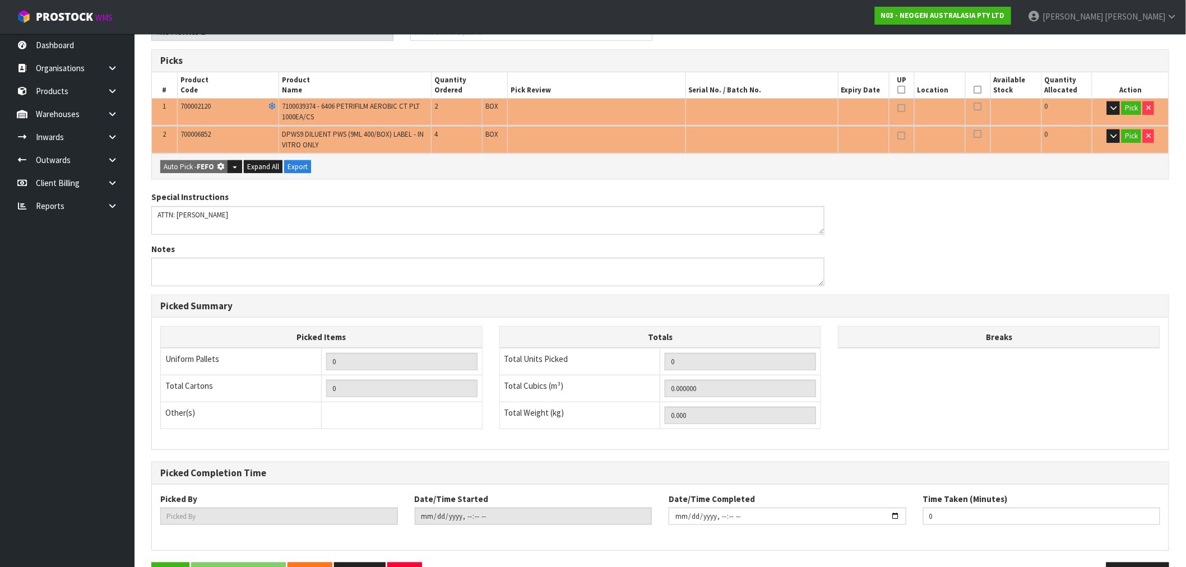
scroll to position [250, 0]
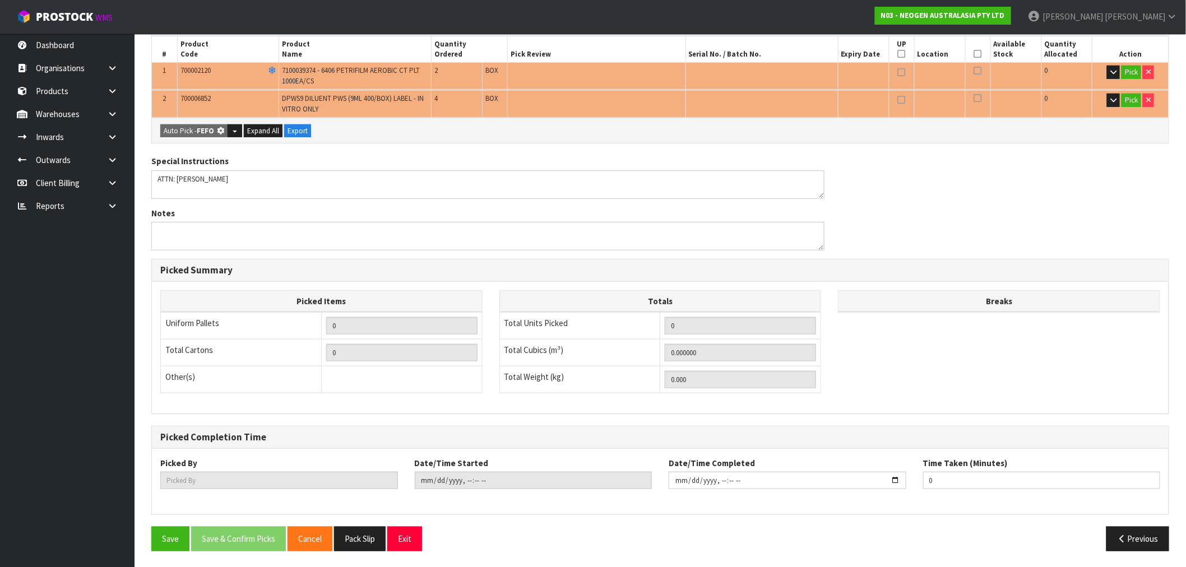
type input "6"
type input "0.160880"
type input "41.760"
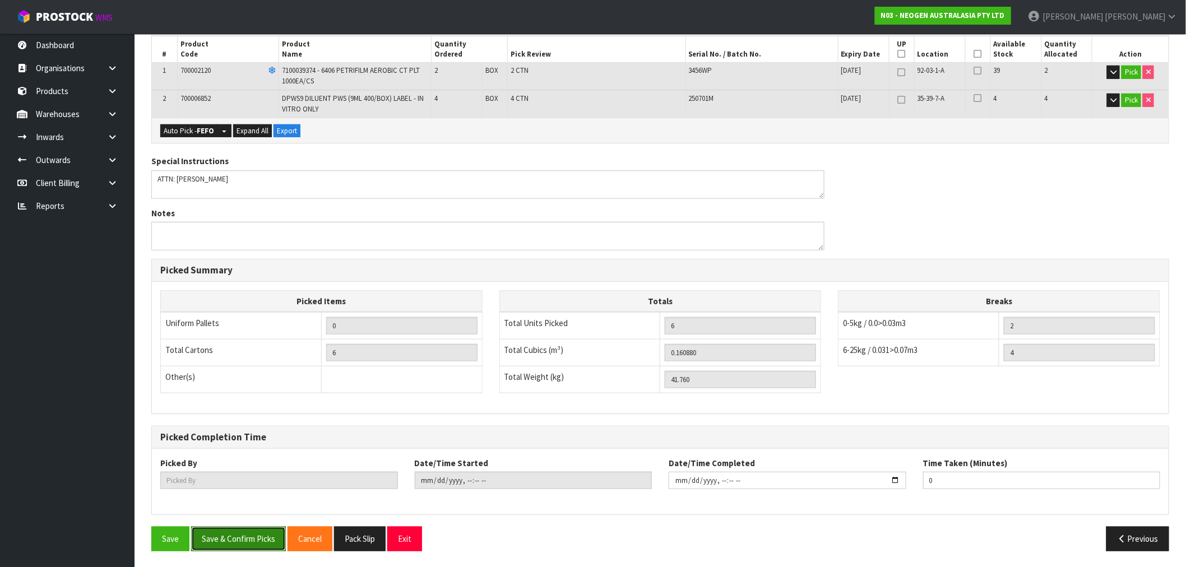
click at [262, 539] on button "Save & Confirm Picks" at bounding box center [238, 539] width 95 height 24
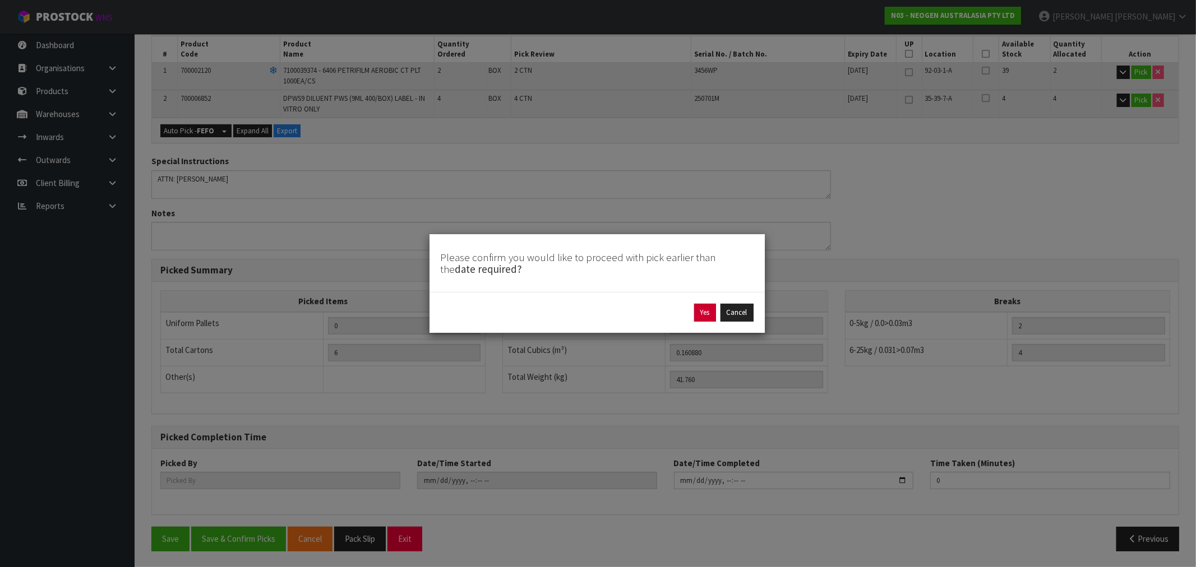
drag, startPoint x: 694, startPoint y: 300, endPoint x: 701, endPoint y: 309, distance: 11.7
click at [696, 300] on div "Yes Cancel" at bounding box center [596, 312] width 335 height 41
click at [702, 311] on button "Yes" at bounding box center [705, 313] width 22 height 18
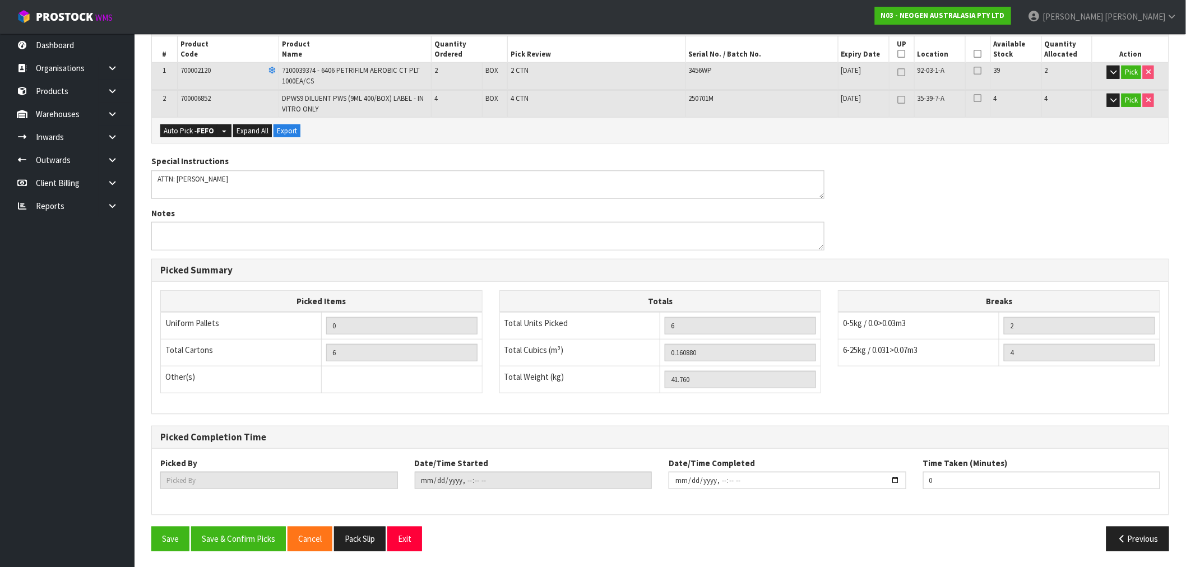
scroll to position [0, 0]
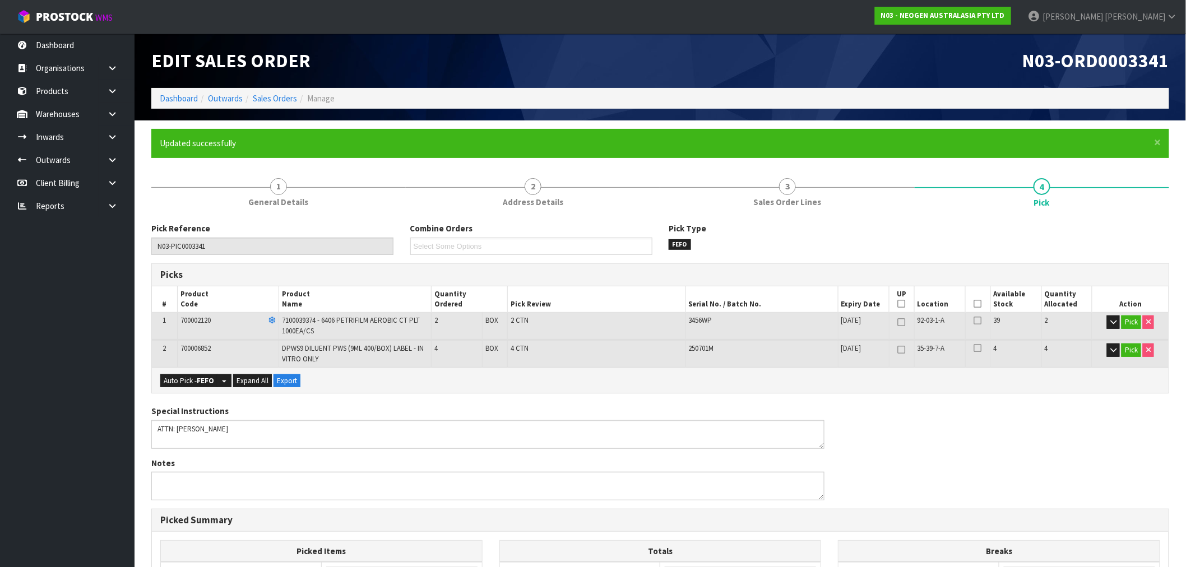
type input "[PERSON_NAME]"
type input "[DATE]T17:18:14"
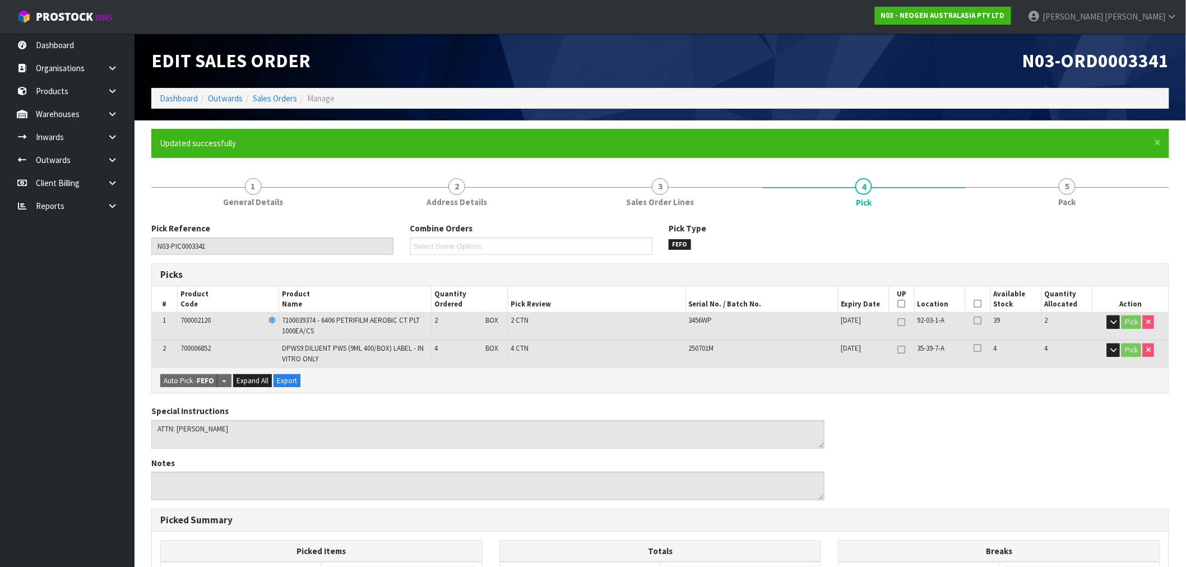
scroll to position [250, 0]
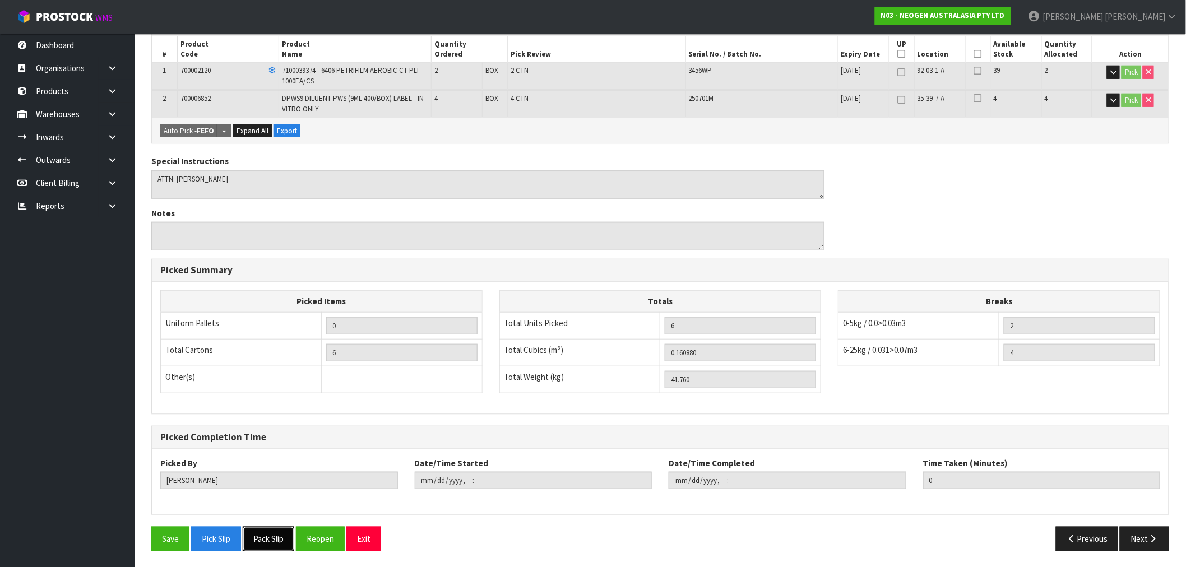
click at [280, 539] on button "Pack Slip" at bounding box center [269, 539] width 52 height 24
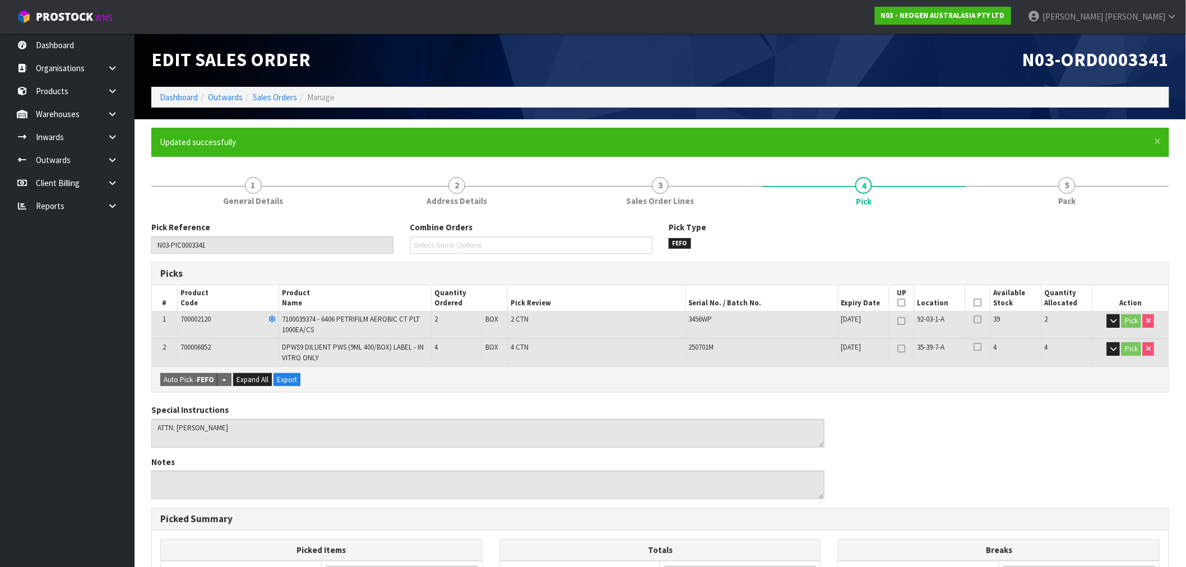
scroll to position [0, 0]
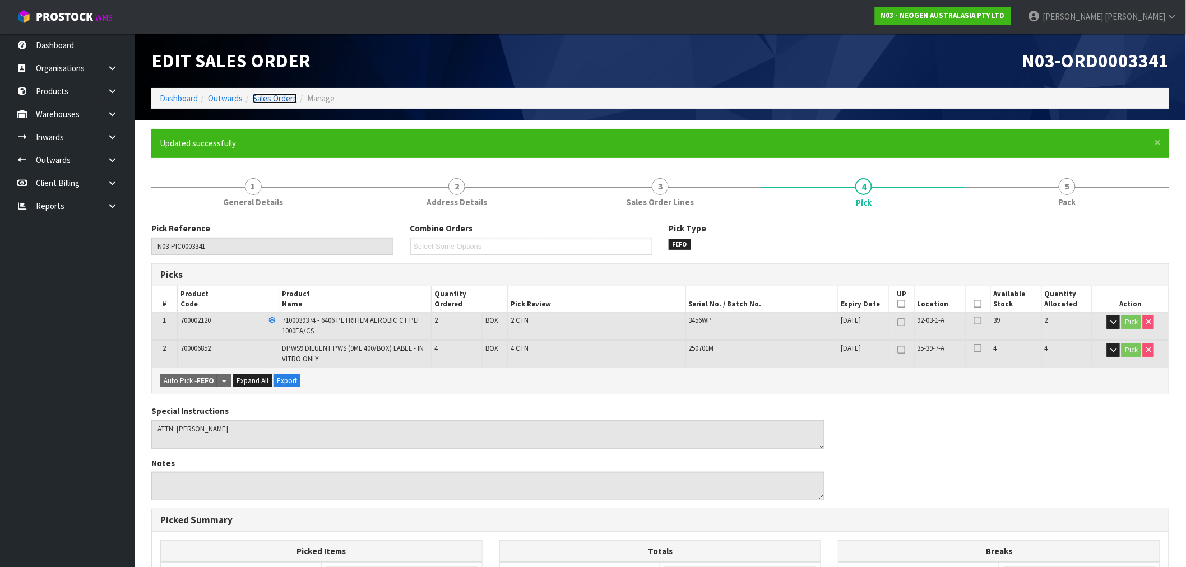
click at [270, 103] on link "Sales Orders" at bounding box center [275, 98] width 44 height 11
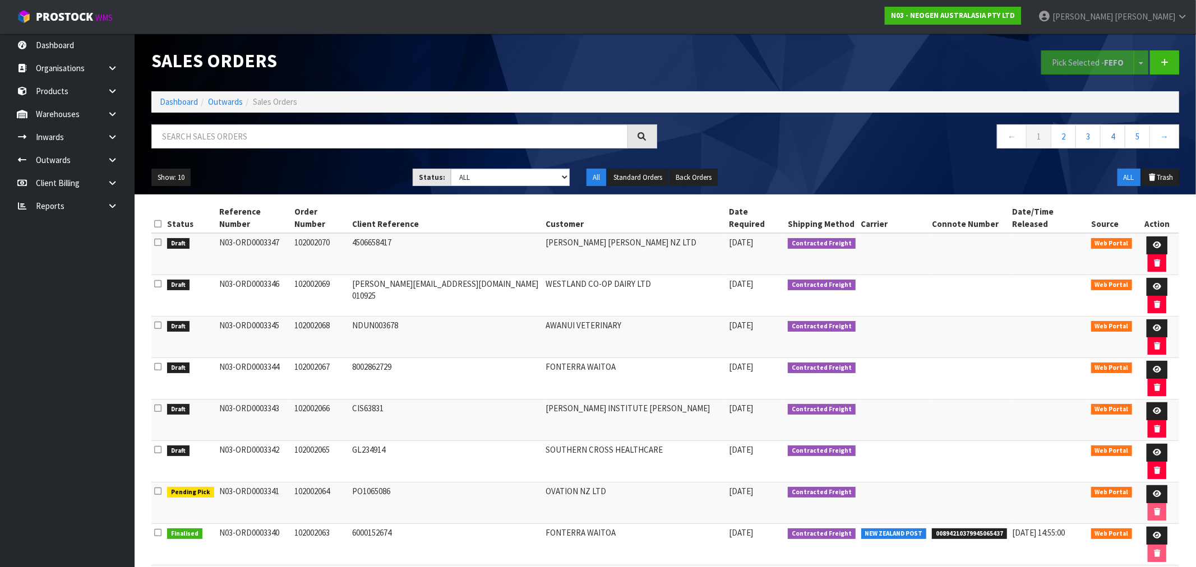
click at [157, 446] on icon at bounding box center [157, 450] width 7 height 8
click at [0, 0] on input "checkbox" at bounding box center [0, 0] width 0 height 0
click at [1146, 444] on link at bounding box center [1156, 453] width 21 height 18
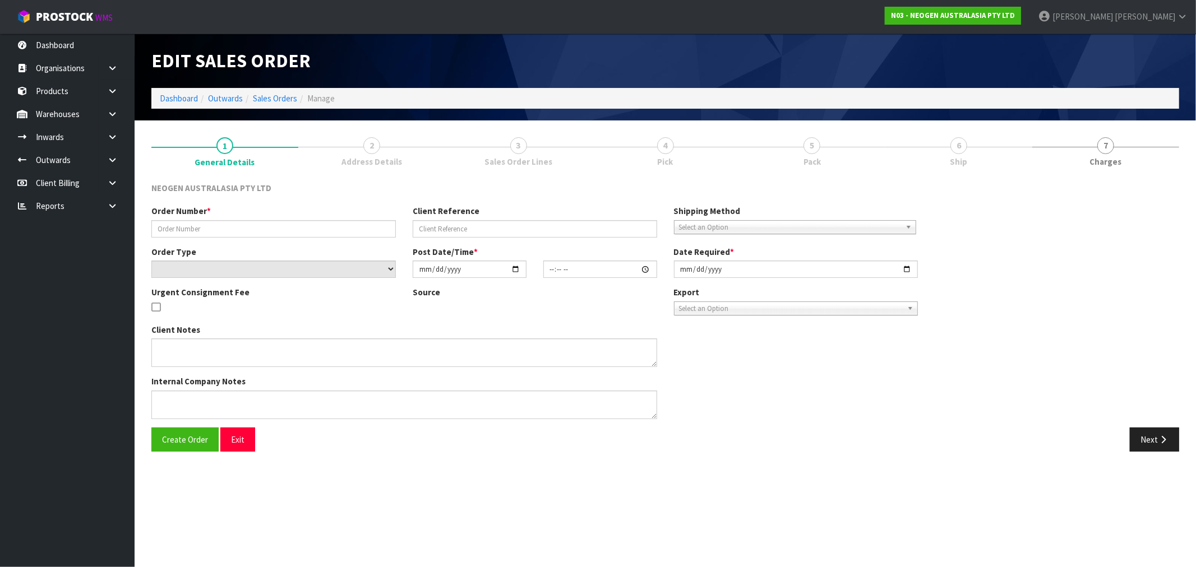
type input "102002065"
type input "GL234914"
select select "number:0"
type input "[DATE]"
type input "16:30:00.000"
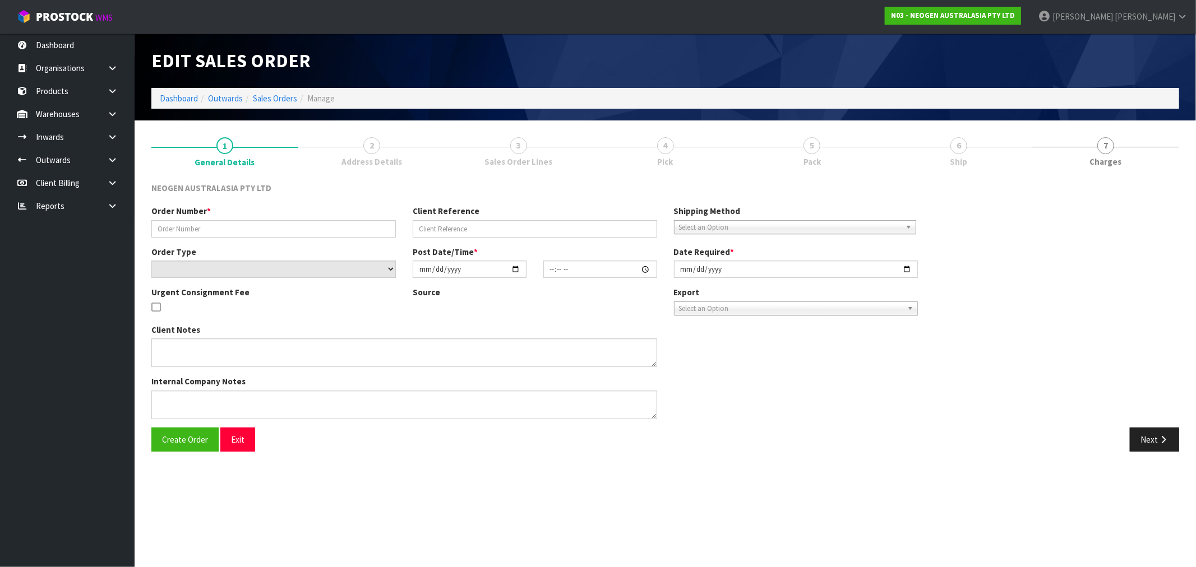
type input "[DATE]"
type textarea "ATTN: [GEOGRAPHIC_DATA] MS UPSTAIRS"
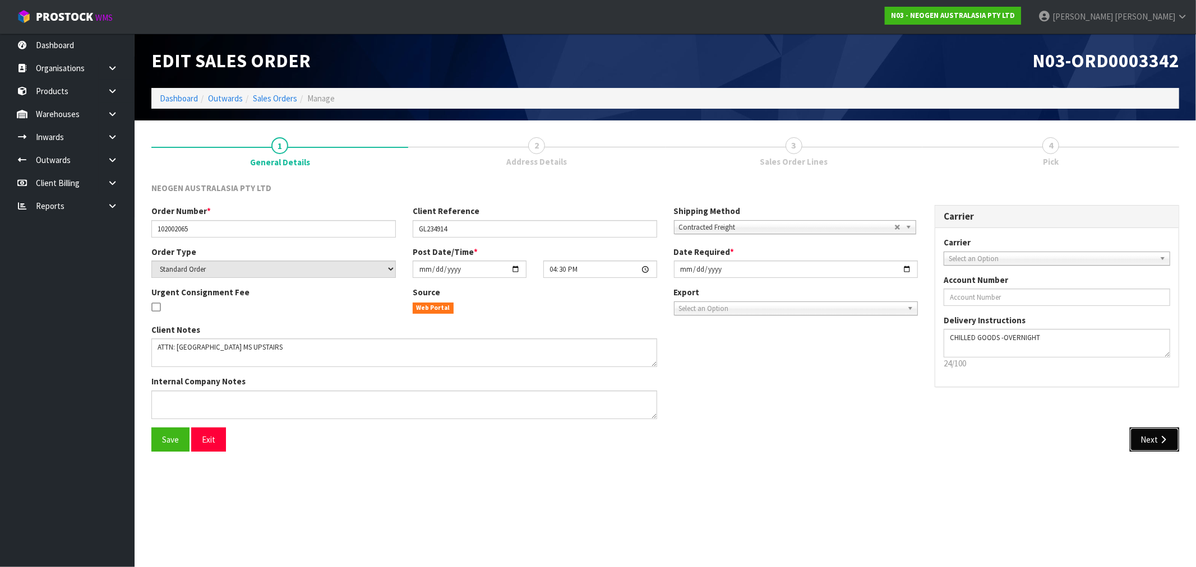
click at [1145, 446] on button "Next" at bounding box center [1154, 440] width 49 height 24
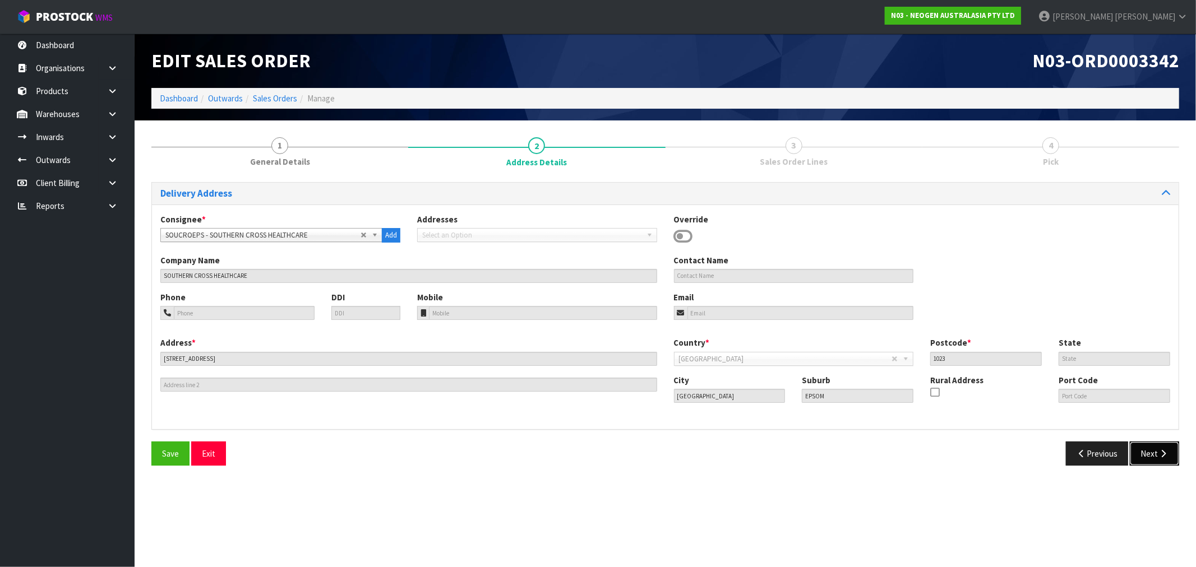
drag, startPoint x: 1134, startPoint y: 454, endPoint x: 1118, endPoint y: 457, distance: 15.9
click at [1134, 455] on button "Next" at bounding box center [1154, 454] width 49 height 24
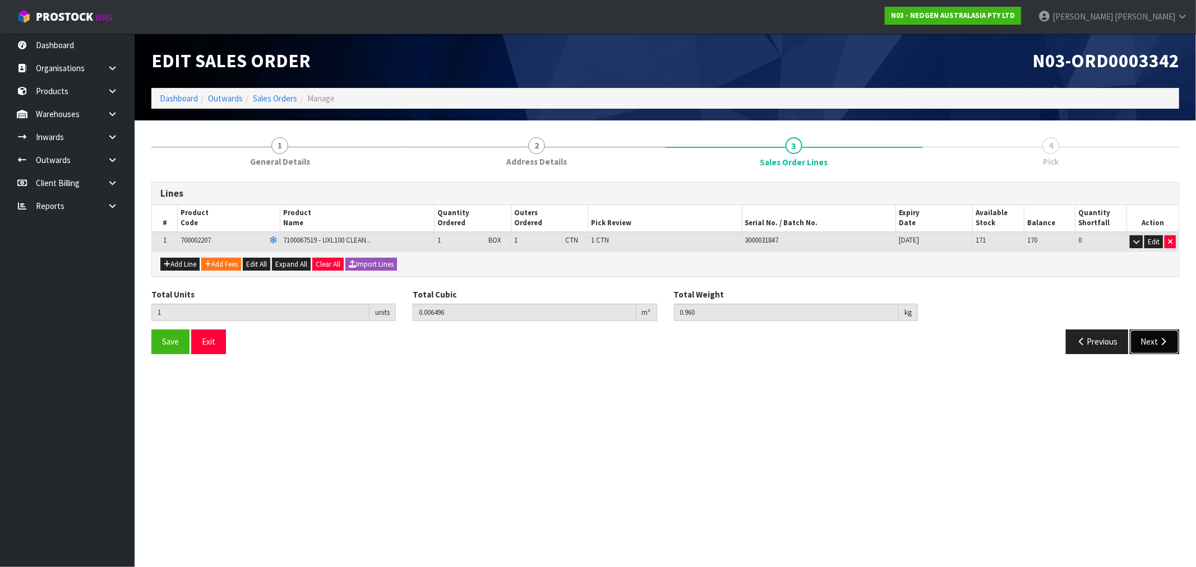
click at [1142, 348] on button "Next" at bounding box center [1154, 342] width 49 height 24
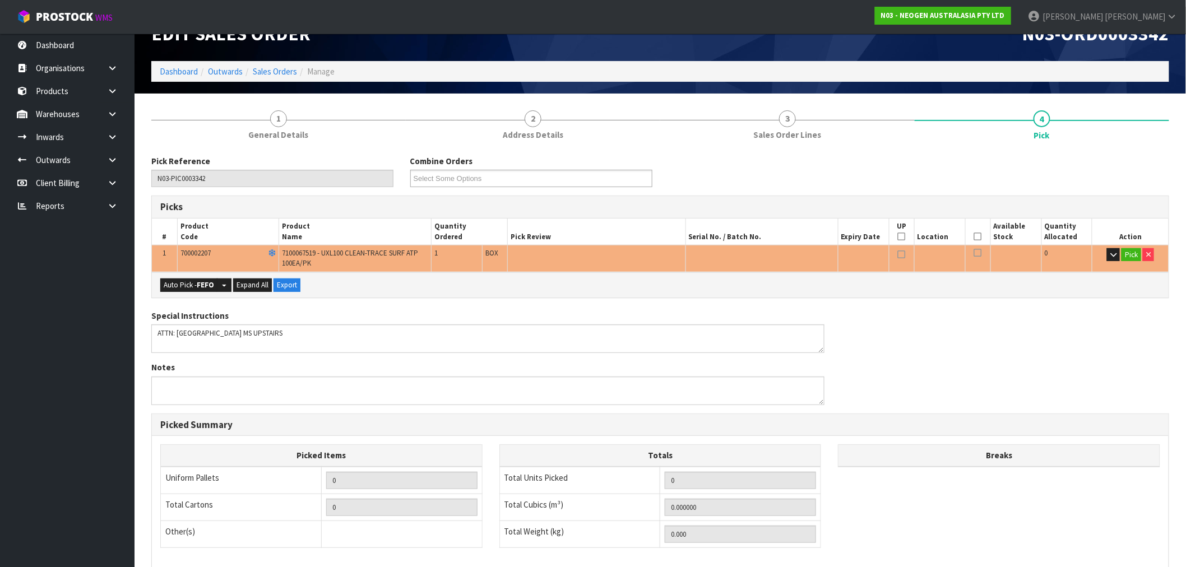
scroll to position [182, 0]
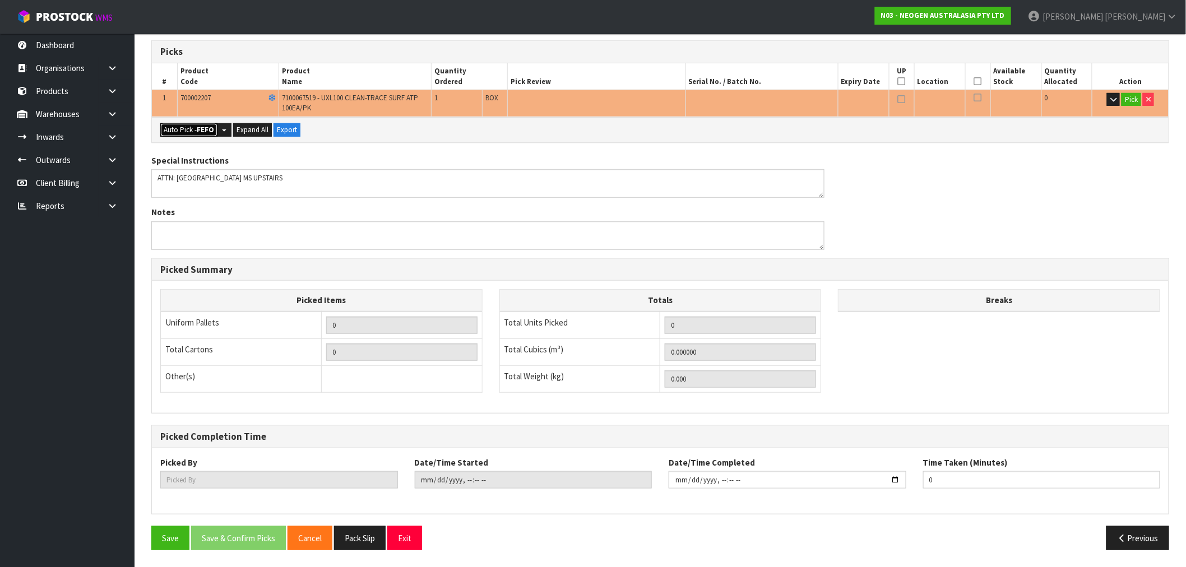
click at [183, 133] on button "Auto Pick - FEFO" at bounding box center [188, 129] width 57 height 13
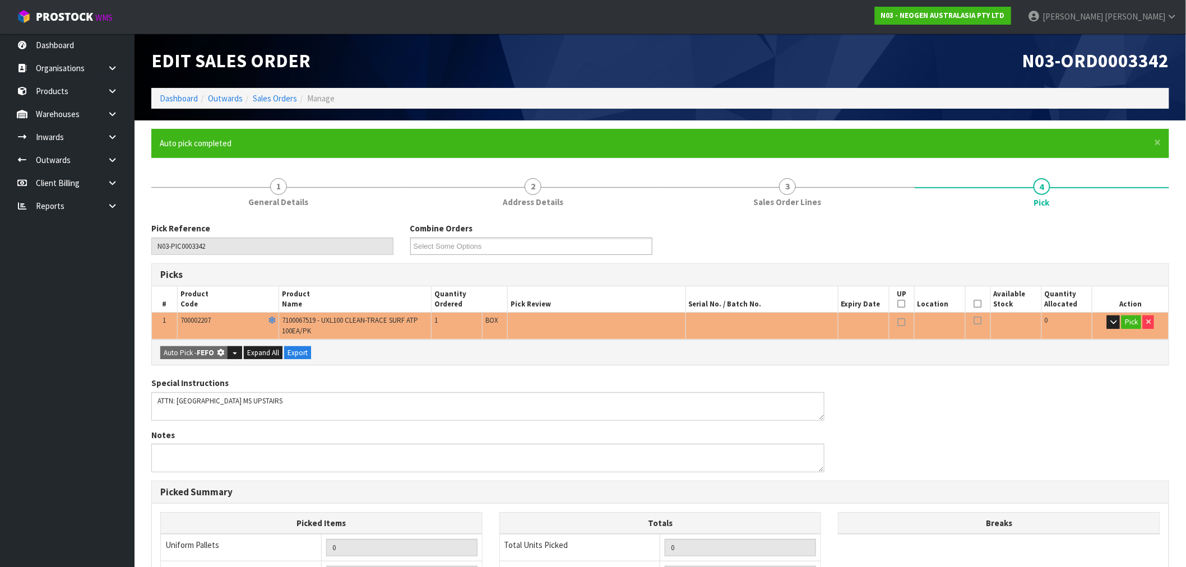
type input "1"
type input "0.006496"
type input "0.960"
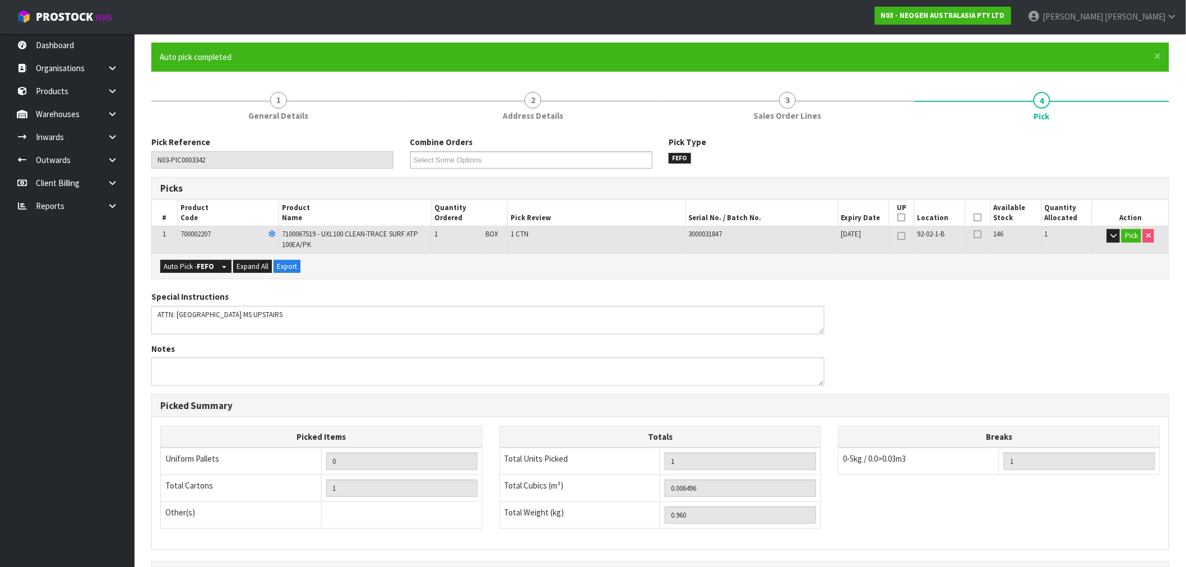
scroll to position [223, 0]
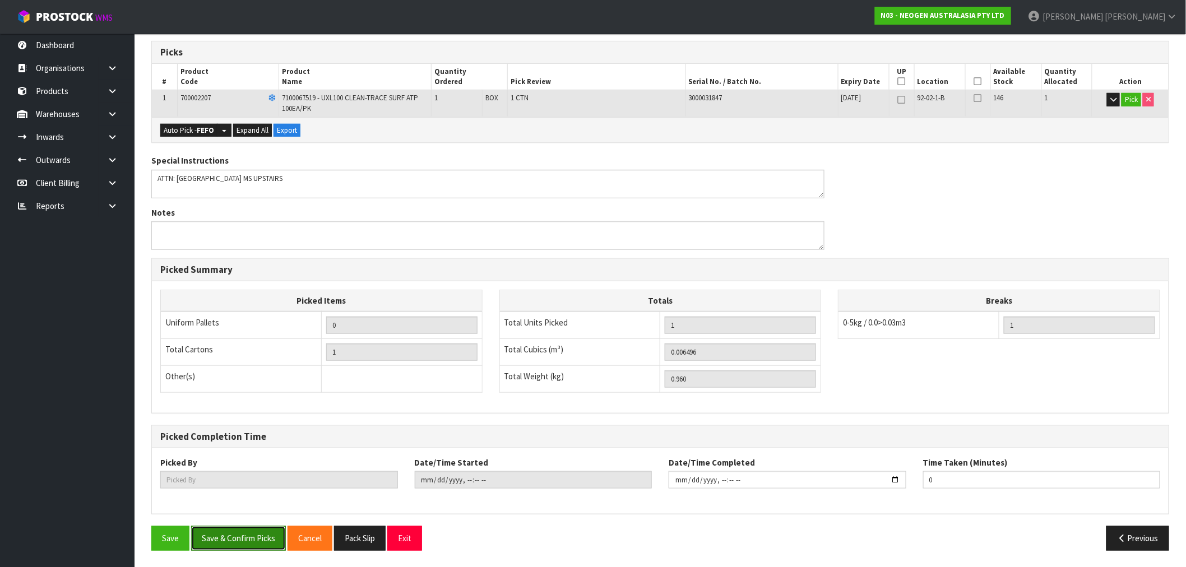
click at [249, 533] on button "Save & Confirm Picks" at bounding box center [238, 538] width 95 height 24
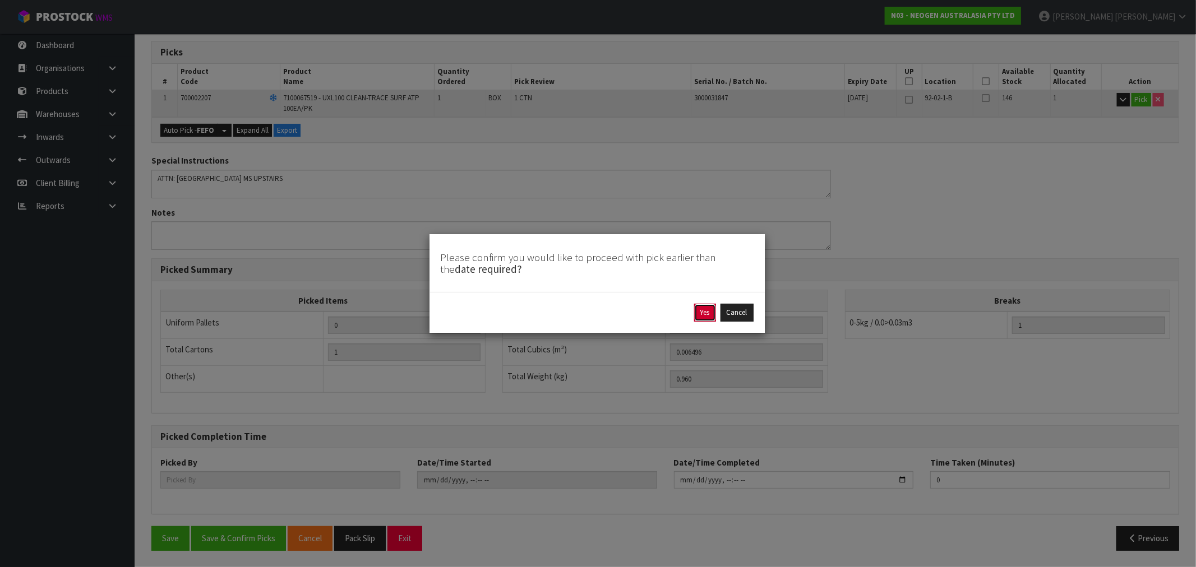
click at [702, 311] on button "Yes" at bounding box center [705, 313] width 22 height 18
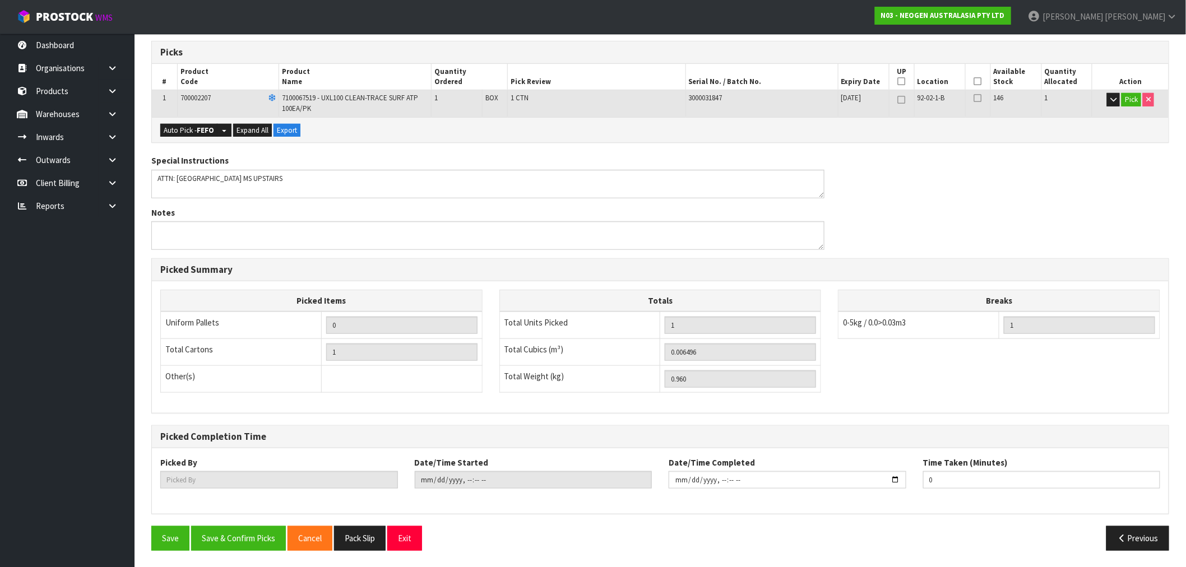
type input "[PERSON_NAME]"
type input "[DATE]T17:18:29"
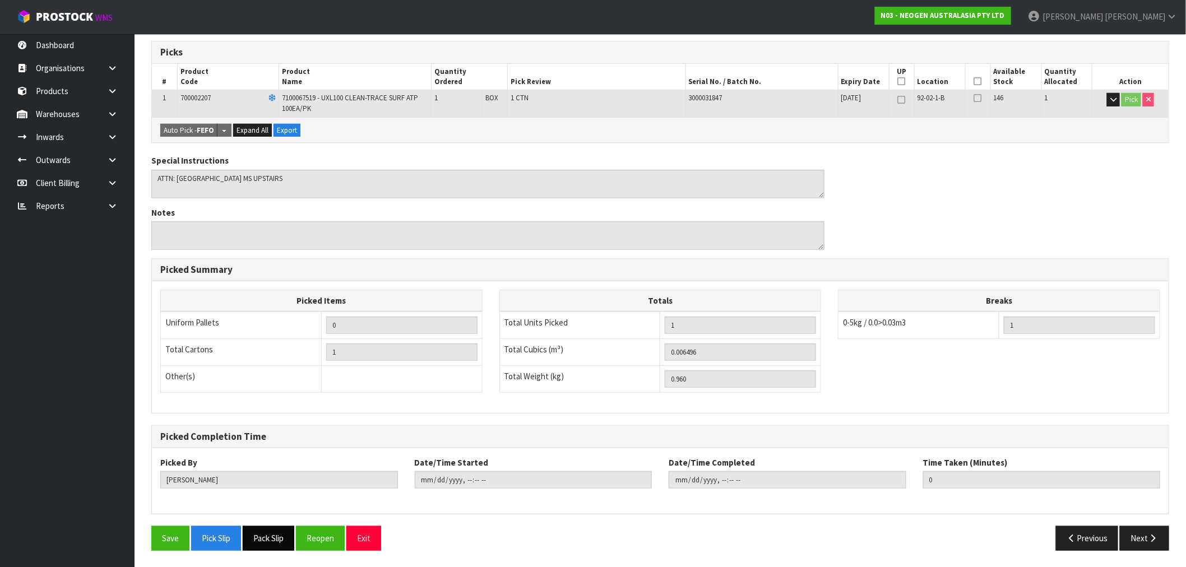
click at [273, 542] on button "Pack Slip" at bounding box center [269, 538] width 52 height 24
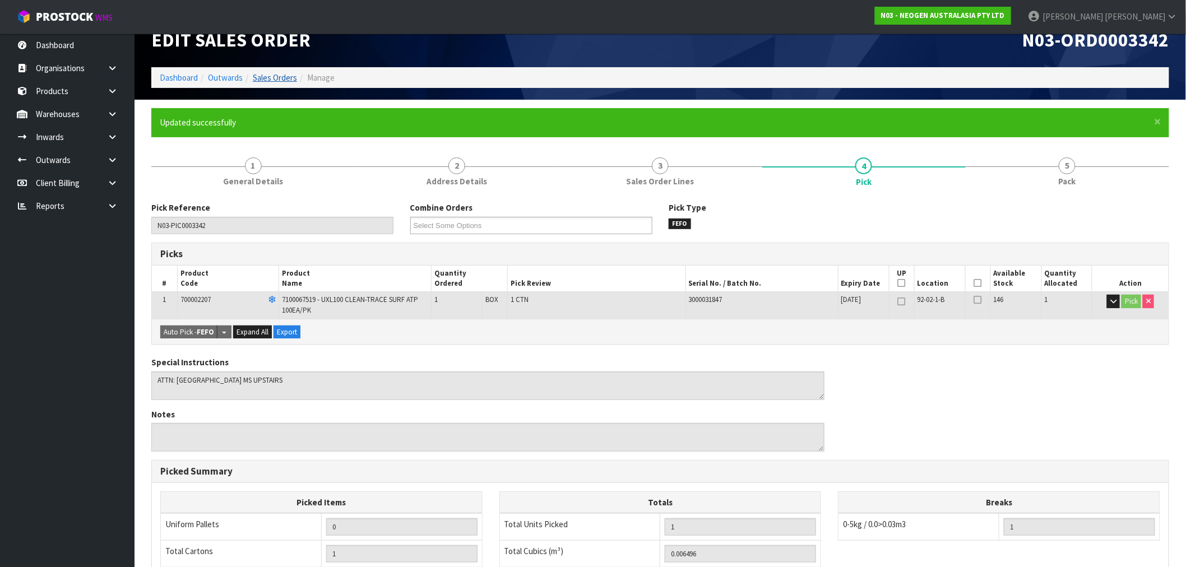
scroll to position [0, 0]
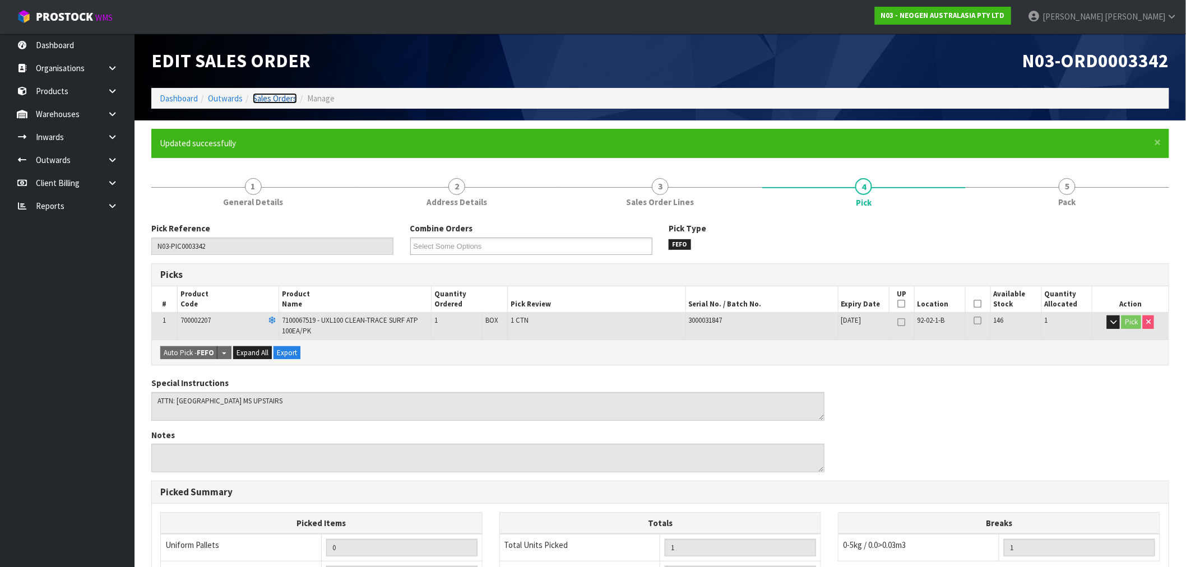
click at [283, 98] on link "Sales Orders" at bounding box center [275, 98] width 44 height 11
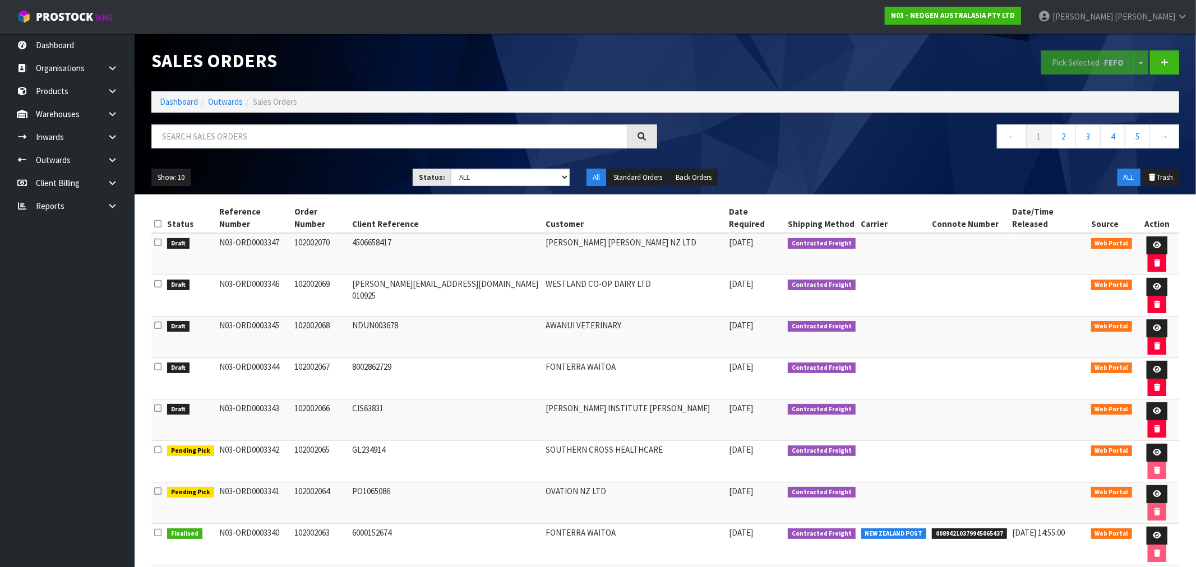
click at [158, 404] on icon at bounding box center [157, 408] width 7 height 8
click at [0, 0] on input "checkbox" at bounding box center [0, 0] width 0 height 0
click at [1094, 71] on button "Pick Selected - FEFO" at bounding box center [1087, 62] width 93 height 24
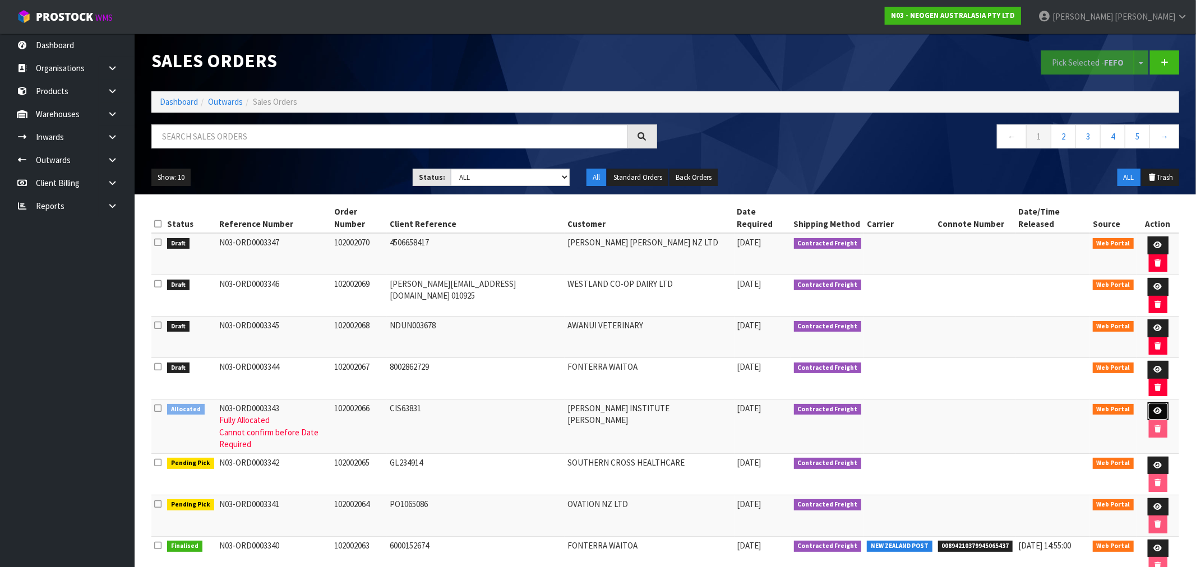
click at [1149, 403] on link at bounding box center [1158, 412] width 21 height 18
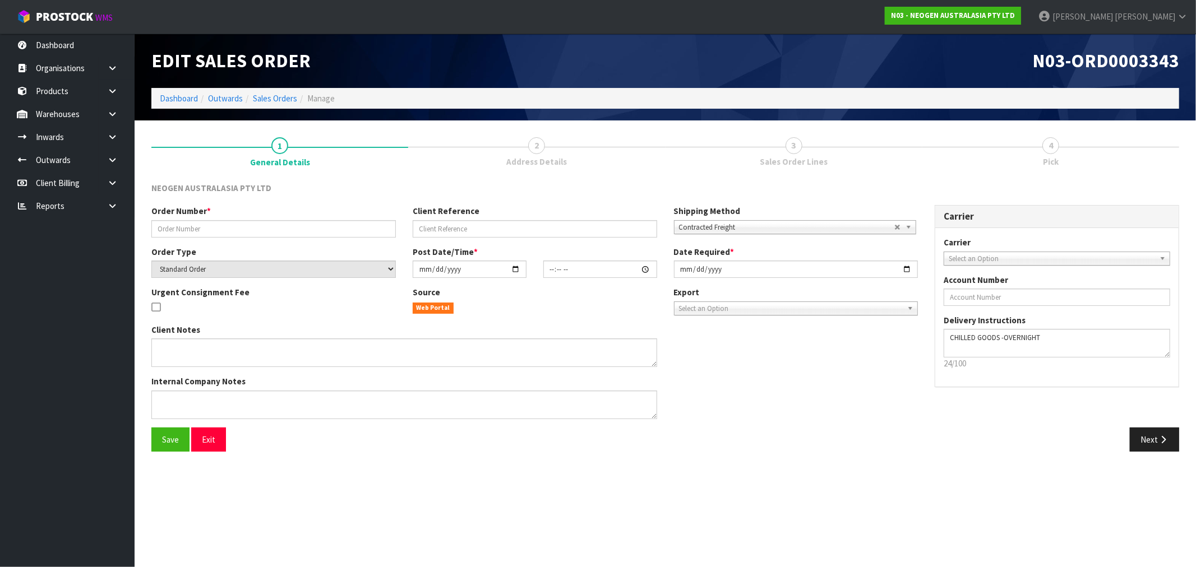
type input "102002066"
type input "CIS63831"
select select "number:0"
type input "[DATE]"
type input "16:35:00.000"
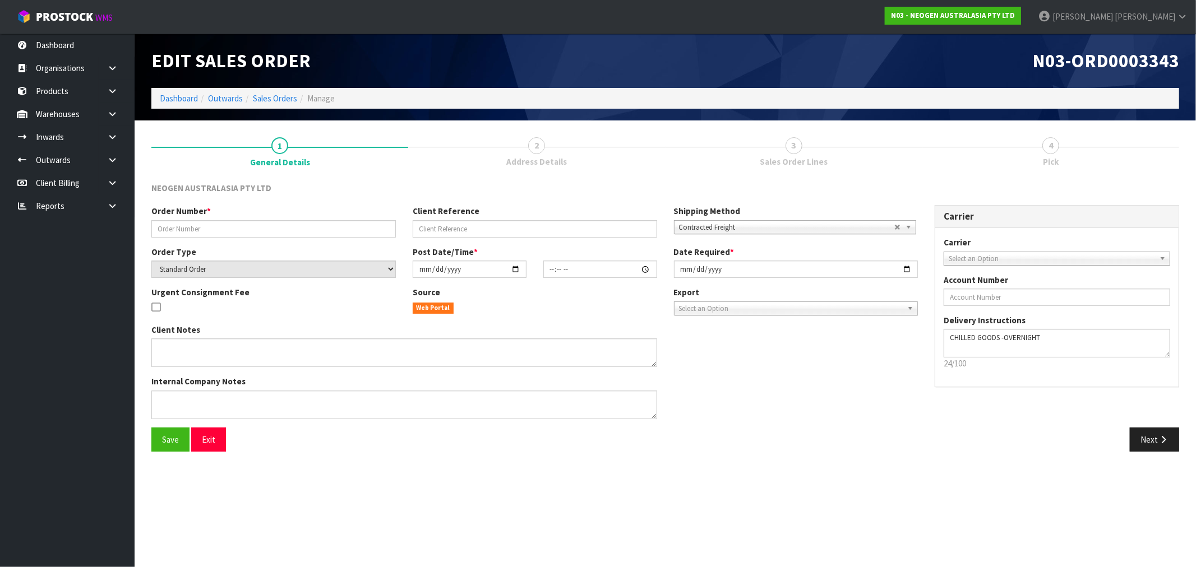
type input "[DATE]"
type textarea "ATTN: [PERSON_NAME]"
click at [1178, 440] on button "Next" at bounding box center [1154, 440] width 49 height 24
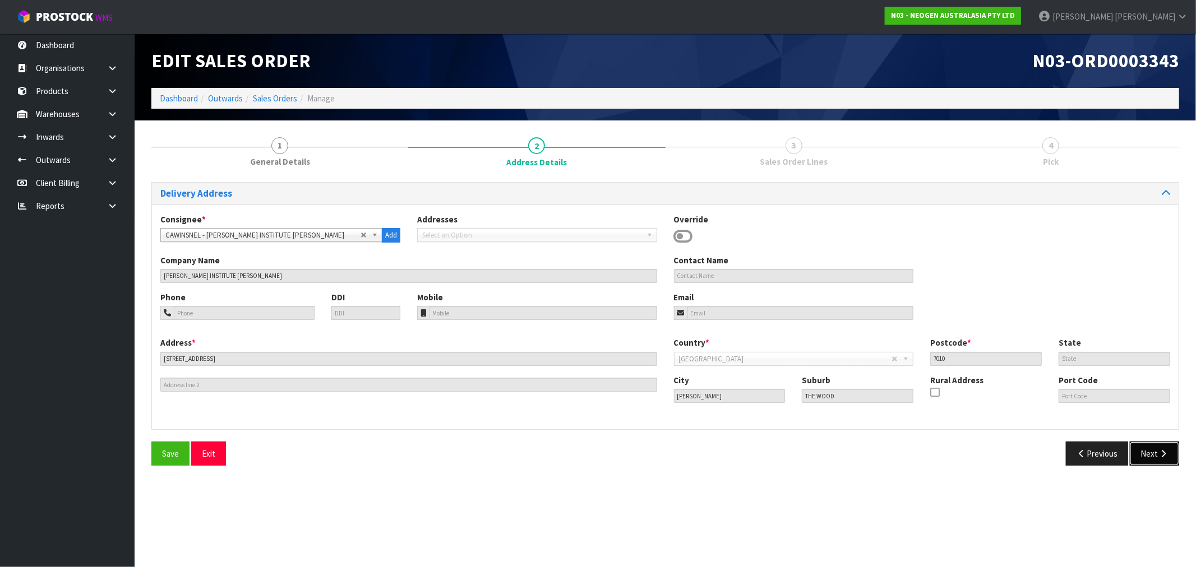
click at [1159, 462] on button "Next" at bounding box center [1154, 454] width 49 height 24
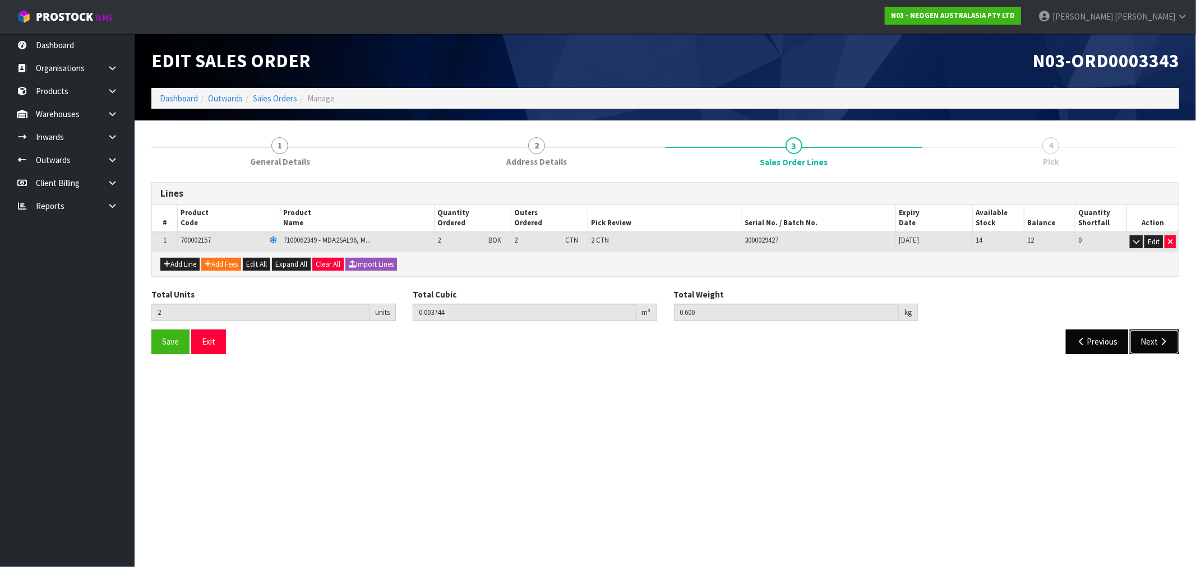
drag, startPoint x: 1149, startPoint y: 329, endPoint x: 1117, endPoint y: 336, distance: 33.3
click at [1149, 331] on button "Next" at bounding box center [1154, 342] width 49 height 24
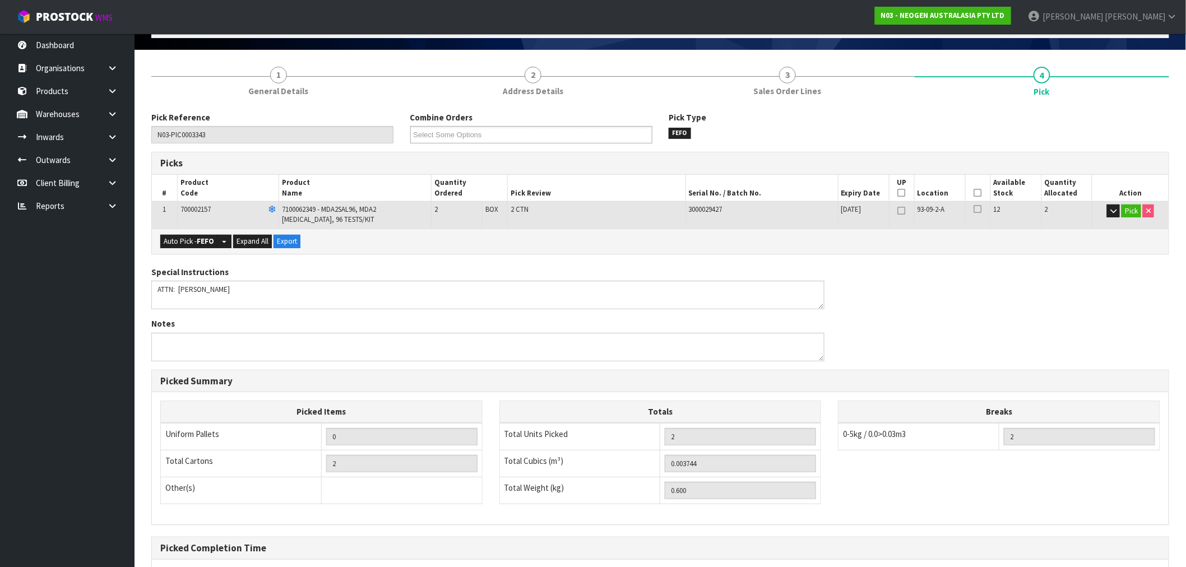
scroll to position [182, 0]
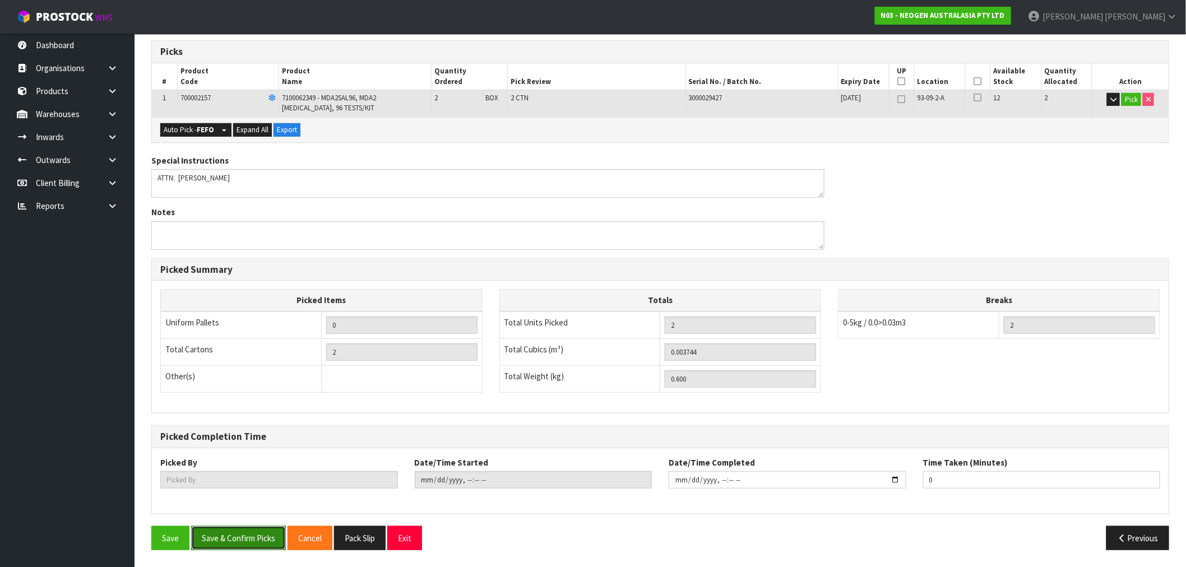
click at [250, 541] on button "Save & Confirm Picks" at bounding box center [238, 538] width 95 height 24
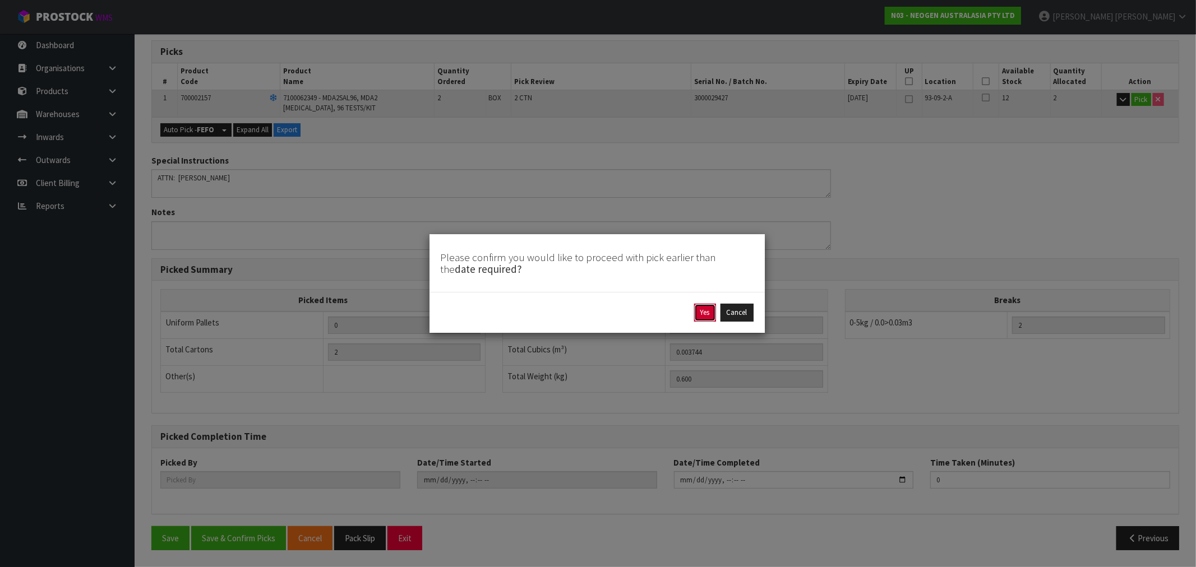
drag, startPoint x: 713, startPoint y: 317, endPoint x: 683, endPoint y: 326, distance: 31.0
click at [712, 317] on button "Yes" at bounding box center [705, 313] width 22 height 18
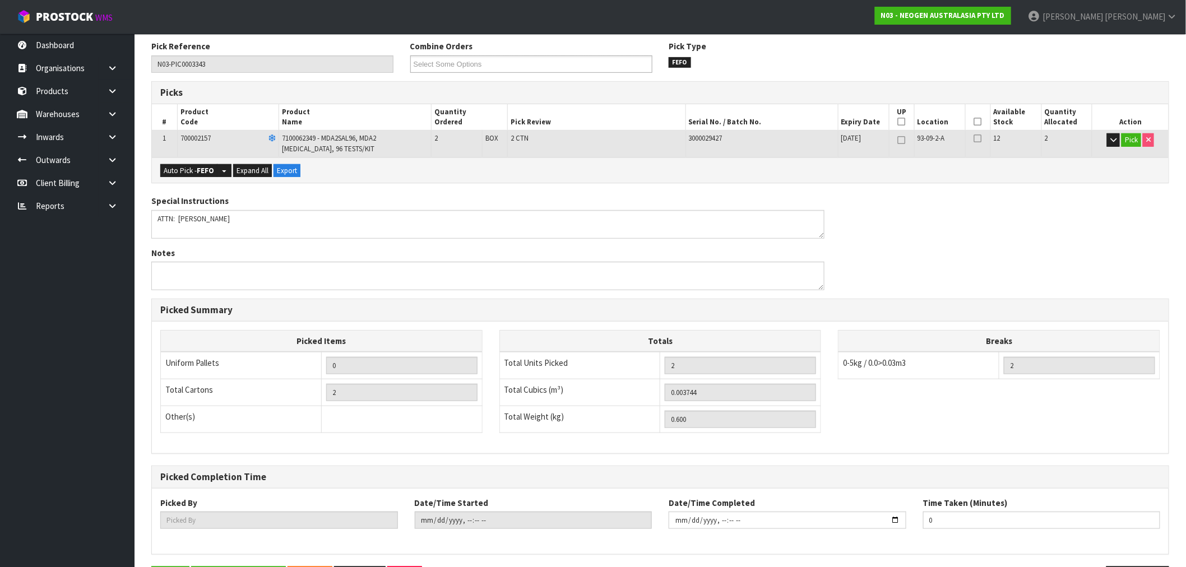
scroll to position [0, 0]
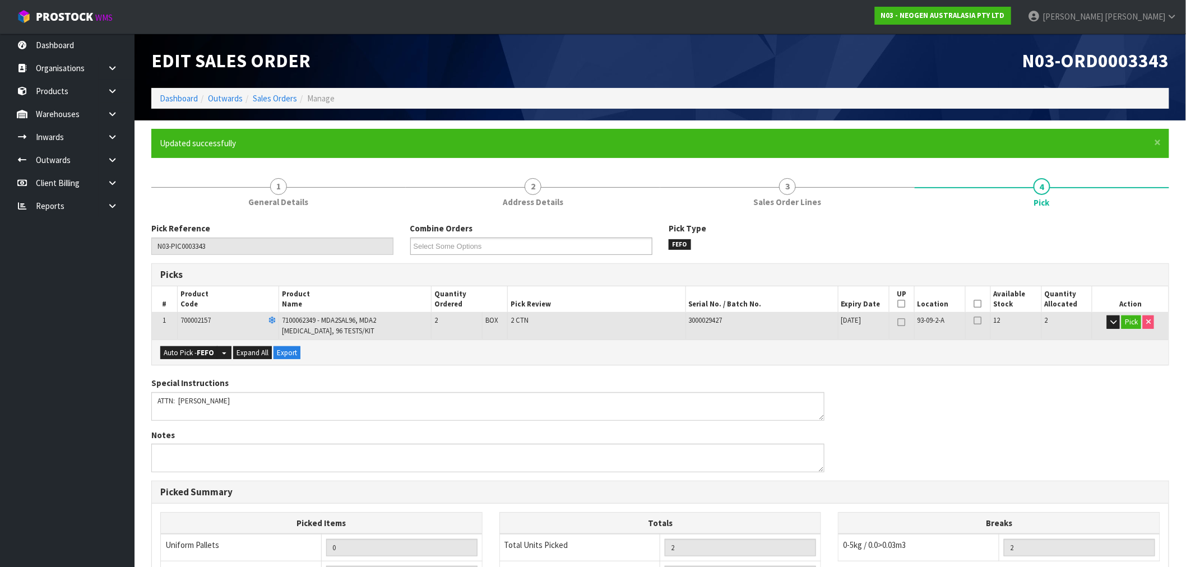
type input "[PERSON_NAME]"
type input "[DATE]T17:18:43"
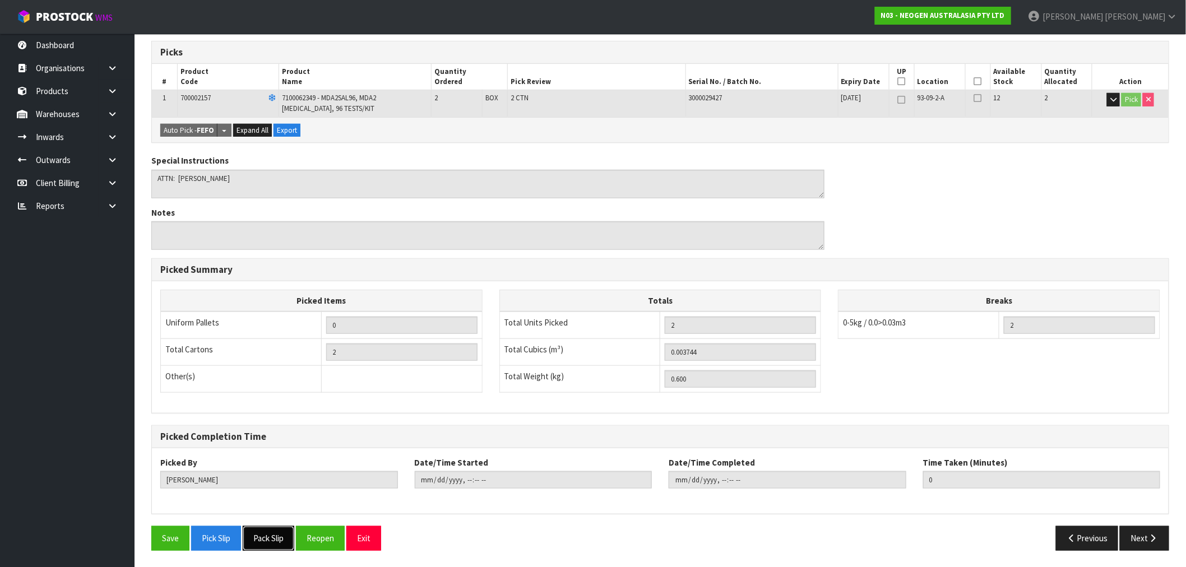
drag, startPoint x: 273, startPoint y: 542, endPoint x: 315, endPoint y: 523, distance: 45.4
click at [273, 542] on button "Pack Slip" at bounding box center [269, 538] width 52 height 24
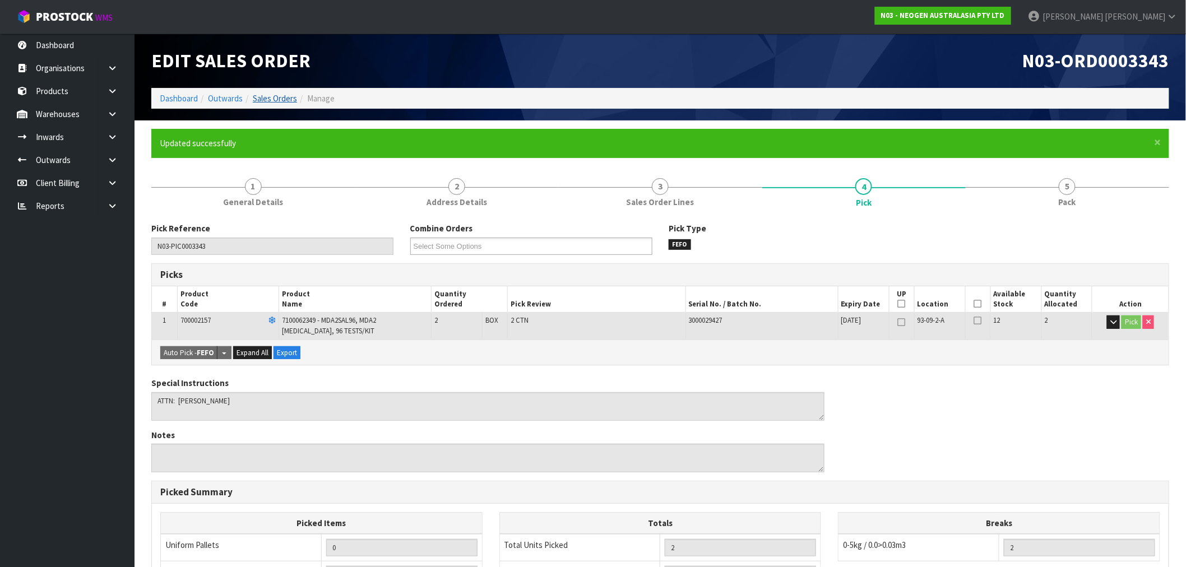
click at [287, 94] on link "Sales Orders" at bounding box center [275, 98] width 44 height 11
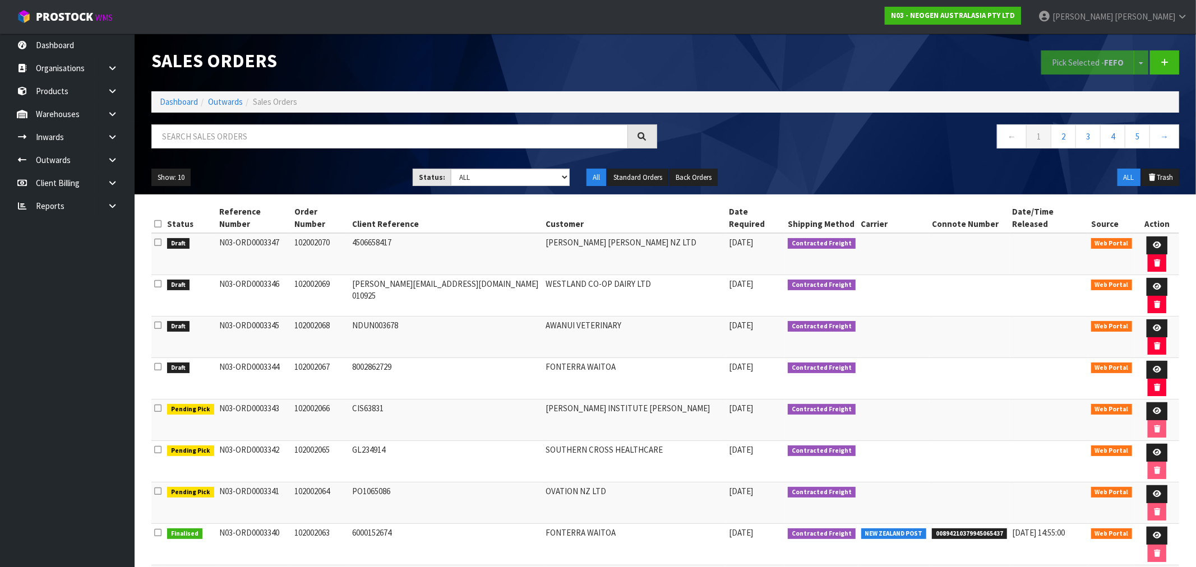
click at [163, 358] on td at bounding box center [157, 378] width 13 height 41
click at [161, 363] on icon at bounding box center [157, 367] width 7 height 8
click at [0, 0] on input "checkbox" at bounding box center [0, 0] width 0 height 0
click at [1153, 366] on icon at bounding box center [1157, 369] width 8 height 7
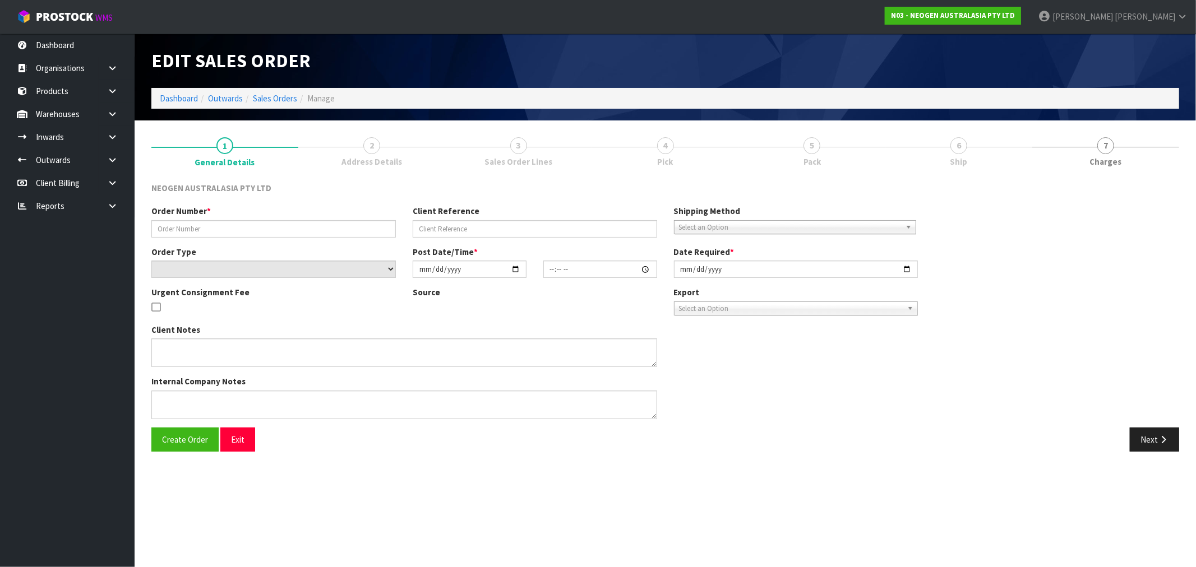
type input "102002067"
type input "8002862729"
select select "number:0"
type input "[DATE]"
type input "16:39:00.000"
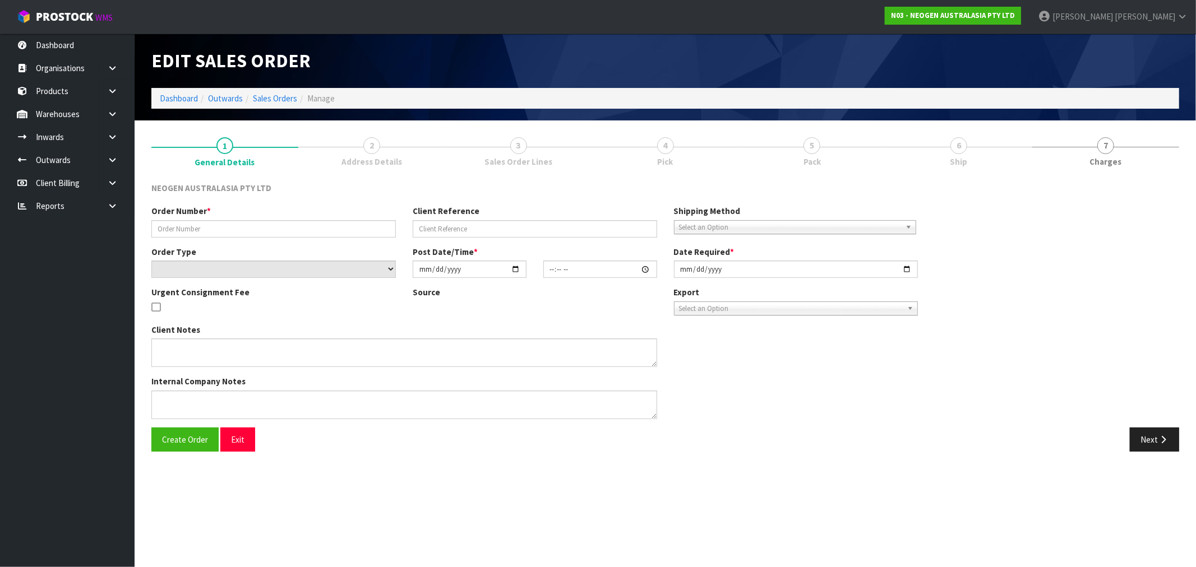
type input "[DATE]"
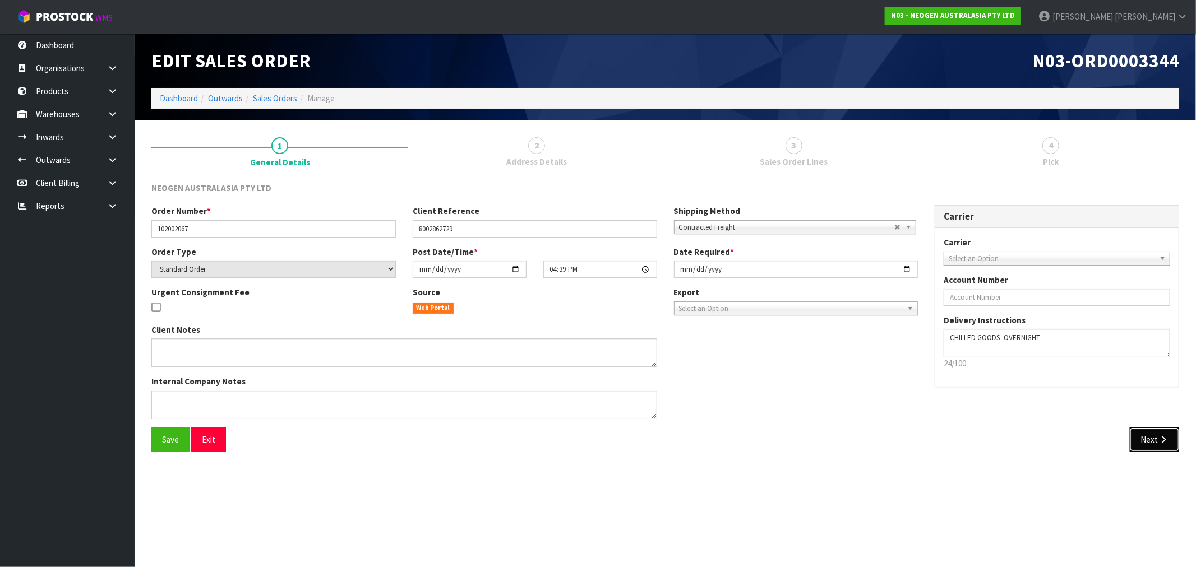
click at [1149, 432] on button "Next" at bounding box center [1154, 440] width 49 height 24
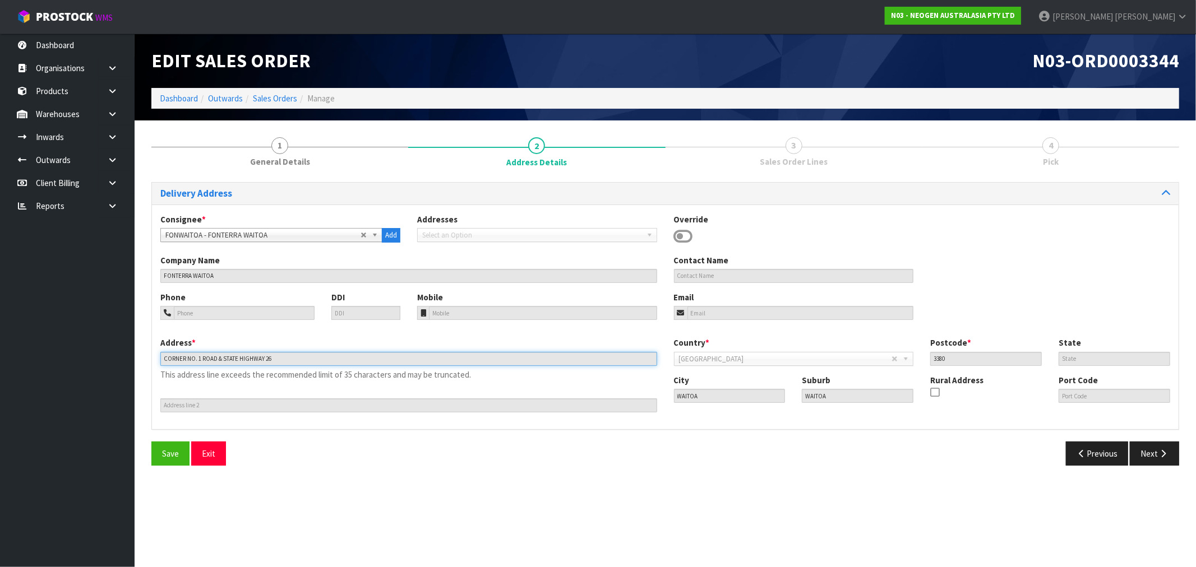
click at [182, 359] on input "CORNER NO. 1 ROAD & STATE HIGHWAY 26" at bounding box center [408, 359] width 497 height 14
click at [186, 359] on input "CORNER NO. 1 ROAD & STATE HIGHWAY 26" at bounding box center [408, 359] width 497 height 14
drag, startPoint x: 195, startPoint y: 361, endPoint x: 202, endPoint y: 362, distance: 7.4
click at [202, 362] on input "CORNER NO. 1 ROAD & STATE HIGHWAY 26" at bounding box center [408, 359] width 497 height 14
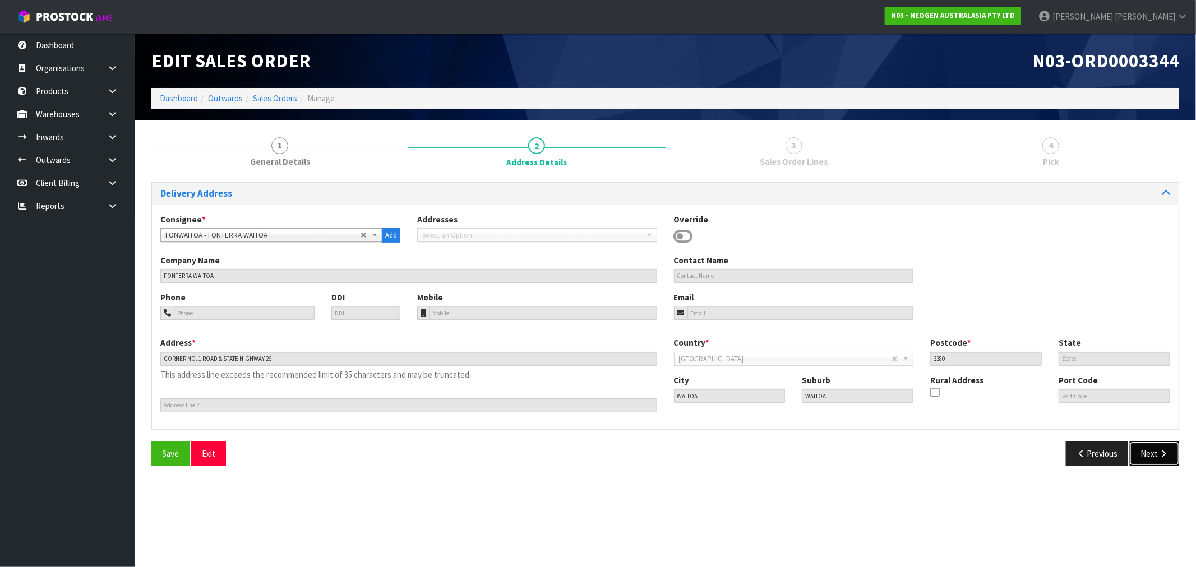
click at [1153, 452] on button "Next" at bounding box center [1154, 454] width 49 height 24
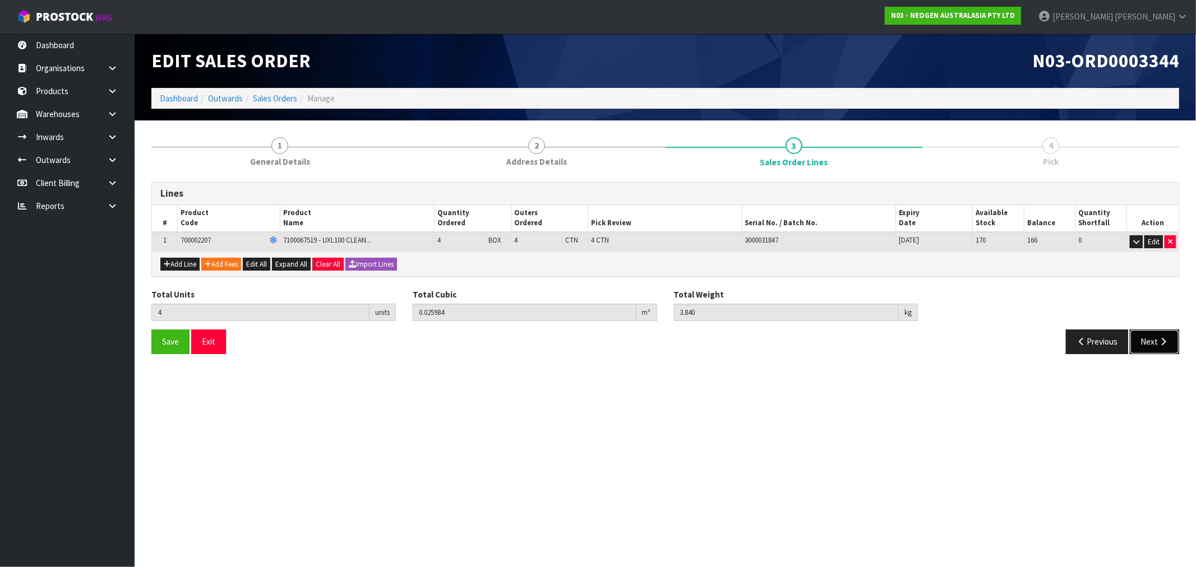
click at [1145, 345] on button "Next" at bounding box center [1154, 342] width 49 height 24
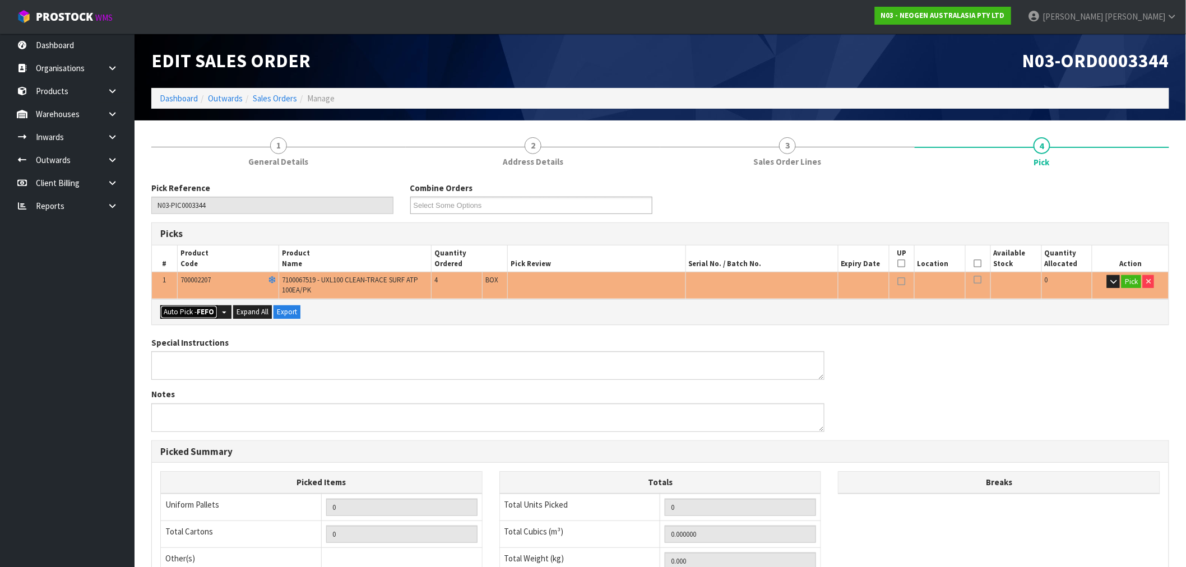
click at [191, 316] on button "Auto Pick - FEFO" at bounding box center [188, 312] width 57 height 13
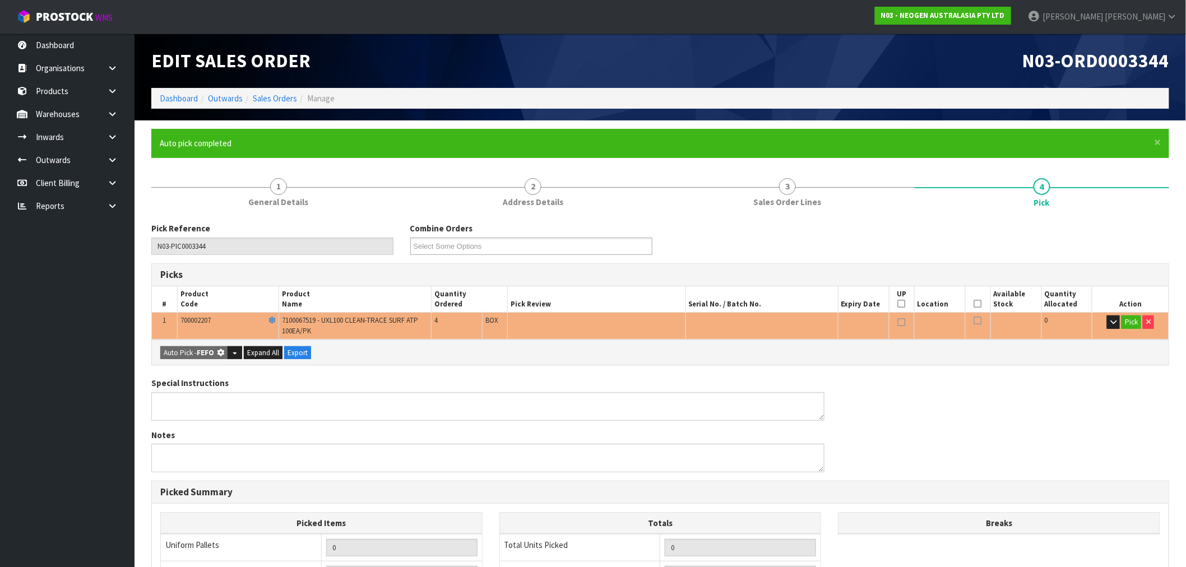
type input "4"
type input "0.025984"
type input "3.840"
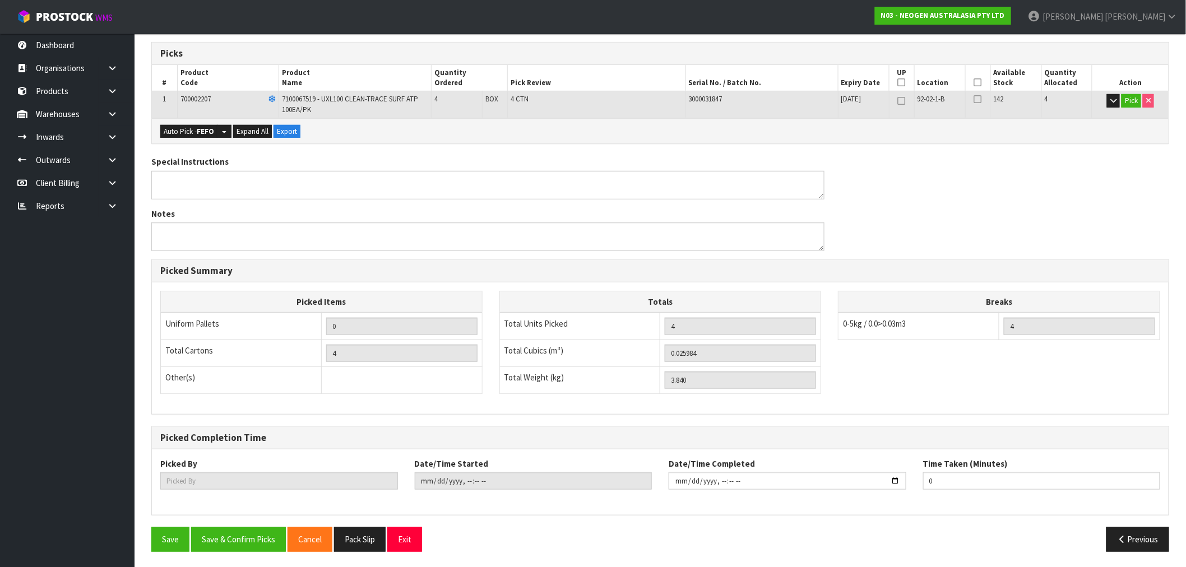
scroll to position [223, 0]
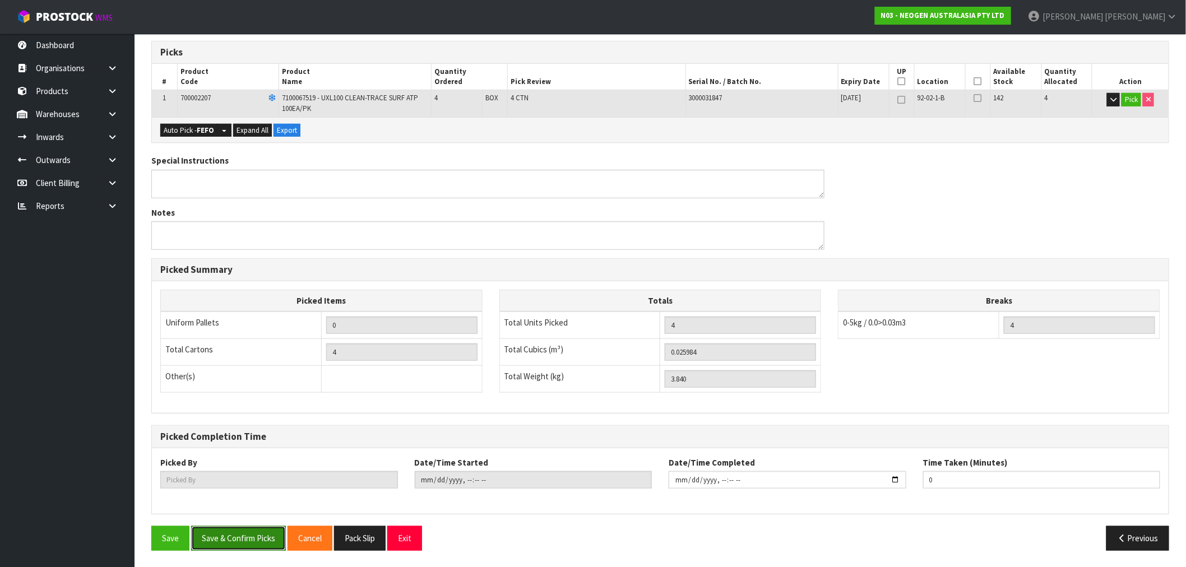
click at [228, 529] on button "Save & Confirm Picks" at bounding box center [238, 538] width 95 height 24
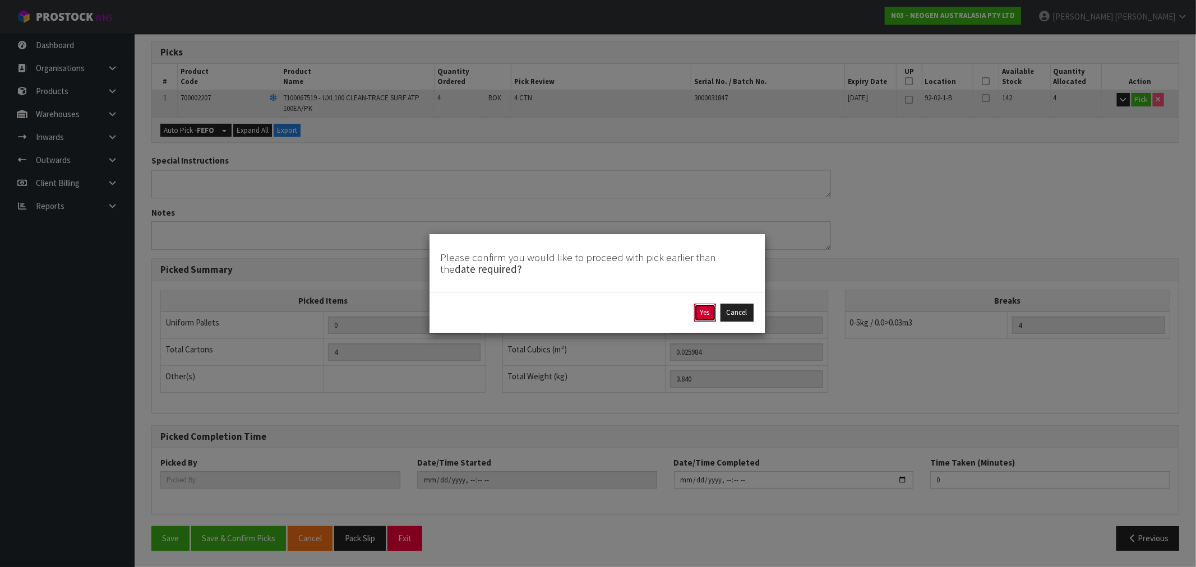
click at [702, 315] on button "Yes" at bounding box center [705, 313] width 22 height 18
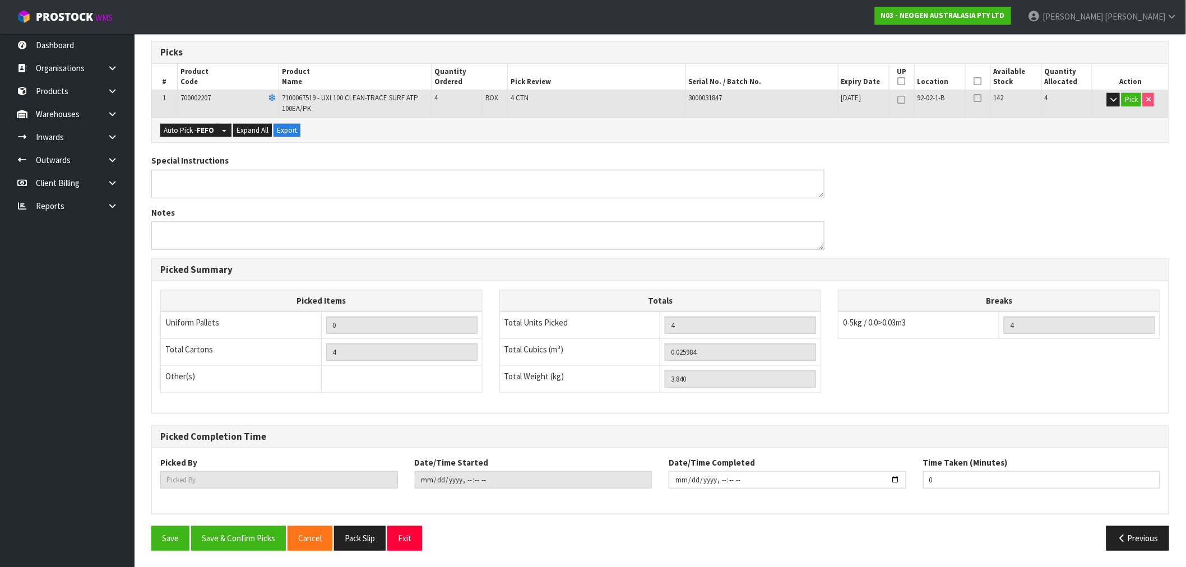
scroll to position [0, 0]
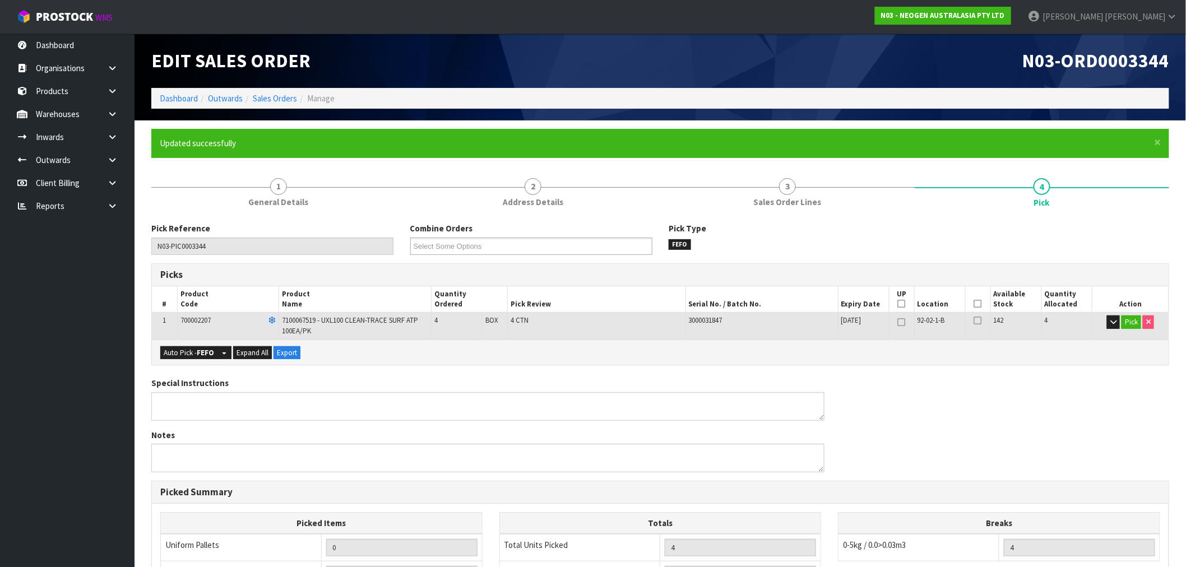
type input "[PERSON_NAME]"
type input "[DATE]T17:19:24"
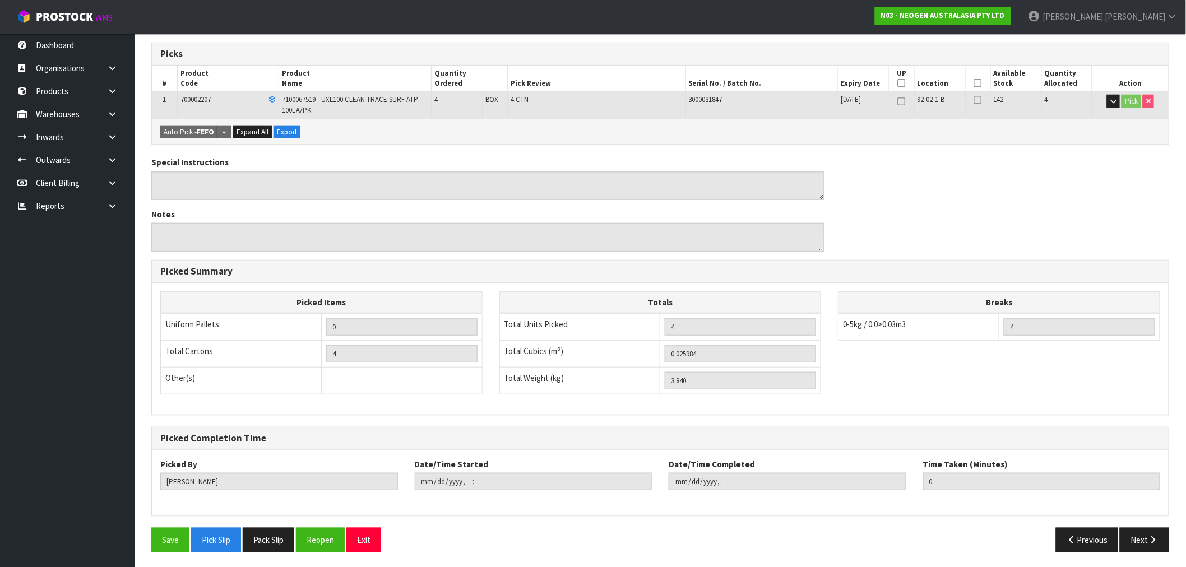
scroll to position [223, 0]
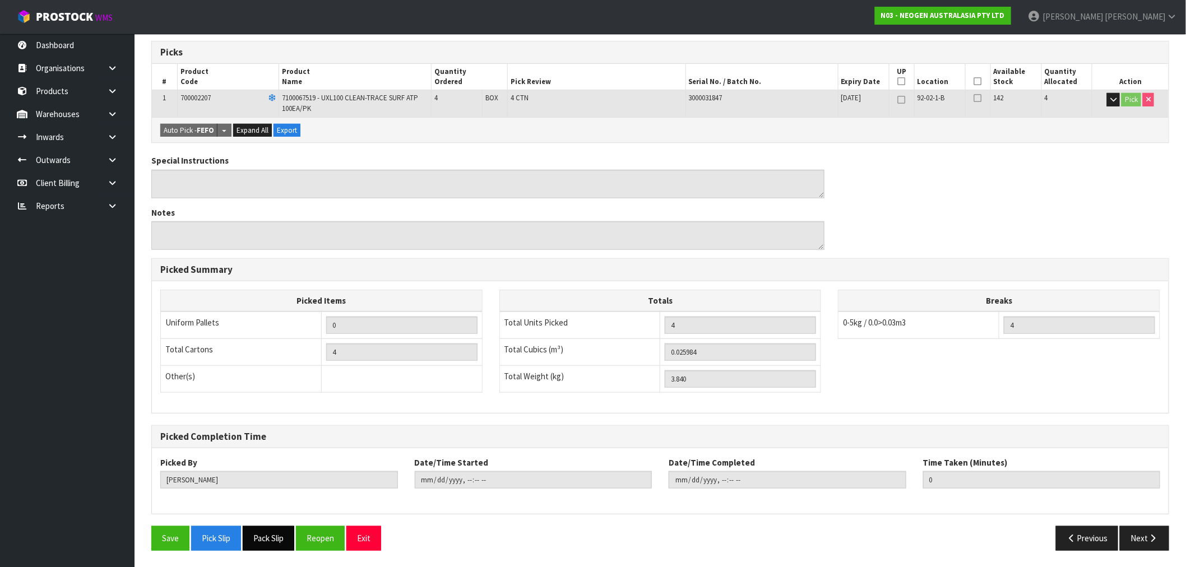
click at [279, 539] on button "Pack Slip" at bounding box center [269, 538] width 52 height 24
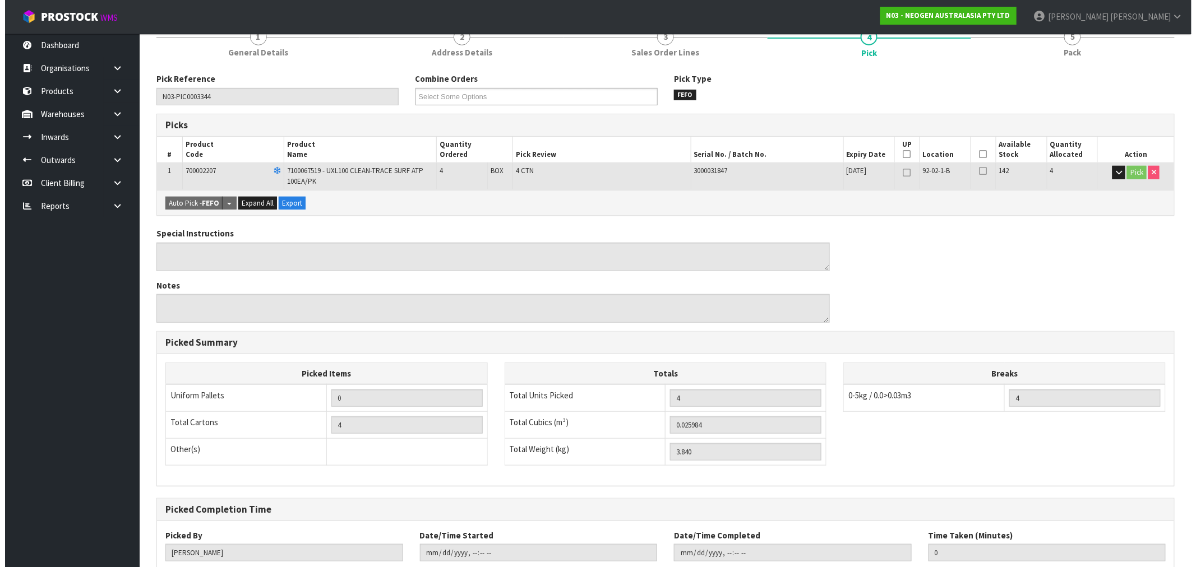
scroll to position [0, 0]
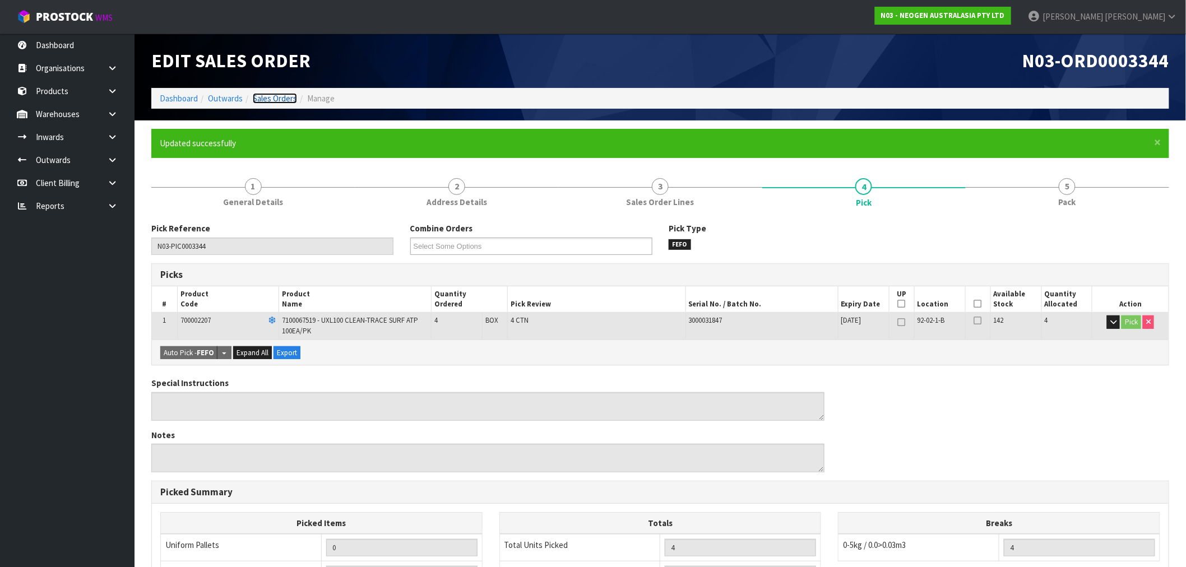
click at [284, 98] on link "Sales Orders" at bounding box center [275, 98] width 44 height 11
